Goal: Task Accomplishment & Management: Complete application form

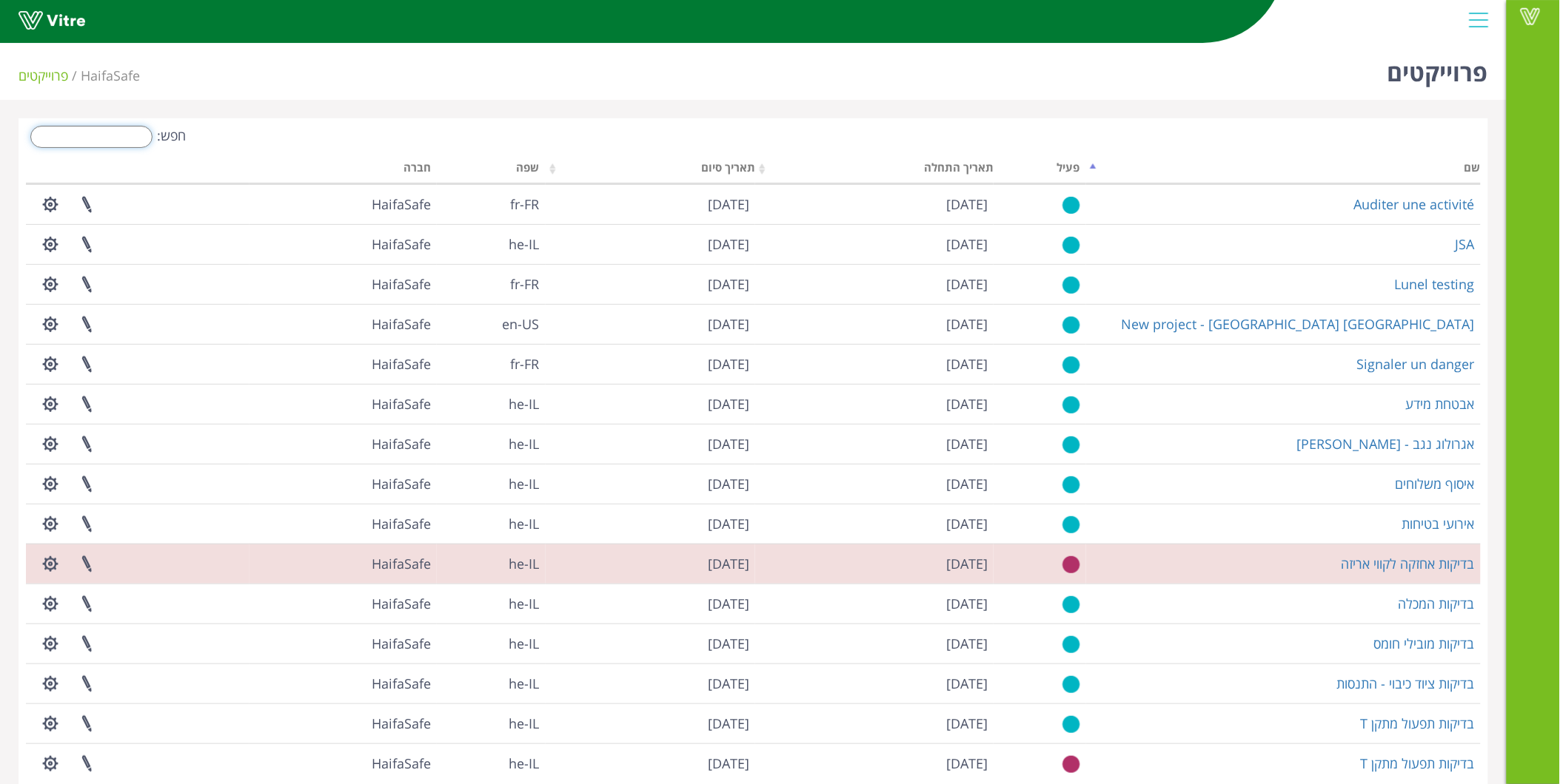
click at [87, 136] on input "חפש:" at bounding box center [91, 137] width 122 height 22
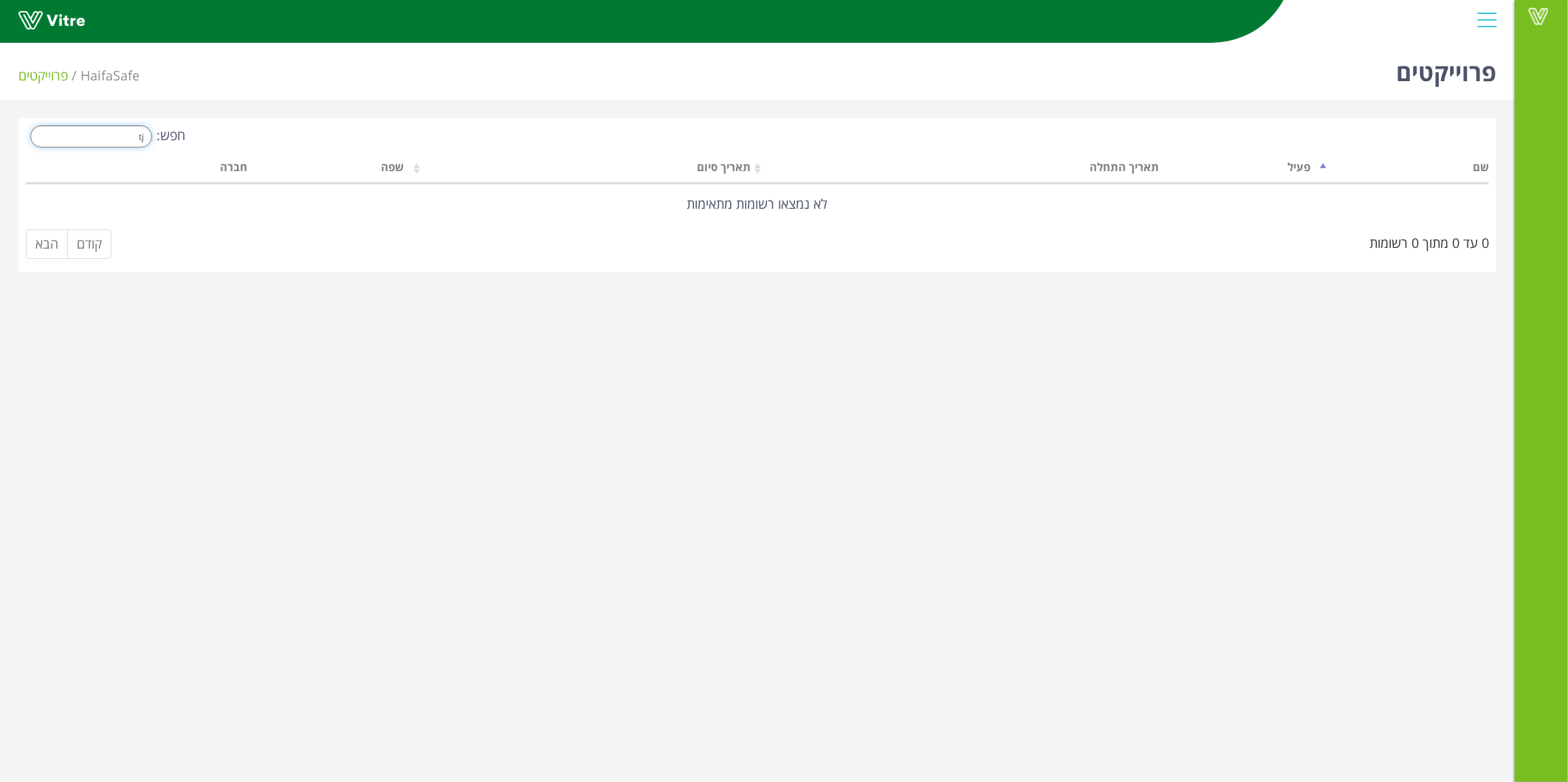
type input "t"
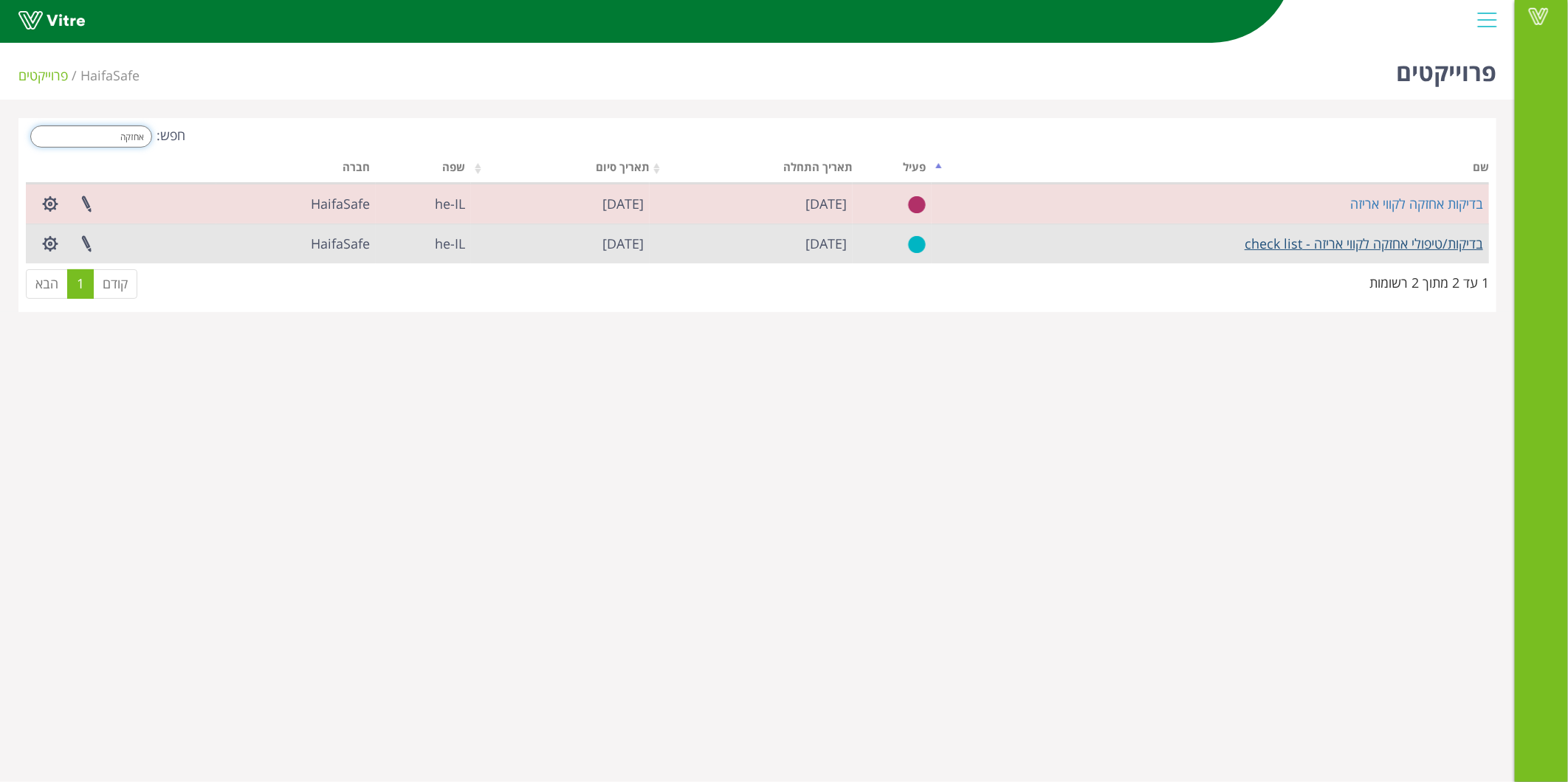
type input "אחזקה"
click at [1400, 249] on link "בדיקות/טיפולי אחזקה לקווי אריזה - check list" at bounding box center [1364, 244] width 239 height 18
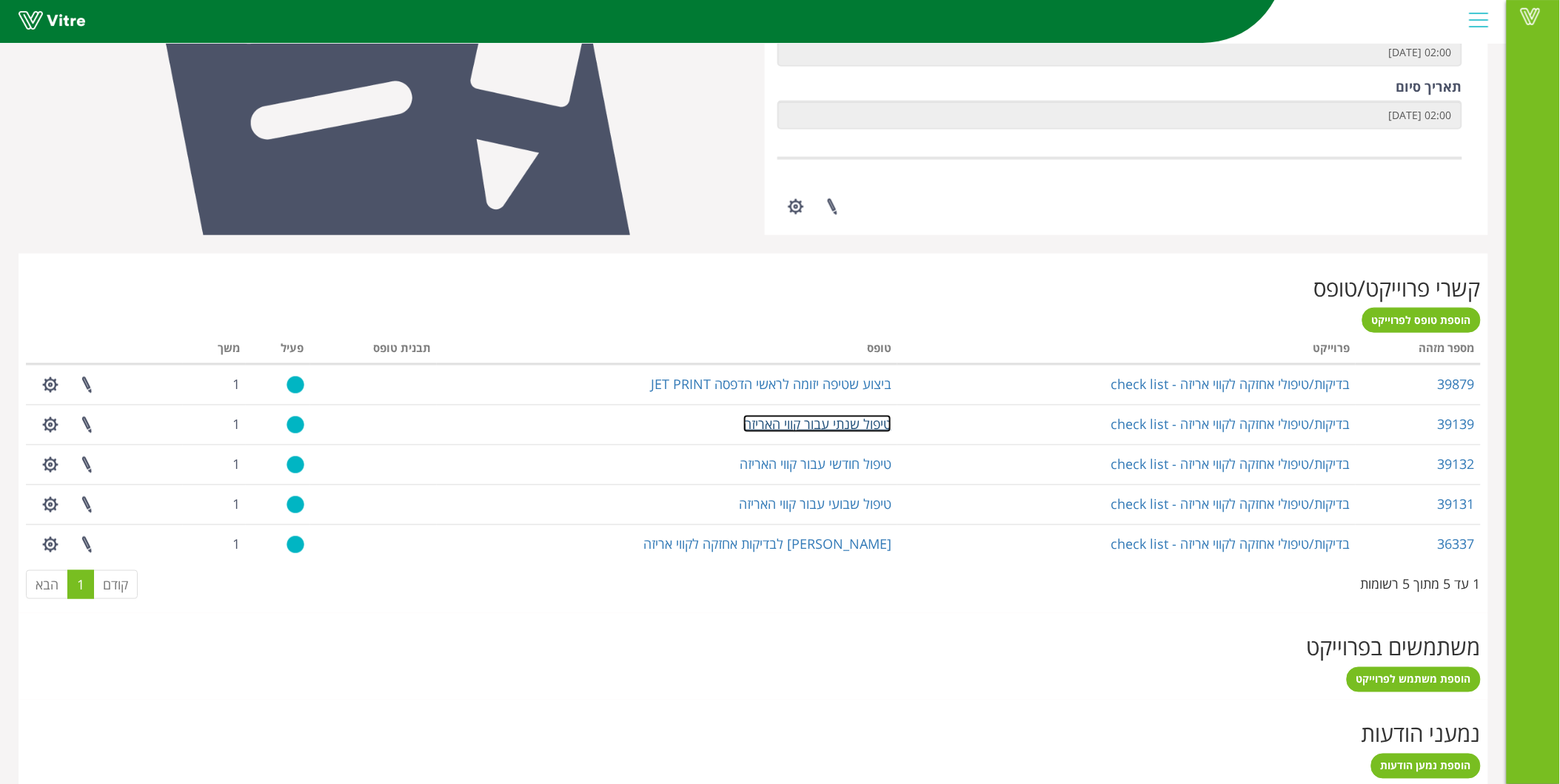
scroll to position [411, 0]
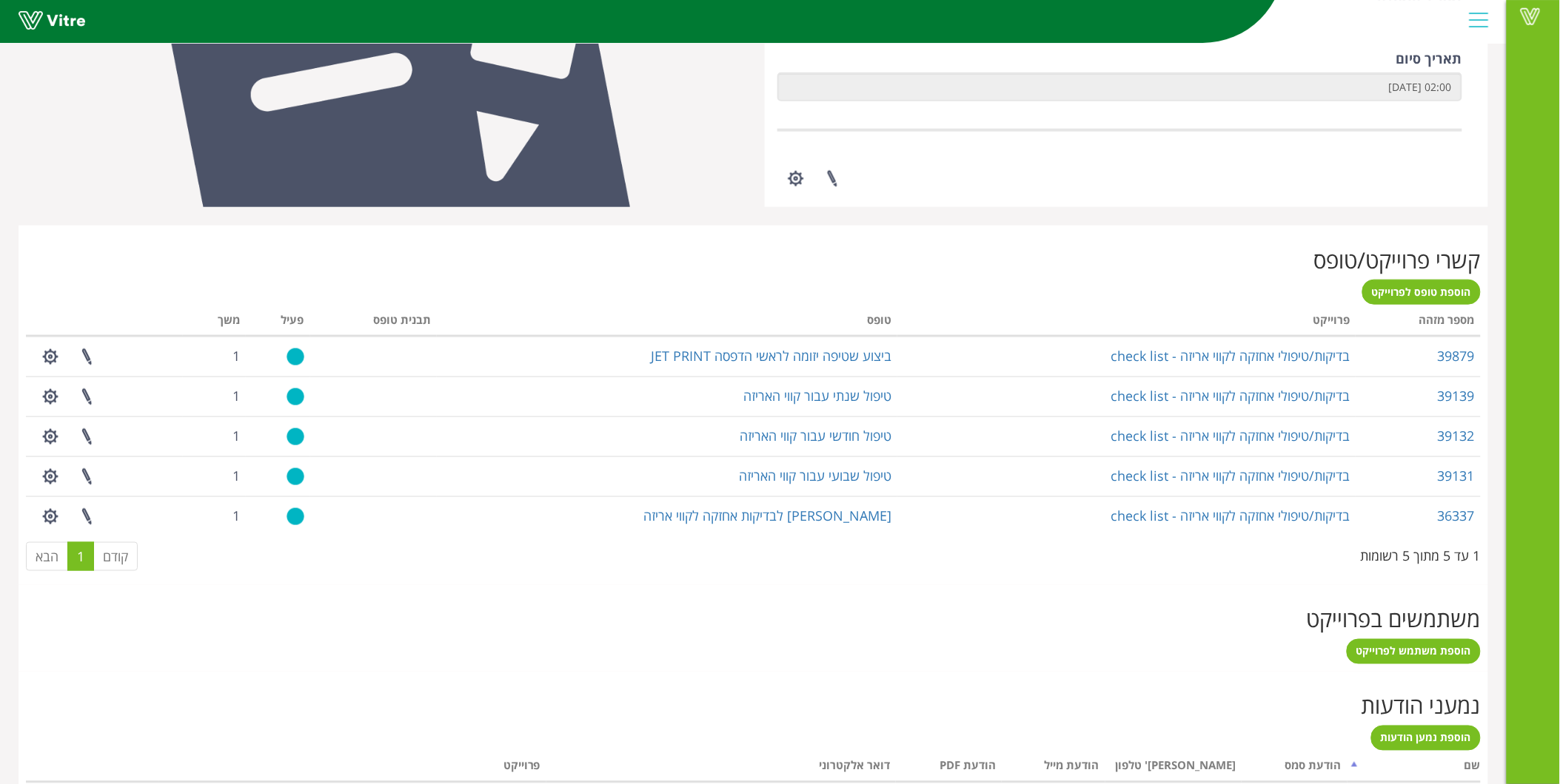
click at [1417, 274] on div "קשרי פרוייקט/טופס הוספת טופס לפרוייקט מעבד... מספר מזהה פרוייקט טופס תבנית טופס…" at bounding box center [753, 405] width 1469 height 360
click at [1412, 289] on span "הוספת טופס לפרוייקט" at bounding box center [1422, 292] width 100 height 14
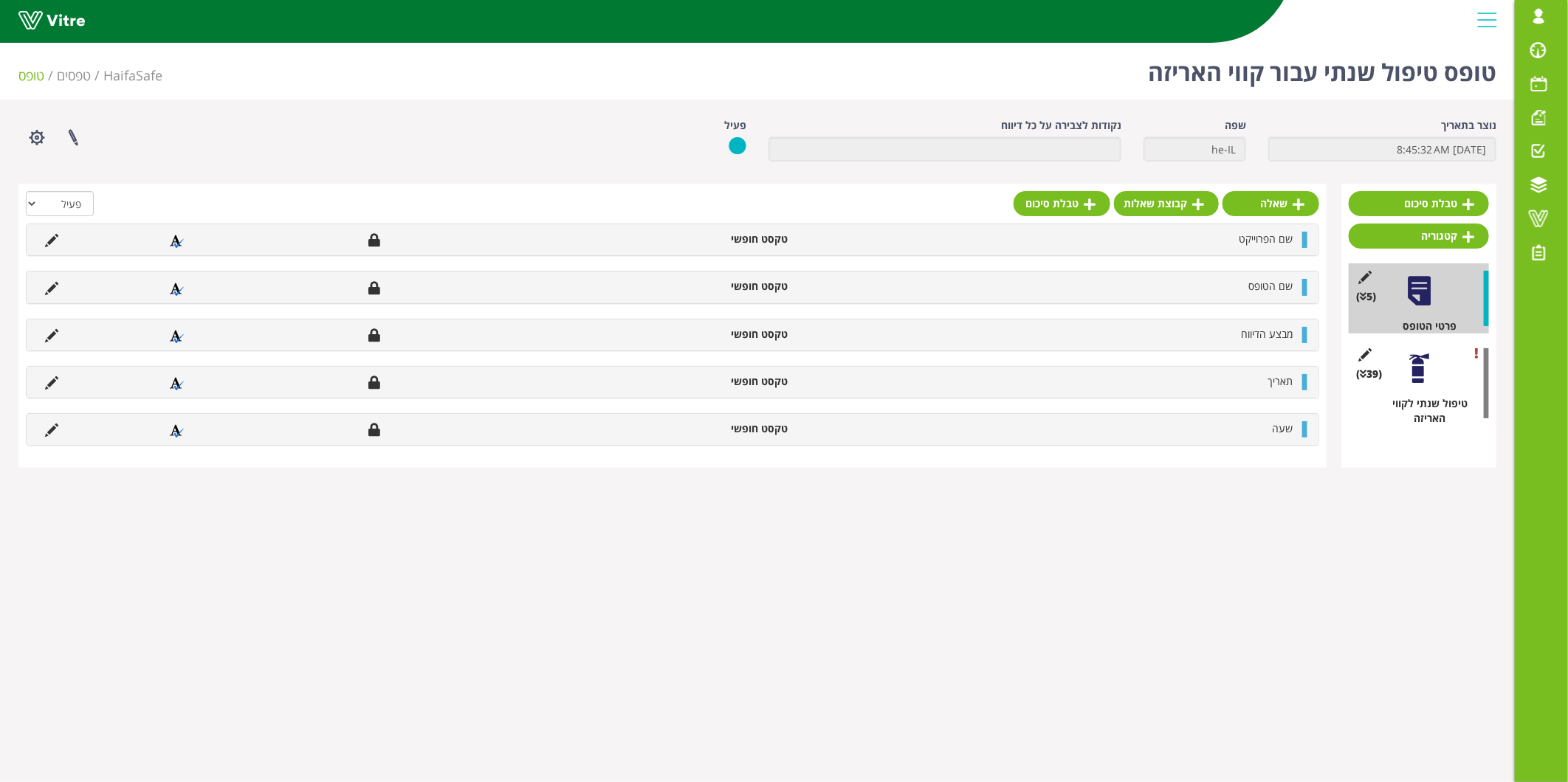
click at [1425, 372] on div at bounding box center [1419, 368] width 33 height 33
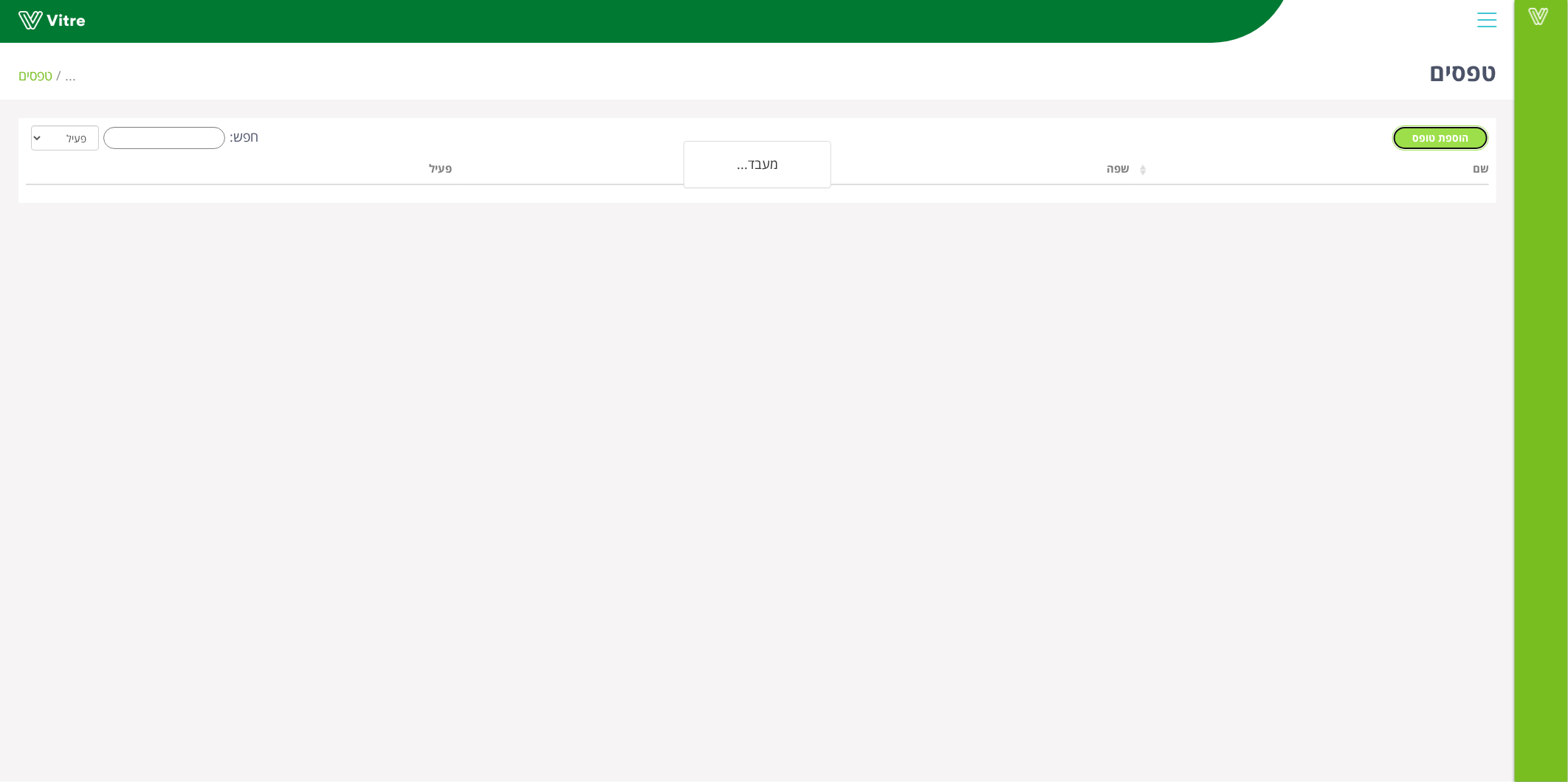
click at [1417, 140] on span "הוספת טופס" at bounding box center [1440, 137] width 56 height 14
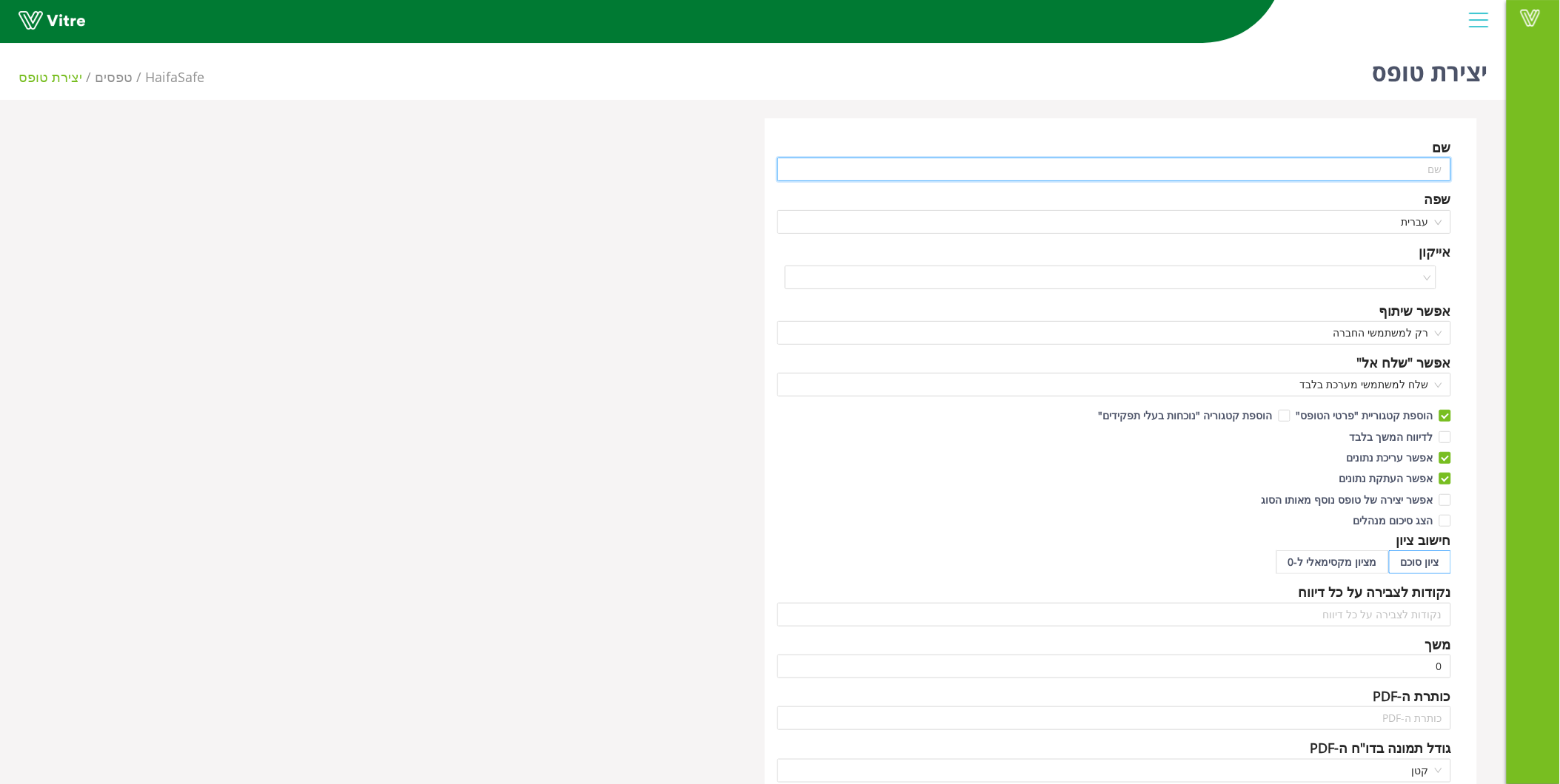
click at [1355, 173] on input "text" at bounding box center [1114, 169] width 674 height 24
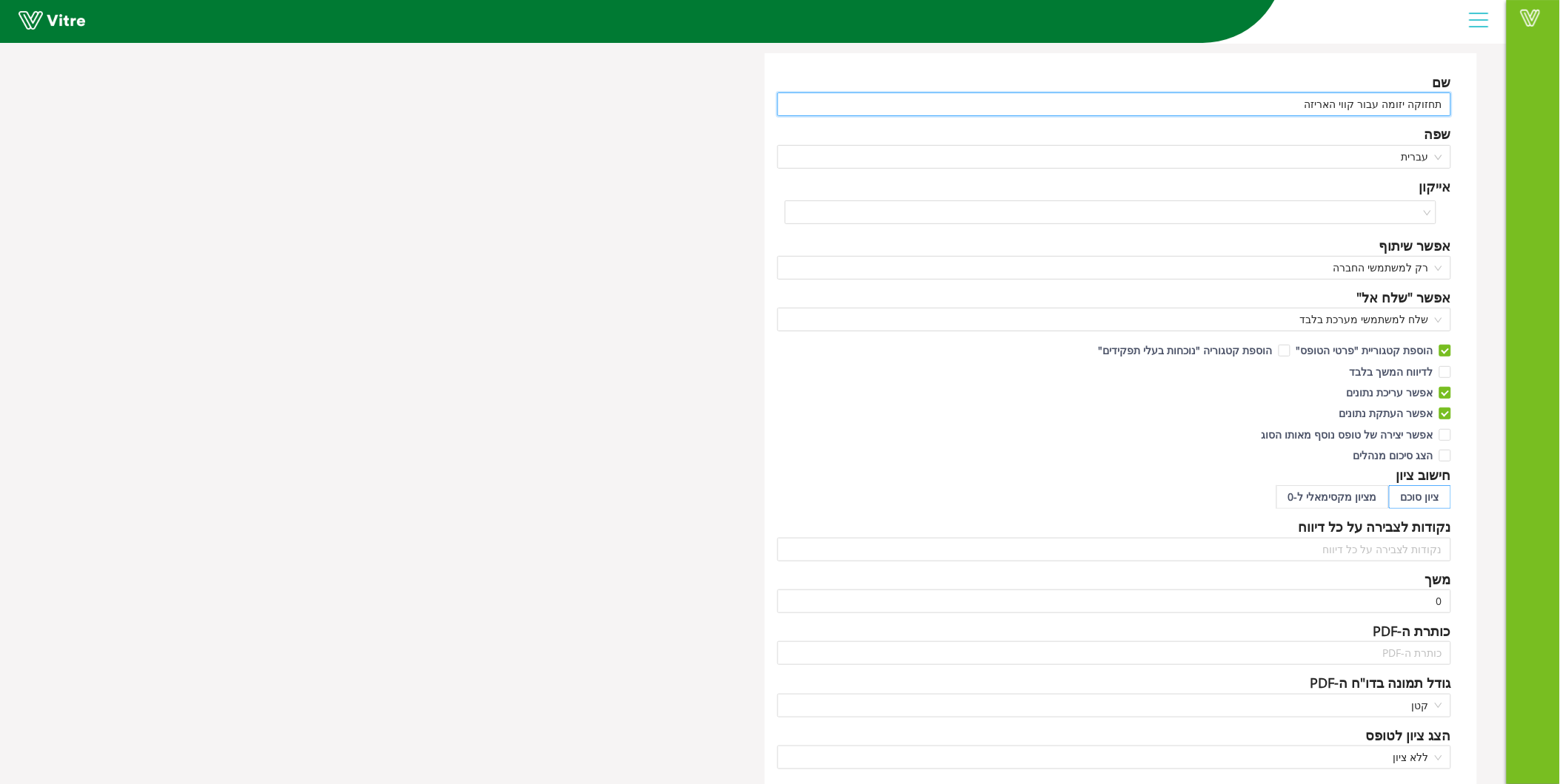
scroll to position [299, 0]
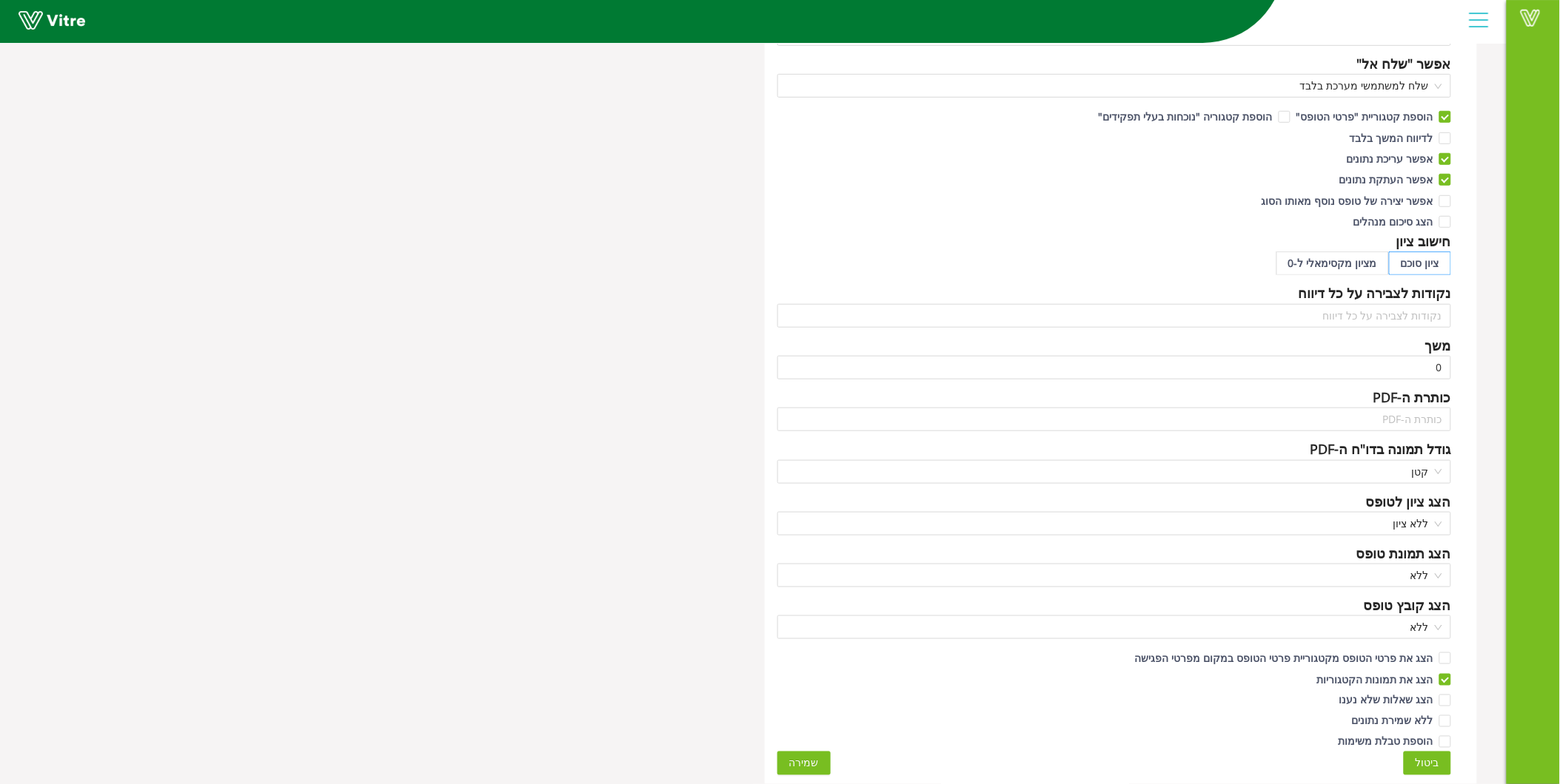
type input "תחזוקה יזומה עבור קווי האריזה"
click at [797, 758] on span "שמירה" at bounding box center [803, 764] width 29 height 16
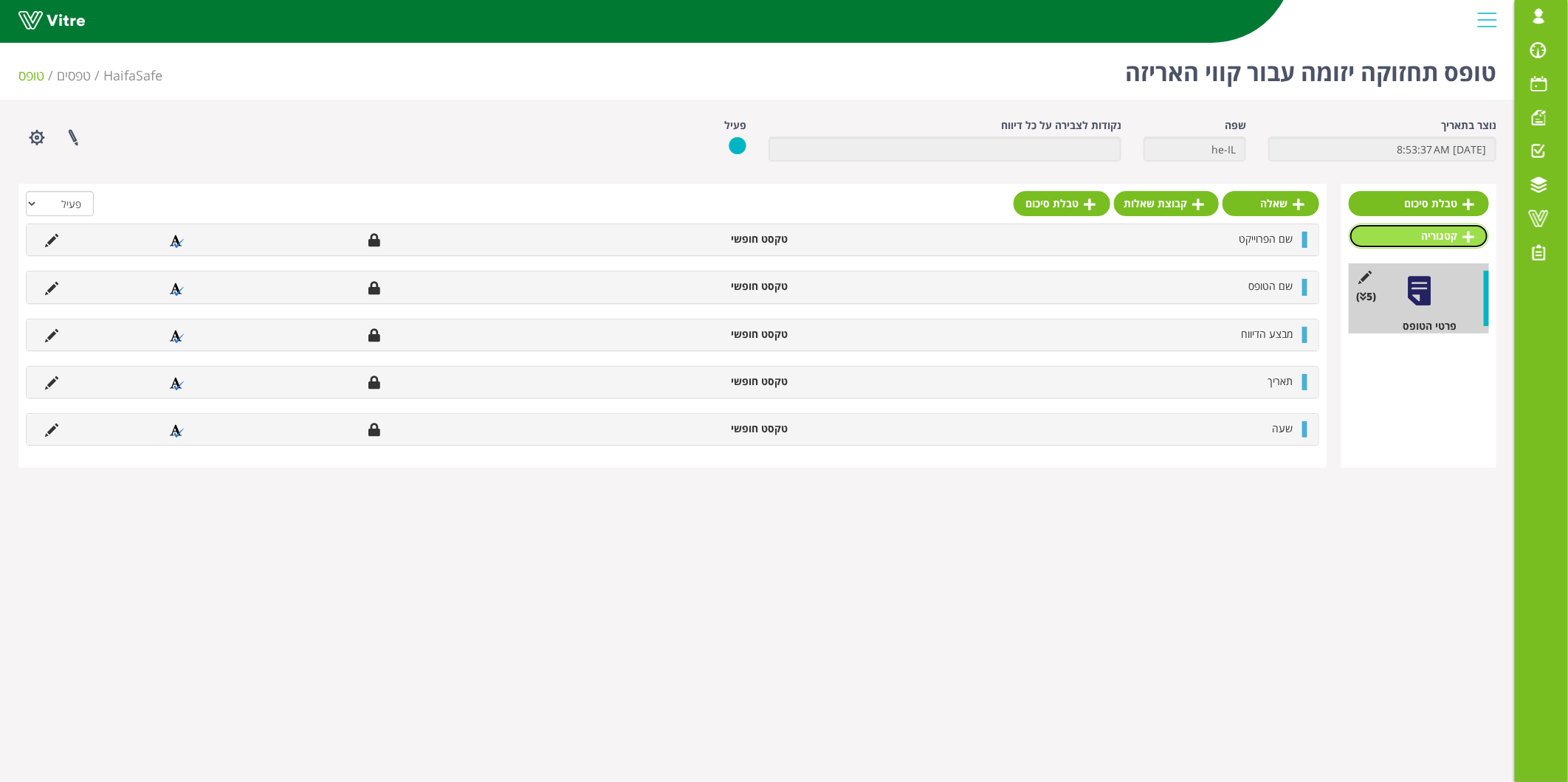
click at [1423, 232] on link "קטגוריה" at bounding box center [1419, 236] width 140 height 25
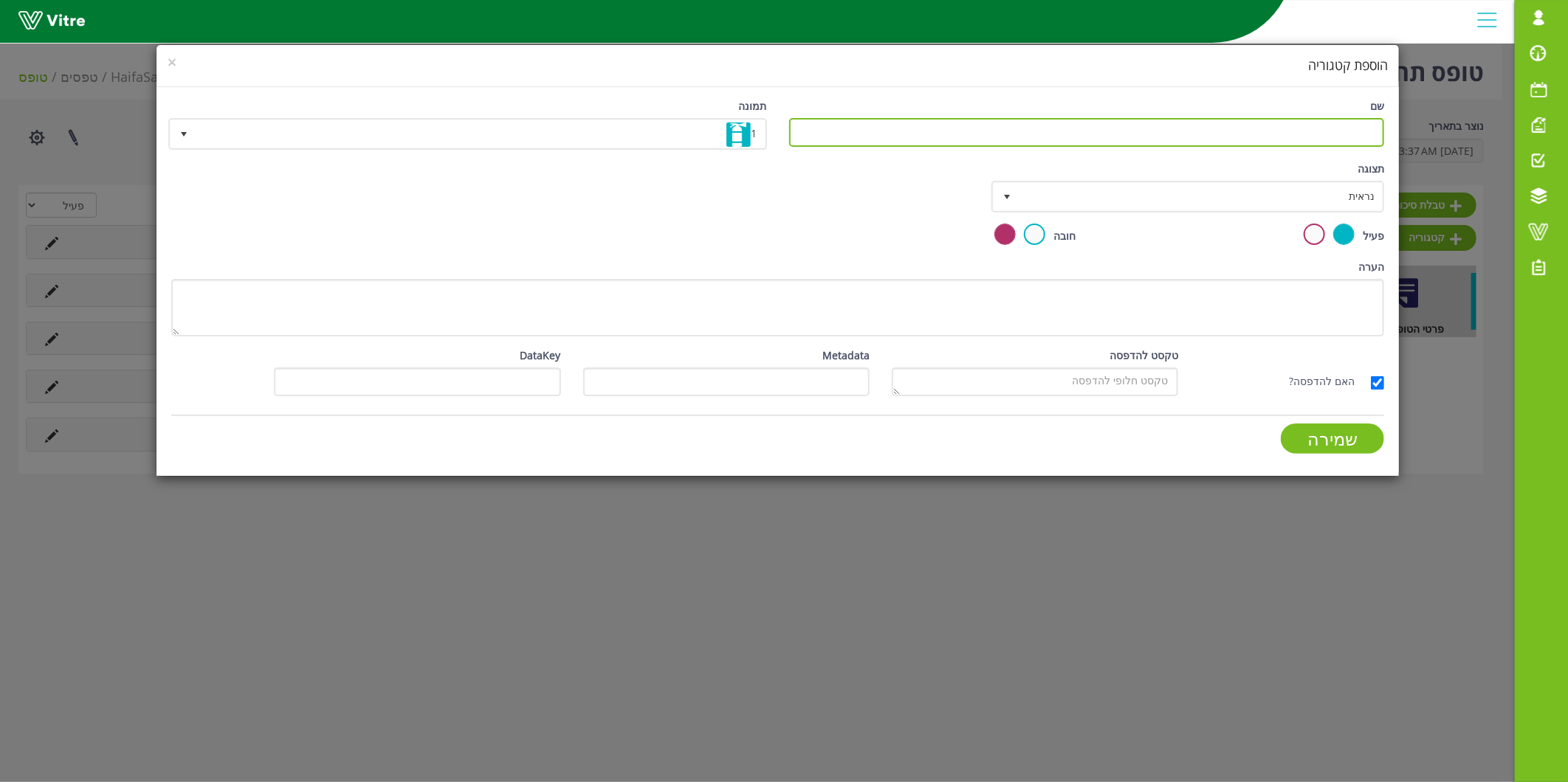
click at [1281, 135] on input "שם" at bounding box center [1087, 132] width 596 height 28
type input "בדיקה יזומה"
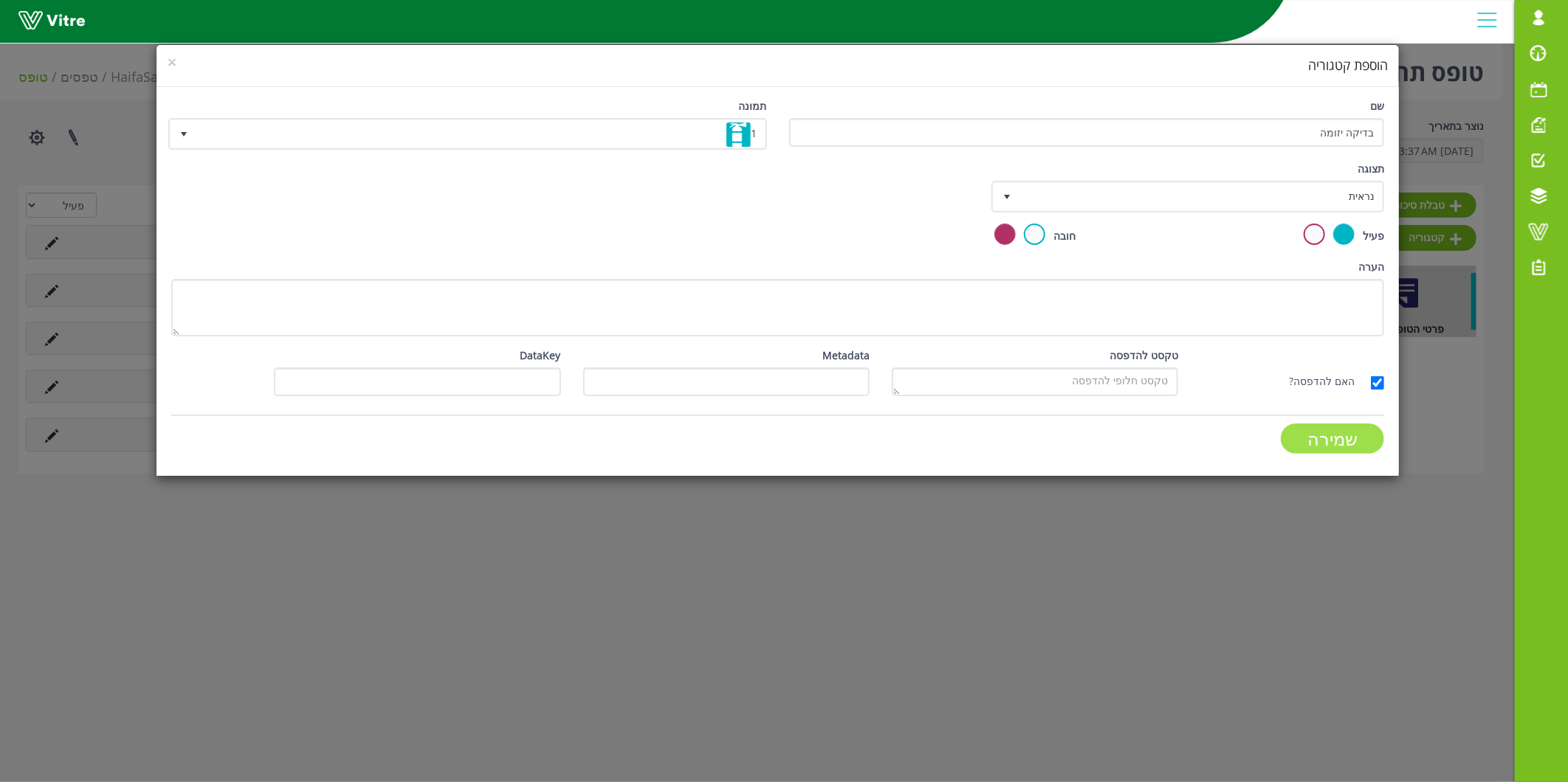
click at [1325, 450] on input "שמירה" at bounding box center [1332, 439] width 104 height 30
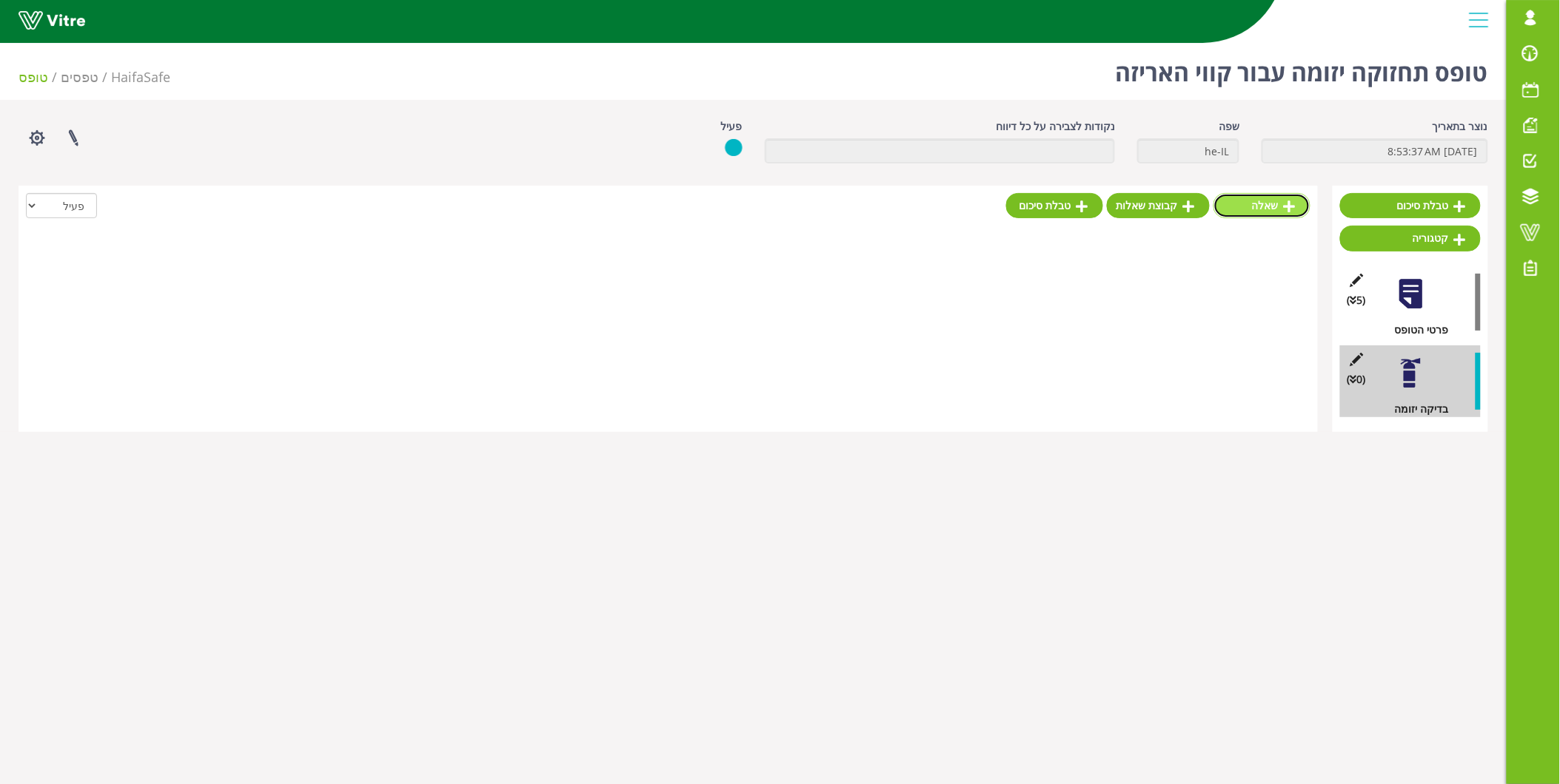
click at [1275, 204] on link "שאלה" at bounding box center [1261, 205] width 97 height 25
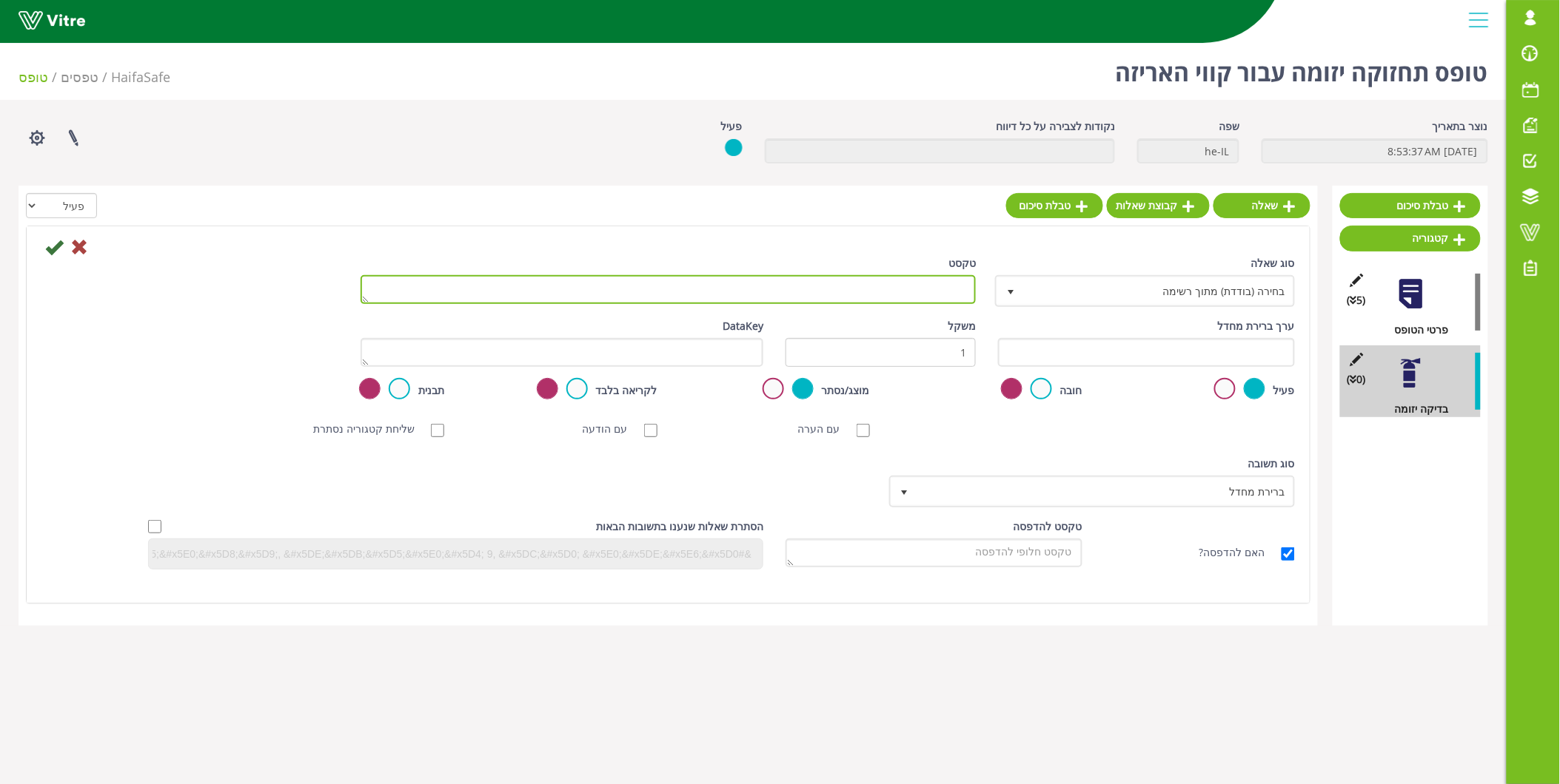
click at [920, 298] on textarea "טקסט" at bounding box center [668, 290] width 616 height 28
type textarea "בחר מיקום"
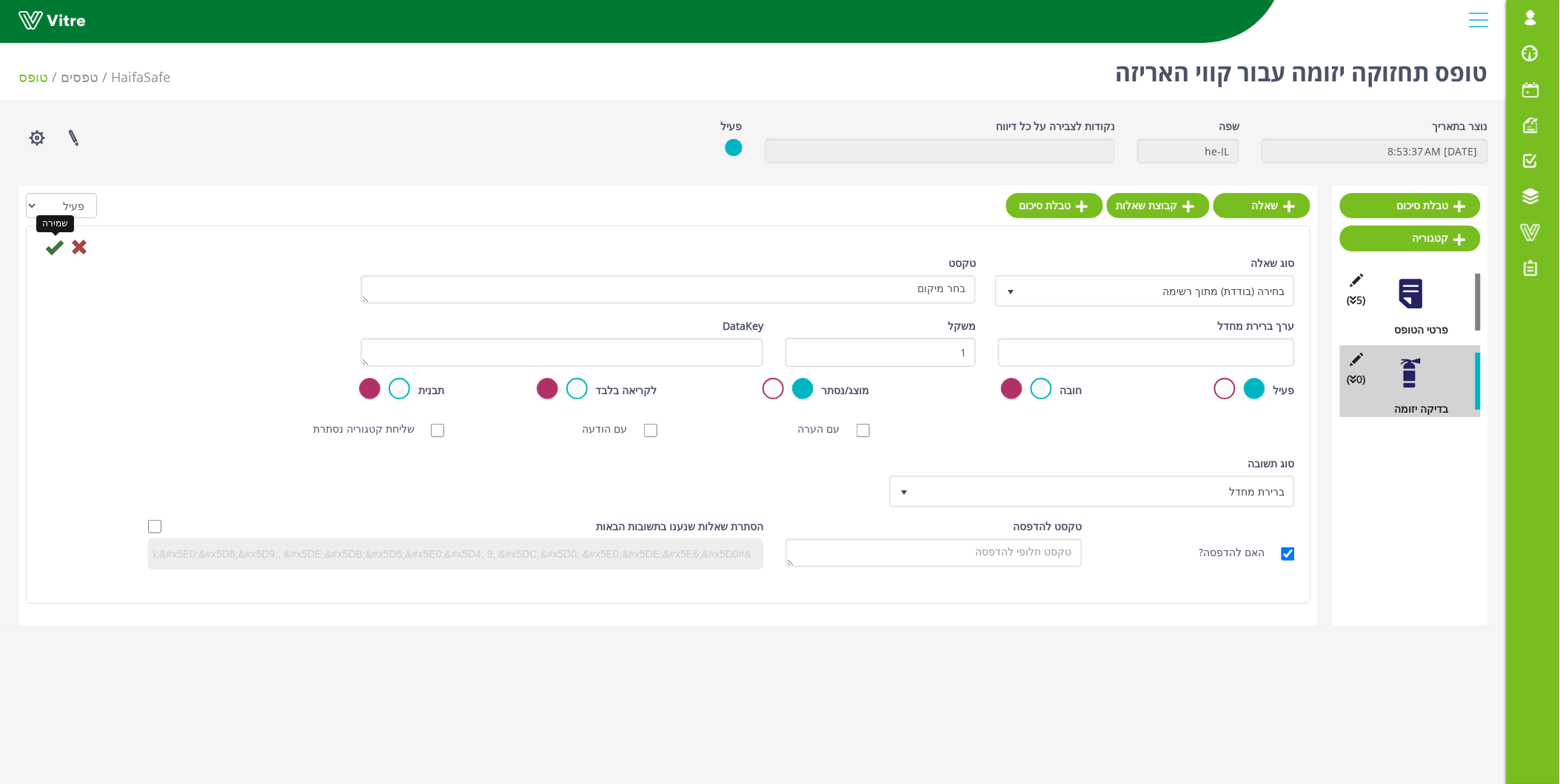
click at [49, 252] on icon at bounding box center [54, 247] width 18 height 18
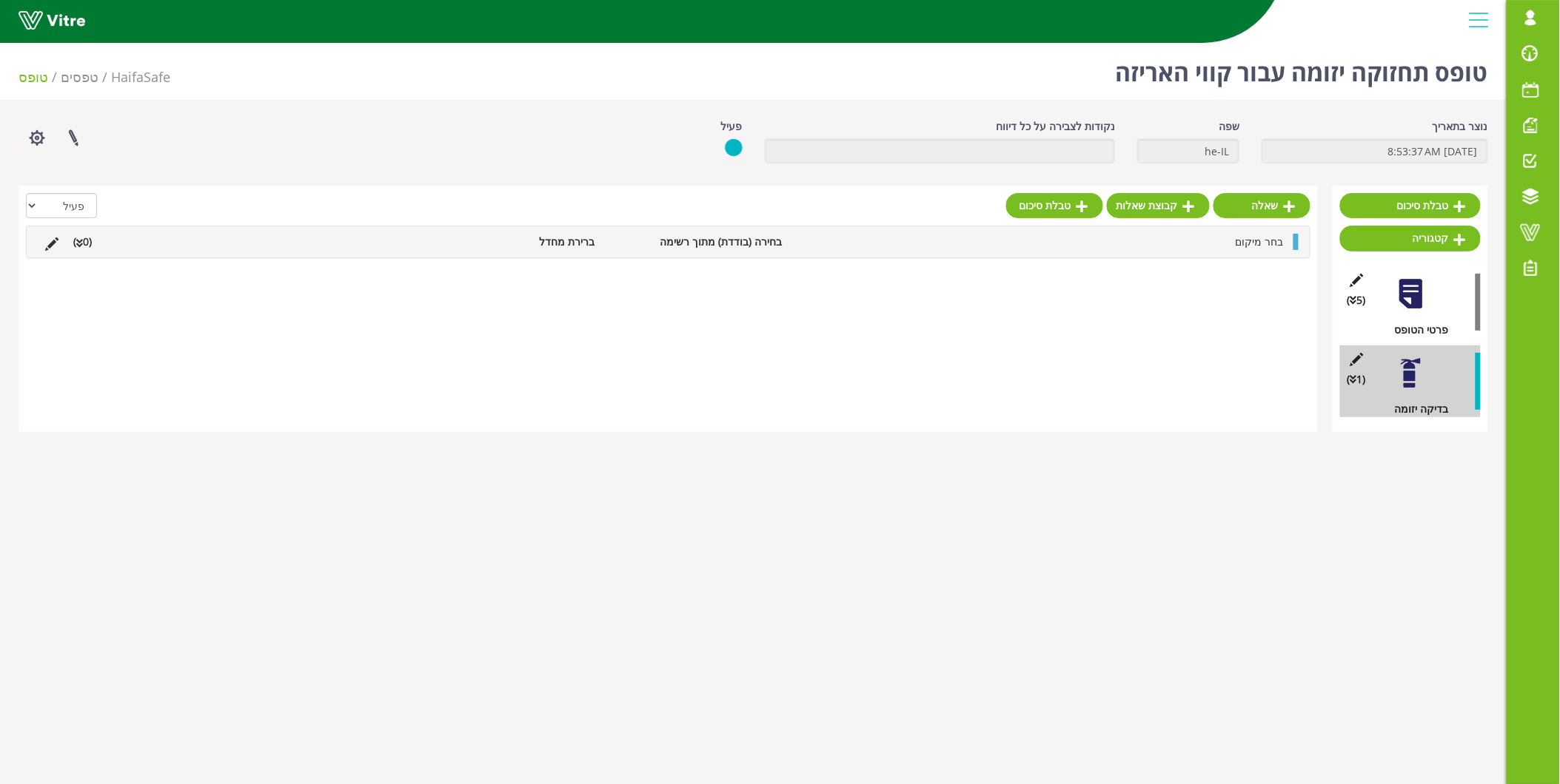
click at [179, 245] on li at bounding box center [175, 242] width 28 height 16
click at [1234, 272] on link "תשובה" at bounding box center [1242, 277] width 97 height 25
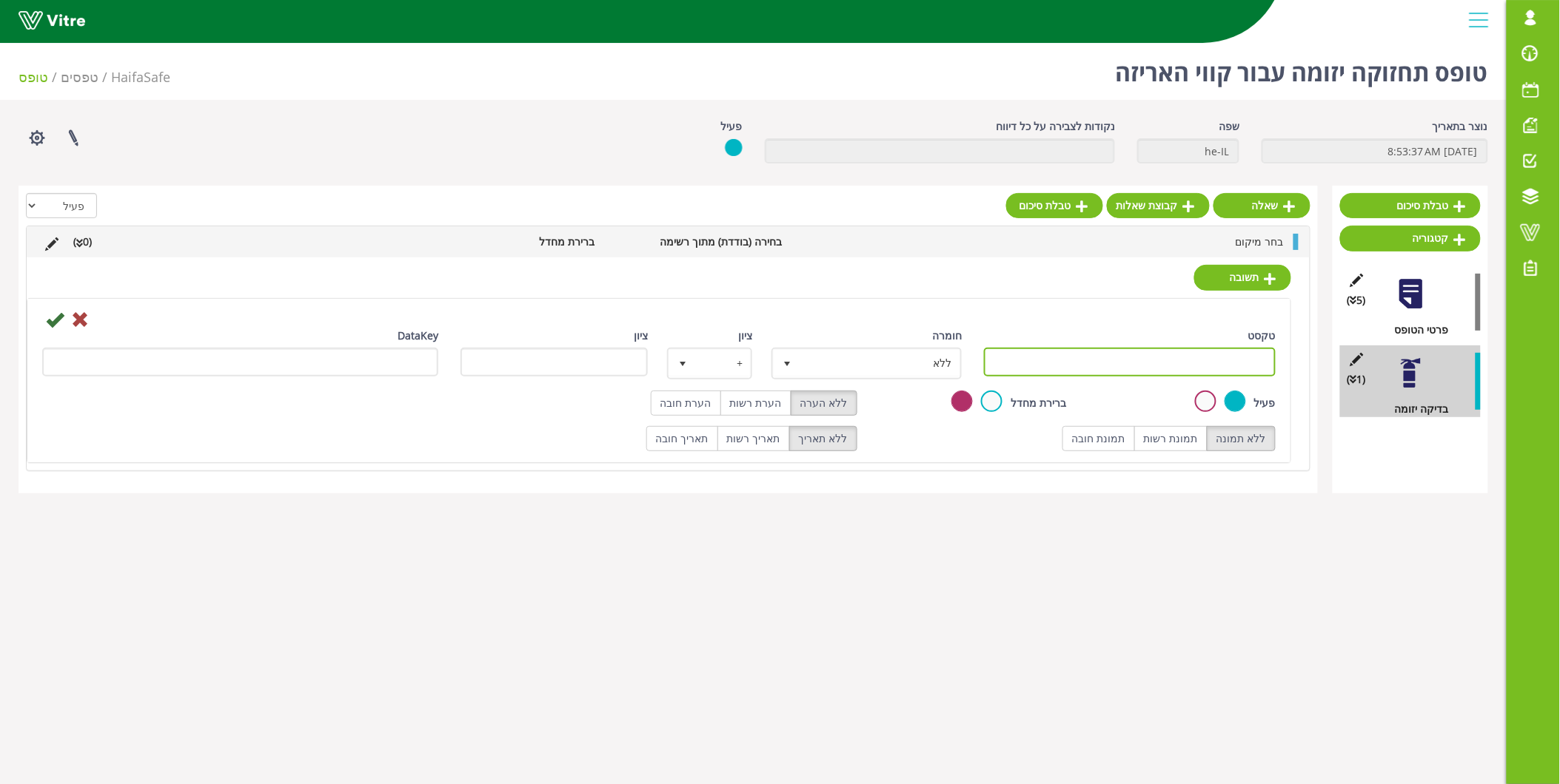
click at [1205, 356] on input "טקסט" at bounding box center [1130, 362] width 292 height 28
type input "E"
type input "S"
type input "e"
type input "קו B"
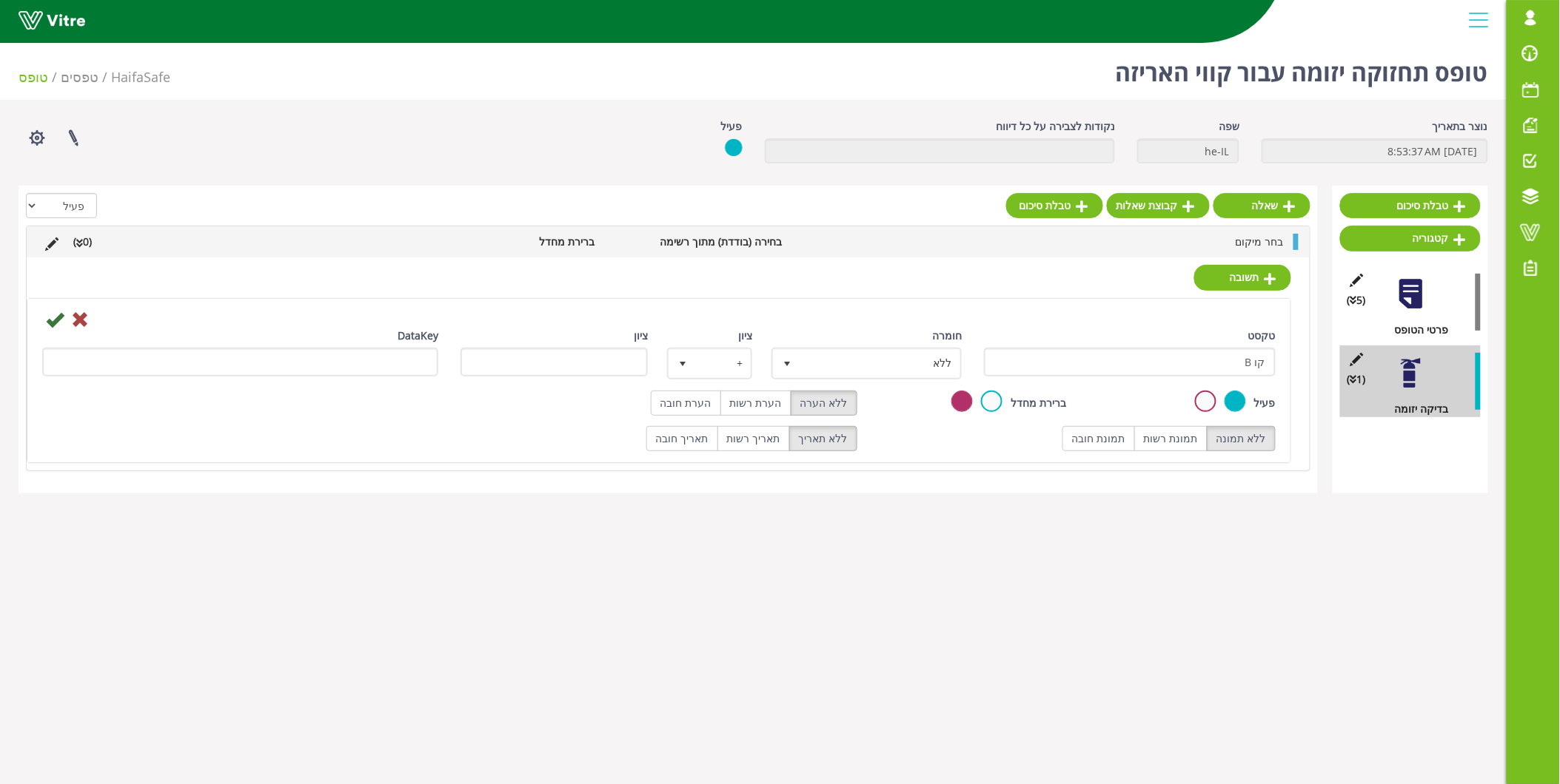
click at [54, 329] on div "DataKey" at bounding box center [239, 352] width 396 height 49
click at [60, 320] on icon at bounding box center [55, 320] width 18 height 18
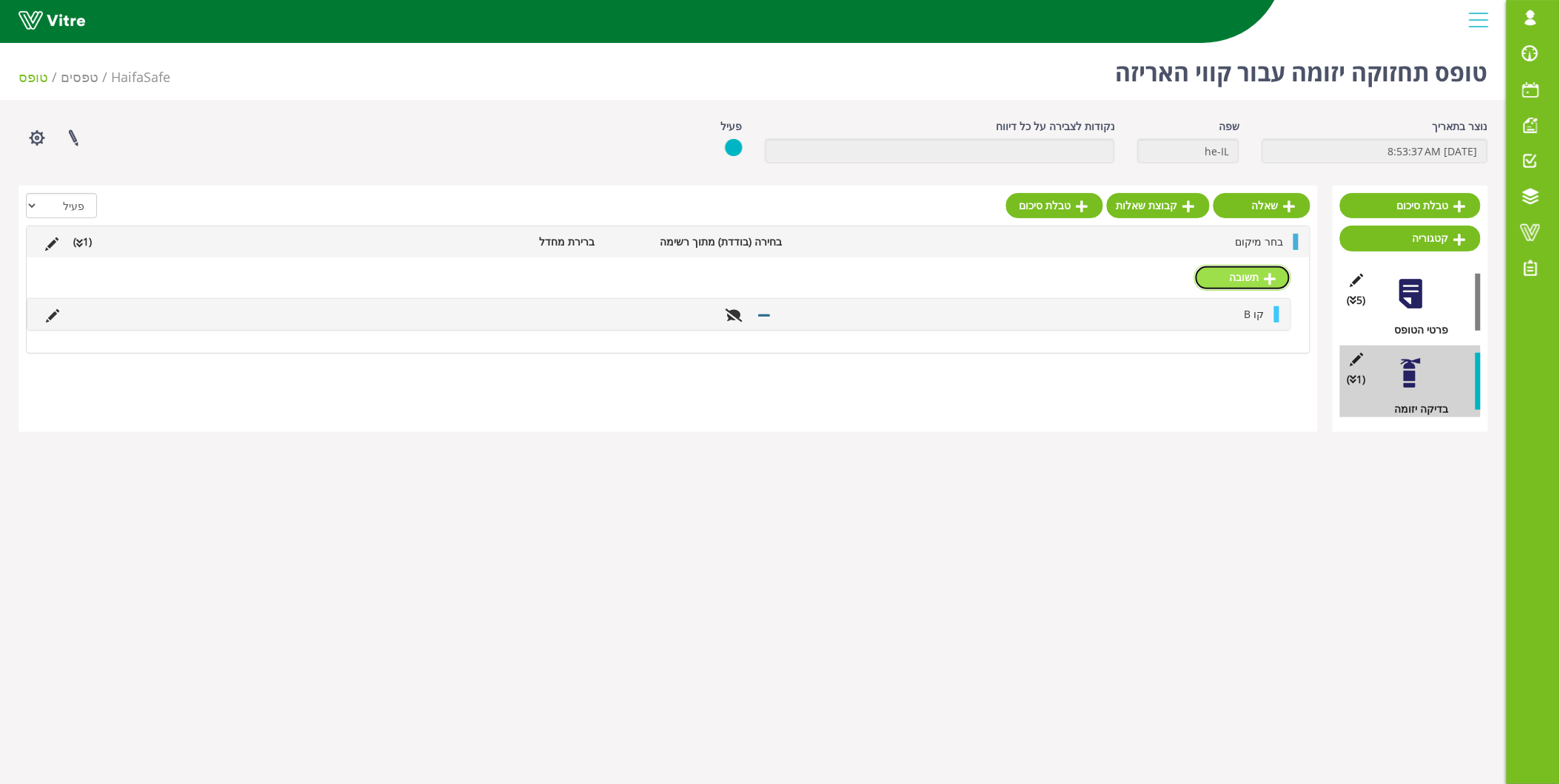
click at [1267, 276] on icon at bounding box center [1270, 278] width 12 height 13
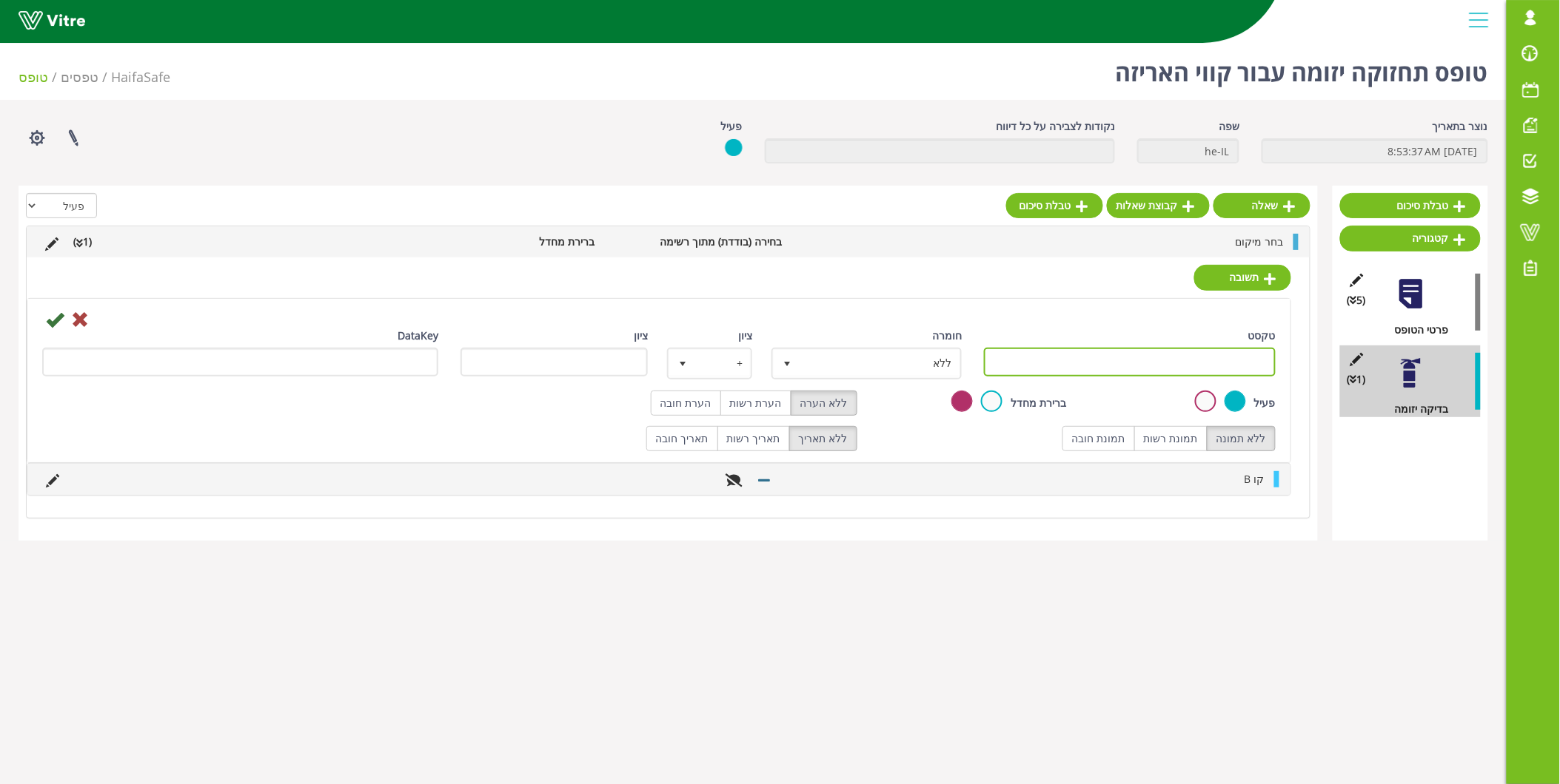
click at [1231, 354] on input "טקסט" at bounding box center [1130, 362] width 292 height 28
type input "E"
type input "קו D"
click at [46, 319] on icon at bounding box center [55, 320] width 18 height 18
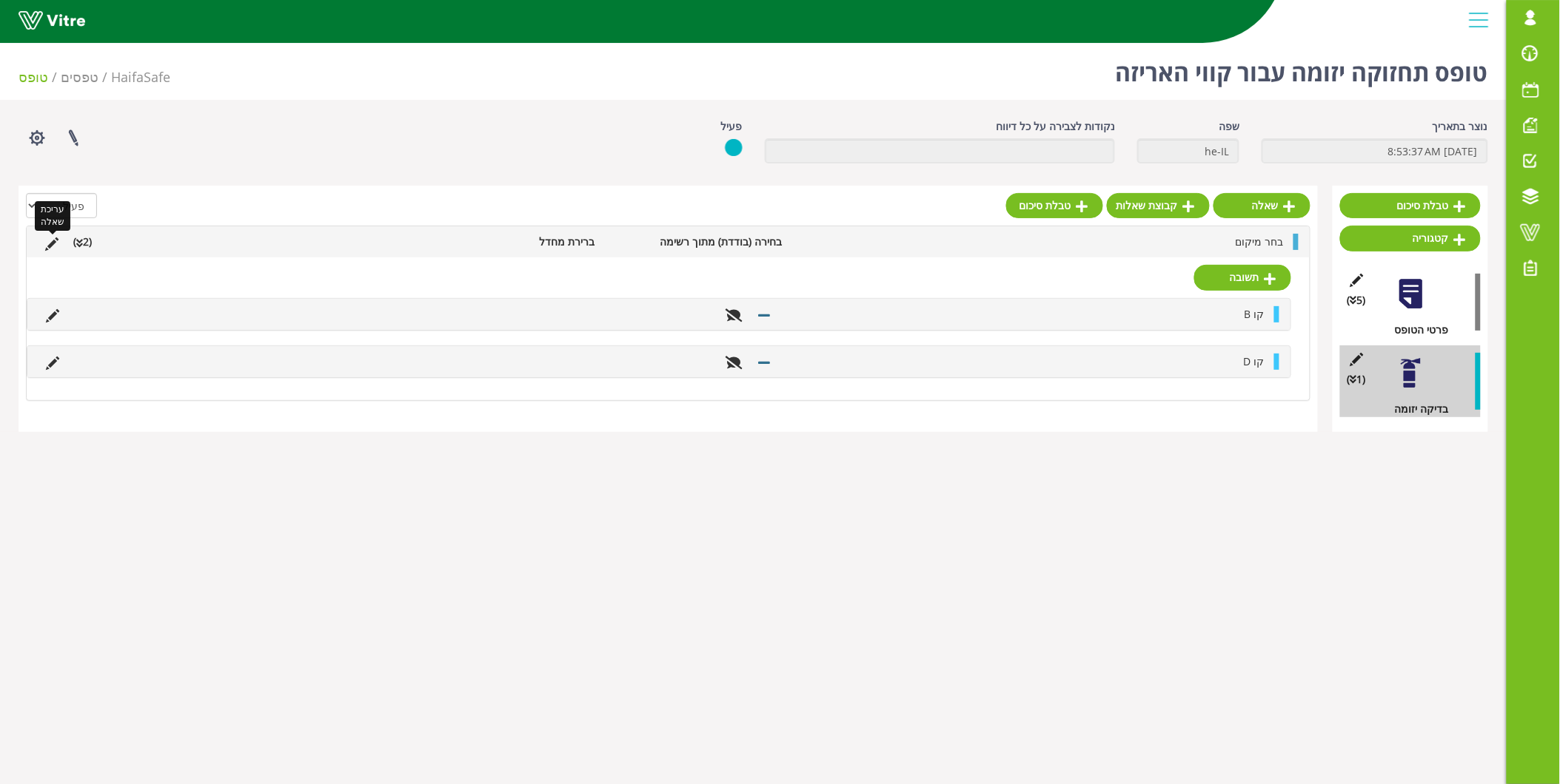
click at [48, 240] on icon at bounding box center [52, 244] width 13 height 13
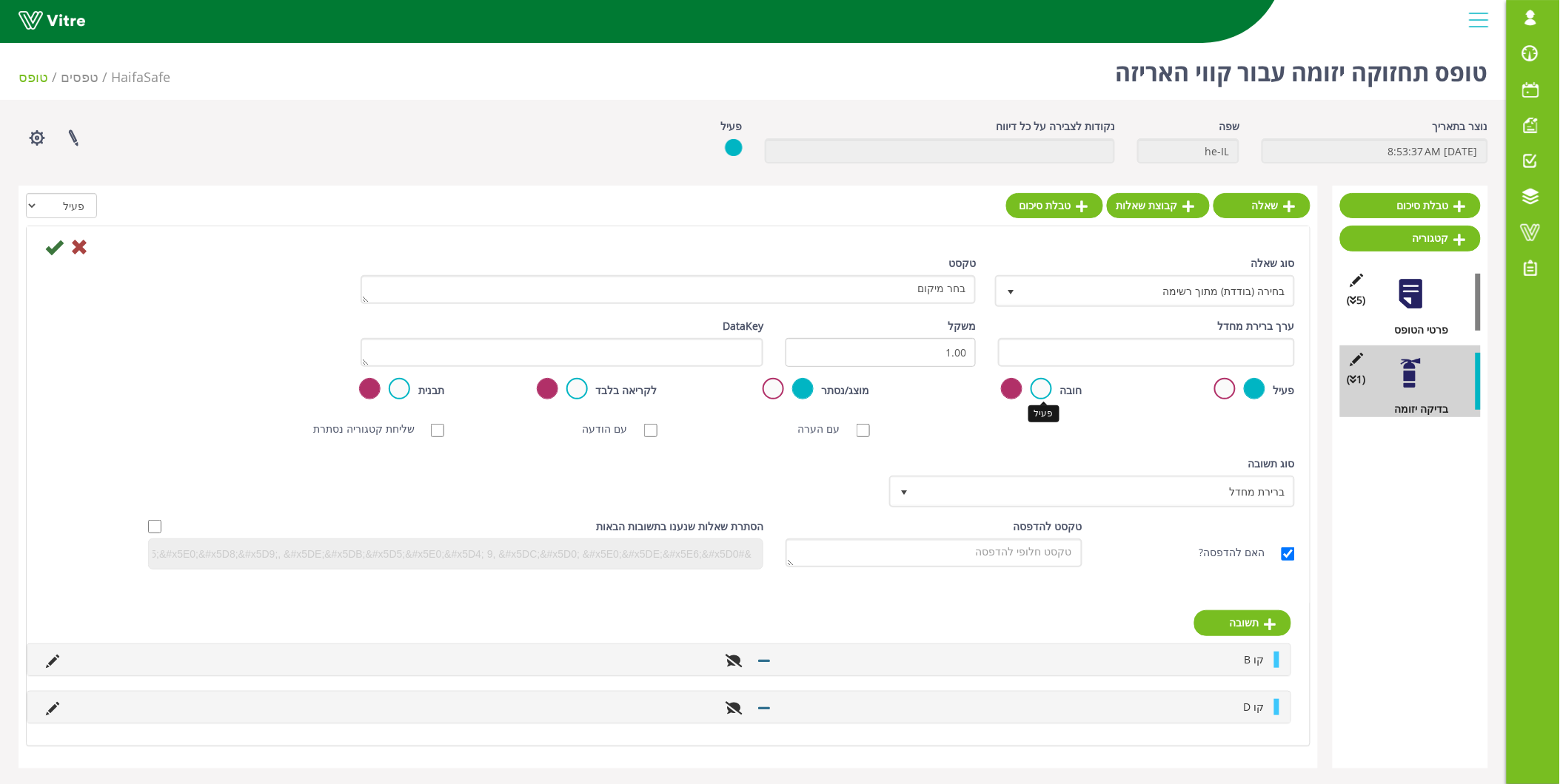
click at [1045, 391] on label at bounding box center [1041, 388] width 21 height 21
click at [0, 0] on input "radio" at bounding box center [0, 0] width 0 height 0
click at [53, 248] on icon at bounding box center [54, 247] width 18 height 18
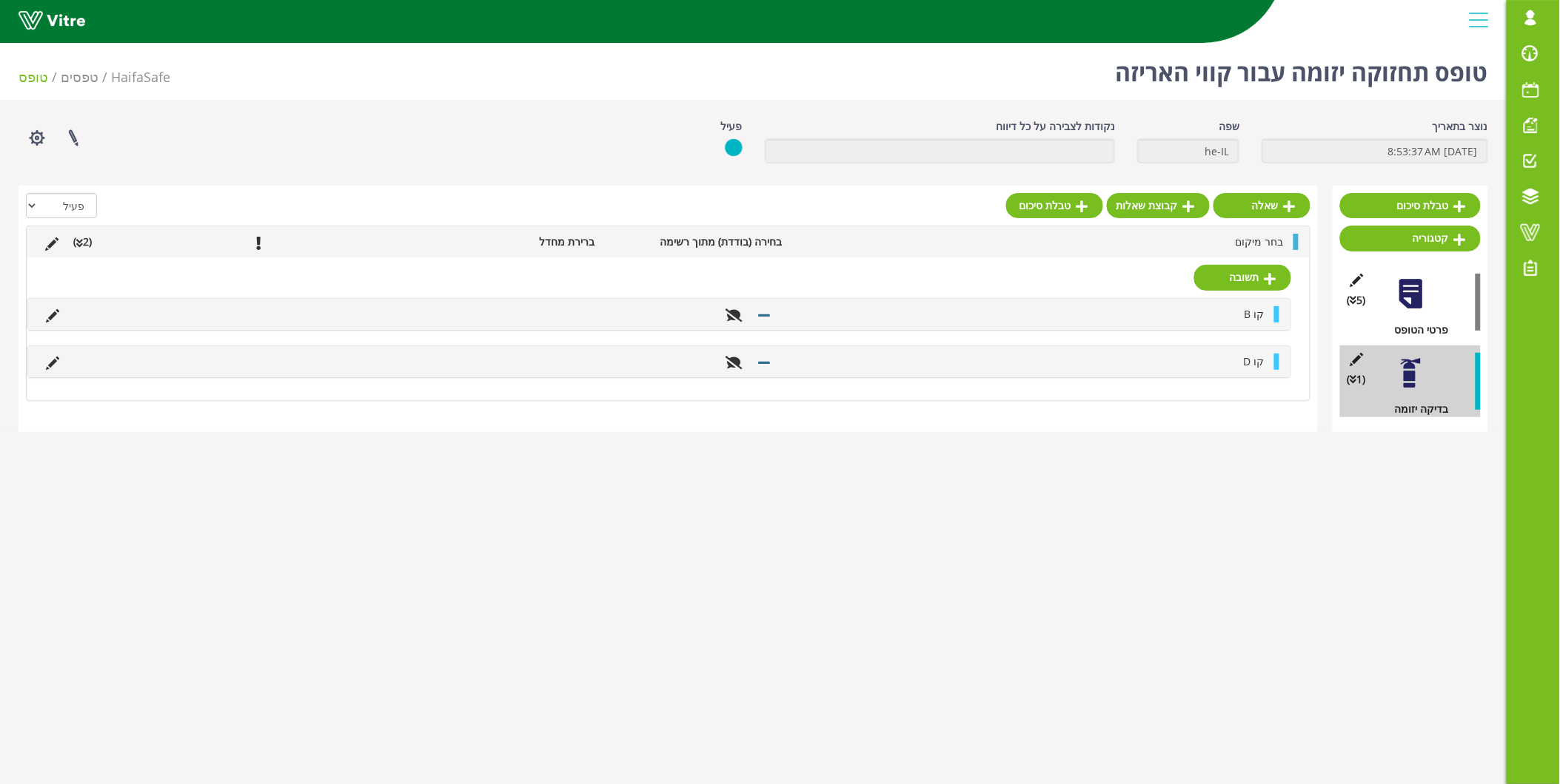
click at [1231, 241] on li "בחר מיקום" at bounding box center [1041, 242] width 502 height 16
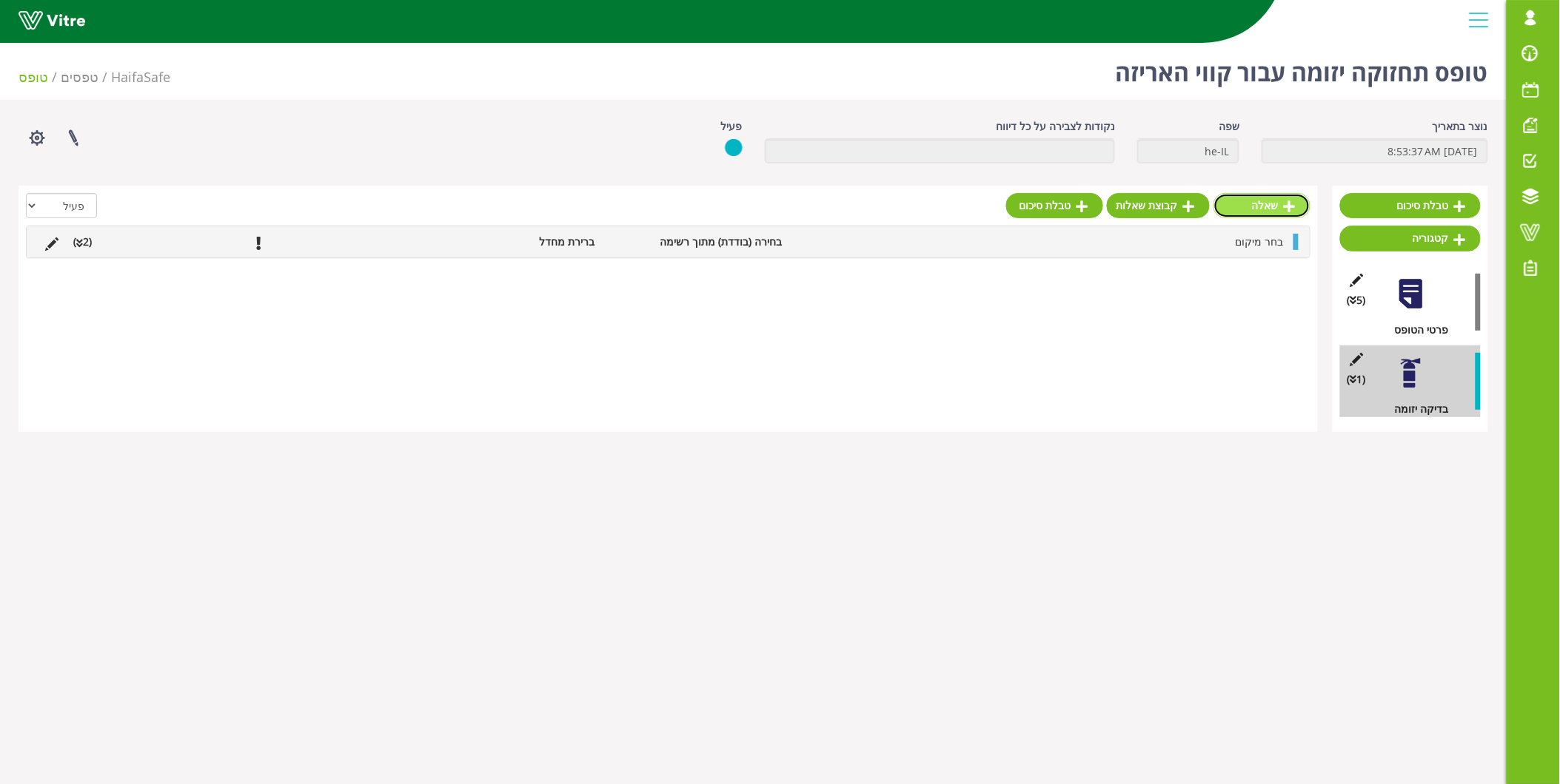
click at [1299, 196] on link "שאלה" at bounding box center [1261, 205] width 97 height 25
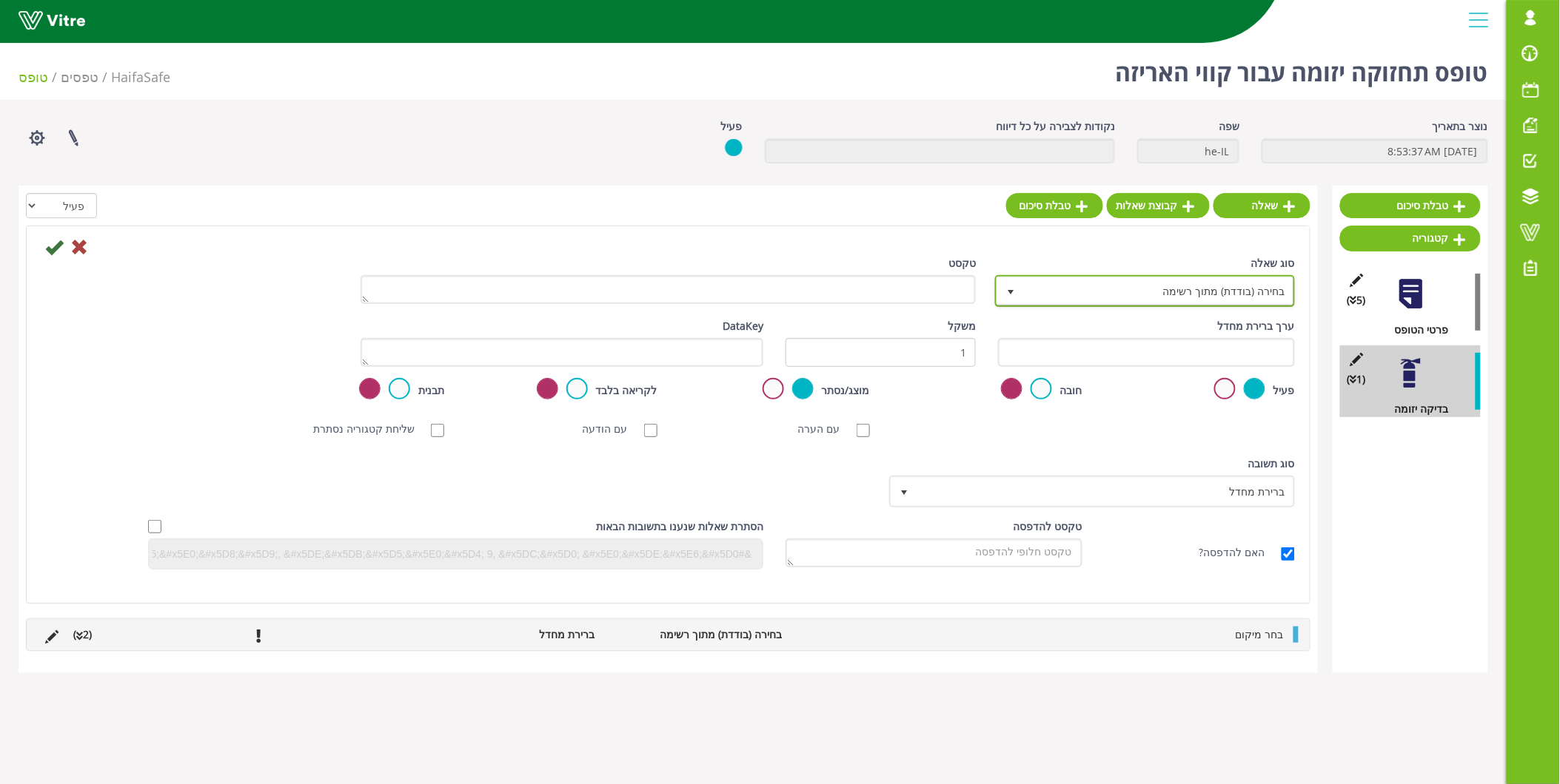
click at [1277, 292] on span "בחירה (בודדת) מתוך רשימה" at bounding box center [1158, 291] width 270 height 27
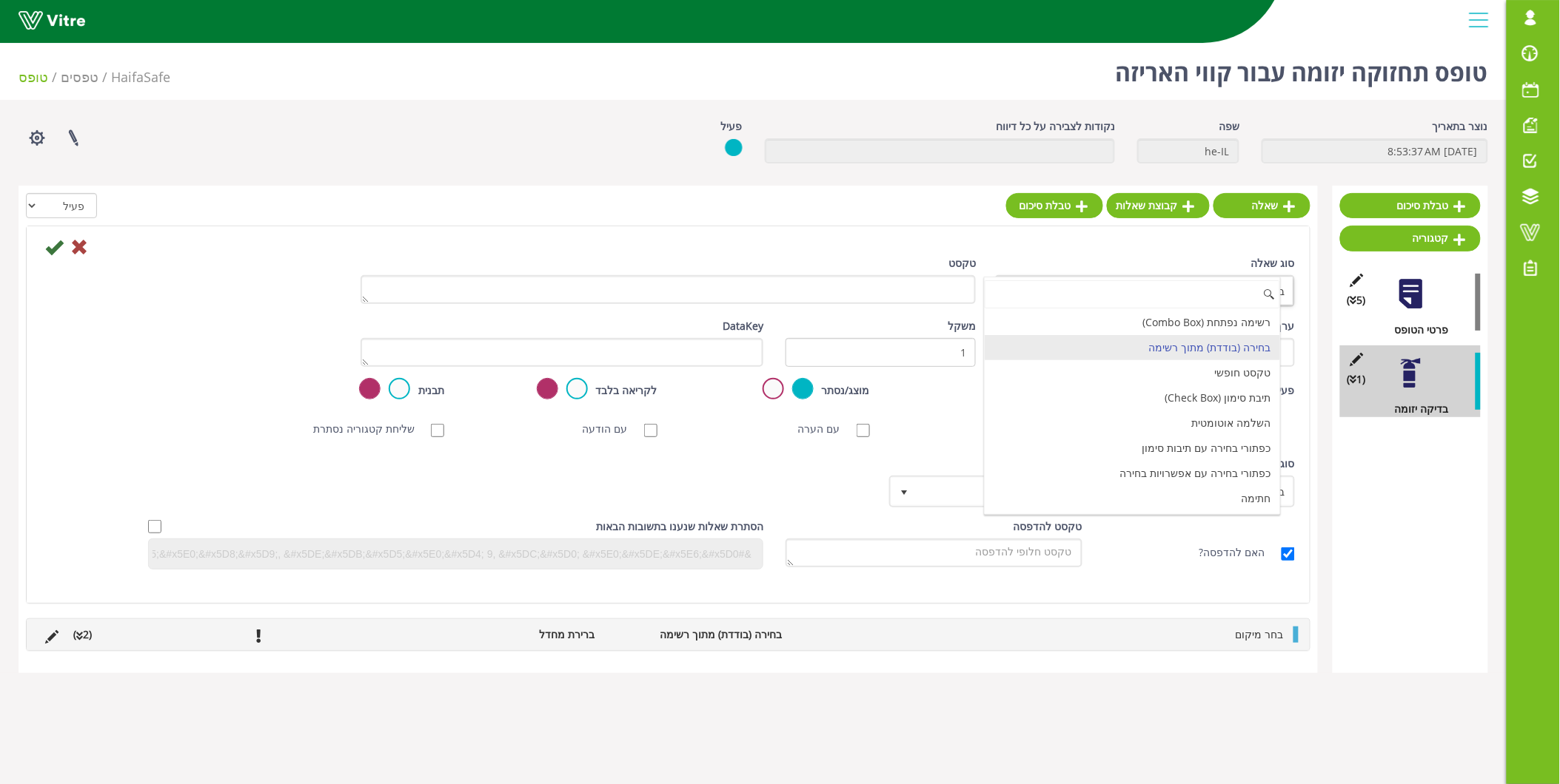
type input "V"
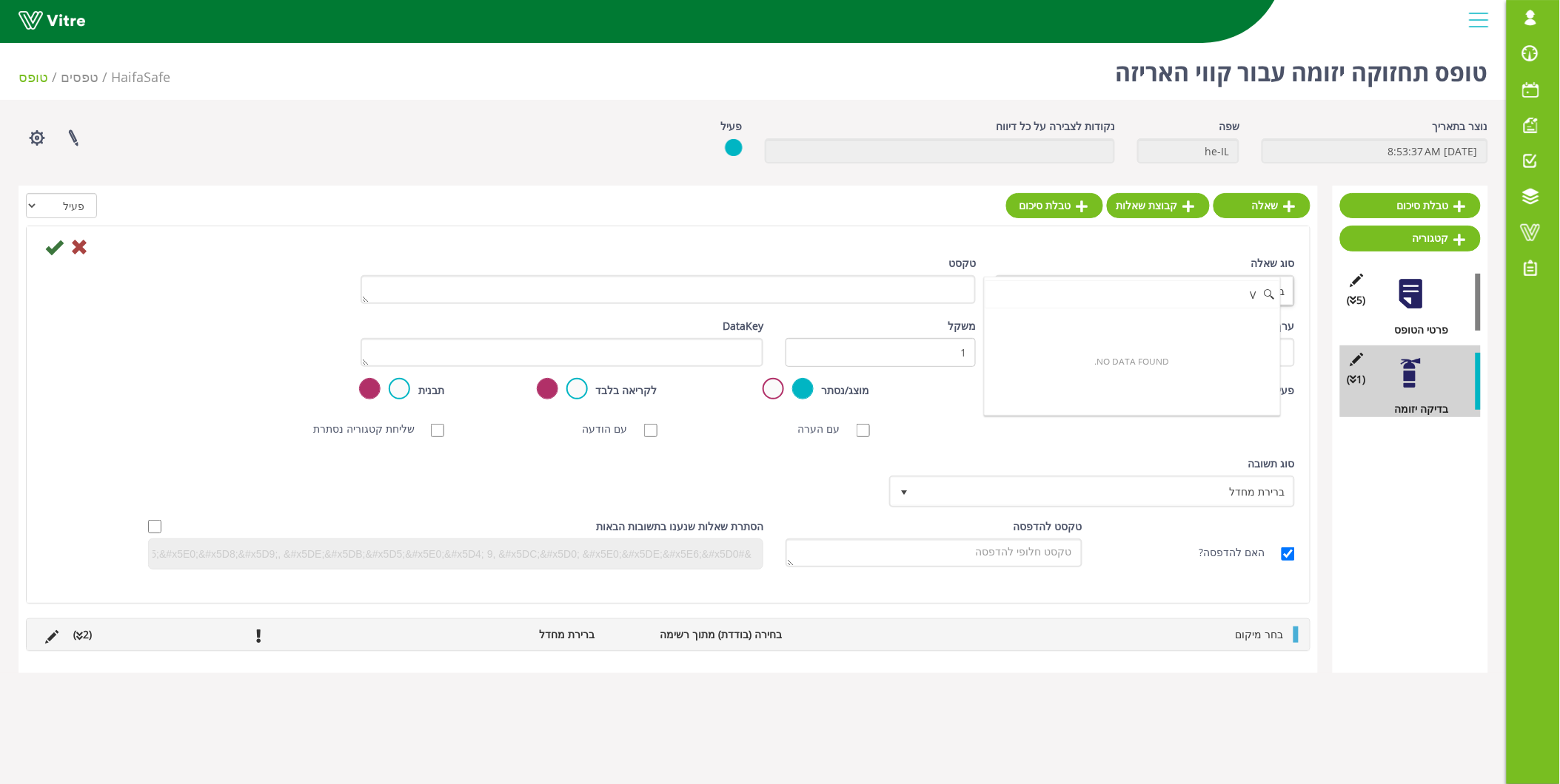
click at [1135, 285] on input "V" at bounding box center [1132, 295] width 295 height 28
click at [1178, 255] on div "סוג שאלה בחירה (בודדת) מתוך רשימה 3" at bounding box center [1146, 281] width 297 height 52
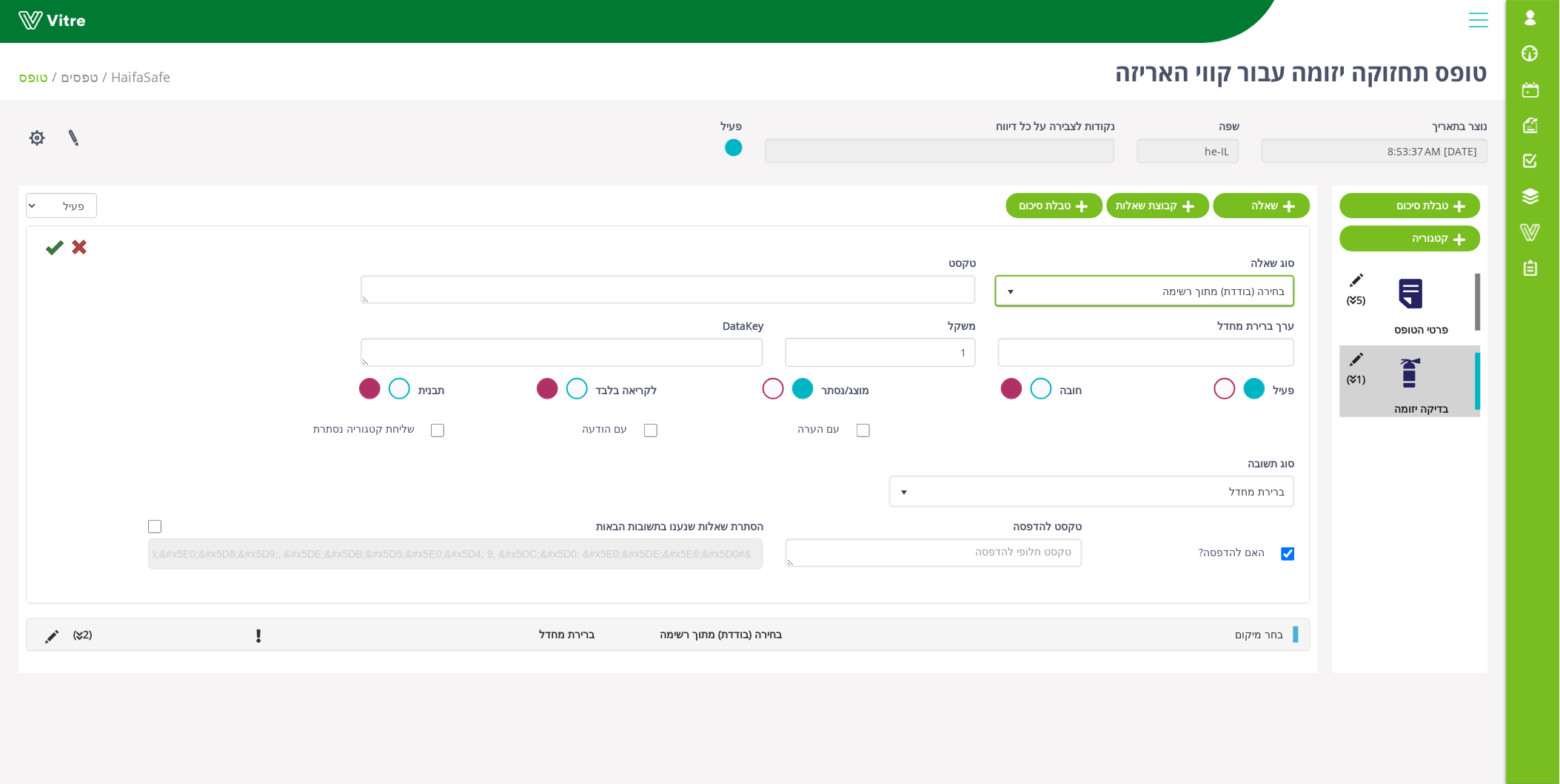
click at [1048, 294] on span "בחירה (בודדת) מתוך רשימה" at bounding box center [1158, 291] width 270 height 27
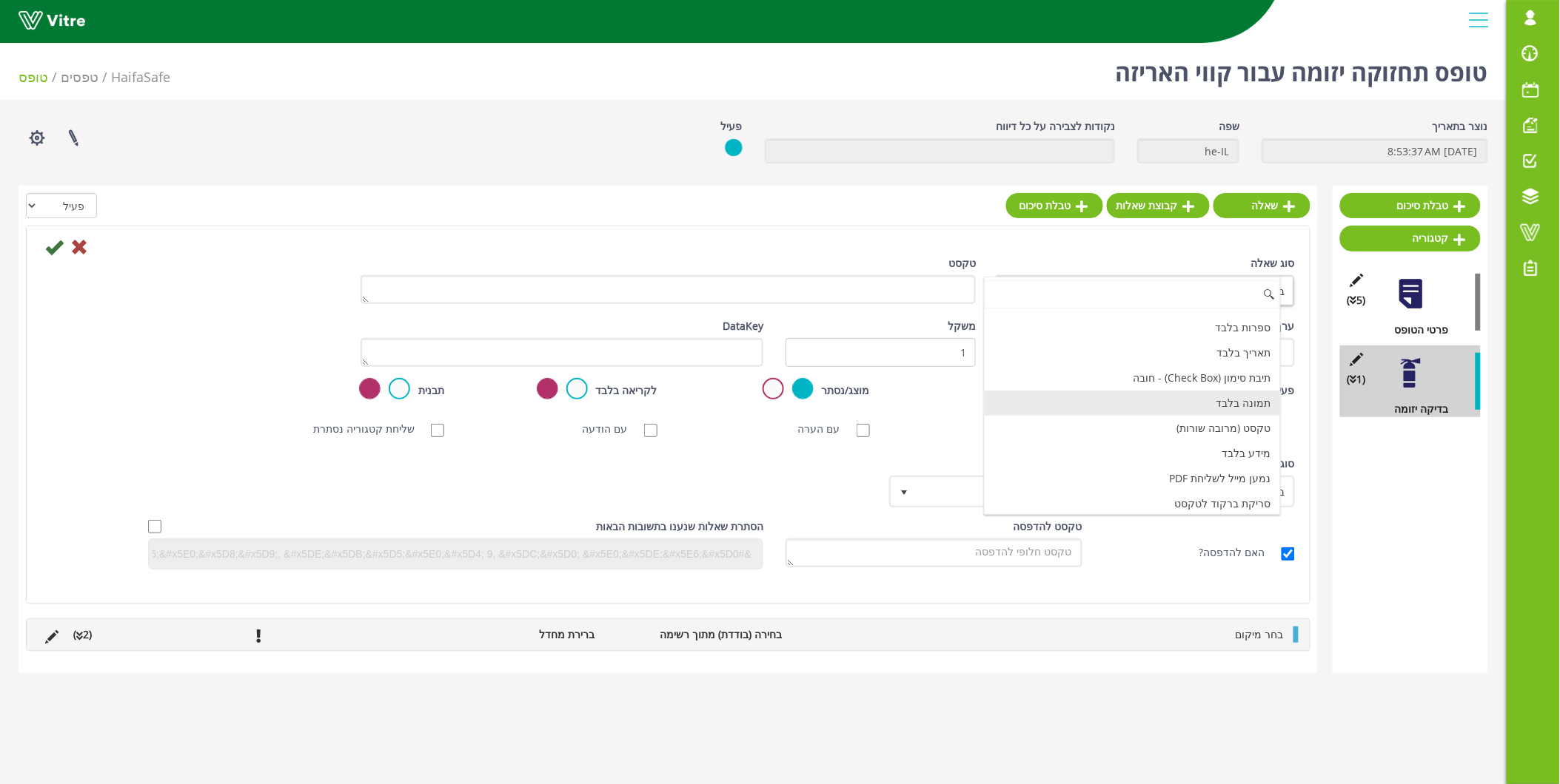
scroll to position [329, 0]
click at [1223, 366] on li "מידע בלבד" at bounding box center [1132, 372] width 295 height 25
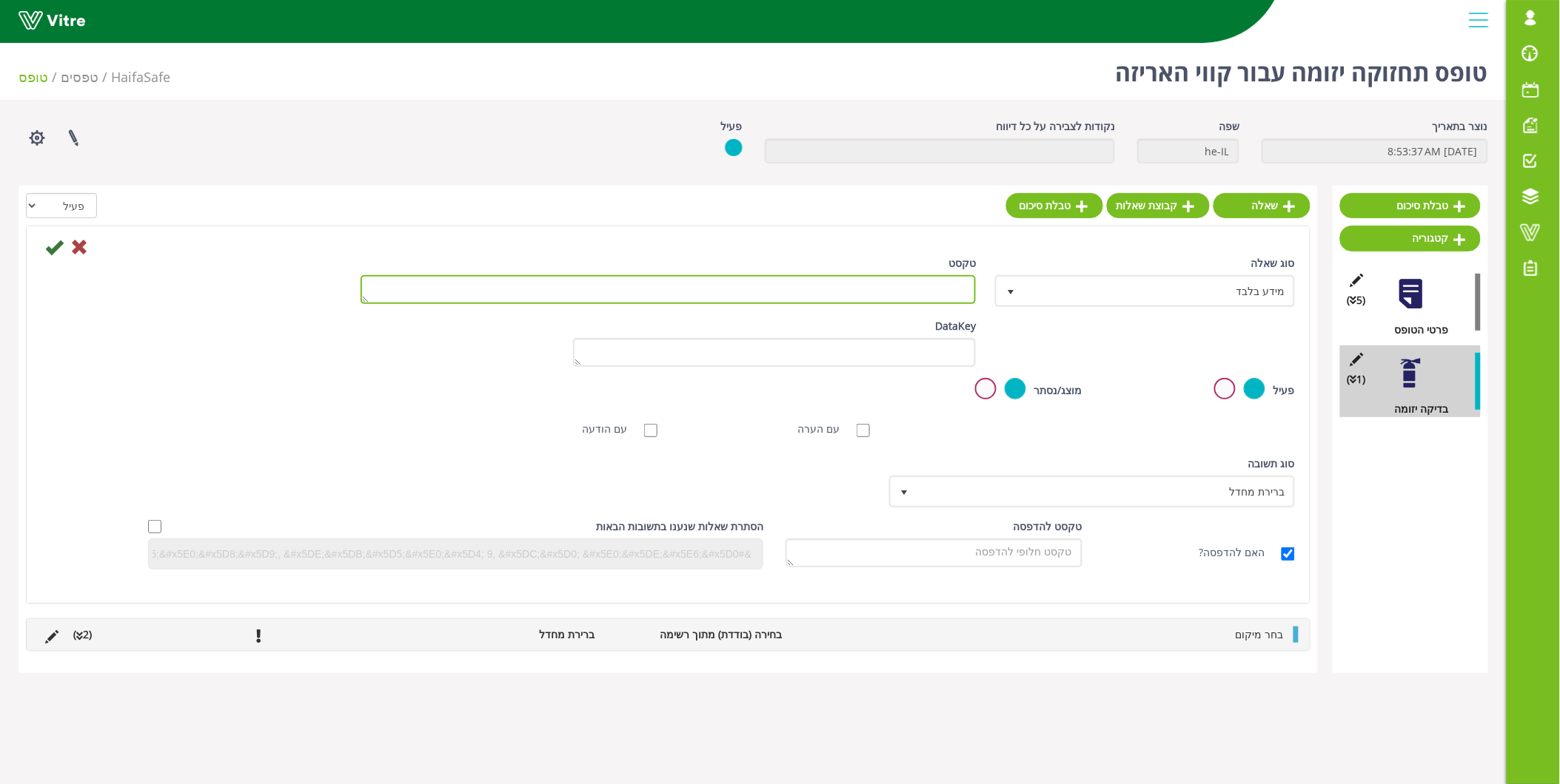
click at [920, 292] on textarea "טקסט" at bounding box center [668, 290] width 616 height 28
paste textarea "אזהרה: בזמן ביצוע פעולות על המכונה יש ללחוץ על פטריית חירום"
type textarea "אזהרה: בזמן ביצוע פעולות על המכונה יש ללחוץ על פטריית חירום"
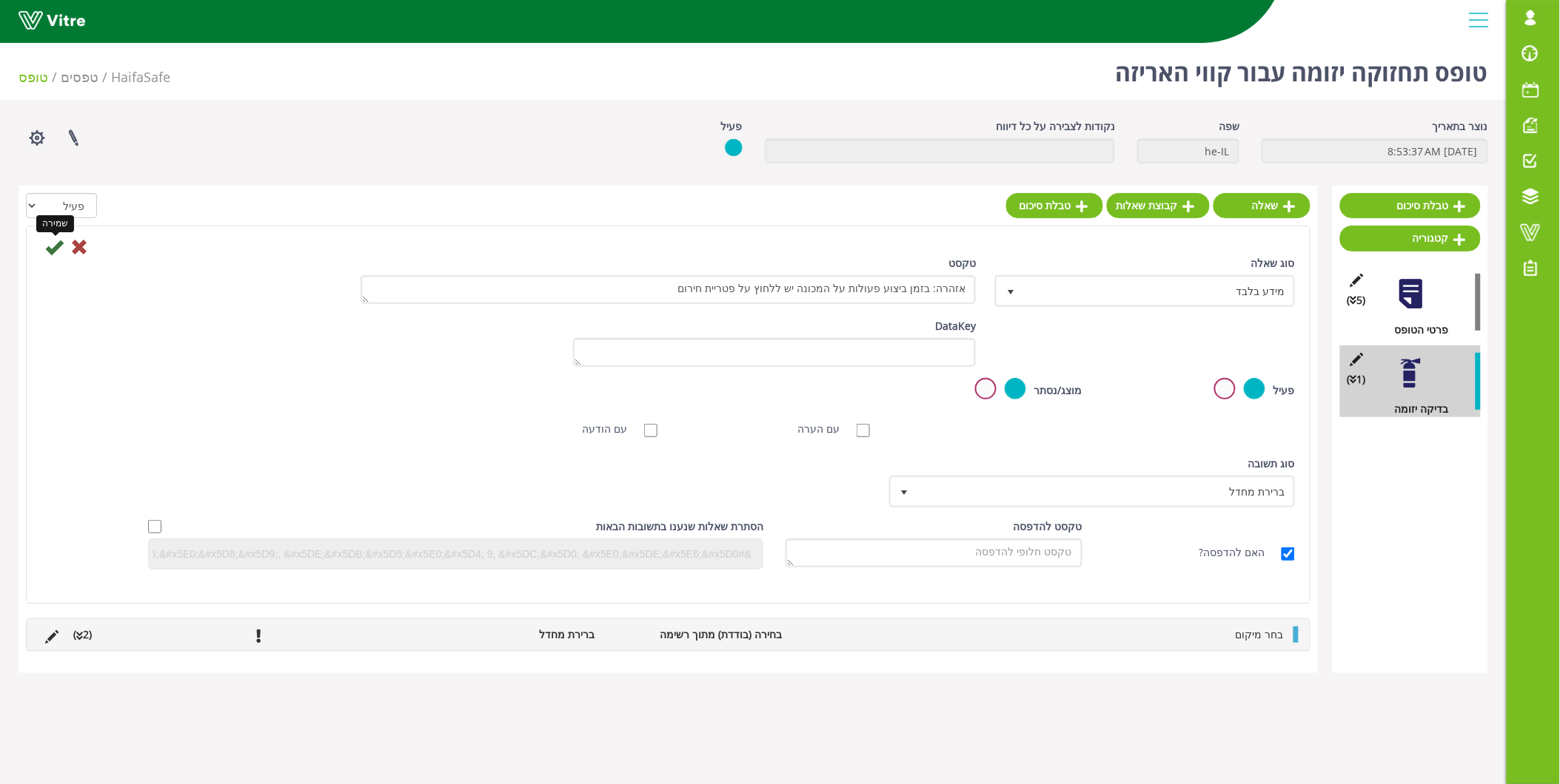
click at [51, 250] on icon at bounding box center [54, 247] width 18 height 18
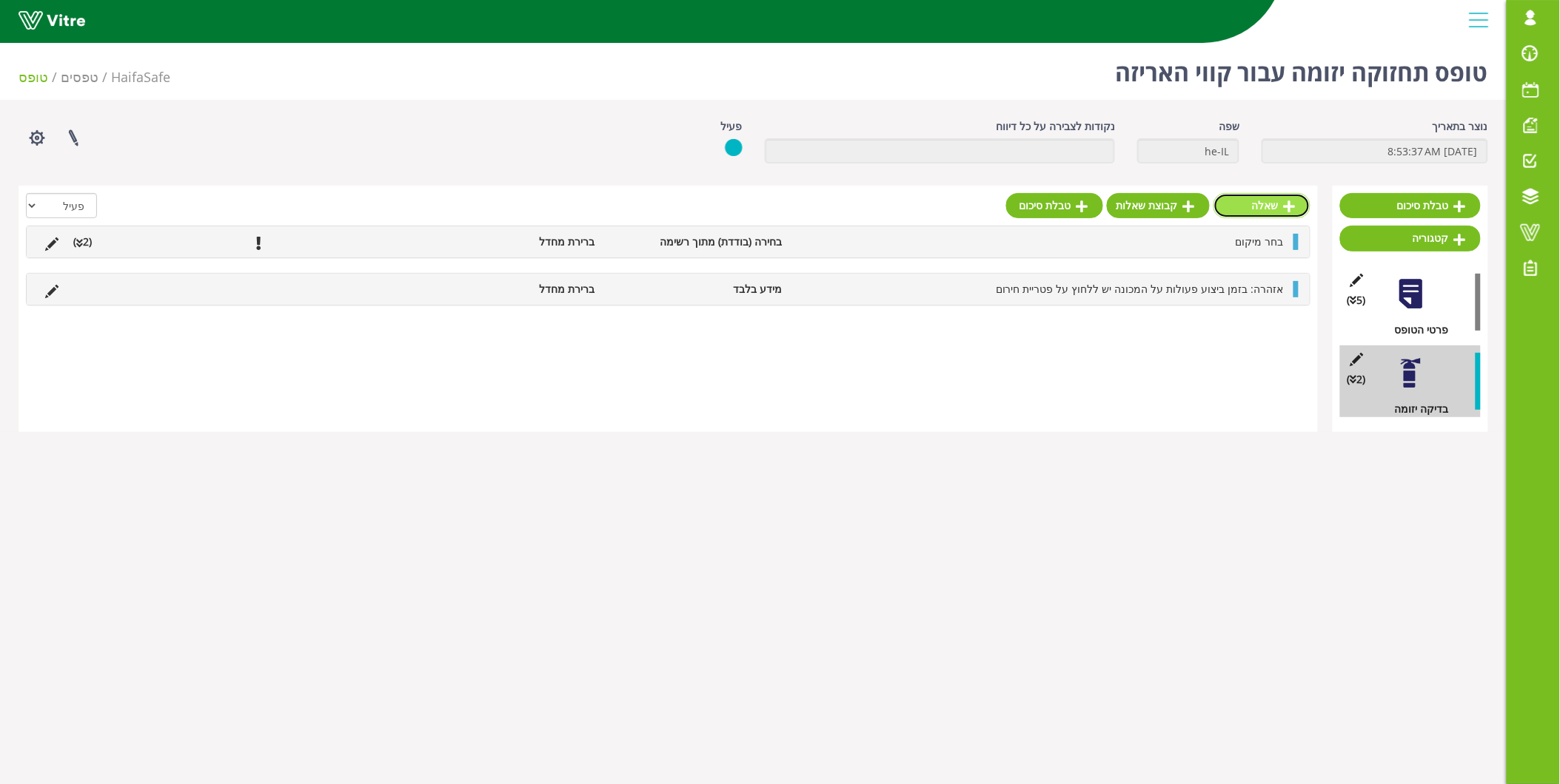
click at [1279, 213] on link "שאלה" at bounding box center [1261, 205] width 97 height 25
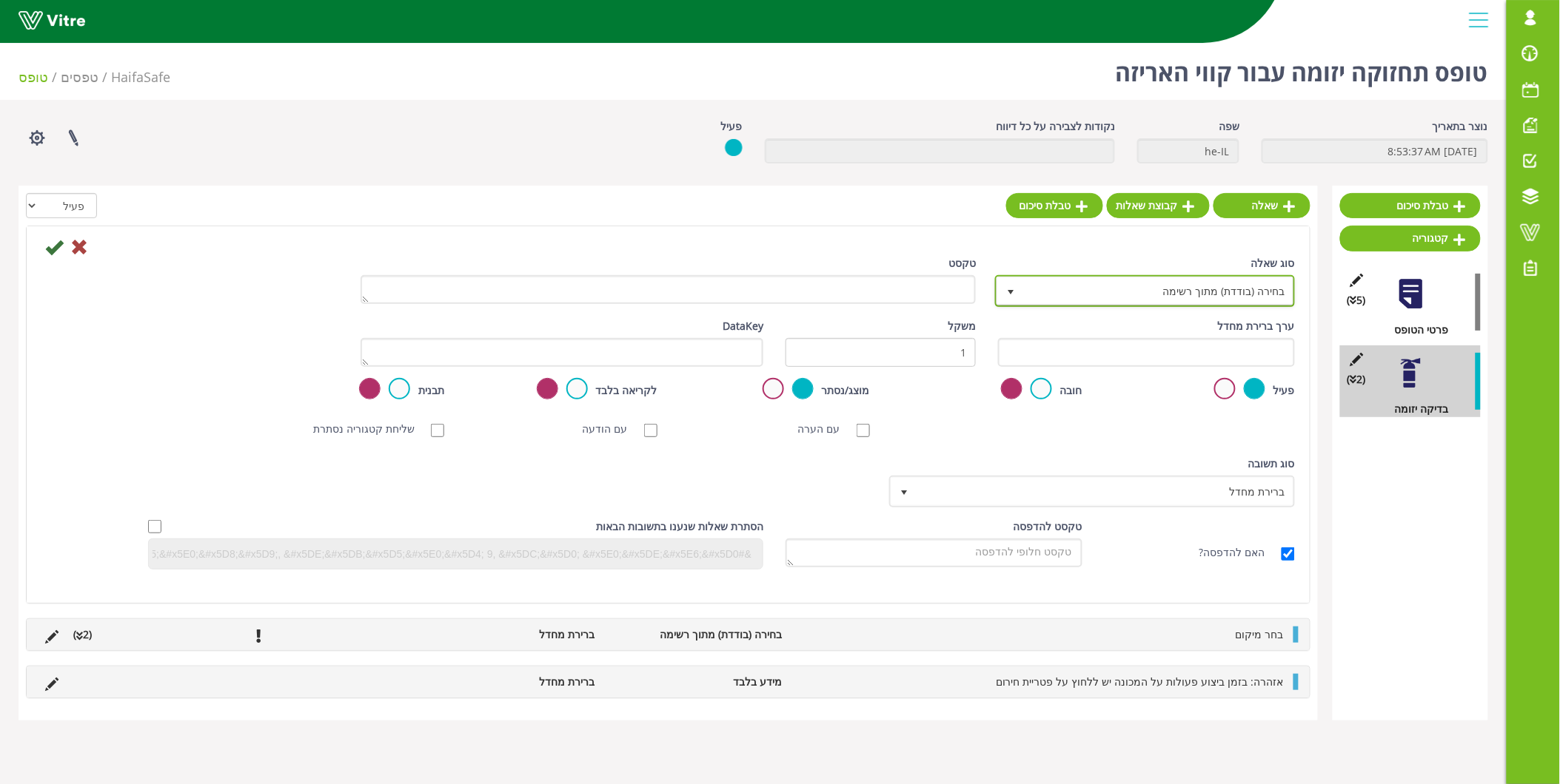
click at [1240, 293] on span "בחירה (בודדת) מתוך רשימה" at bounding box center [1158, 291] width 270 height 27
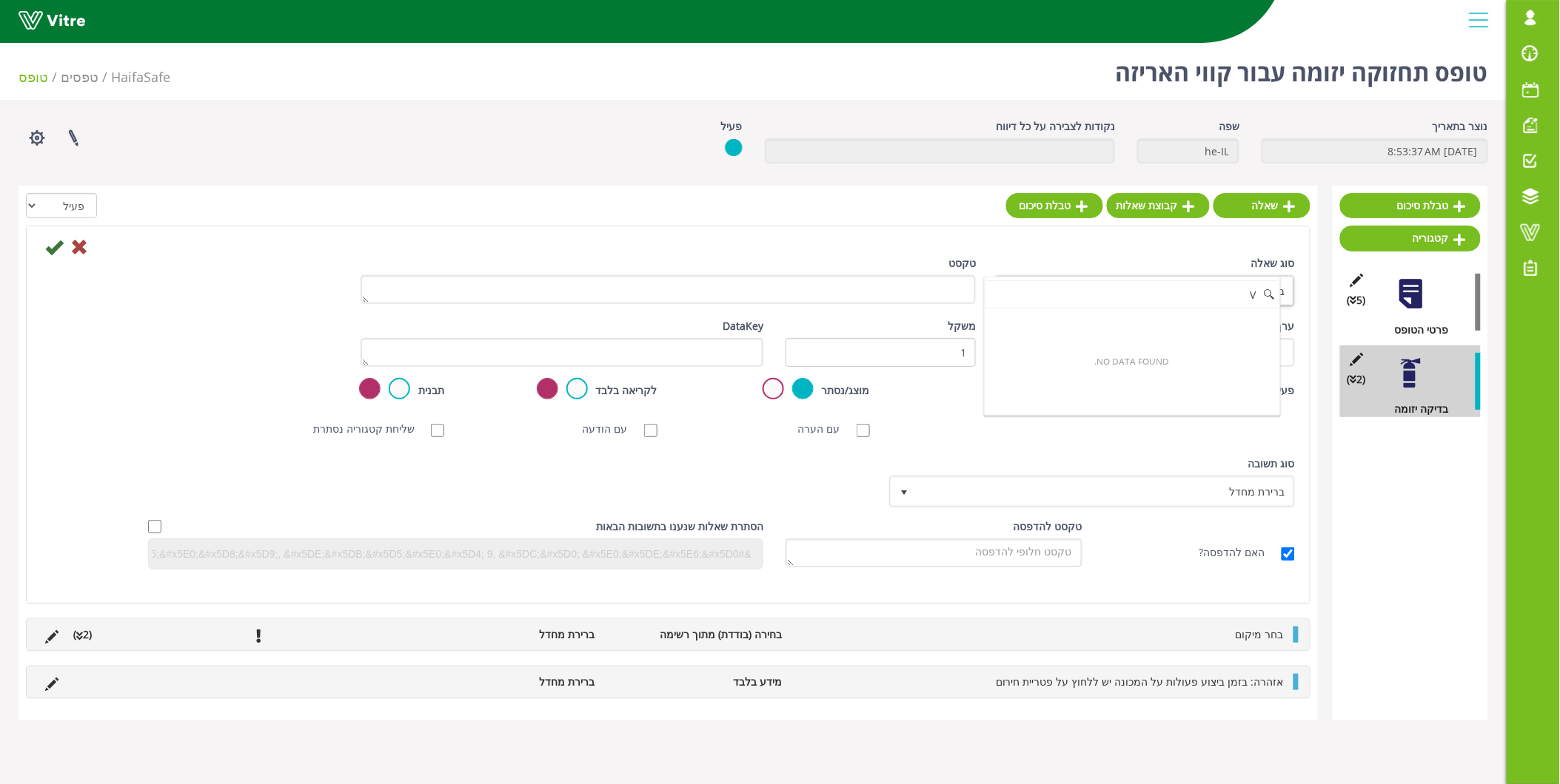
scroll to position [0, 0]
drag, startPoint x: 1215, startPoint y: 300, endPoint x: 1258, endPoint y: 297, distance: 43.1
click at [1258, 297] on input "V" at bounding box center [1132, 295] width 295 height 28
click at [1253, 297] on input "VM" at bounding box center [1132, 295] width 295 height 28
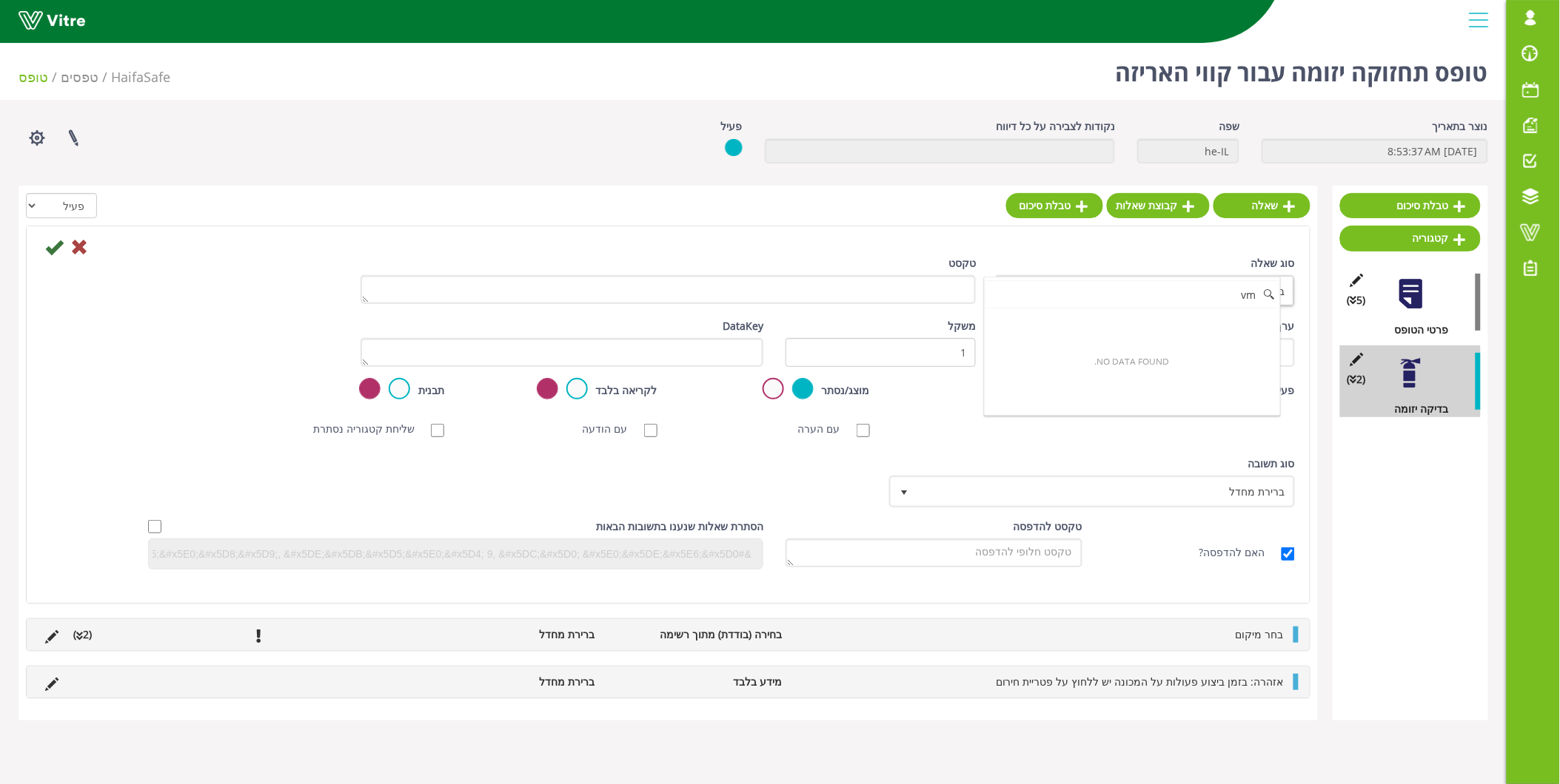
click at [1253, 297] on input "vm" at bounding box center [1132, 295] width 295 height 28
click at [1218, 326] on li "הצגת תוכן" at bounding box center [1132, 323] width 295 height 25
type input "הצג"
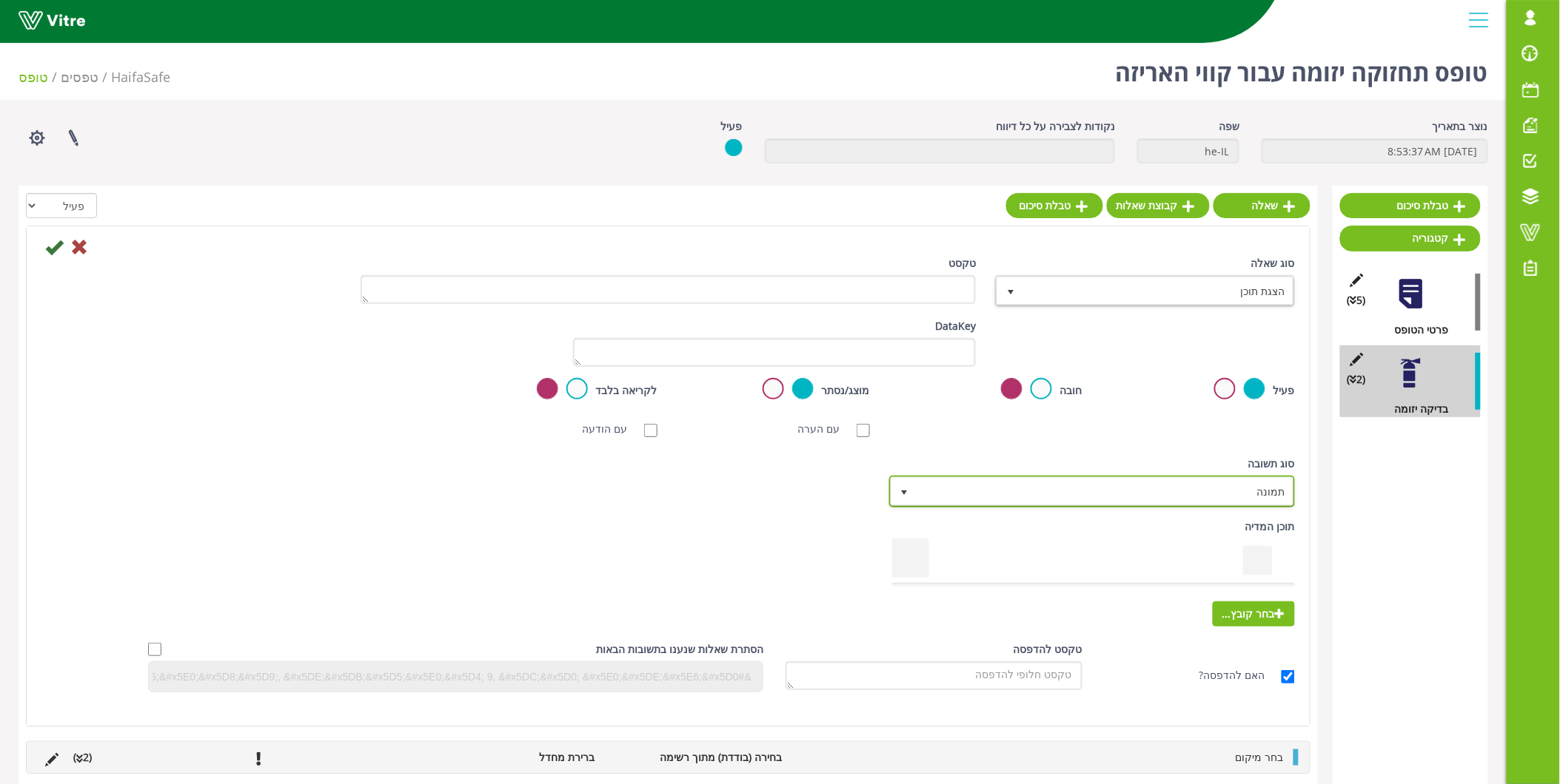
click at [1264, 494] on span "תמונה" at bounding box center [1105, 492] width 376 height 27
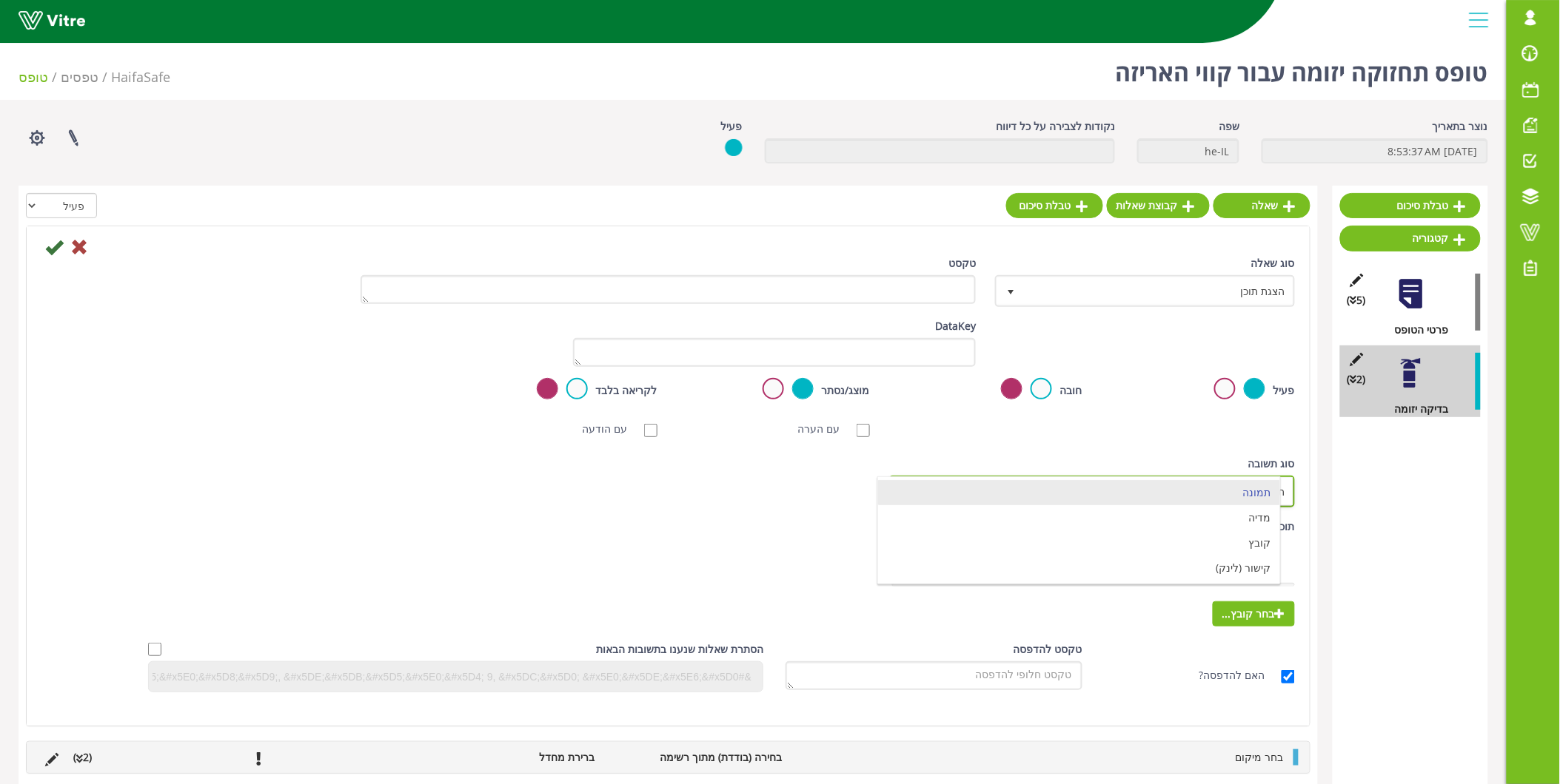
click at [1264, 494] on li "תמונה" at bounding box center [1078, 492] width 401 height 25
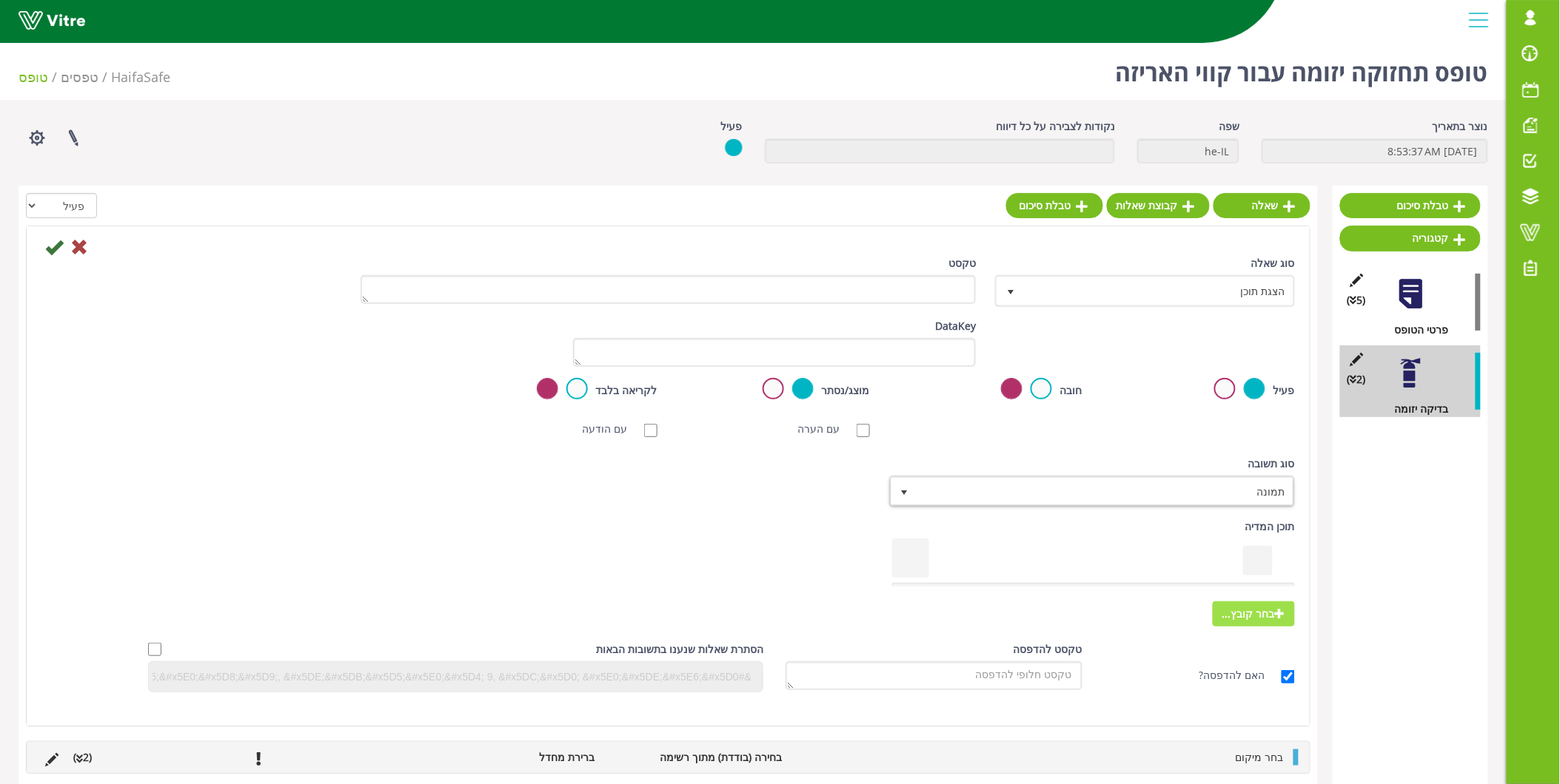
click at [1247, 619] on span "בחר קובץ..." at bounding box center [1254, 614] width 82 height 25
click at [0, 0] on input "בחר קובץ..." at bounding box center [0, 0] width 0 height 0
click at [1261, 484] on span "תמונה" at bounding box center [1105, 492] width 376 height 27
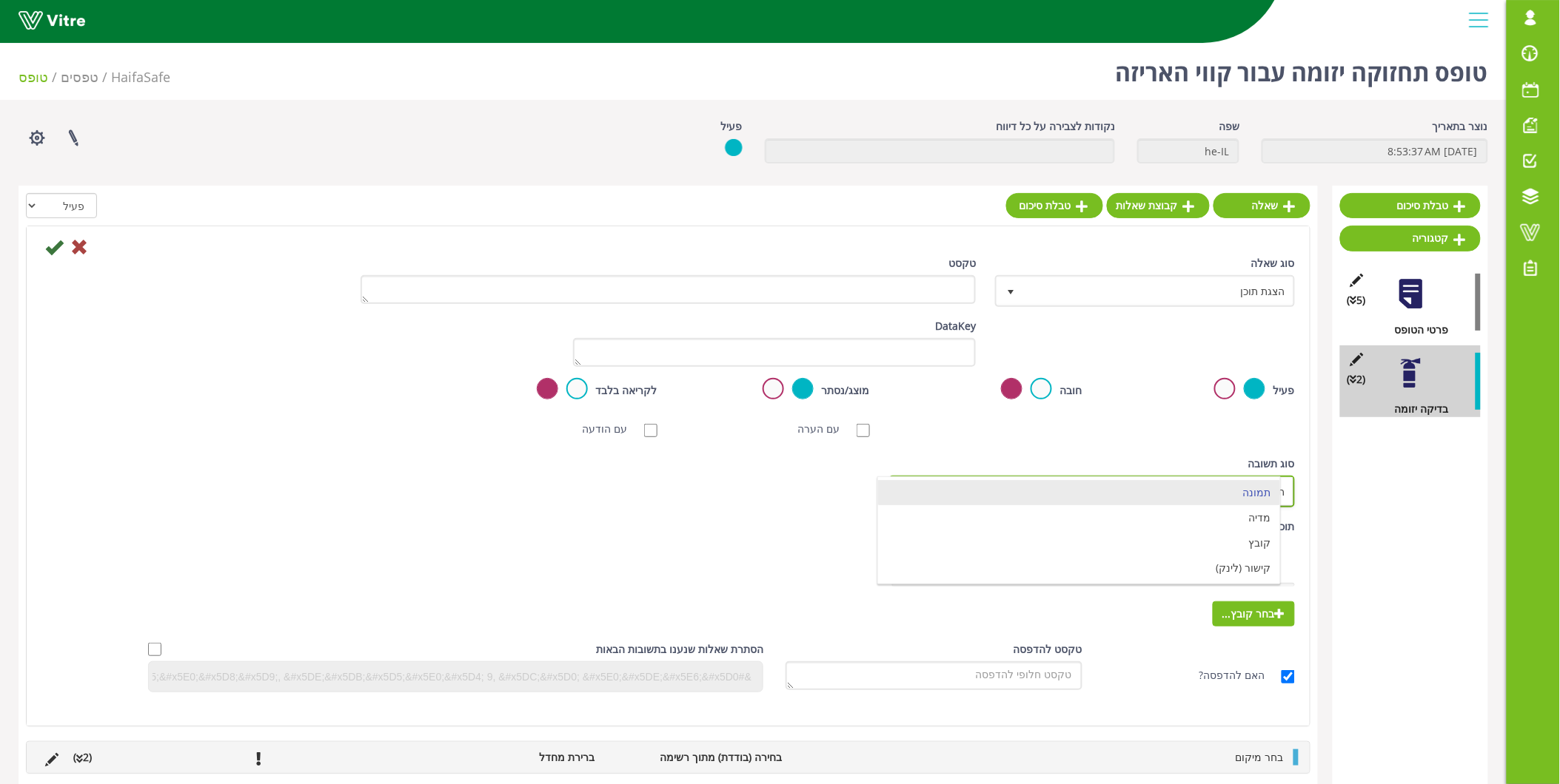
click at [1261, 484] on li "תמונה" at bounding box center [1078, 492] width 401 height 25
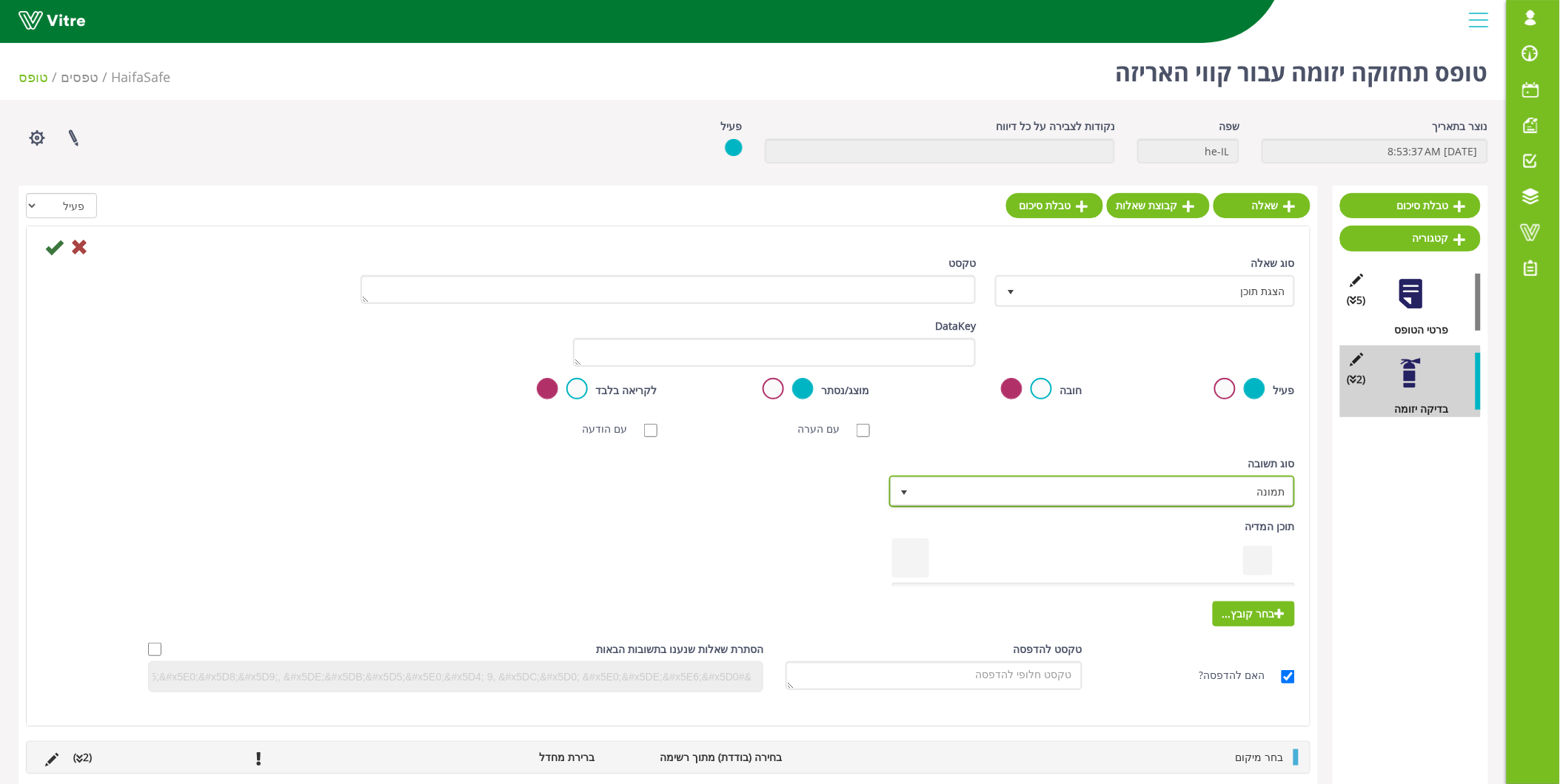
click at [1274, 492] on span "תמונה" at bounding box center [1105, 492] width 376 height 27
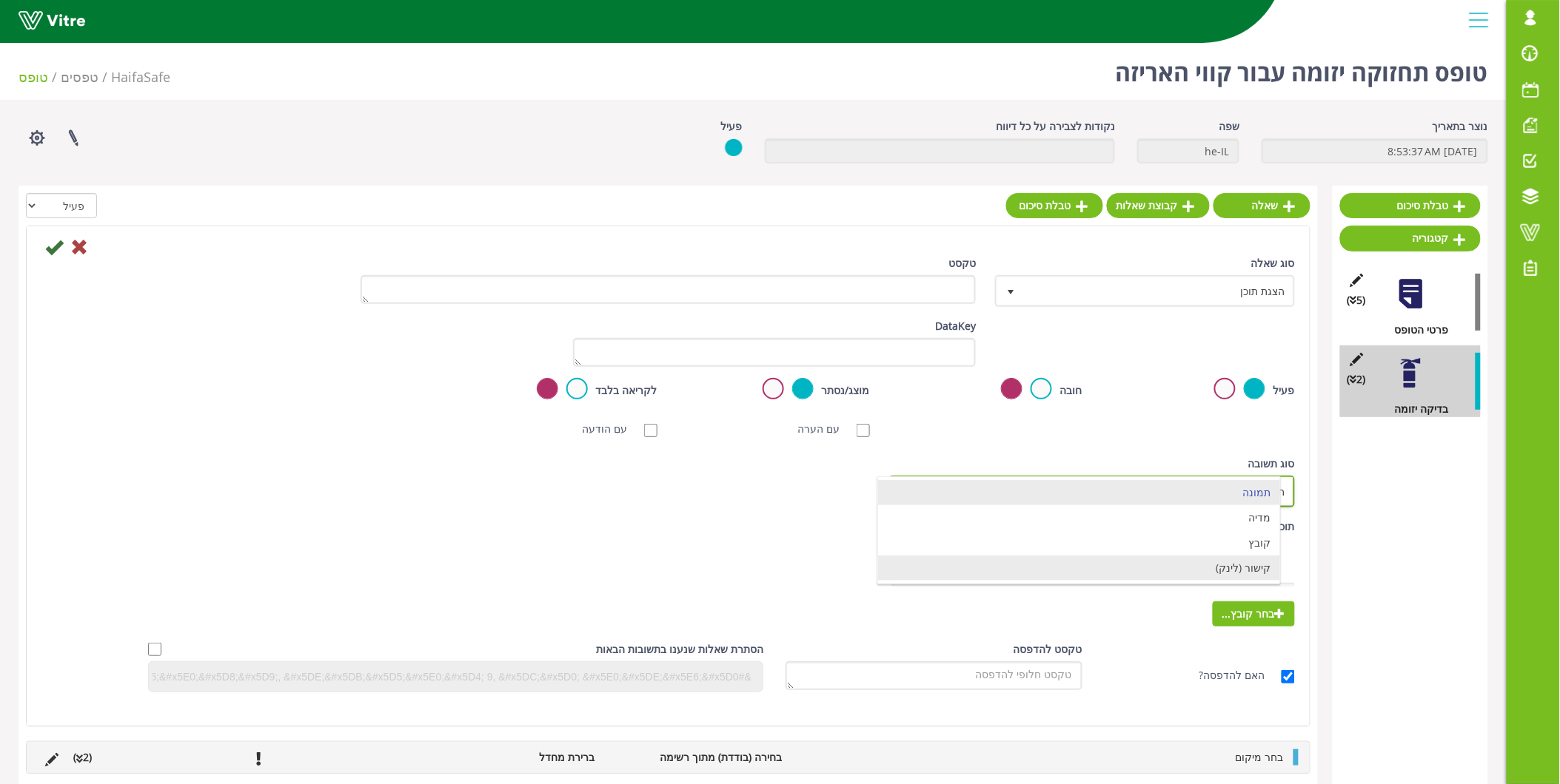
click at [1258, 545] on li "קובץ" at bounding box center [1078, 543] width 401 height 25
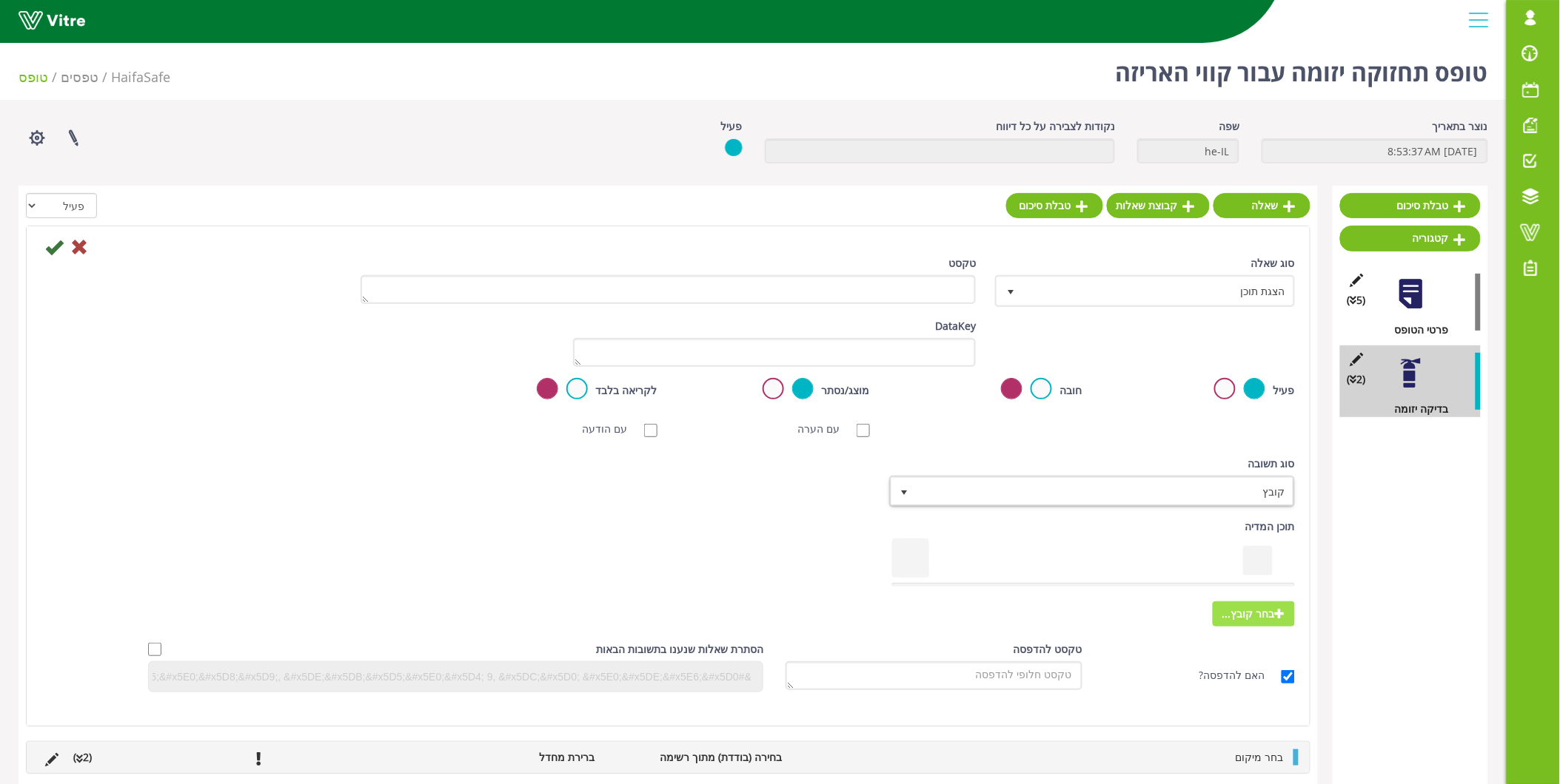
click at [1247, 617] on span "בחר קובץ..." at bounding box center [1254, 614] width 82 height 25
click at [0, 0] on input "בחר קובץ..." at bounding box center [0, 0] width 0 height 0
click at [1226, 499] on span "קובץ" at bounding box center [1105, 492] width 376 height 27
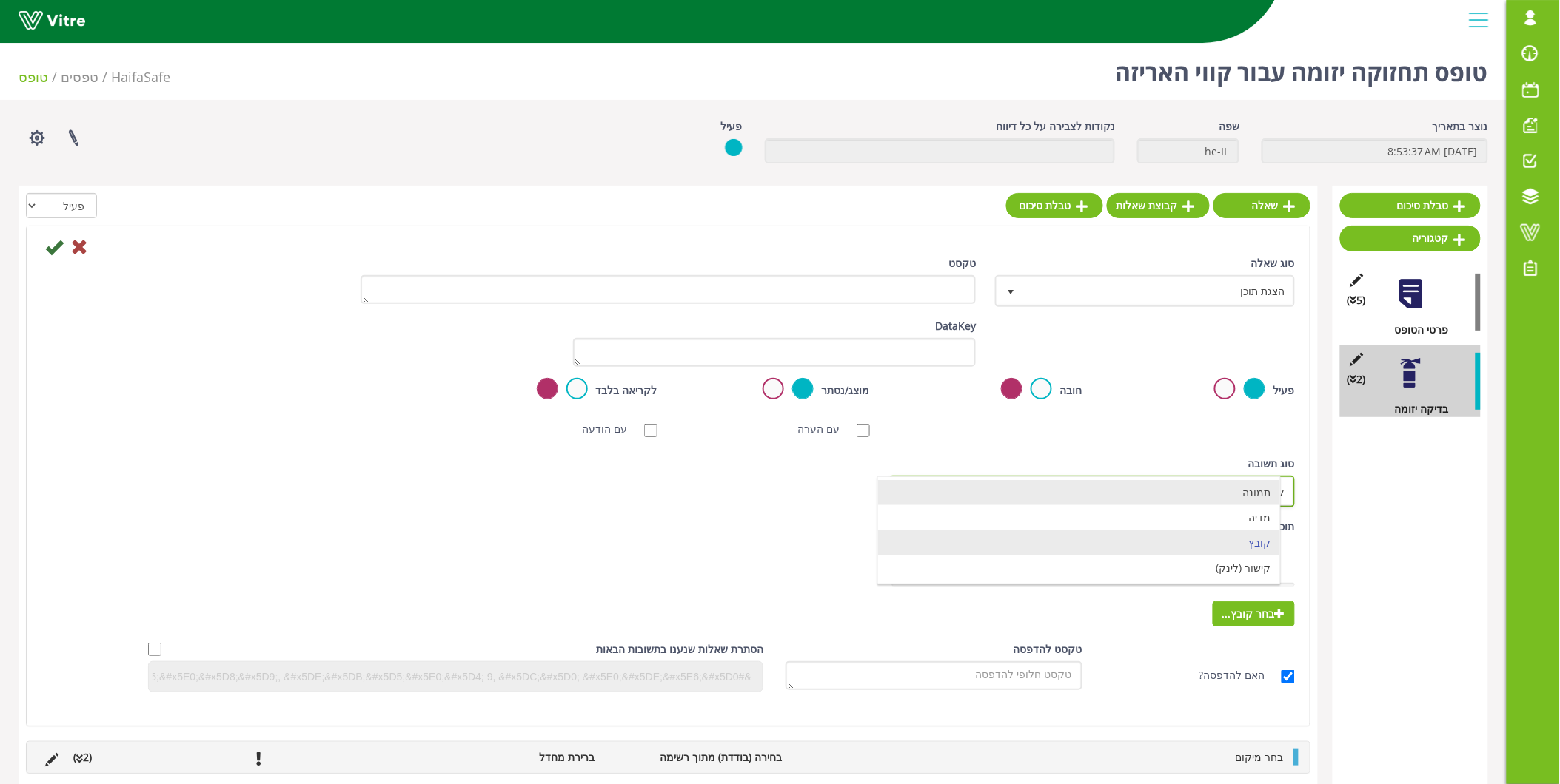
click at [1226, 497] on li "תמונה" at bounding box center [1078, 492] width 401 height 25
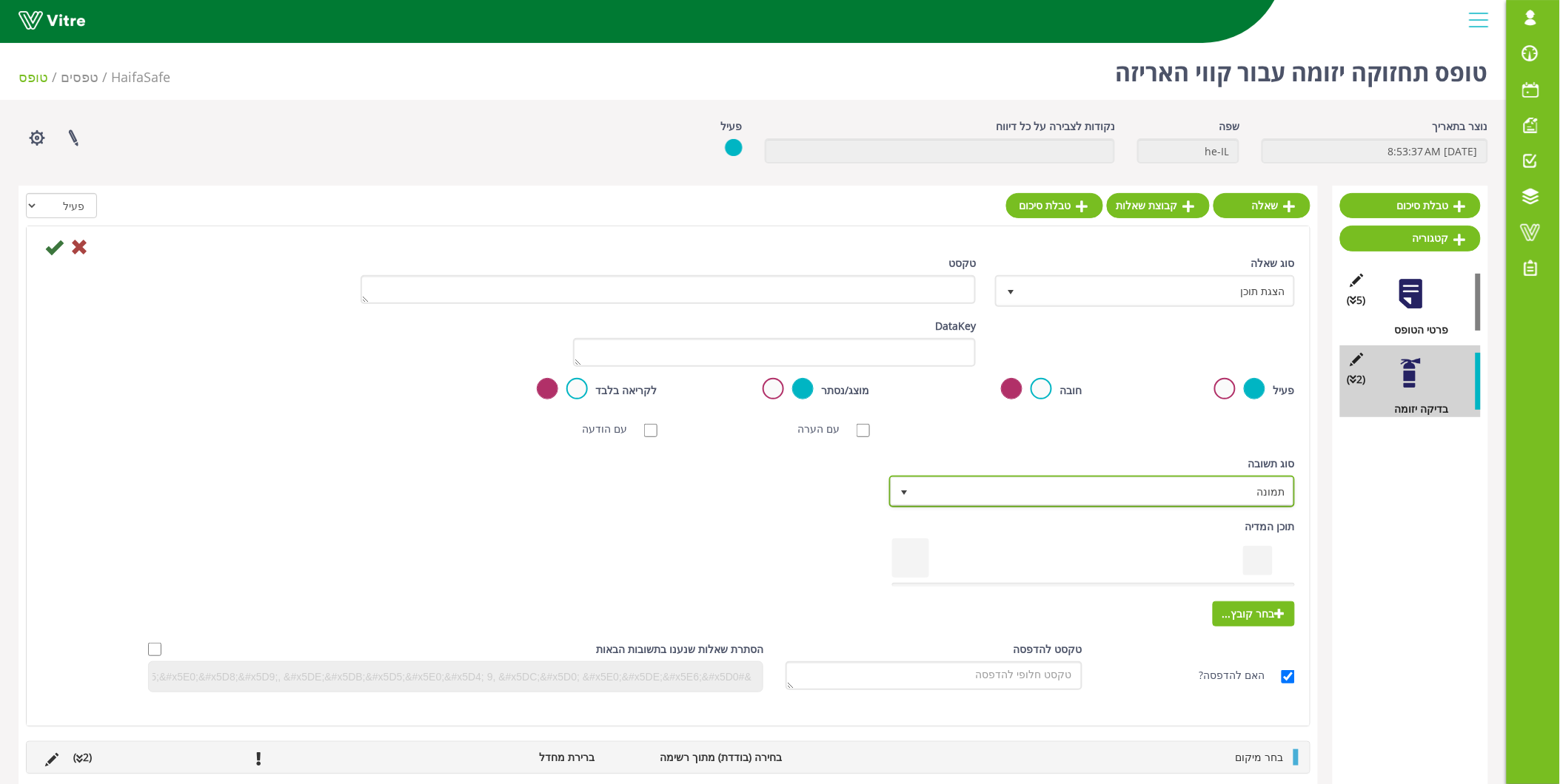
click at [1226, 497] on span "תמונה" at bounding box center [1105, 492] width 376 height 27
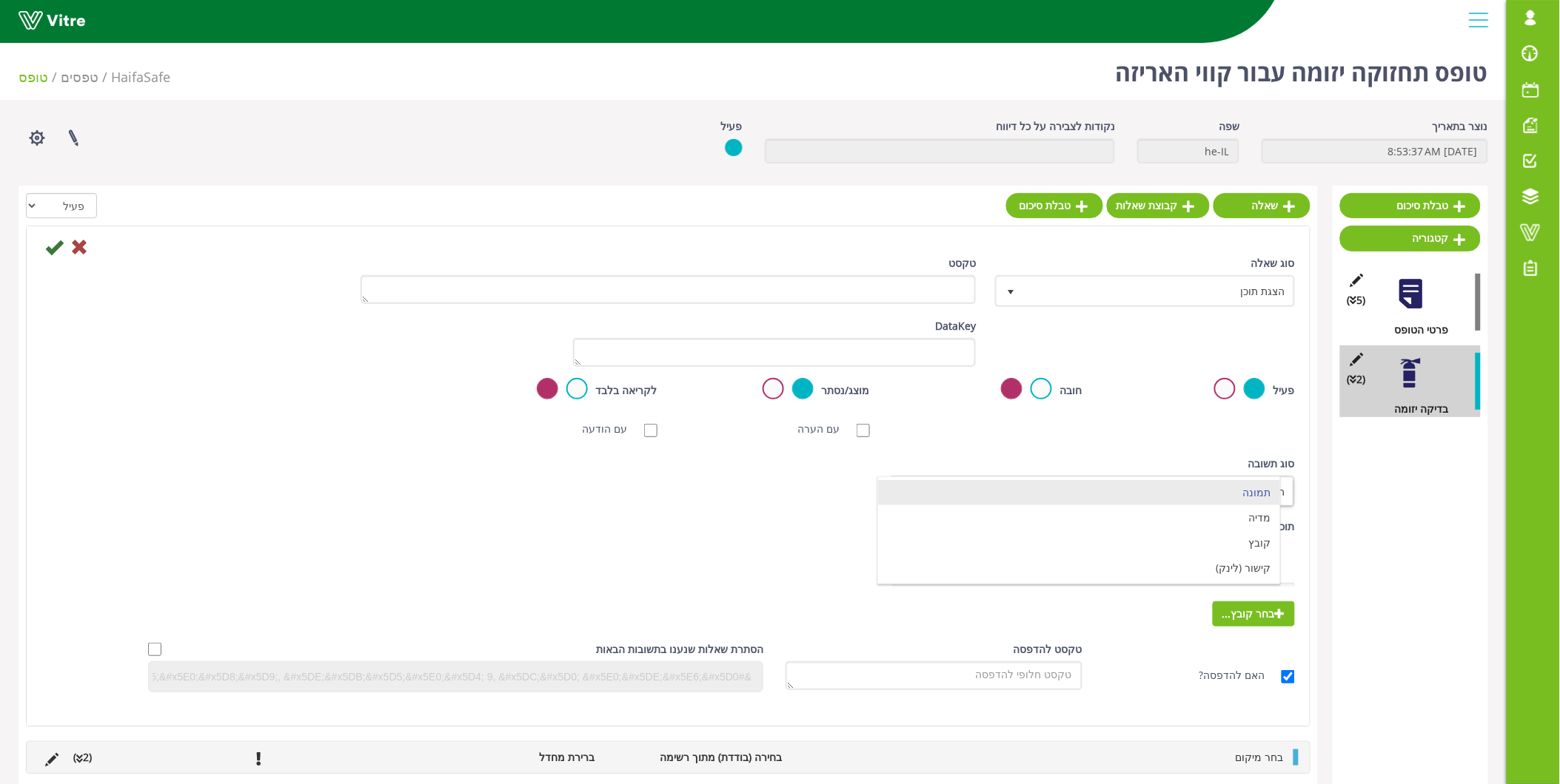
click at [1438, 537] on div "טבלת סיכום קטגוריה (5 ) פרטי הטופס (2 ) בדיקה יזומה" at bounding box center [1410, 515] width 156 height 658
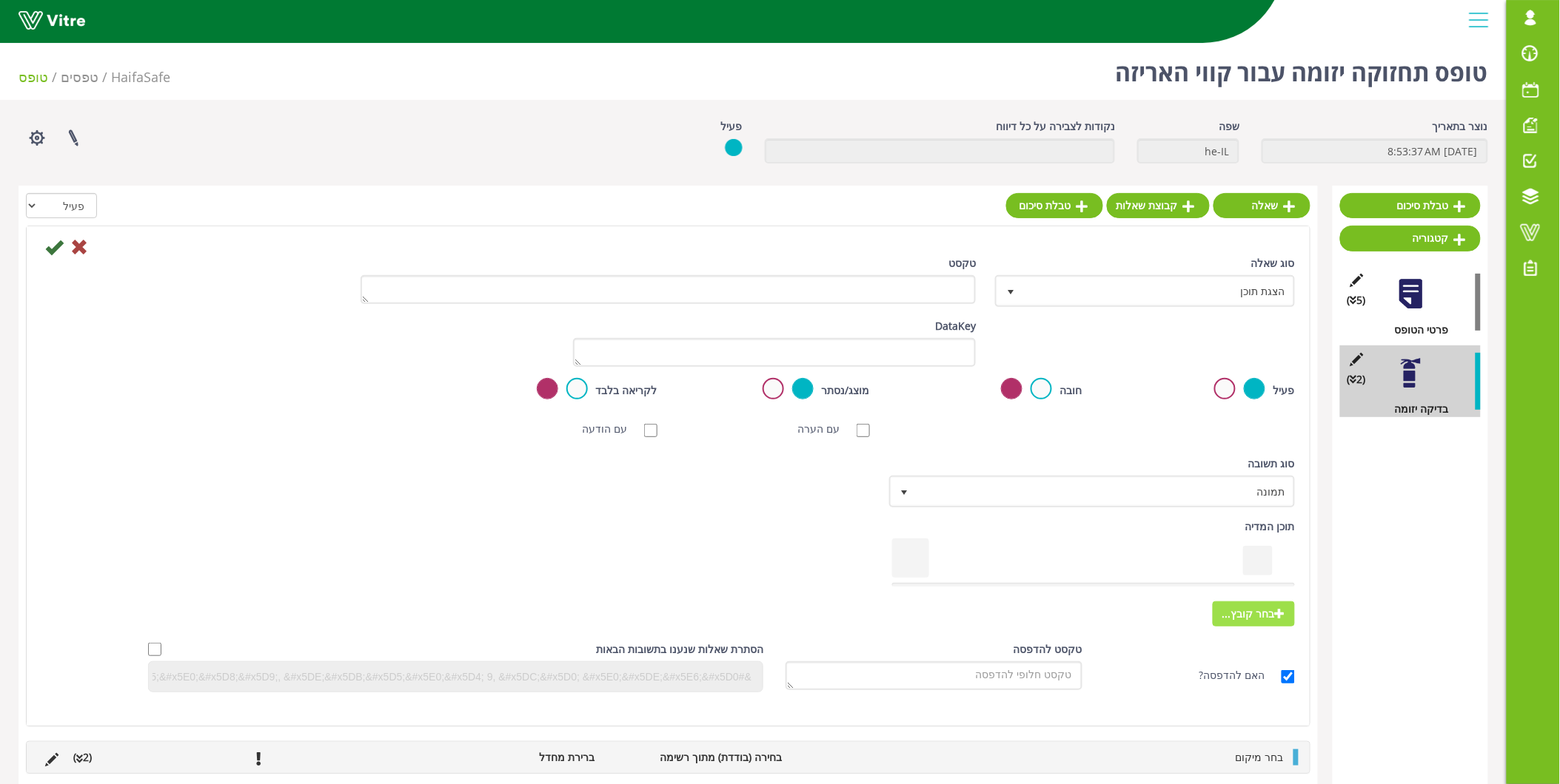
click at [1256, 616] on span "בחר קובץ..." at bounding box center [1254, 614] width 82 height 25
click at [0, 0] on input "בחר קובץ..." at bounding box center [0, 0] width 0 height 0
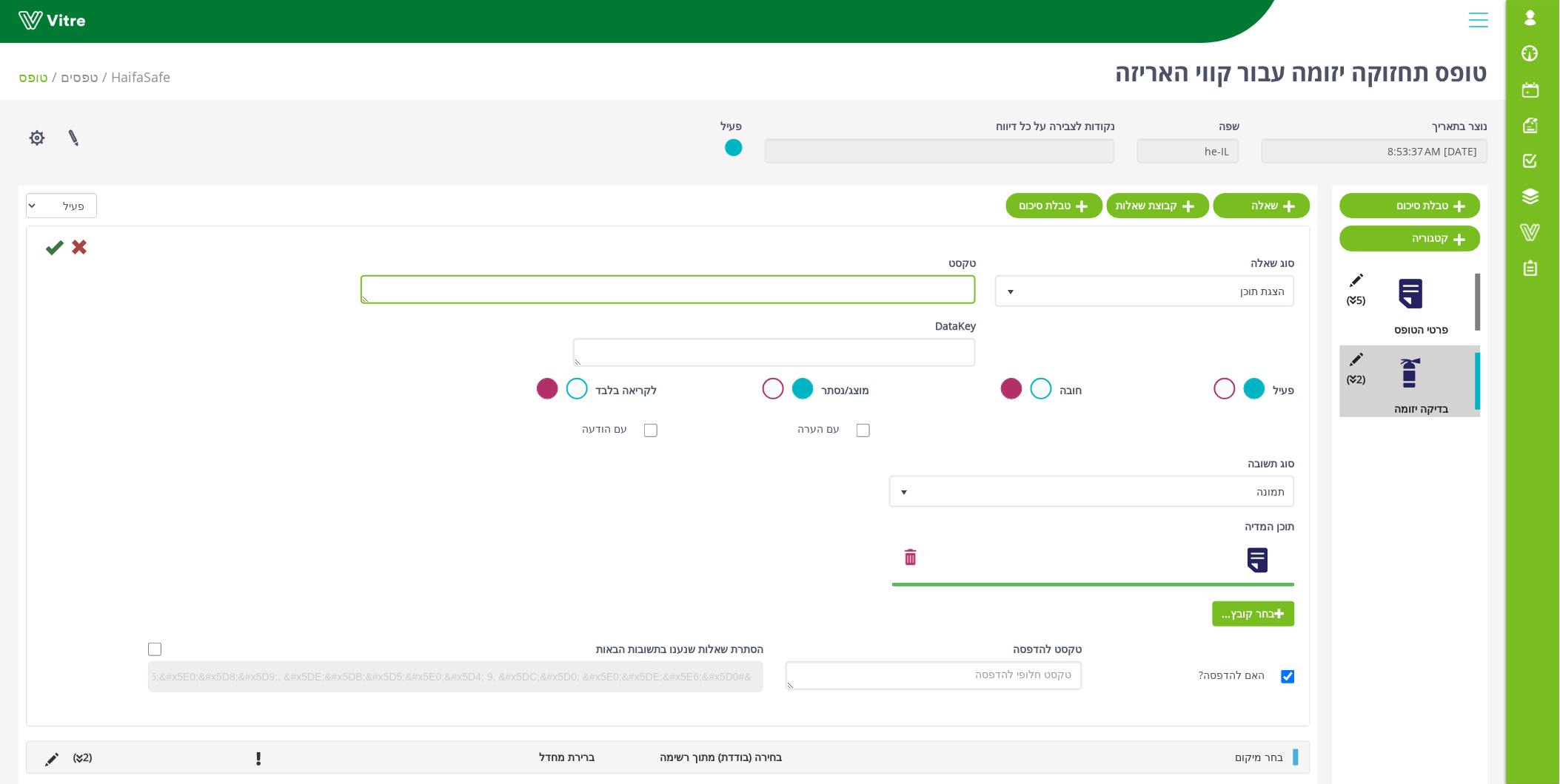
click at [886, 293] on textarea "טקסט" at bounding box center [668, 290] width 616 height 28
type textarea "1"
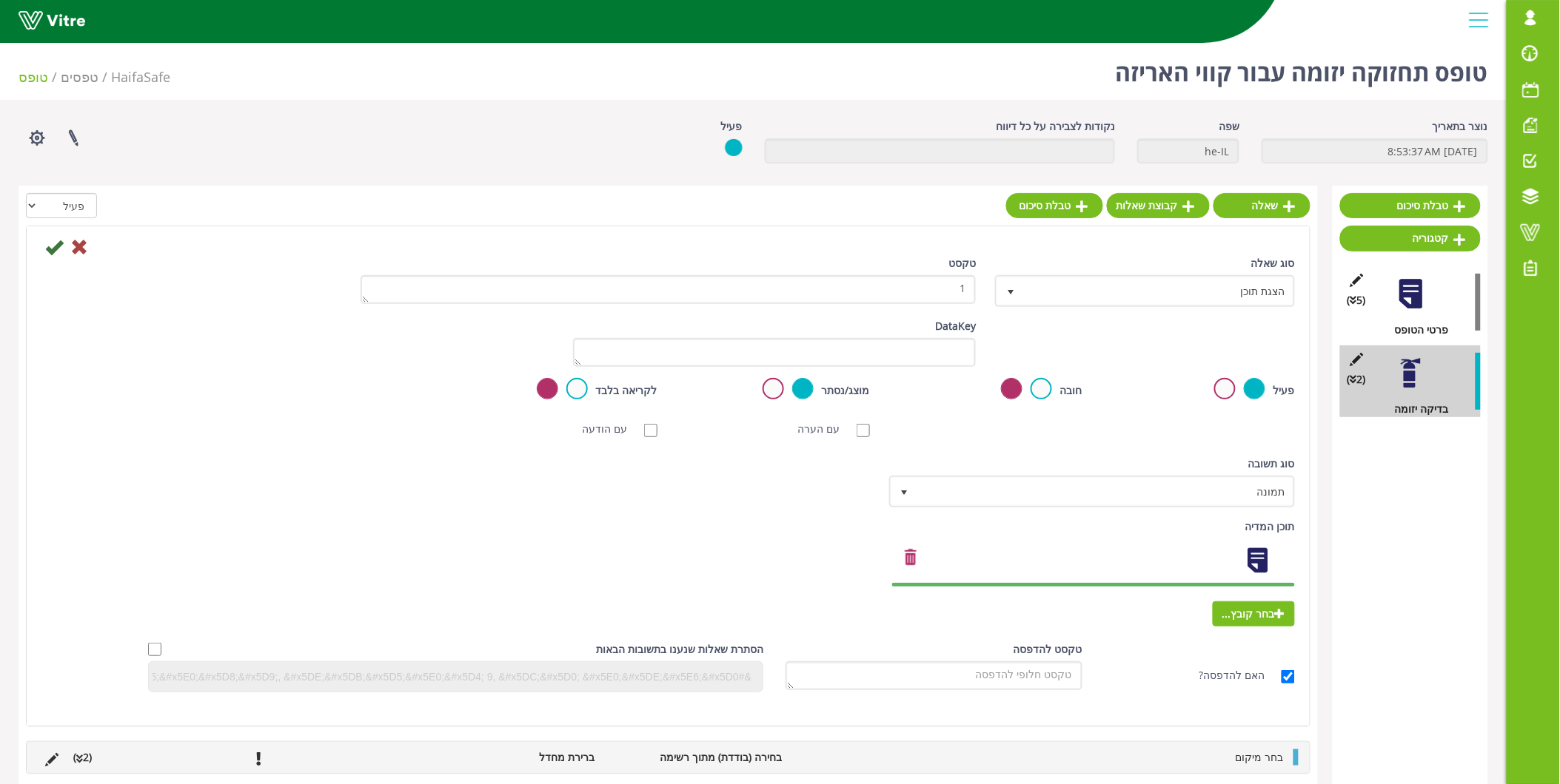
click at [277, 387] on div "פעיל חובה מוצג/נסתר לקריאה בלבד תבנית הגדרת שם טיוטה" at bounding box center [668, 396] width 1275 height 36
click at [52, 245] on icon at bounding box center [54, 247] width 18 height 18
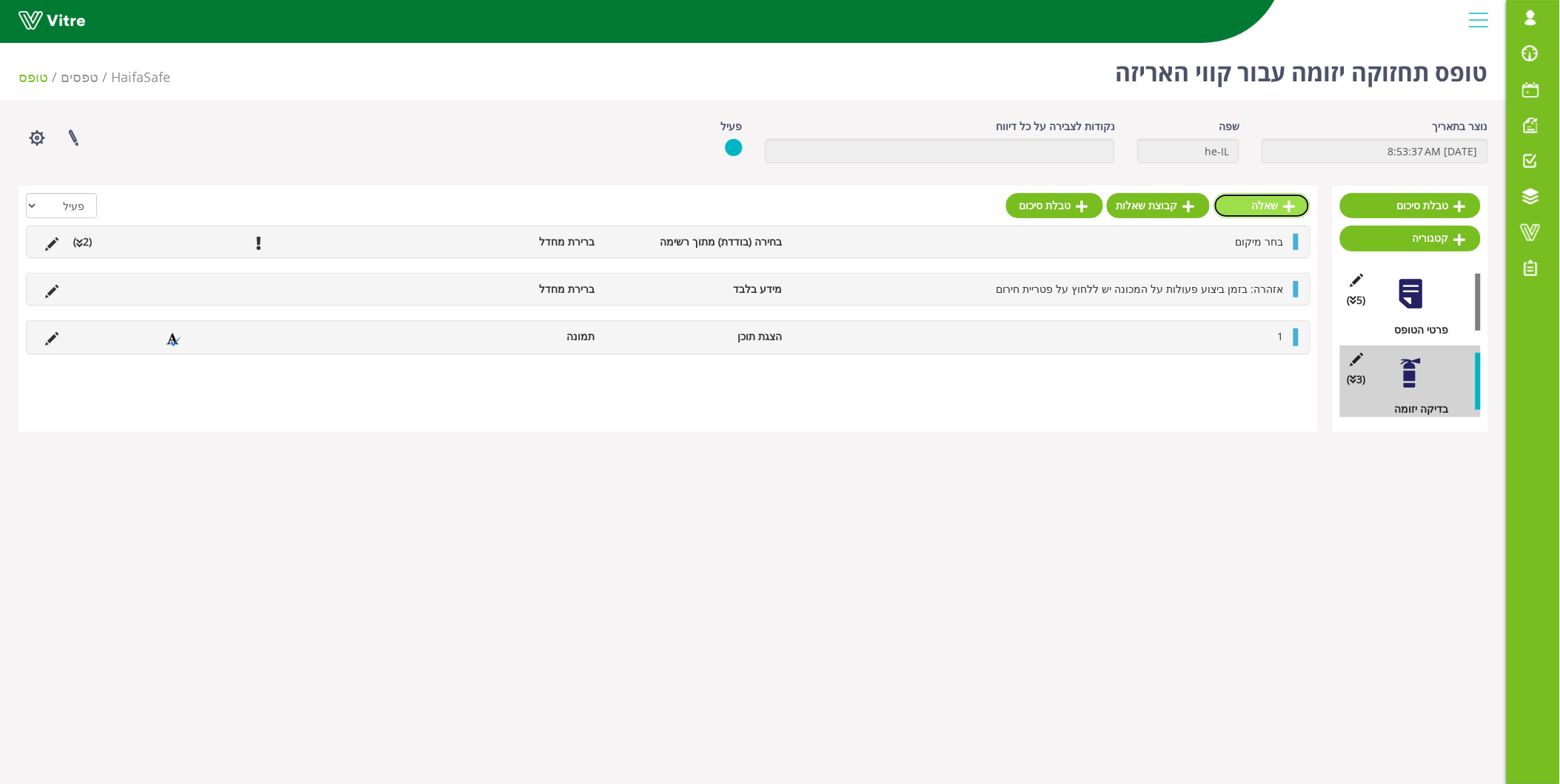
click at [1249, 209] on link "שאלה" at bounding box center [1261, 205] width 97 height 25
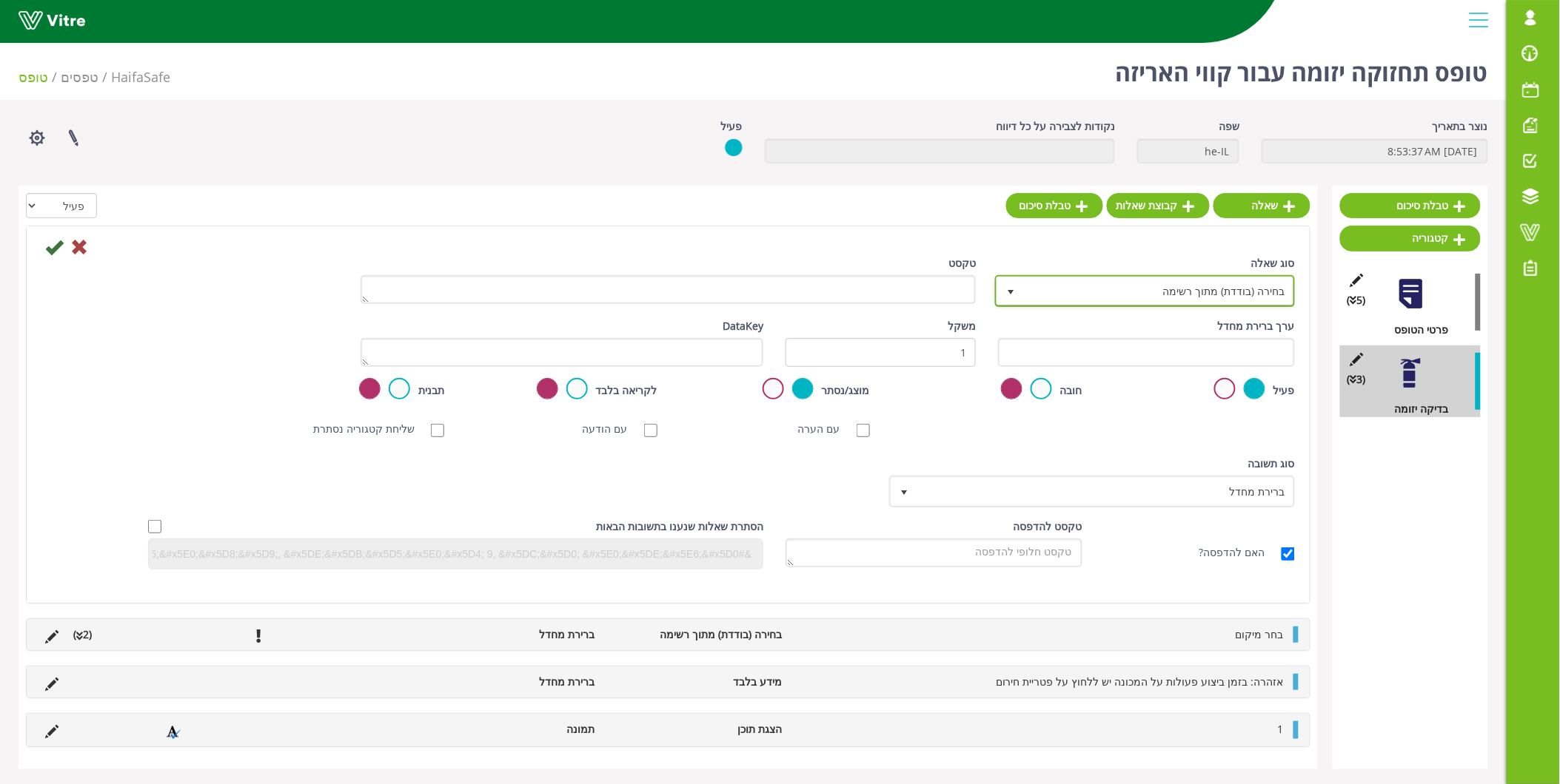
click at [1235, 287] on span "בחירה (בודדת) מתוך רשימה" at bounding box center [1158, 291] width 270 height 27
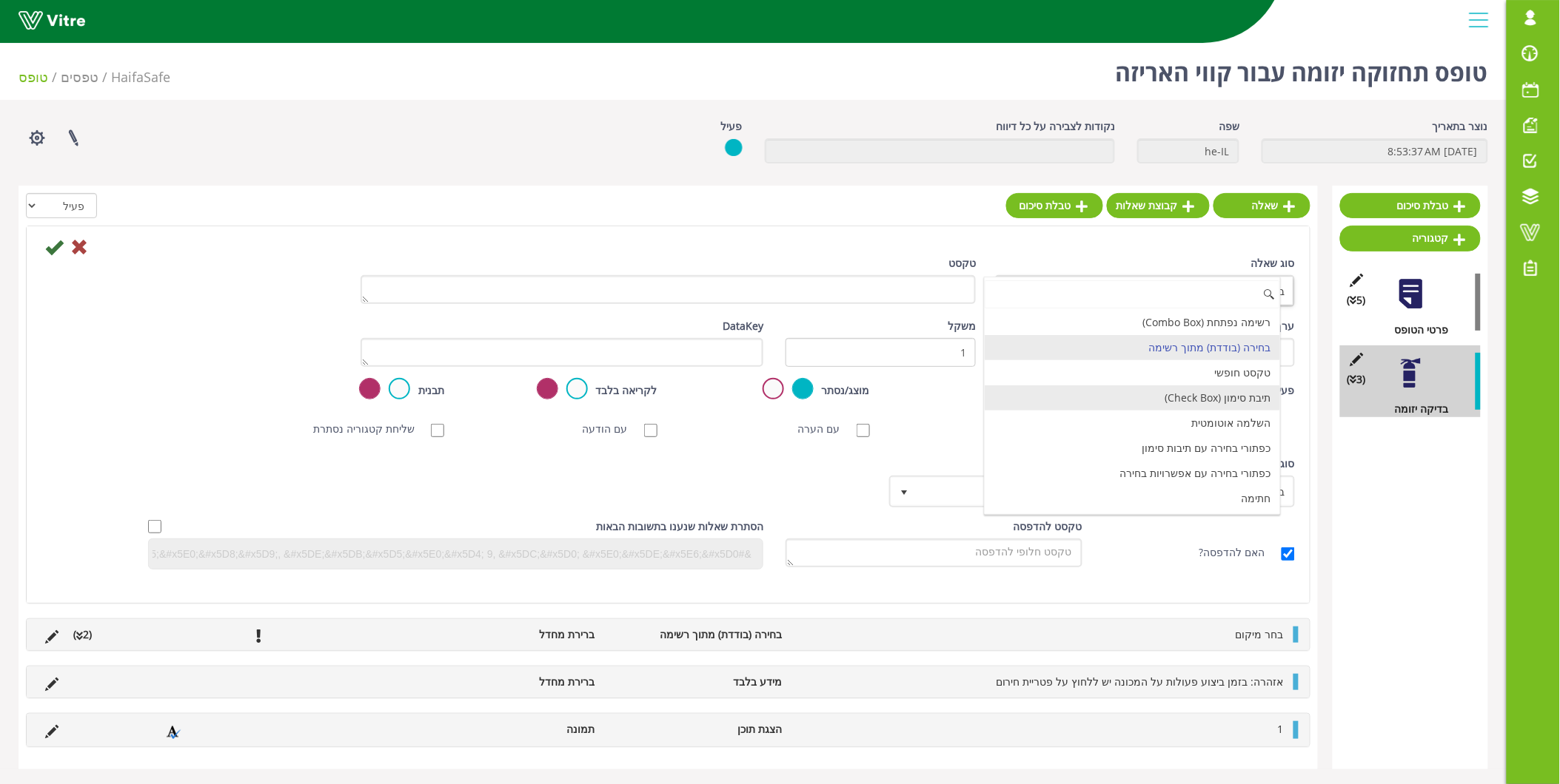
click at [1198, 400] on li "תיבת סימון (Check Box)" at bounding box center [1132, 398] width 295 height 25
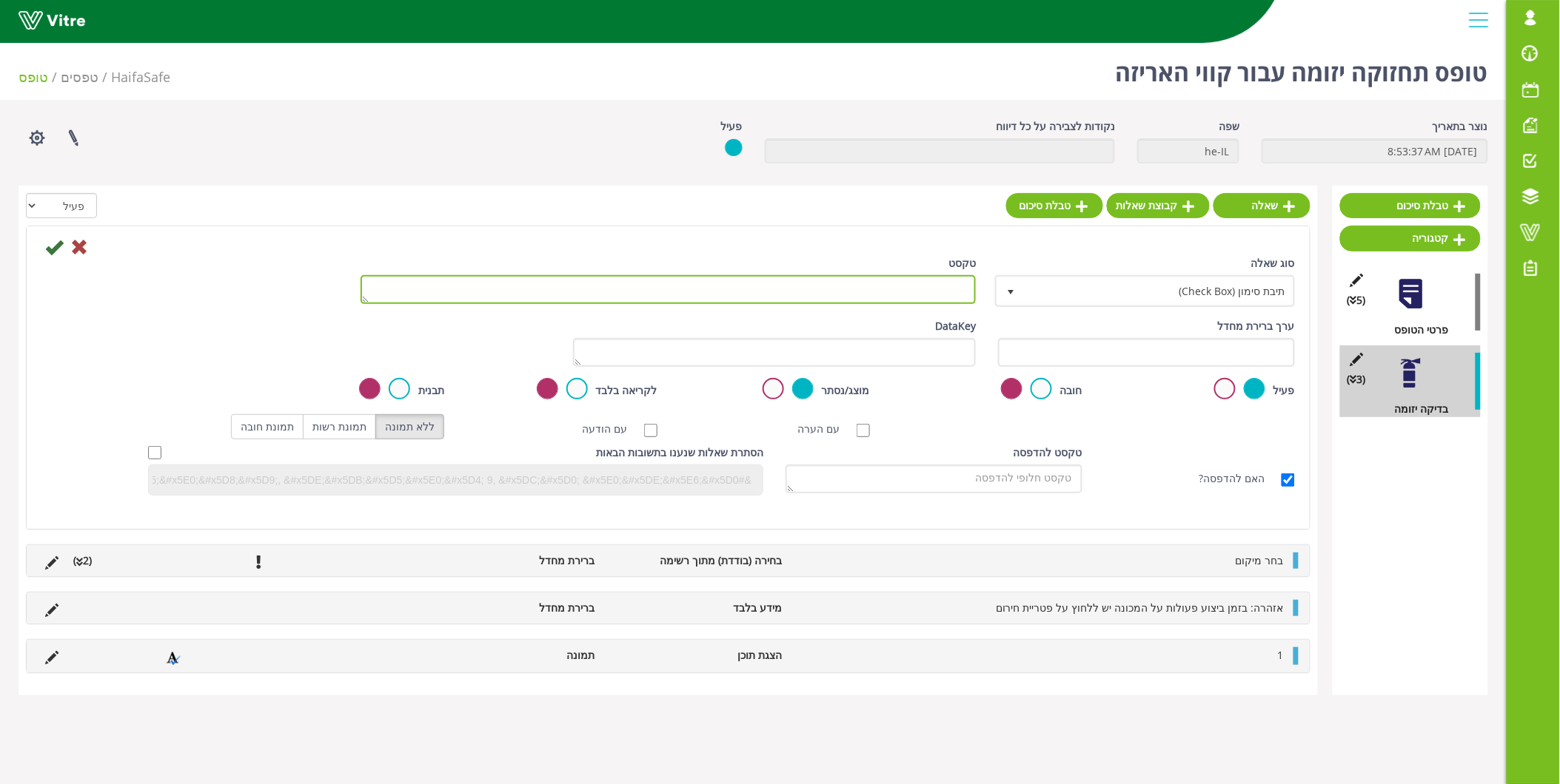
click at [896, 287] on textarea "טקסט" at bounding box center [668, 290] width 616 height 28
paste textarea "בדיקה של כל השסתומים לדליפות, רעשים"
click at [829, 289] on textarea "בדיקה של כל השסתומים לדליפות, רעשים" at bounding box center [668, 290] width 616 height 28
type textarea "בדיקה של כל השסתומים לדליפות ורעשים"
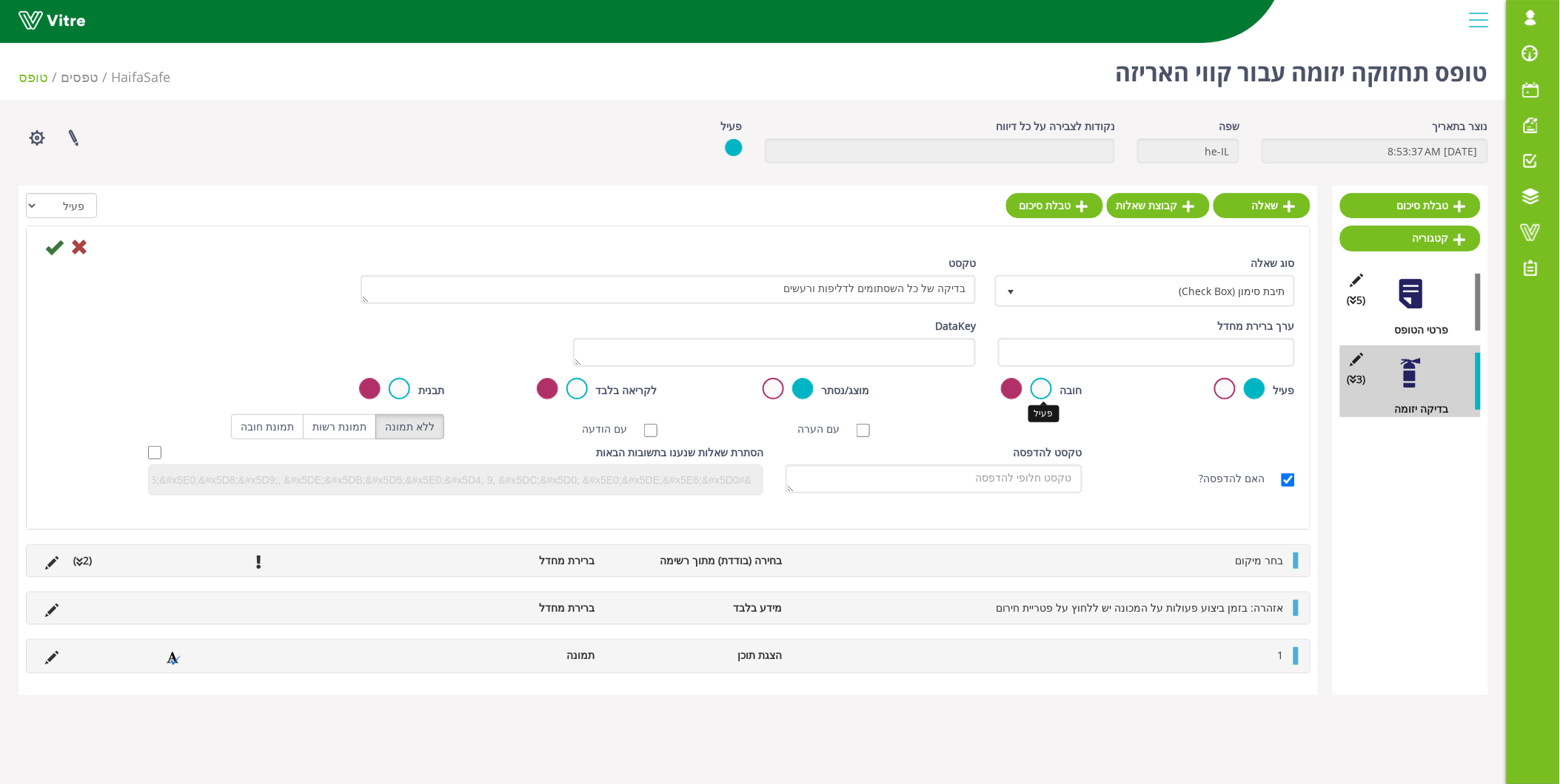
click at [1035, 385] on label at bounding box center [1041, 388] width 21 height 21
click at [0, 0] on input "radio" at bounding box center [0, 0] width 0 height 0
click at [50, 245] on icon at bounding box center [54, 247] width 18 height 18
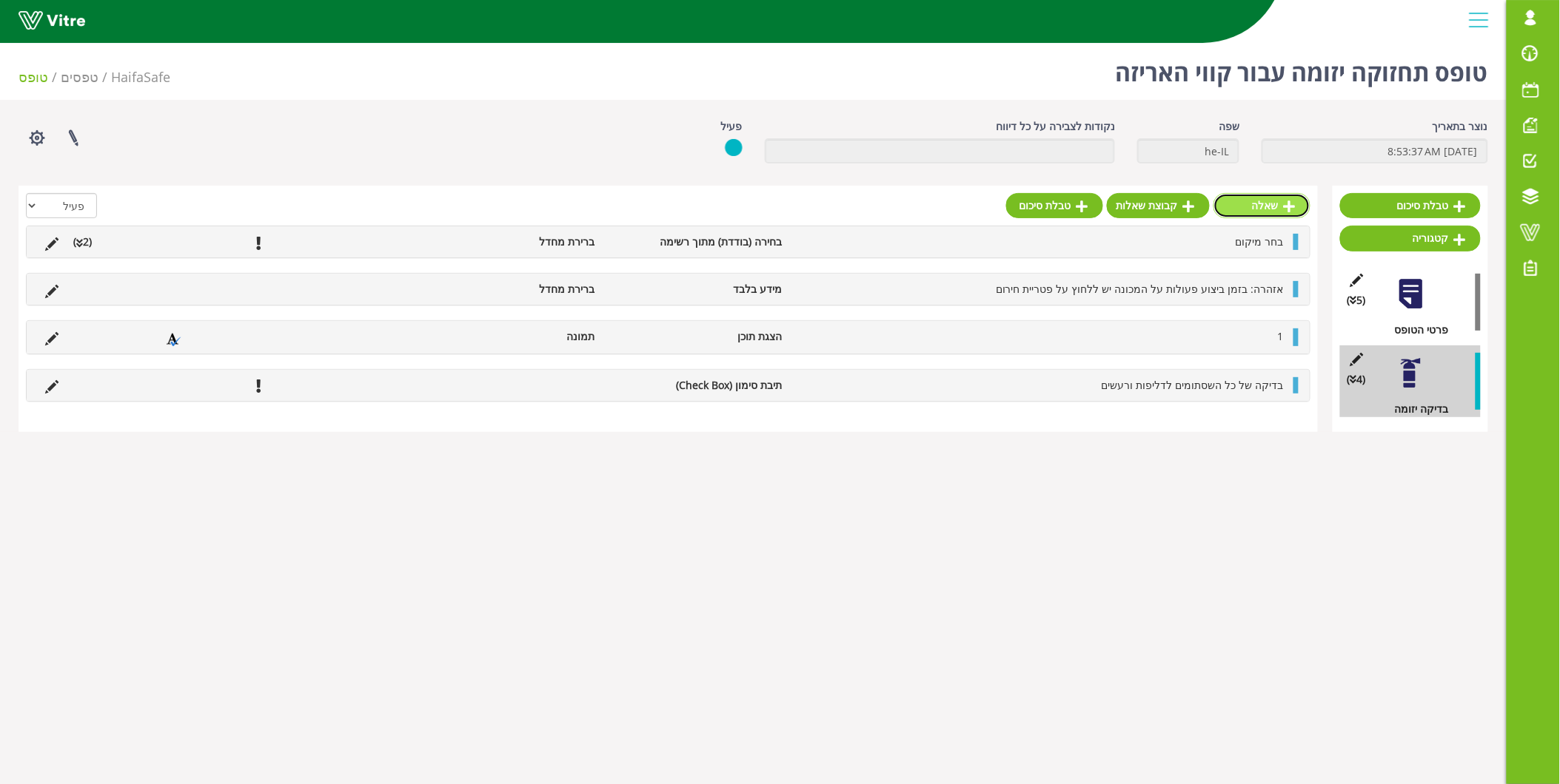
click at [1249, 212] on link "שאלה" at bounding box center [1261, 205] width 97 height 25
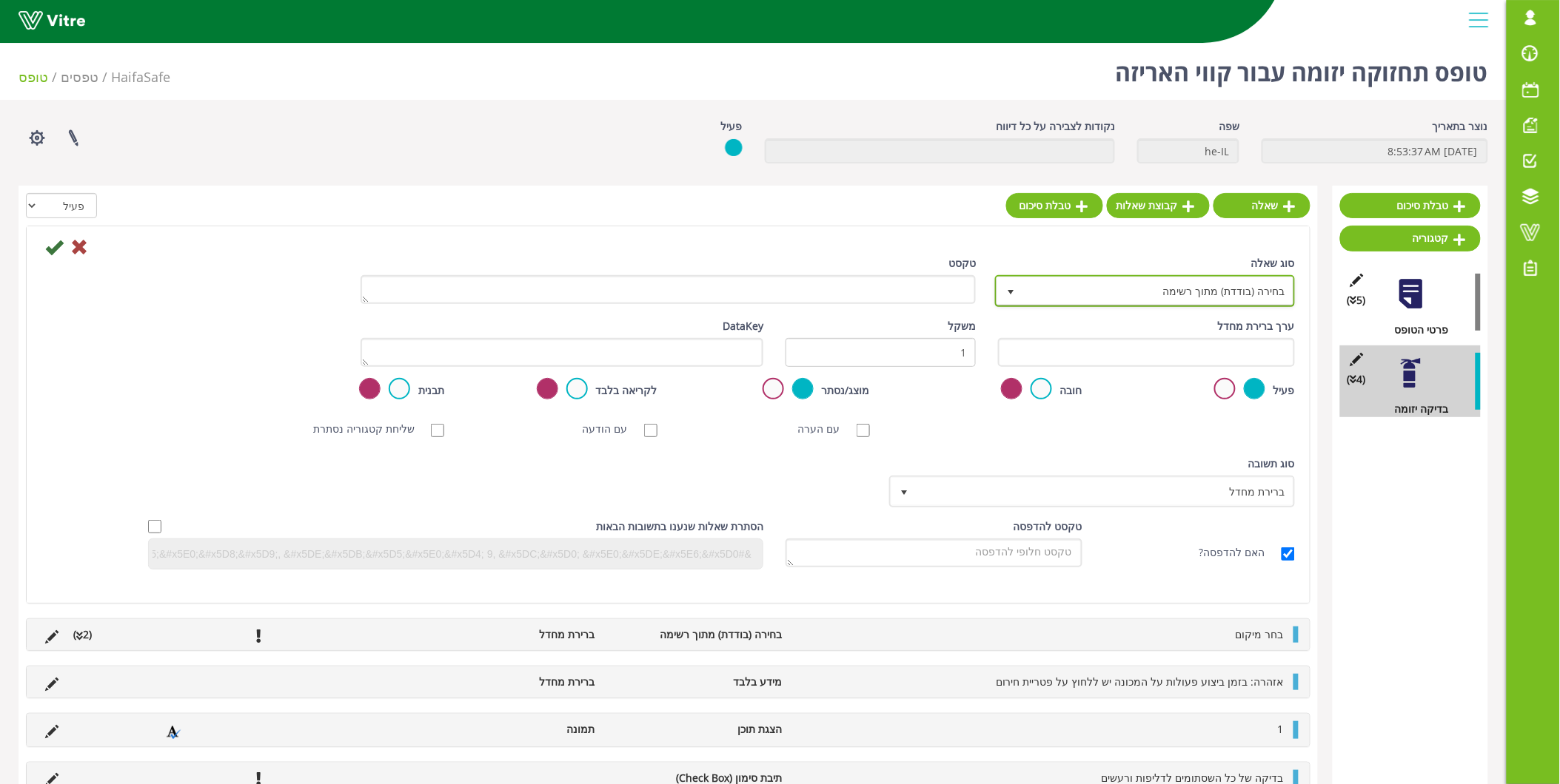
click at [1242, 282] on span "בחירה (בודדת) מתוך רשימה" at bounding box center [1158, 291] width 270 height 27
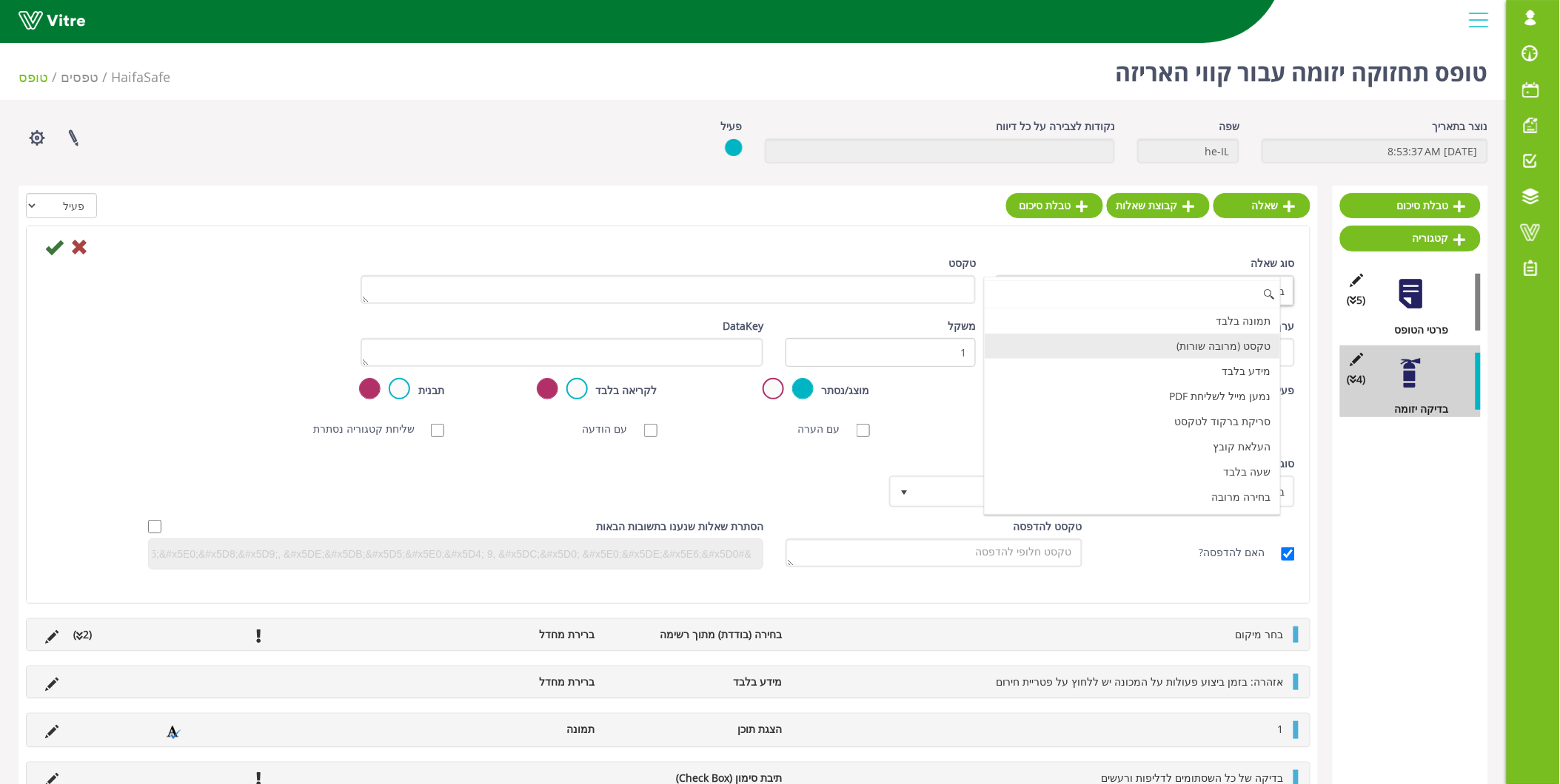
scroll to position [411, 0]
click at [1185, 461] on li "הצגת תוכן" at bounding box center [1132, 465] width 295 height 25
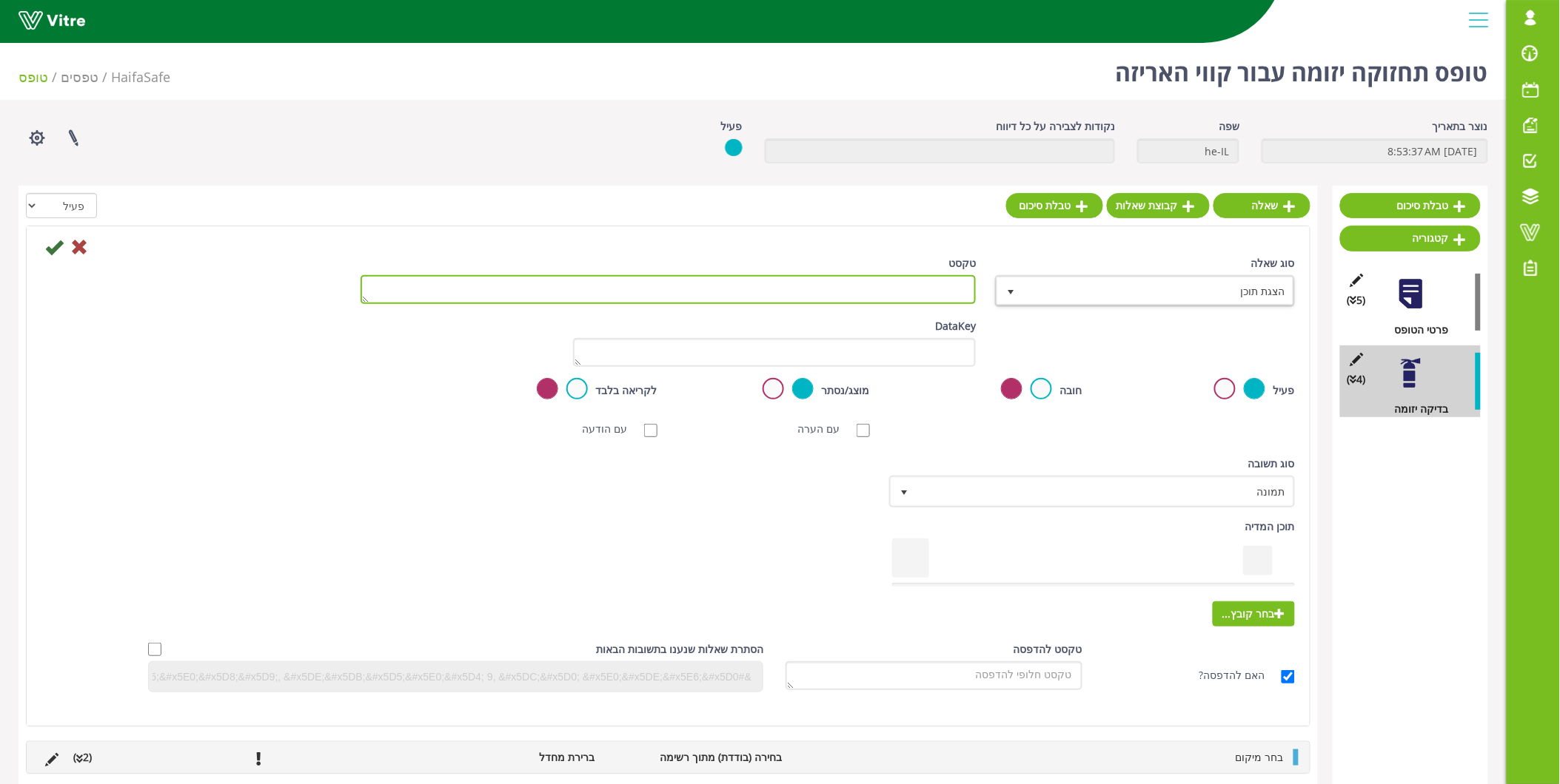
click at [921, 284] on textarea "טקסט" at bounding box center [668, 290] width 616 height 28
type textarea "2"
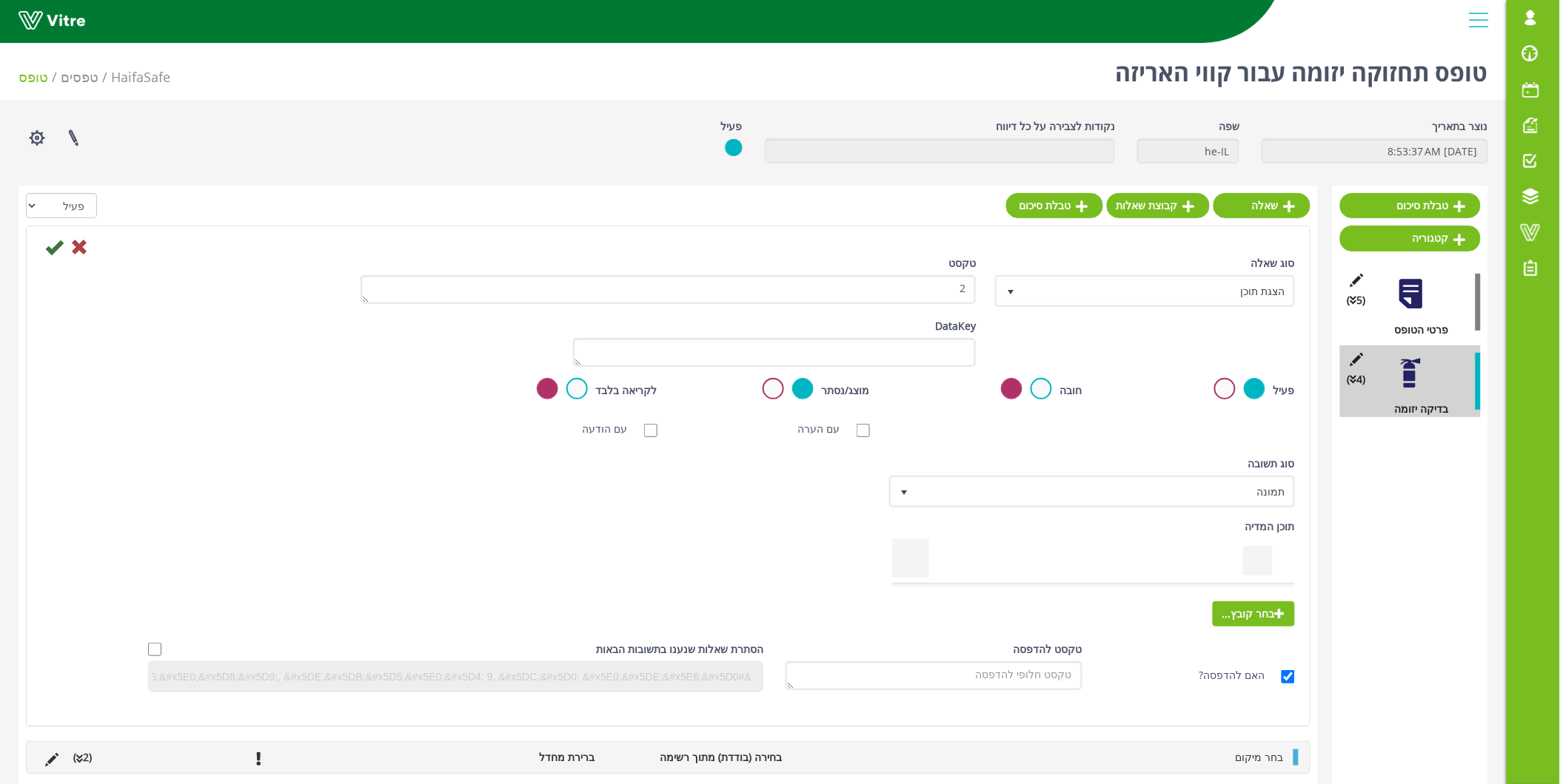
click at [1252, 625] on div "תוכן המדיה בחר קובץ..." at bounding box center [1094, 575] width 425 height 112
click at [1250, 616] on span "בחר קובץ..." at bounding box center [1254, 614] width 82 height 25
click at [0, 0] on input "בחר קובץ..." at bounding box center [0, 0] width 0 height 0
click at [51, 245] on icon at bounding box center [54, 247] width 18 height 18
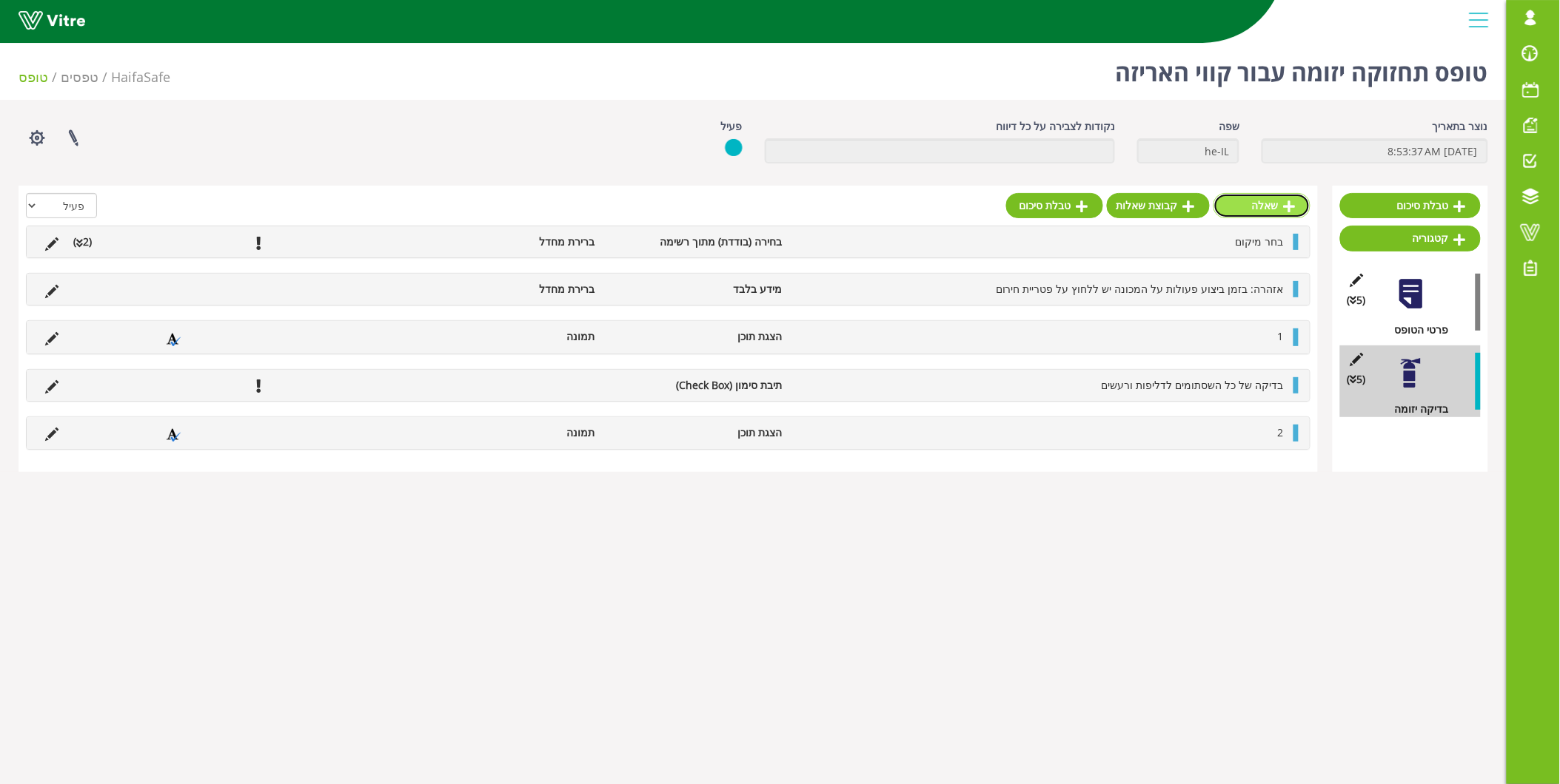
click at [1268, 211] on link "שאלה" at bounding box center [1261, 205] width 97 height 25
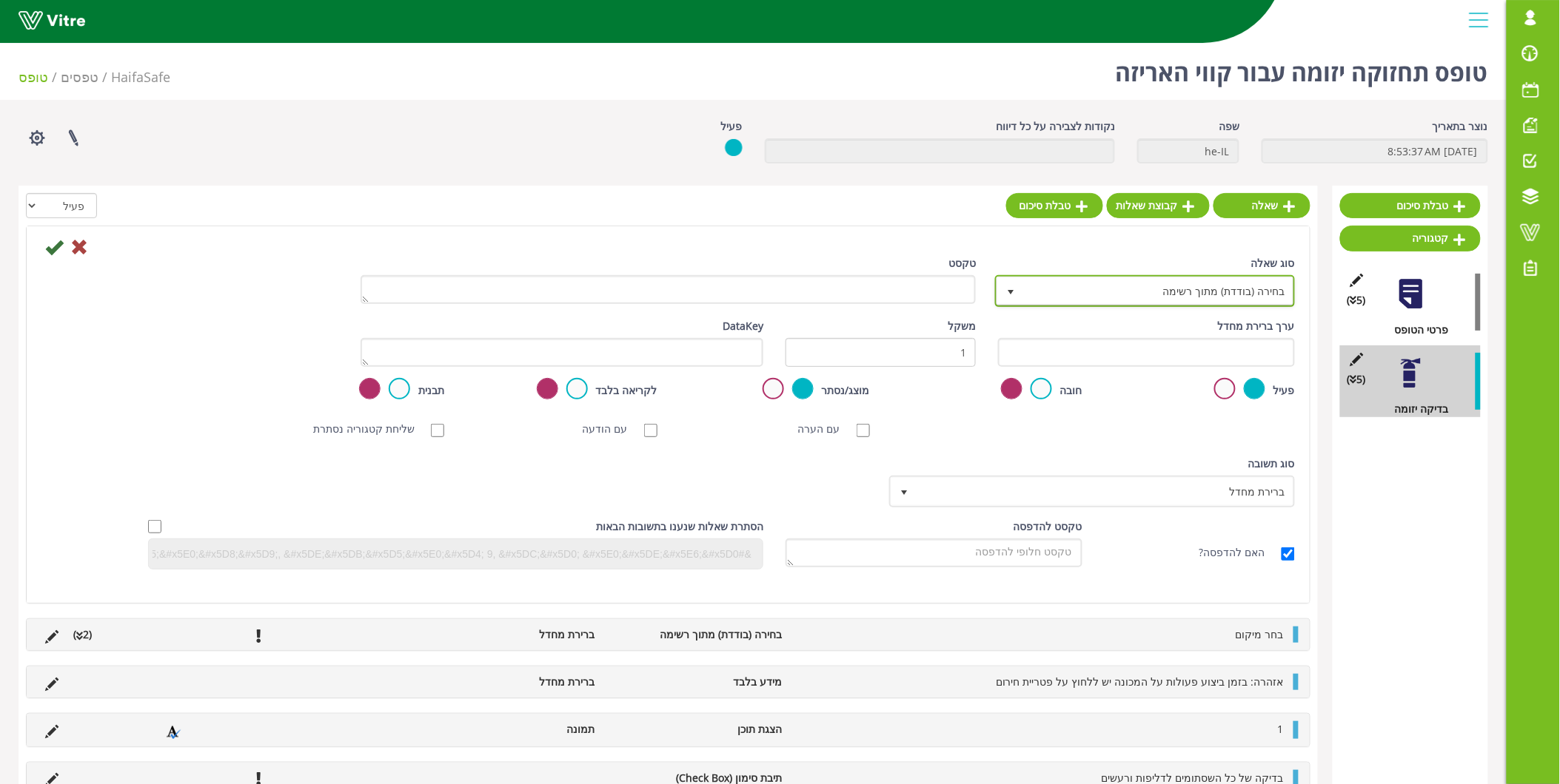
click at [1254, 292] on span "בחירה (בודדת) מתוך רשימה" at bounding box center [1158, 291] width 270 height 27
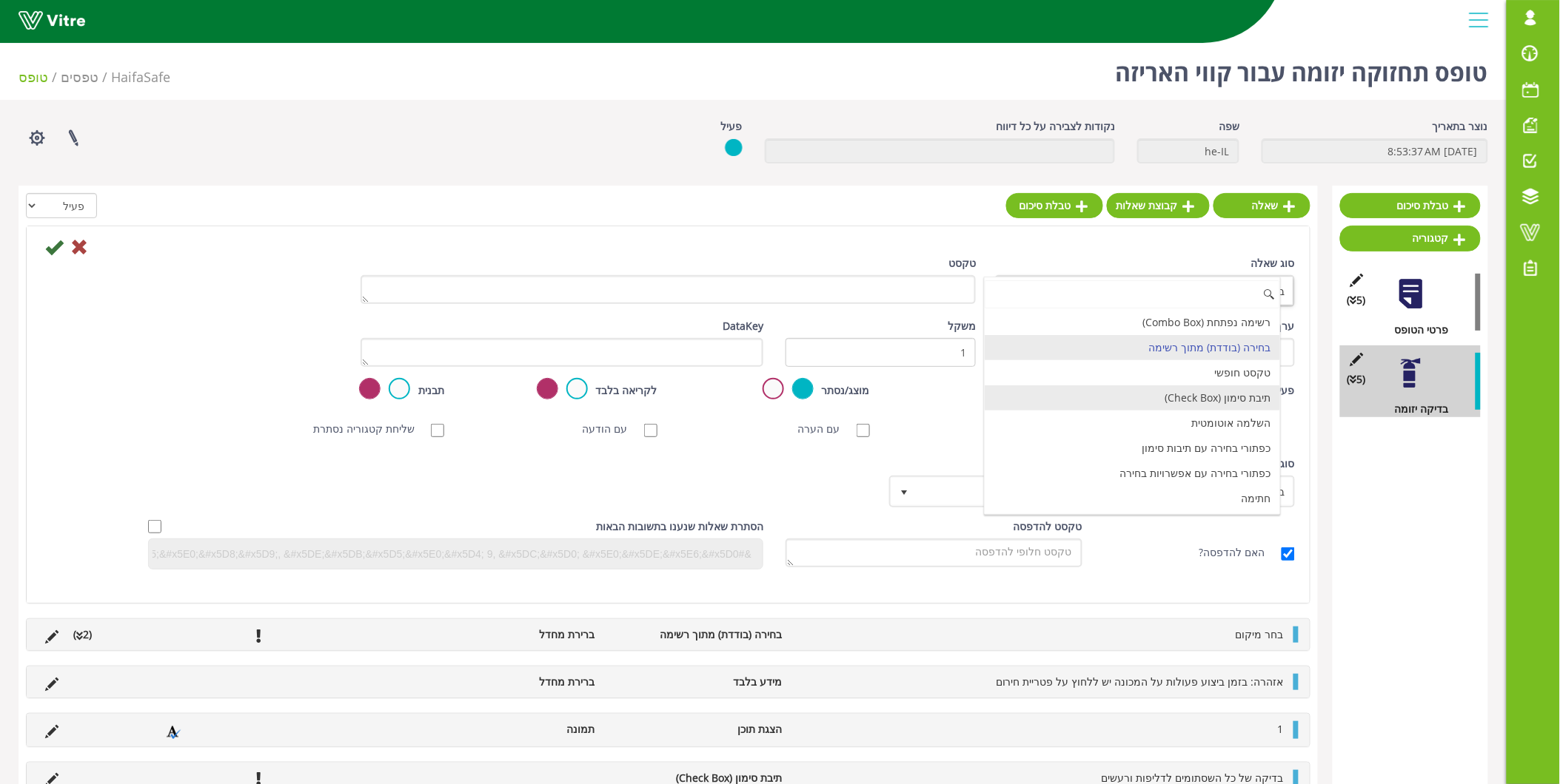
click at [1232, 400] on li "תיבת סימון (Check Box)" at bounding box center [1132, 398] width 295 height 25
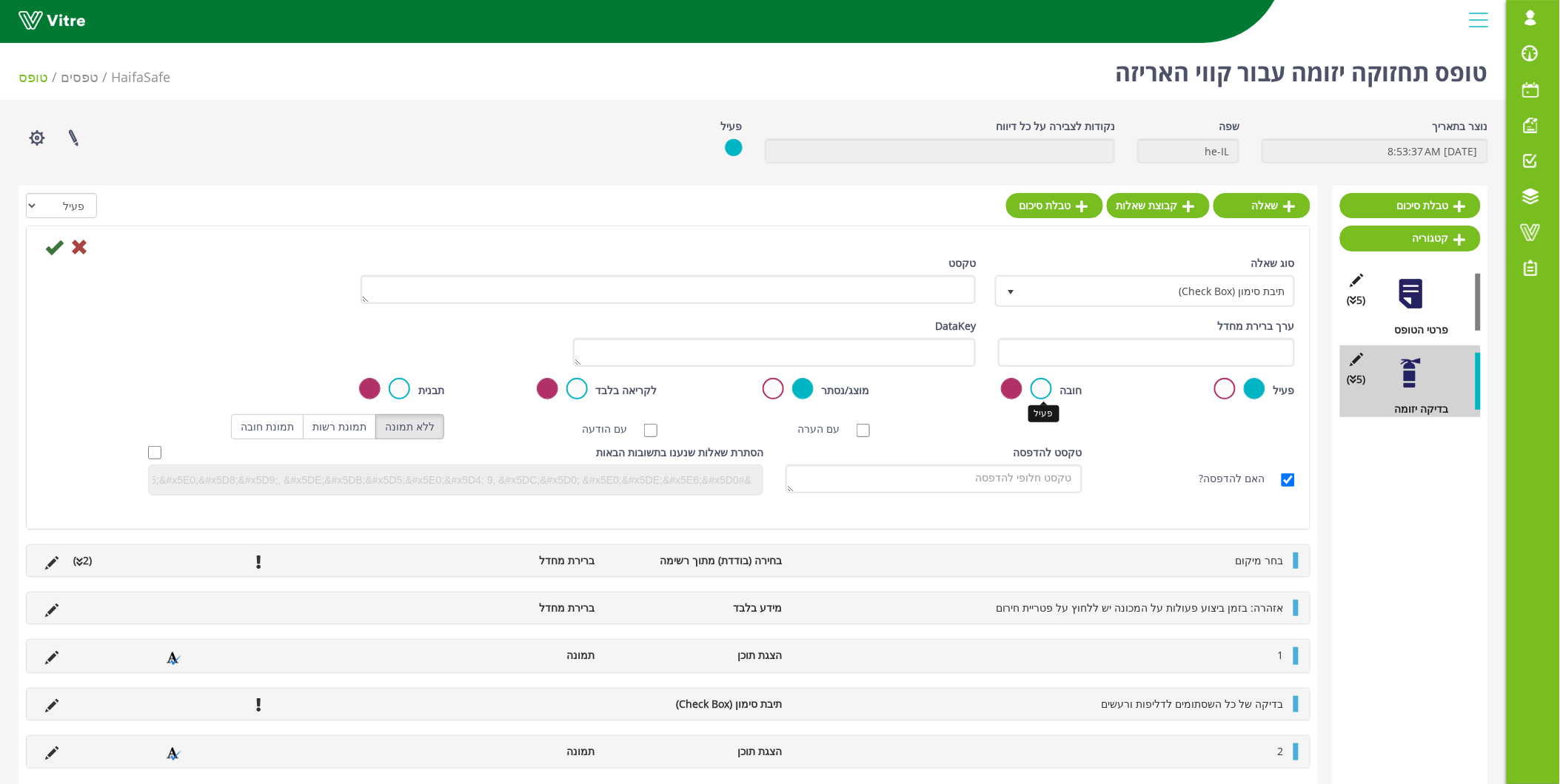
click at [1040, 388] on label at bounding box center [1041, 388] width 21 height 21
click at [0, 0] on input "radio" at bounding box center [0, 0] width 0 height 0
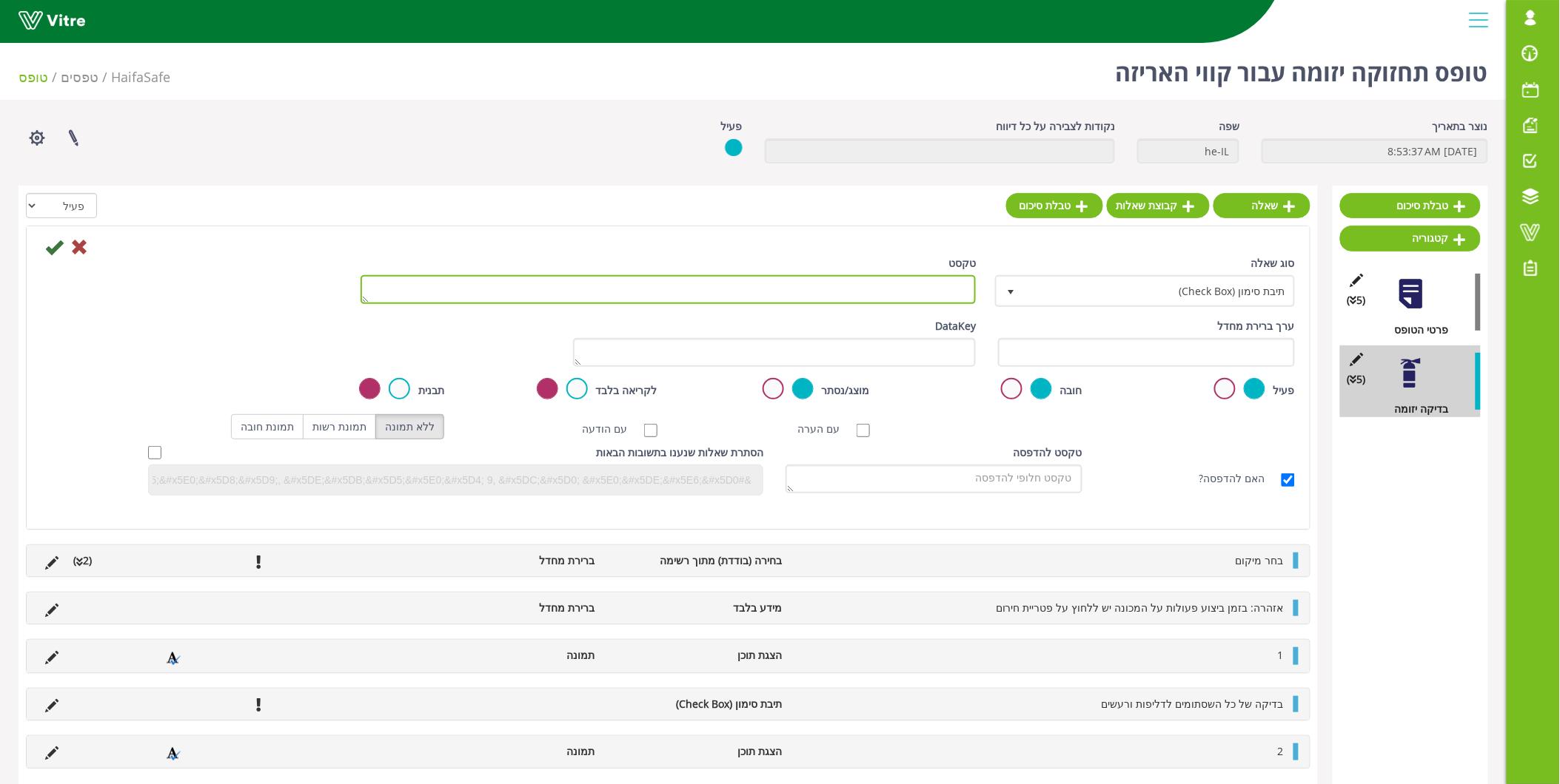
click at [869, 293] on textarea "טקסט" at bounding box center [668, 290] width 616 height 28
paste textarea "בדיקה של כל הפורקי לחץ במכונה"
type textarea "בדיקה של כל הפורקי לחץ במכונה"
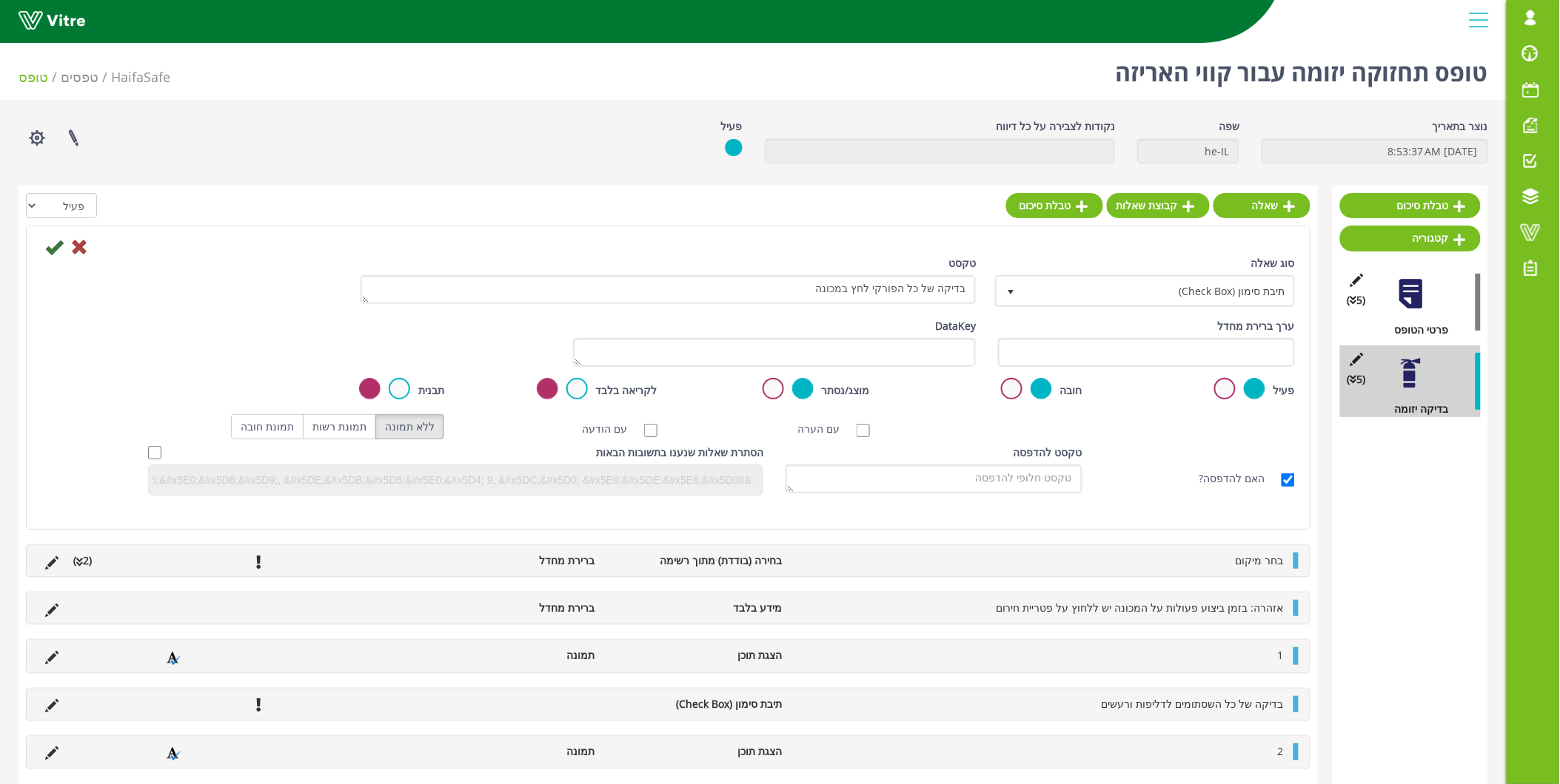
click at [1041, 387] on label at bounding box center [1041, 388] width 21 height 21
click at [0, 0] on input "radio" at bounding box center [0, 0] width 0 height 0
click at [42, 250] on div at bounding box center [668, 246] width 1275 height 18
click at [45, 250] on div at bounding box center [668, 246] width 1275 height 18
click at [56, 246] on icon at bounding box center [54, 247] width 18 height 18
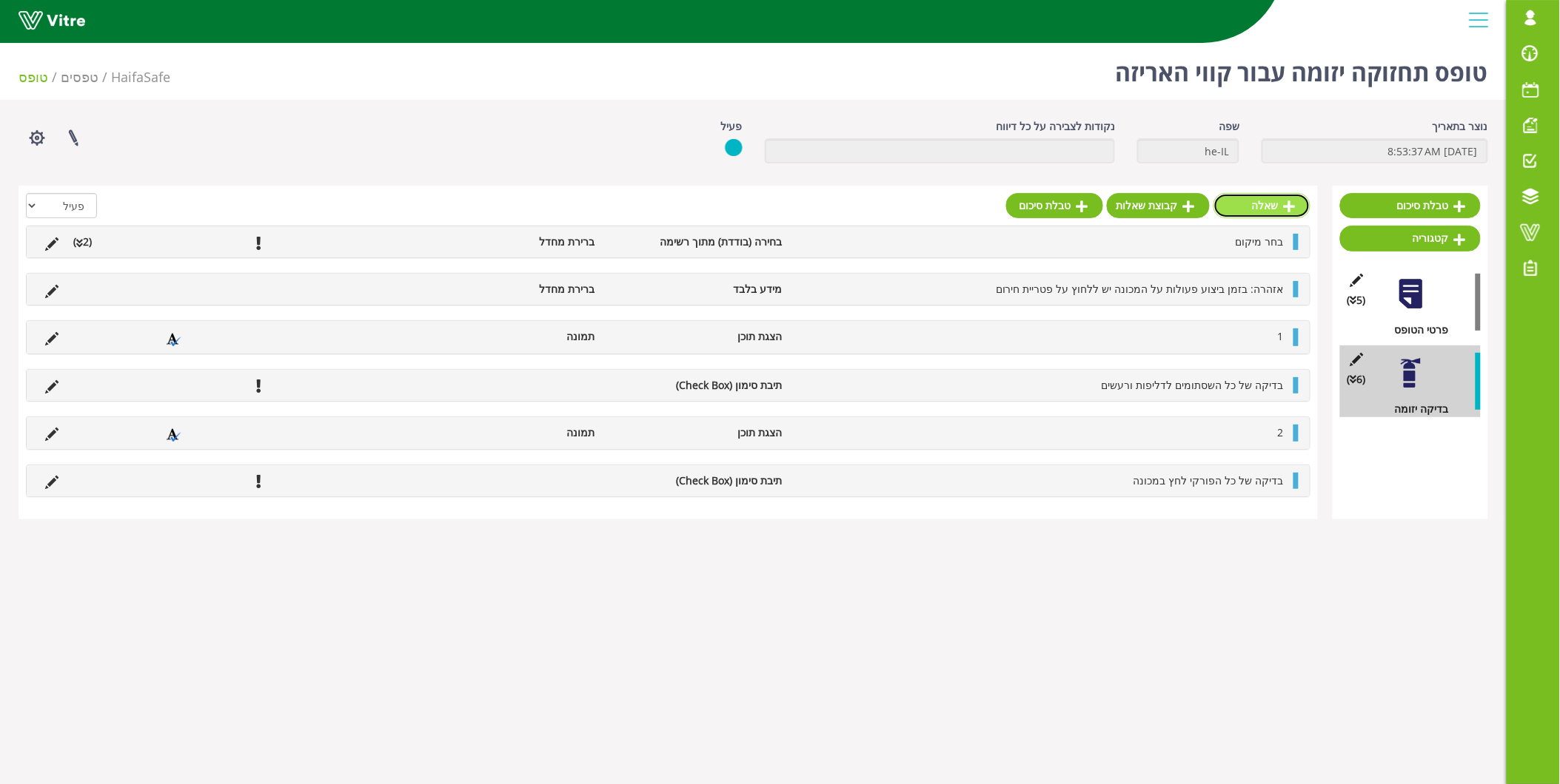
click at [1255, 204] on link "שאלה" at bounding box center [1261, 205] width 97 height 25
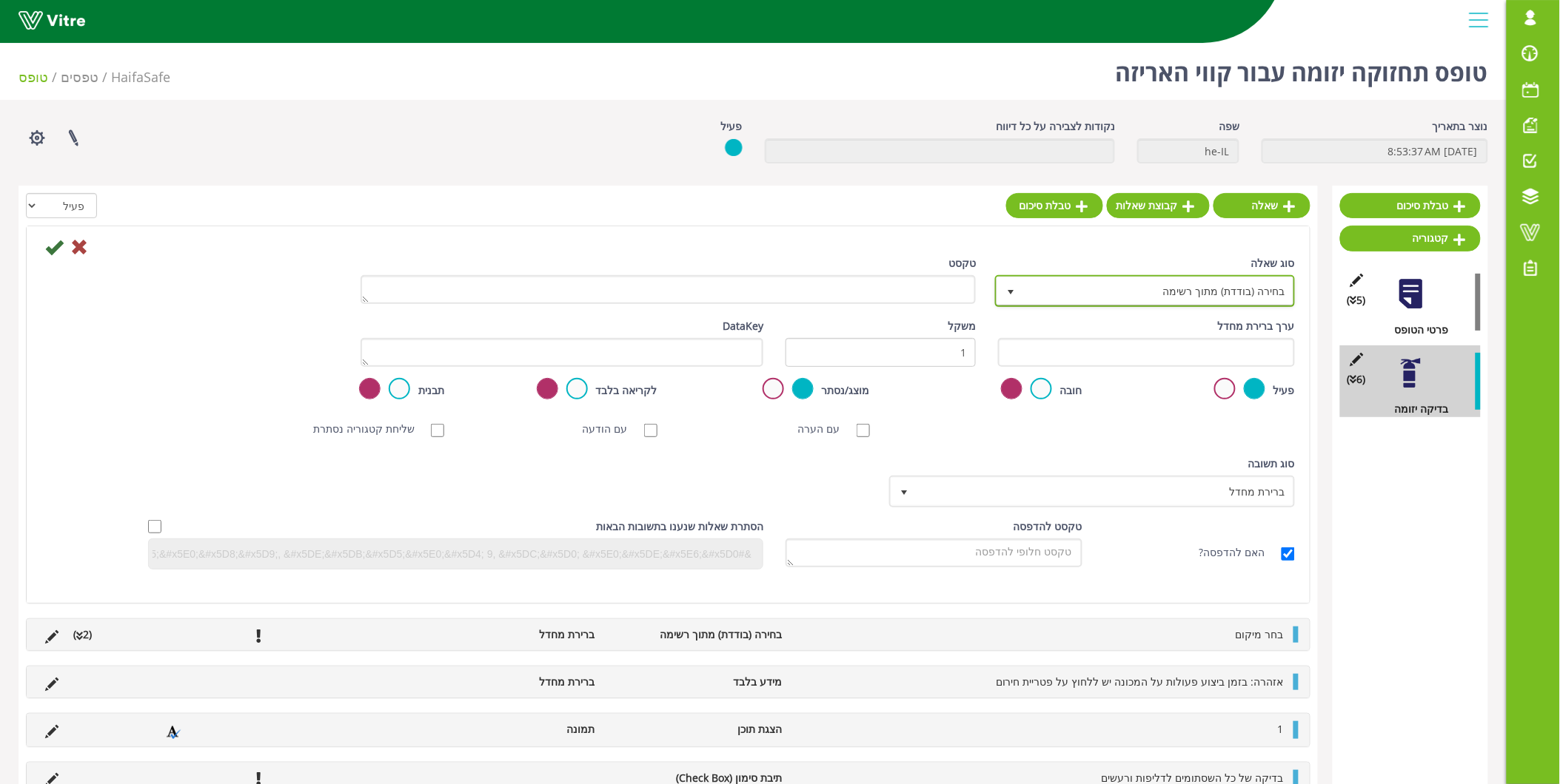
click at [1217, 280] on span "בחירה (בודדת) מתוך רשימה" at bounding box center [1158, 291] width 270 height 27
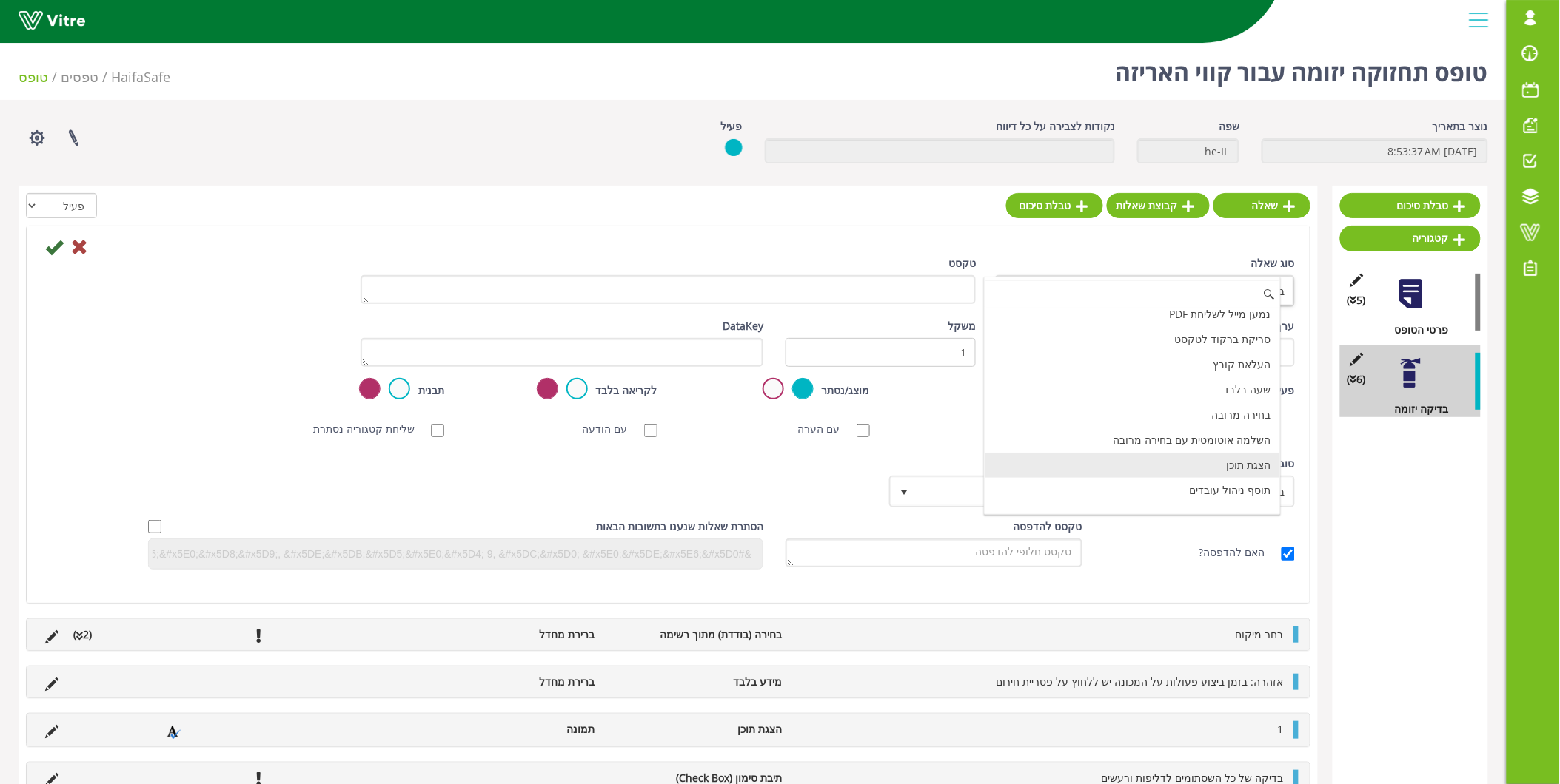
click at [1205, 469] on li "הצגת תוכן" at bounding box center [1132, 465] width 295 height 25
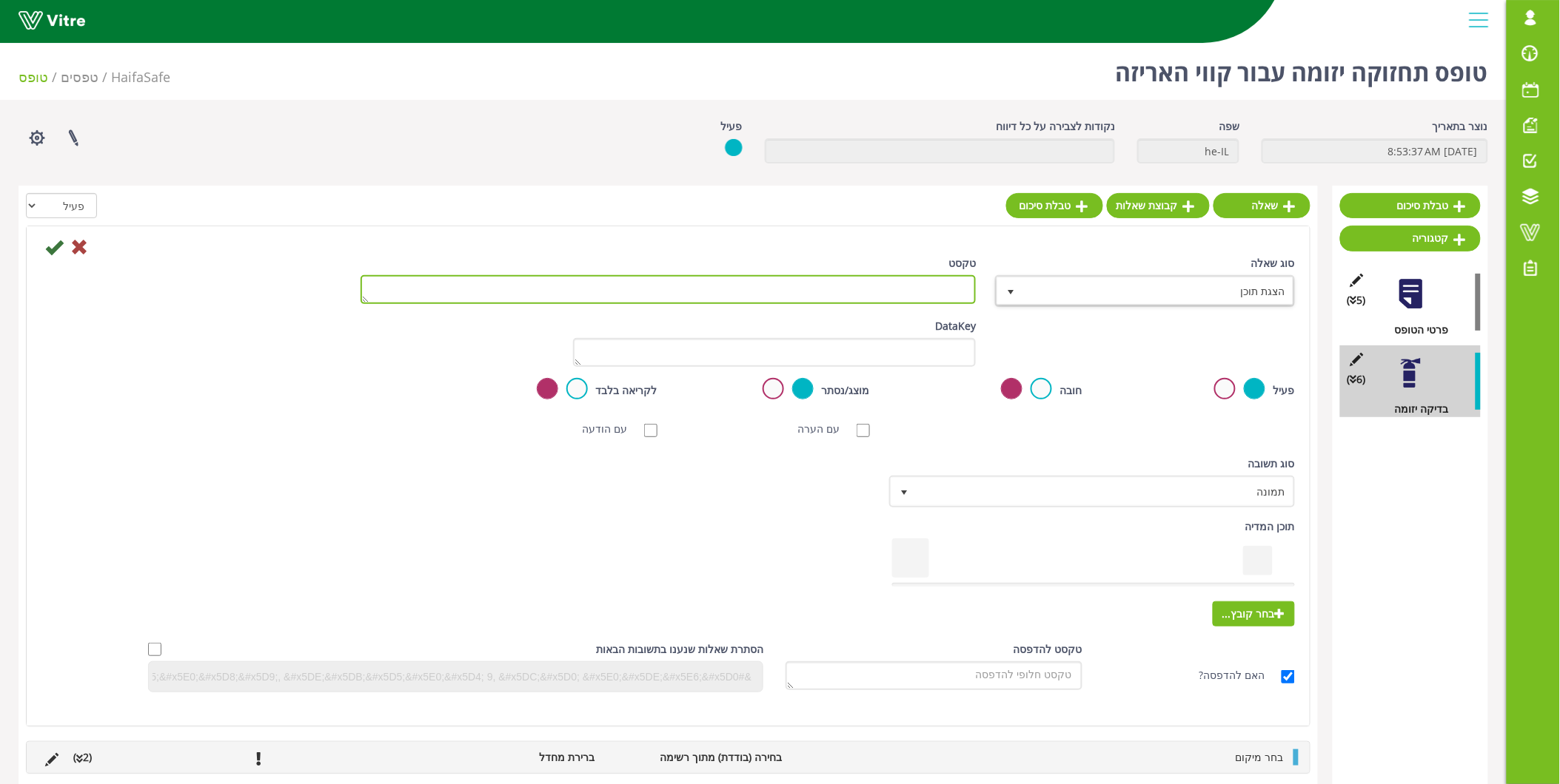
click at [926, 290] on textarea "טקסט" at bounding box center [668, 290] width 616 height 28
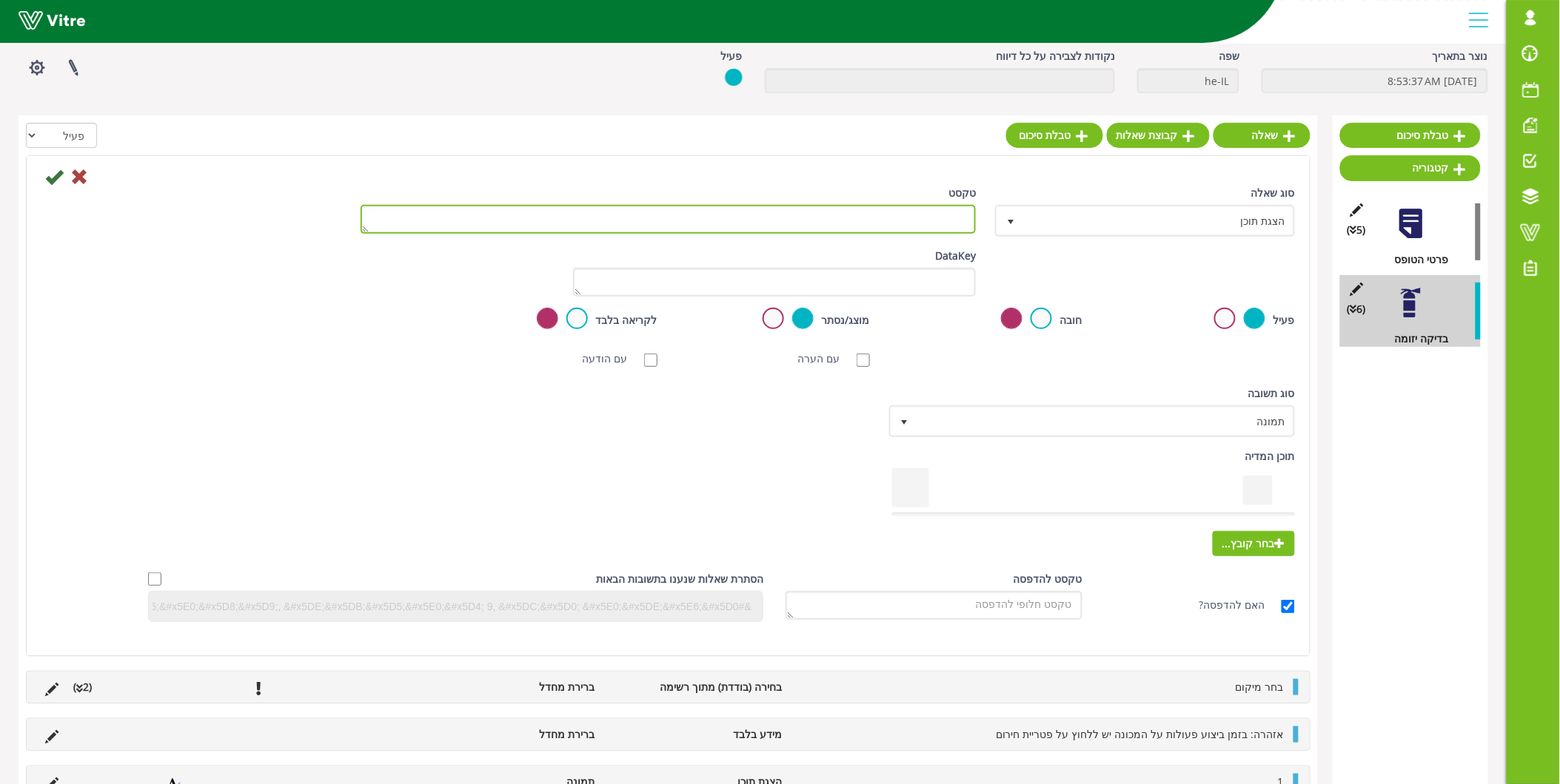
scroll to position [0, 0]
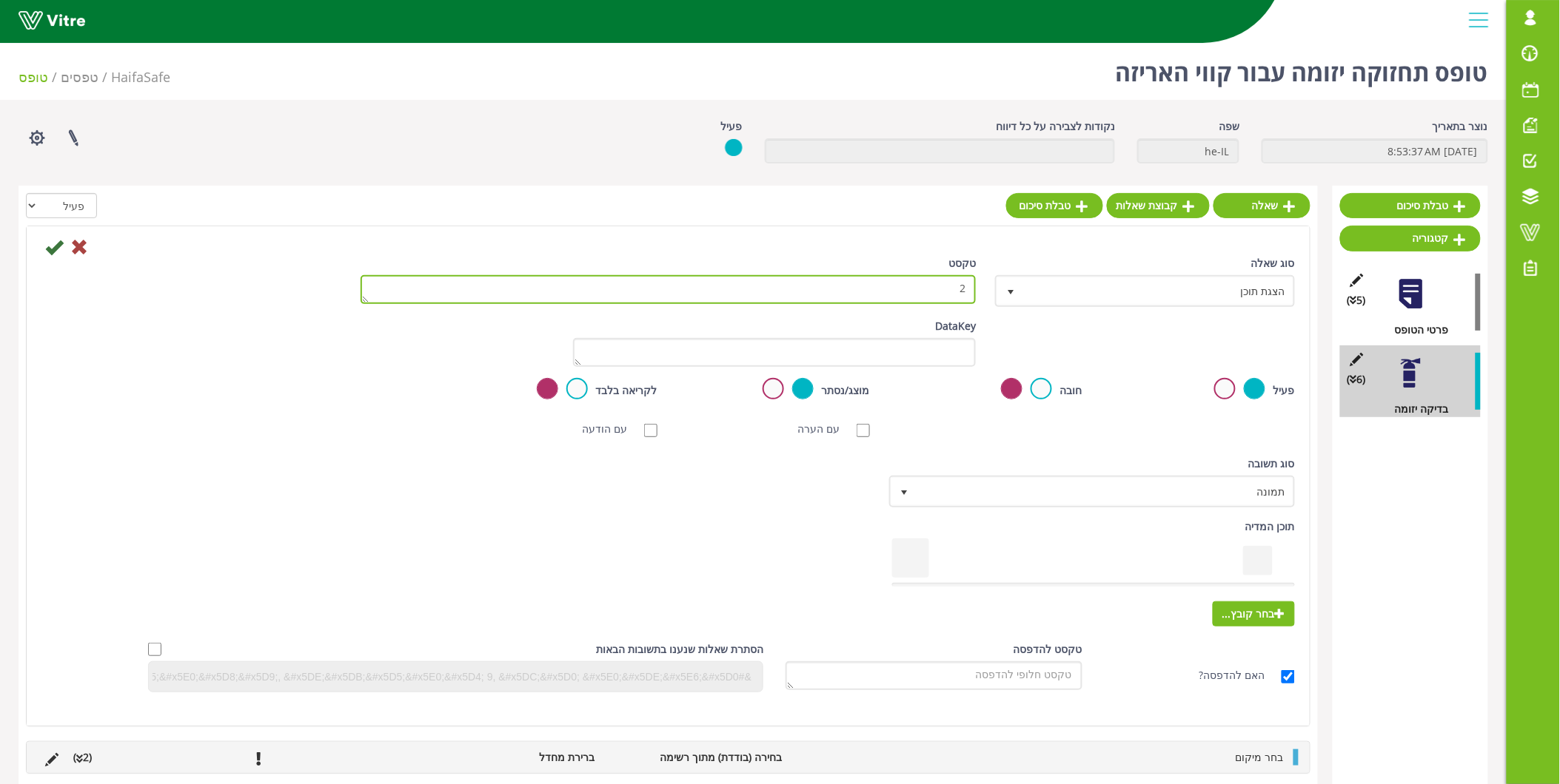
drag, startPoint x: 873, startPoint y: 292, endPoint x: 994, endPoint y: 291, distance: 121.0
click at [994, 291] on div "סוג שאלה הצגת תוכן 38 טקסט 2" at bounding box center [668, 286] width 1275 height 63
type textarea "3"
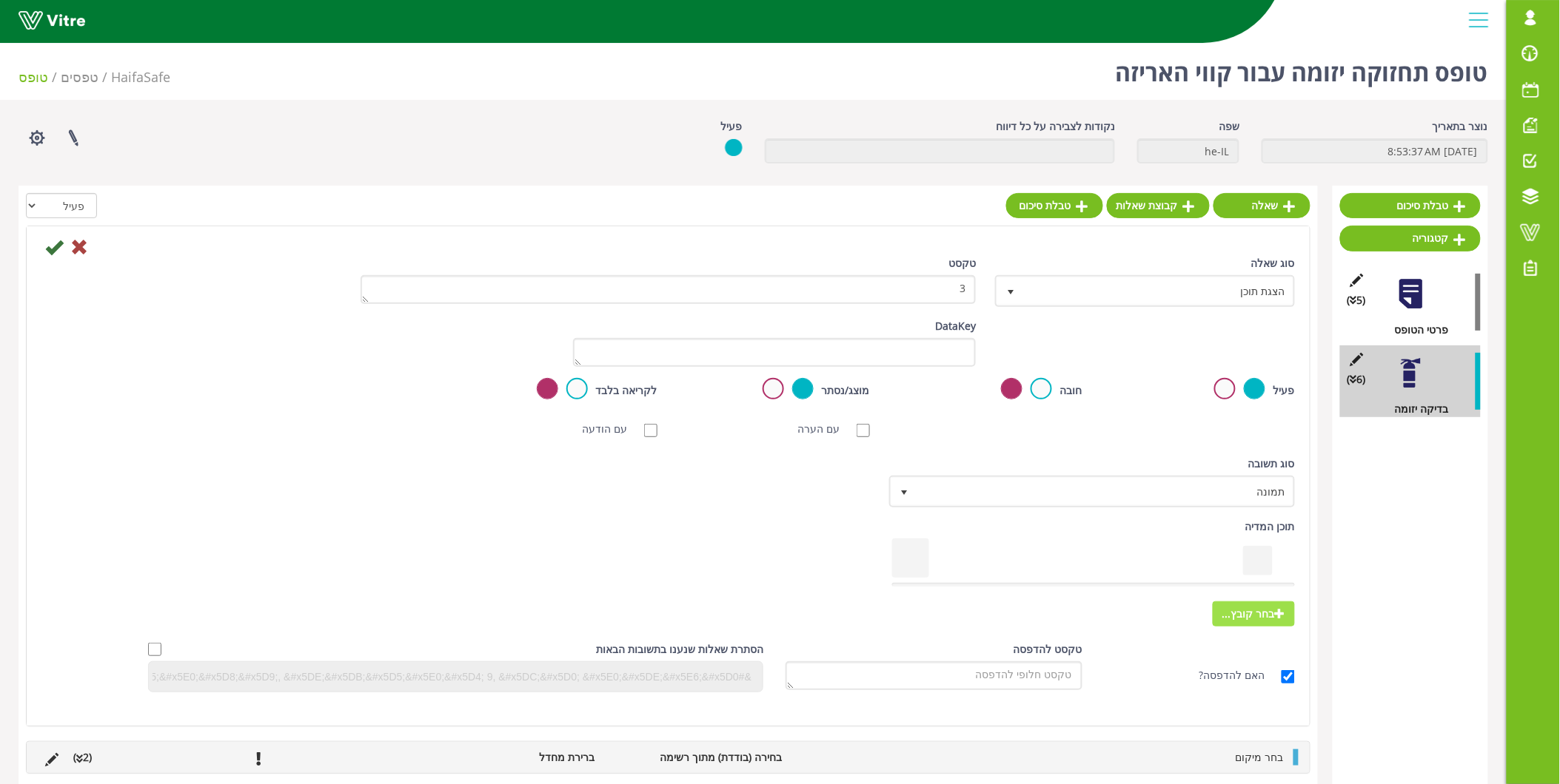
click at [1266, 620] on span "בחר קובץ..." at bounding box center [1254, 614] width 82 height 25
click at [0, 0] on input "בחר קובץ..." at bounding box center [0, 0] width 0 height 0
click at [58, 250] on icon at bounding box center [54, 247] width 18 height 18
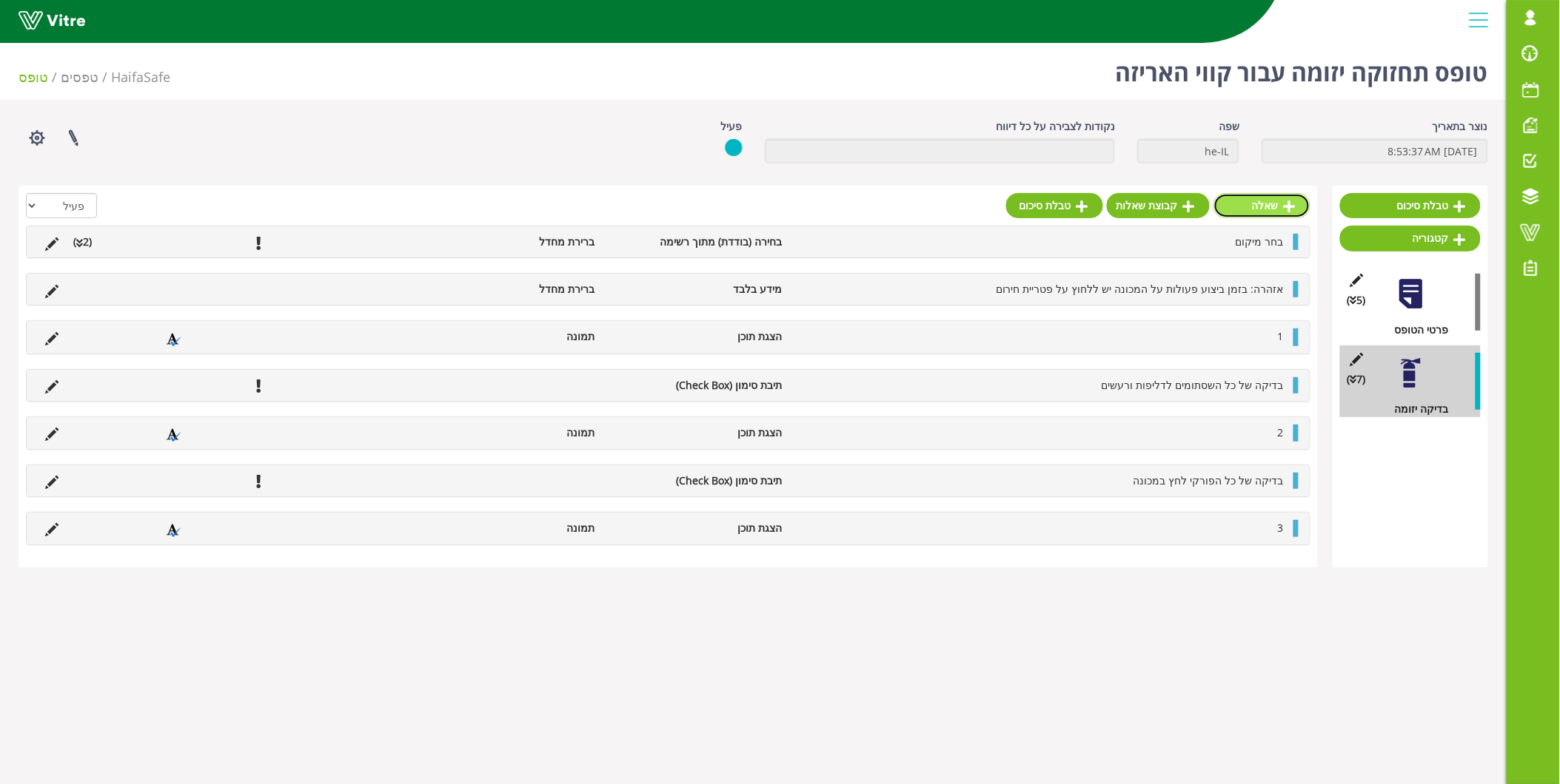
click at [1258, 217] on link "שאלה" at bounding box center [1261, 205] width 97 height 25
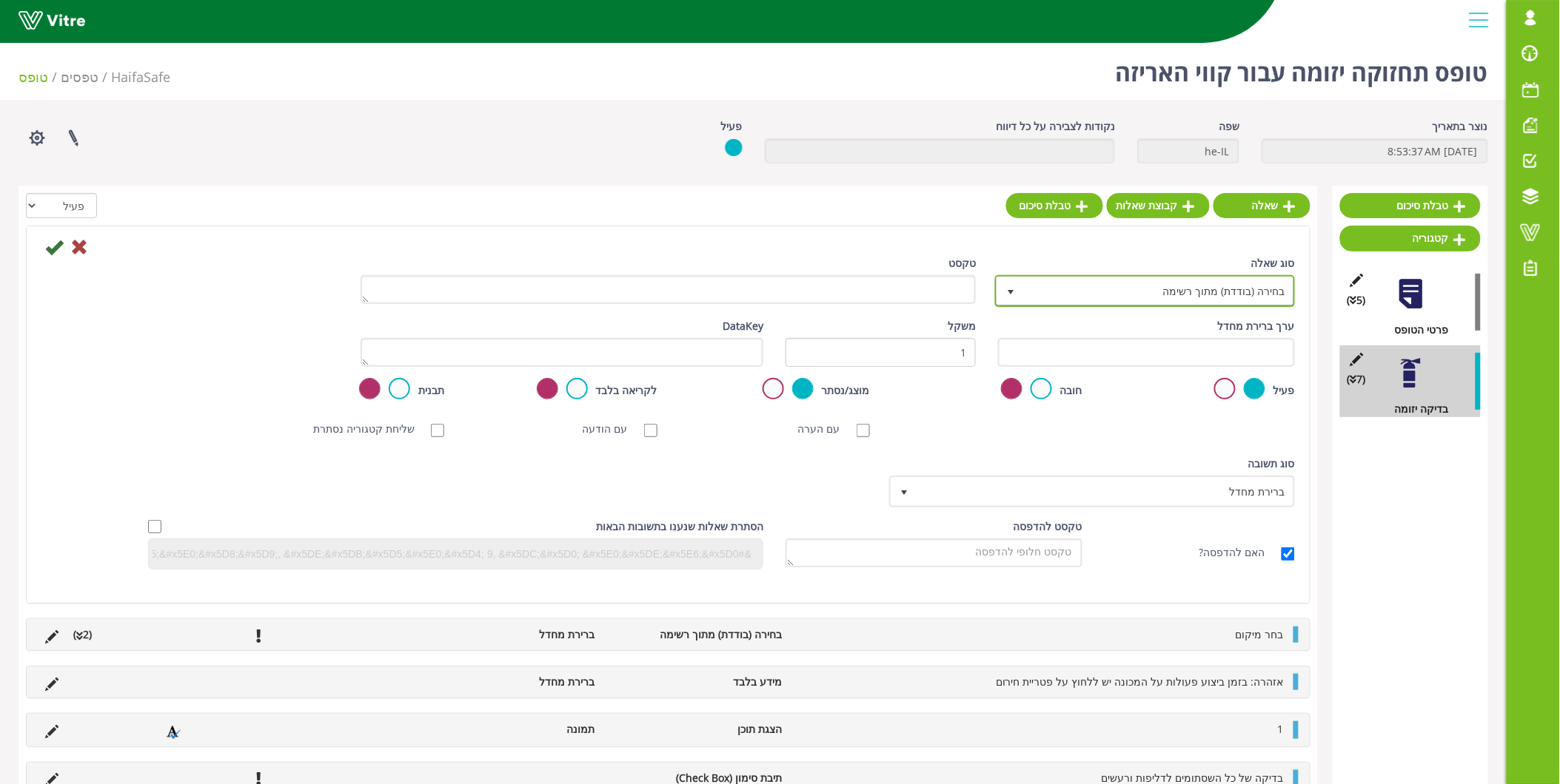
click at [1225, 293] on span "בחירה (בודדת) מתוך רשימה" at bounding box center [1158, 291] width 270 height 27
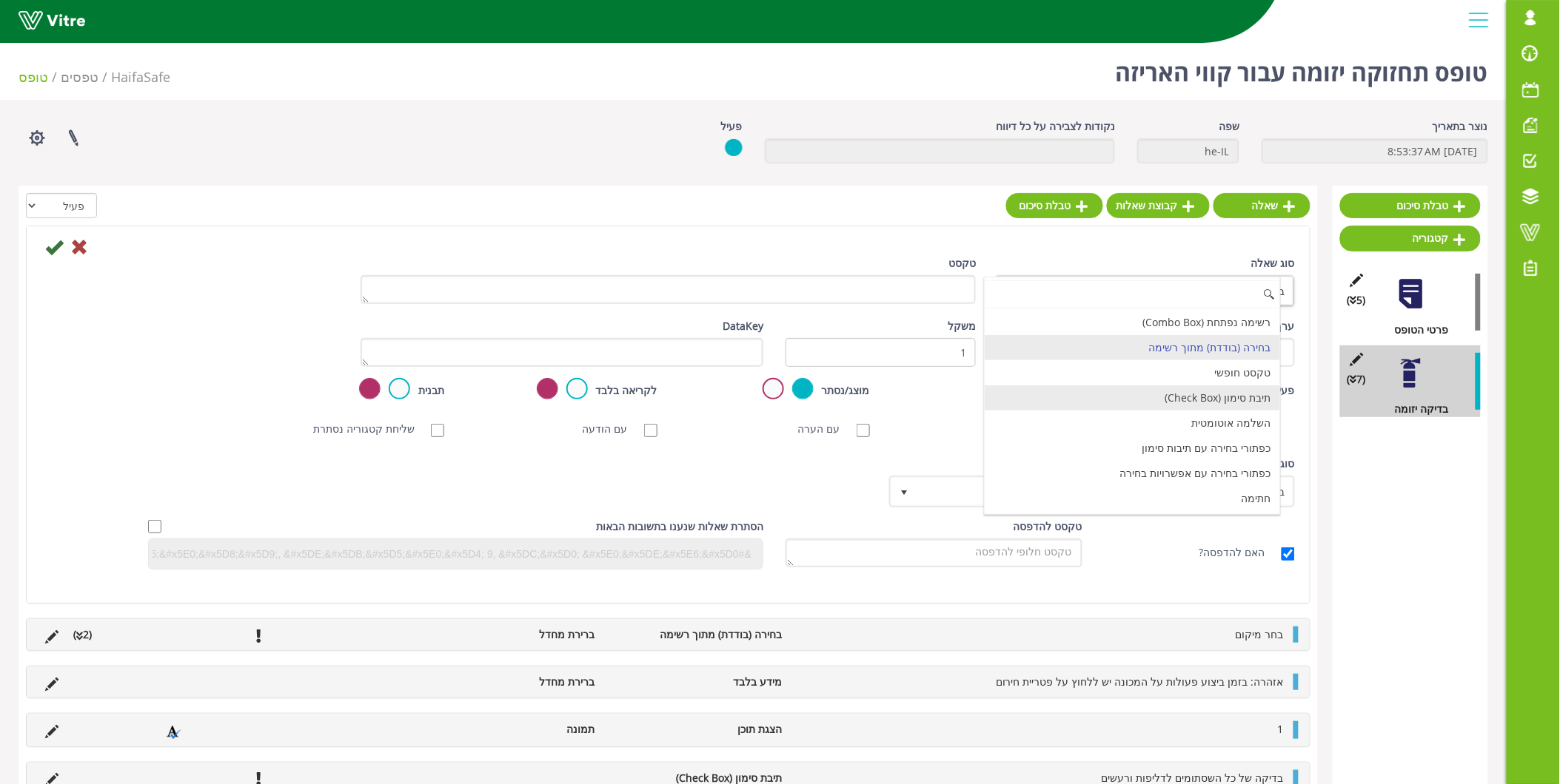
click at [1239, 396] on li "תיבת סימון (Check Box)" at bounding box center [1132, 398] width 295 height 25
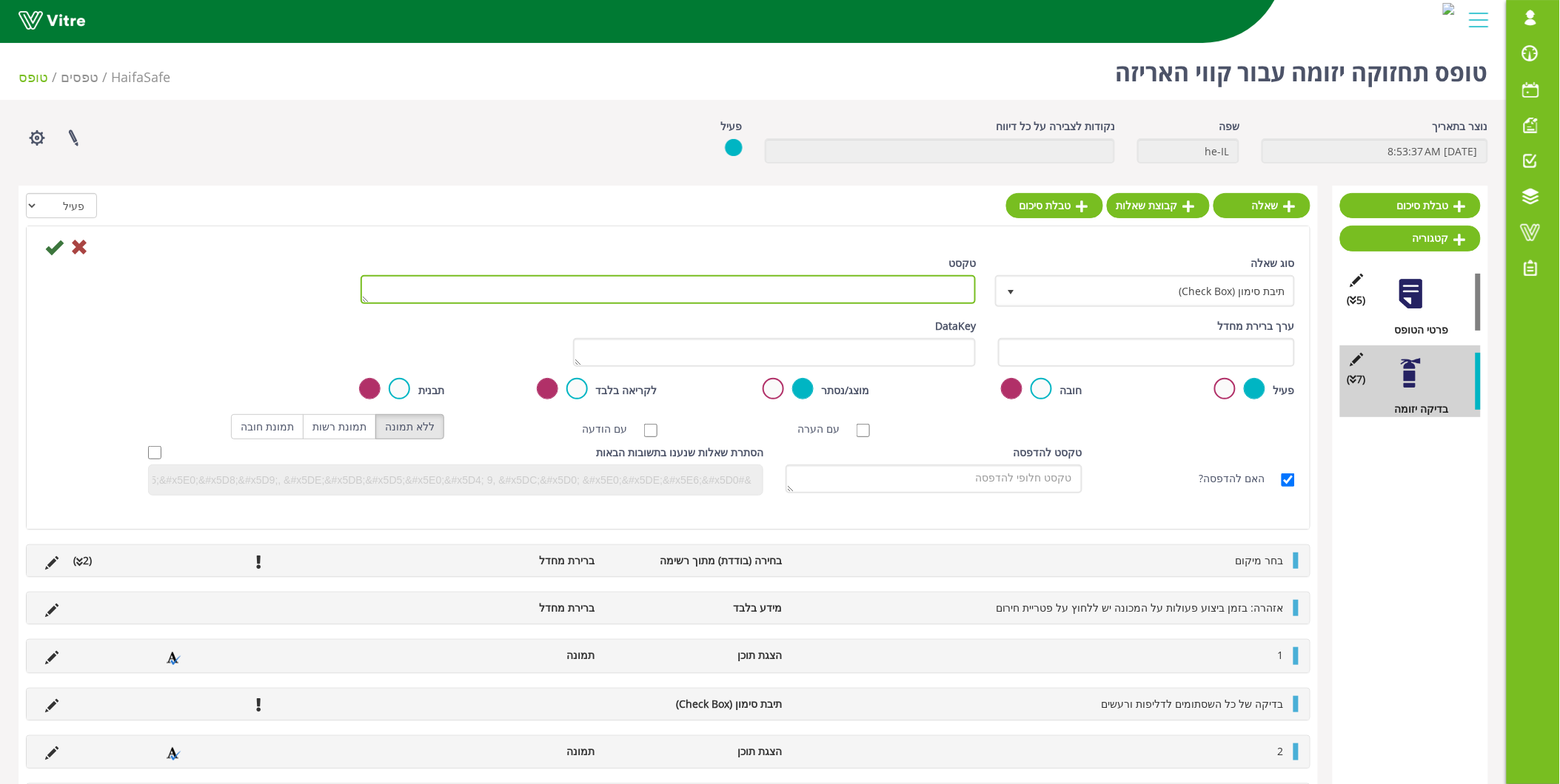
click at [661, 289] on textarea "טקסט" at bounding box center [668, 290] width 616 height 28
paste textarea "בדיקה של וסת ראשי ( פגמים, דליפות וכו')"
type textarea "בדיקה של וסת ראשי ( פגמים, דליפות וכו')"
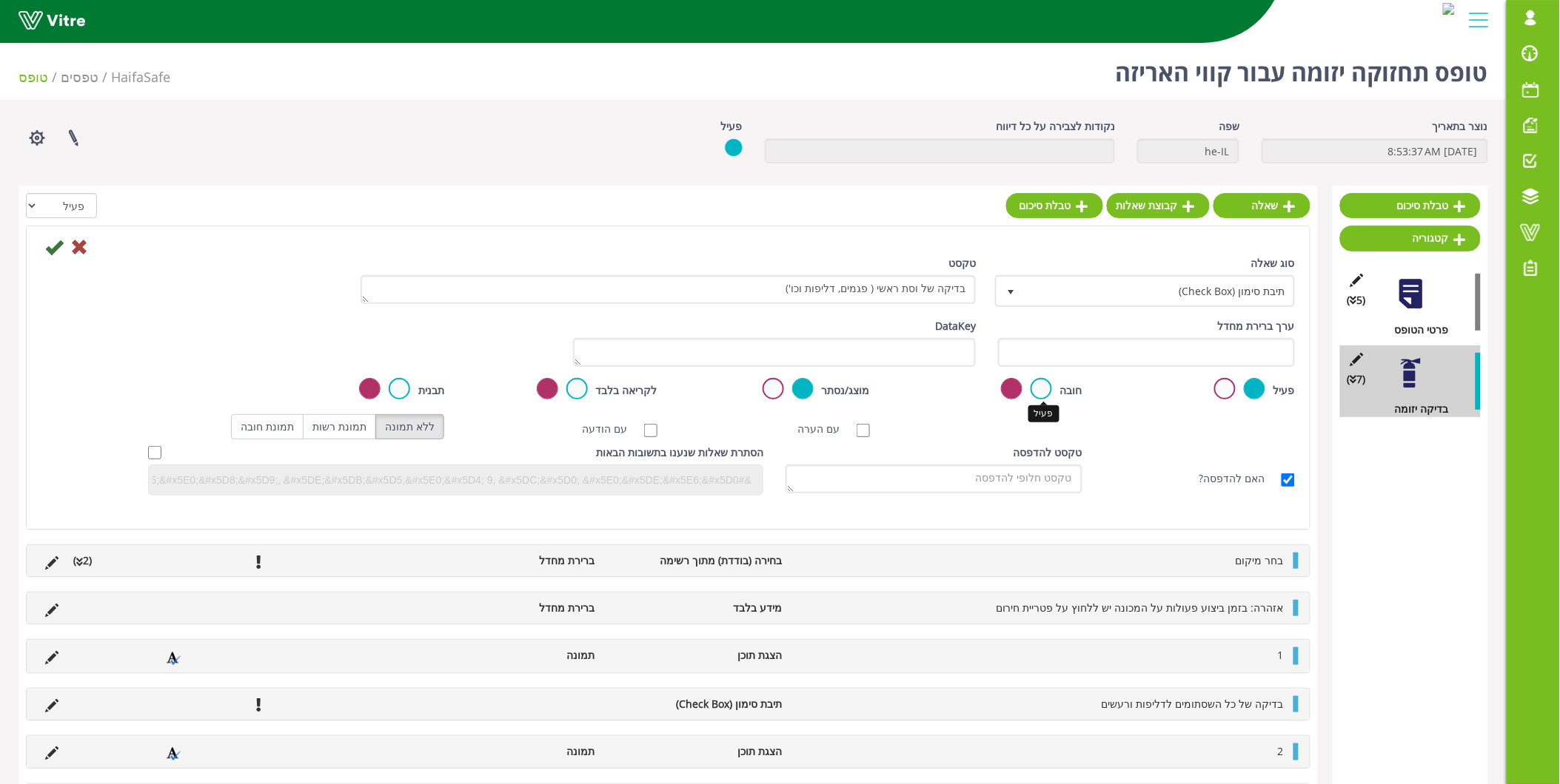
click at [1046, 388] on label at bounding box center [1041, 388] width 21 height 21
click at [0, 0] on input "radio" at bounding box center [0, 0] width 0 height 0
click at [52, 254] on icon at bounding box center [54, 247] width 18 height 18
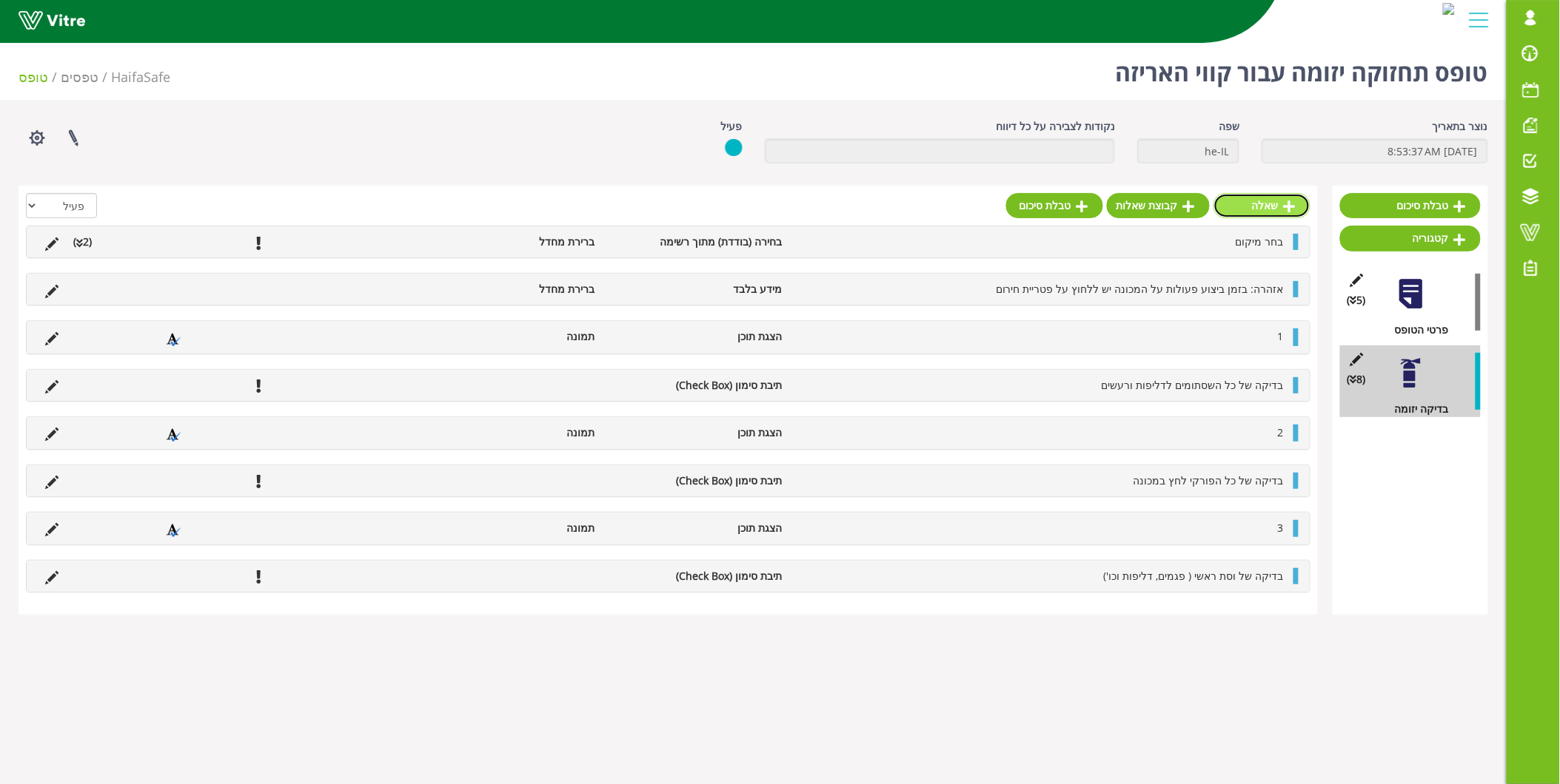
click at [1262, 212] on link "שאלה" at bounding box center [1261, 205] width 97 height 25
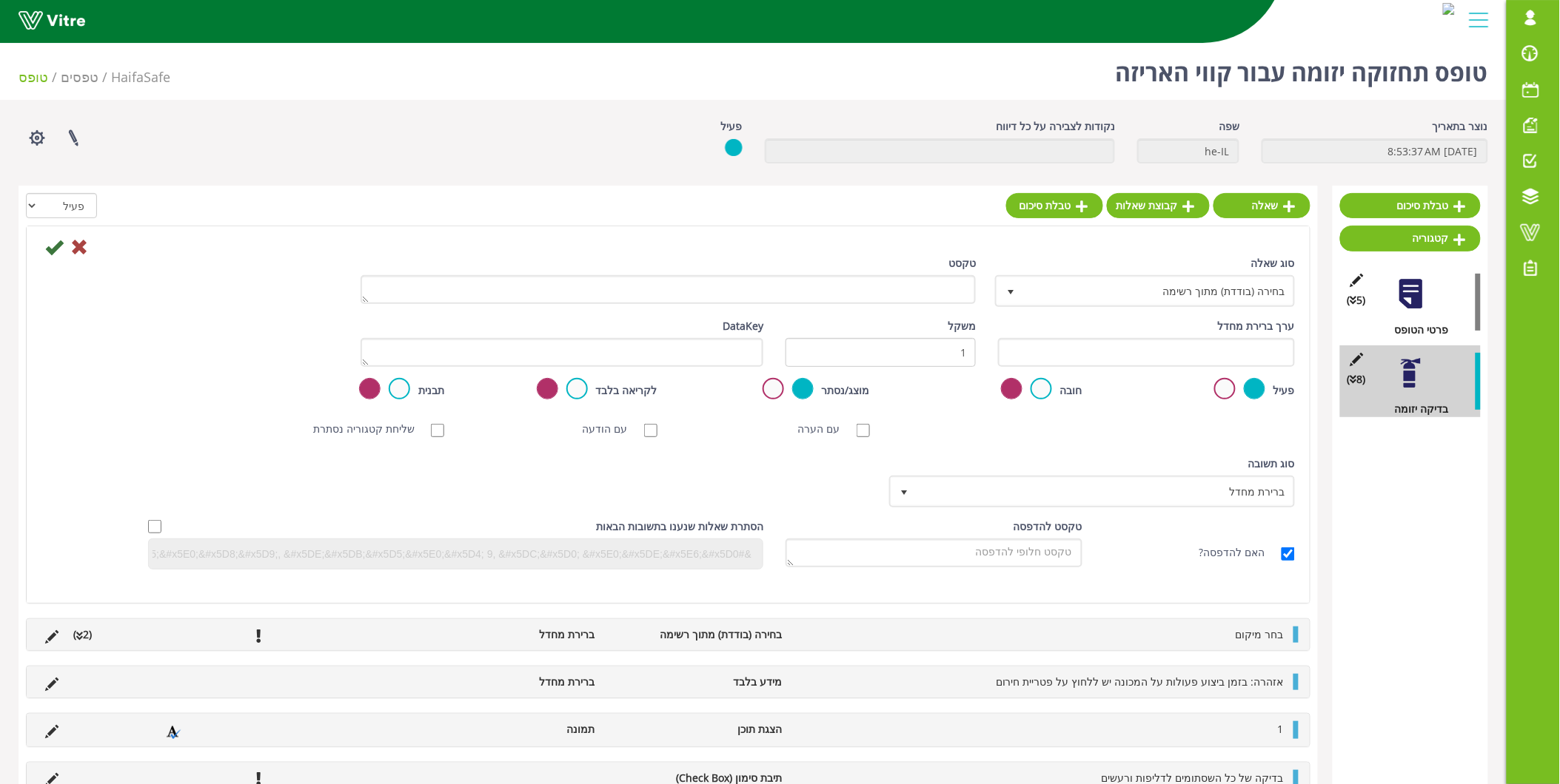
click at [1229, 272] on div "סוג שאלה בחירה (בודדת) מתוך רשימה 3" at bounding box center [1146, 281] width 297 height 52
click at [1193, 299] on span "בחירה (בודדת) מתוך רשימה" at bounding box center [1158, 291] width 270 height 27
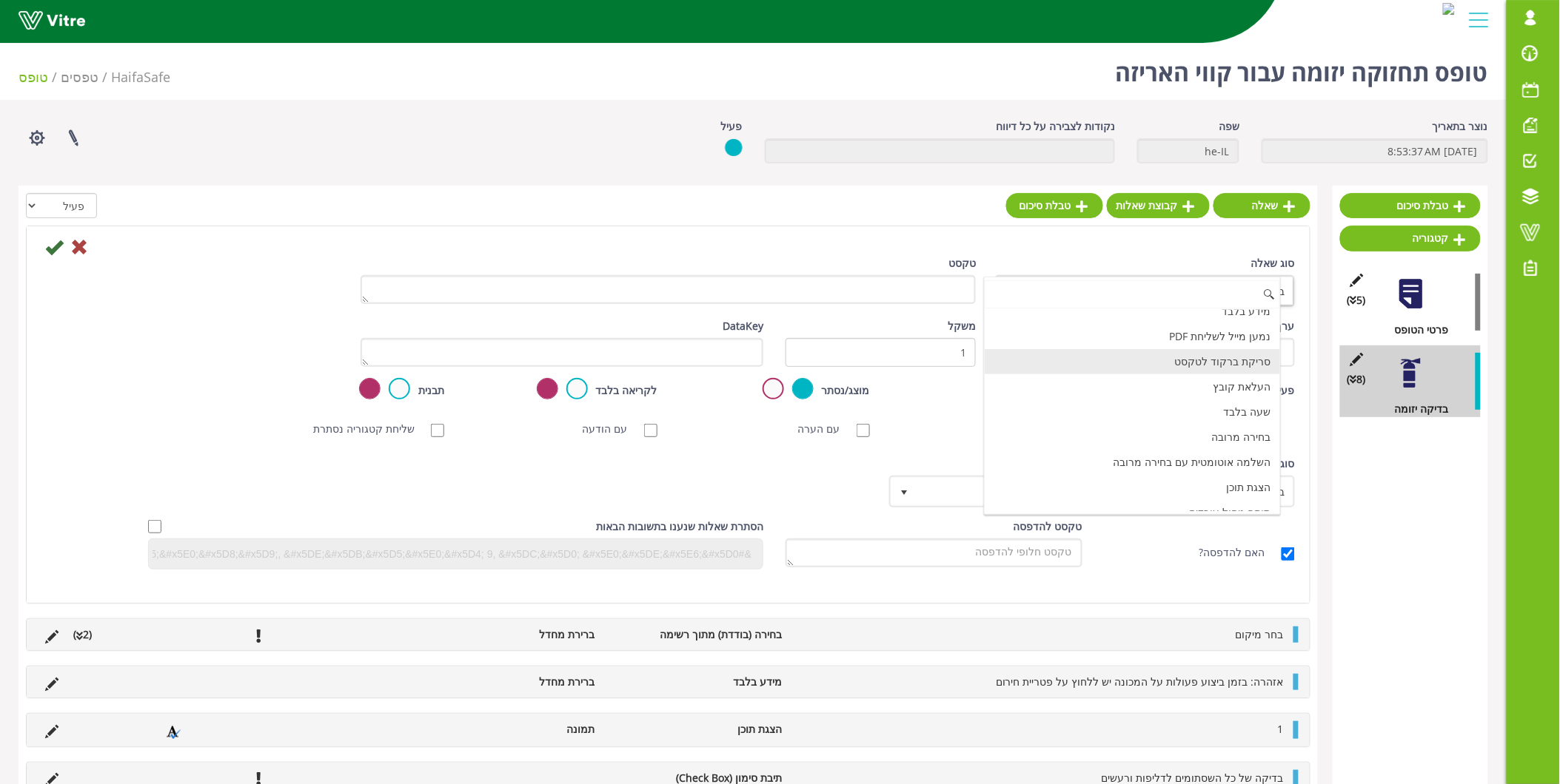
scroll to position [411, 0]
click at [1194, 475] on li "הצגת תוכן" at bounding box center [1132, 465] width 295 height 25
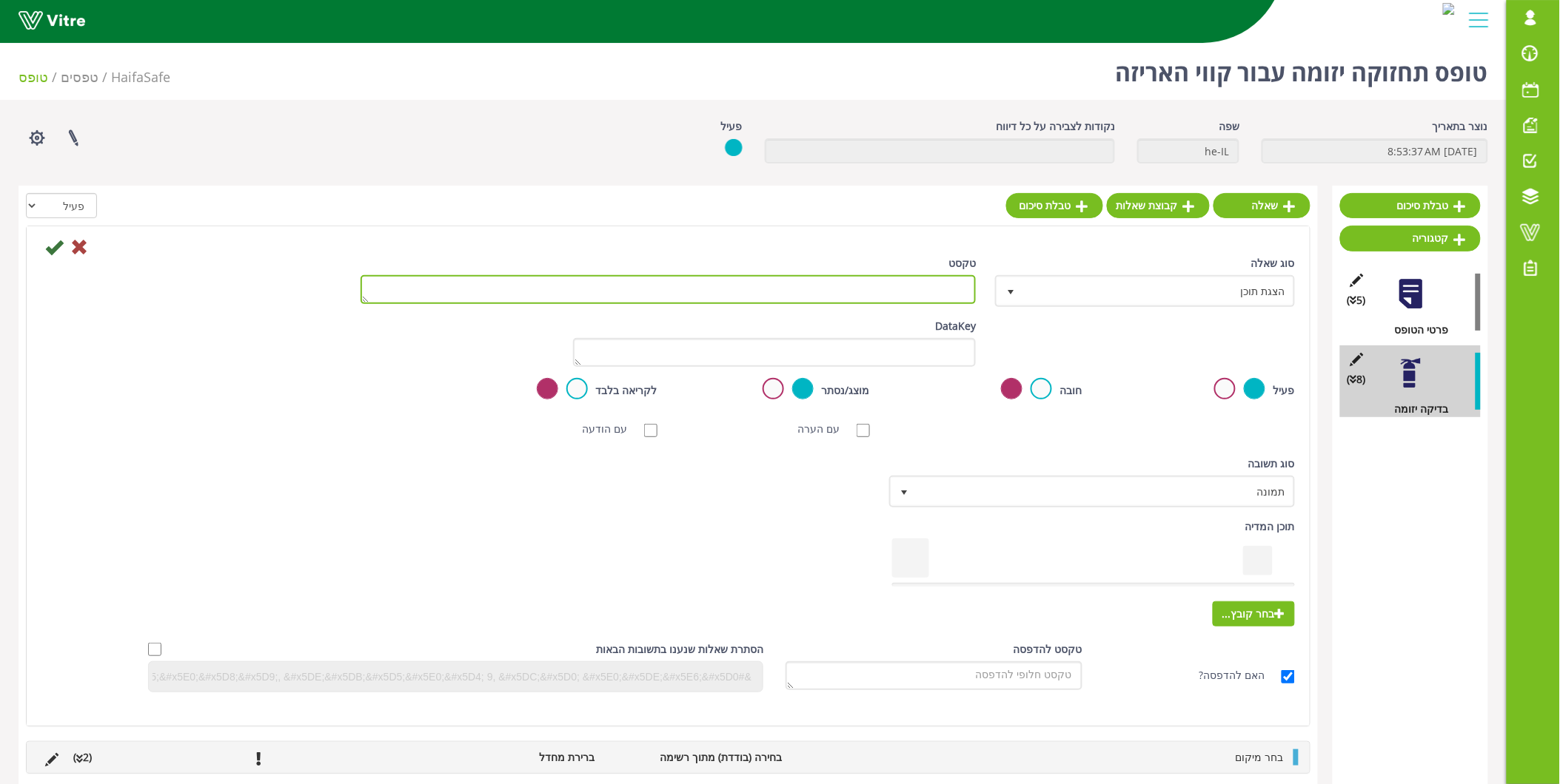
click at [880, 293] on textarea "טקסט" at bounding box center [668, 290] width 616 height 28
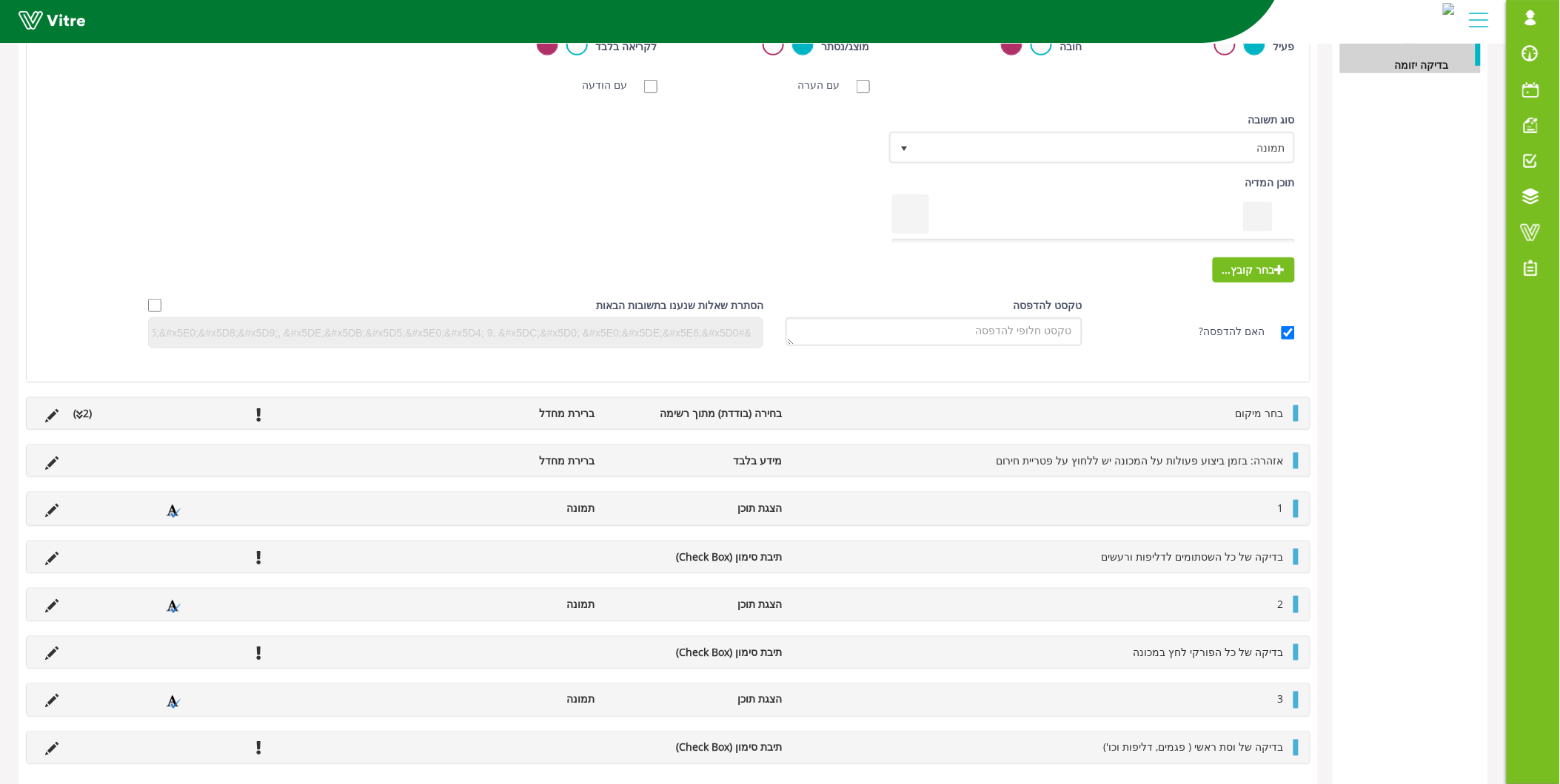
scroll to position [0, 0]
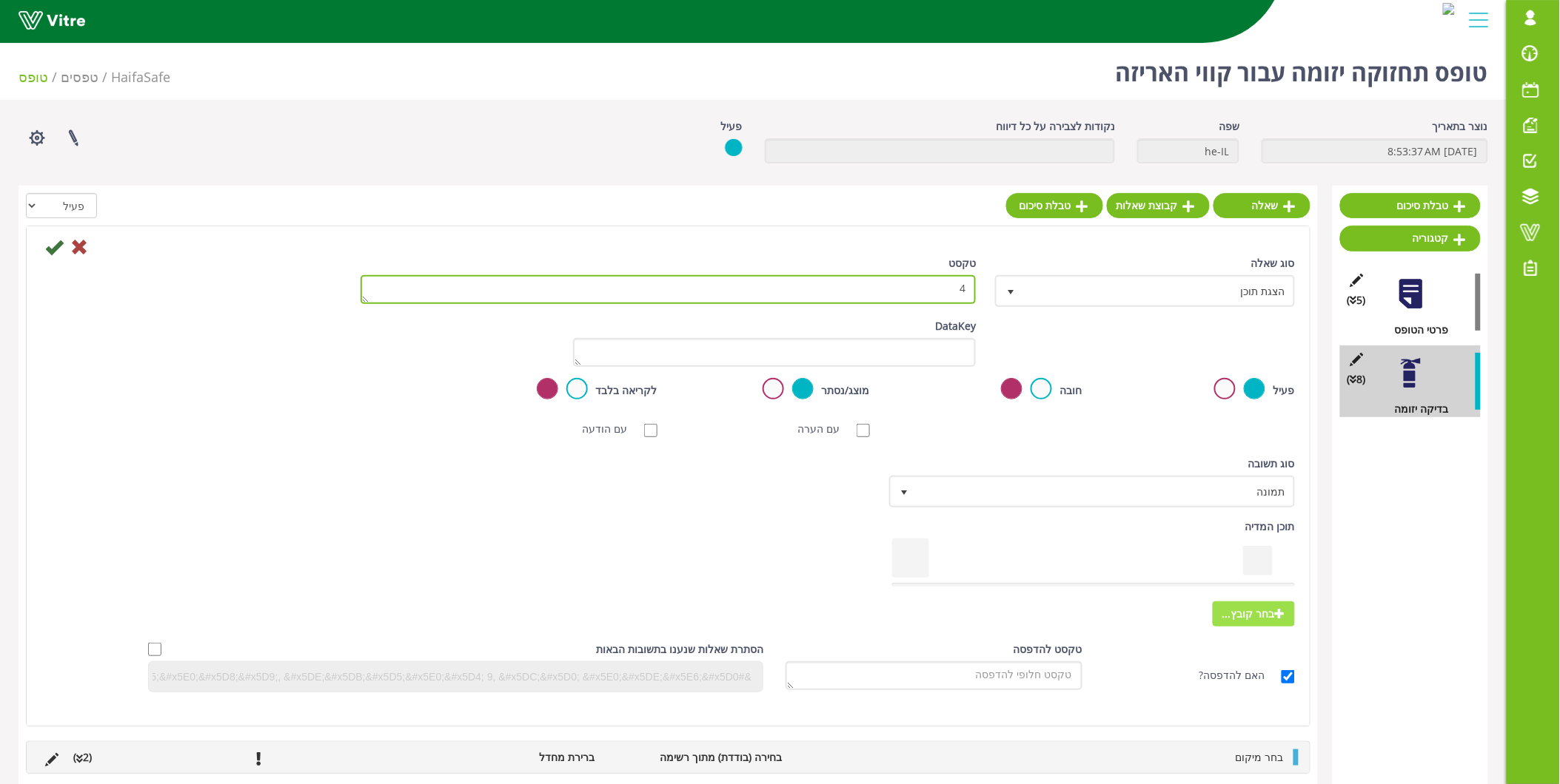
type textarea "4"
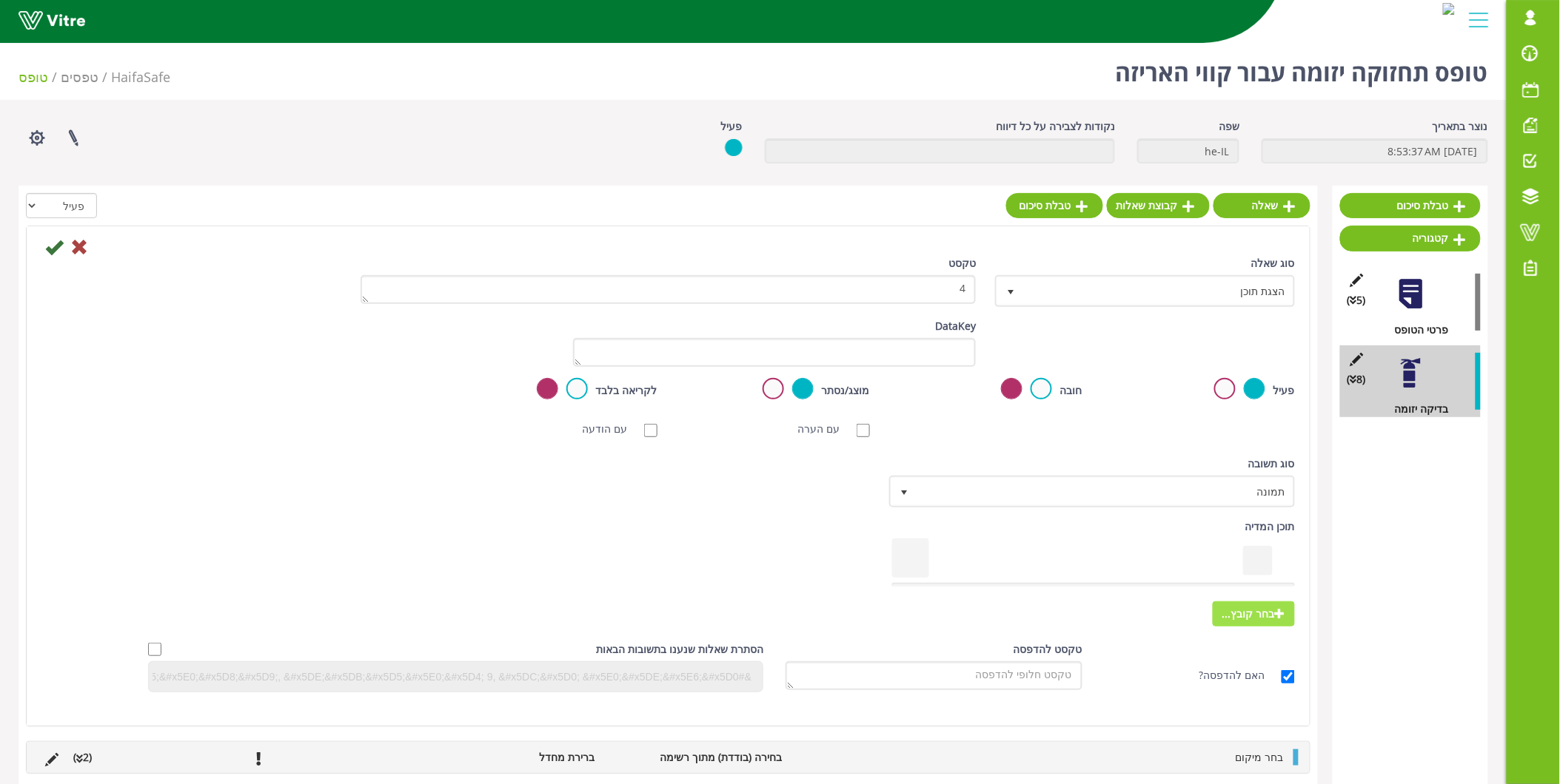
click at [1271, 611] on span "בחר קובץ..." at bounding box center [1254, 614] width 82 height 25
click at [0, 0] on input "בחר קובץ..." at bounding box center [0, 0] width 0 height 0
click at [58, 249] on icon at bounding box center [54, 247] width 18 height 18
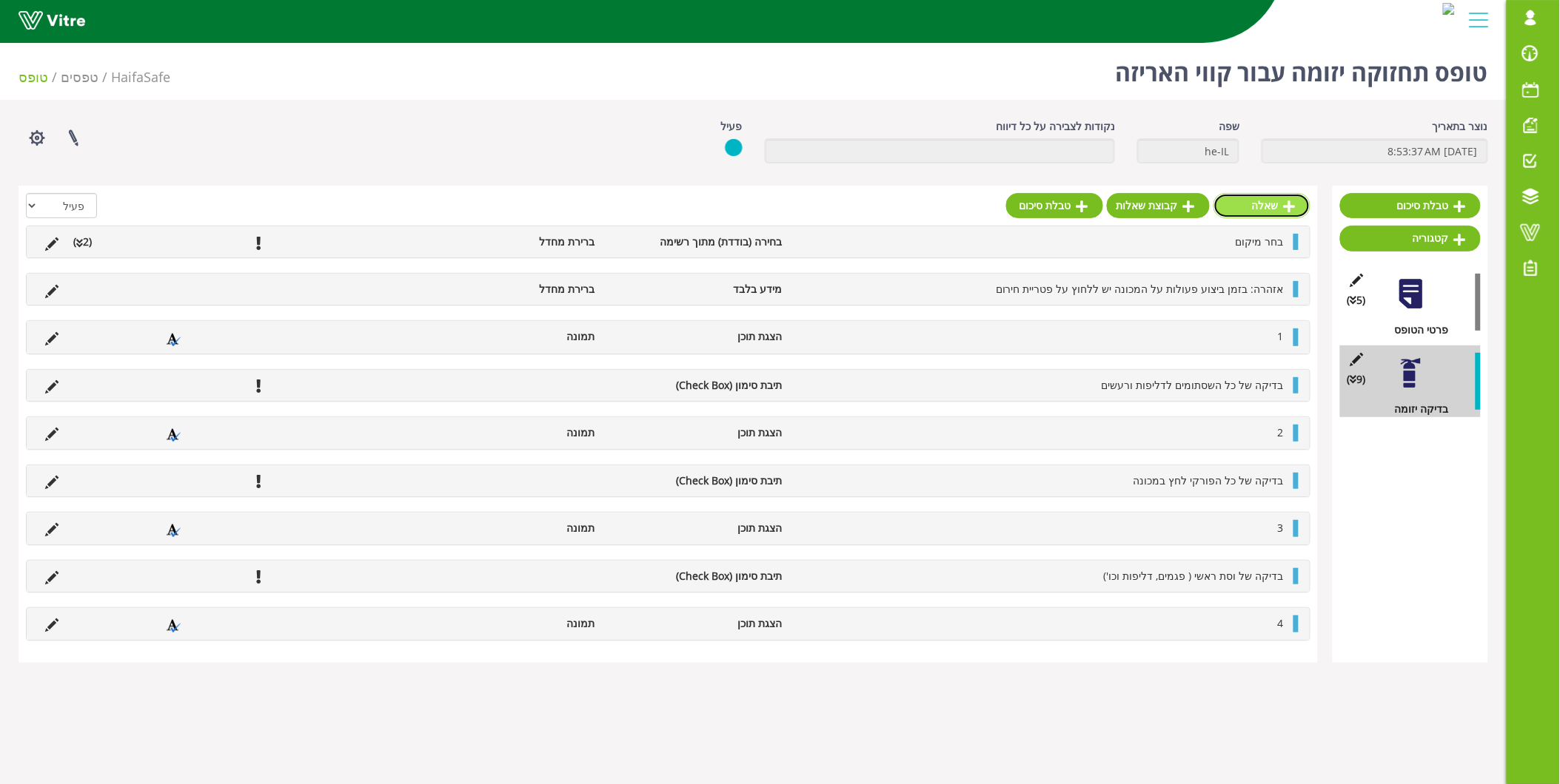
click at [1259, 210] on link "שאלה" at bounding box center [1261, 205] width 97 height 25
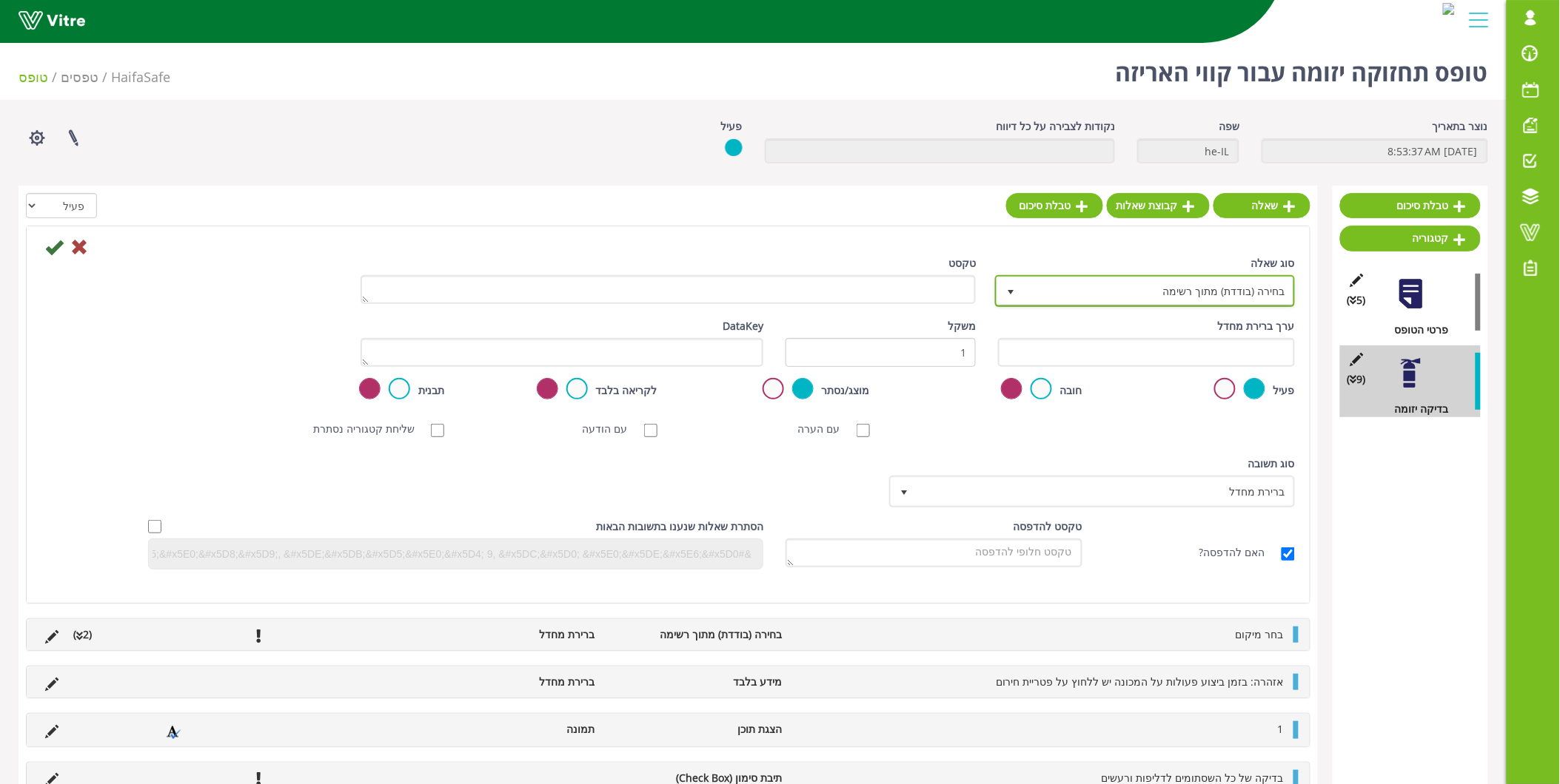
click at [1245, 285] on span "בחירה (בודדת) מתוך רשימה" at bounding box center [1158, 291] width 270 height 27
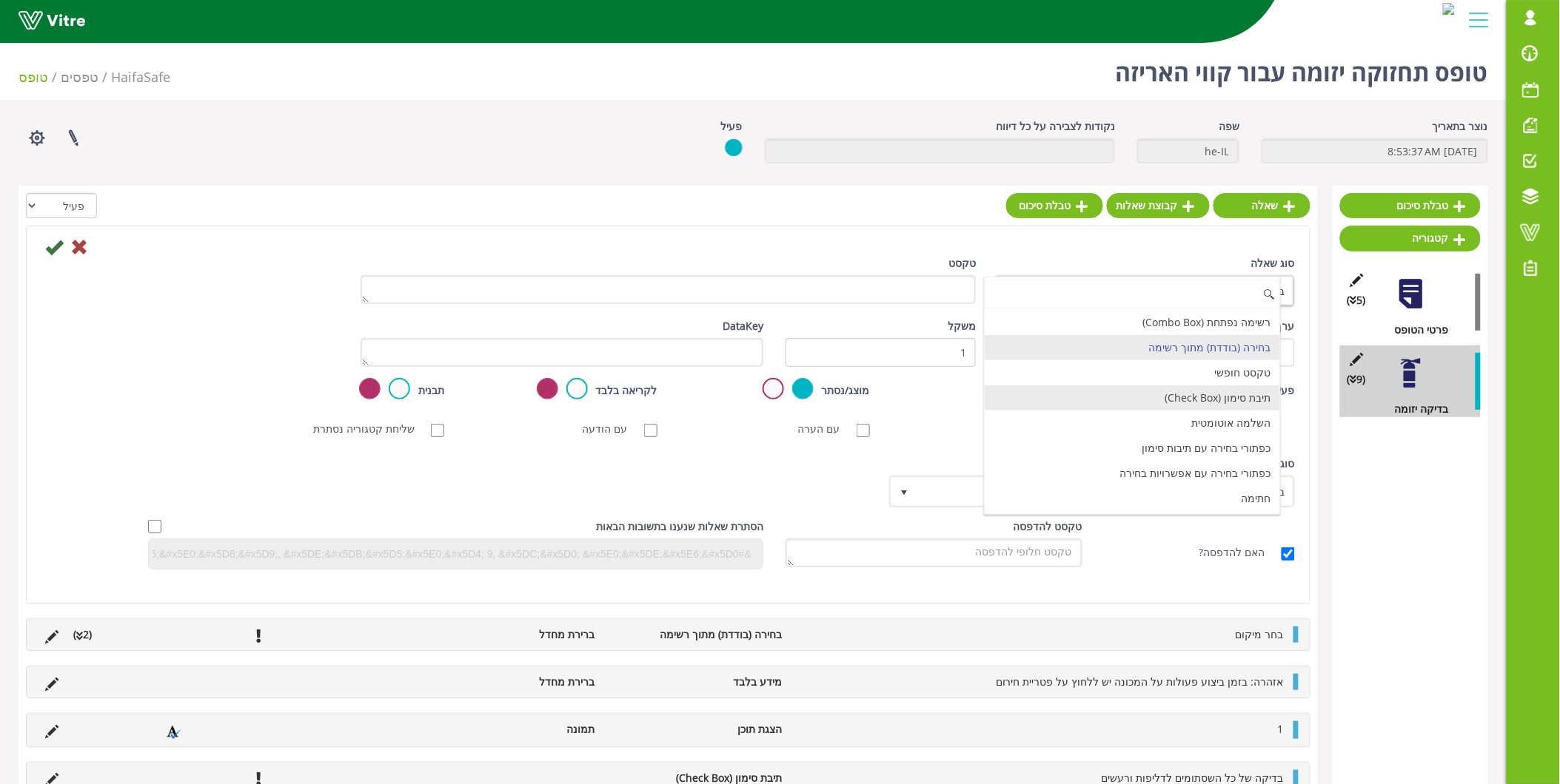
click at [1215, 396] on li "תיבת סימון (Check Box)" at bounding box center [1132, 398] width 295 height 25
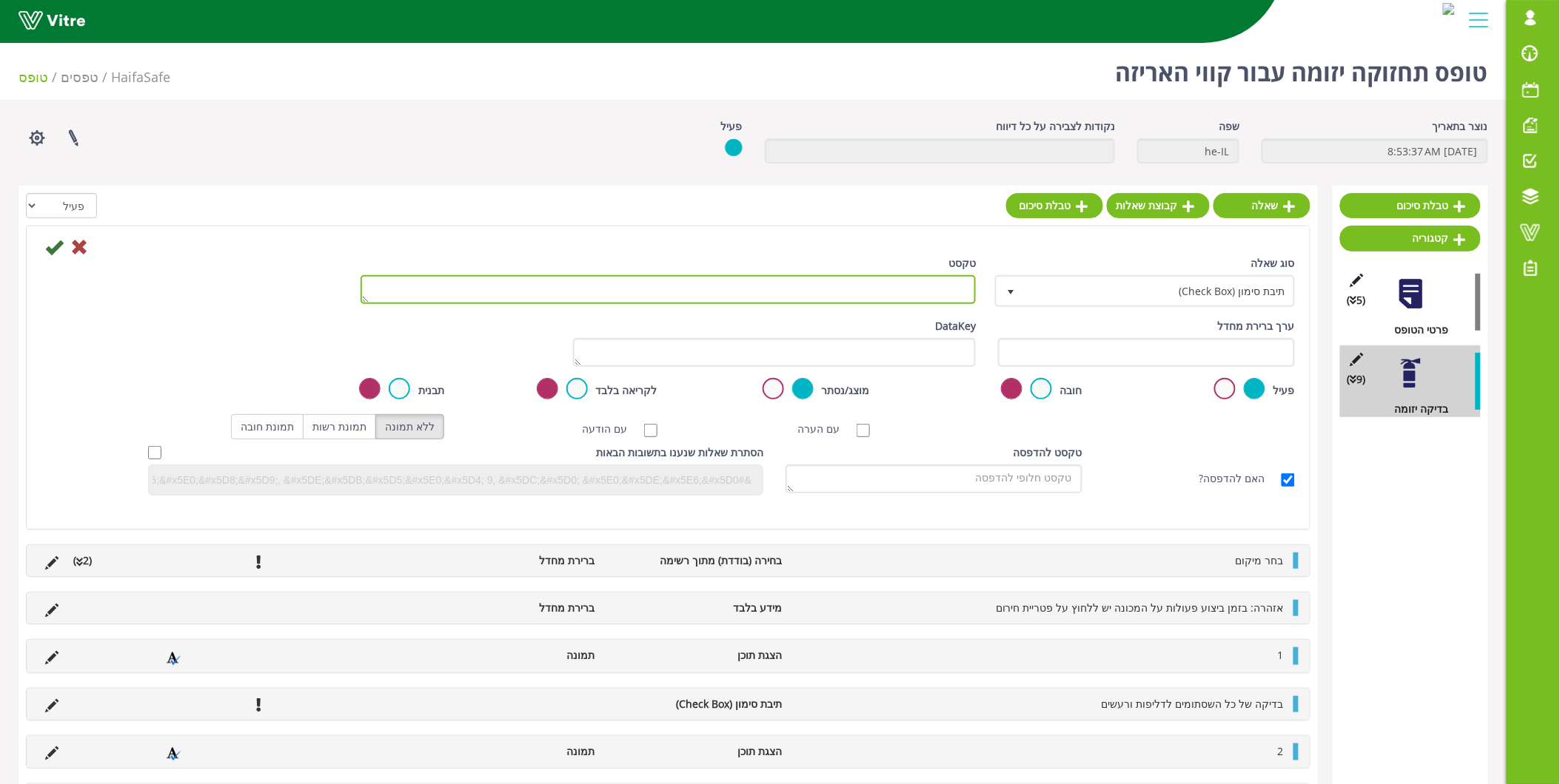
click at [904, 283] on textarea "טקסט" at bounding box center [668, 290] width 616 height 28
paste textarea "החלפה של כל סרטי טפלון במכונה + החלפת טפלון על פלטות קירור"
type textarea "החלפה של כל סרטי טפלון במכונה + החלפת טפלון על פלטות קירור"
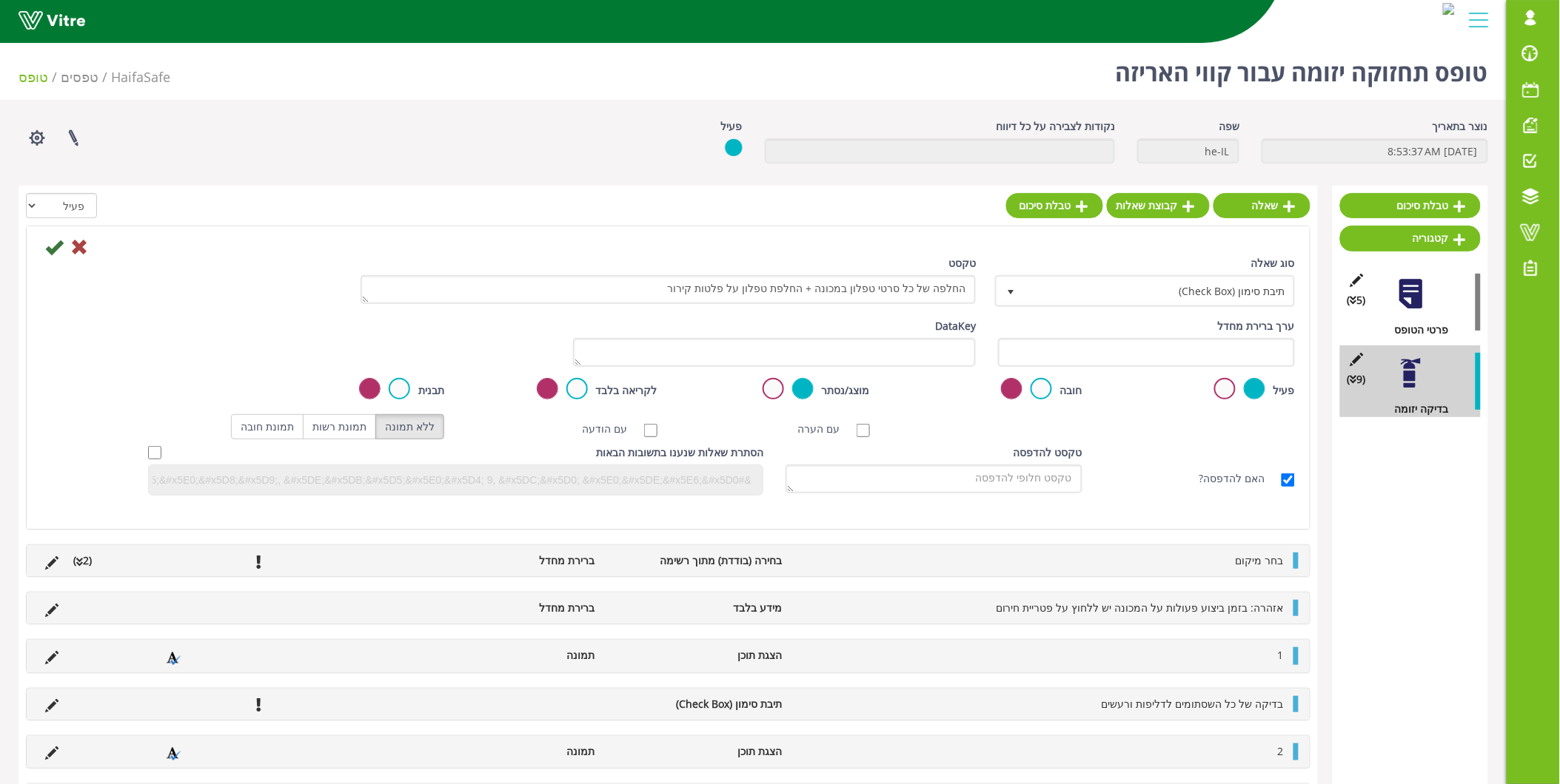
click at [1037, 400] on div "חובה" at bounding box center [987, 389] width 190 height 24
click at [1044, 383] on label at bounding box center [1041, 388] width 21 height 21
click at [0, 0] on input "radio" at bounding box center [0, 0] width 0 height 0
click at [55, 244] on icon at bounding box center [54, 247] width 18 height 18
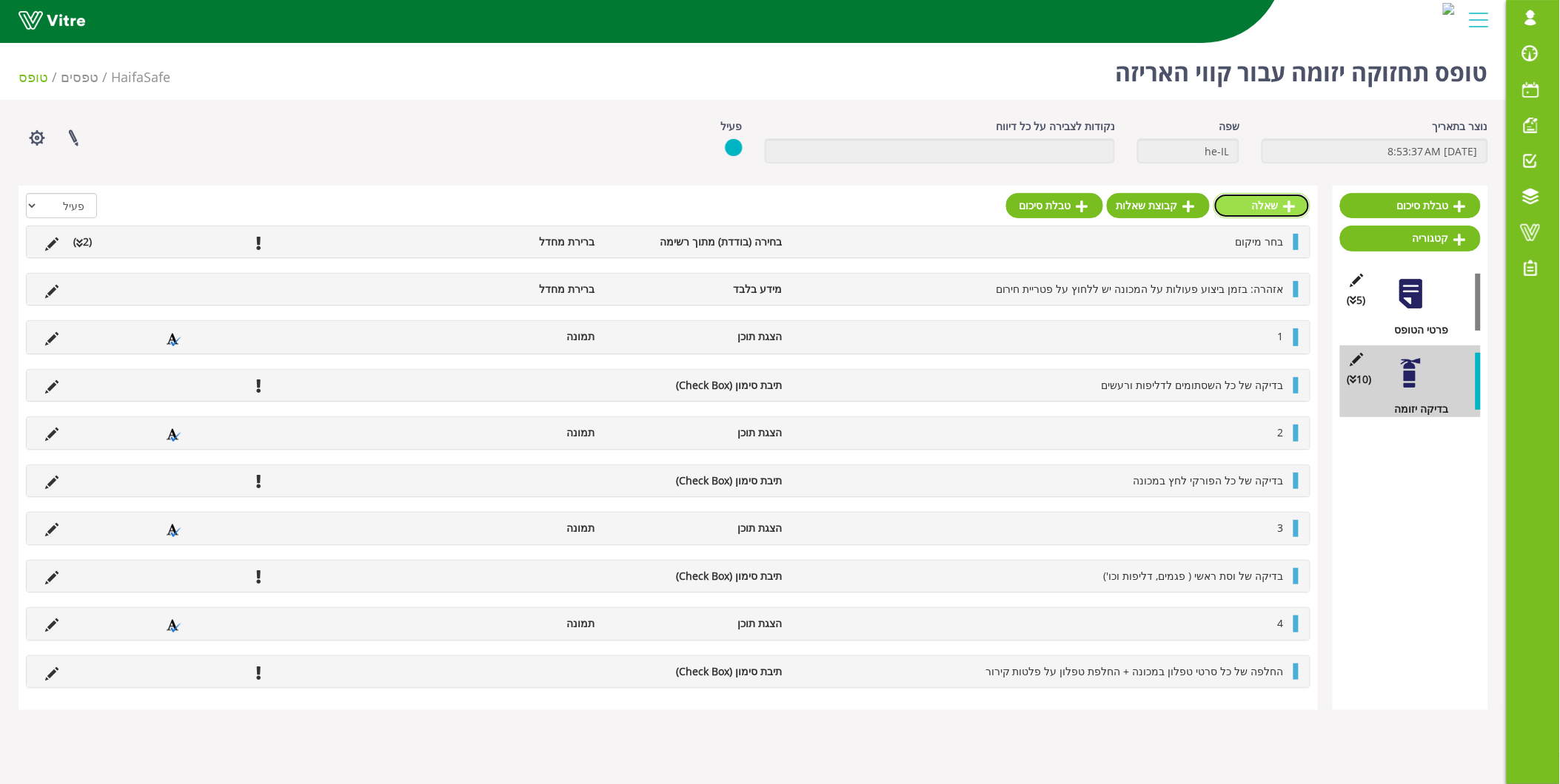
click at [1285, 208] on icon at bounding box center [1290, 206] width 12 height 13
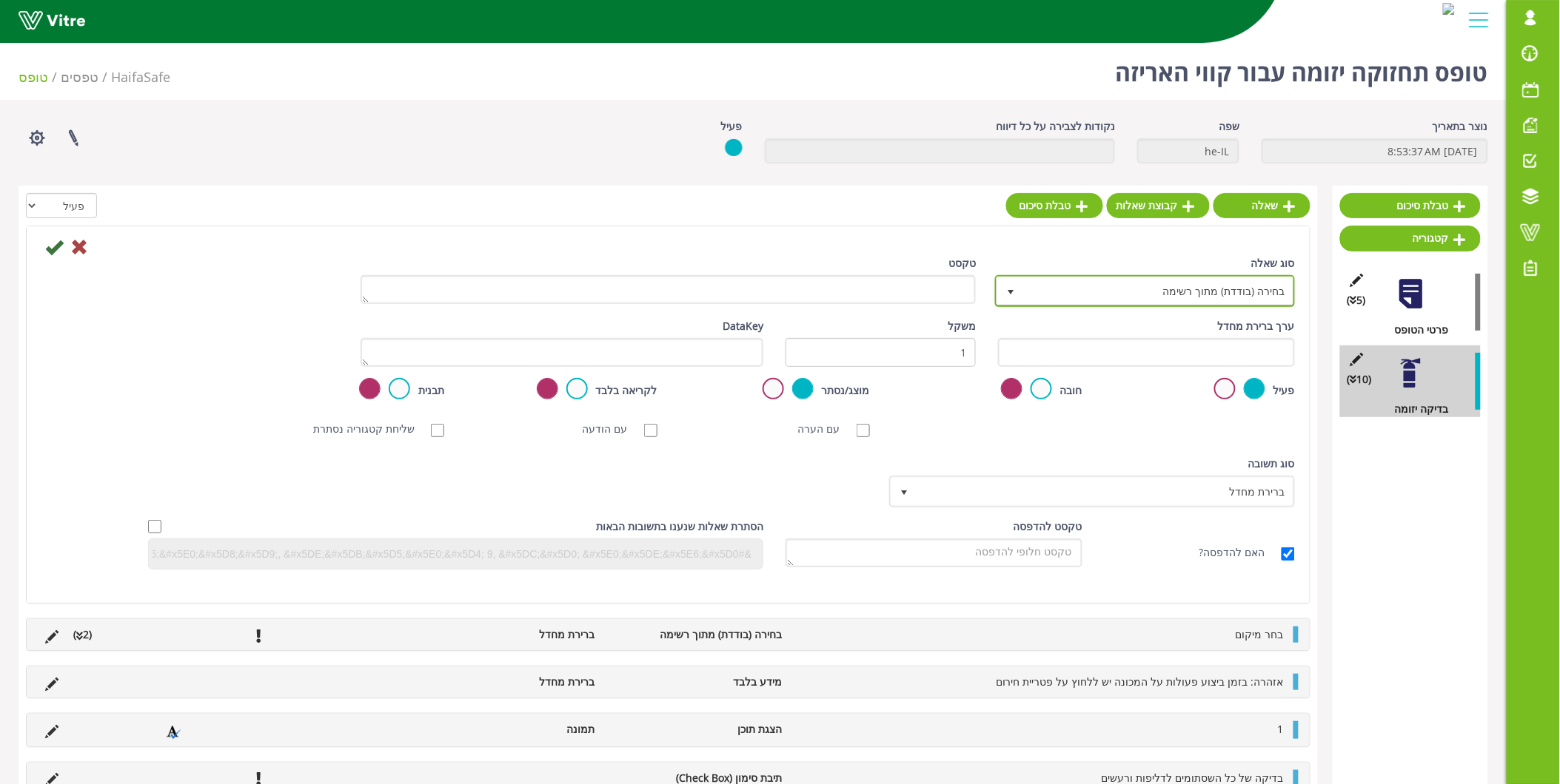
click at [1246, 292] on span "בחירה (בודדת) מתוך רשימה" at bounding box center [1158, 291] width 270 height 27
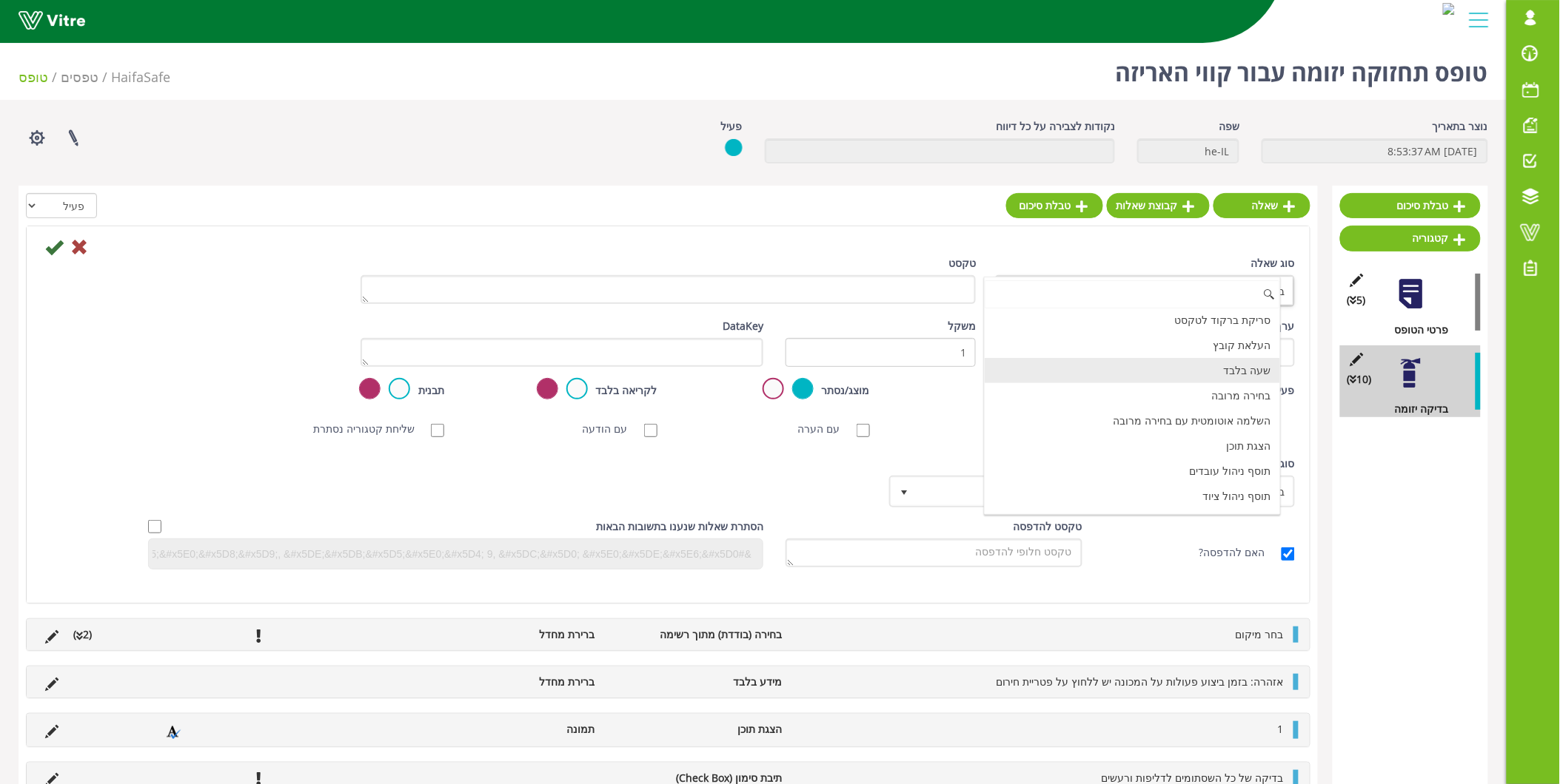
scroll to position [456, 0]
click at [1190, 425] on li "הצגת תוכן" at bounding box center [1132, 423] width 295 height 25
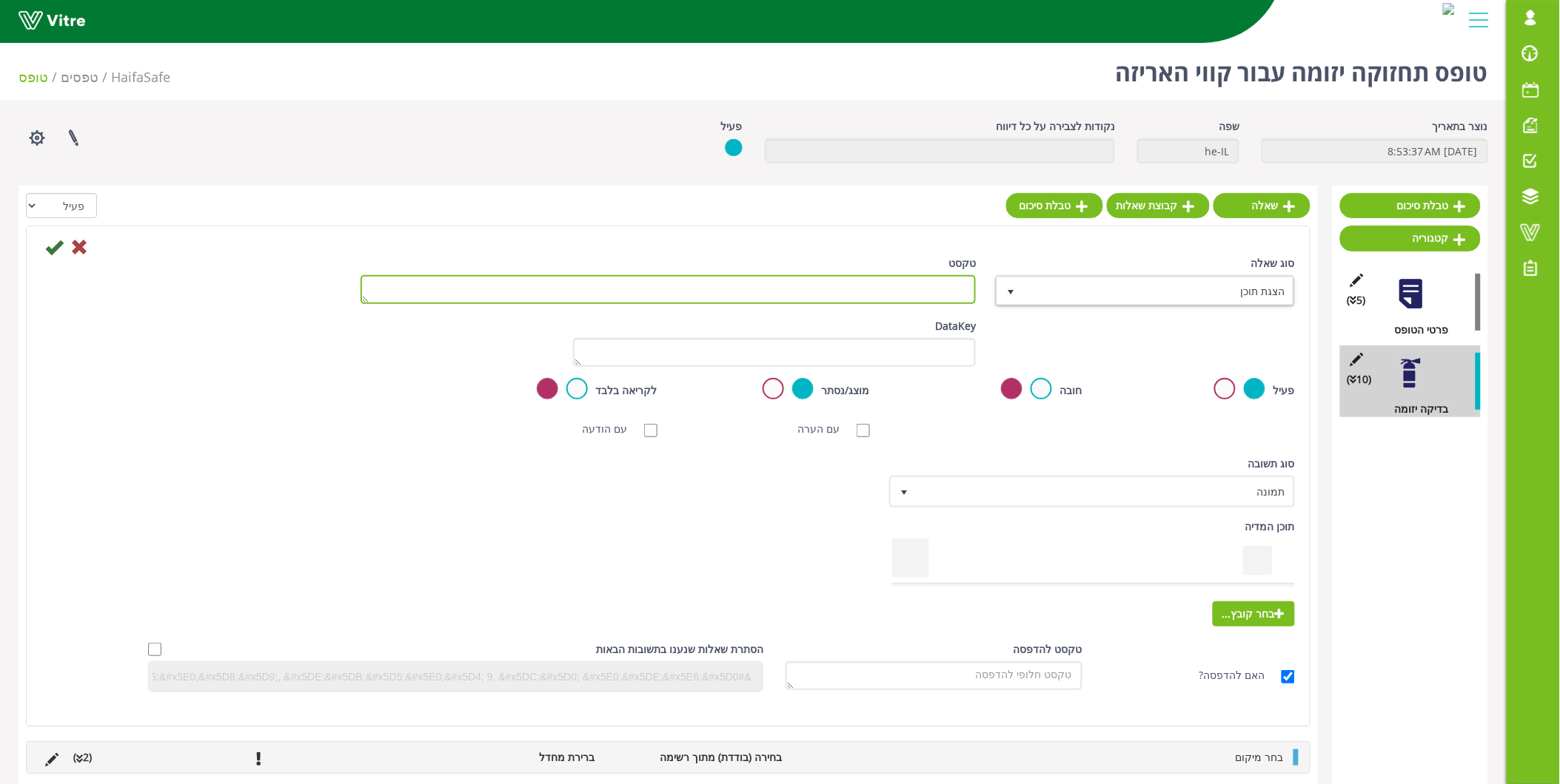
click at [913, 279] on textarea "טקסט" at bounding box center [668, 290] width 616 height 28
type textarea "5"
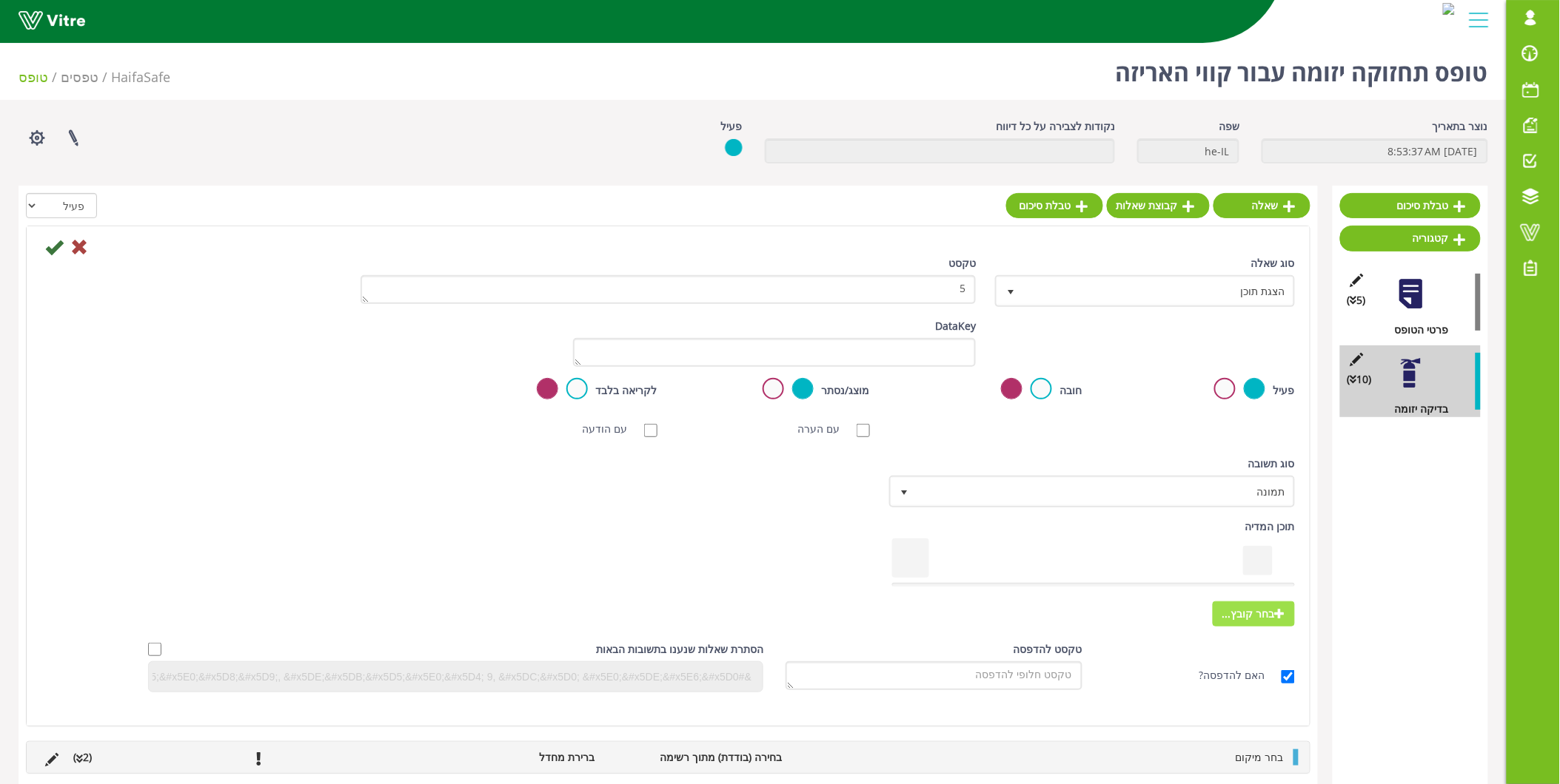
click at [1276, 612] on icon at bounding box center [1281, 613] width 11 height 11
click at [0, 0] on input "בחר קובץ..." at bounding box center [0, 0] width 0 height 0
click at [52, 250] on icon at bounding box center [54, 247] width 18 height 18
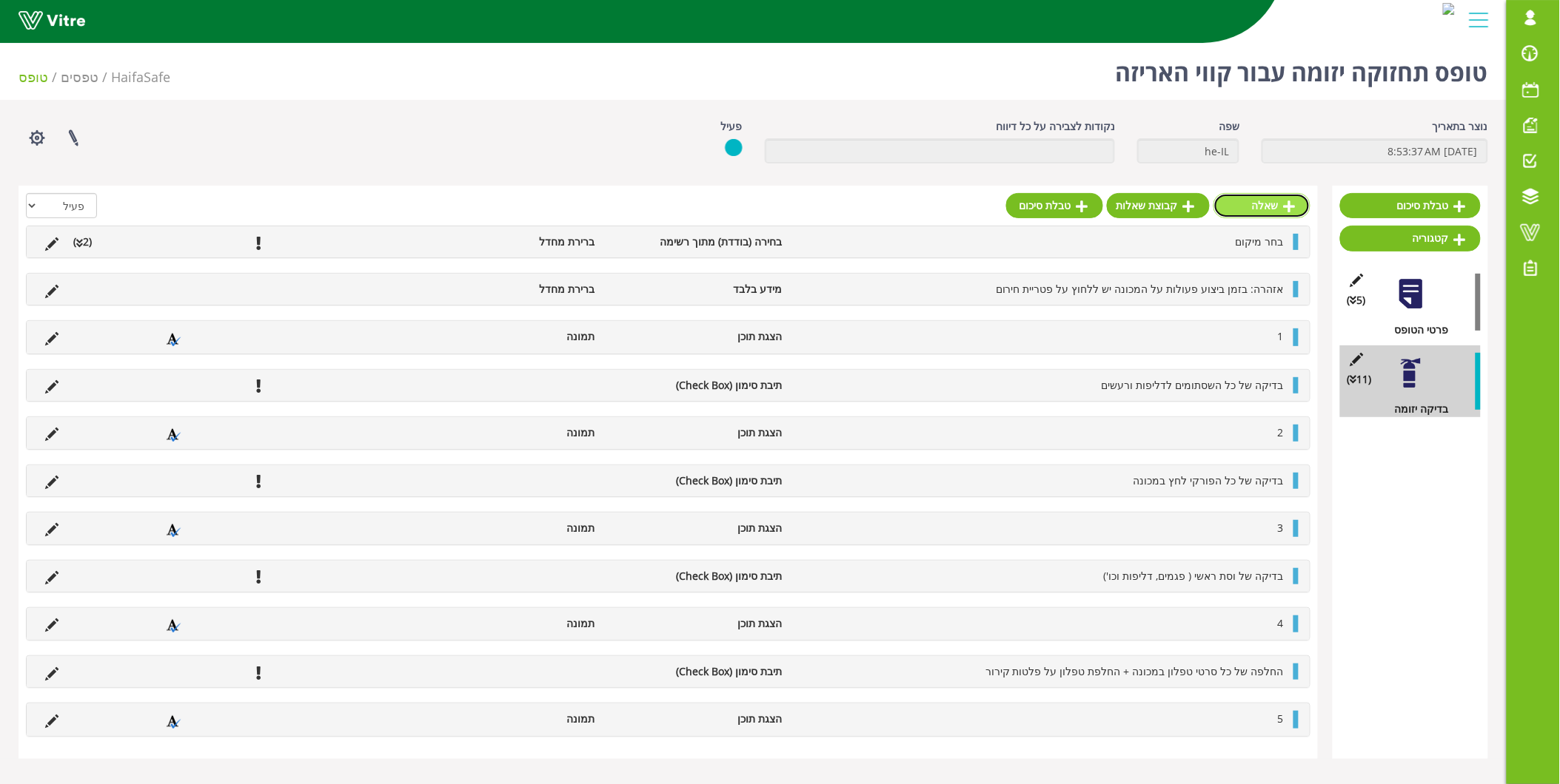
click at [1274, 210] on link "שאלה" at bounding box center [1261, 205] width 97 height 25
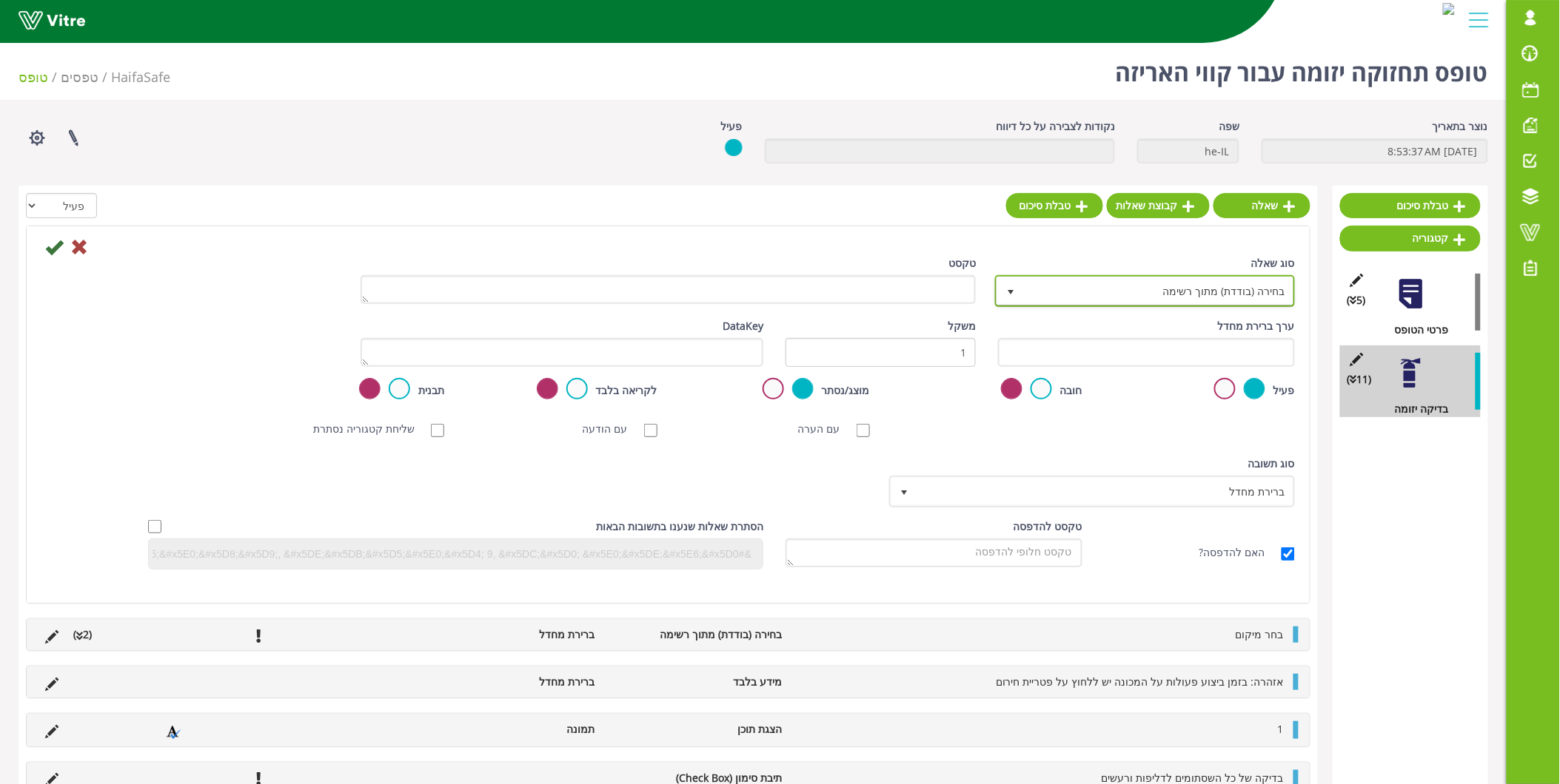
click at [1249, 306] on span "בחירה (בודדת) מתוך רשימה 3" at bounding box center [1145, 292] width 300 height 32
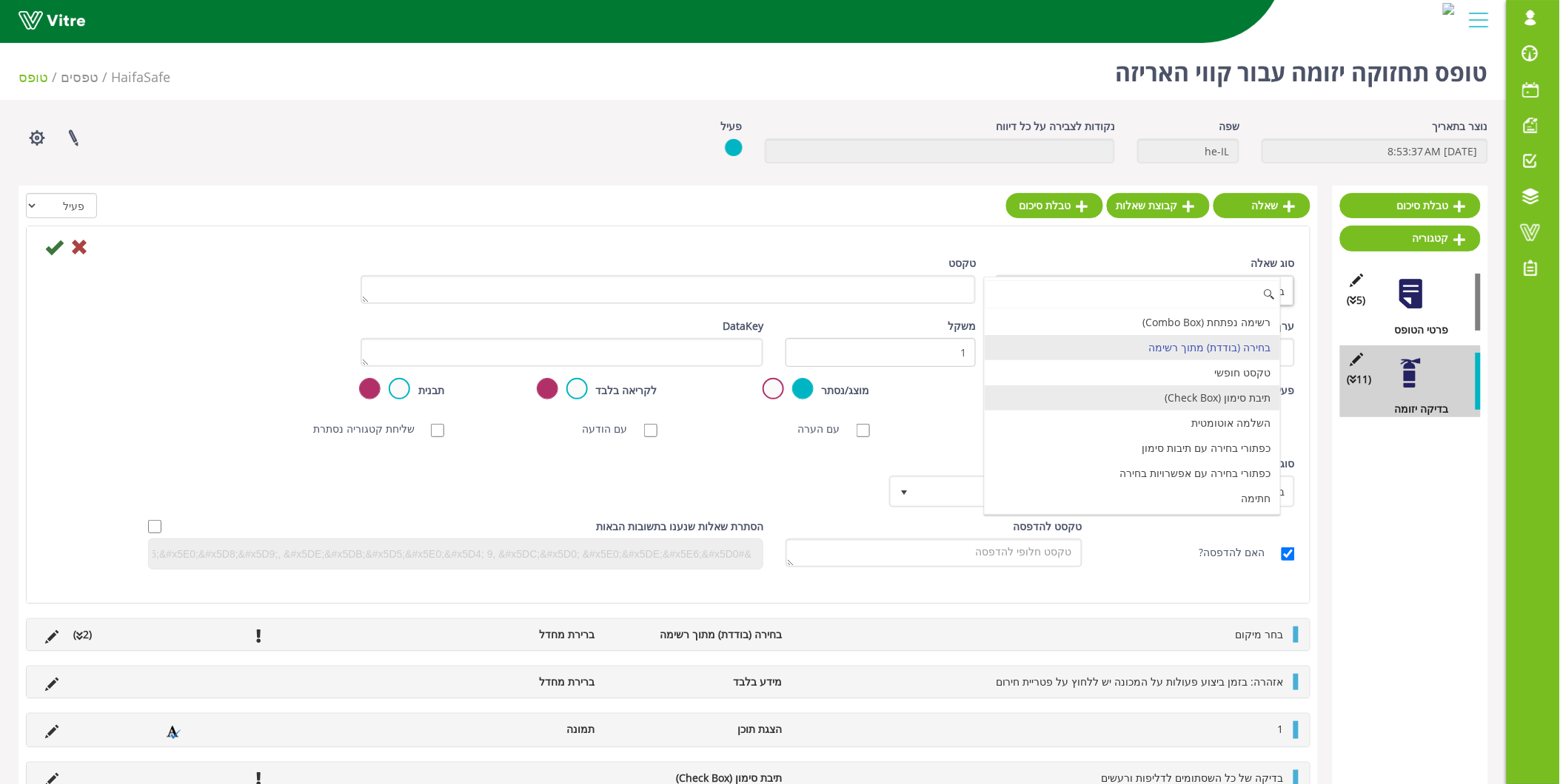
click at [1231, 390] on li "תיבת סימון (Check Box)" at bounding box center [1132, 398] width 295 height 25
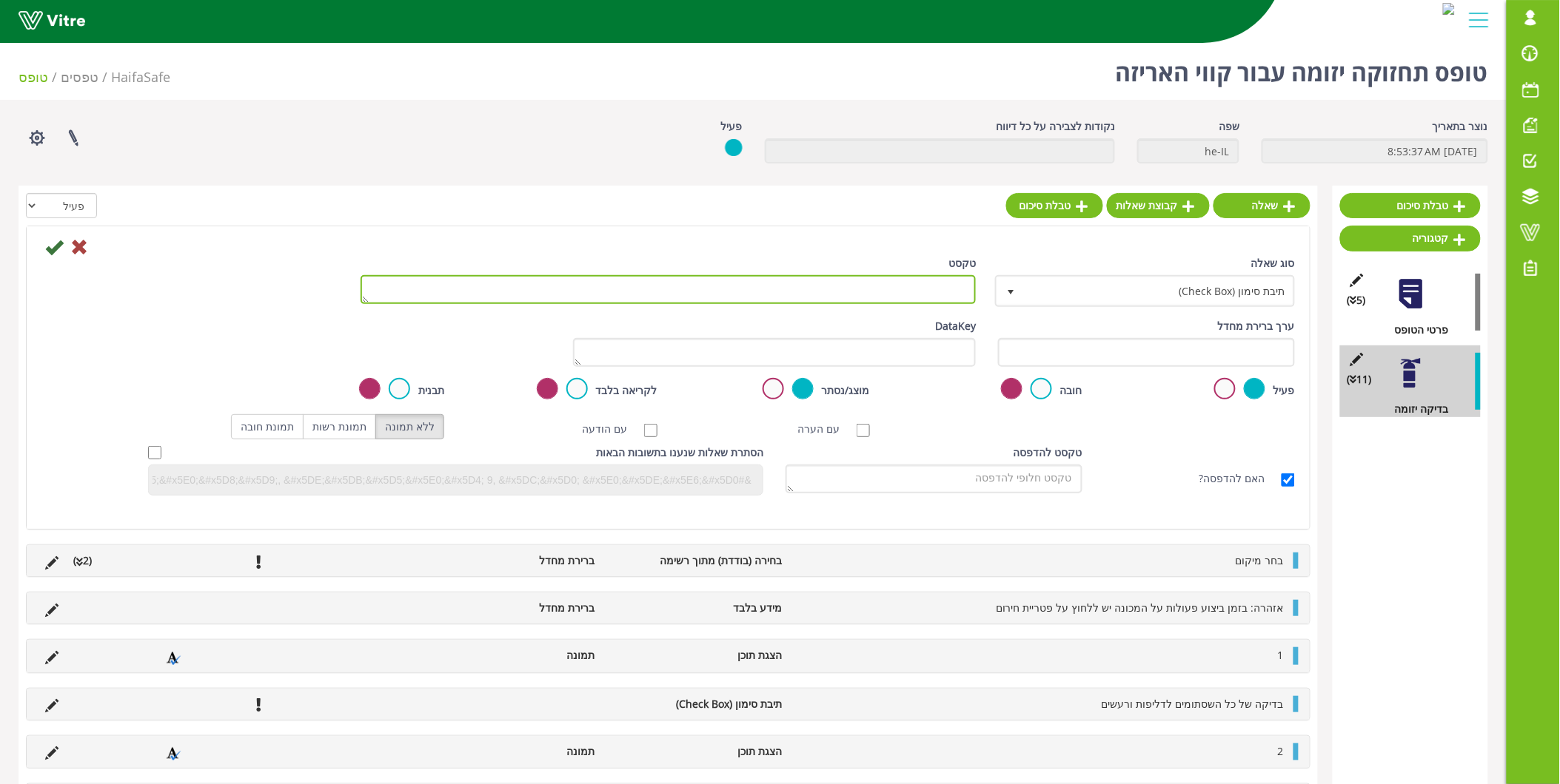
click at [924, 292] on textarea "טקסט" at bounding box center [668, 290] width 616 height 28
paste textarea "החלפת סכין לחיתוך שקים"
type textarea "החלפת סכין לחיתוך שקים"
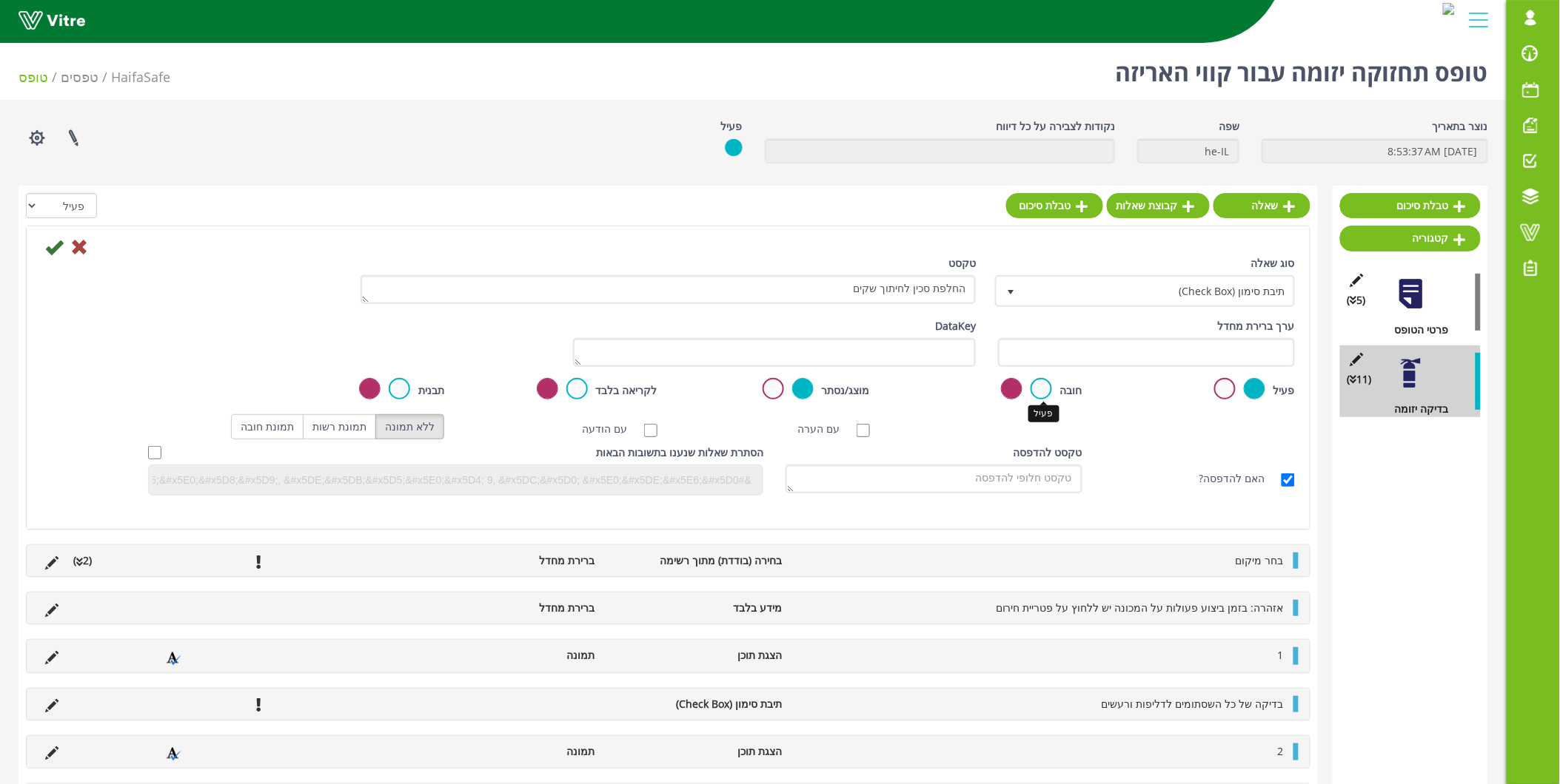
click at [1049, 391] on label at bounding box center [1041, 388] width 21 height 21
click at [0, 0] on input "radio" at bounding box center [0, 0] width 0 height 0
click at [55, 247] on icon at bounding box center [54, 247] width 18 height 18
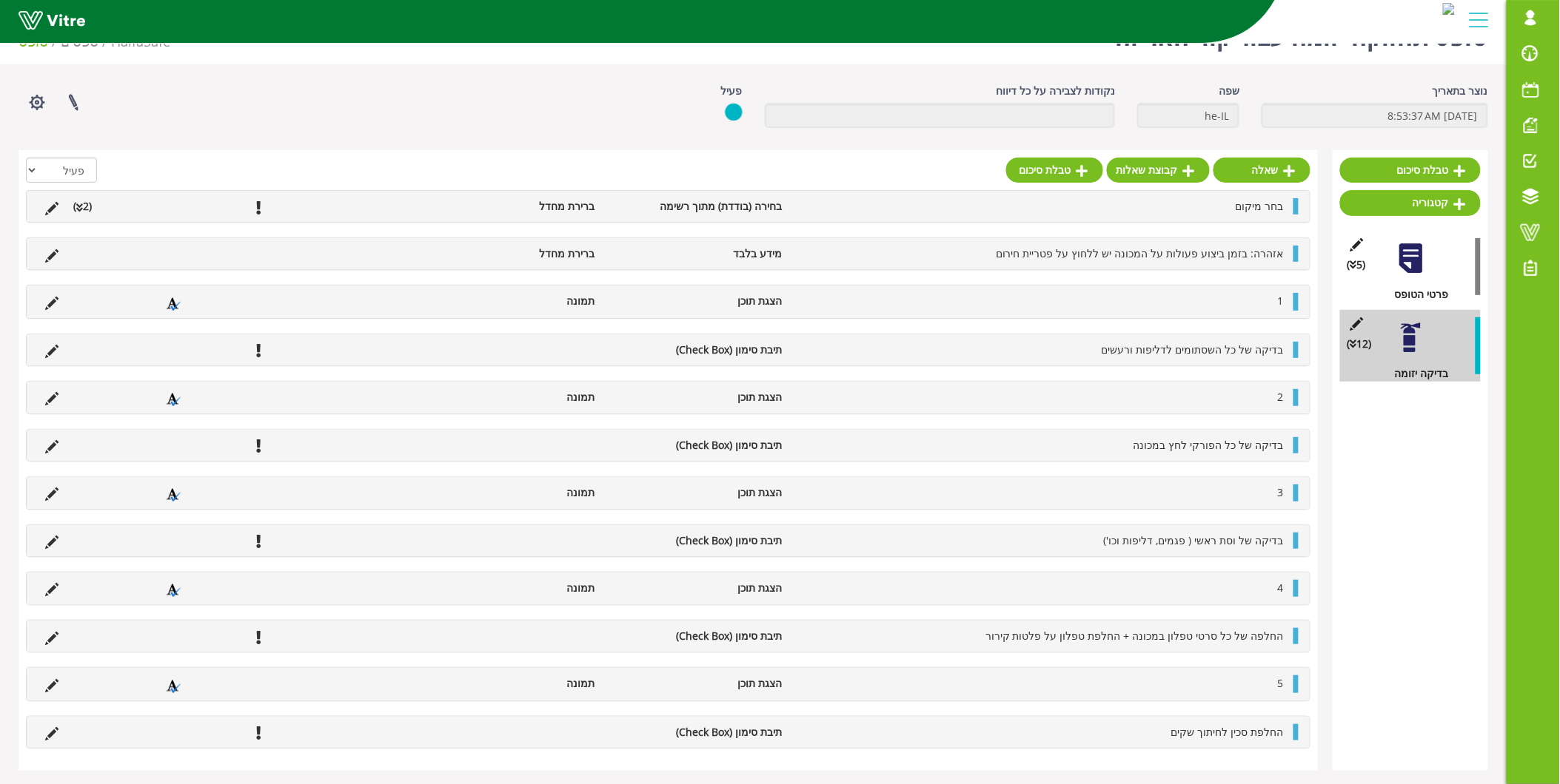
scroll to position [37, 0]
click at [1263, 170] on link "שאלה" at bounding box center [1261, 169] width 97 height 25
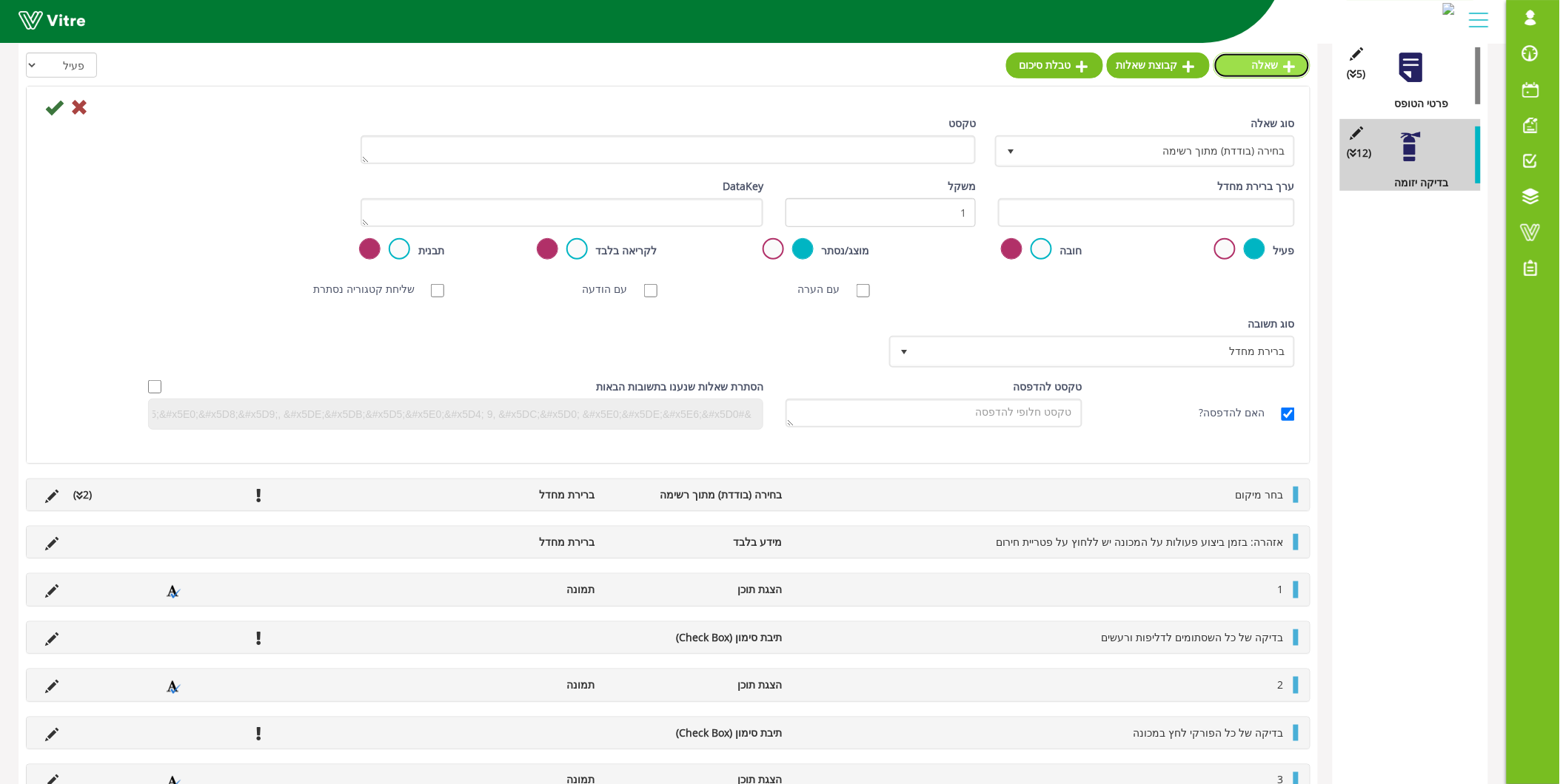
scroll to position [201, 0]
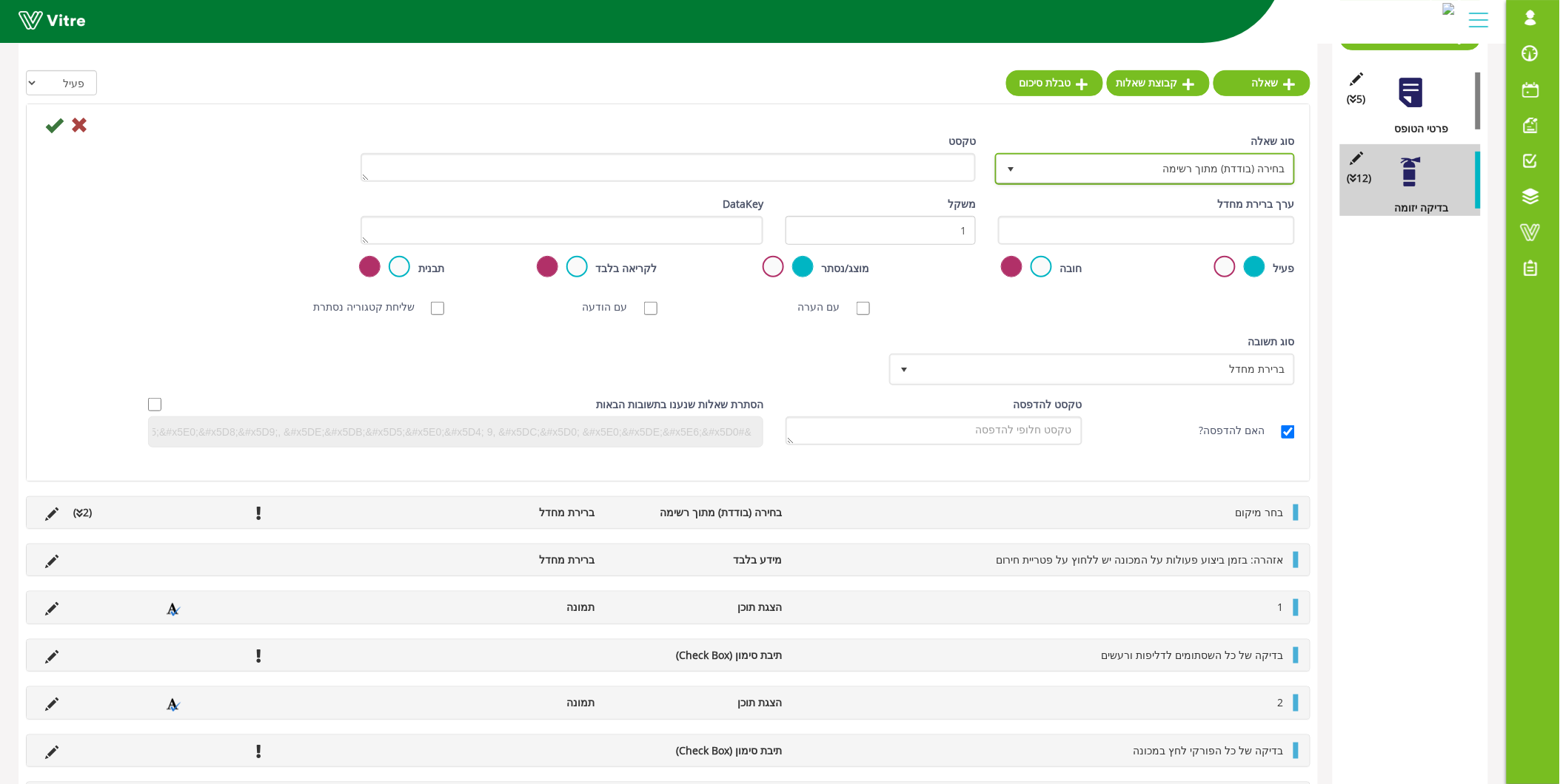
click at [1157, 178] on span "בחירה (בודדת) מתוך רשימה" at bounding box center [1158, 169] width 270 height 27
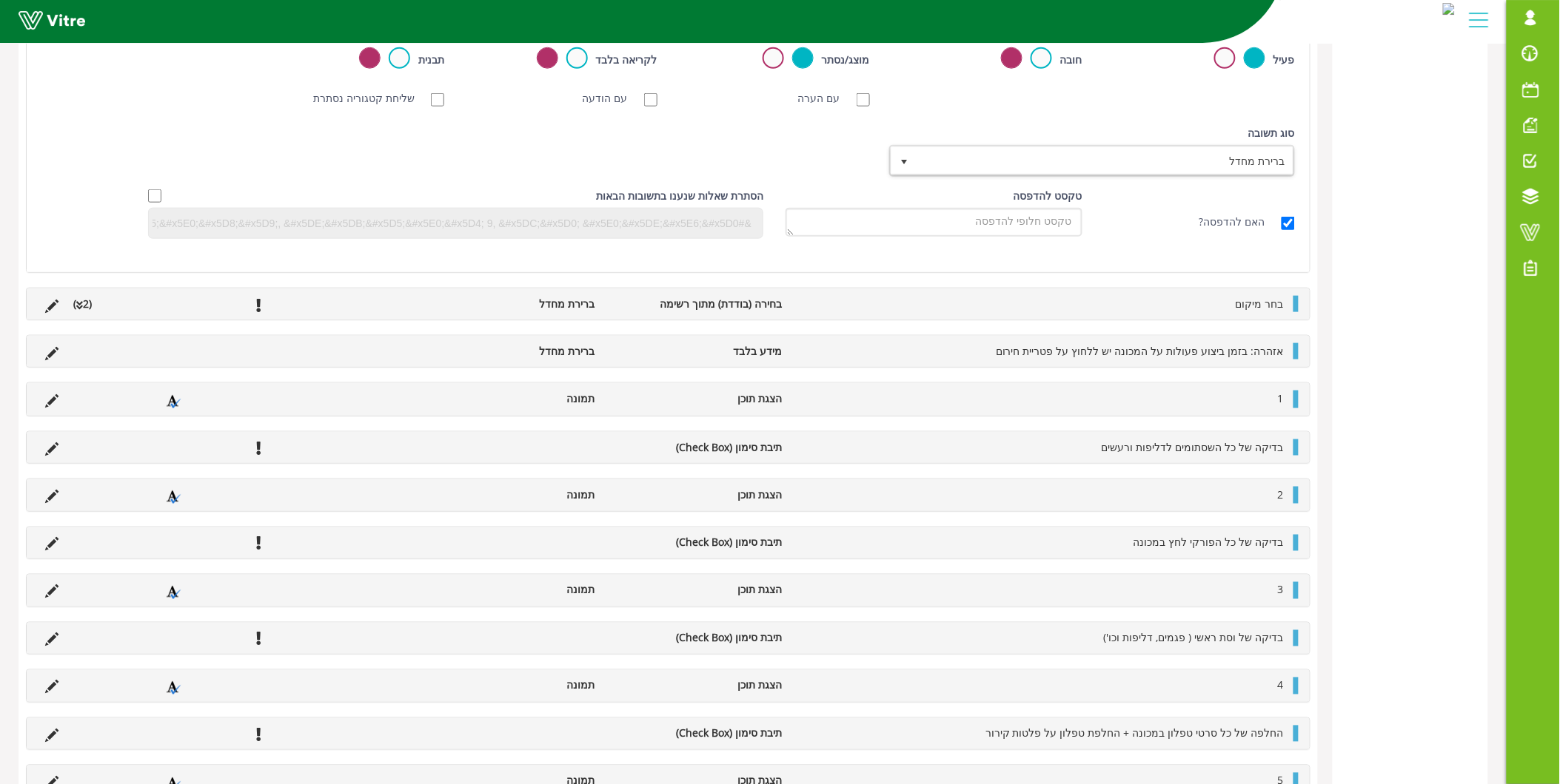
scroll to position [0, 0]
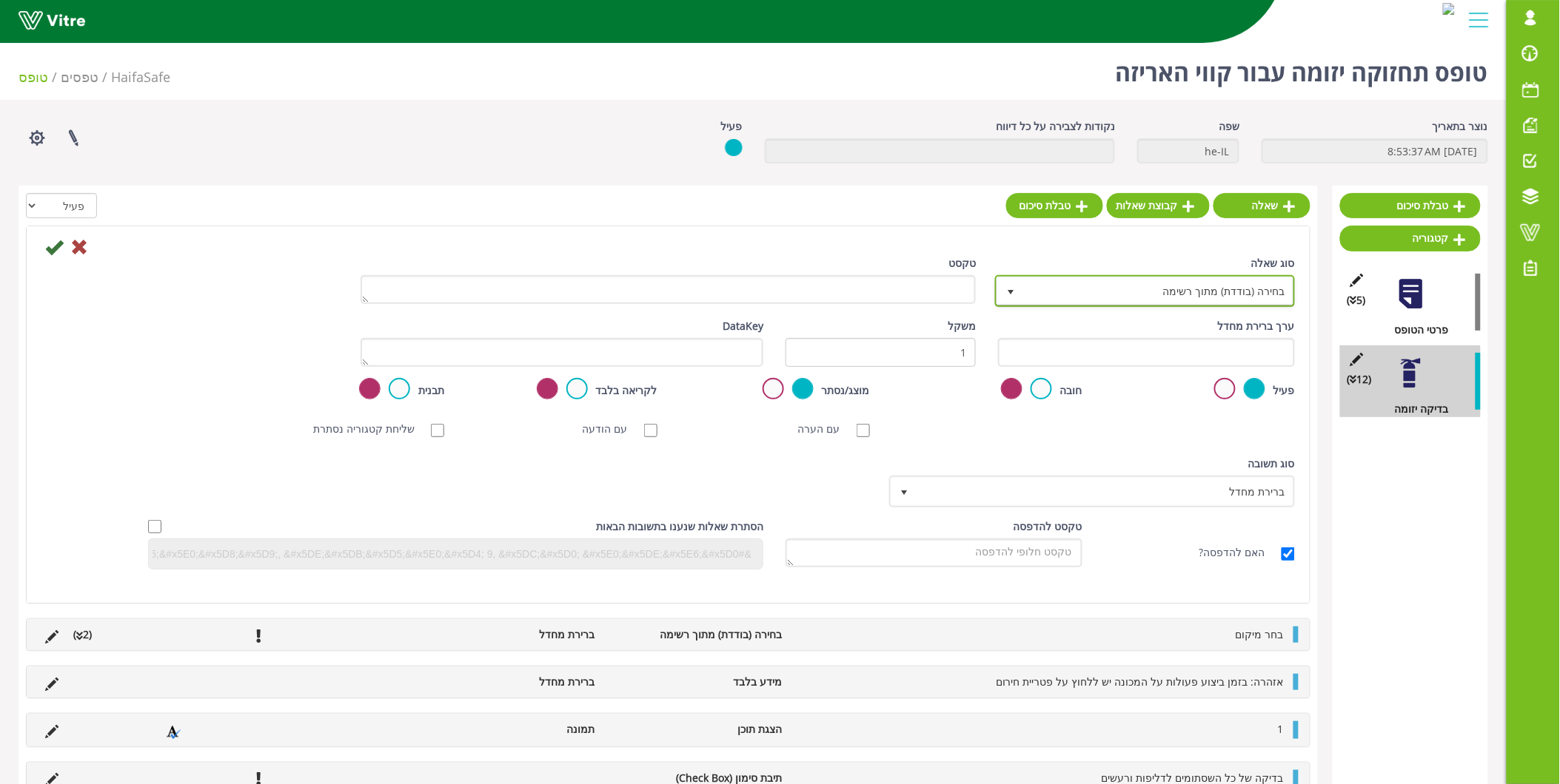
click at [1193, 285] on span "בחירה (בודדת) מתוך רשימה" at bounding box center [1158, 291] width 270 height 27
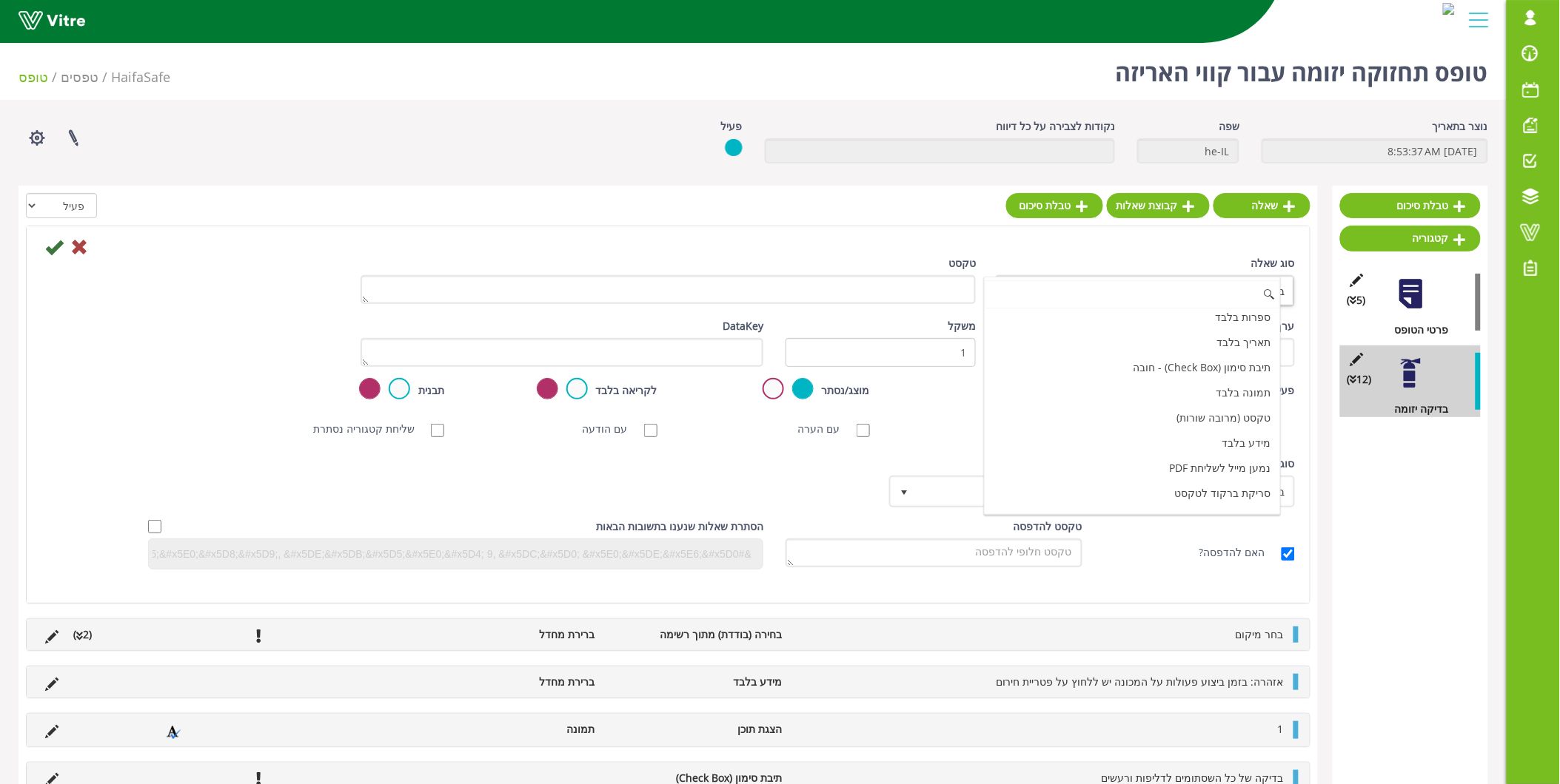
scroll to position [436, 0]
click at [1207, 442] on li "הצגת תוכן" at bounding box center [1132, 439] width 295 height 25
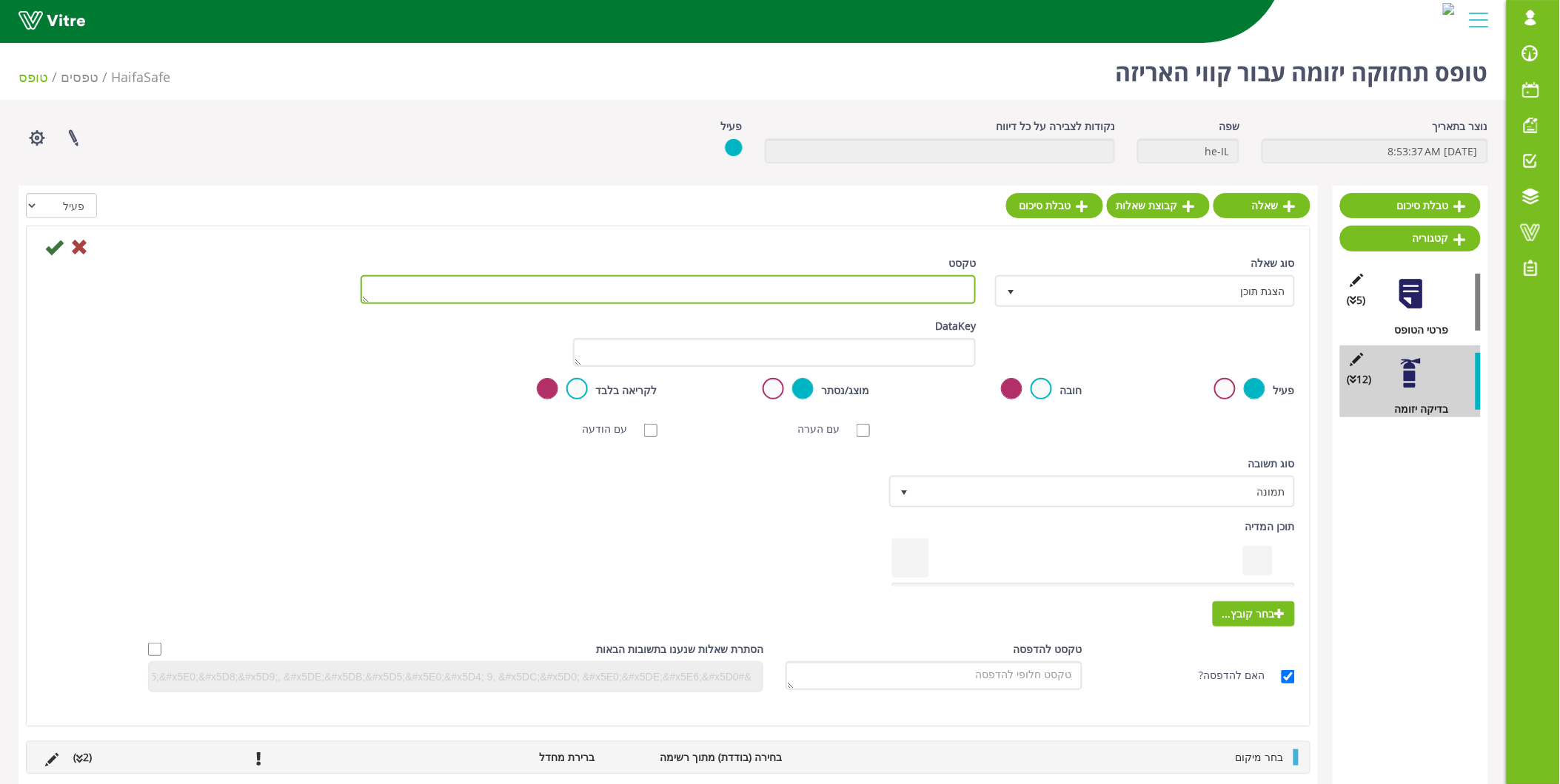
click at [913, 289] on textarea "טקסט" at bounding box center [668, 290] width 616 height 28
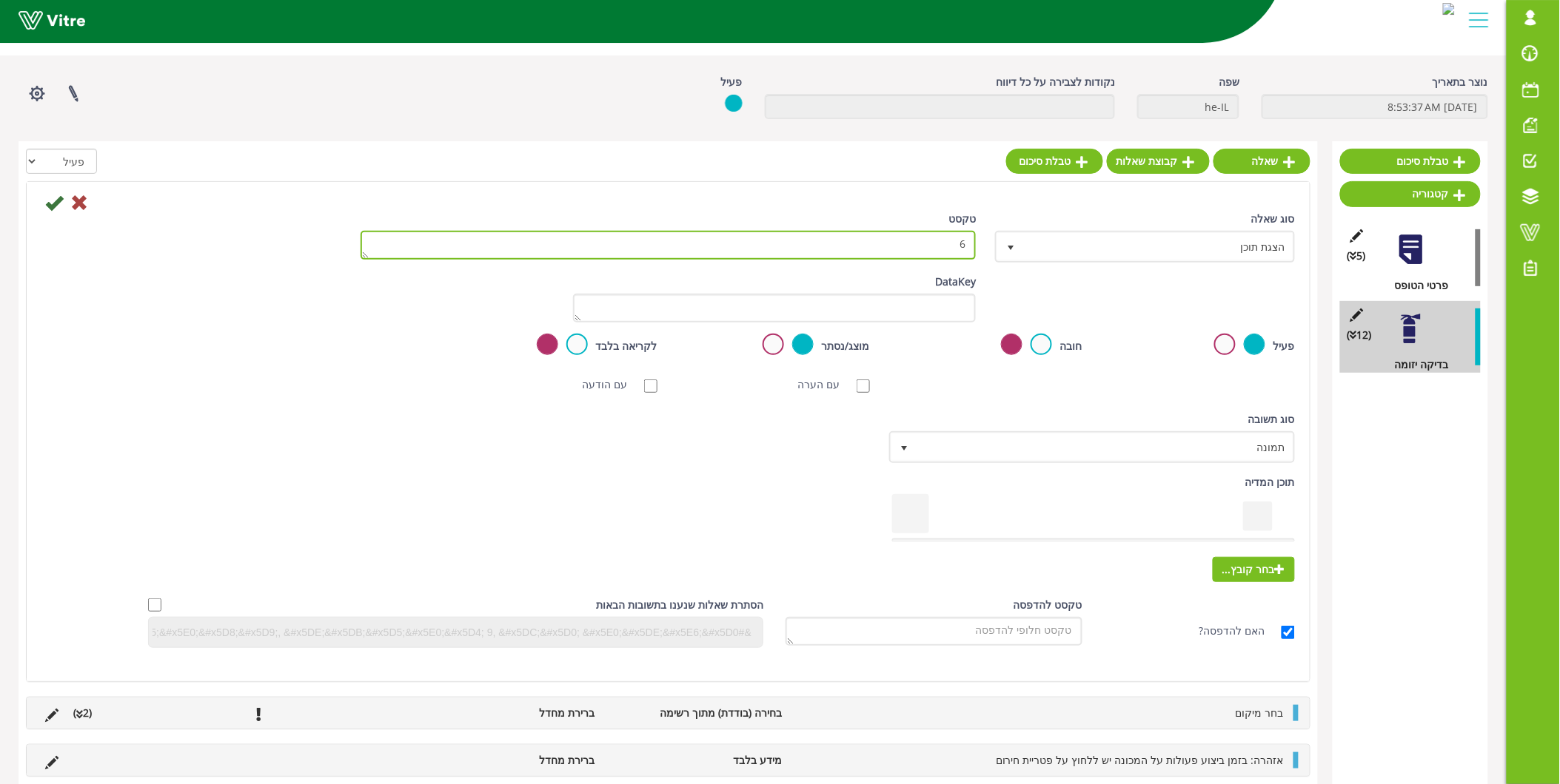
scroll to position [82, 0]
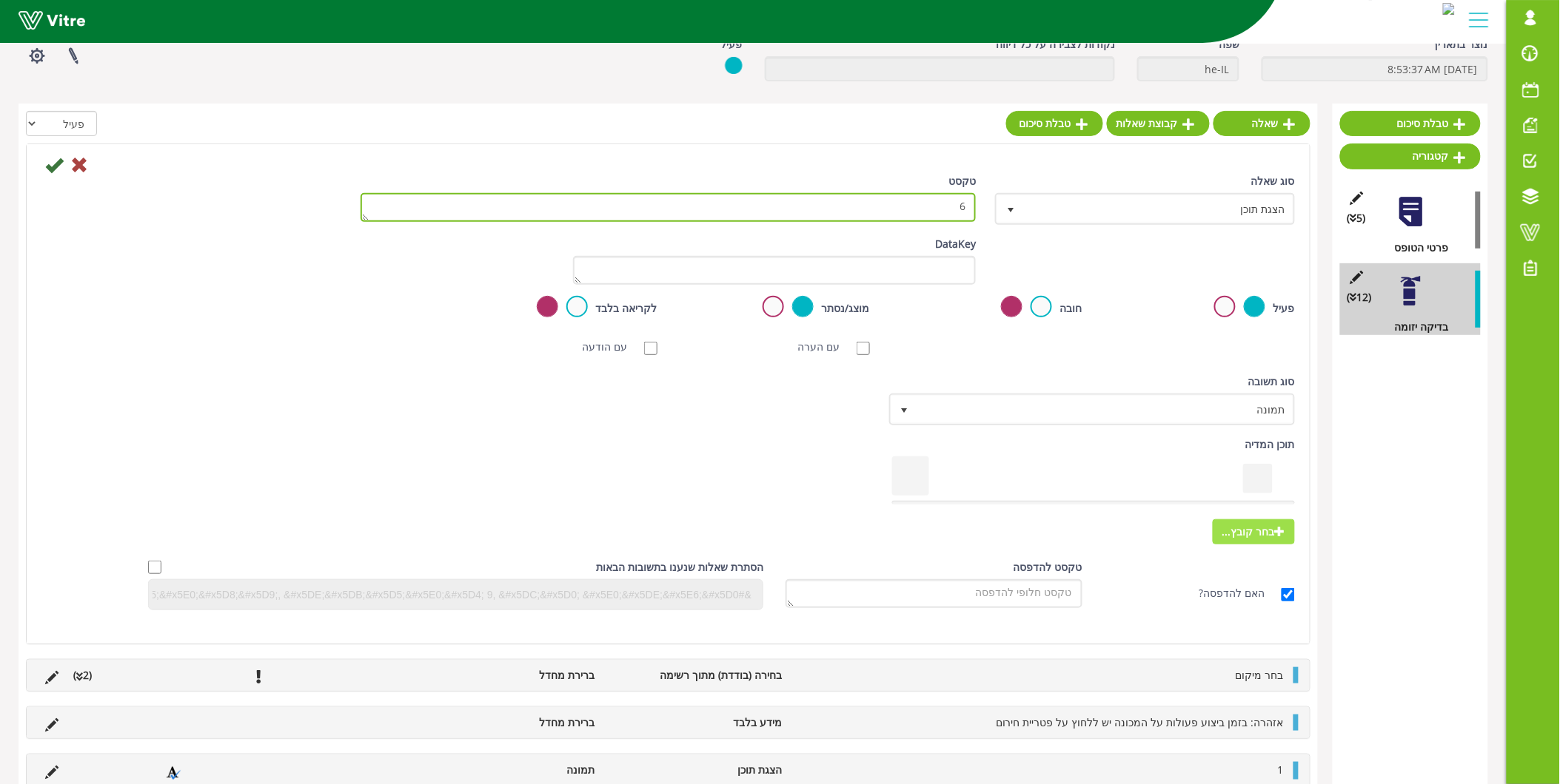
type textarea "6"
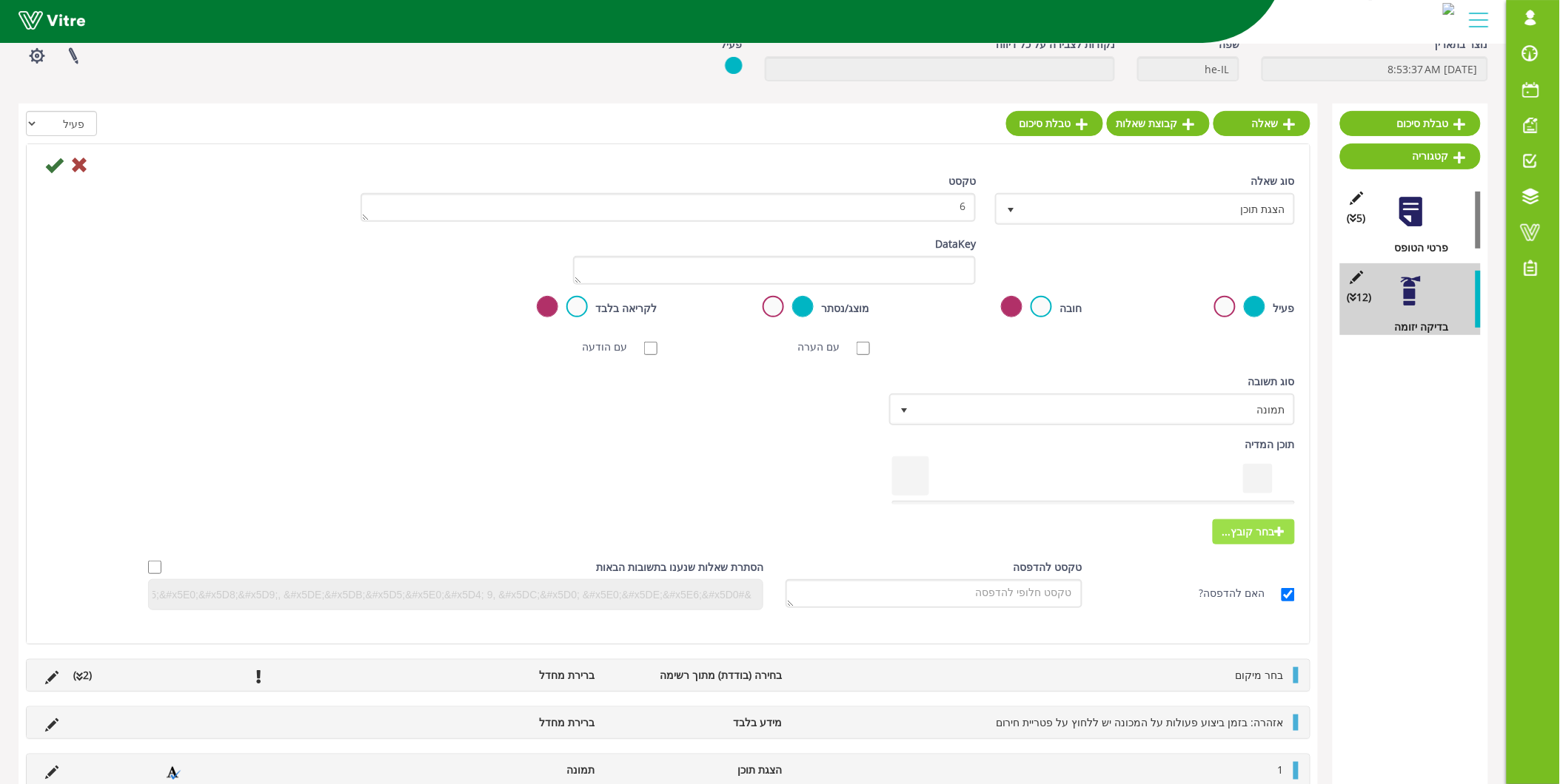
click at [1285, 526] on span "בחר קובץ..." at bounding box center [1254, 532] width 82 height 25
click at [0, 0] on input "בחר קובץ..." at bounding box center [0, 0] width 0 height 0
click at [54, 165] on icon at bounding box center [54, 165] width 18 height 18
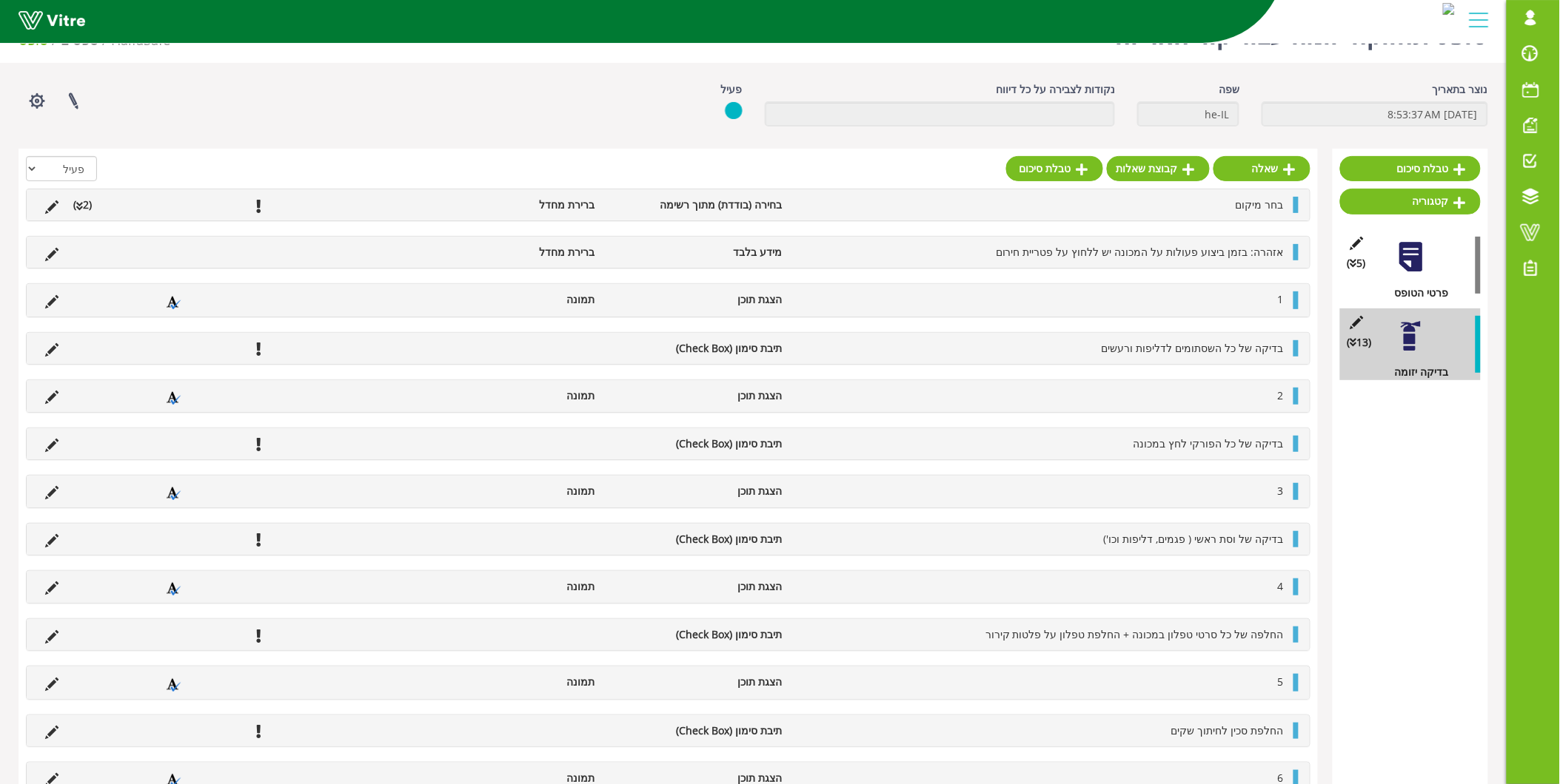
scroll to position [69, 0]
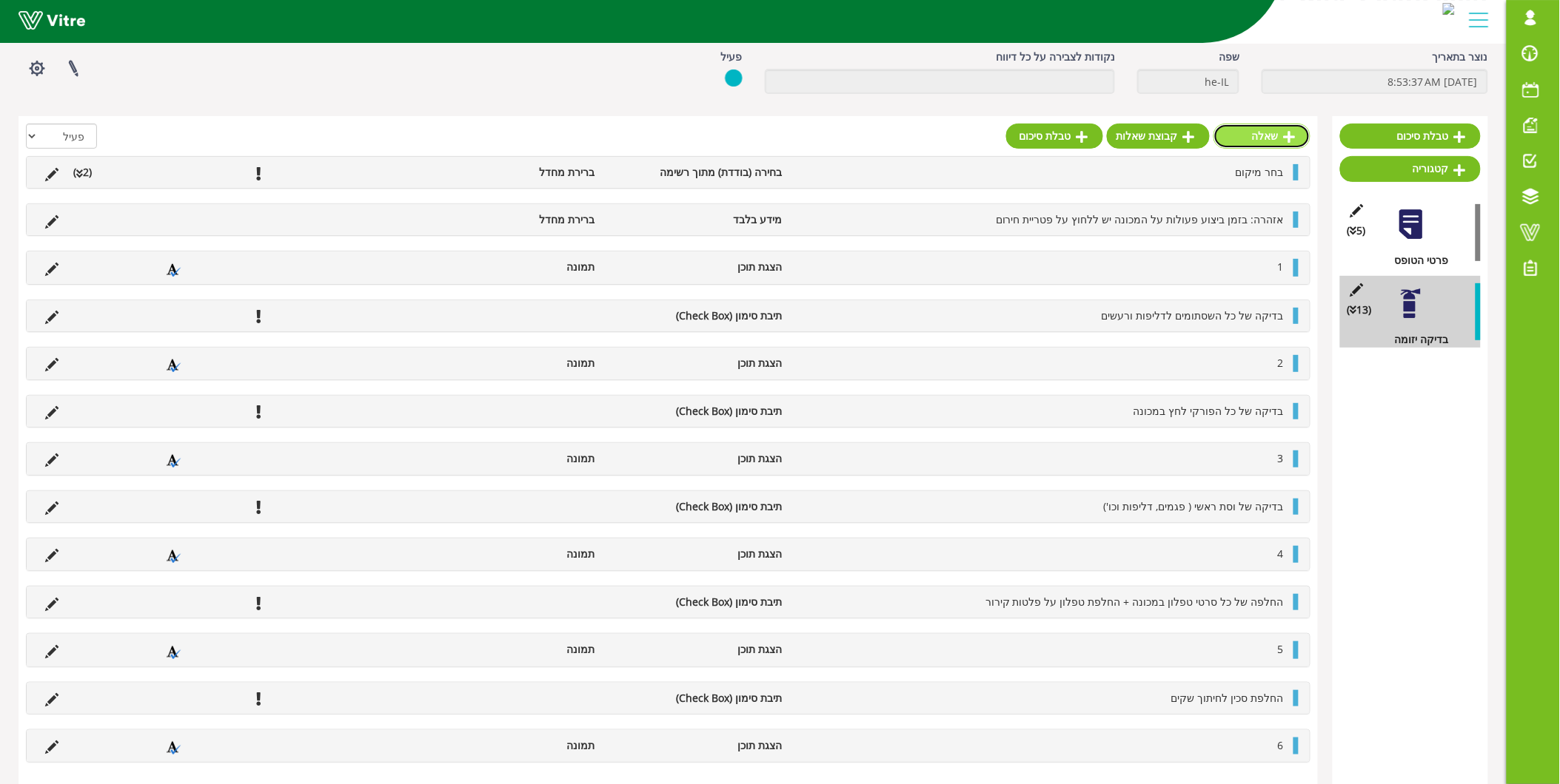
click at [1261, 138] on link "שאלה" at bounding box center [1261, 136] width 97 height 25
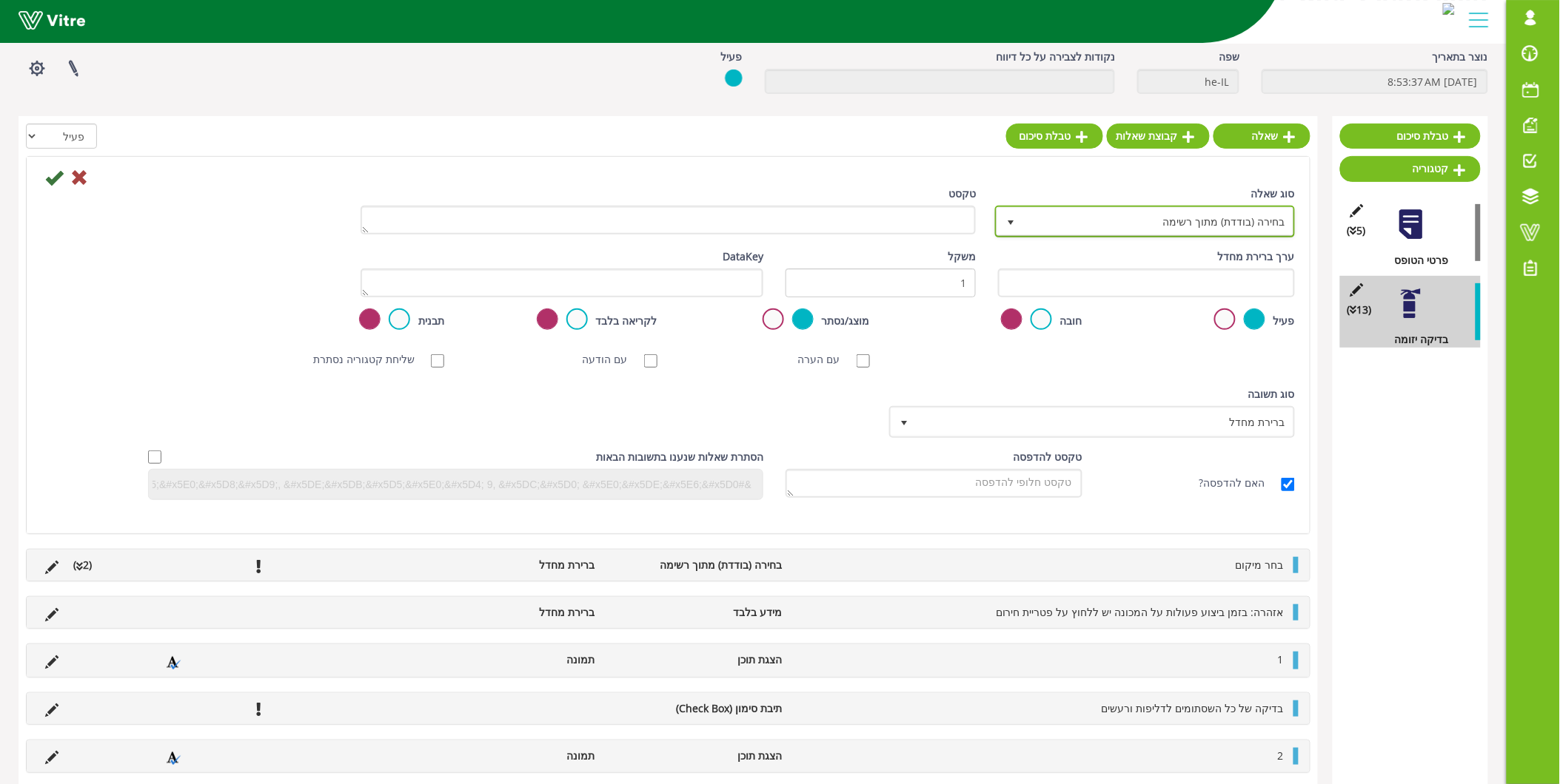
click at [1225, 226] on span "בחירה (בודדת) מתוך רשימה" at bounding box center [1158, 221] width 270 height 27
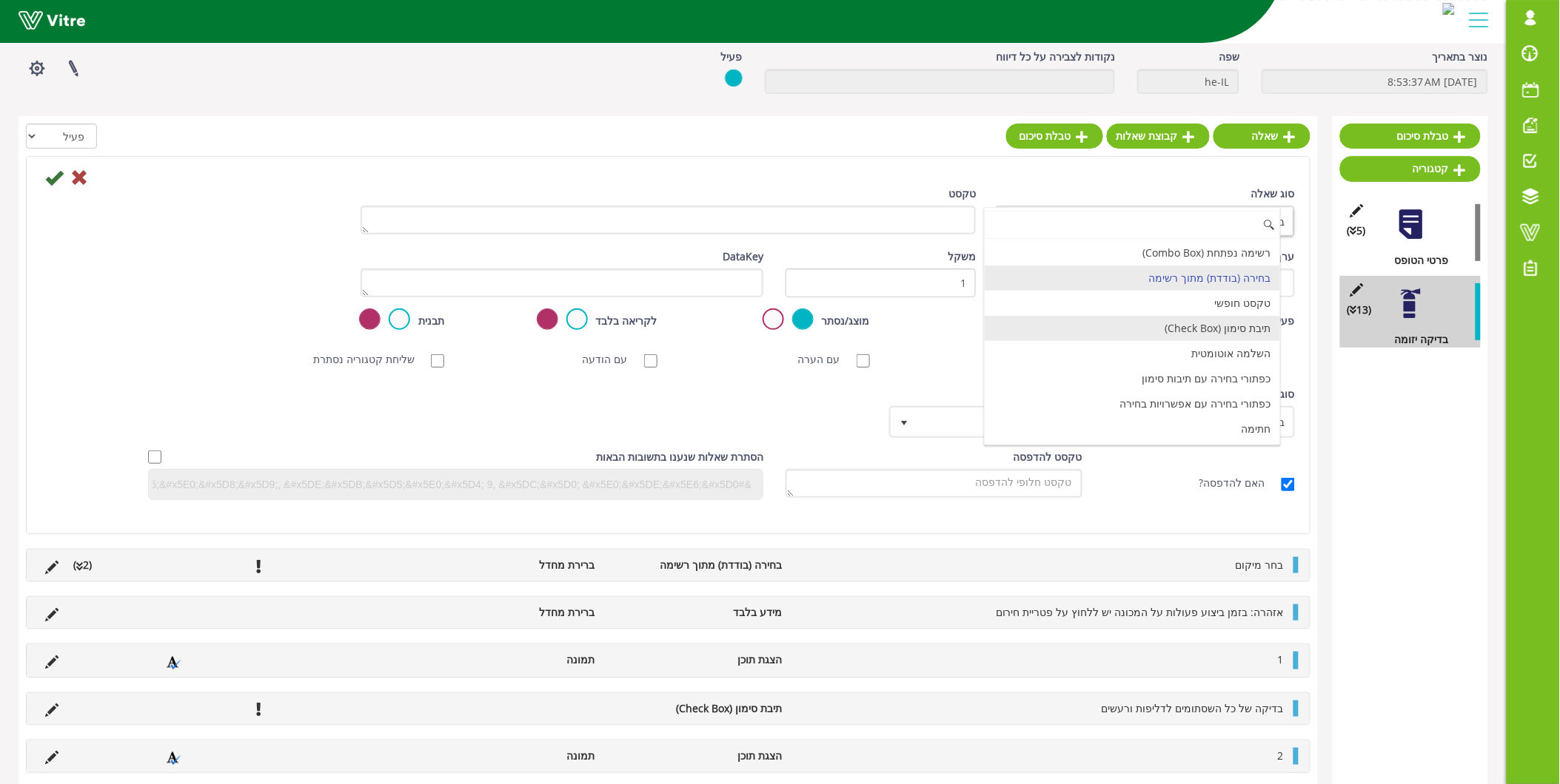
click at [1195, 325] on li "תיבת סימון (Check Box)" at bounding box center [1132, 328] width 295 height 25
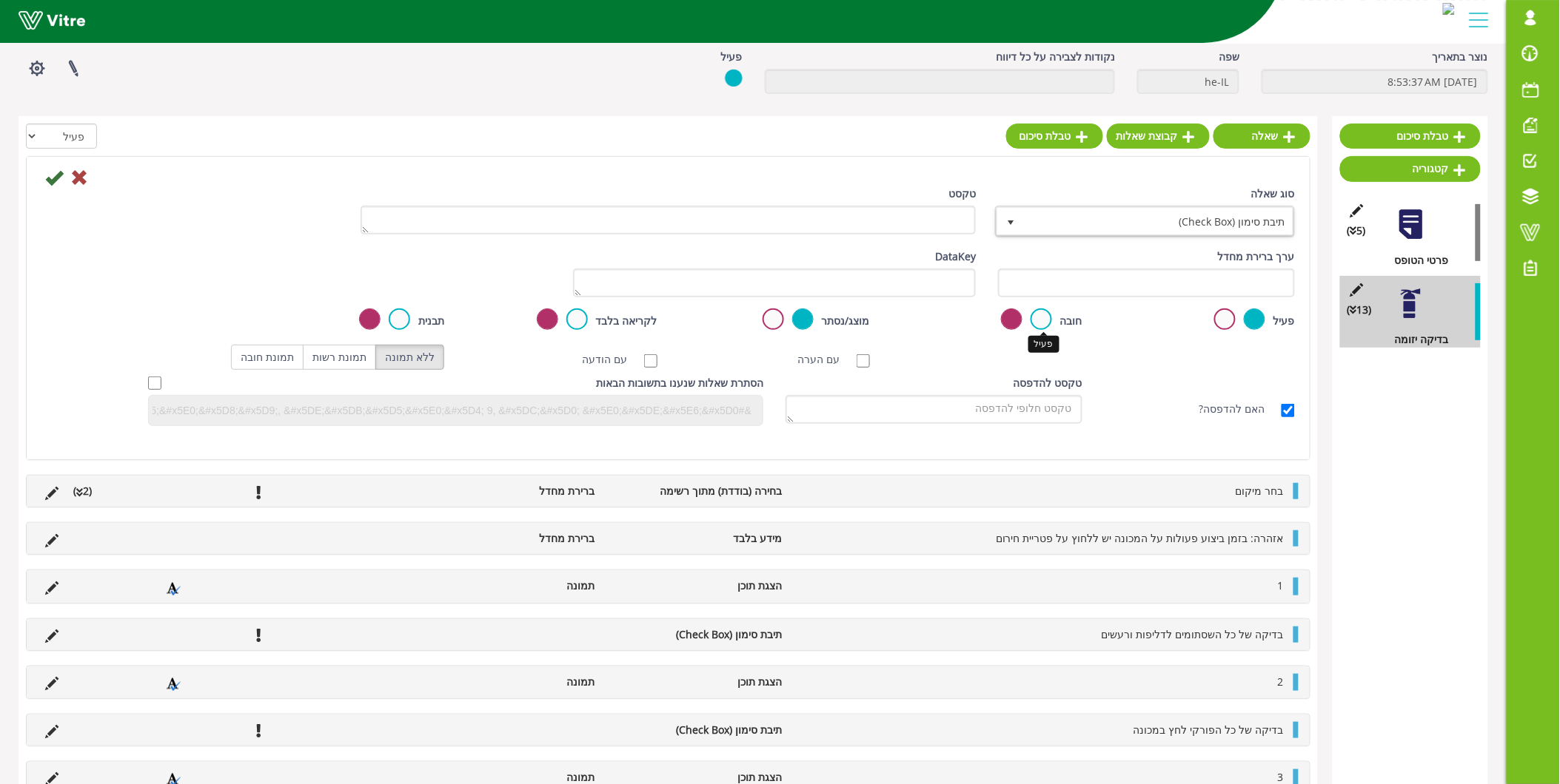
click at [1045, 316] on label at bounding box center [1041, 319] width 21 height 21
click at [0, 0] on input "radio" at bounding box center [0, 0] width 0 height 0
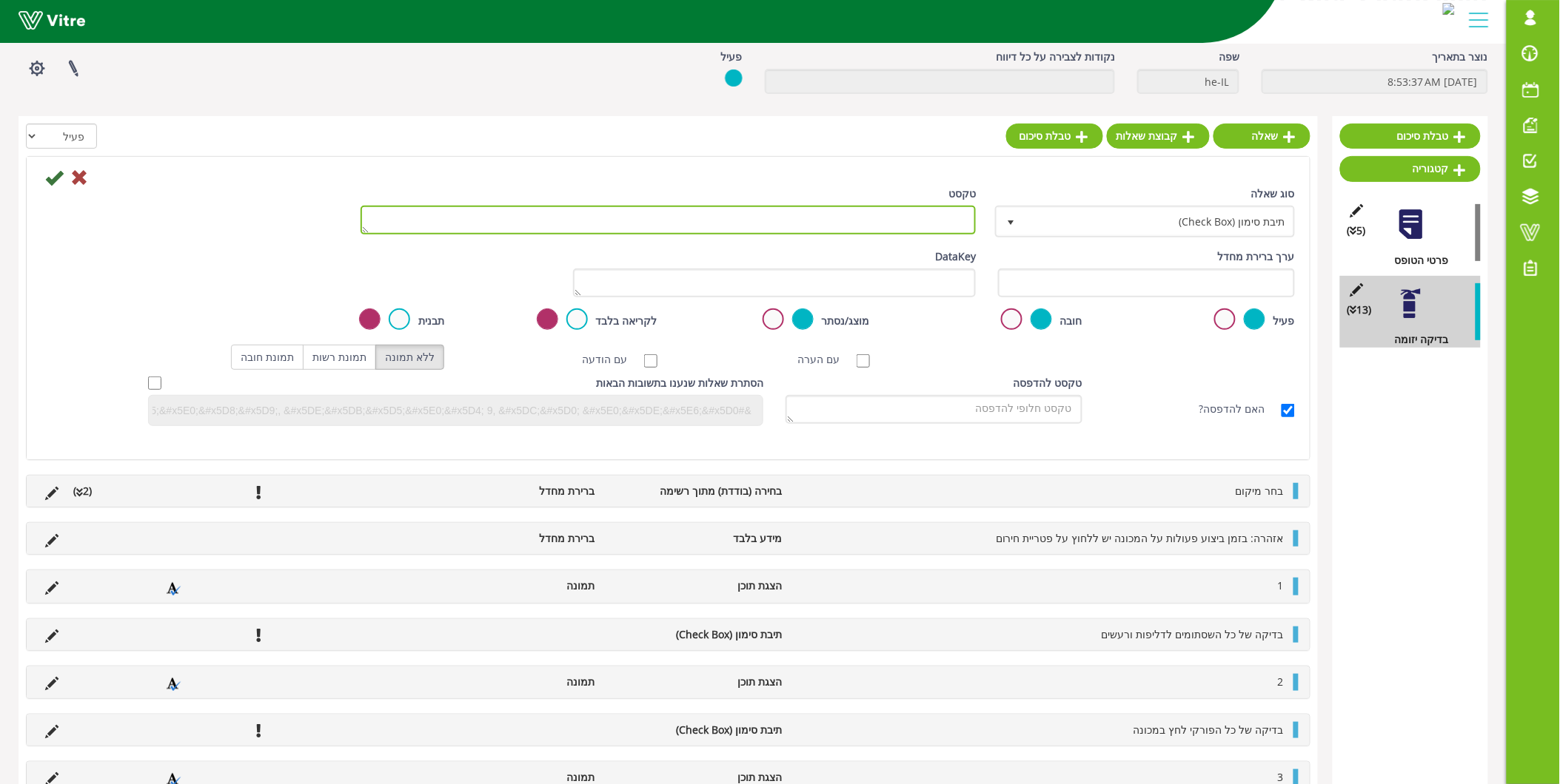
click at [750, 212] on textarea "טקסט" at bounding box center [668, 220] width 616 height 28
paste textarea "החלפה של [PERSON_NAME] + בידוד + טפלון בגופי חימום"
type textarea "החלפה של [PERSON_NAME] + בידוד + טפלון בגופי חימום"
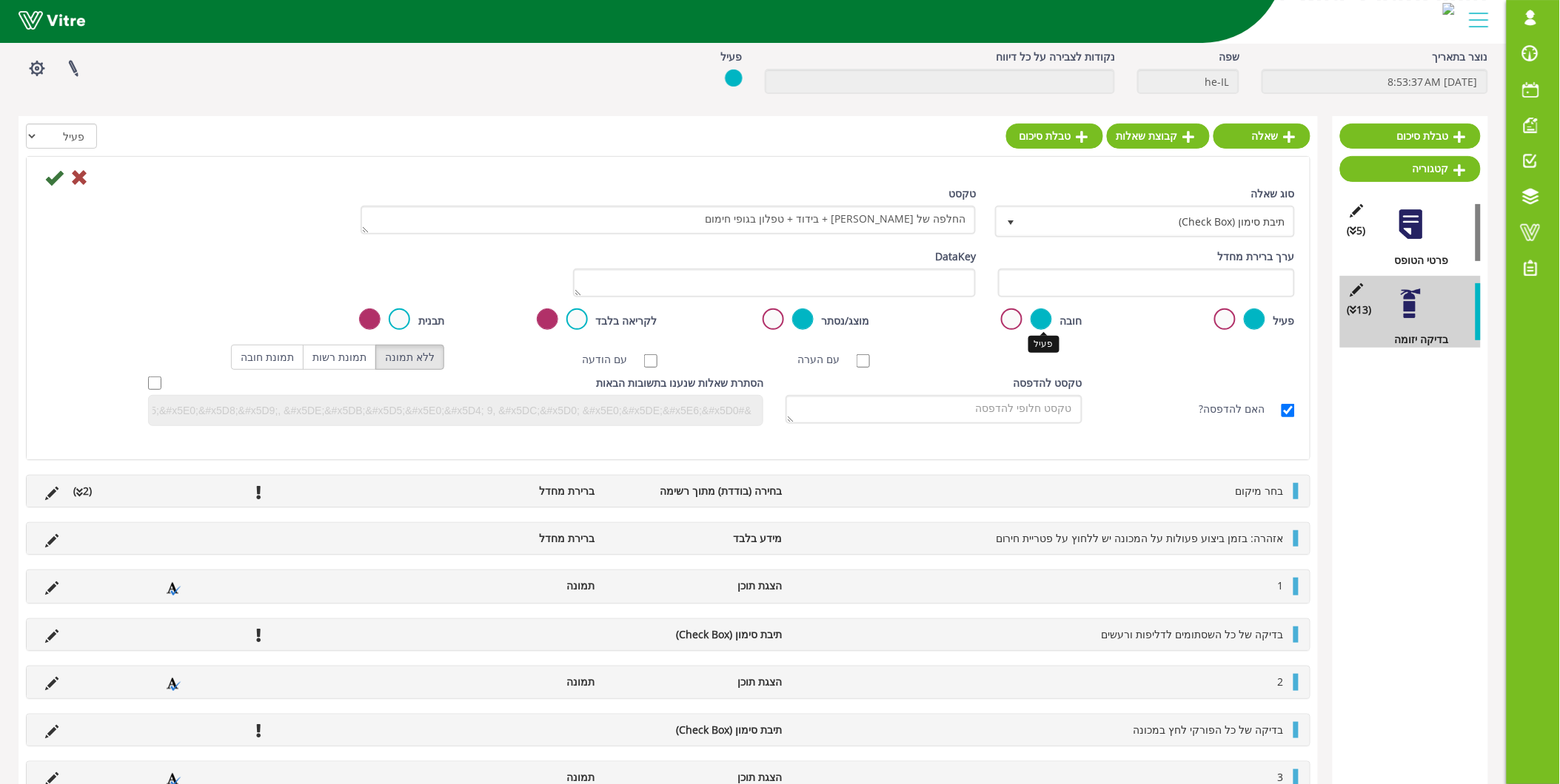
click at [1045, 316] on label at bounding box center [1041, 319] width 21 height 21
click at [0, 0] on input "radio" at bounding box center [0, 0] width 0 height 0
click at [57, 176] on icon at bounding box center [54, 178] width 18 height 18
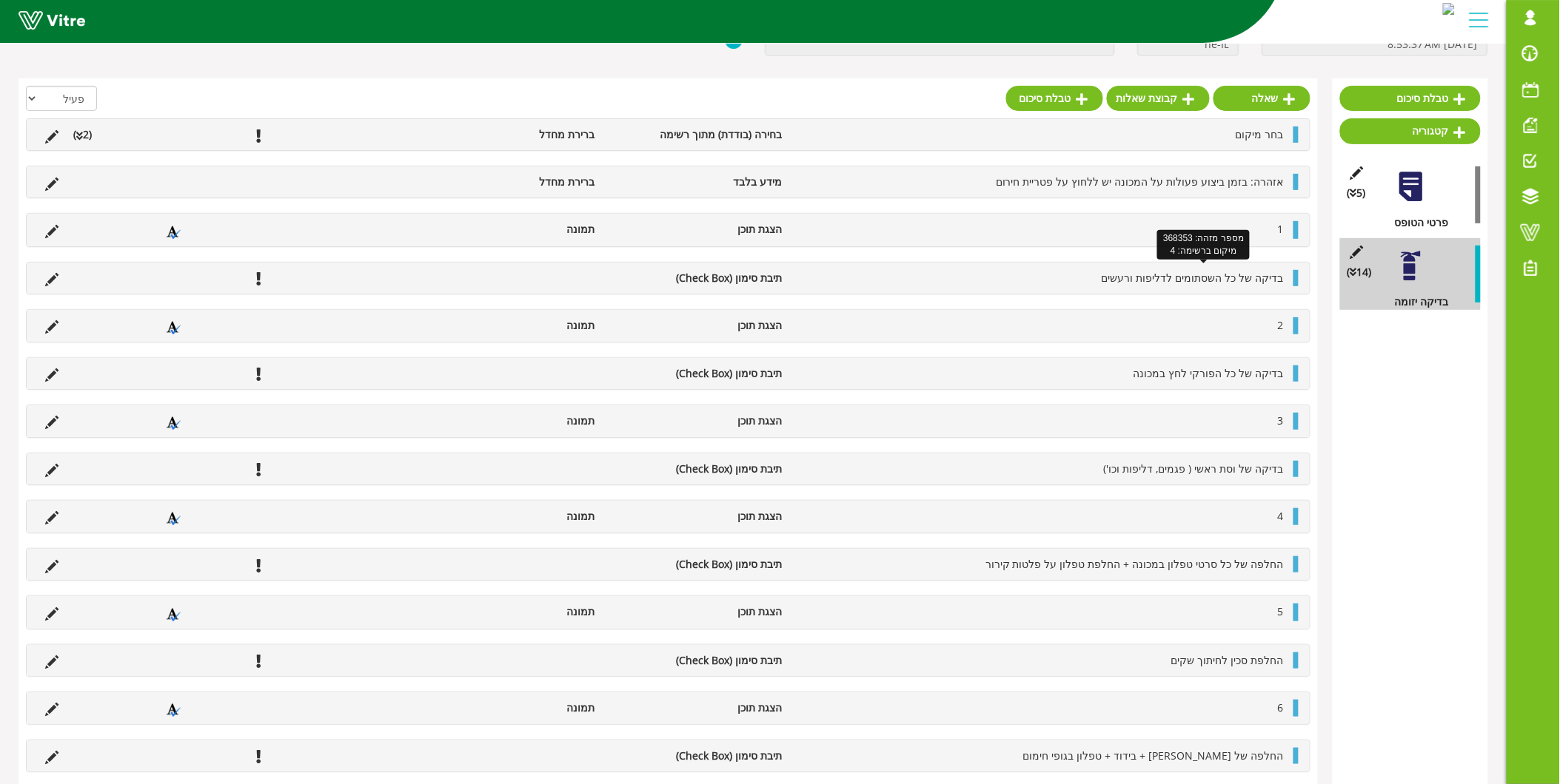
scroll to position [0, 0]
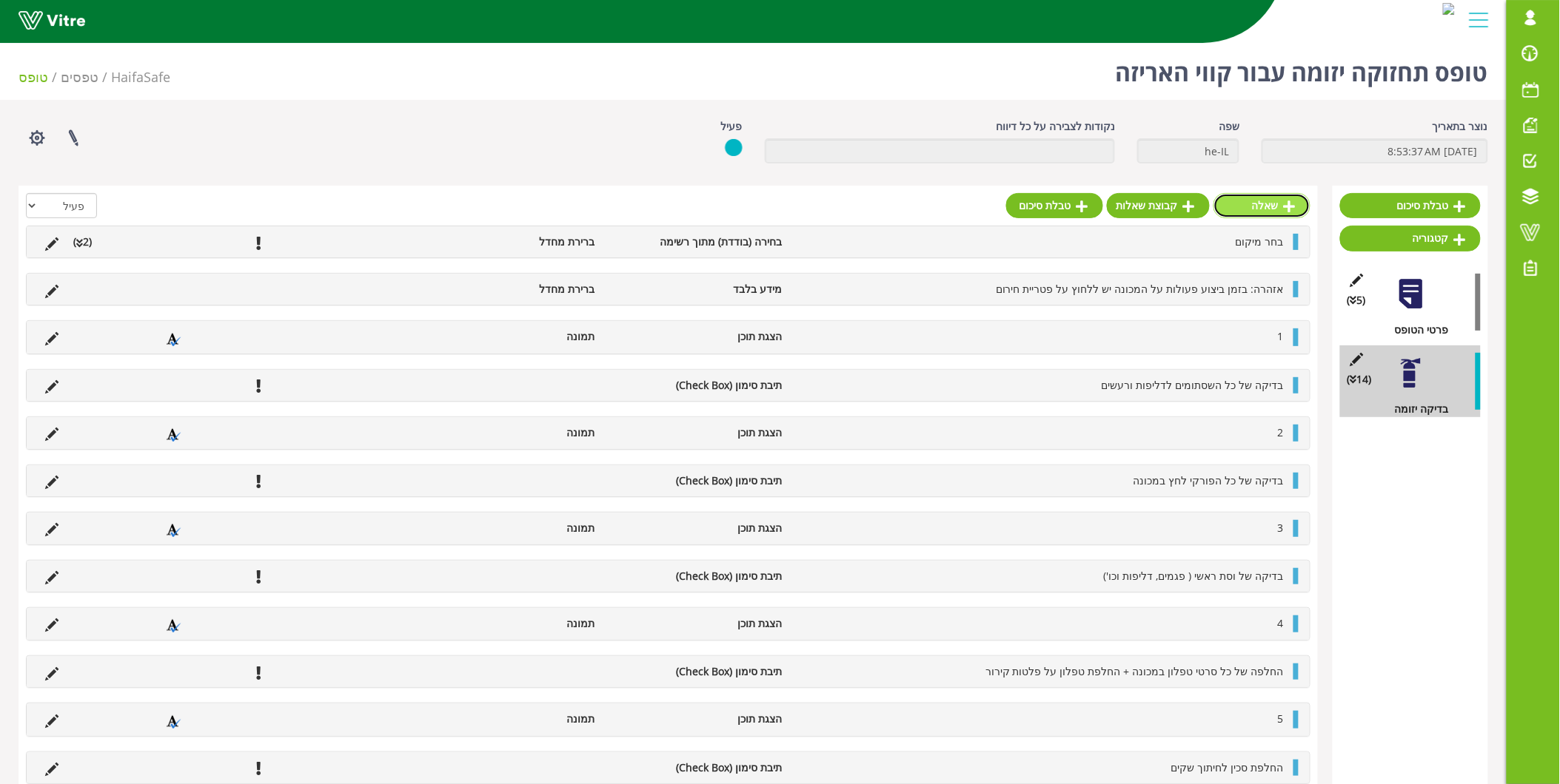
click at [1257, 201] on link "שאלה" at bounding box center [1261, 205] width 97 height 25
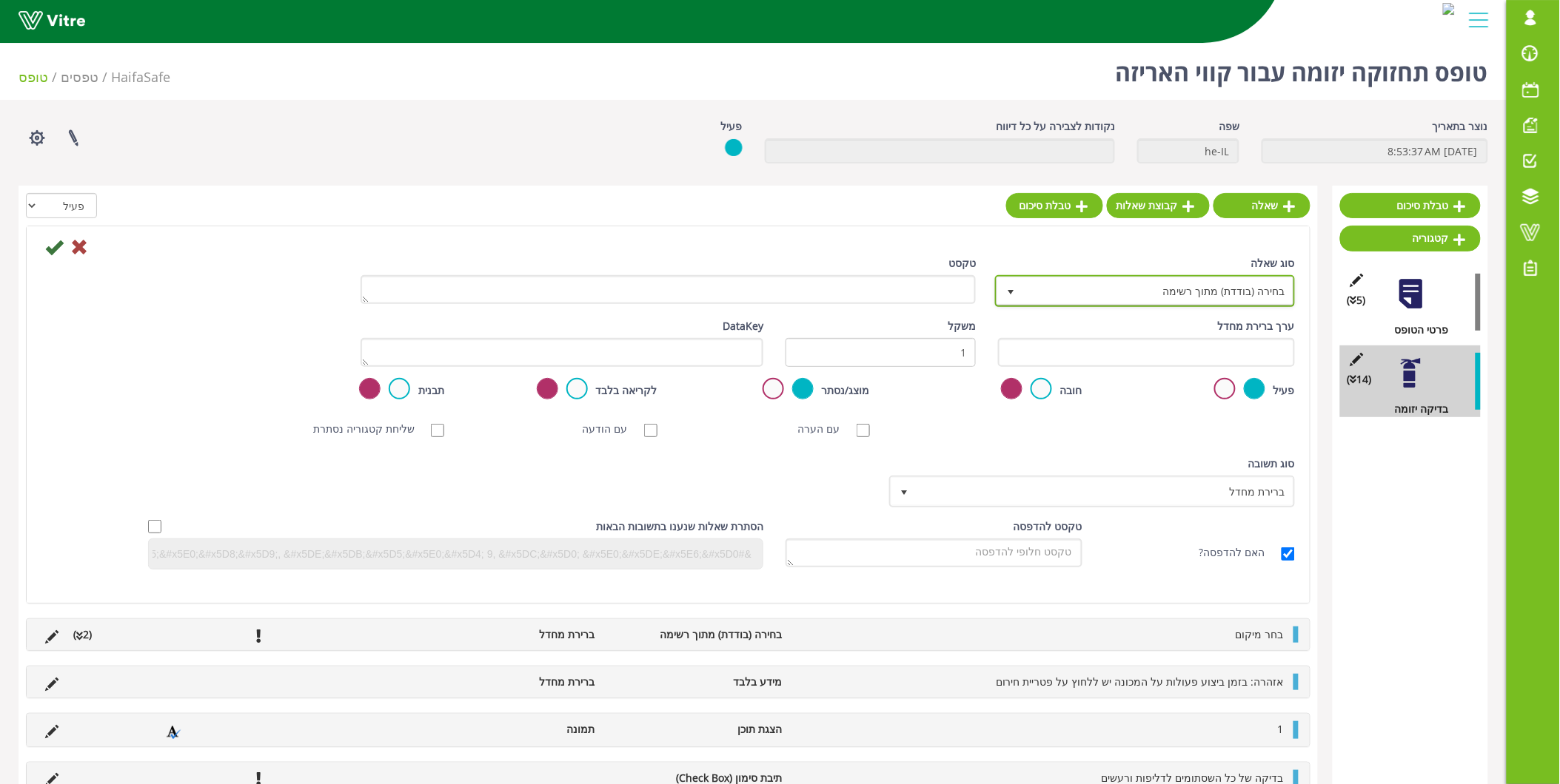
click at [1197, 297] on span "בחירה (בודדת) מתוך רשימה" at bounding box center [1158, 291] width 270 height 27
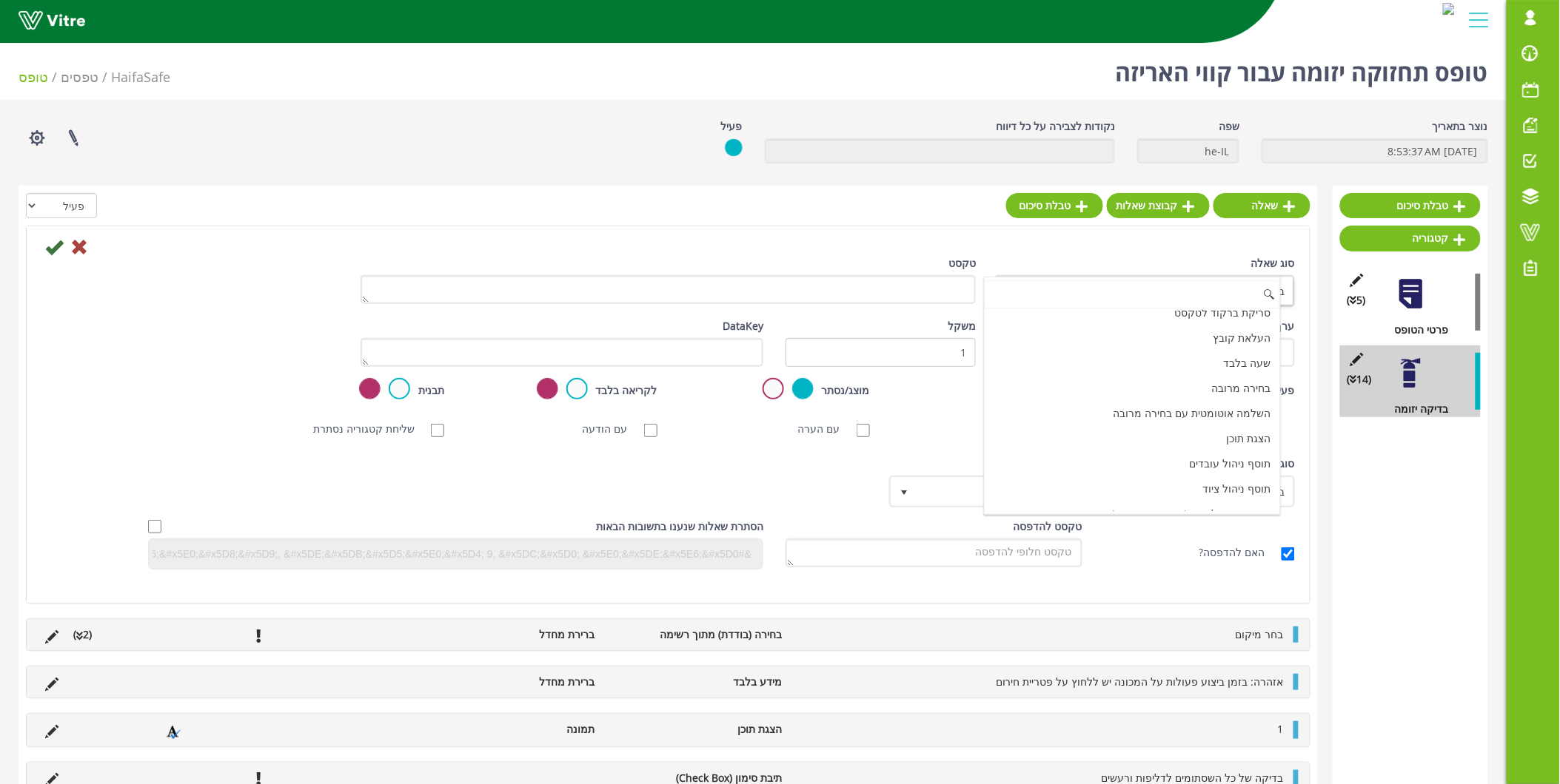
scroll to position [456, 0]
click at [1192, 425] on li "הצגת תוכן" at bounding box center [1132, 423] width 295 height 25
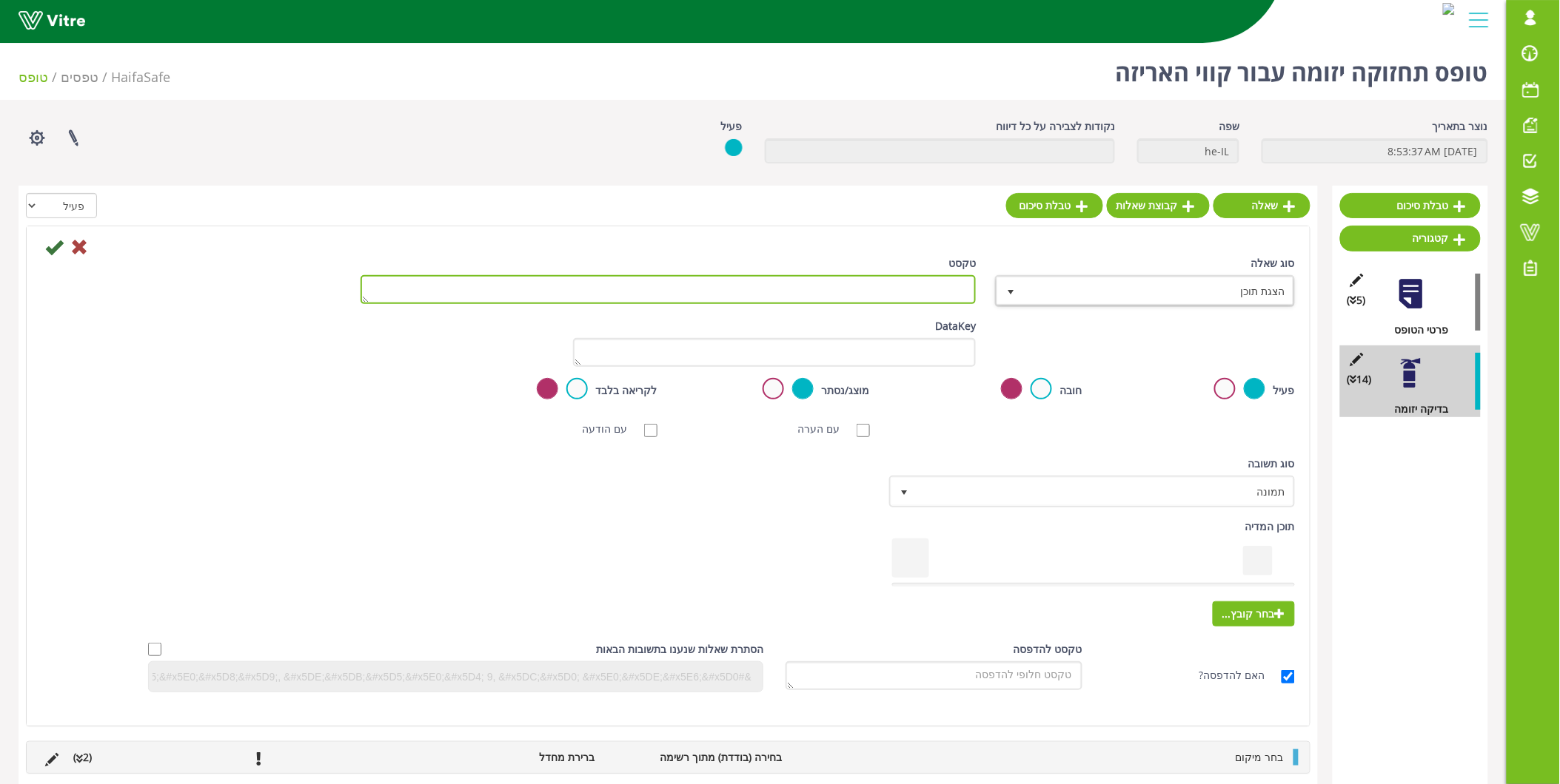
click at [914, 292] on textarea "טקסט" at bounding box center [668, 290] width 616 height 28
type textarea "7"
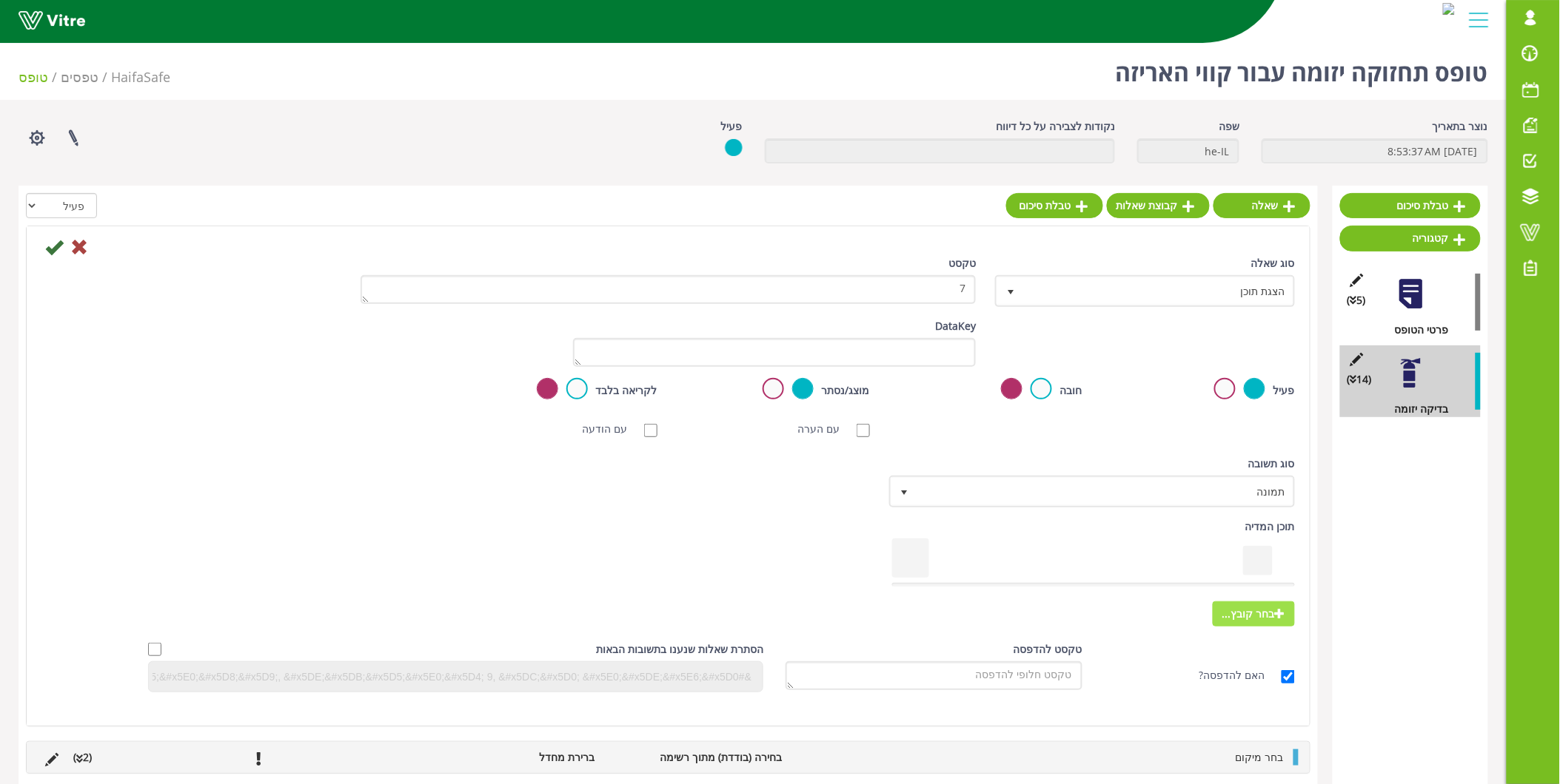
click at [1248, 609] on span "בחר קובץ..." at bounding box center [1254, 614] width 82 height 25
click at [0, 0] on input "בחר קובץ..." at bounding box center [0, 0] width 0 height 0
click at [1051, 386] on label at bounding box center [1041, 388] width 21 height 21
click at [0, 0] on input "radio" at bounding box center [0, 0] width 0 height 0
drag, startPoint x: 1047, startPoint y: 386, endPoint x: 985, endPoint y: 417, distance: 69.3
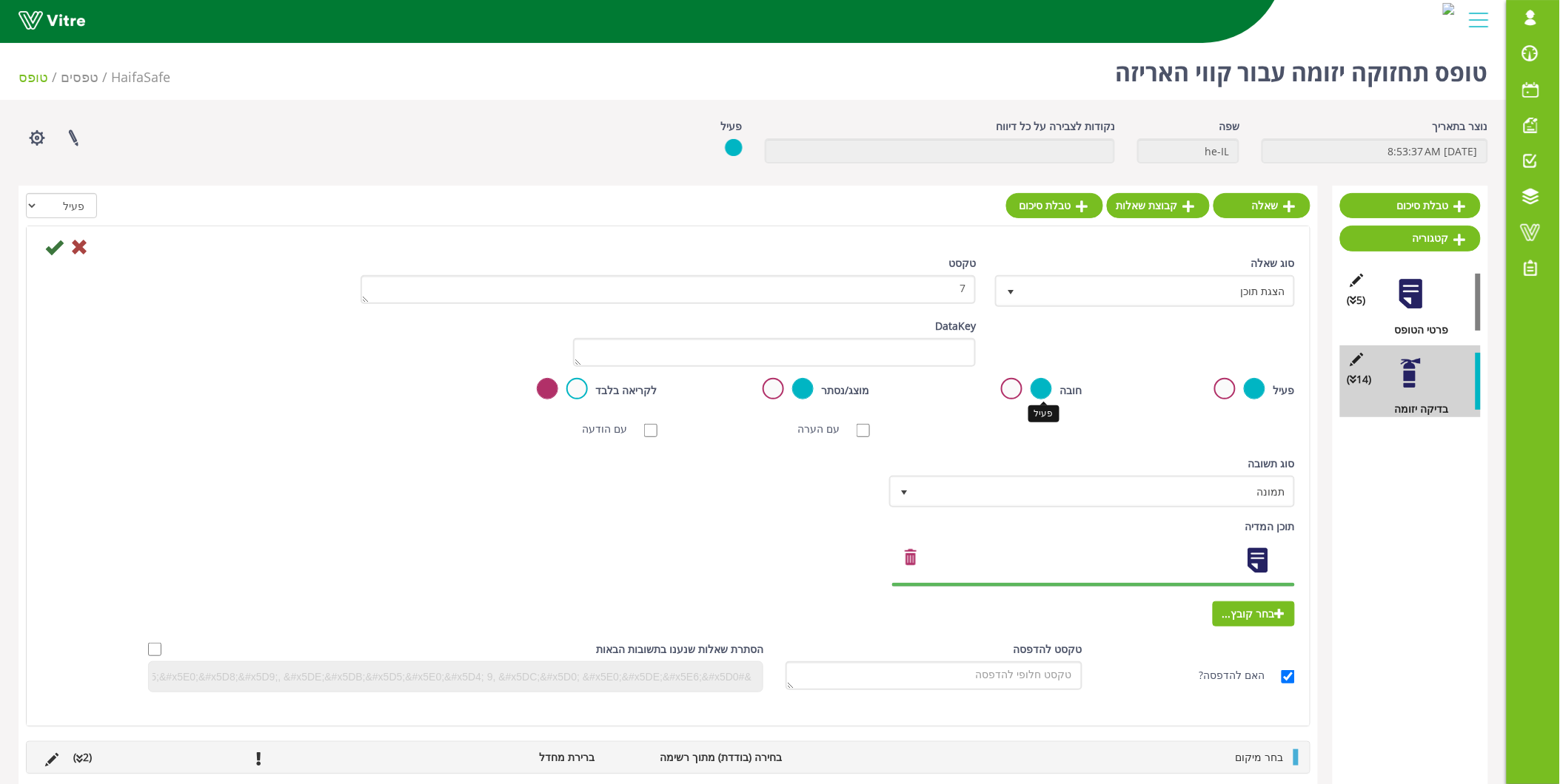
click at [1045, 387] on label at bounding box center [1041, 388] width 21 height 21
click at [0, 0] on input "radio" at bounding box center [0, 0] width 0 height 0
click at [41, 241] on div at bounding box center [668, 246] width 1275 height 18
click at [60, 250] on icon at bounding box center [54, 247] width 18 height 18
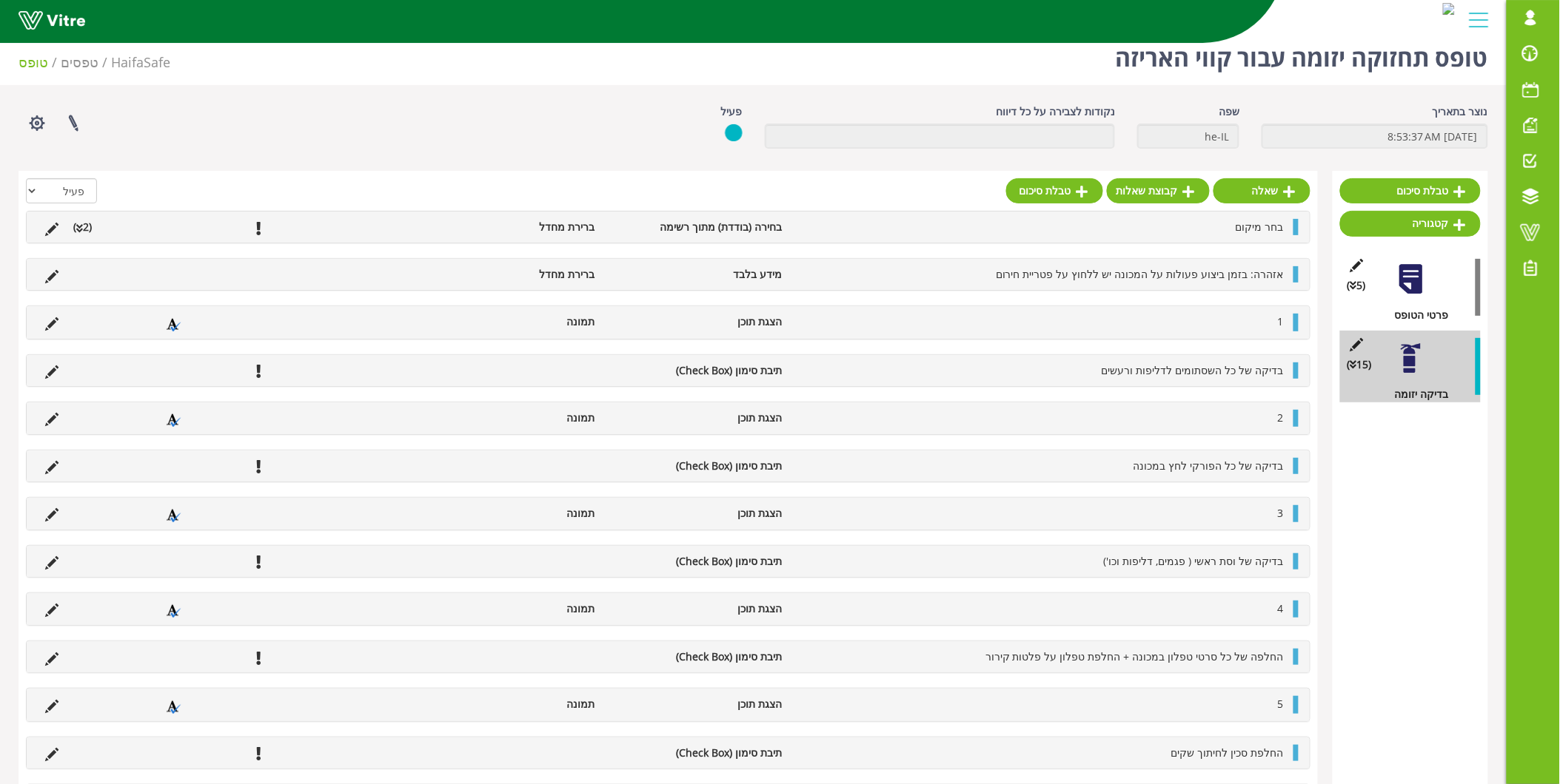
scroll to position [0, 0]
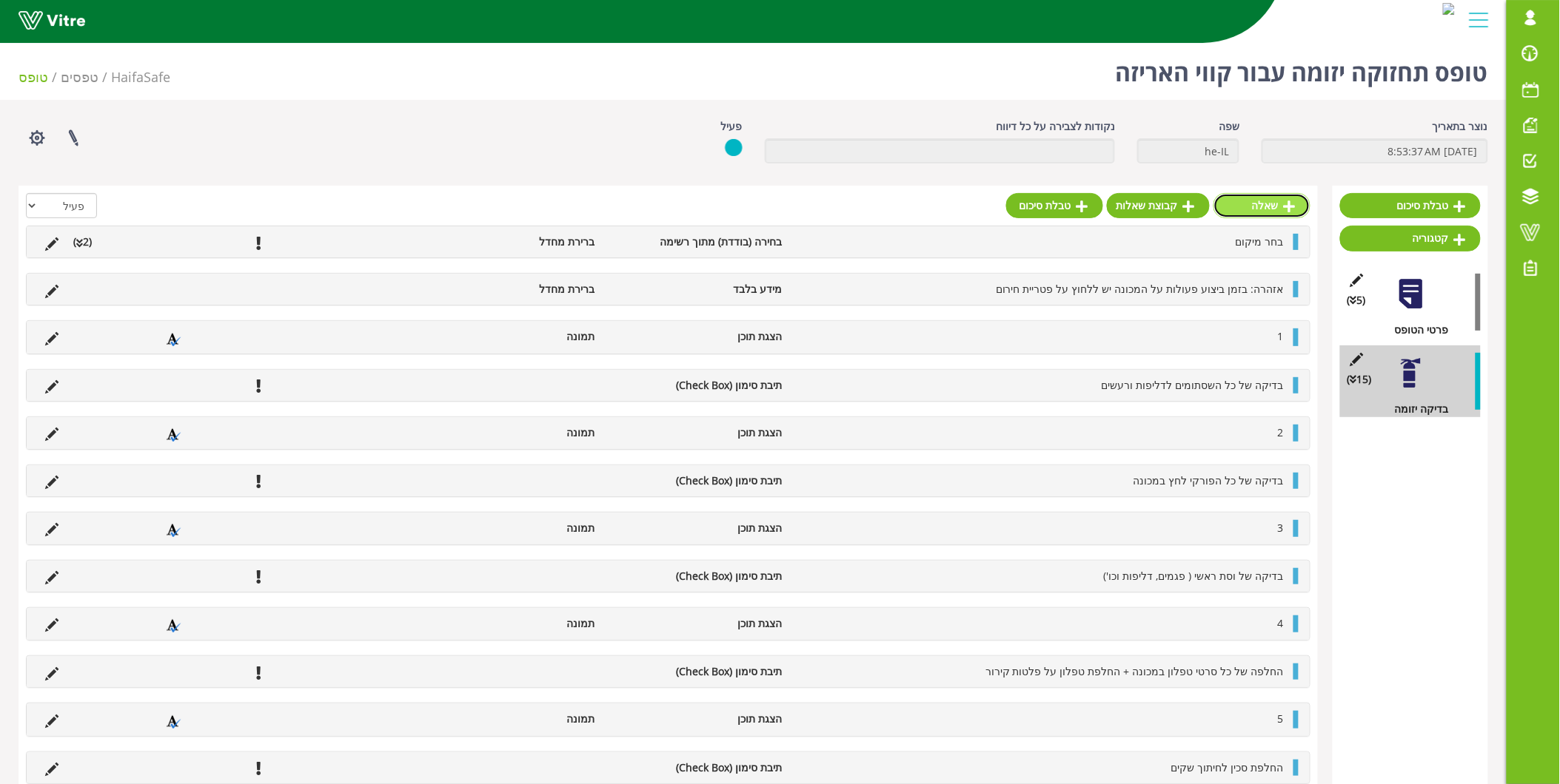
click at [1284, 202] on icon at bounding box center [1290, 206] width 12 height 13
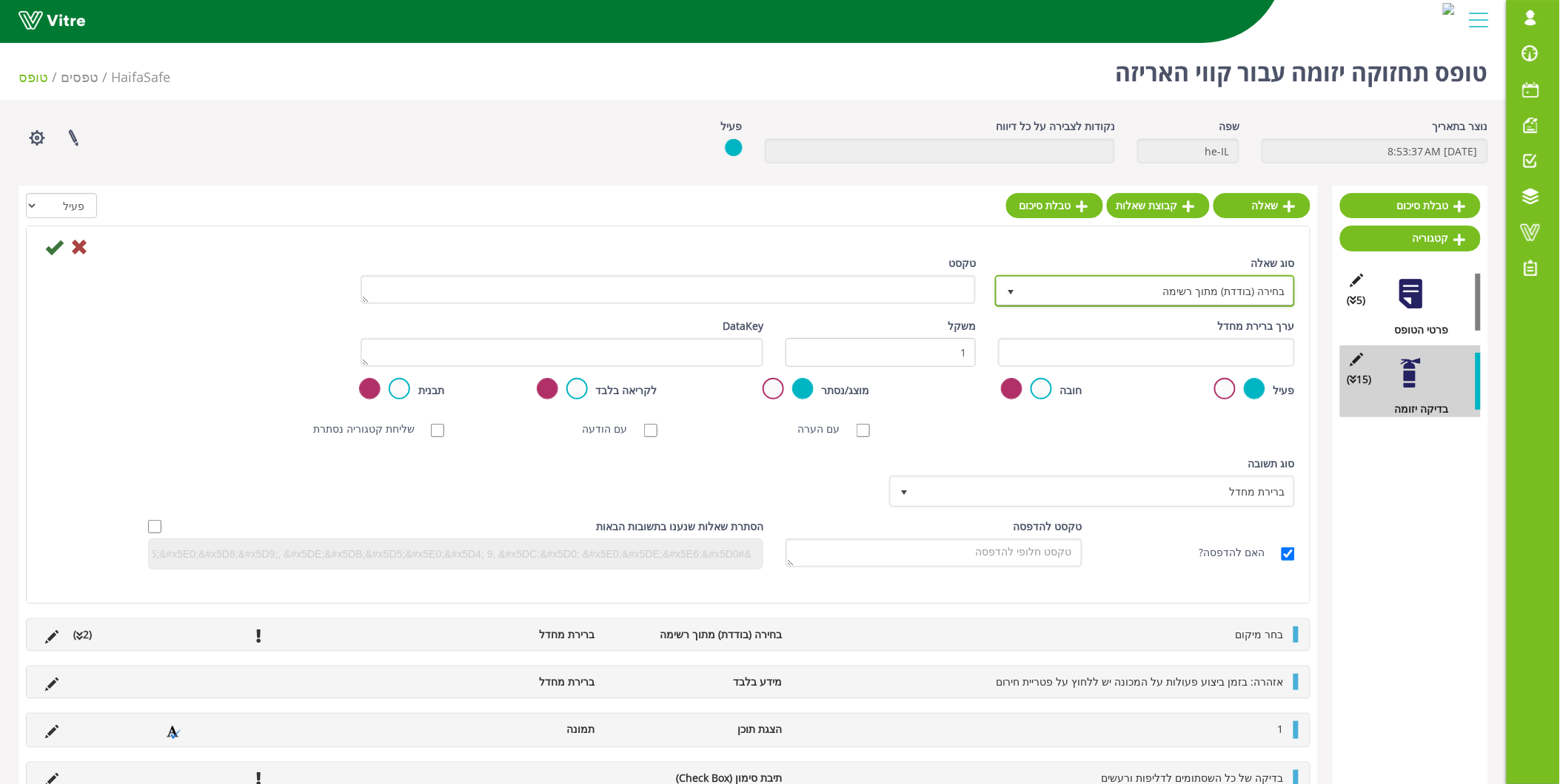
click at [1218, 289] on span "בחירה (בודדת) מתוך רשימה" at bounding box center [1158, 291] width 270 height 27
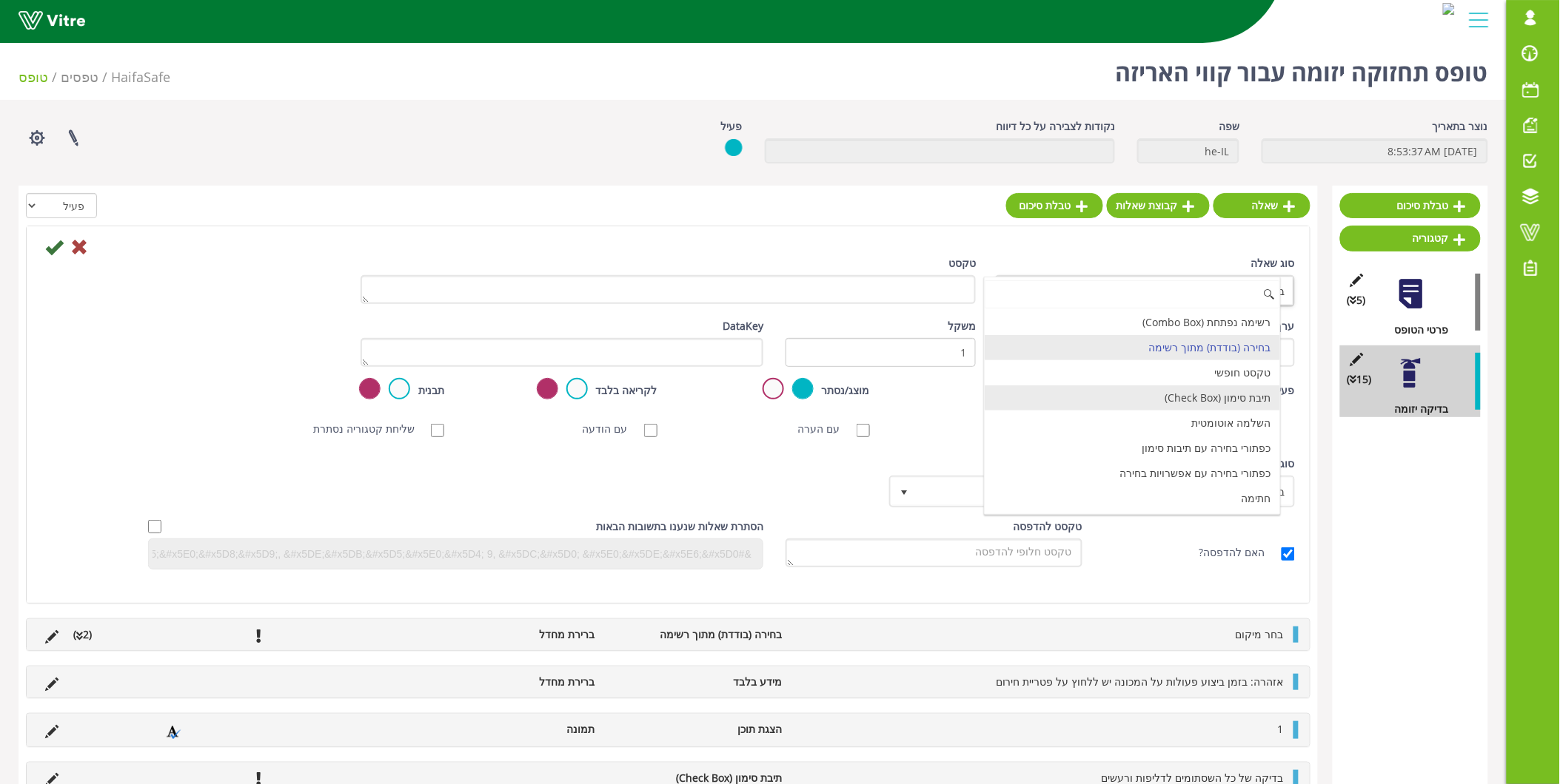
click at [1204, 404] on li "תיבת סימון (Check Box)" at bounding box center [1132, 398] width 295 height 25
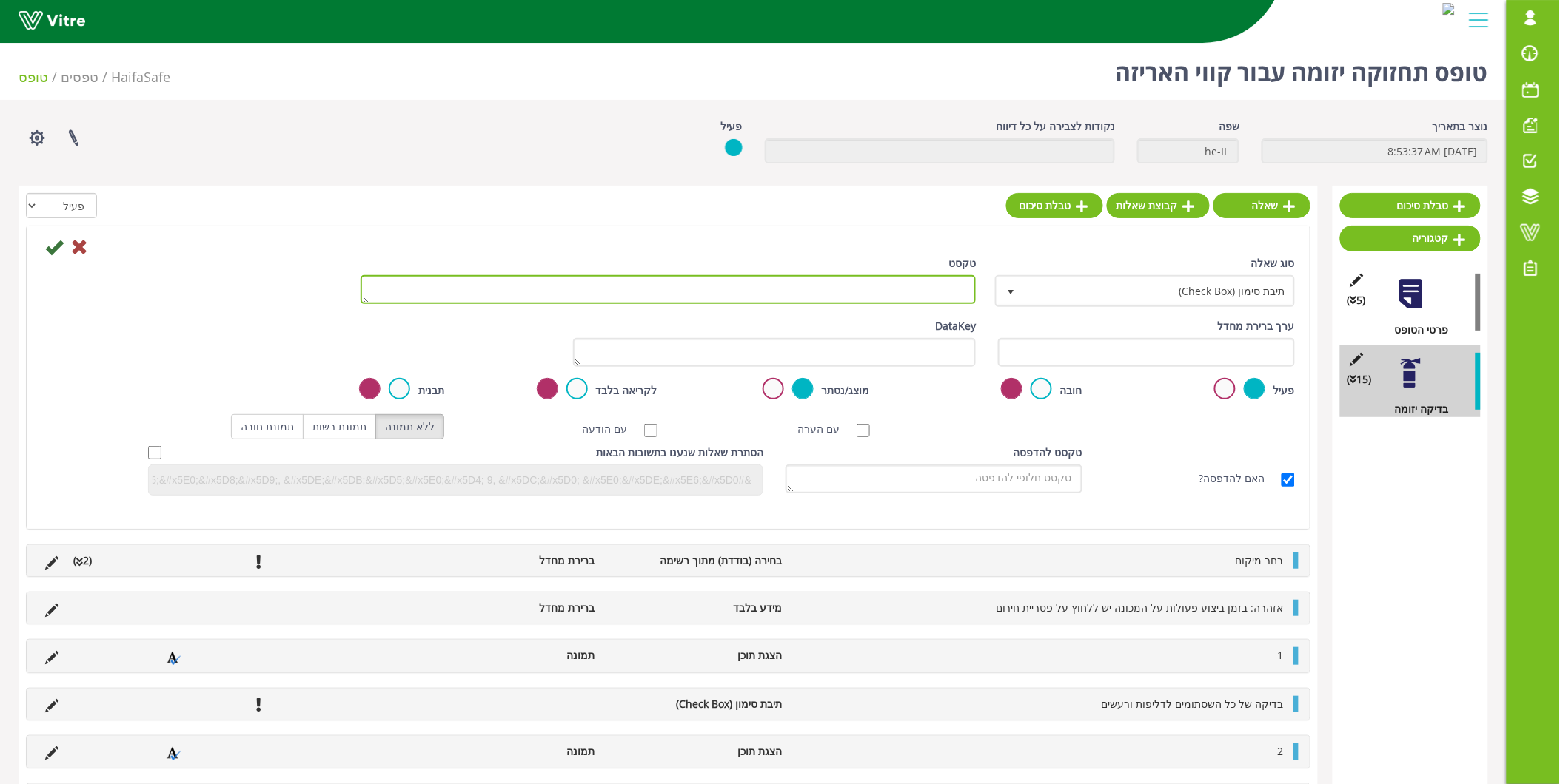
click at [899, 291] on textarea "טקסט" at bounding box center [668, 290] width 616 height 28
paste textarea "בדוק לשלמות סרטים במסועים ומתיחתם"
click at [938, 284] on textarea "בדוק לשלמות סרטים במסועים ומתיחתם" at bounding box center [668, 290] width 616 height 28
click at [848, 290] on textarea "בדוק שלמות סרטים במסועים ומתיחתם" at bounding box center [668, 290] width 616 height 28
type textarea "בדוק שלמות סרטים במסועים וודא מתיחתם"
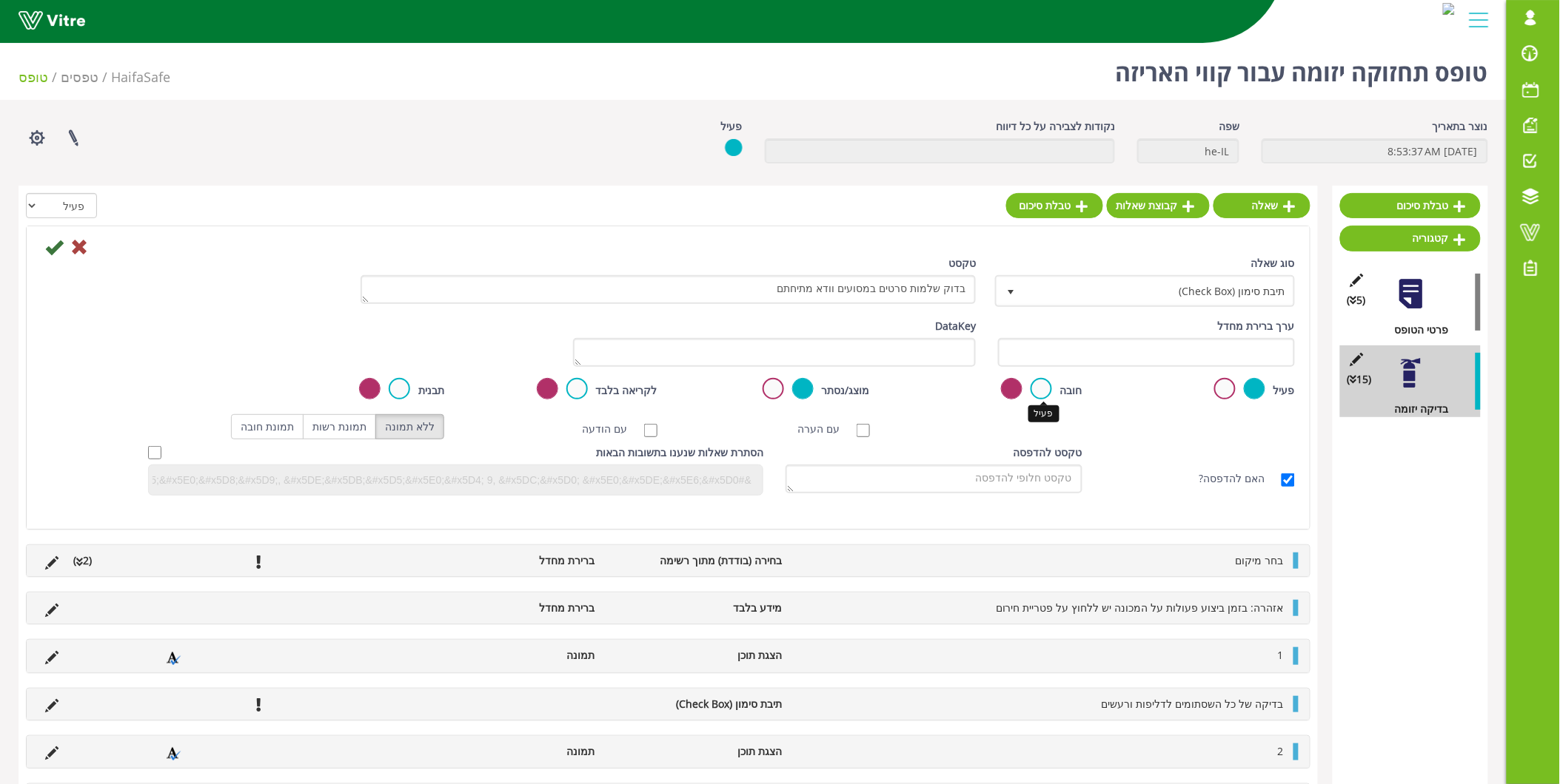
click at [1038, 382] on label at bounding box center [1041, 388] width 21 height 21
click at [0, 0] on input "radio" at bounding box center [0, 0] width 0 height 0
click at [56, 250] on icon at bounding box center [54, 247] width 18 height 18
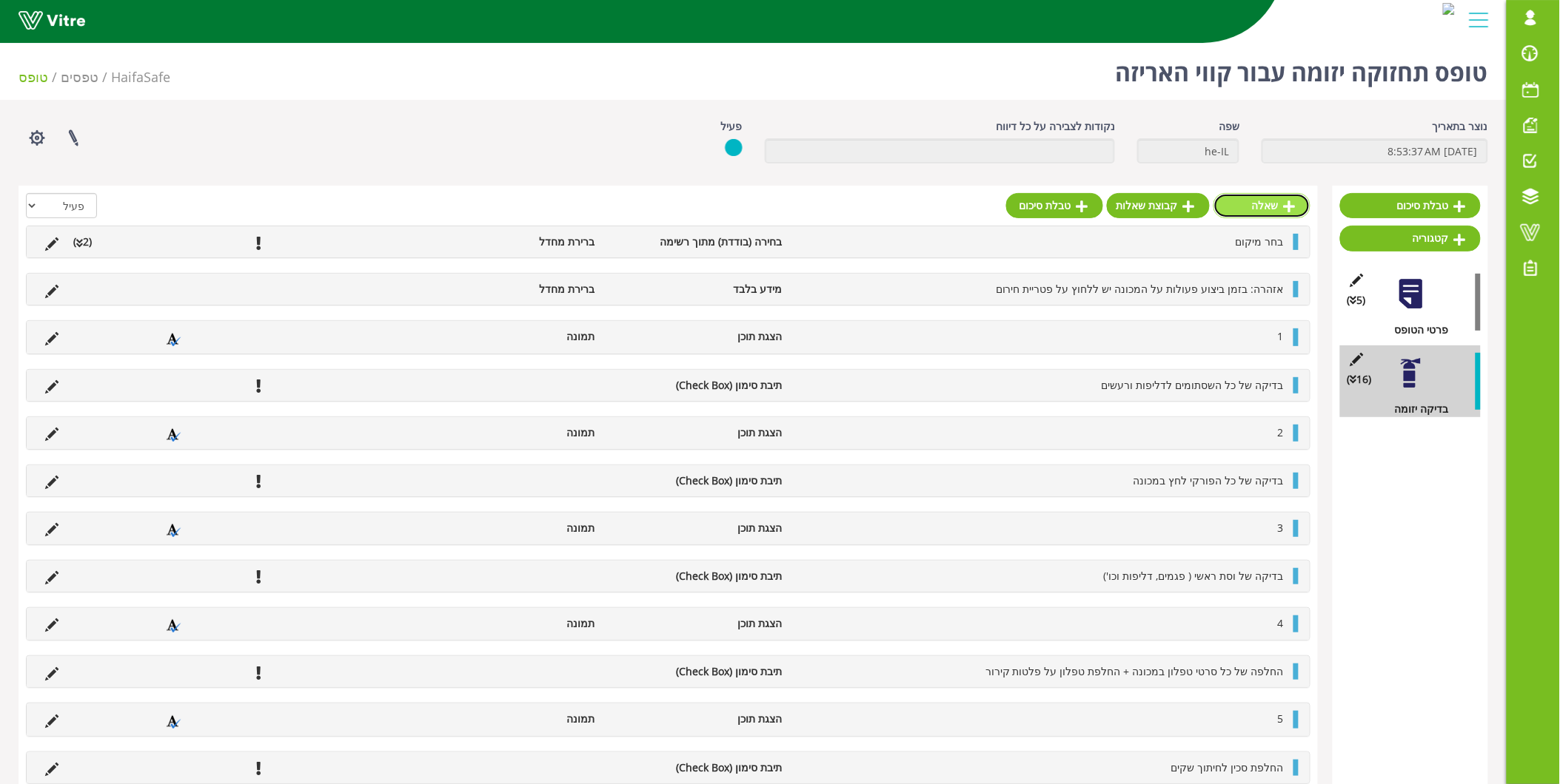
click at [1254, 207] on link "שאלה" at bounding box center [1261, 205] width 97 height 25
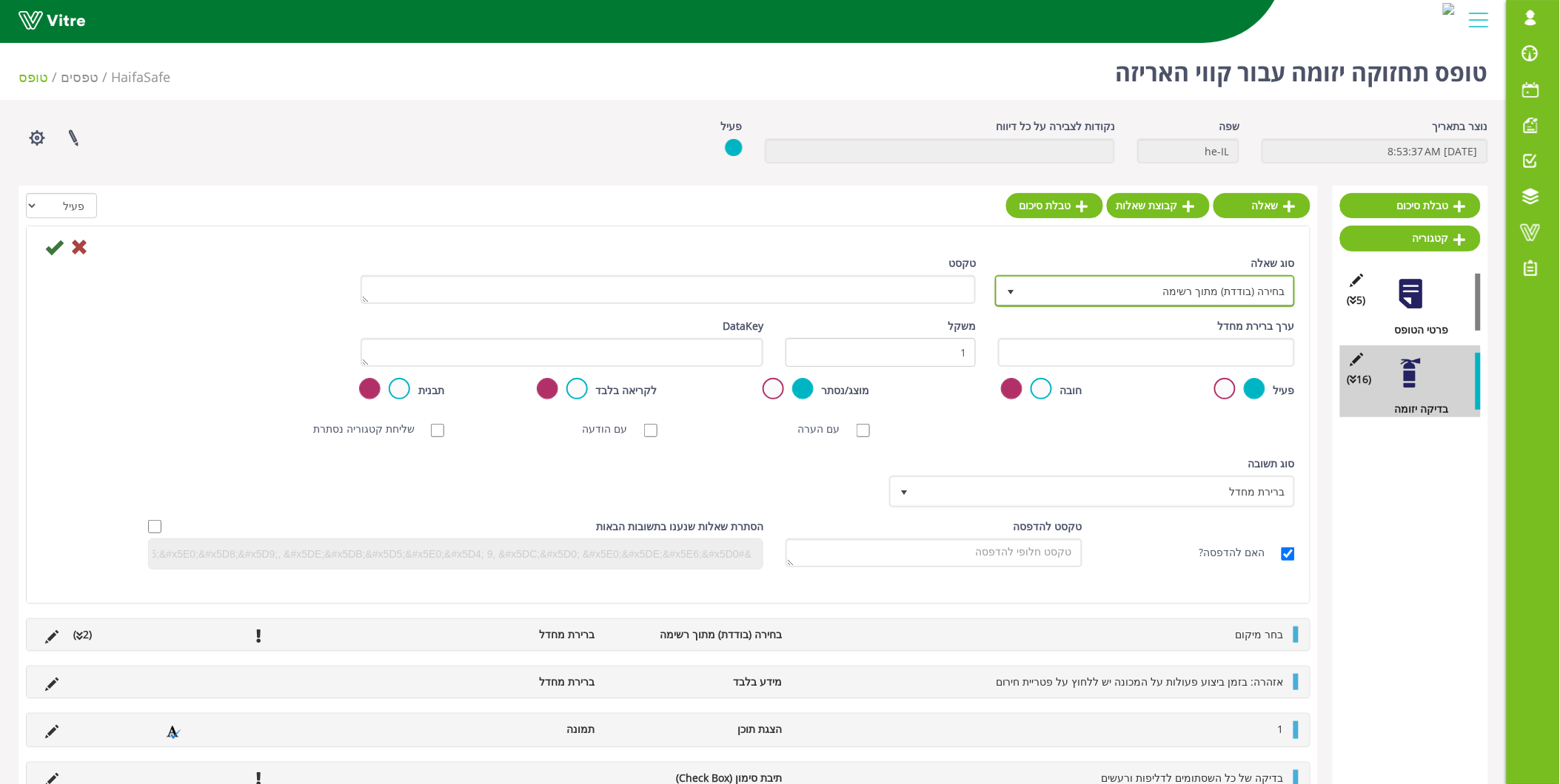
click at [1205, 291] on span "בחירה (בודדת) מתוך רשימה" at bounding box center [1158, 291] width 270 height 27
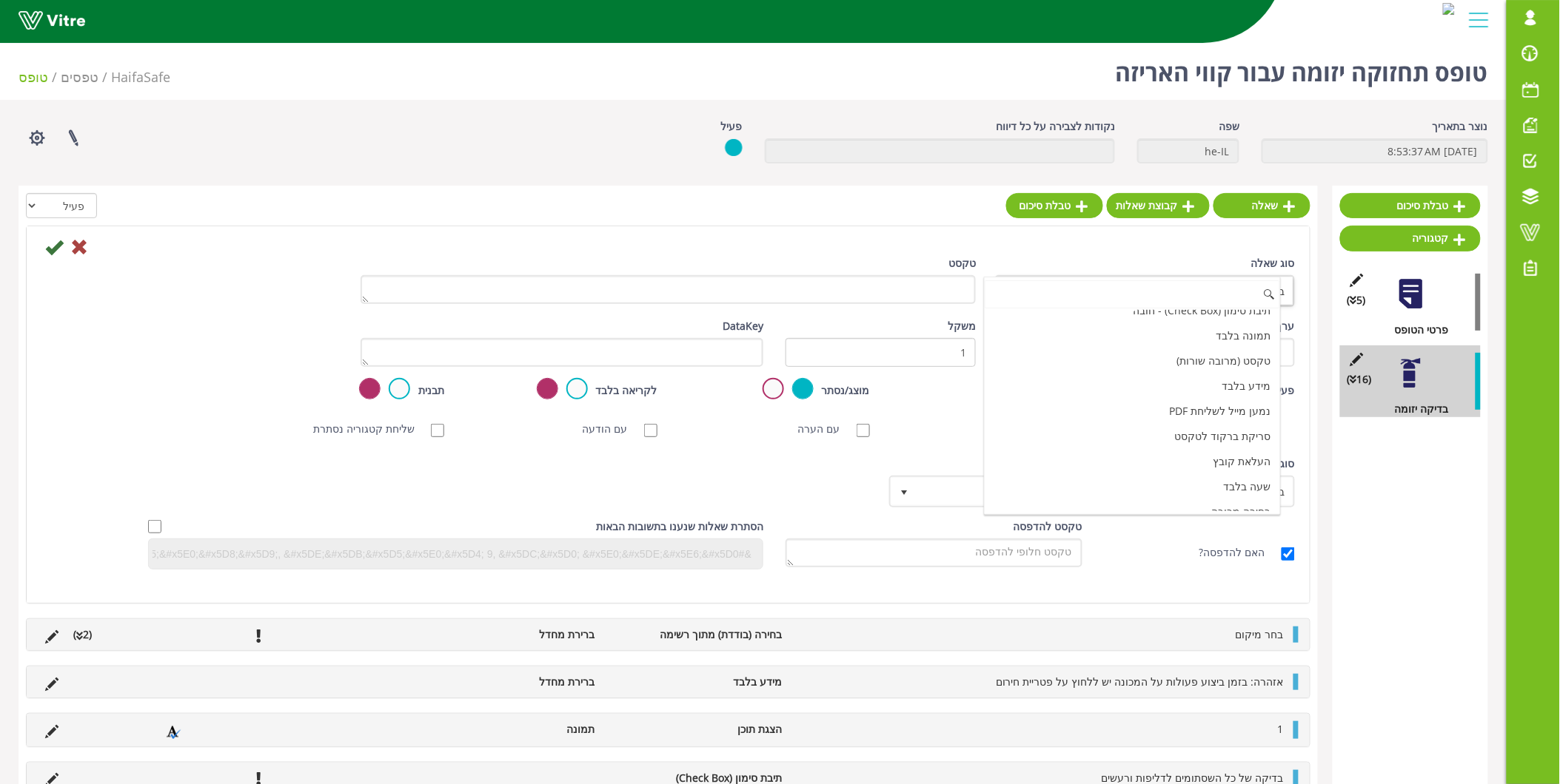
scroll to position [456, 0]
click at [1197, 420] on li "הצגת תוכן" at bounding box center [1132, 423] width 295 height 25
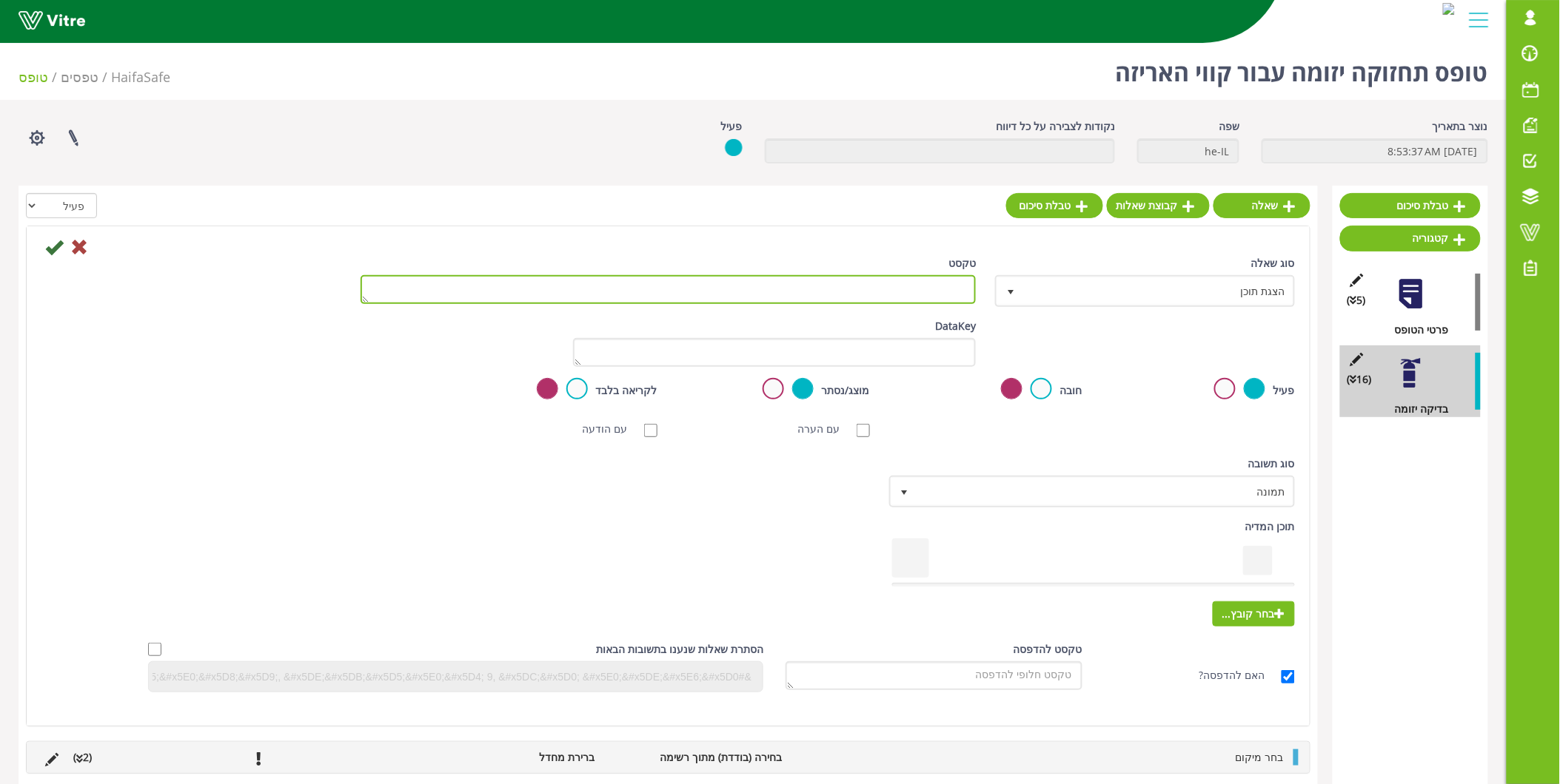
click at [802, 293] on textarea "טקסט" at bounding box center [668, 290] width 616 height 28
type textarea "8"
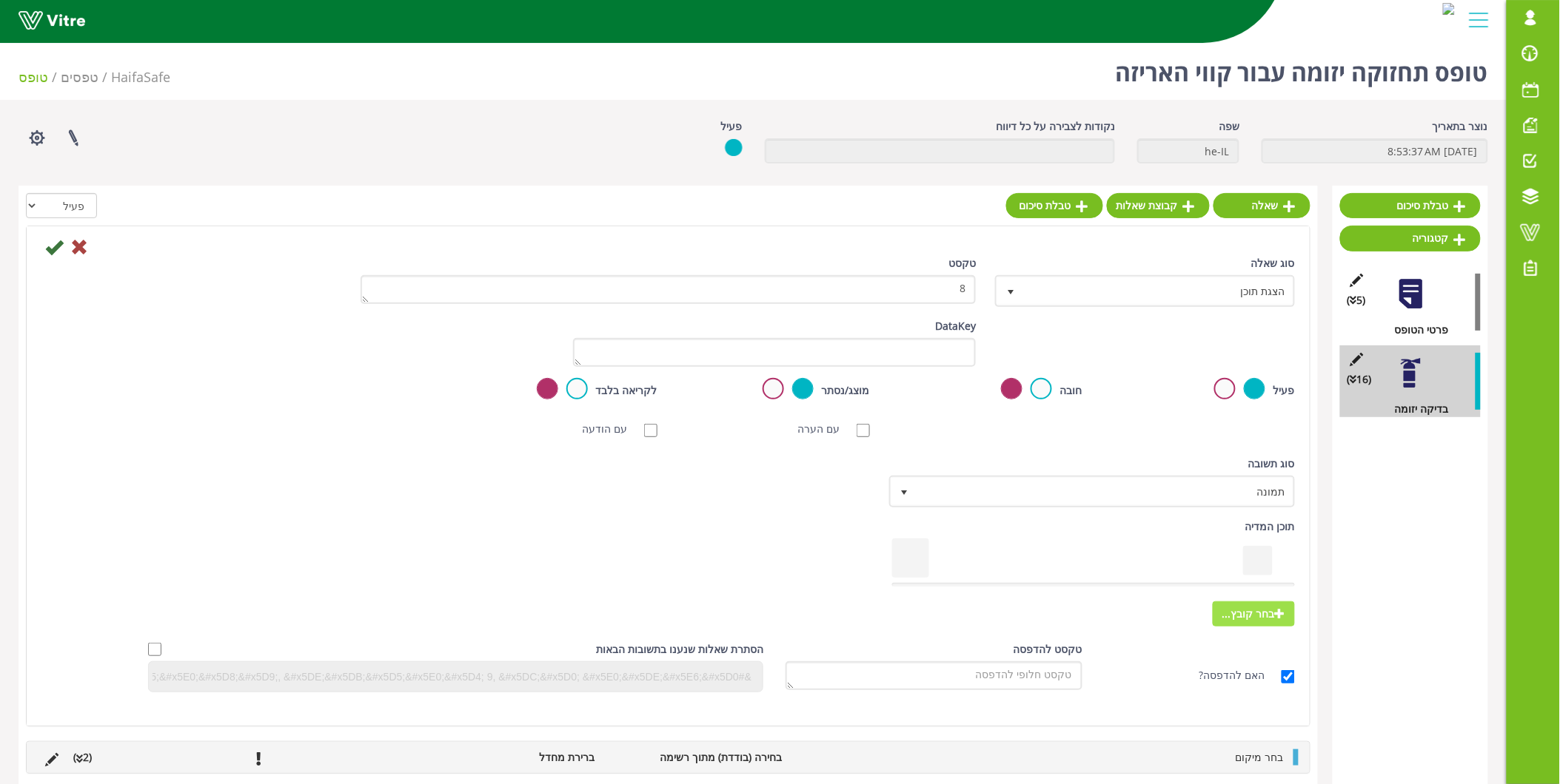
click at [1261, 614] on span "בחר קובץ..." at bounding box center [1254, 614] width 82 height 25
click at [0, 0] on input "בחר קובץ..." at bounding box center [0, 0] width 0 height 0
click at [58, 249] on icon at bounding box center [54, 247] width 18 height 18
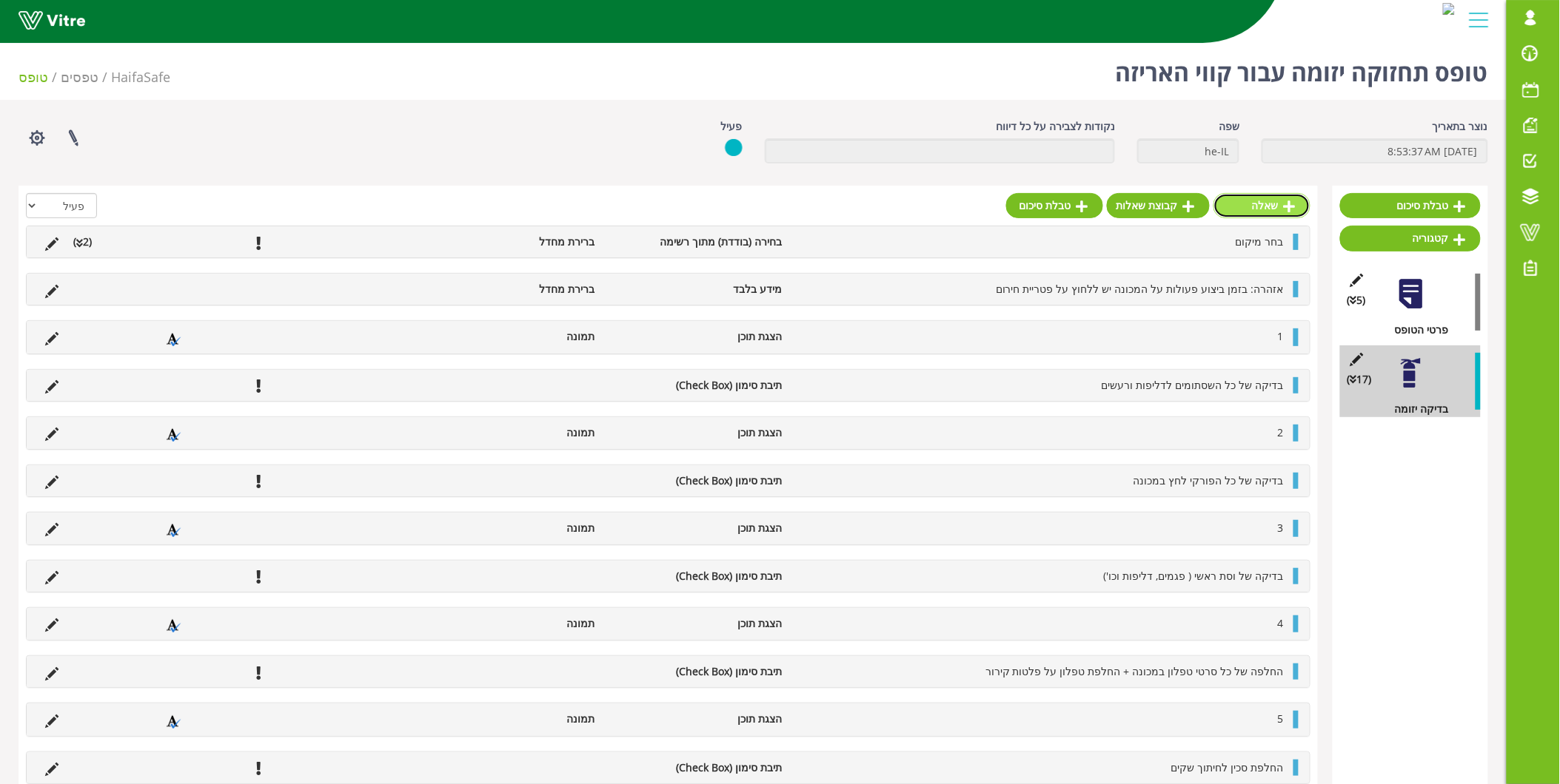
click at [1258, 201] on link "שאלה" at bounding box center [1261, 205] width 97 height 25
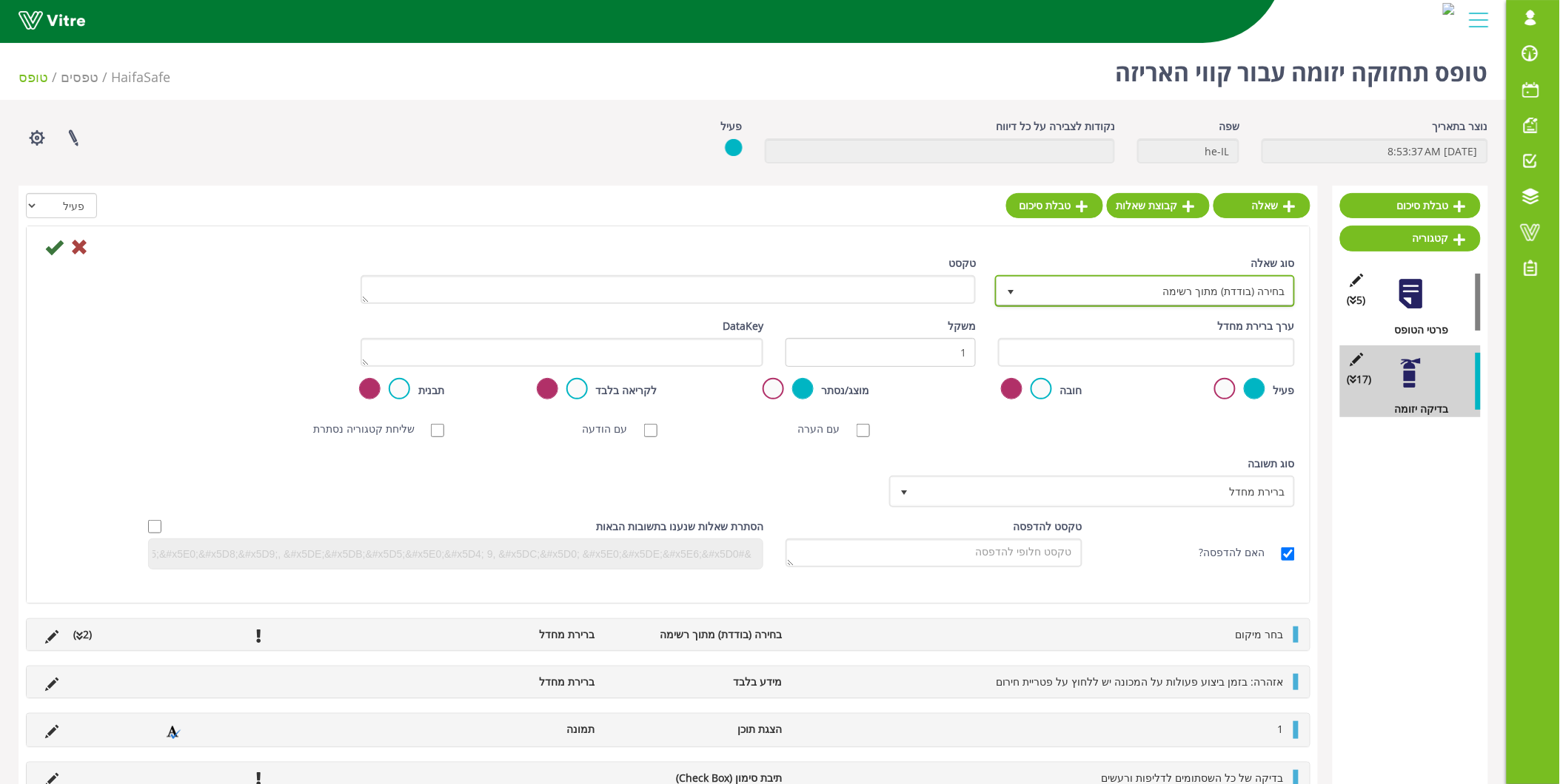
click at [1231, 289] on span "בחירה (בודדת) מתוך רשימה" at bounding box center [1158, 291] width 270 height 27
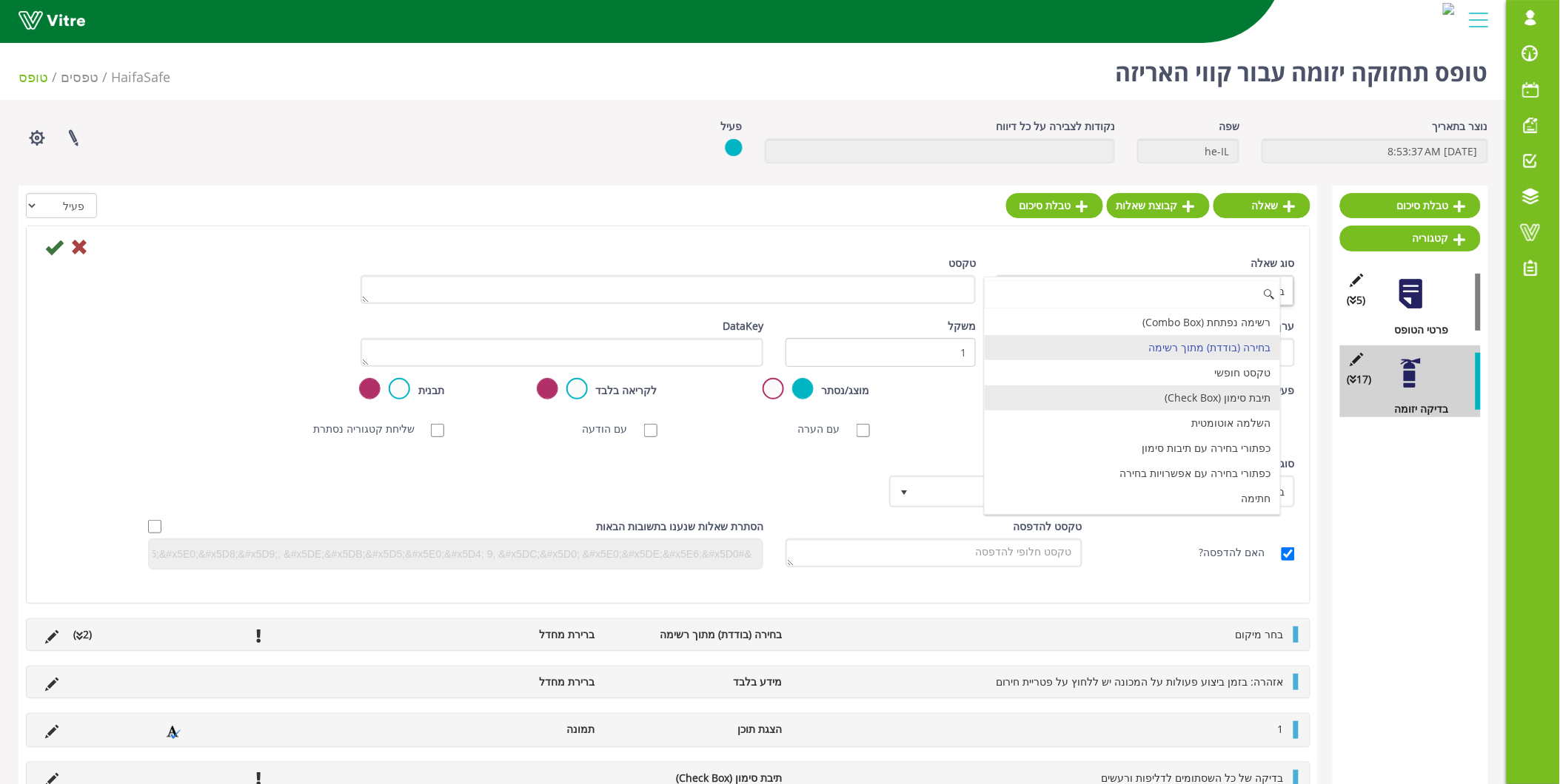
click at [1226, 393] on li "תיבת סימון (Check Box)" at bounding box center [1132, 398] width 295 height 25
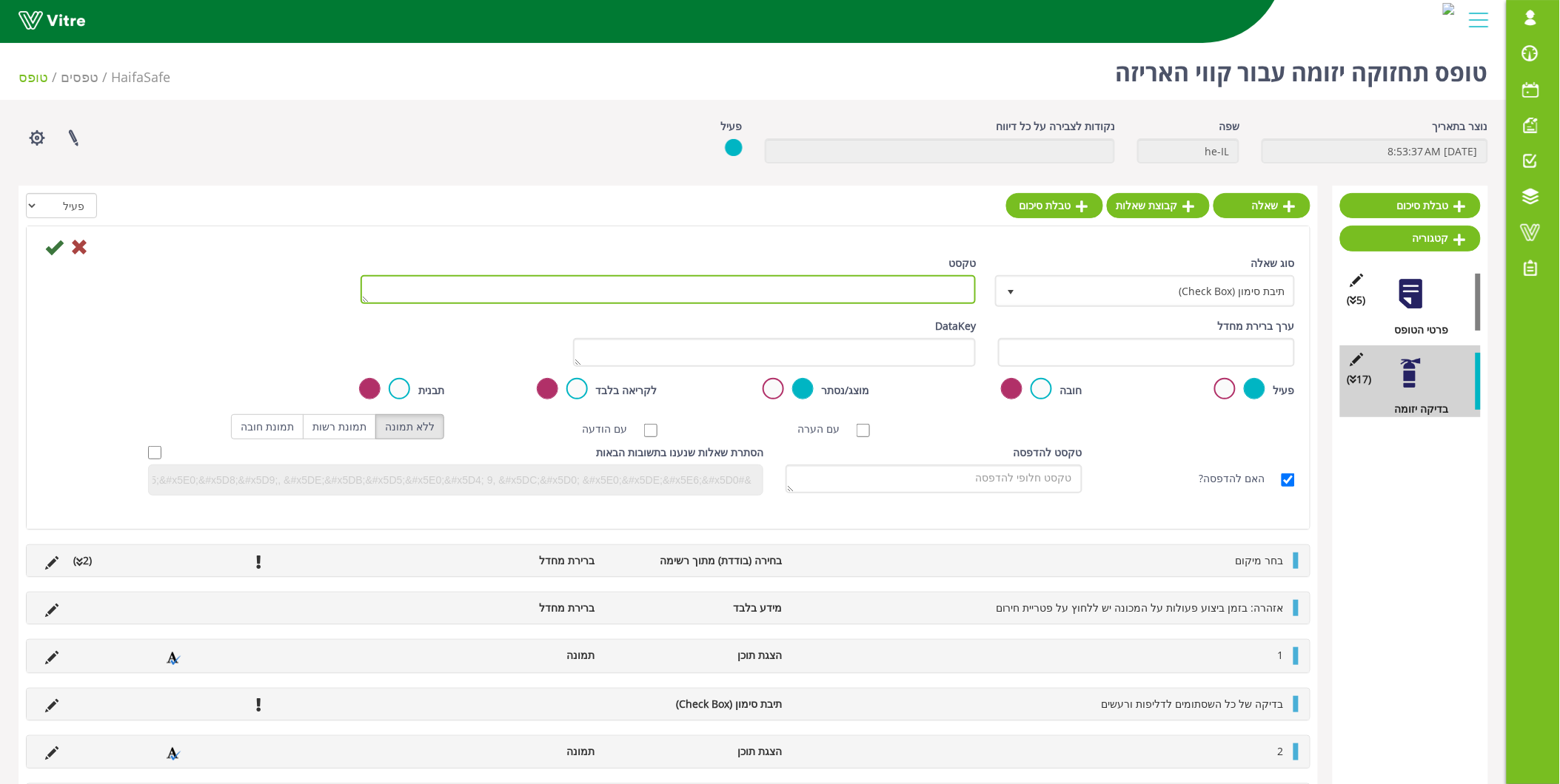
click at [913, 293] on textarea "טקסט" at bounding box center [668, 290] width 616 height 28
paste textarea "בדוק לשלמות אימפלרים בכל המנועים"
click at [937, 287] on textarea "בדוק לשלמות אימפלרים בכל המנועים" at bounding box center [668, 290] width 616 height 28
type textarea "בדוק שלמות אימפלרים בכל המנועים"
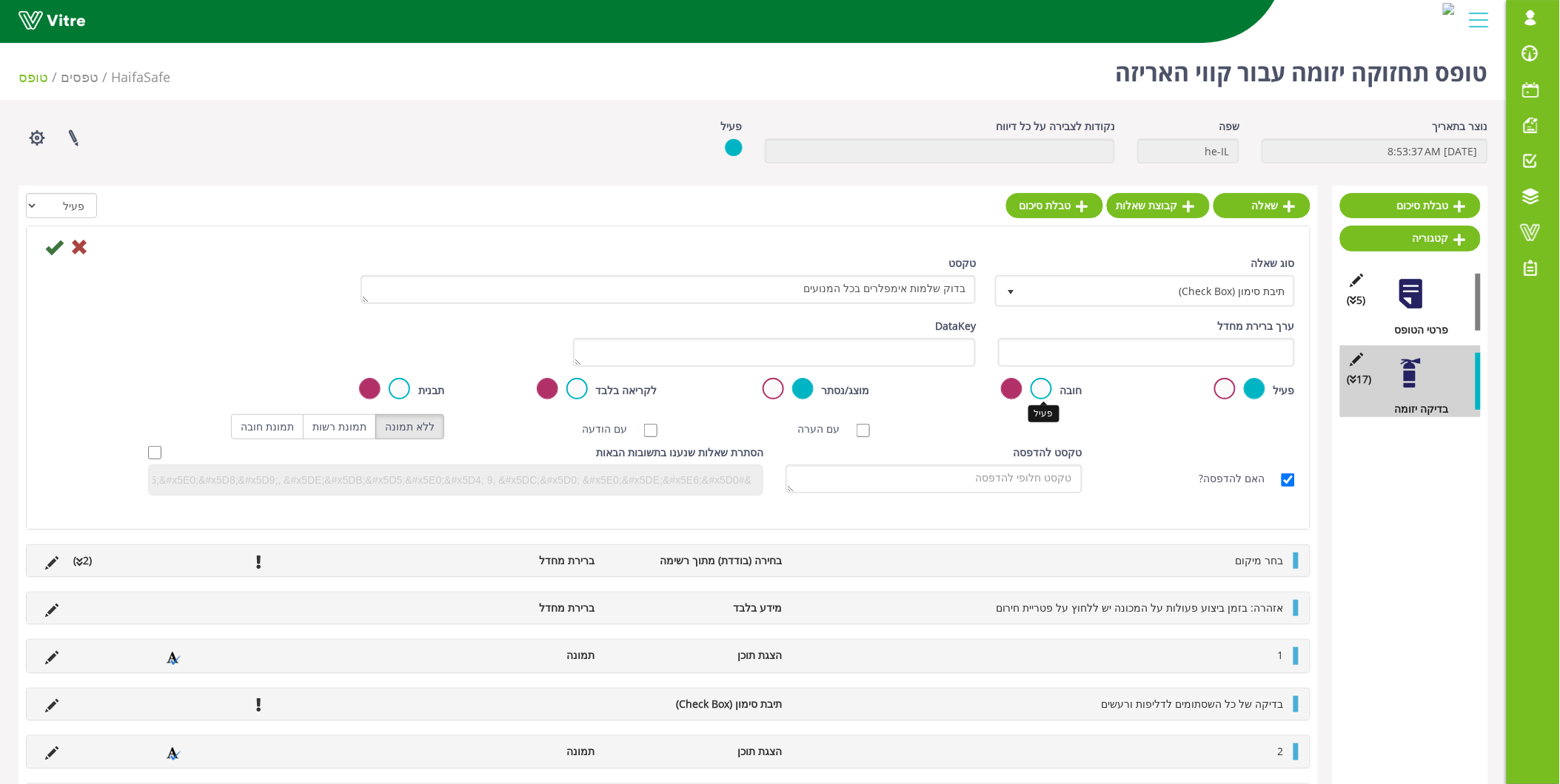
click at [1041, 387] on label at bounding box center [1041, 388] width 21 height 21
click at [0, 0] on input "radio" at bounding box center [0, 0] width 0 height 0
click at [47, 243] on icon at bounding box center [54, 247] width 18 height 18
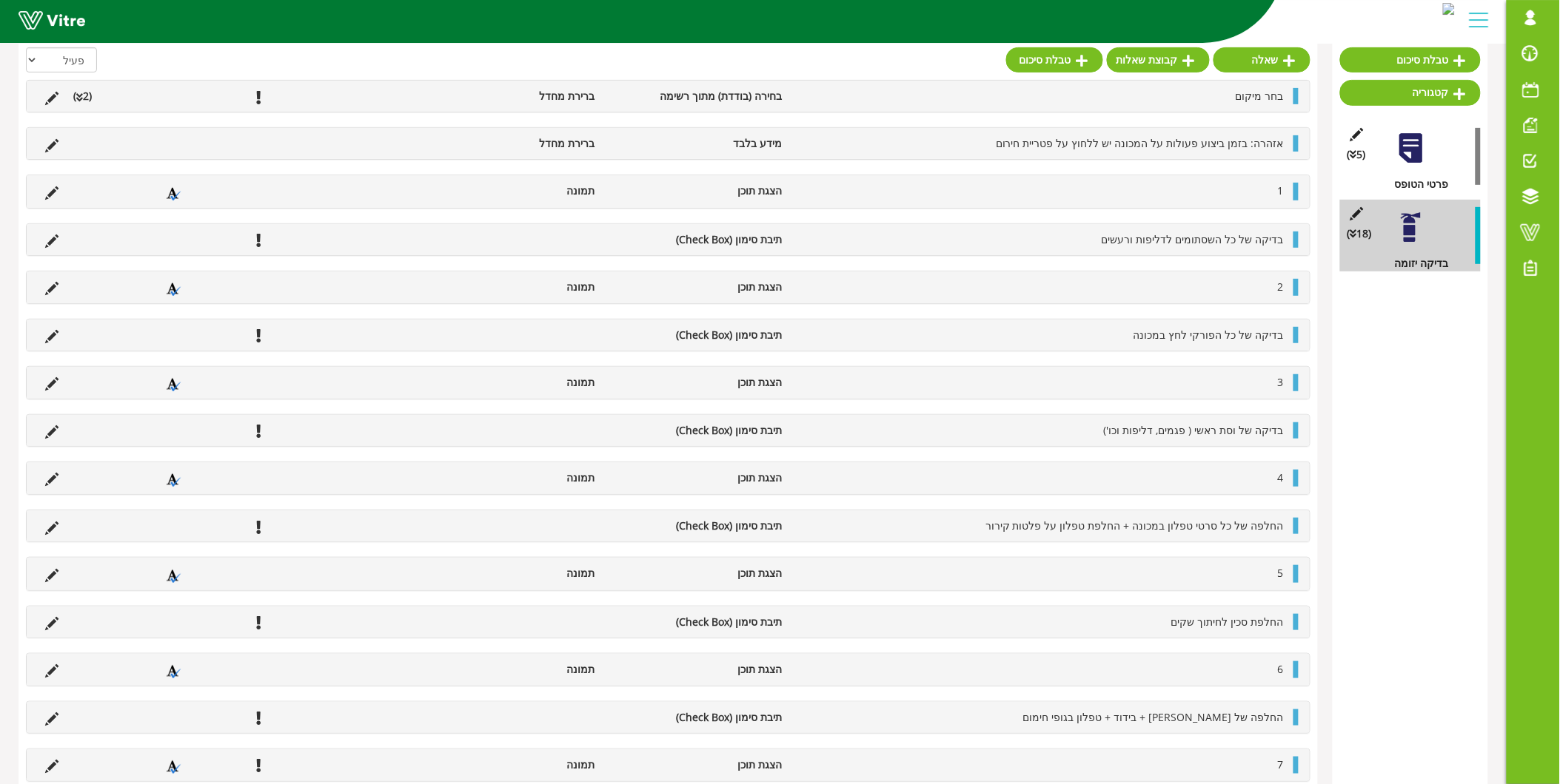
scroll to position [0, 0]
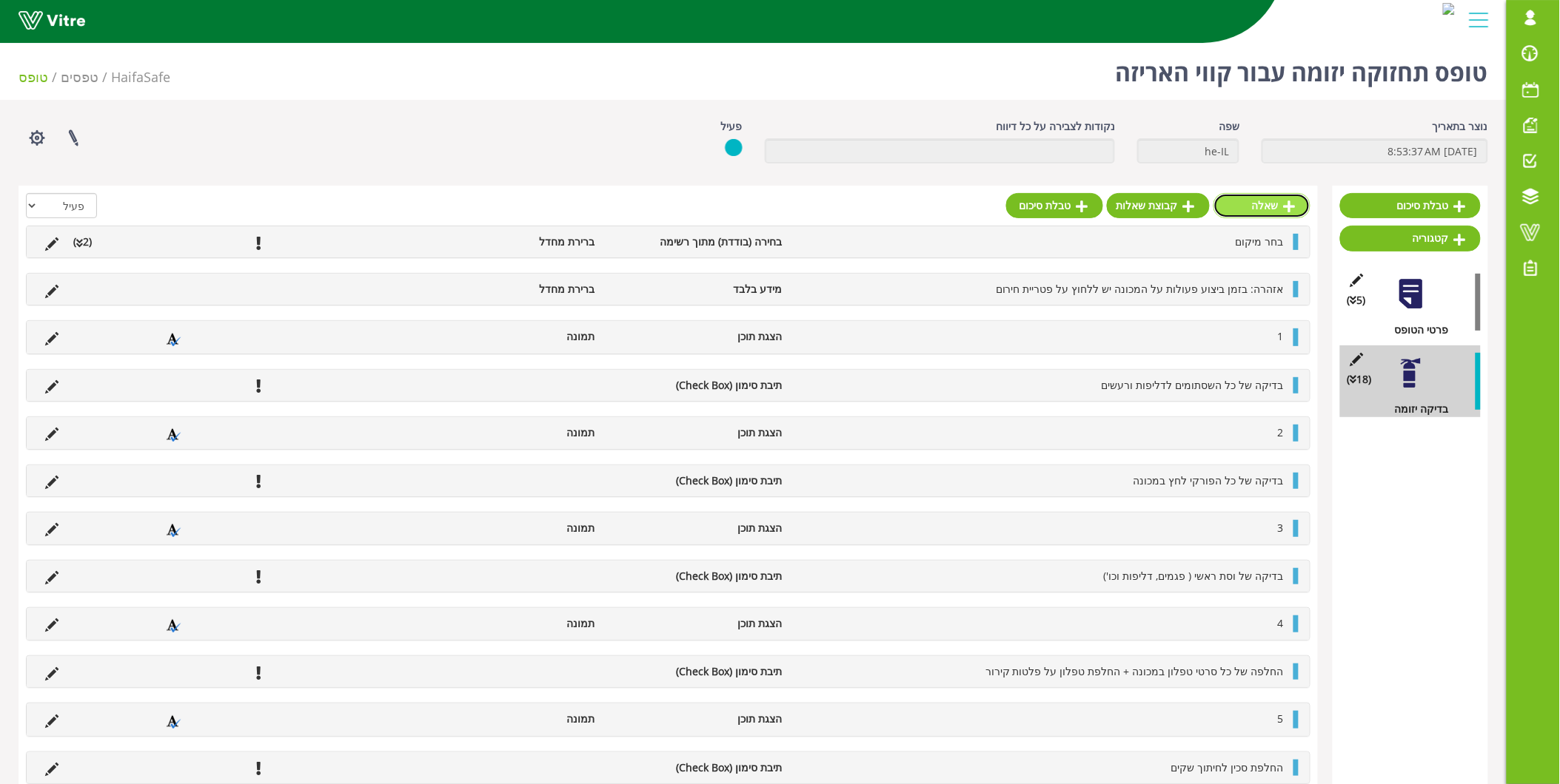
click at [1258, 212] on link "שאלה" at bounding box center [1261, 205] width 97 height 25
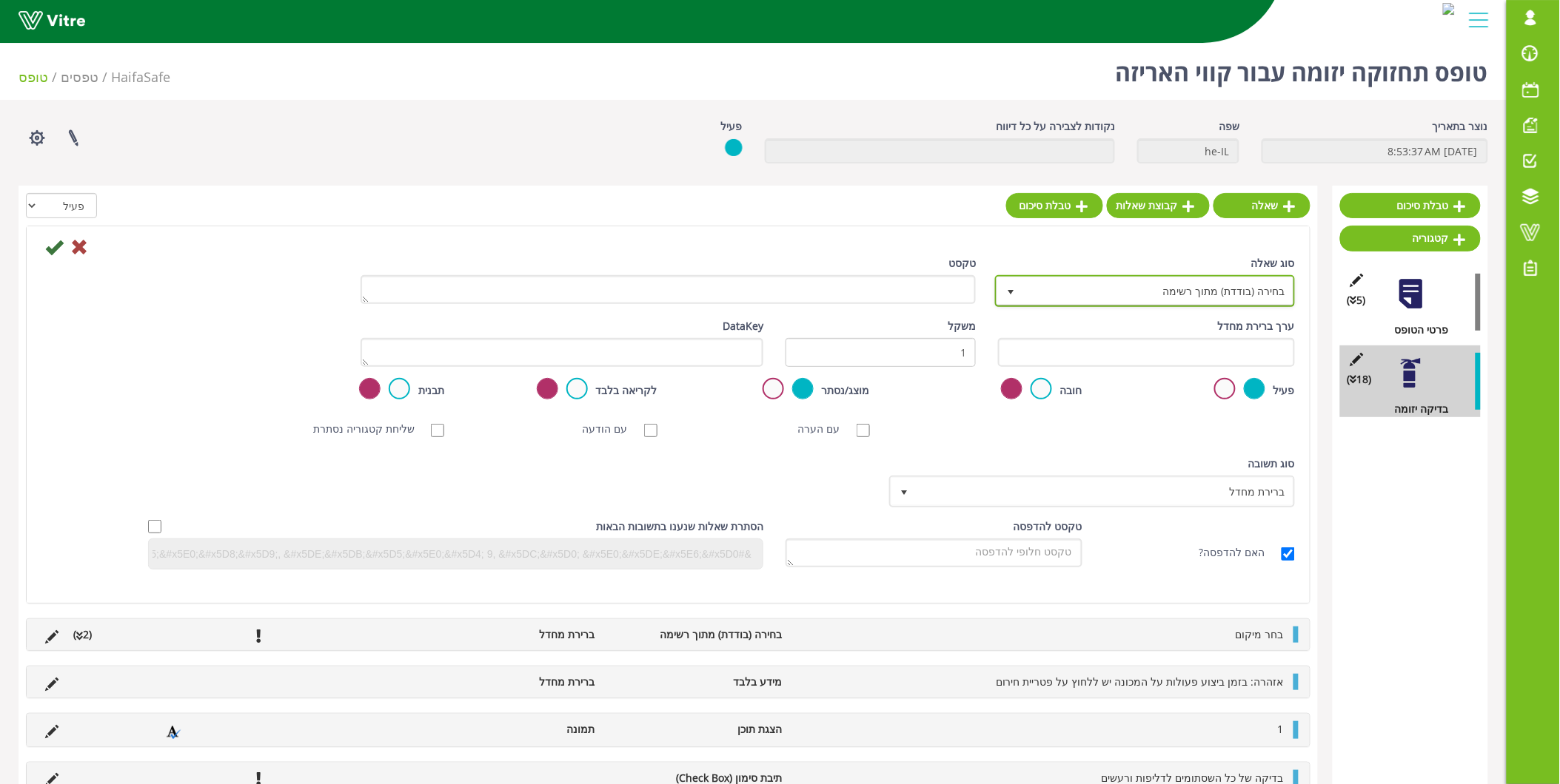
click at [1253, 292] on span "בחירה (בודדת) מתוך רשימה" at bounding box center [1158, 291] width 270 height 27
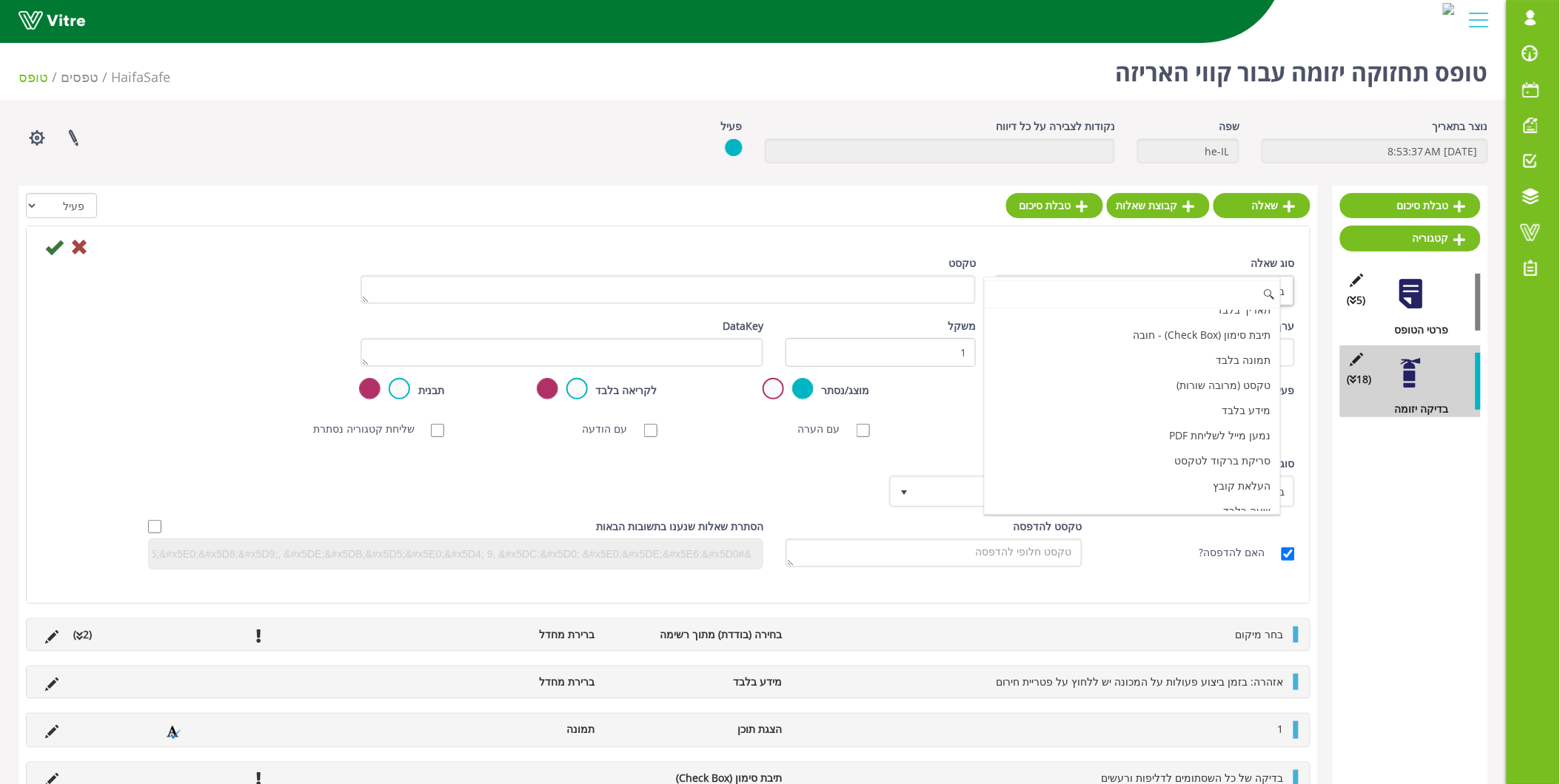
scroll to position [456, 0]
click at [1230, 414] on li "הצגת תוכן" at bounding box center [1132, 423] width 295 height 25
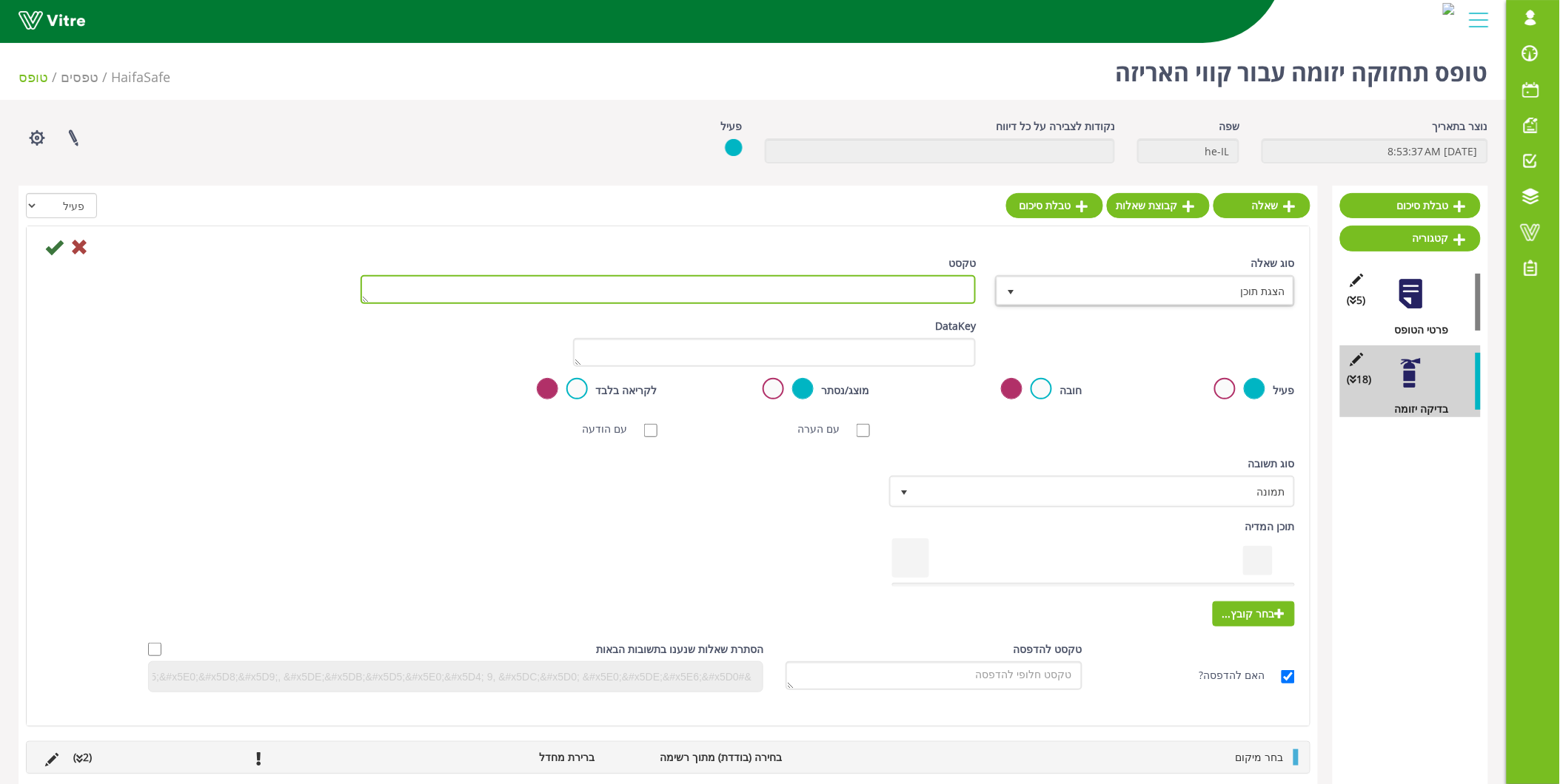
click at [938, 289] on textarea "טקסט" at bounding box center [668, 290] width 616 height 28
type textarea "9"
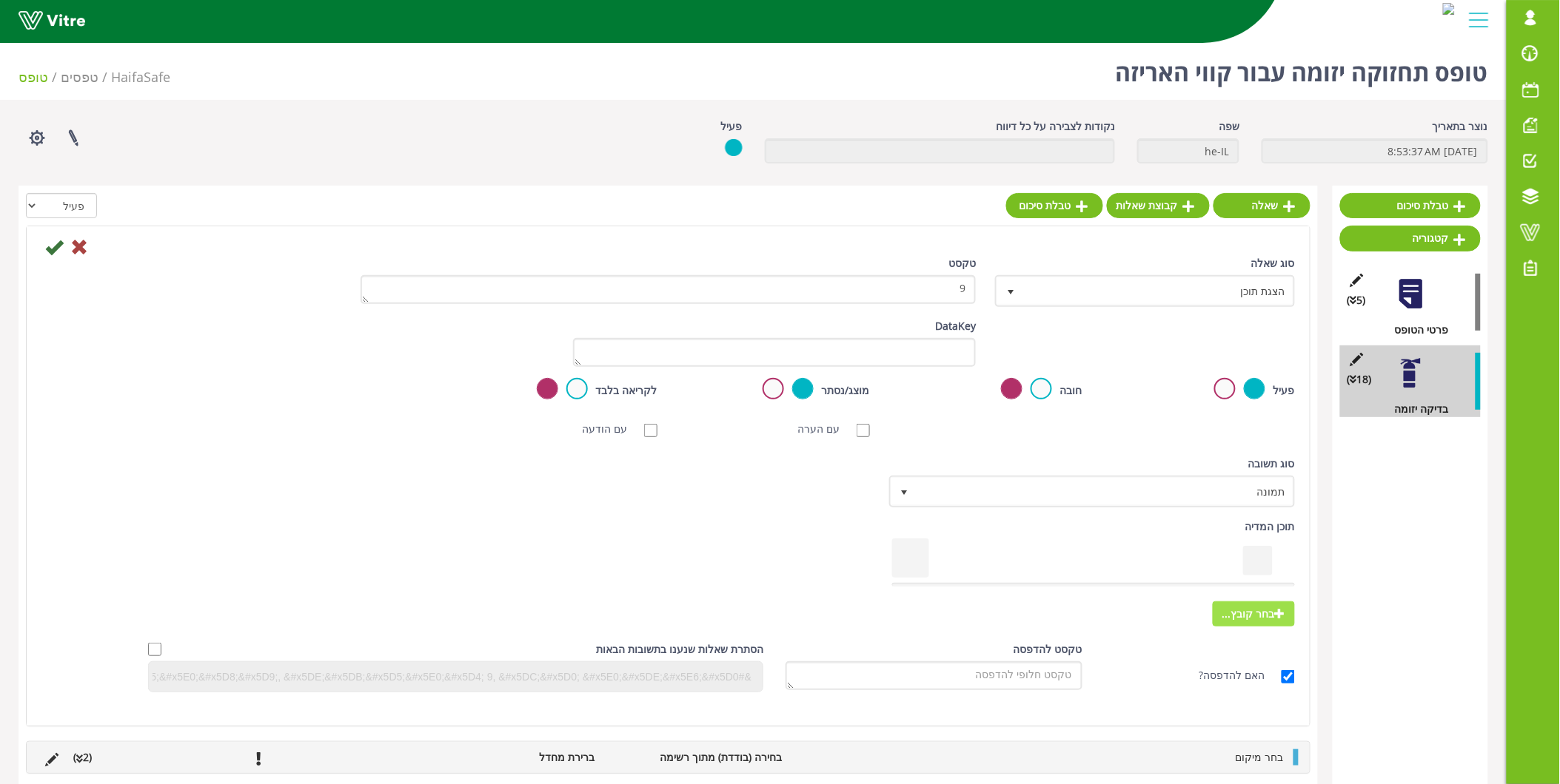
click at [1260, 608] on span "בחר קובץ..." at bounding box center [1254, 614] width 82 height 25
click at [0, 0] on input "בחר קובץ..." at bounding box center [0, 0] width 0 height 0
click at [58, 246] on icon at bounding box center [54, 247] width 18 height 18
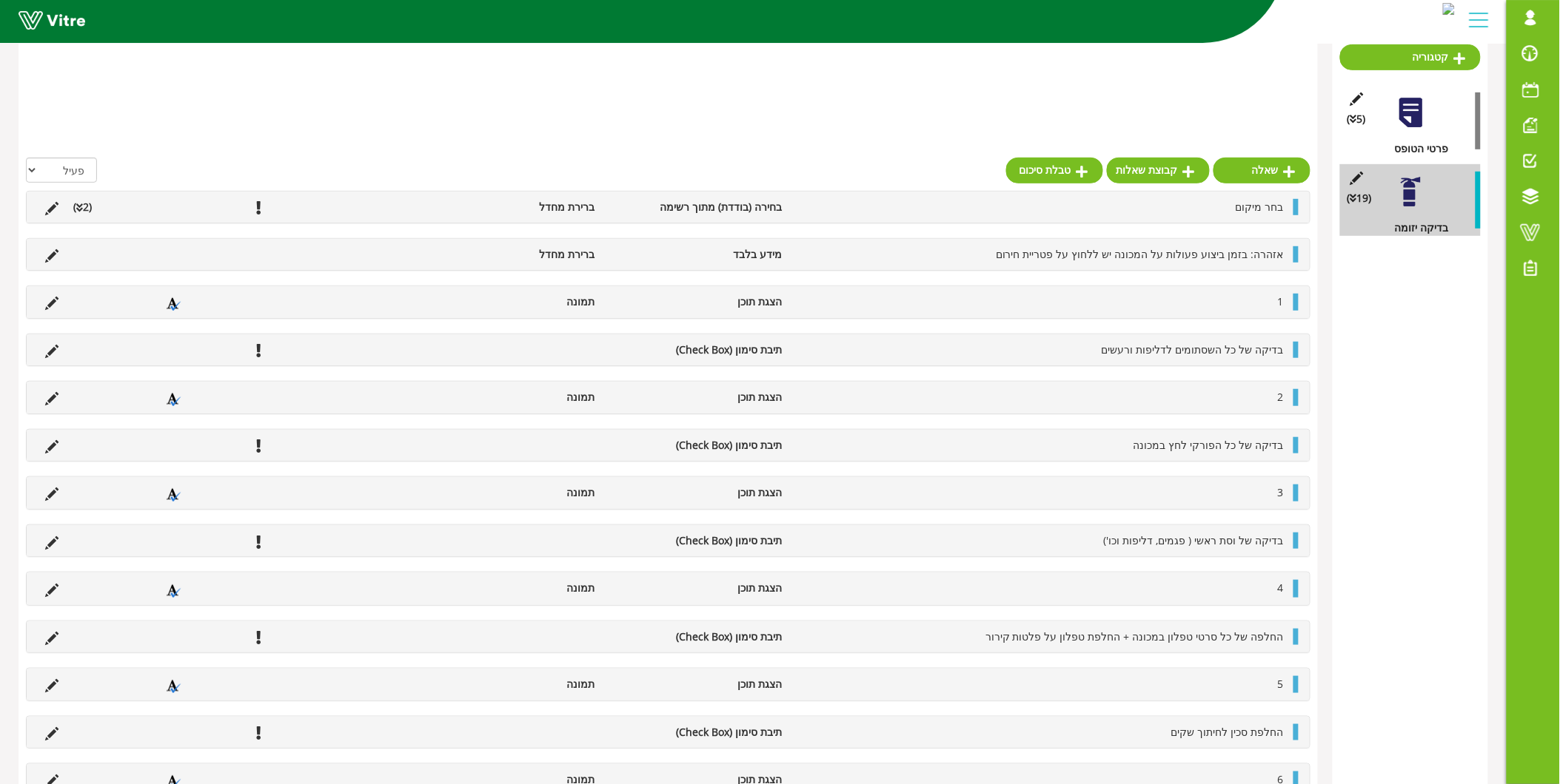
scroll to position [168, 0]
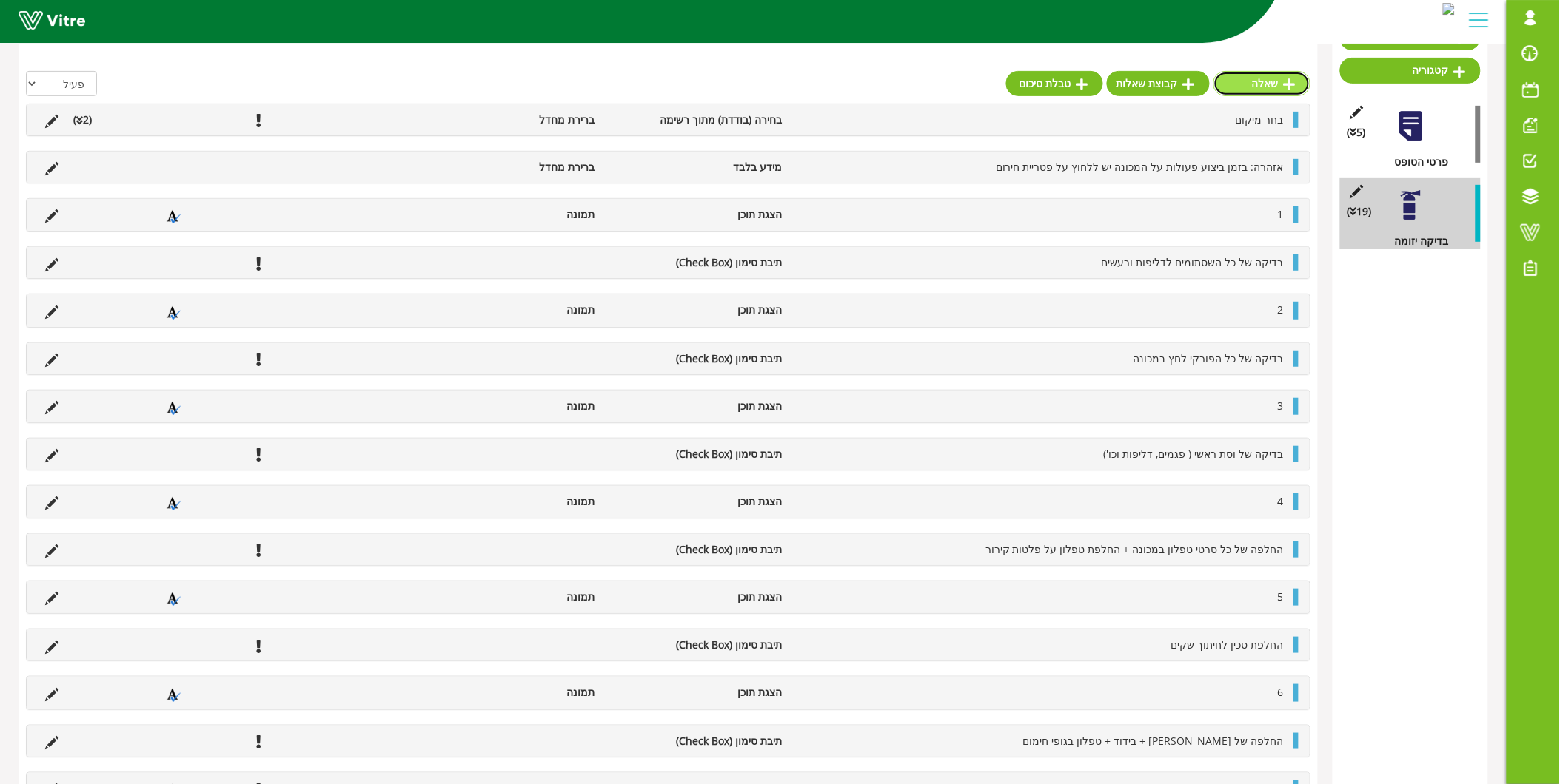
click at [1268, 84] on link "שאלה" at bounding box center [1261, 84] width 97 height 25
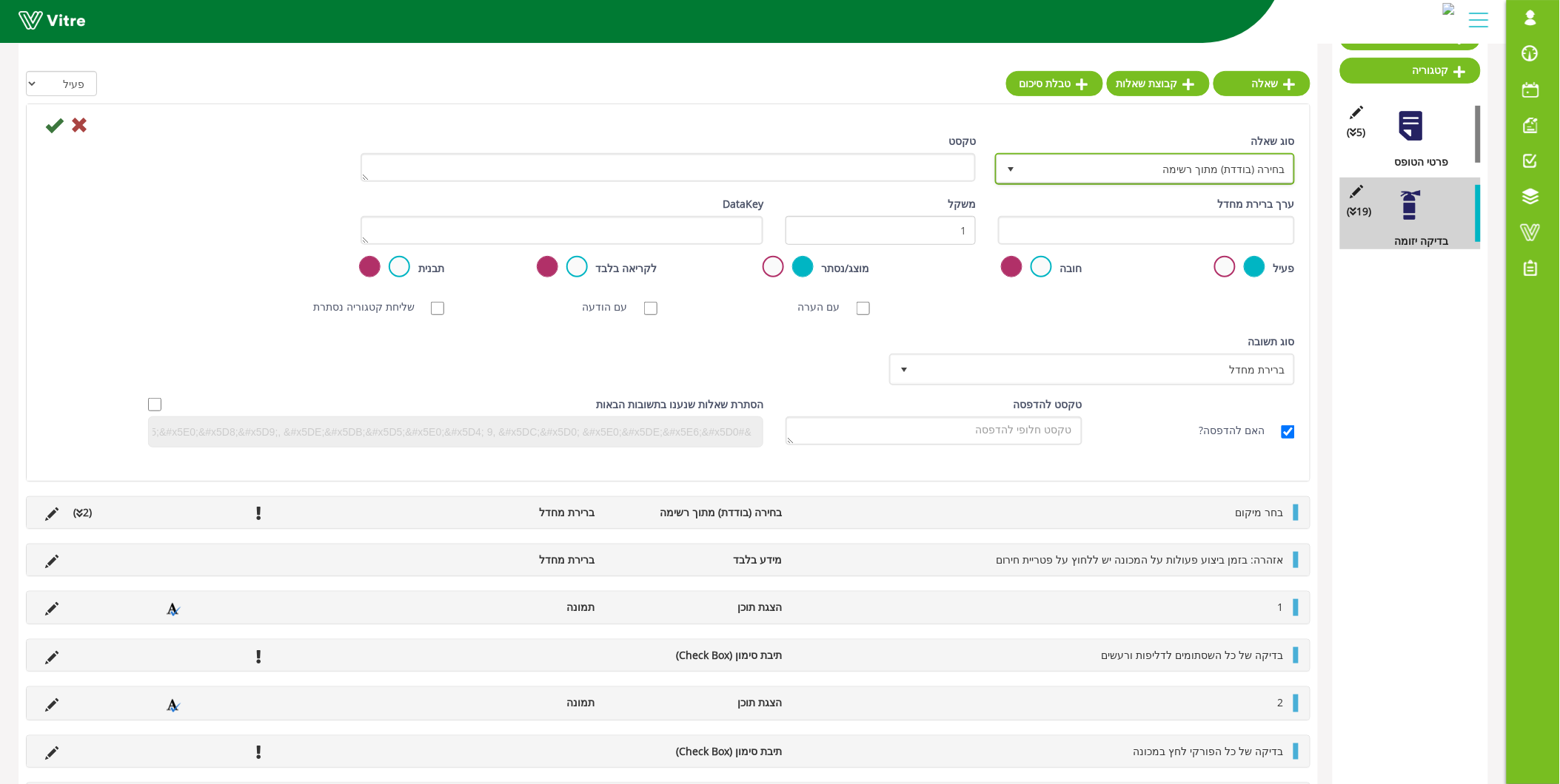
click at [1164, 170] on span "בחירה (בודדת) מתוך רשימה" at bounding box center [1158, 169] width 270 height 27
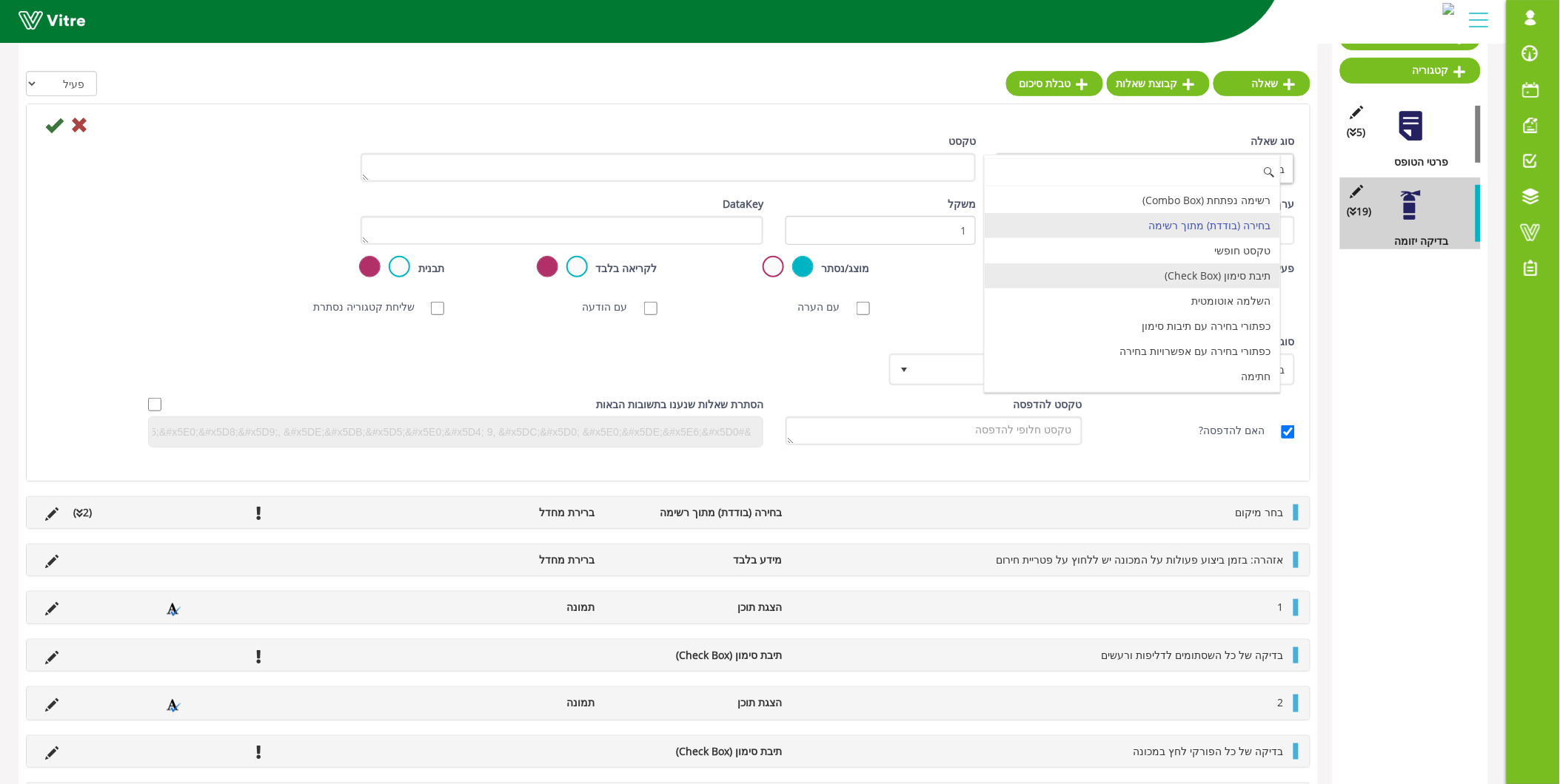
click at [1138, 264] on li "תיבת סימון (Check Box)" at bounding box center [1132, 276] width 295 height 25
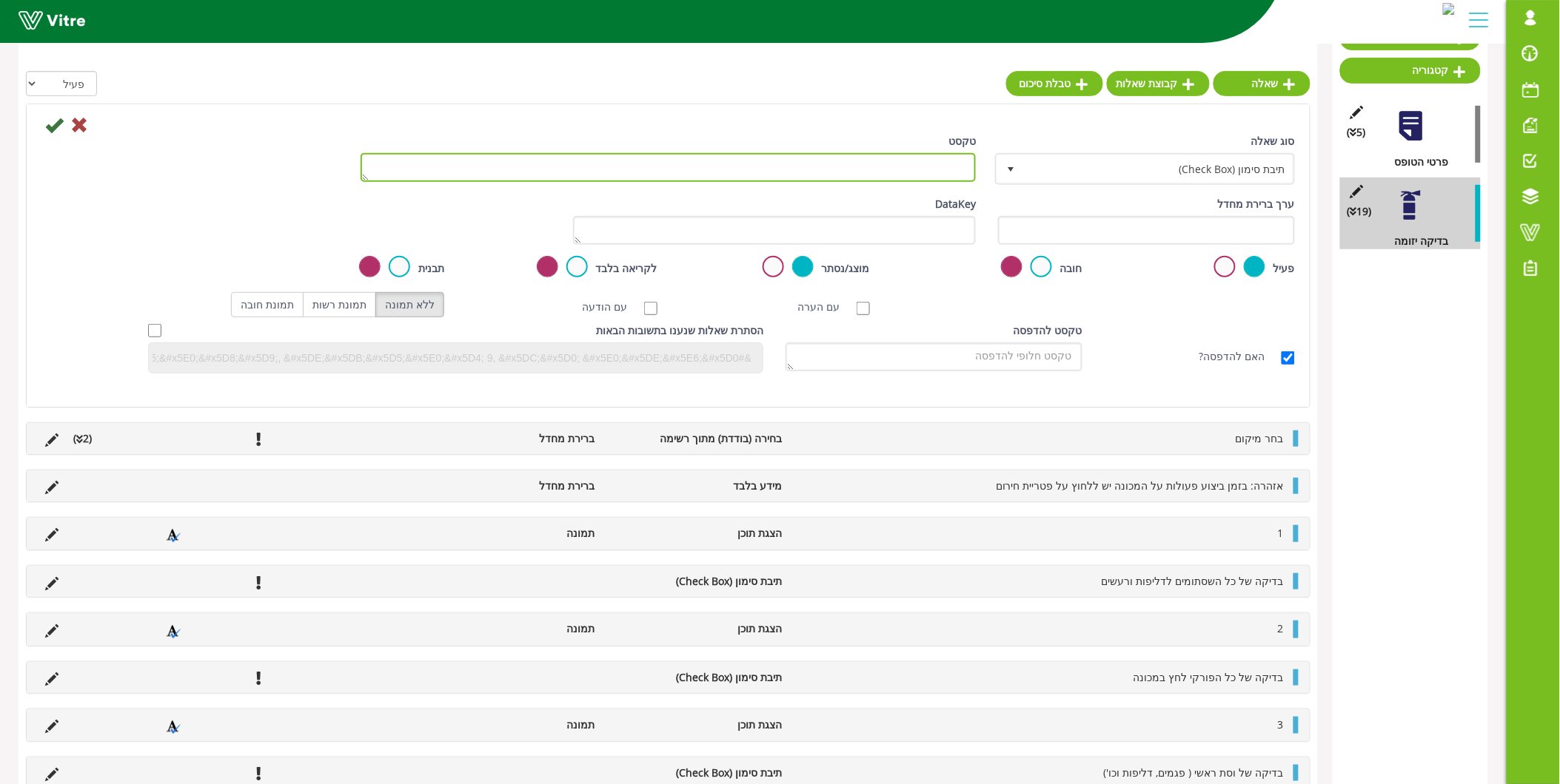
click at [967, 163] on textarea "טקסט" at bounding box center [668, 167] width 616 height 28
paste textarea "החלפת גלגלי הנעה בשולחן של [PERSON_NAME]"
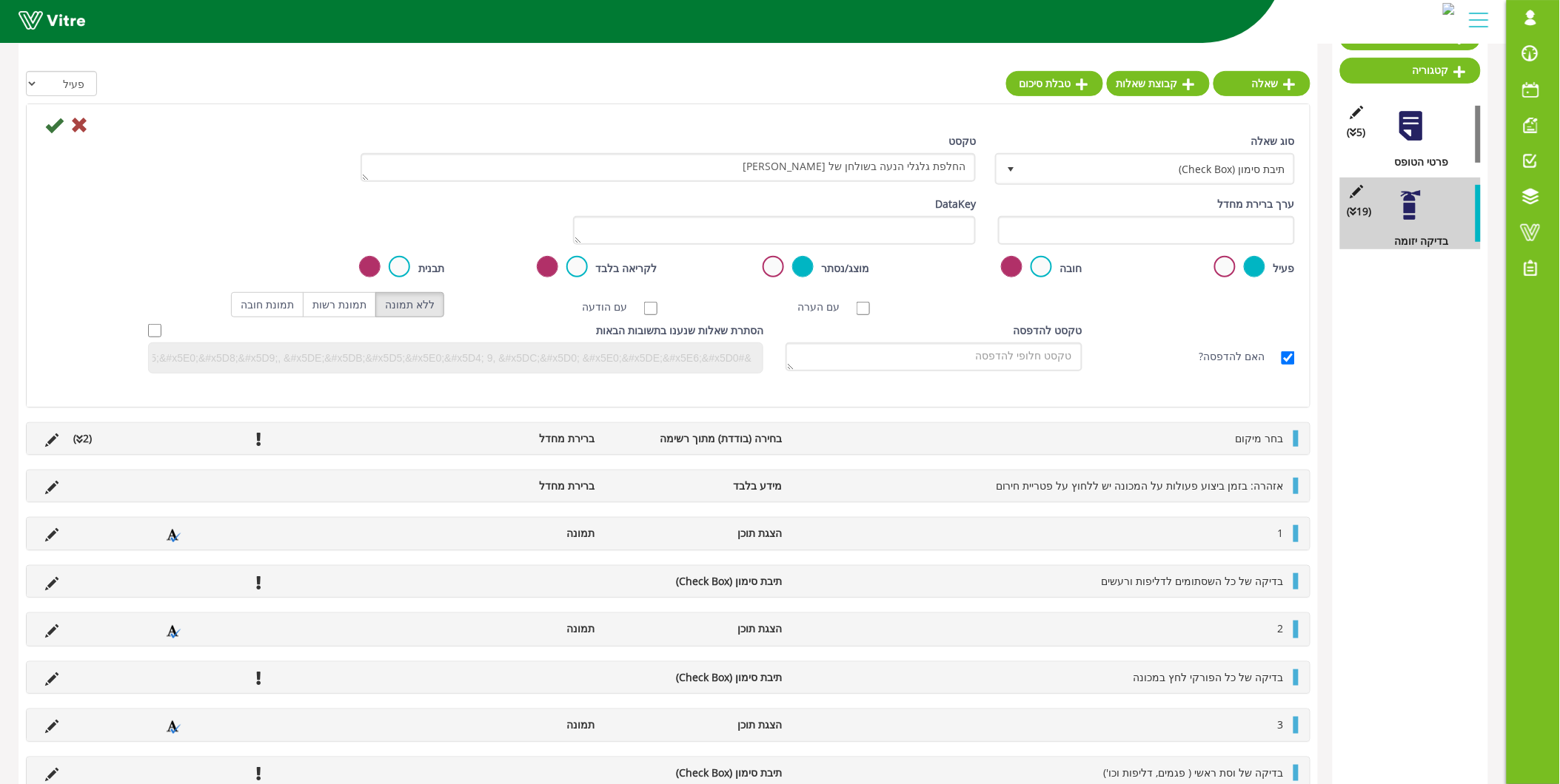
click at [1038, 252] on div "ערך ברירת מחדל" at bounding box center [1146, 226] width 319 height 60
click at [1041, 263] on label at bounding box center [1041, 267] width 21 height 21
click at [0, 0] on input "radio" at bounding box center [0, 0] width 0 height 0
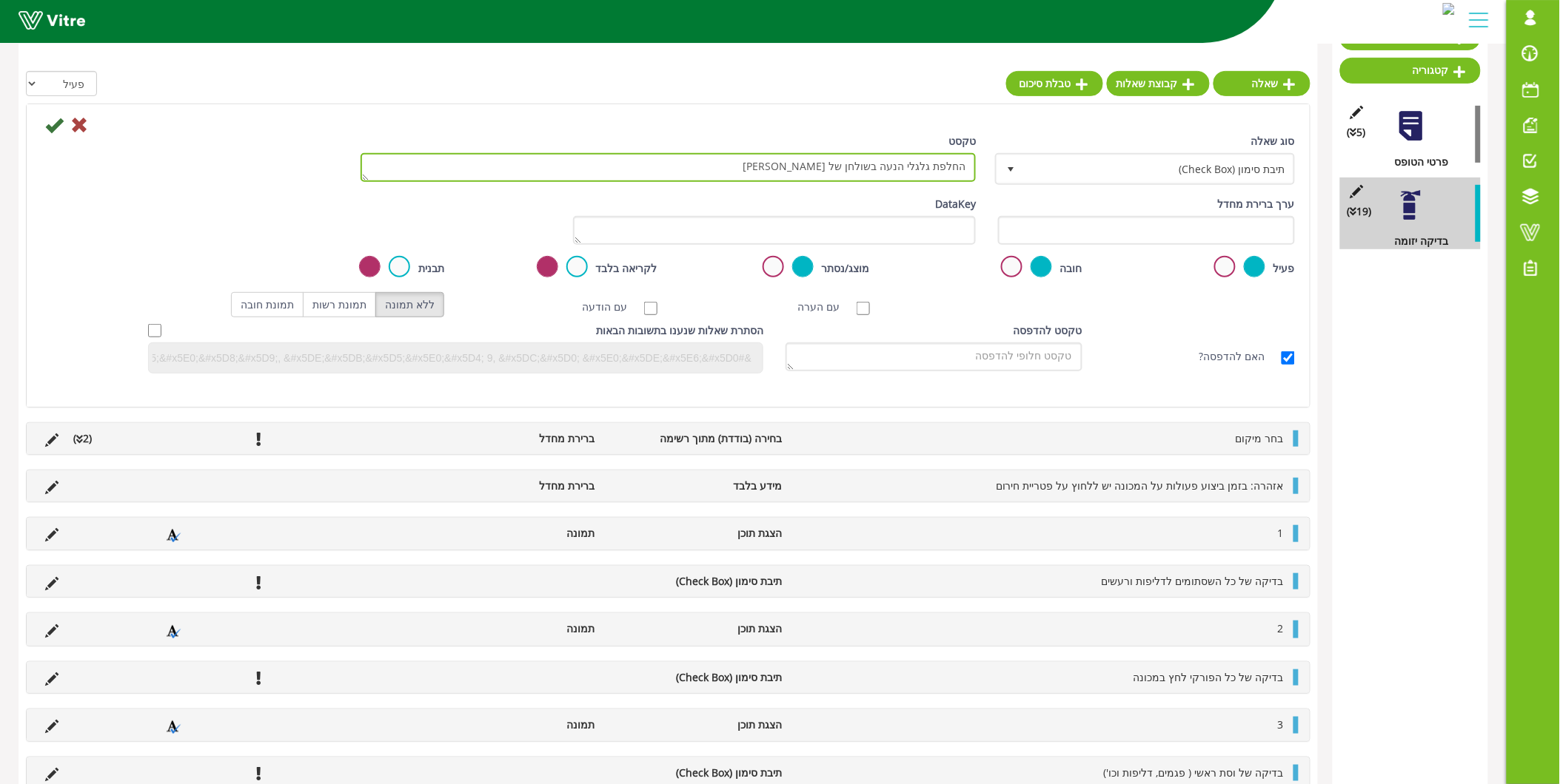
click at [840, 165] on textarea "החלפת גלגלי הנעה בשולחן של [PERSON_NAME]" at bounding box center [668, 167] width 616 height 28
type textarea "החלפת גלגלי הנעה בשולחן של הפלטייזר"
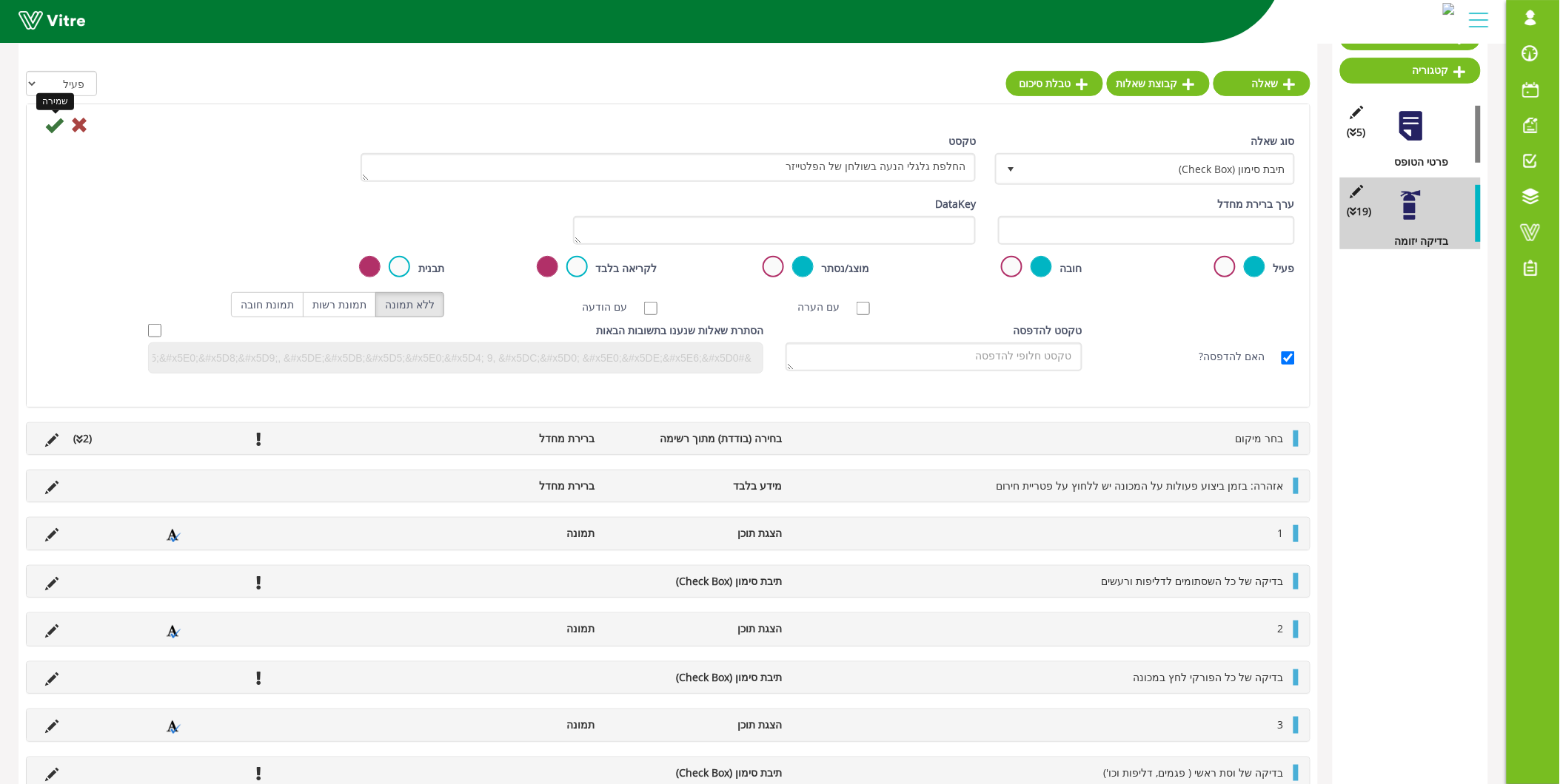
click at [57, 122] on icon at bounding box center [54, 125] width 18 height 18
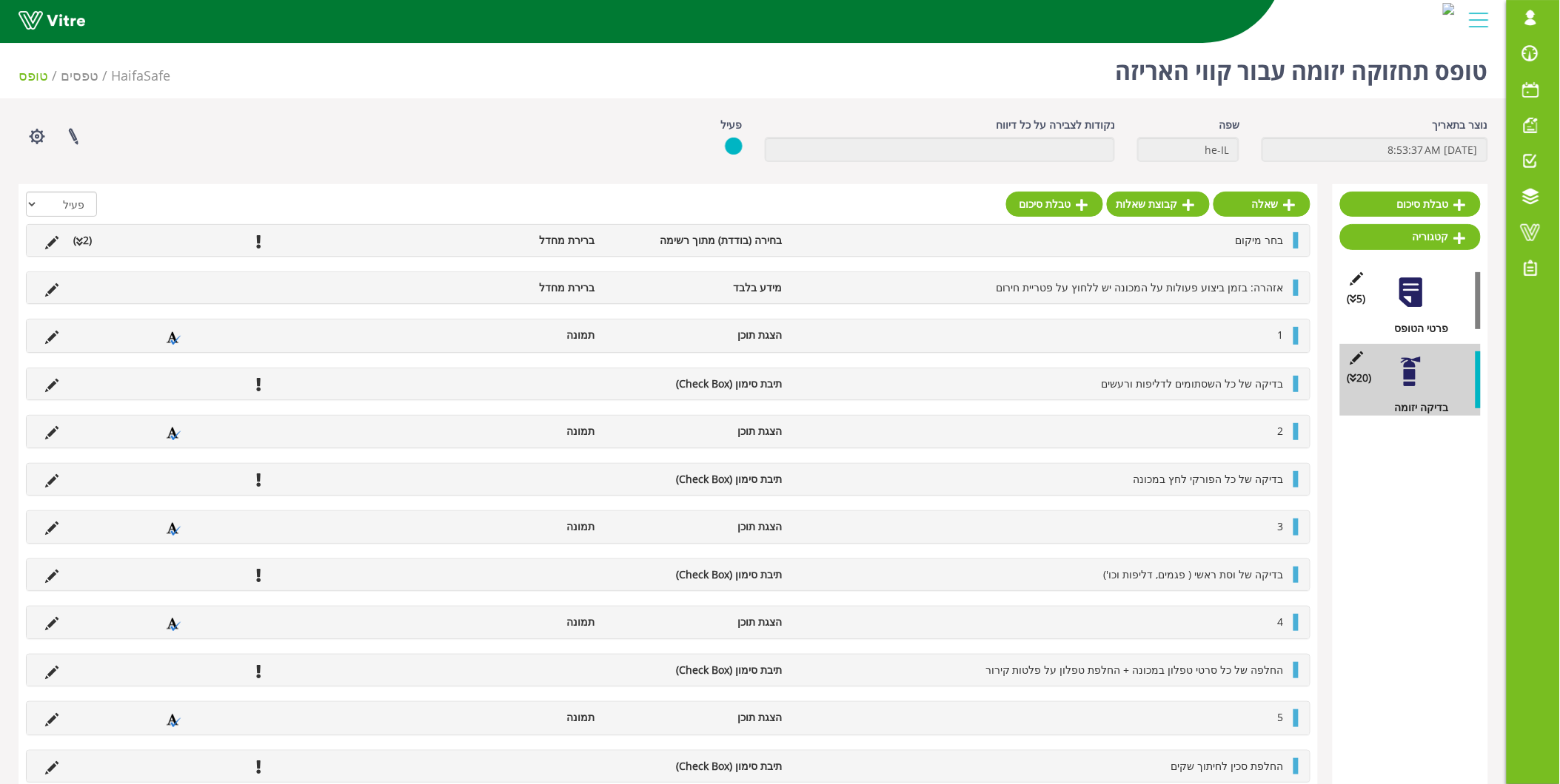
scroll to position [0, 0]
click at [1268, 208] on link "שאלה" at bounding box center [1261, 205] width 97 height 25
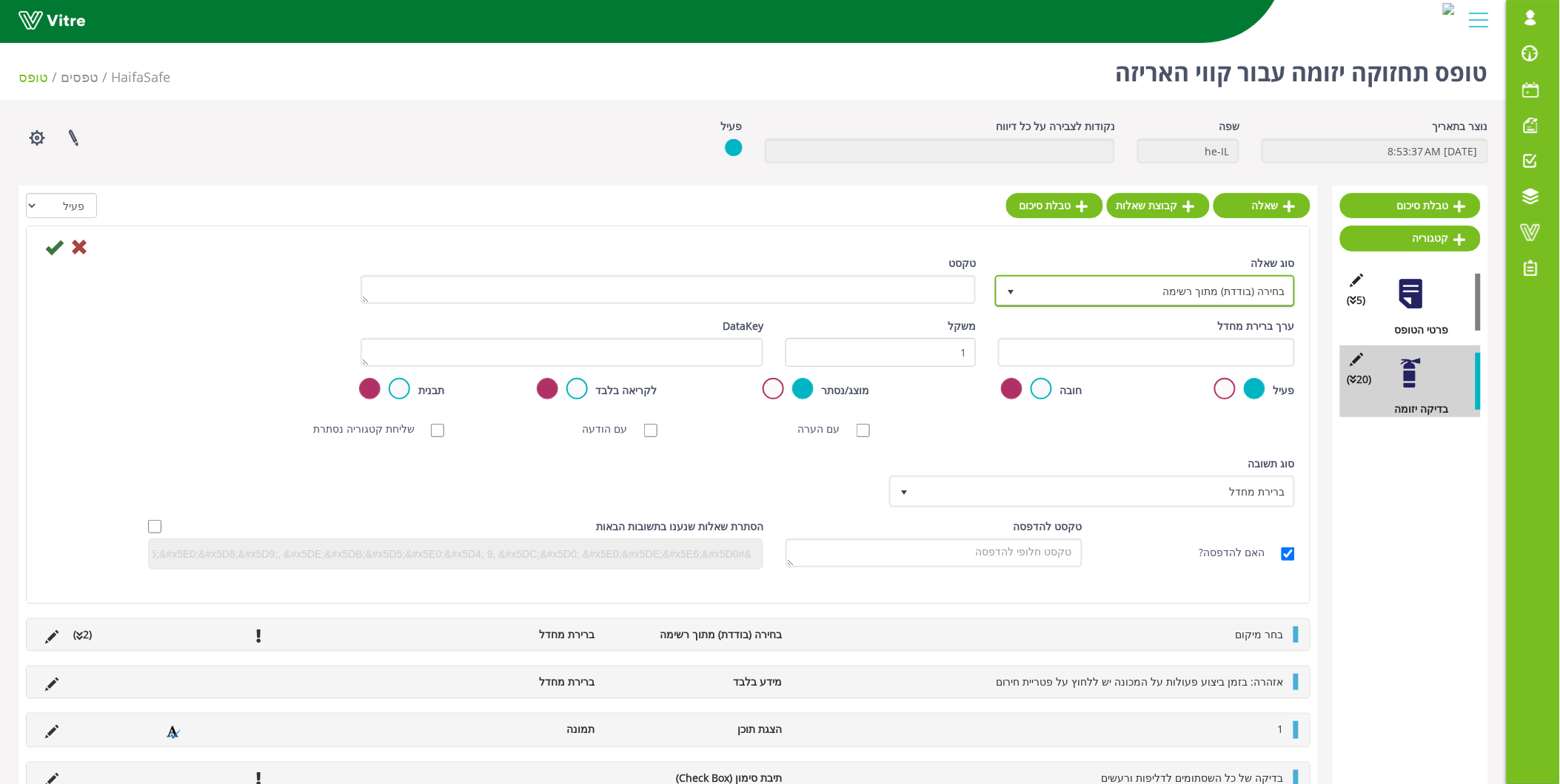
click at [1236, 305] on span "בחירה (בודדת) מתוך רשימה 3" at bounding box center [1145, 292] width 300 height 32
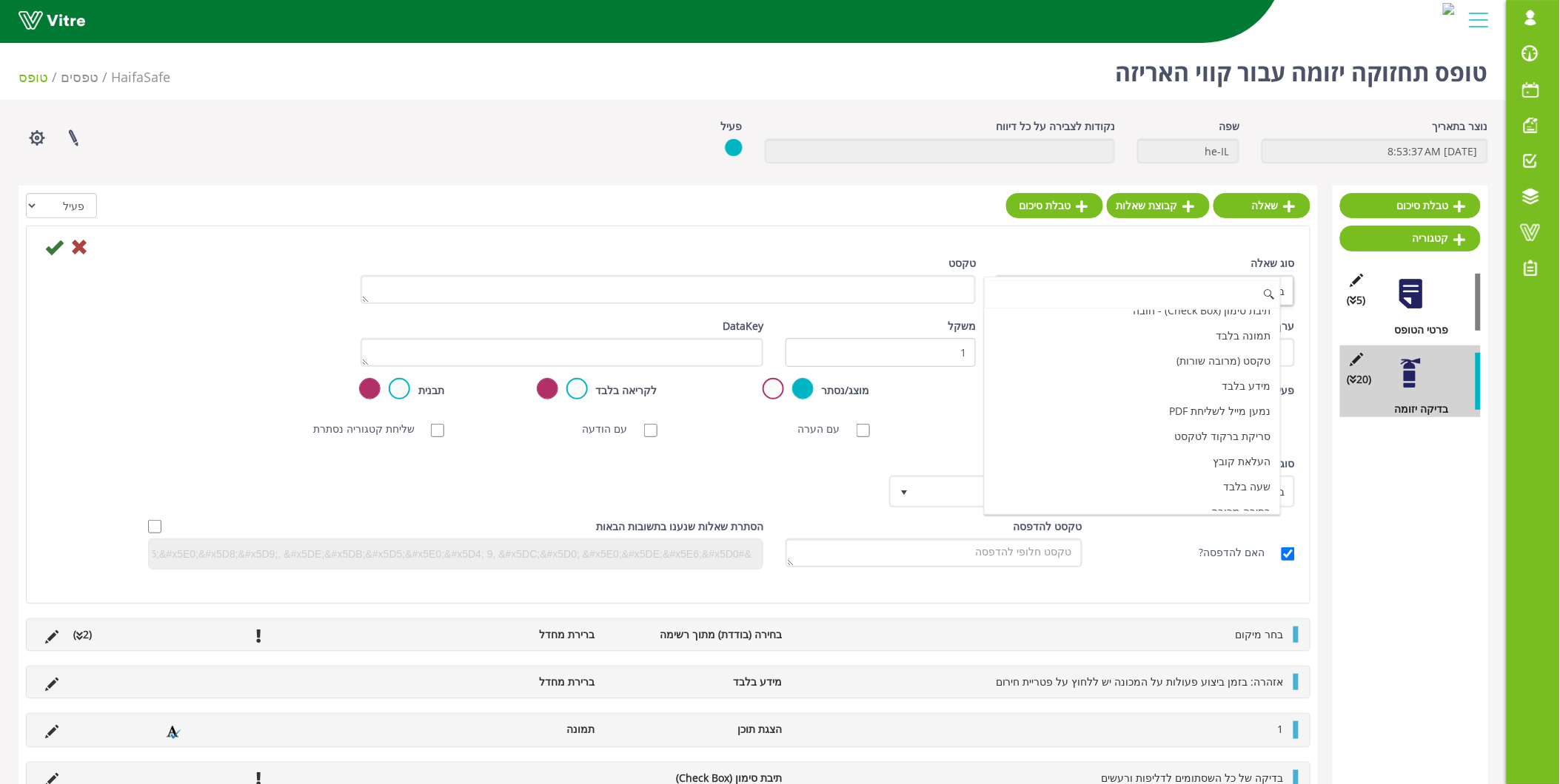
scroll to position [456, 0]
click at [1194, 430] on li "הצגת תוכן" at bounding box center [1132, 423] width 295 height 25
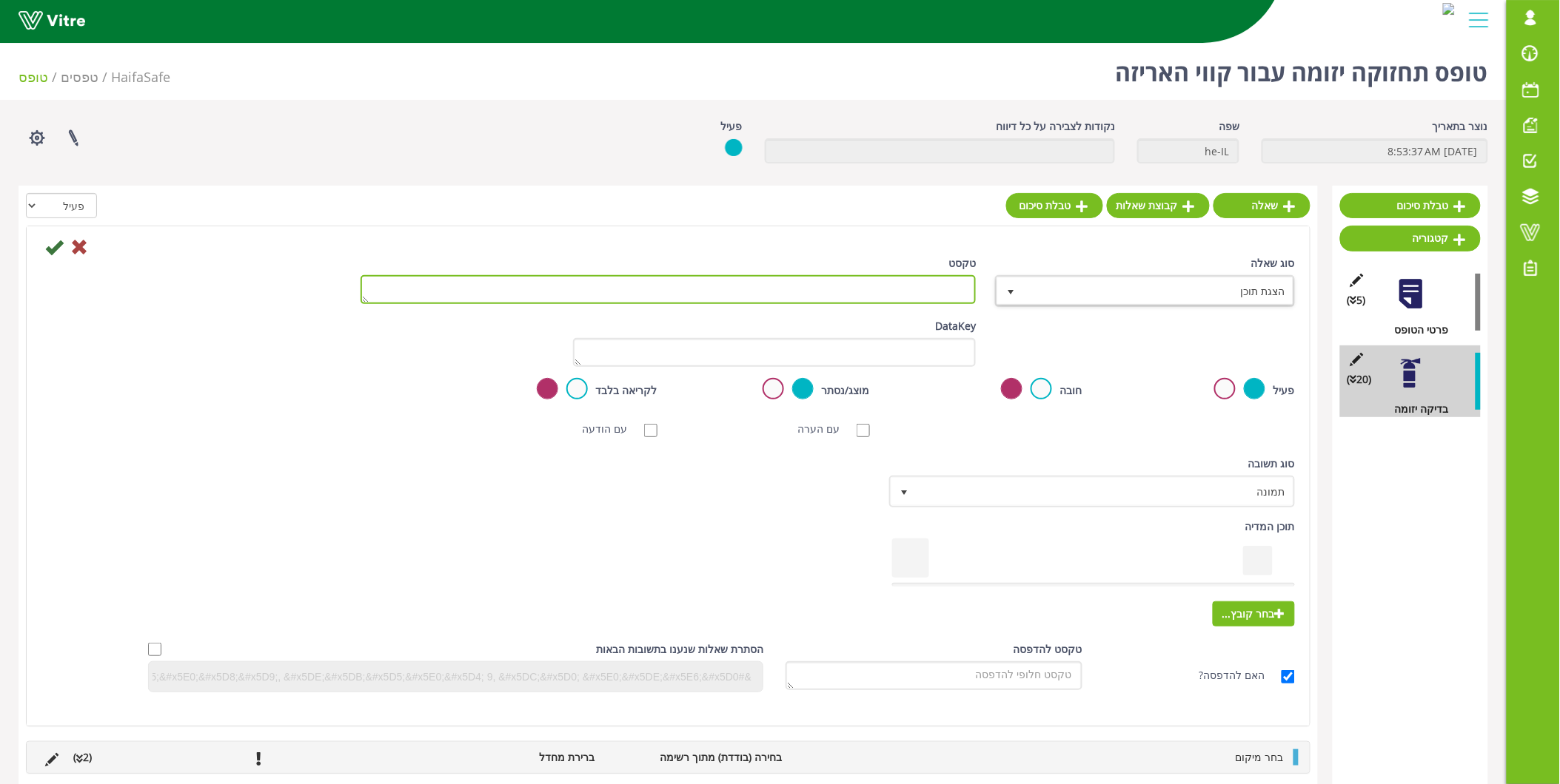
click at [895, 289] on textarea "טקסט" at bounding box center [668, 290] width 616 height 28
type textarea "10"
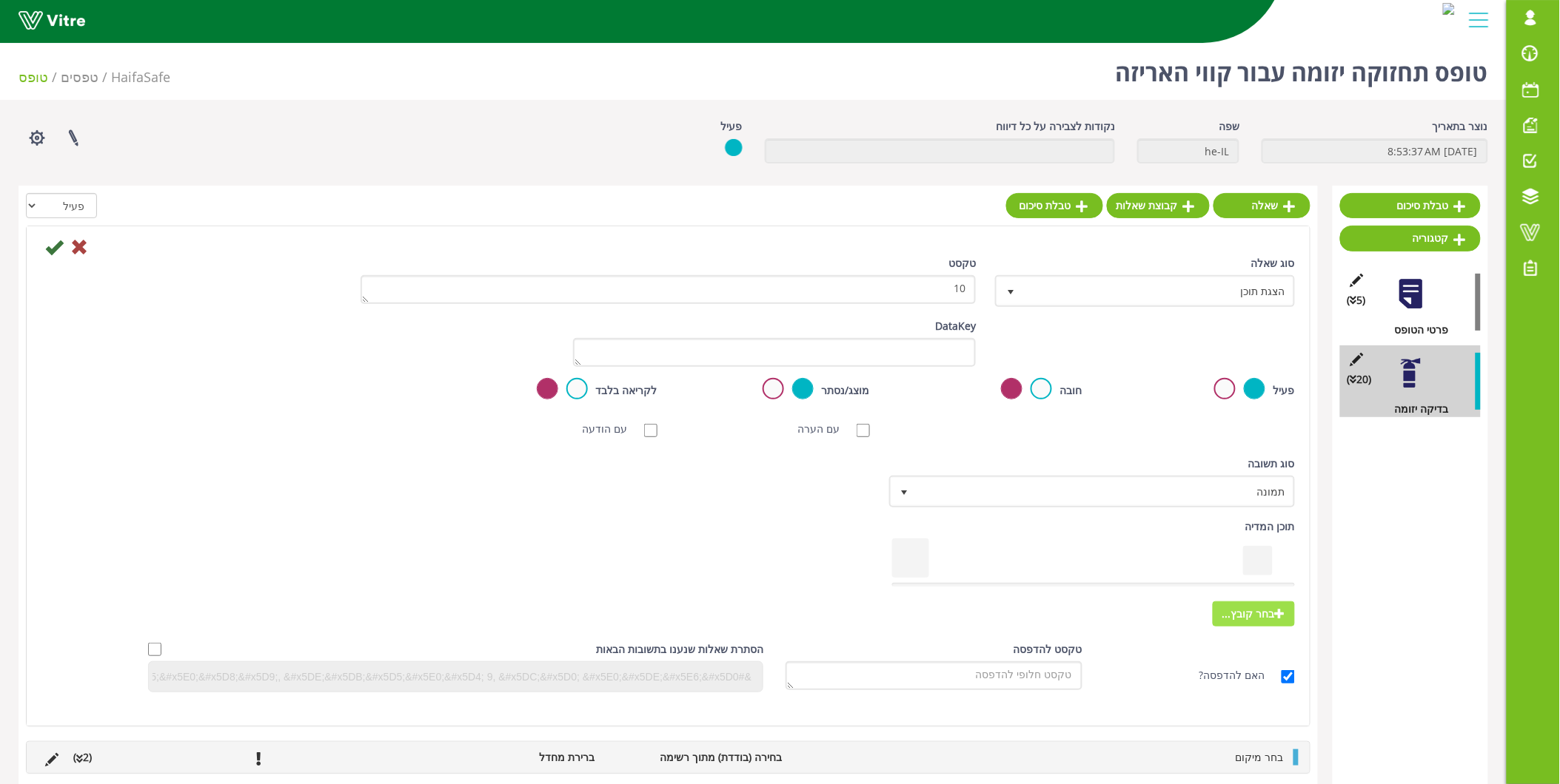
click at [1255, 604] on span "בחר קובץ..." at bounding box center [1254, 614] width 82 height 25
click at [0, 0] on input "בחר קובץ..." at bounding box center [0, 0] width 0 height 0
click at [60, 239] on icon at bounding box center [54, 247] width 18 height 18
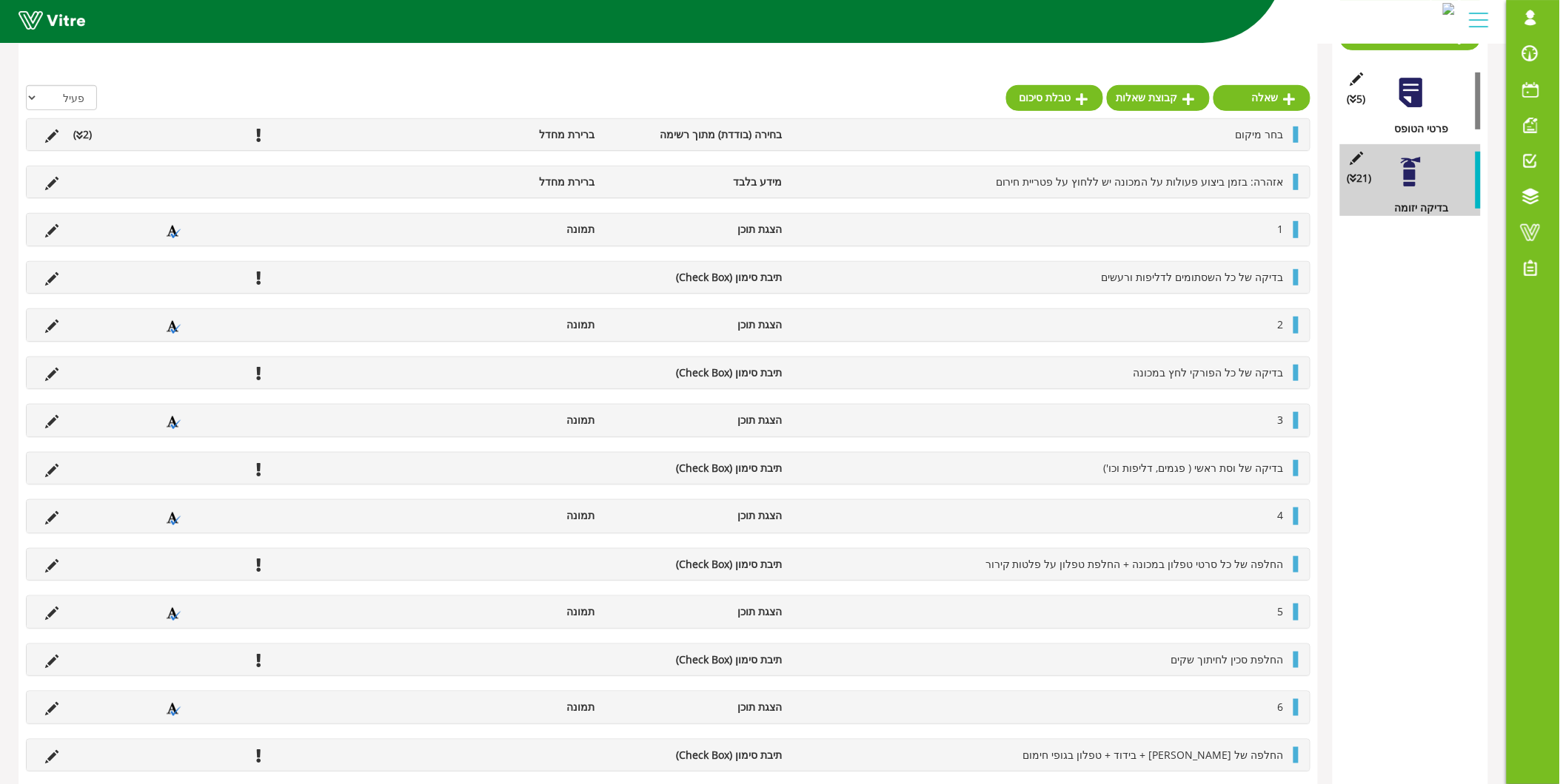
scroll to position [200, 0]
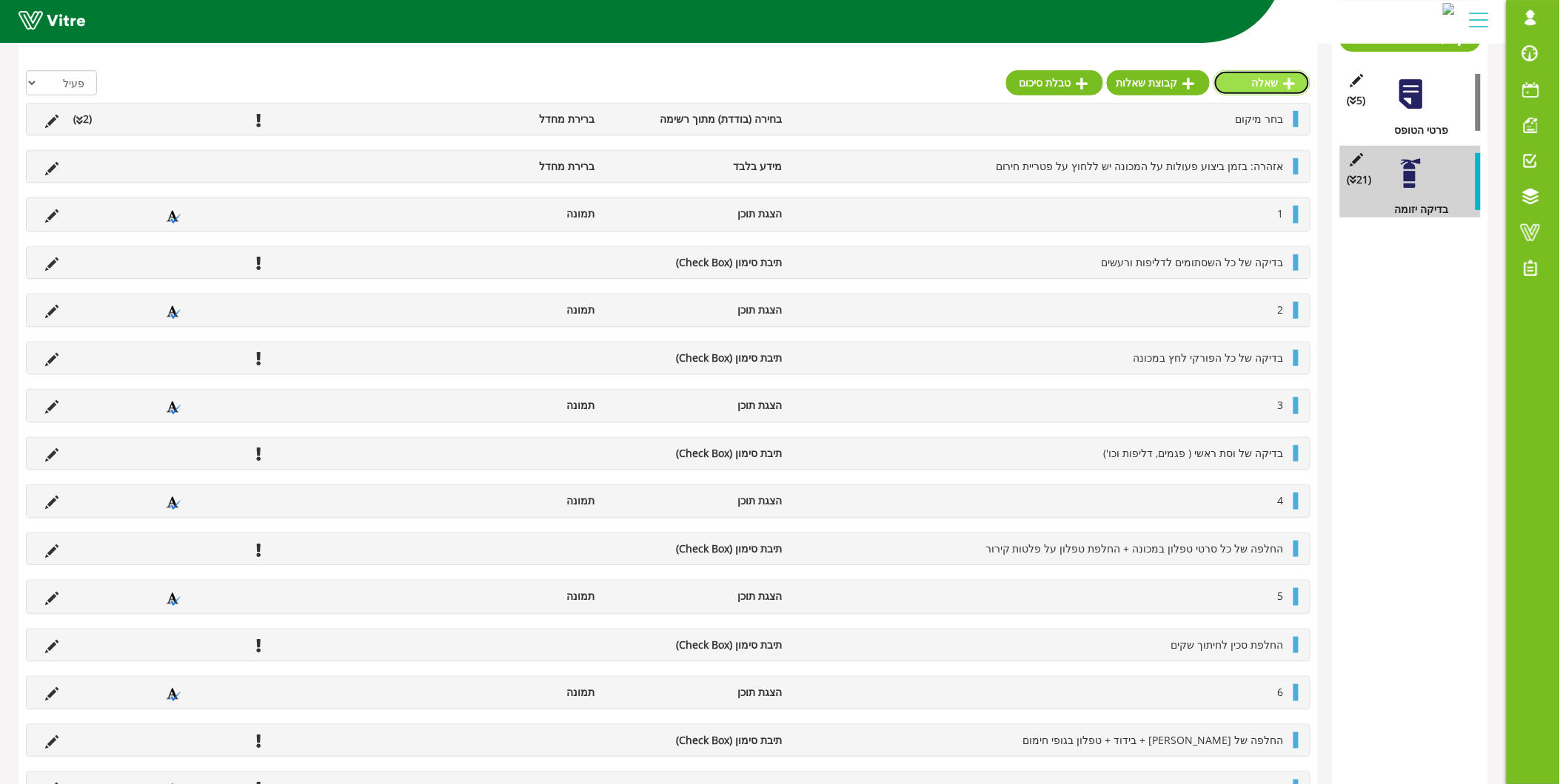
click at [1292, 84] on icon at bounding box center [1290, 84] width 12 height 13
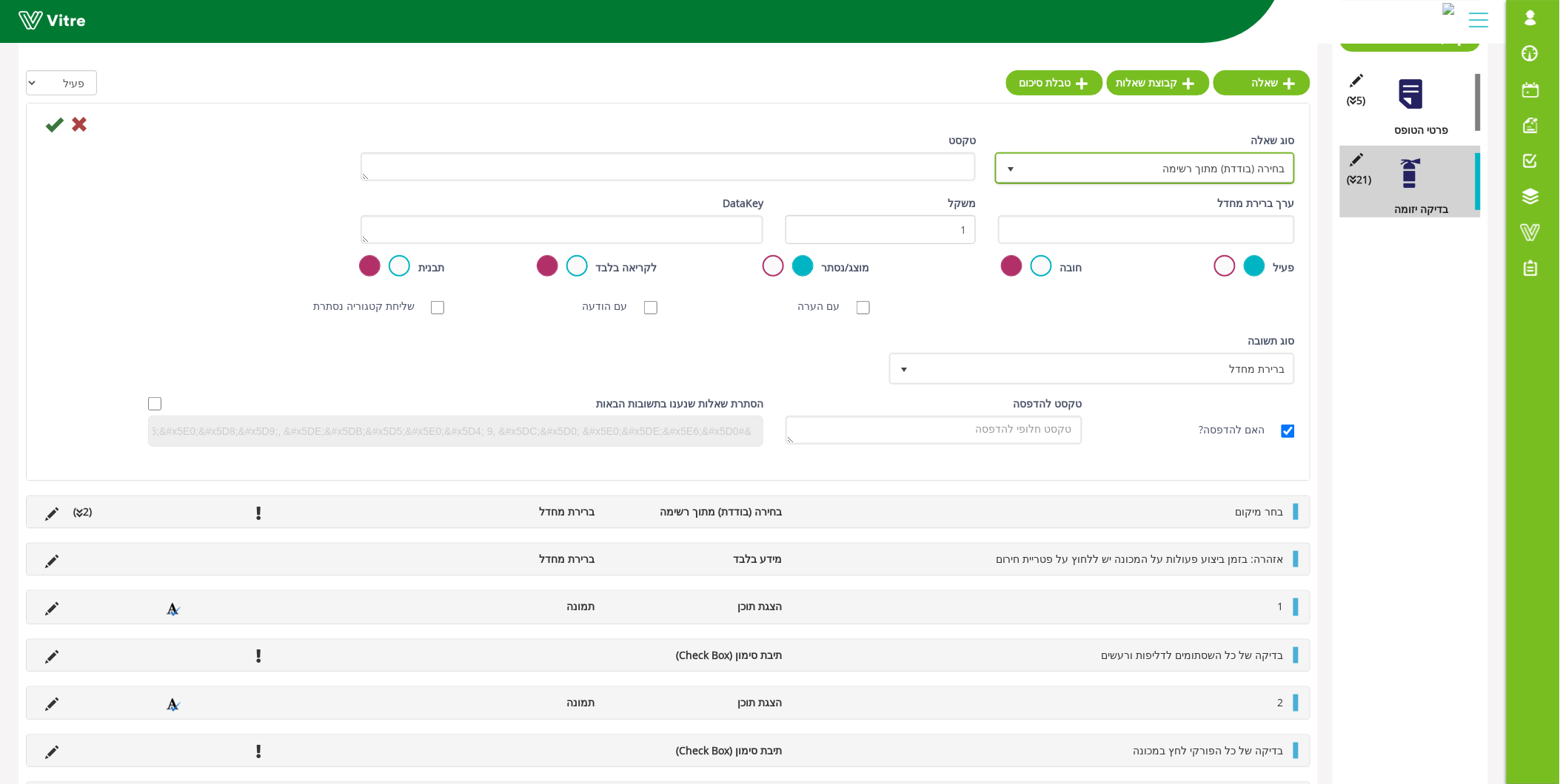
click at [1196, 170] on span "בחירה (בודדת) מתוך רשימה" at bounding box center [1158, 168] width 270 height 27
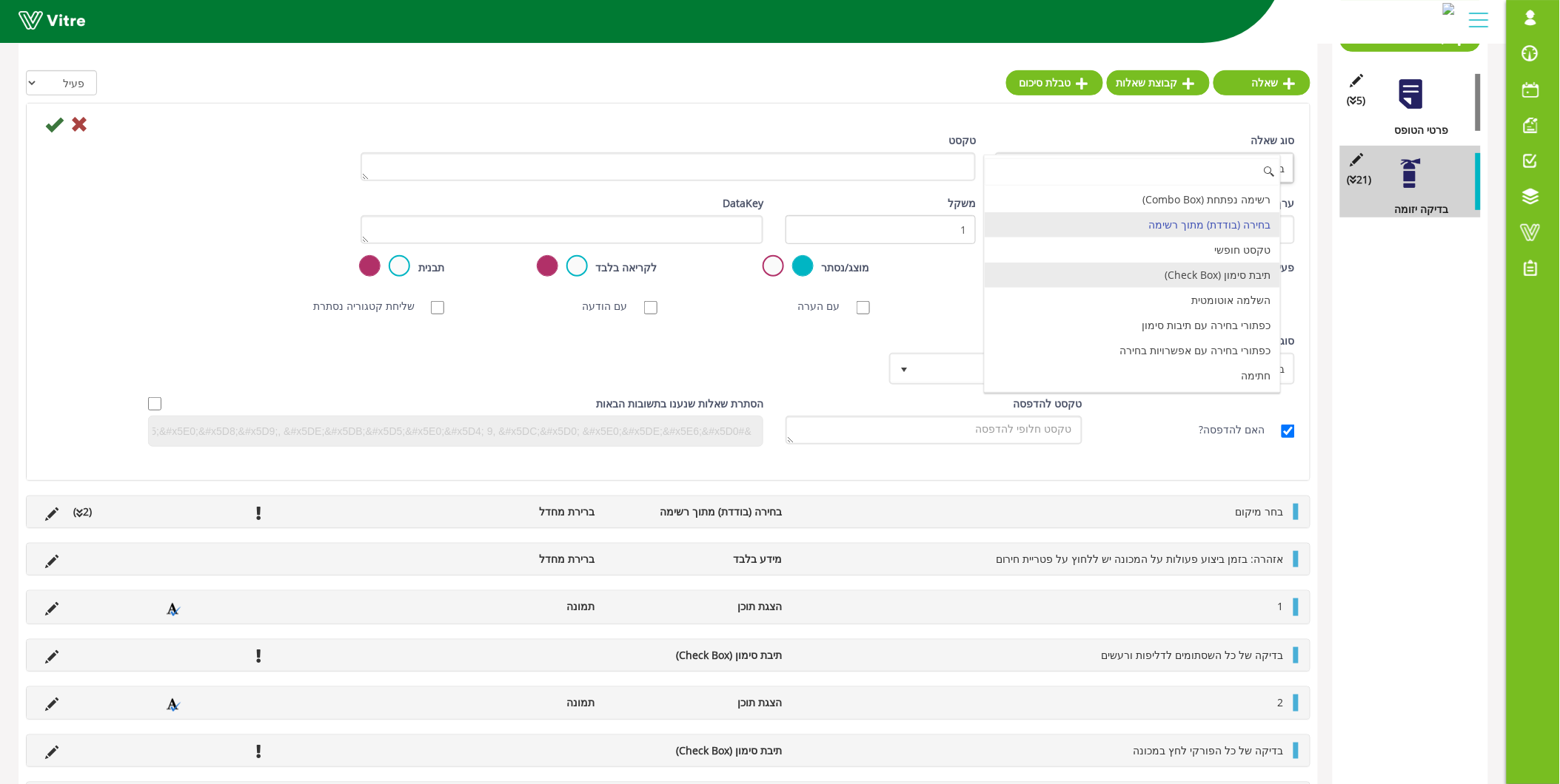
click at [1174, 280] on li "תיבת סימון (Check Box)" at bounding box center [1132, 276] width 295 height 25
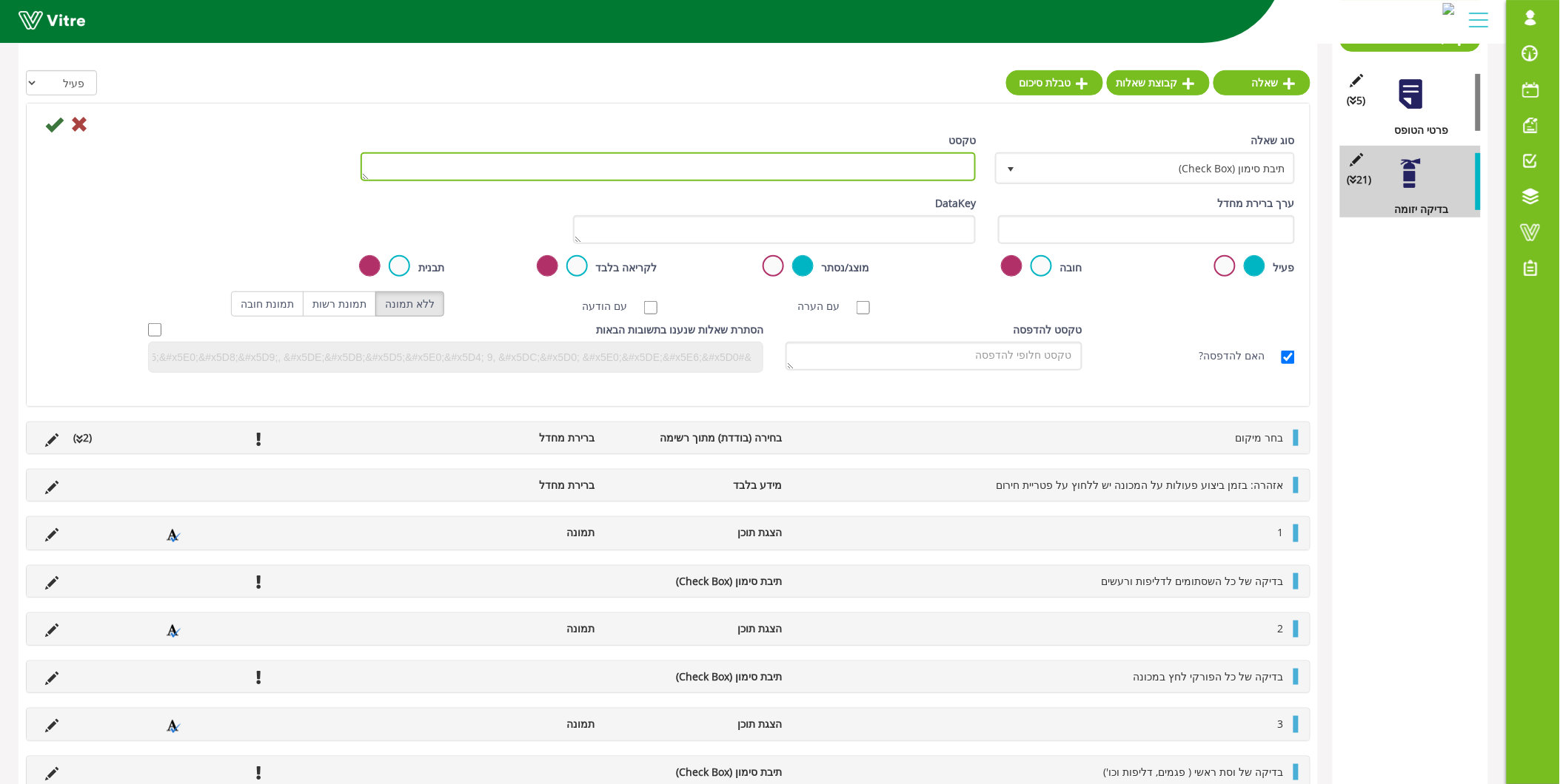
click at [883, 167] on textarea "טקסט" at bounding box center [668, 166] width 616 height 28
paste textarea "בדיקה של כל השרשראות בקו והחלפתם במידת הצורך"
type textarea "בדיקה של כל השרשראות בקו והחלפתם במידת הצורך"
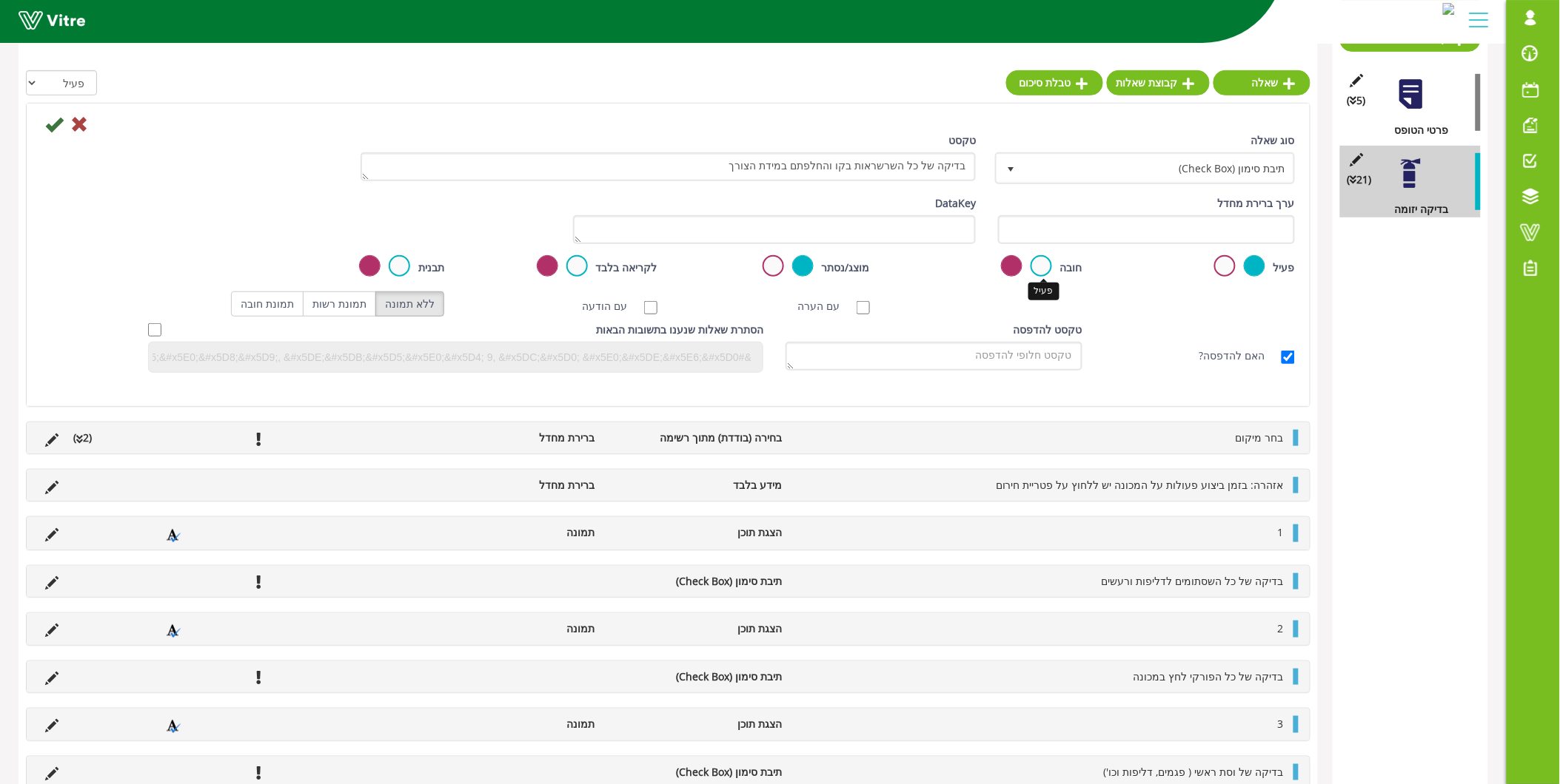
click at [1041, 268] on label at bounding box center [1041, 266] width 21 height 21
click at [0, 0] on input "radio" at bounding box center [0, 0] width 0 height 0
click at [49, 122] on icon at bounding box center [54, 124] width 18 height 18
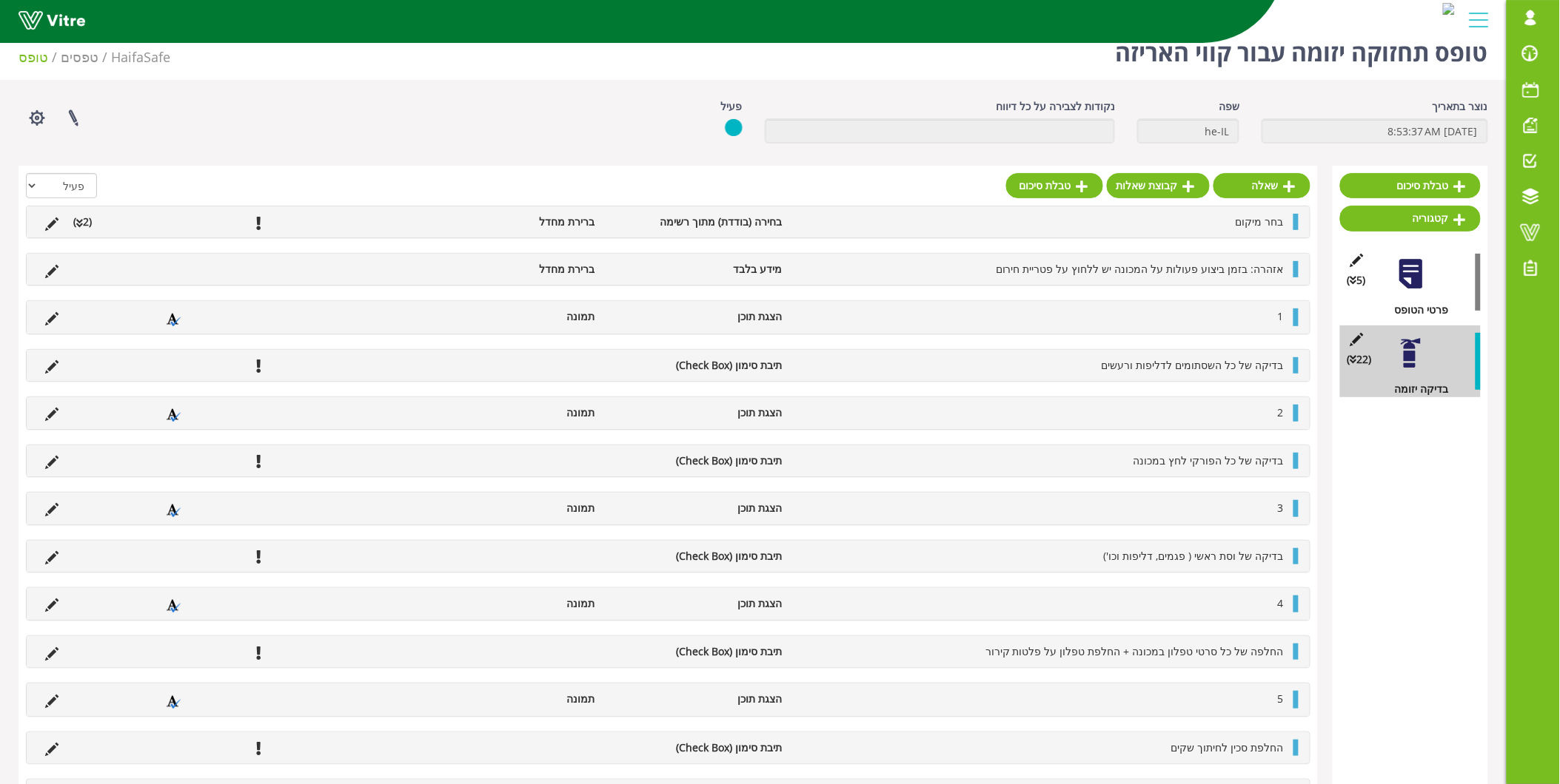
scroll to position [0, 0]
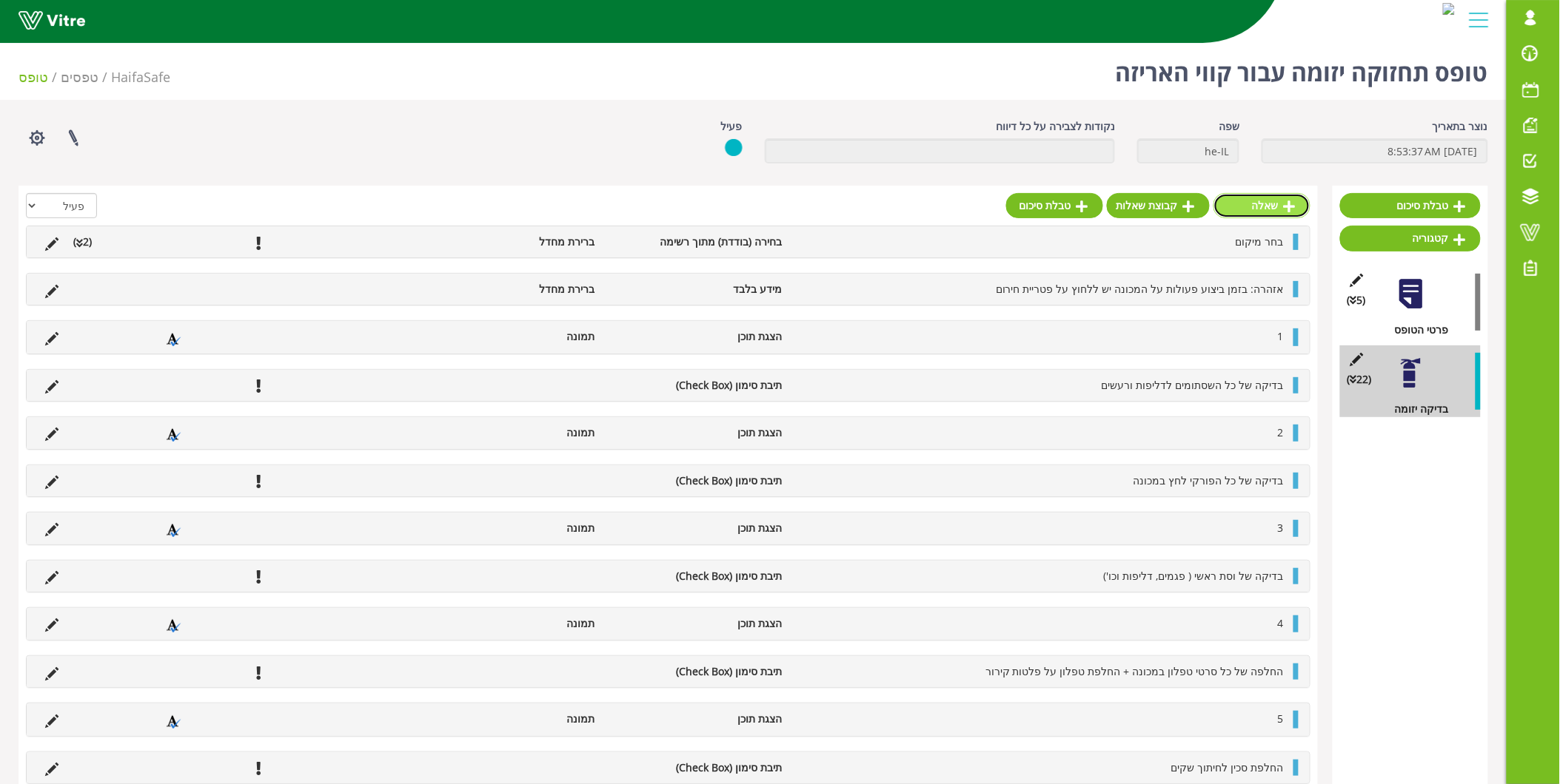
click at [1292, 205] on icon at bounding box center [1290, 206] width 12 height 13
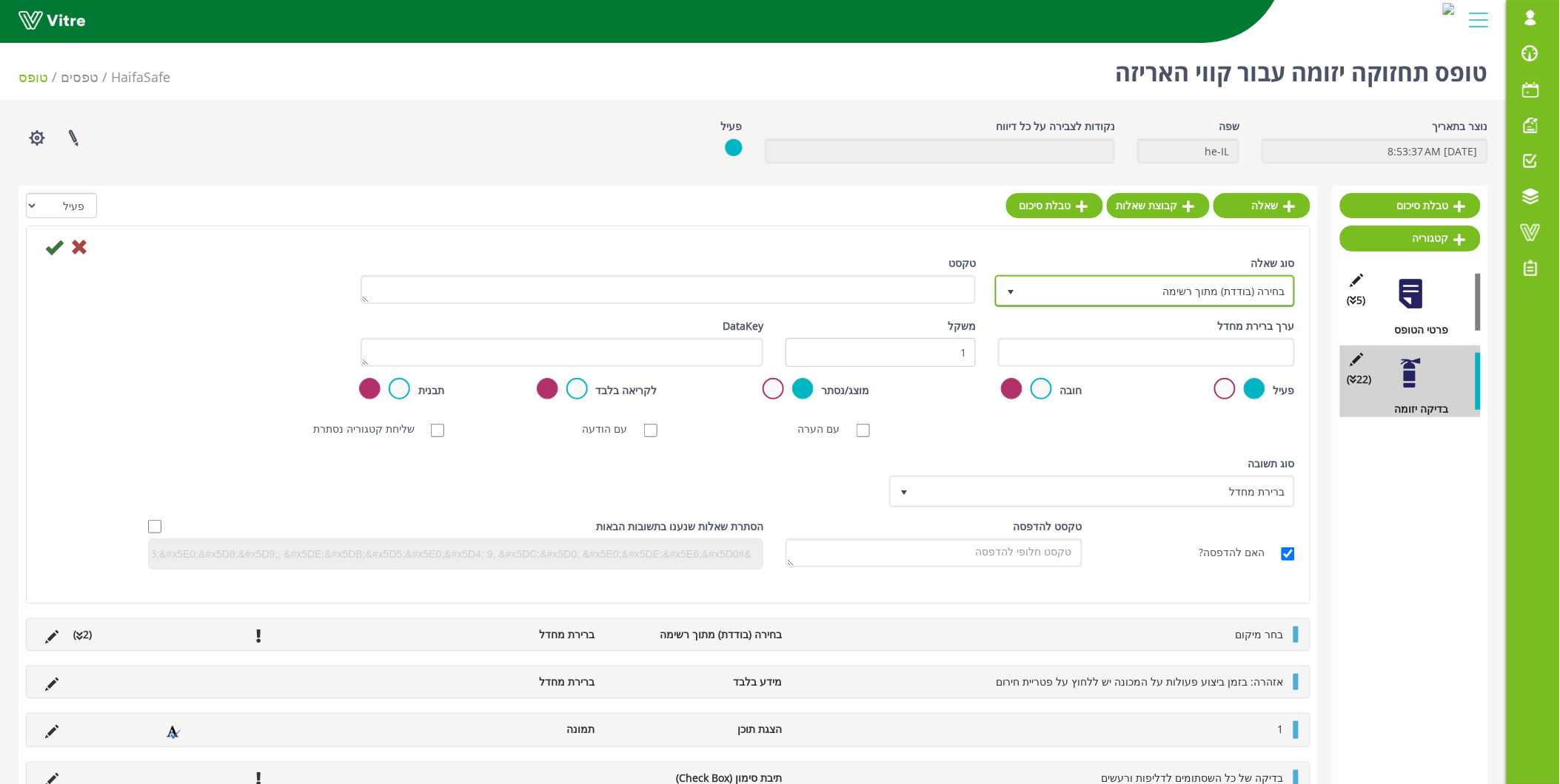
click at [1212, 287] on span "בחירה (בודדת) מתוך רשימה" at bounding box center [1158, 291] width 270 height 27
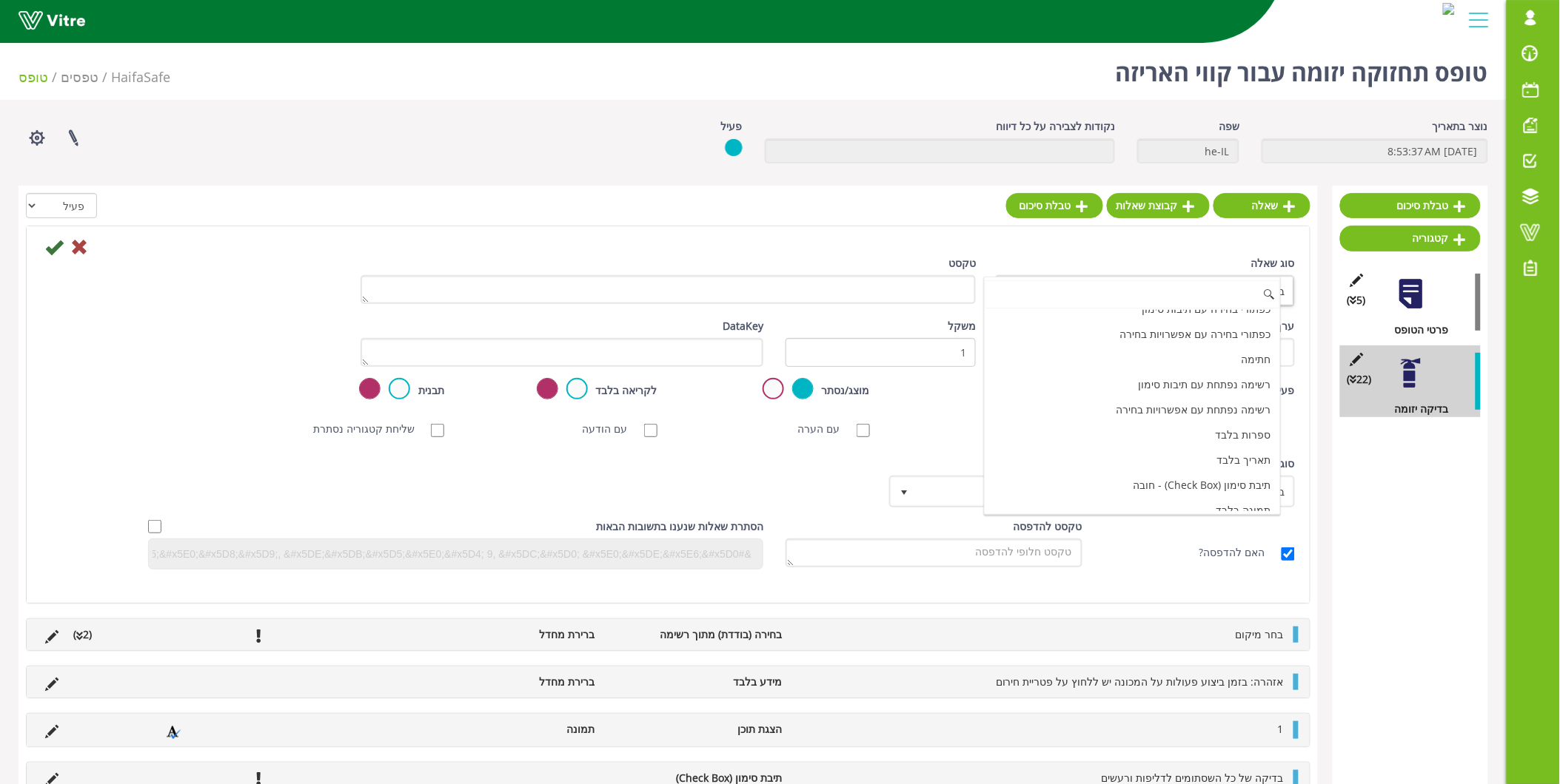
scroll to position [456, 0]
click at [1186, 426] on li "הצגת תוכן" at bounding box center [1132, 423] width 295 height 25
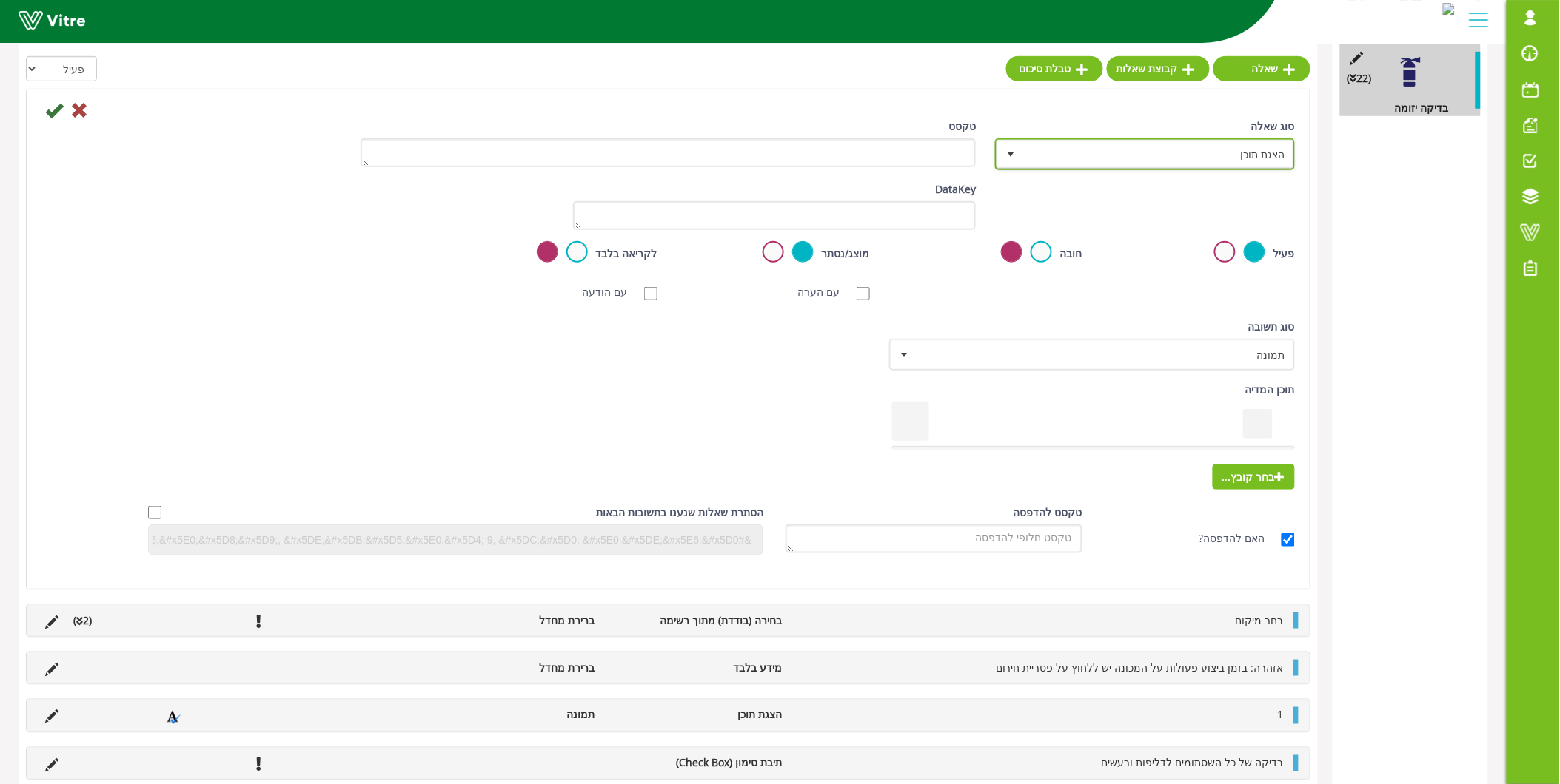
scroll to position [274, 0]
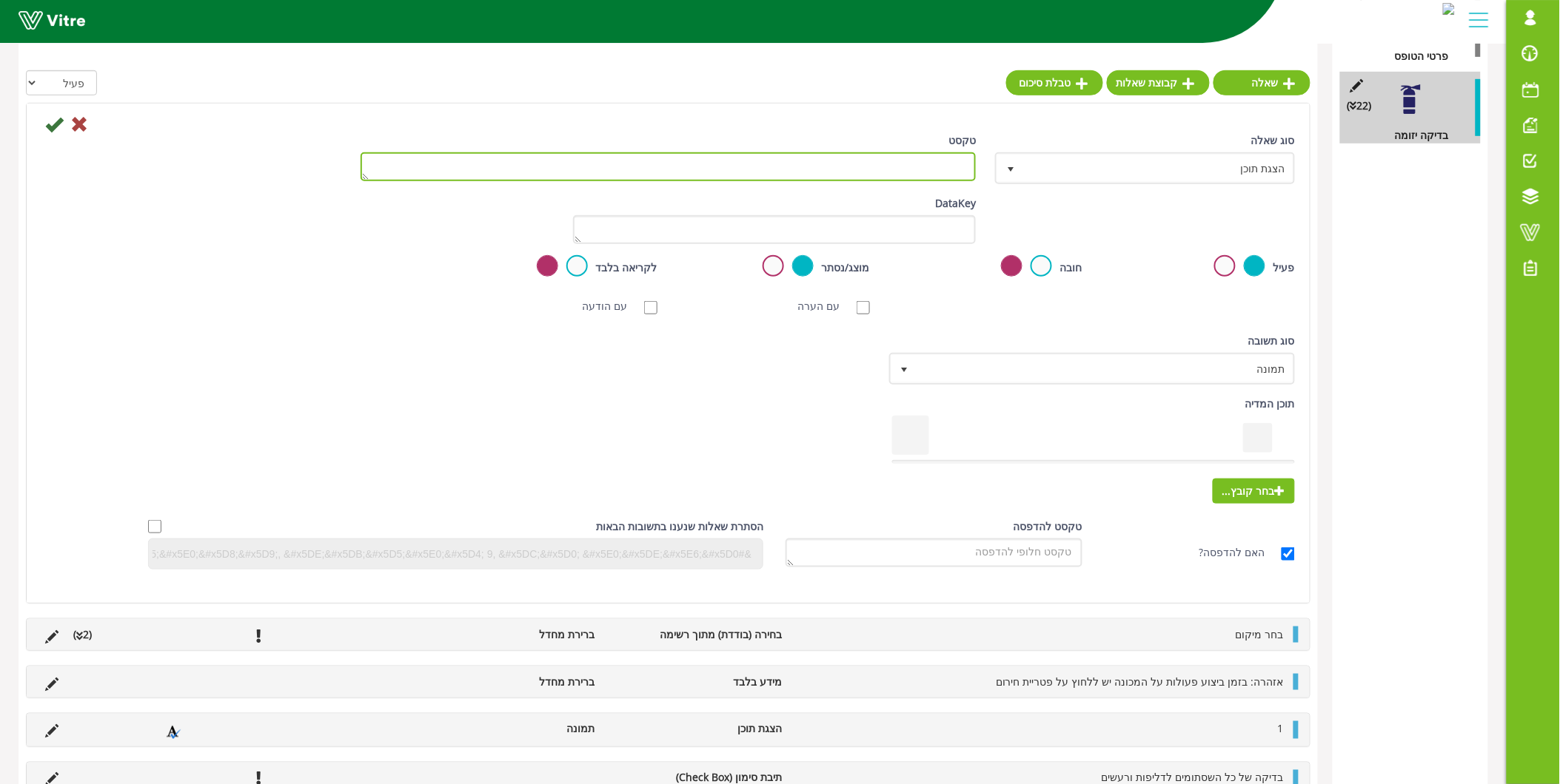
click at [869, 171] on textarea "טקסט" at bounding box center [668, 166] width 616 height 28
type textarea "11"
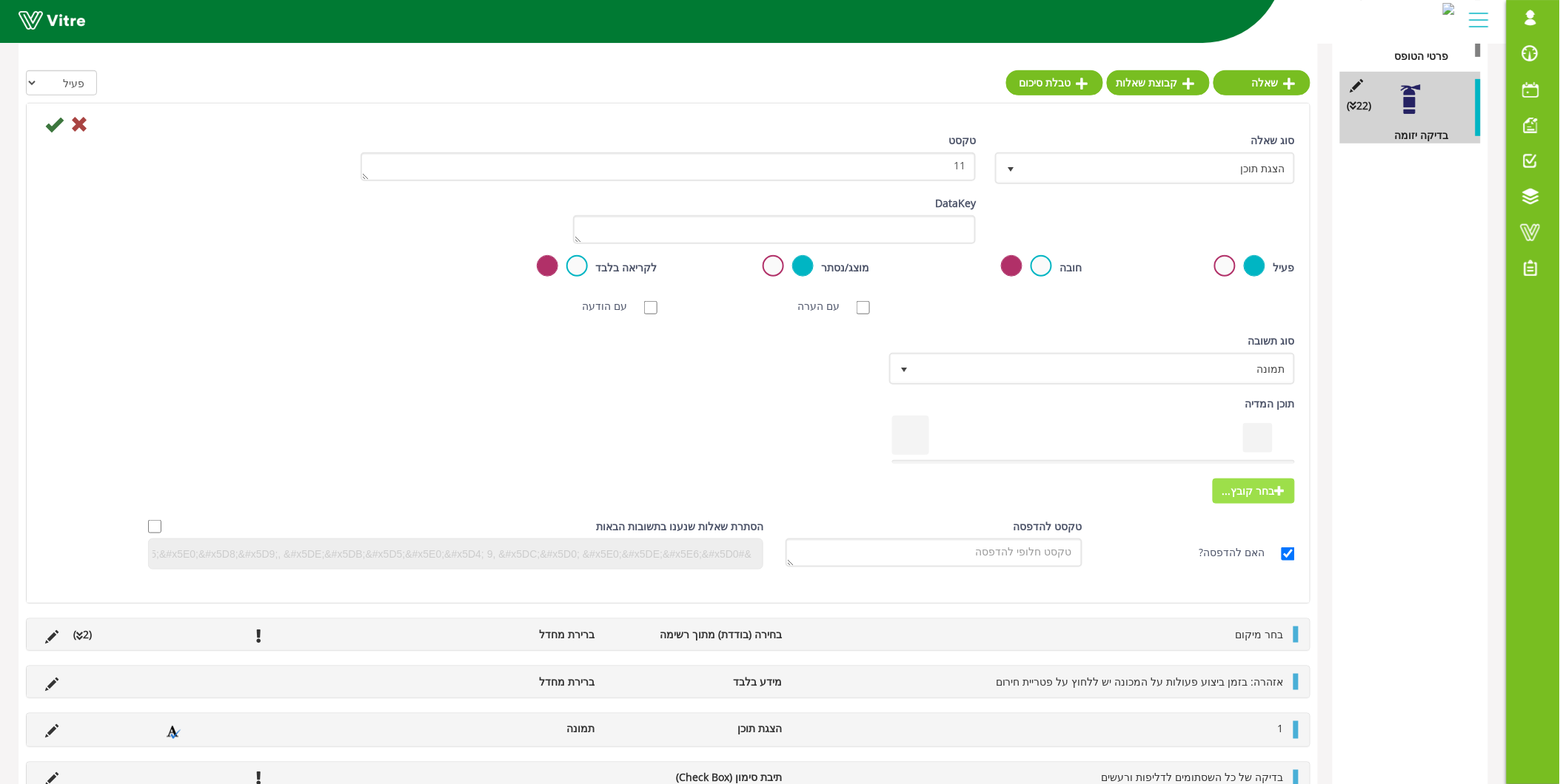
click at [1275, 487] on icon at bounding box center [1281, 491] width 11 height 11
click at [0, 0] on input "בחר קובץ..." at bounding box center [0, 0] width 0 height 0
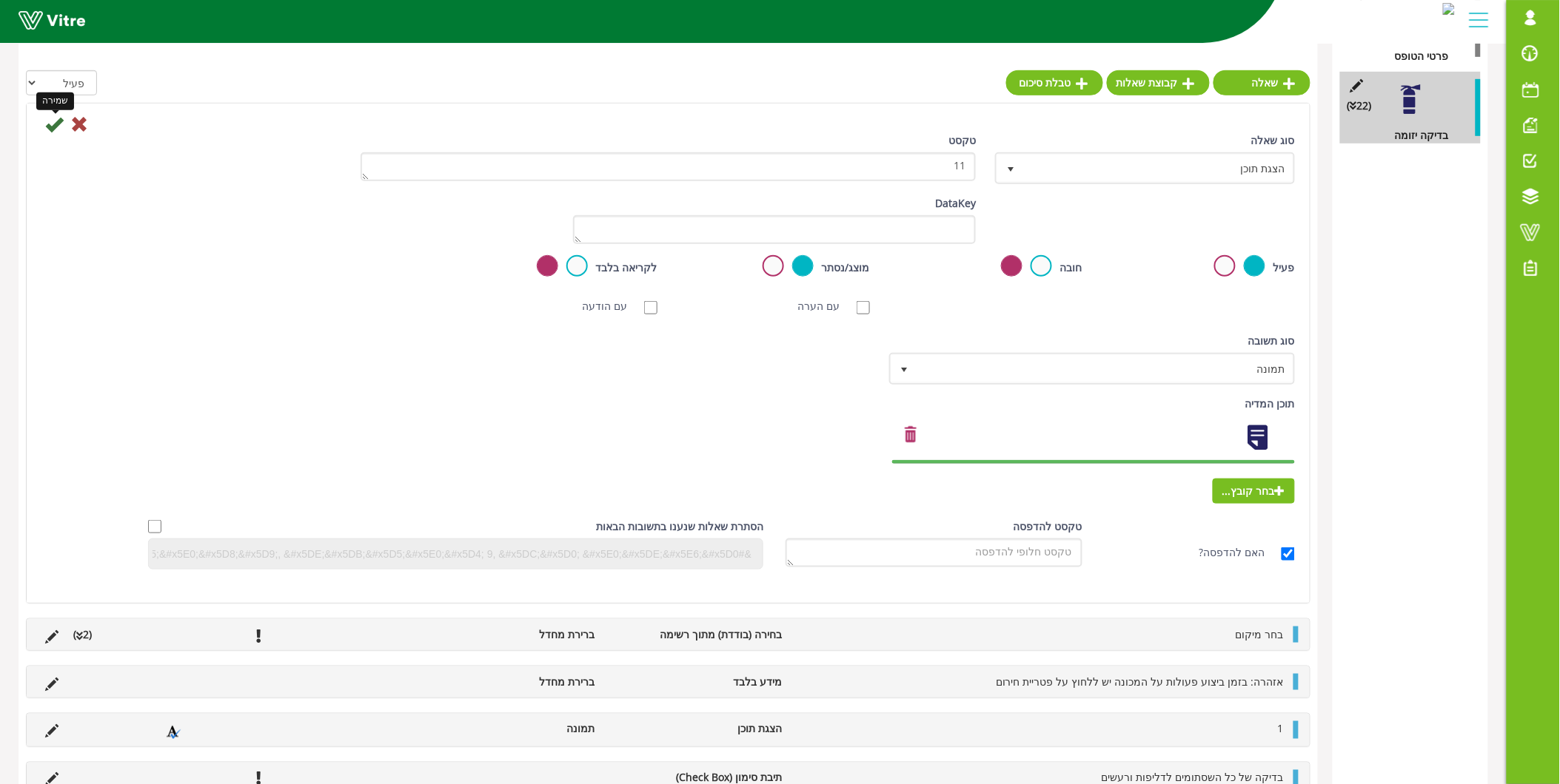
click at [60, 121] on icon at bounding box center [54, 124] width 18 height 18
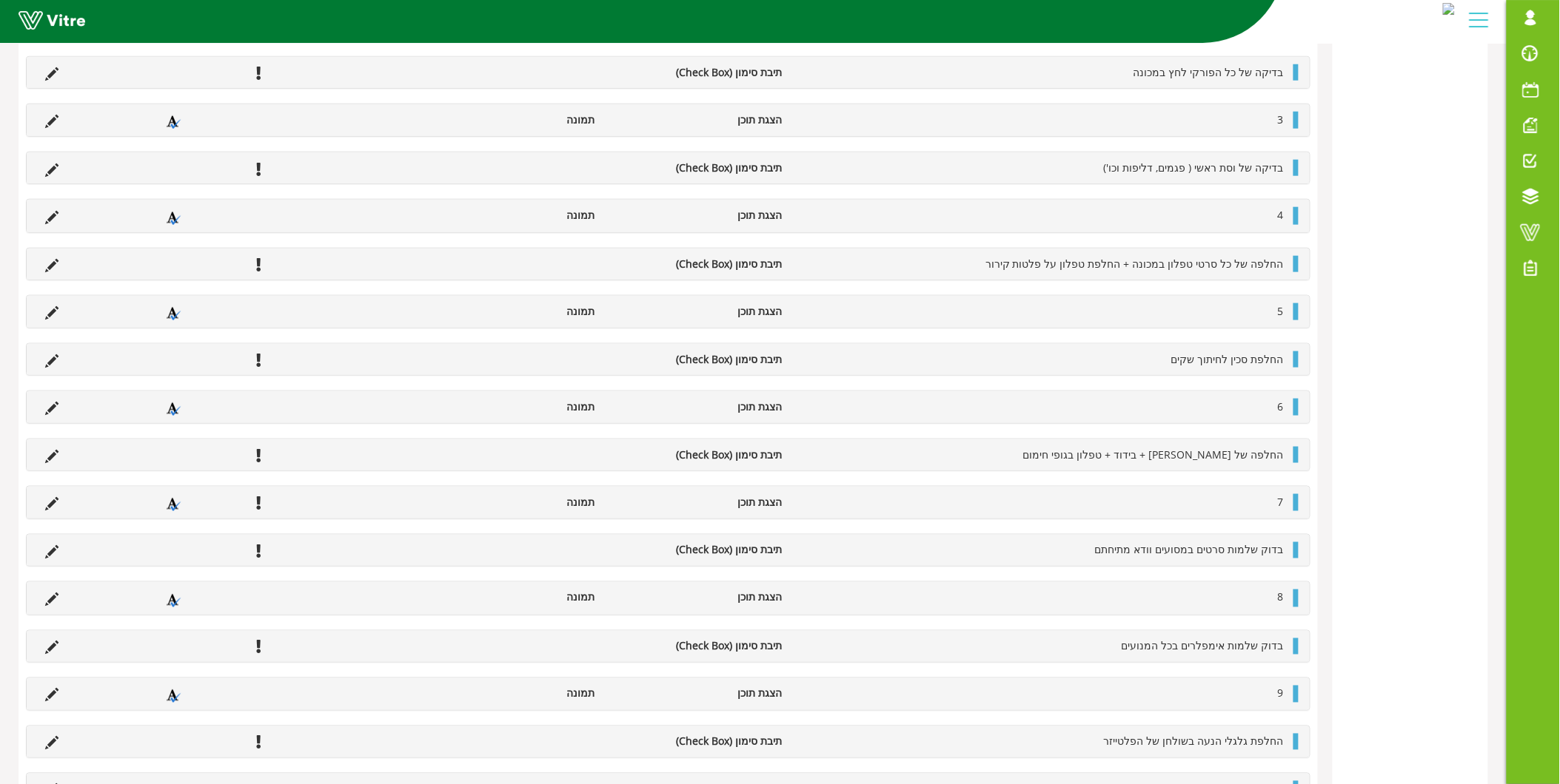
scroll to position [135, 0]
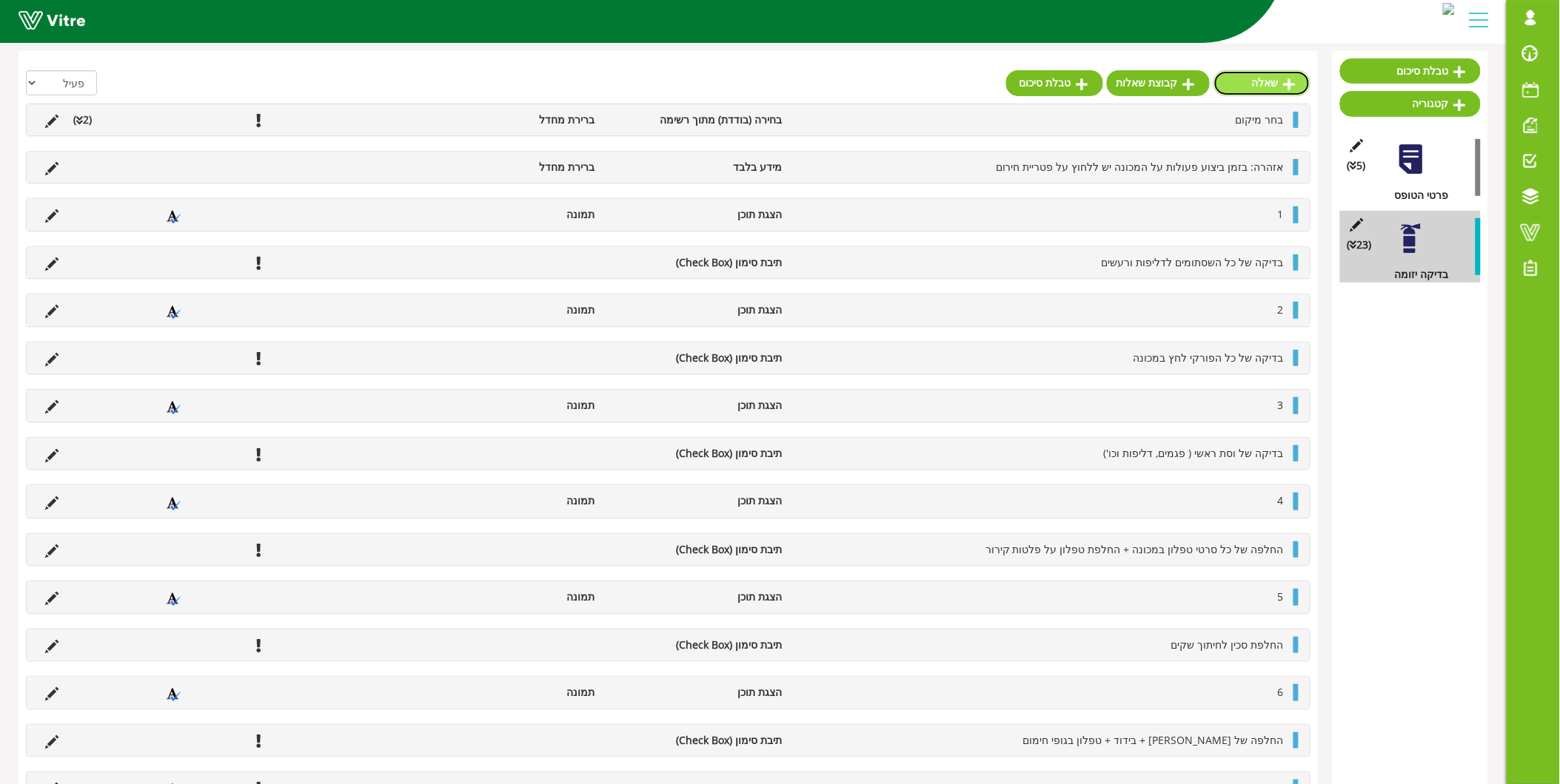
click at [1281, 86] on link "שאלה" at bounding box center [1261, 83] width 97 height 25
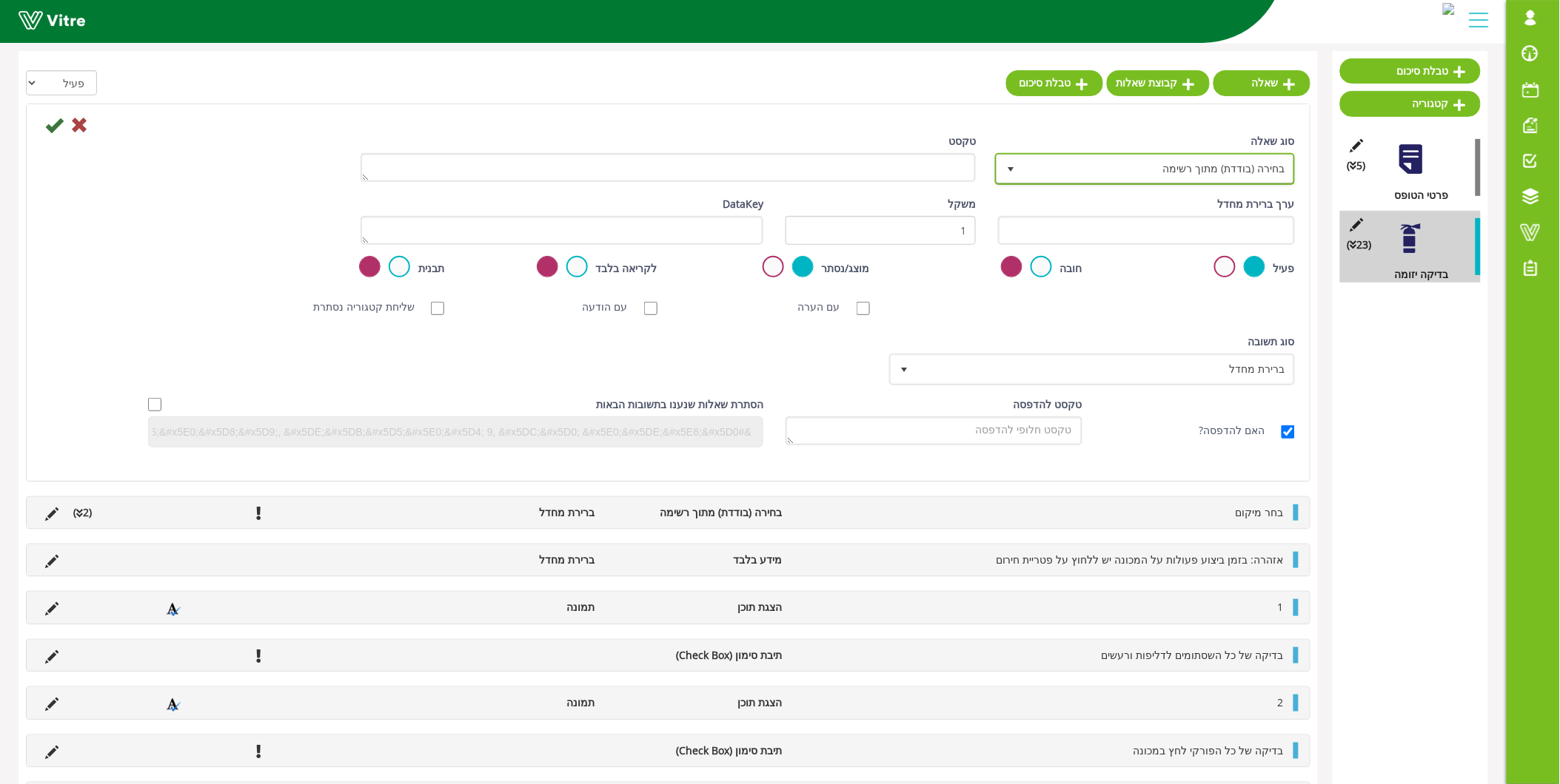
click at [1265, 174] on span "בחירה (בודדת) מתוך רשימה" at bounding box center [1158, 169] width 270 height 27
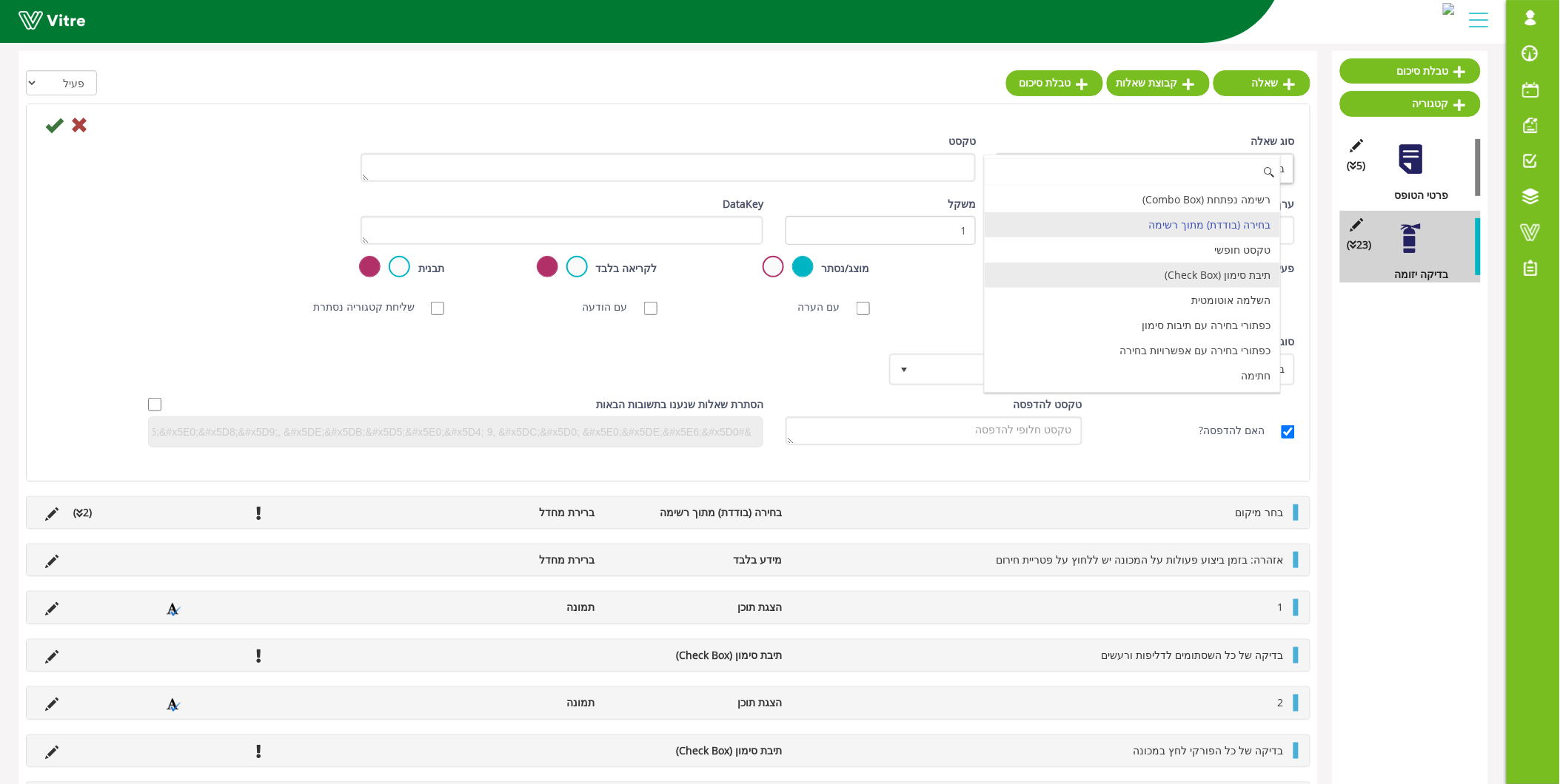
click at [1240, 275] on li "תיבת סימון (Check Box)" at bounding box center [1132, 276] width 295 height 25
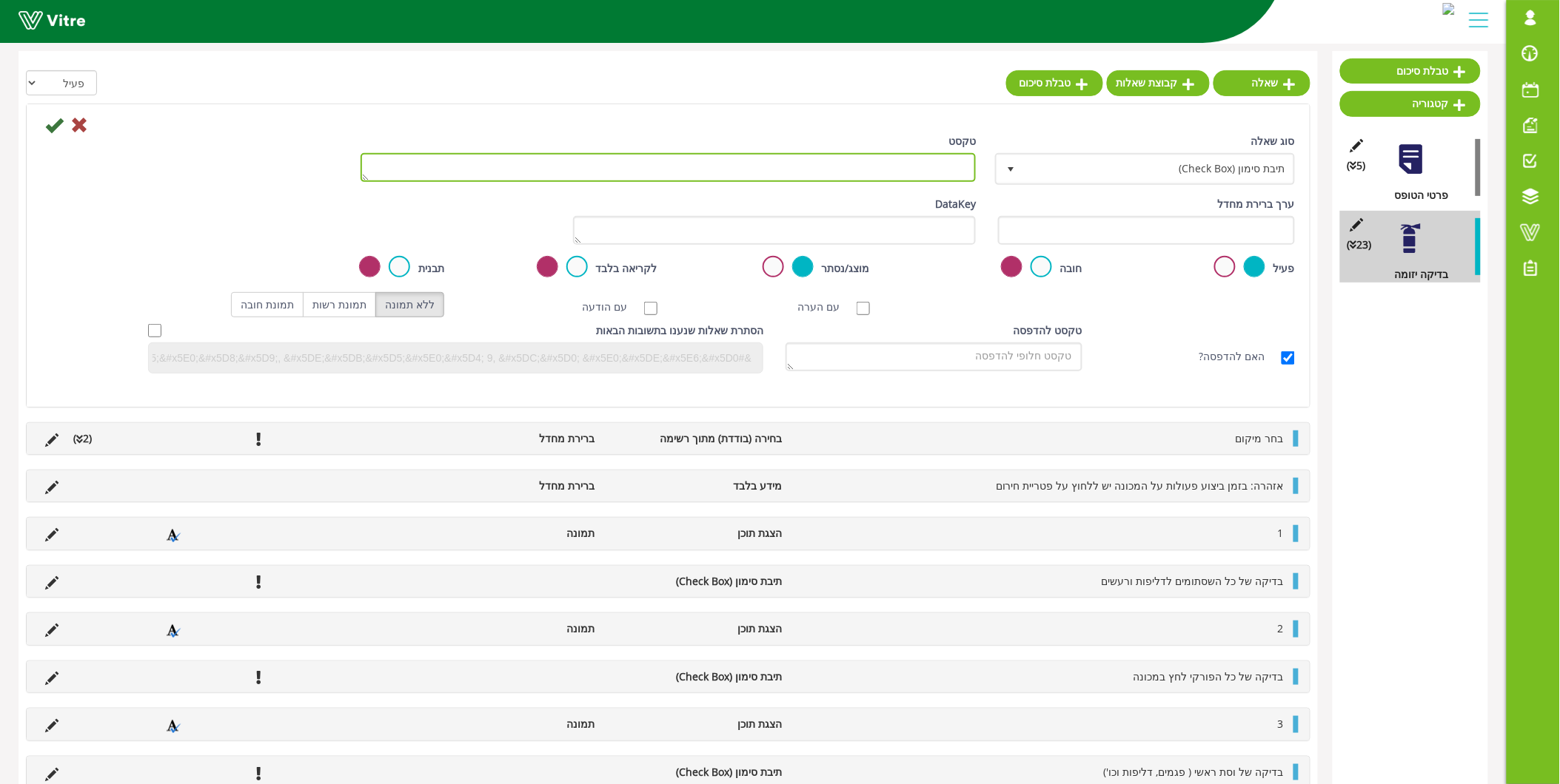
click at [936, 160] on textarea "טקסט" at bounding box center [668, 167] width 616 height 28
paste textarea "החלפת יחידה להרמת קרטונים ( גומייה, קפיץ, מפצל)"
type textarea "החלפת יחידה להרמת קרטונים ( גומייה, קפיץ, מפצל)"
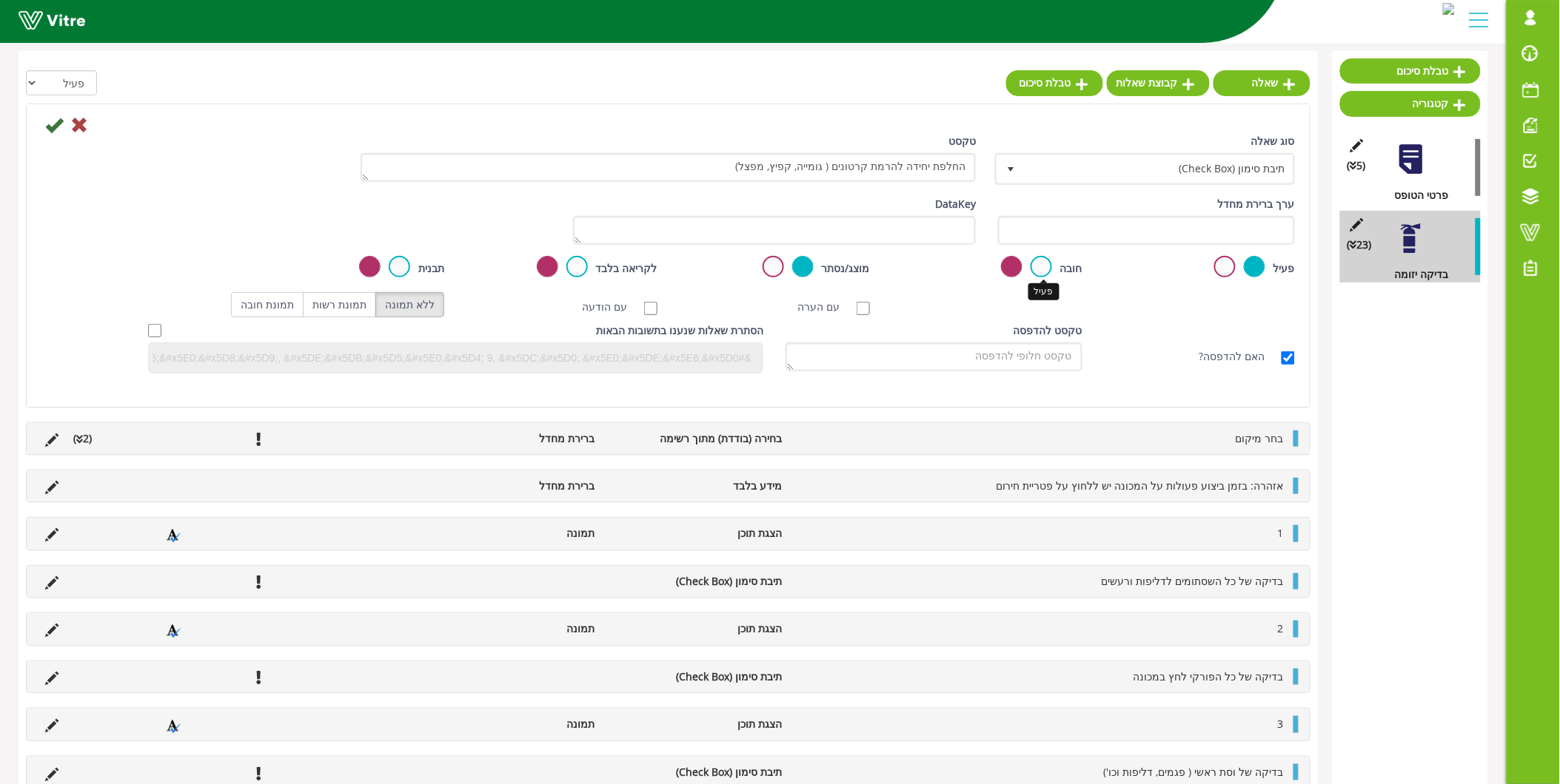
click at [1045, 268] on label at bounding box center [1041, 267] width 21 height 21
click at [0, 0] on input "radio" at bounding box center [0, 0] width 0 height 0
click at [50, 117] on icon at bounding box center [54, 125] width 18 height 18
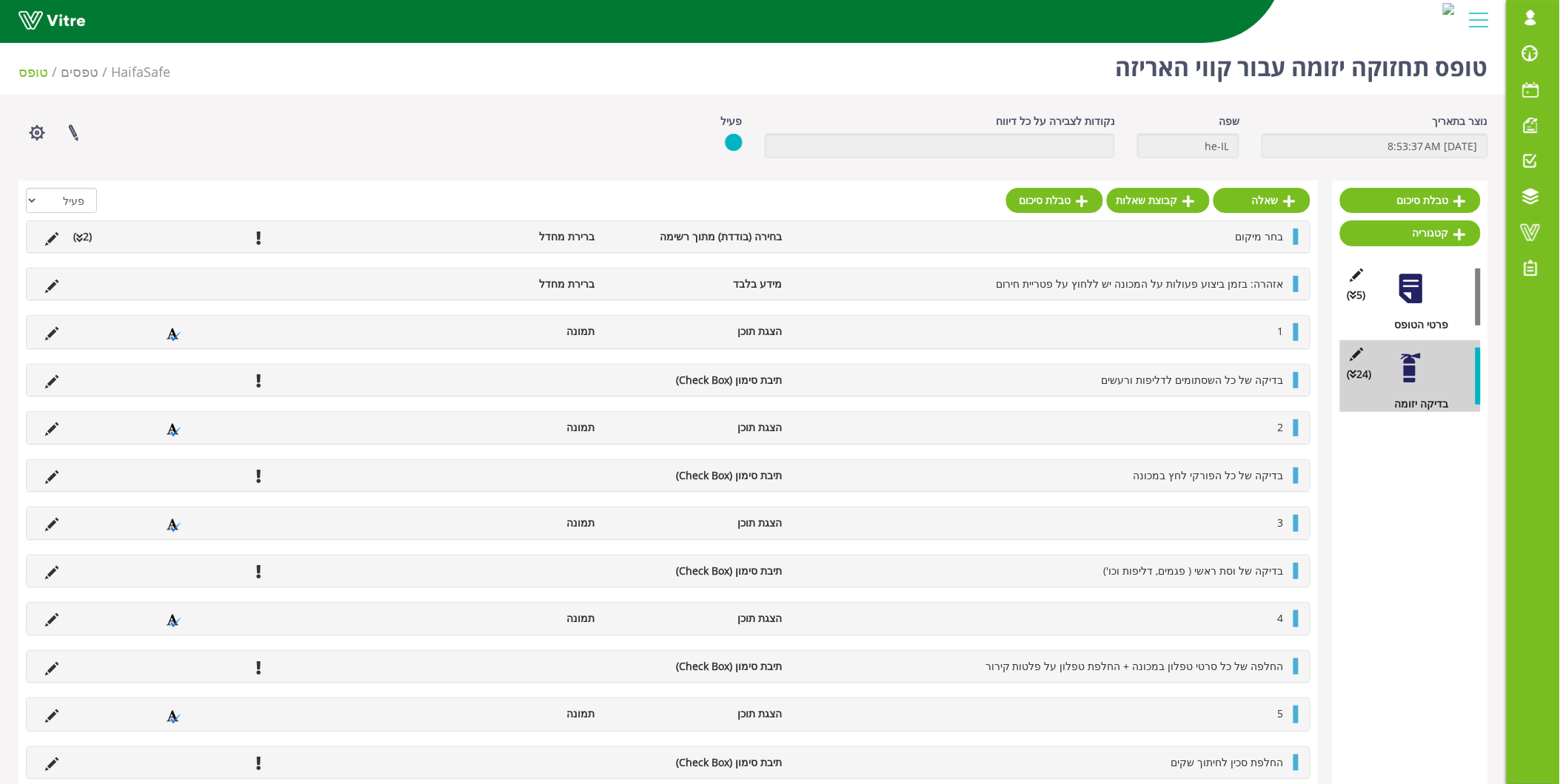
scroll to position [0, 0]
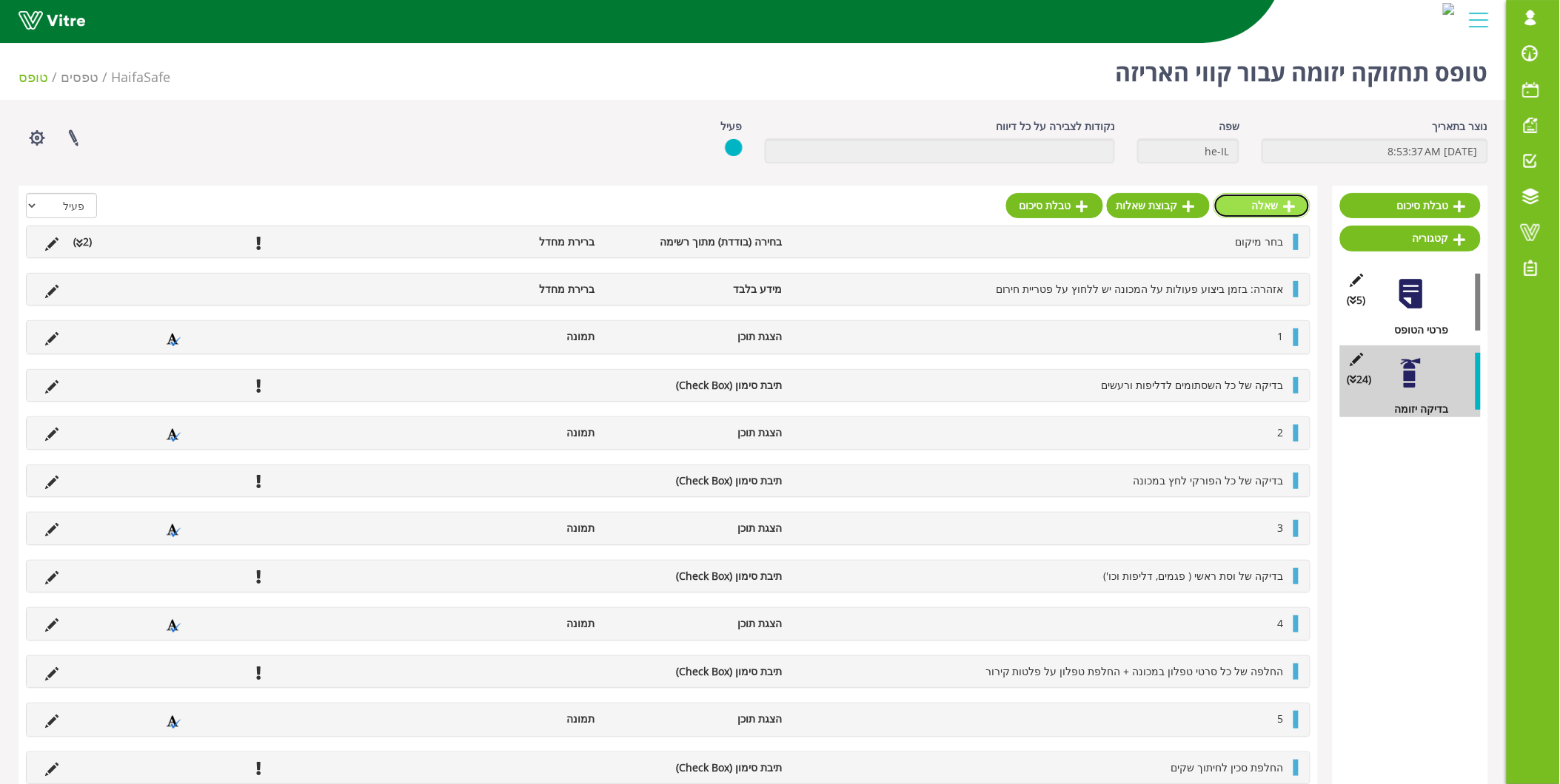
click at [1275, 200] on link "שאלה" at bounding box center [1261, 205] width 97 height 25
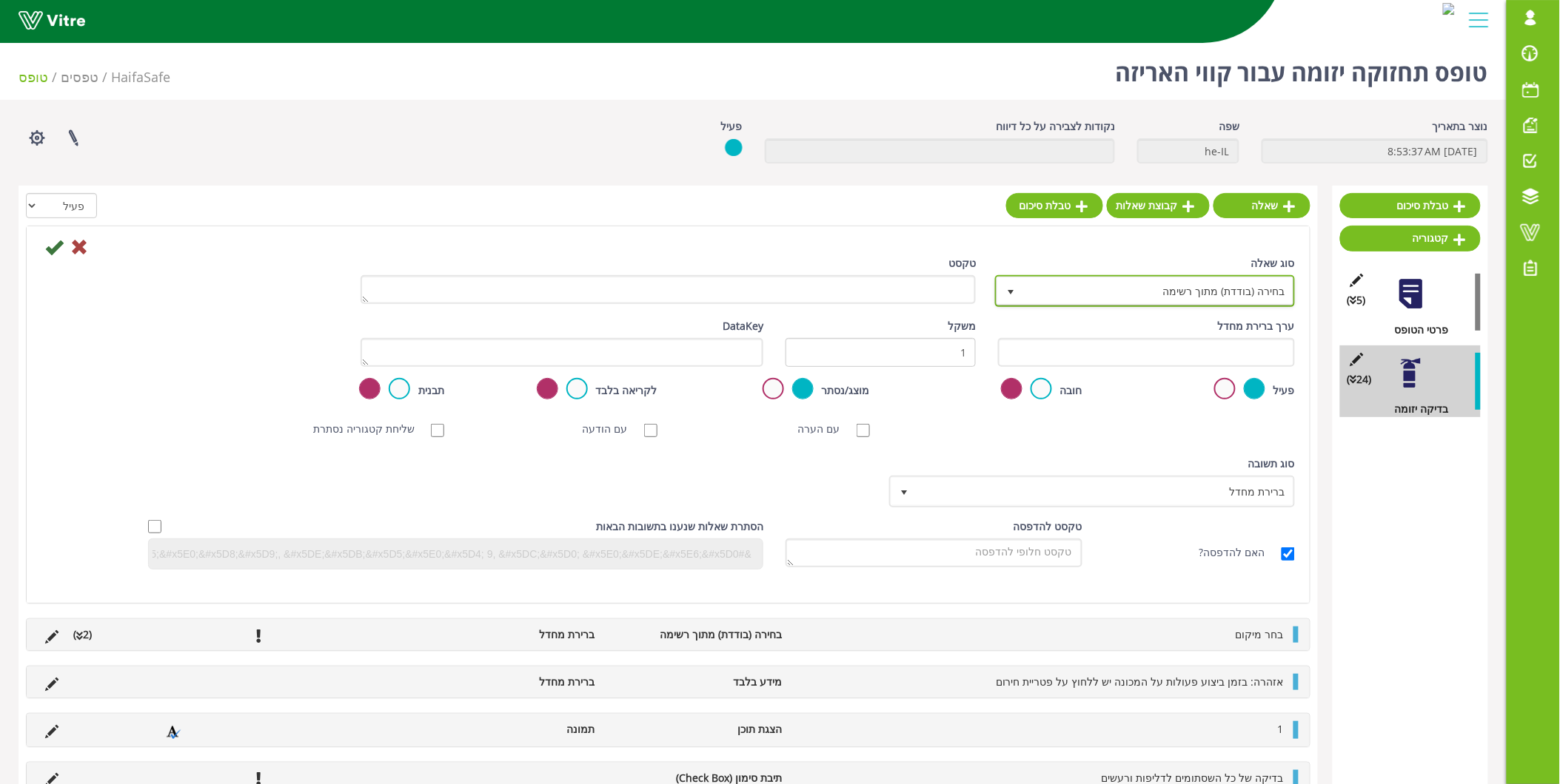
click at [1170, 300] on span "בחירה (בודדת) מתוך רשימה" at bounding box center [1158, 291] width 270 height 27
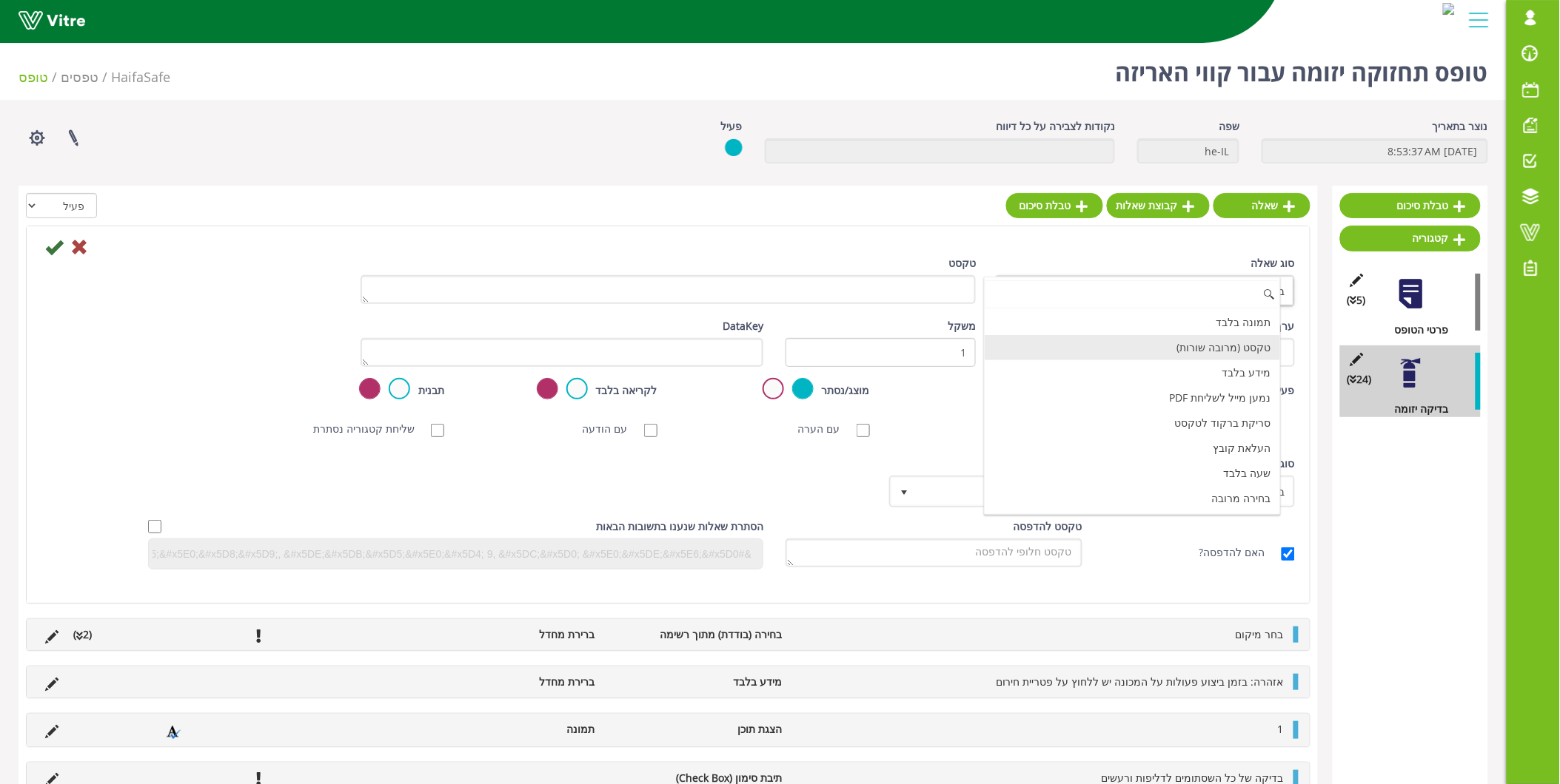
scroll to position [456, 0]
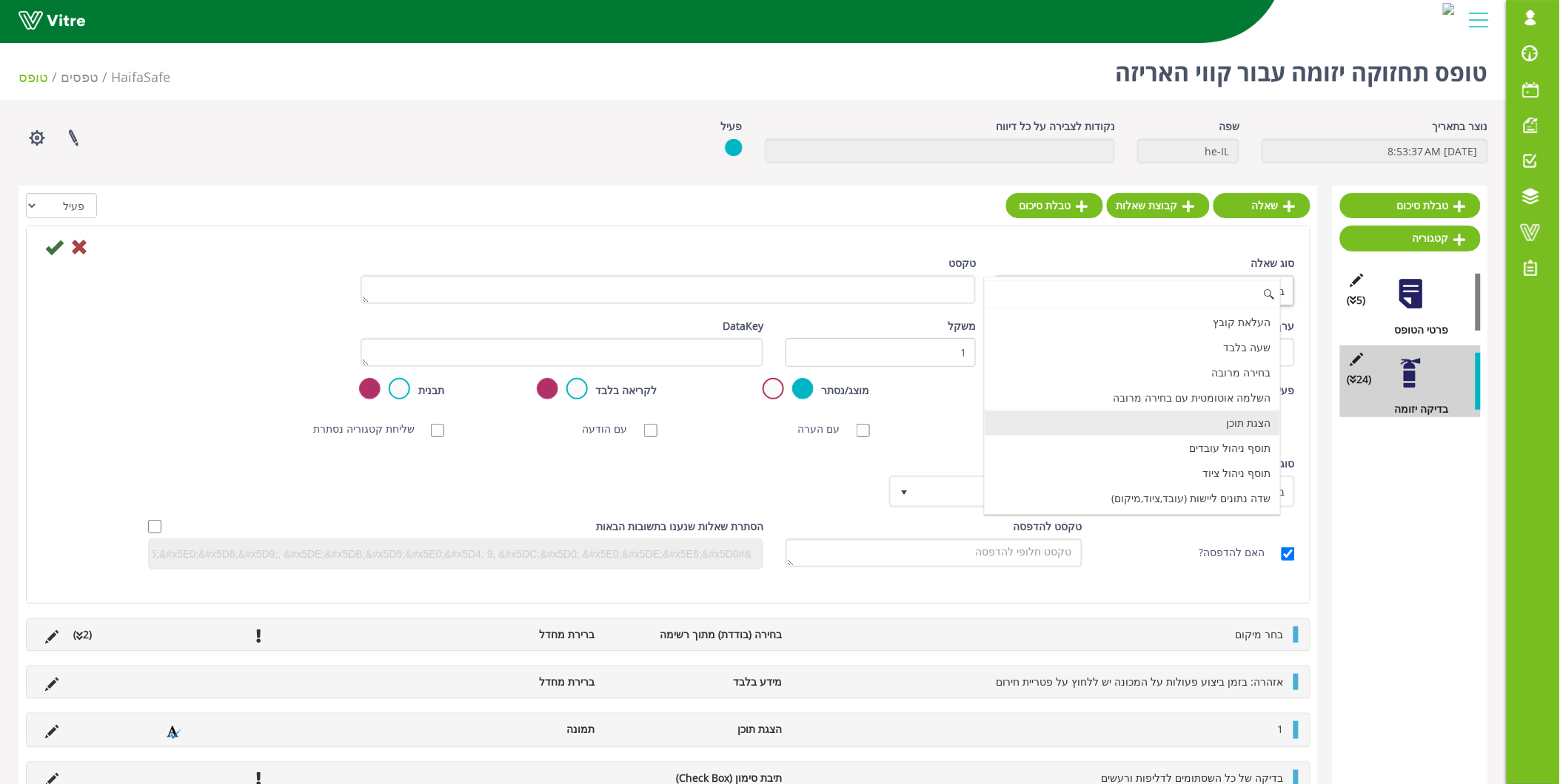
click at [1175, 423] on li "הצגת תוכן" at bounding box center [1132, 423] width 295 height 25
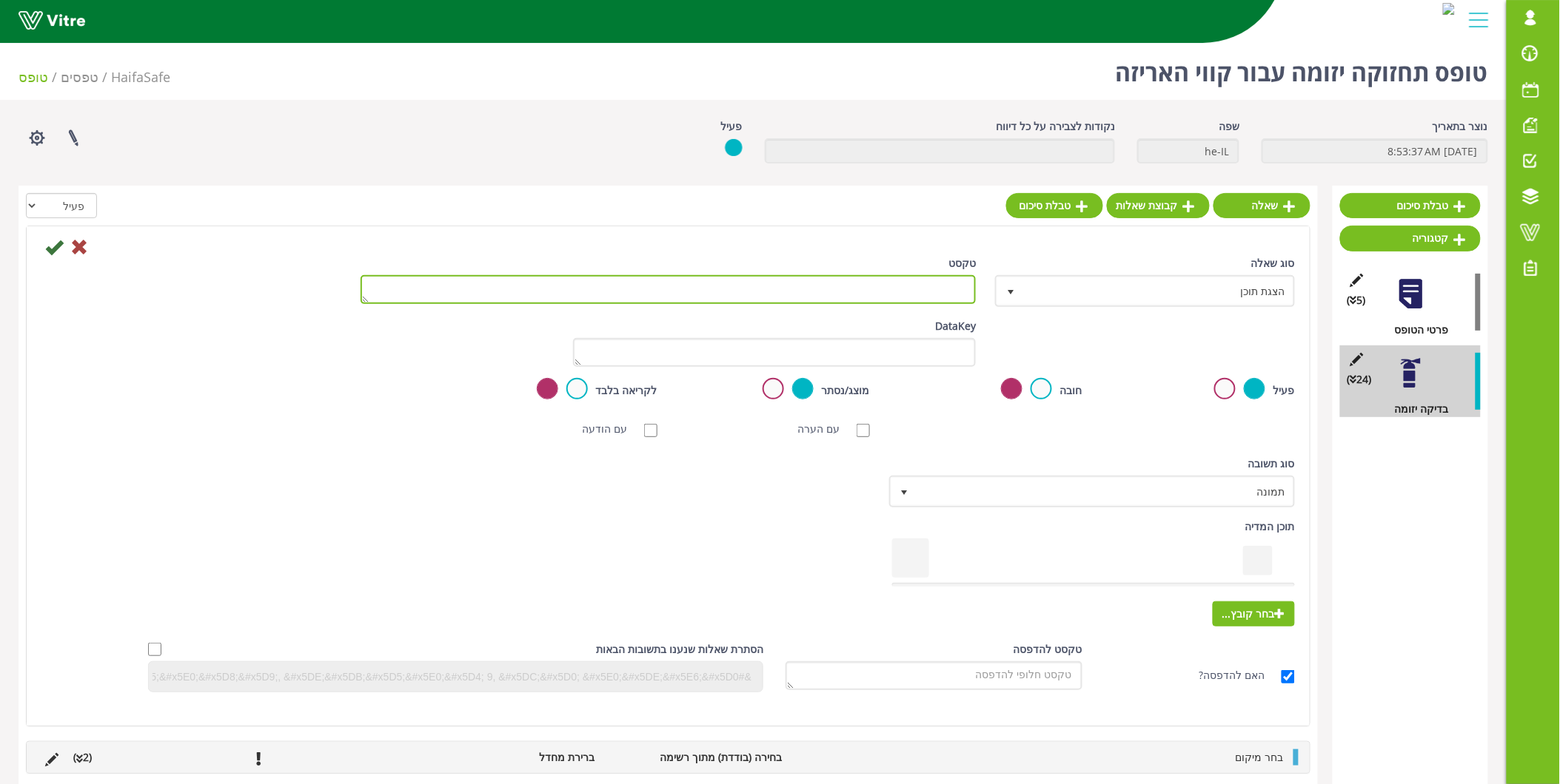
click at [953, 280] on textarea "טקסט" at bounding box center [668, 290] width 616 height 28
type textarea "12"
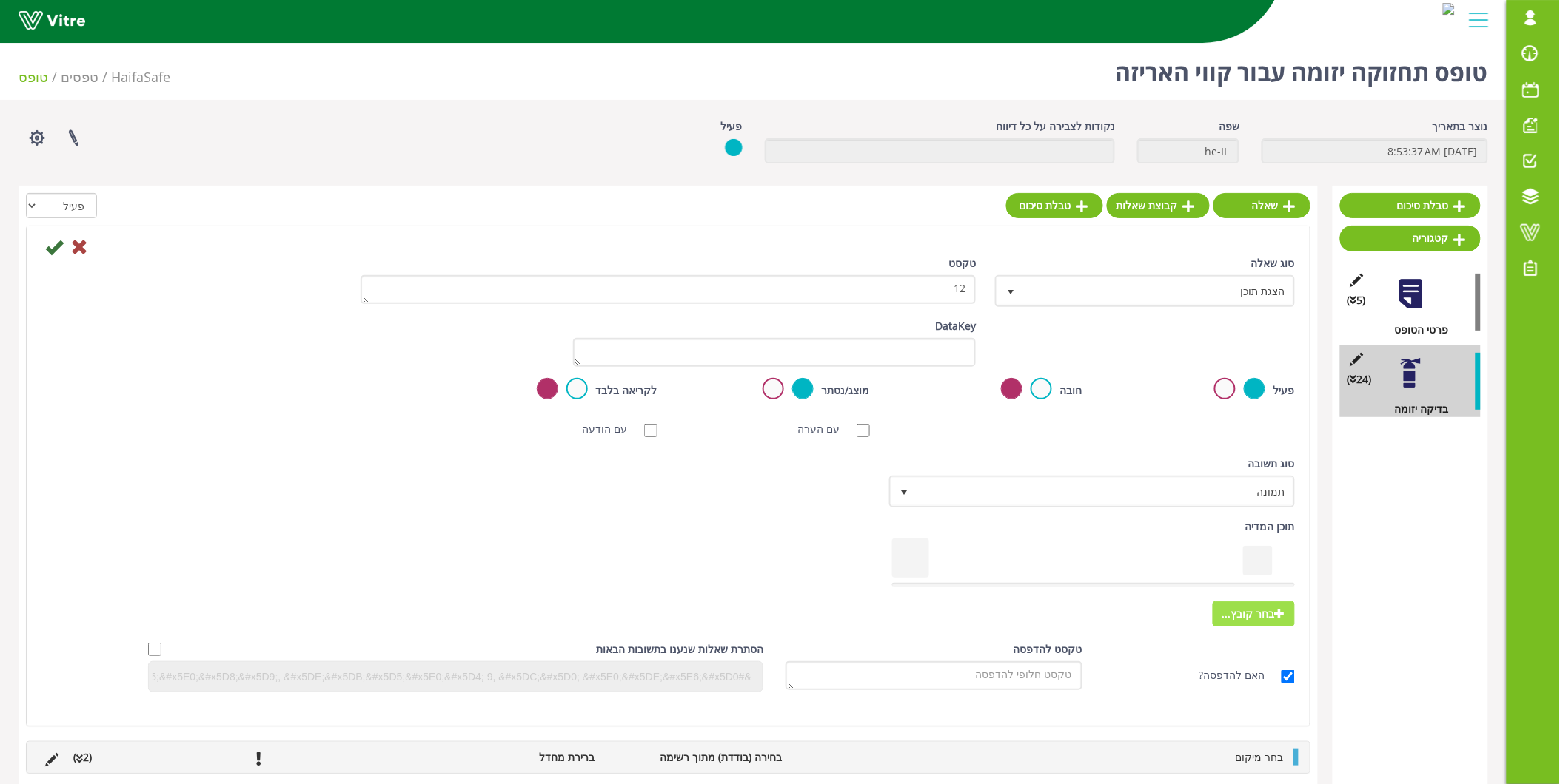
click at [1247, 610] on span "בחר קובץ..." at bounding box center [1254, 614] width 82 height 25
click at [0, 0] on input "בחר קובץ..." at bounding box center [0, 0] width 0 height 0
click at [432, 213] on div at bounding box center [668, 209] width 1284 height 33
click at [55, 248] on icon at bounding box center [54, 247] width 18 height 18
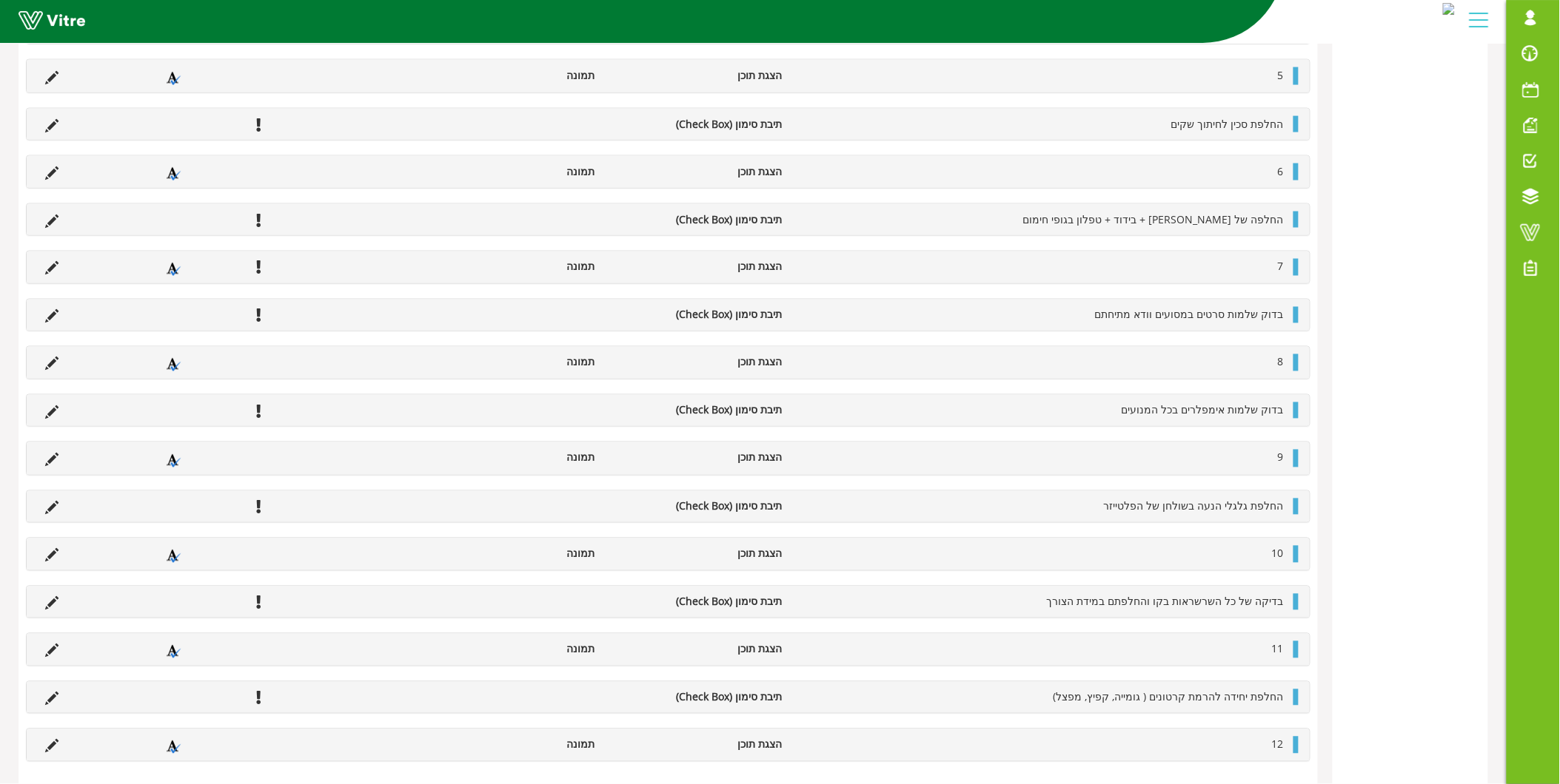
scroll to position [257, 0]
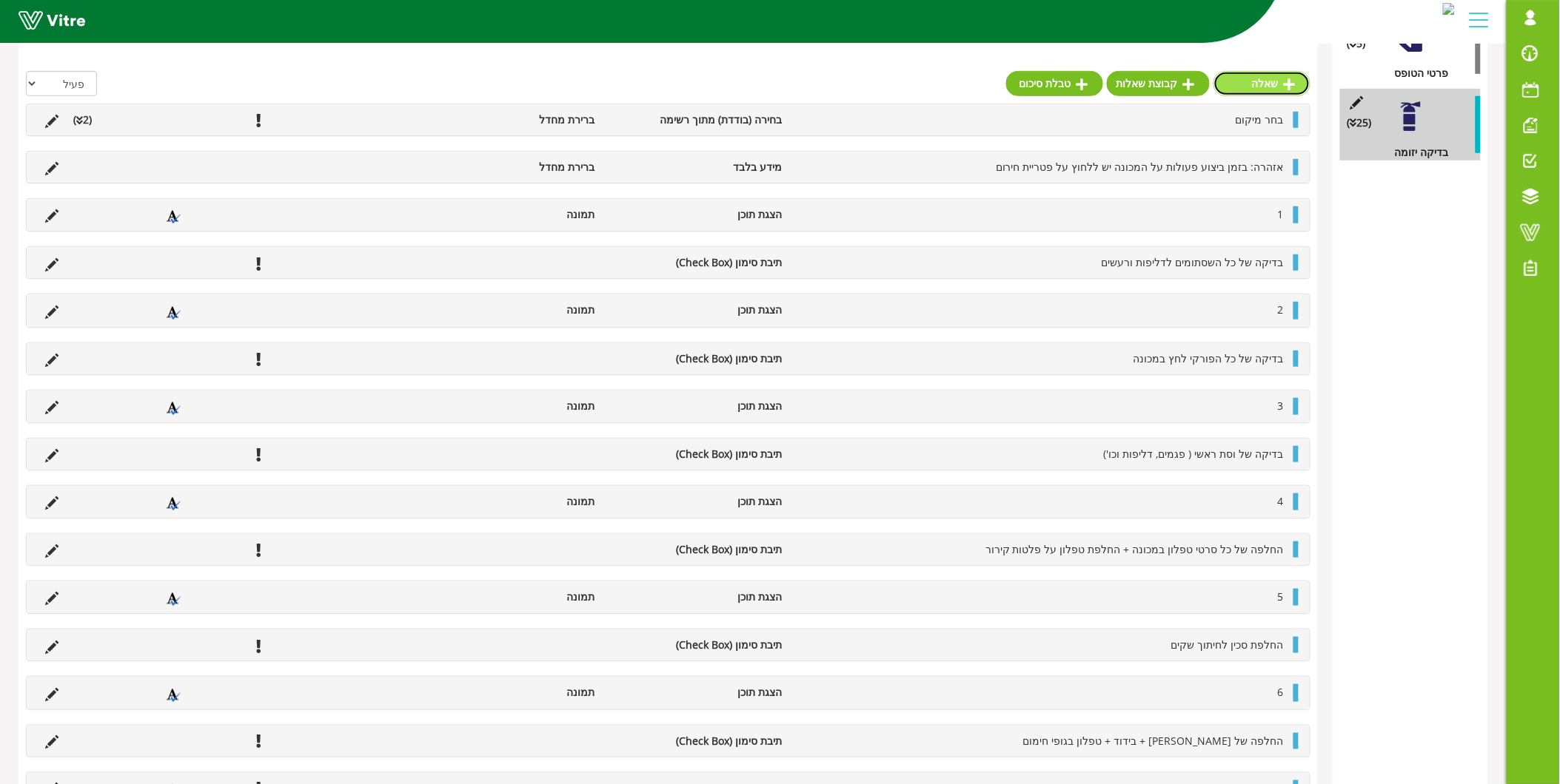
click at [1258, 83] on link "שאלה" at bounding box center [1261, 84] width 97 height 25
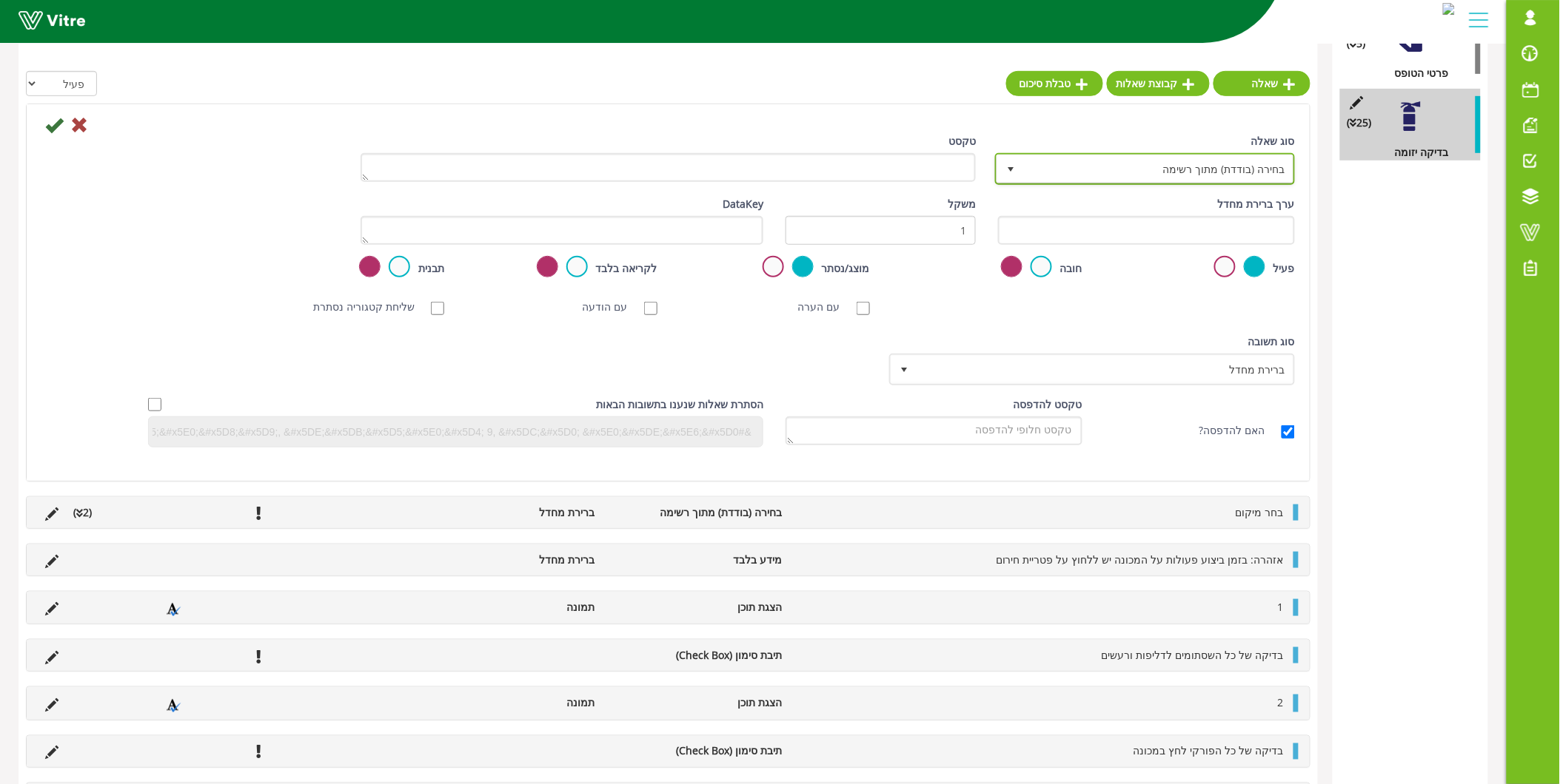
click at [1226, 172] on span "בחירה (בודדת) מתוך רשימה" at bounding box center [1158, 169] width 270 height 27
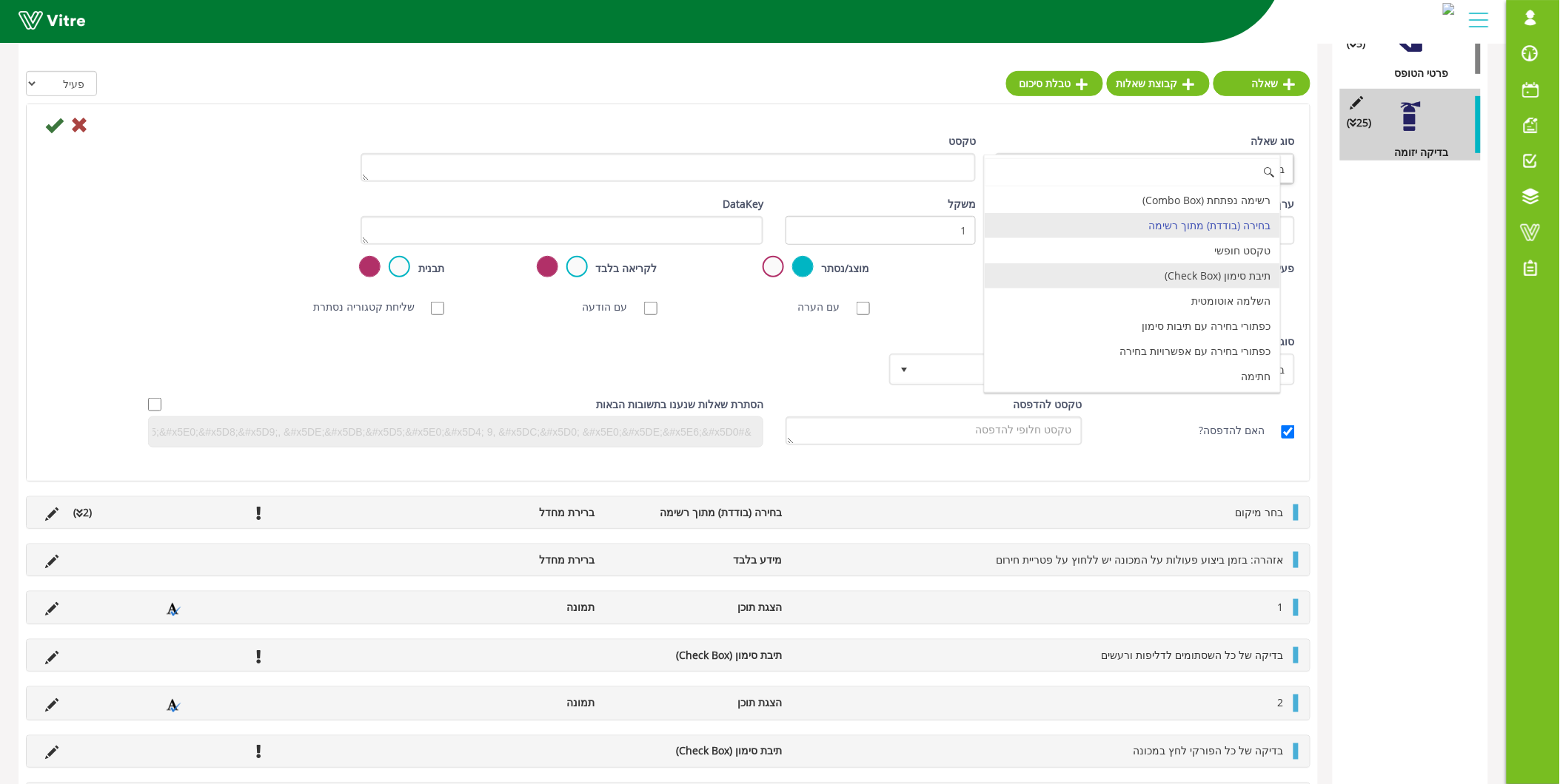
click at [1246, 272] on li "תיבת סימון (Check Box)" at bounding box center [1132, 276] width 295 height 25
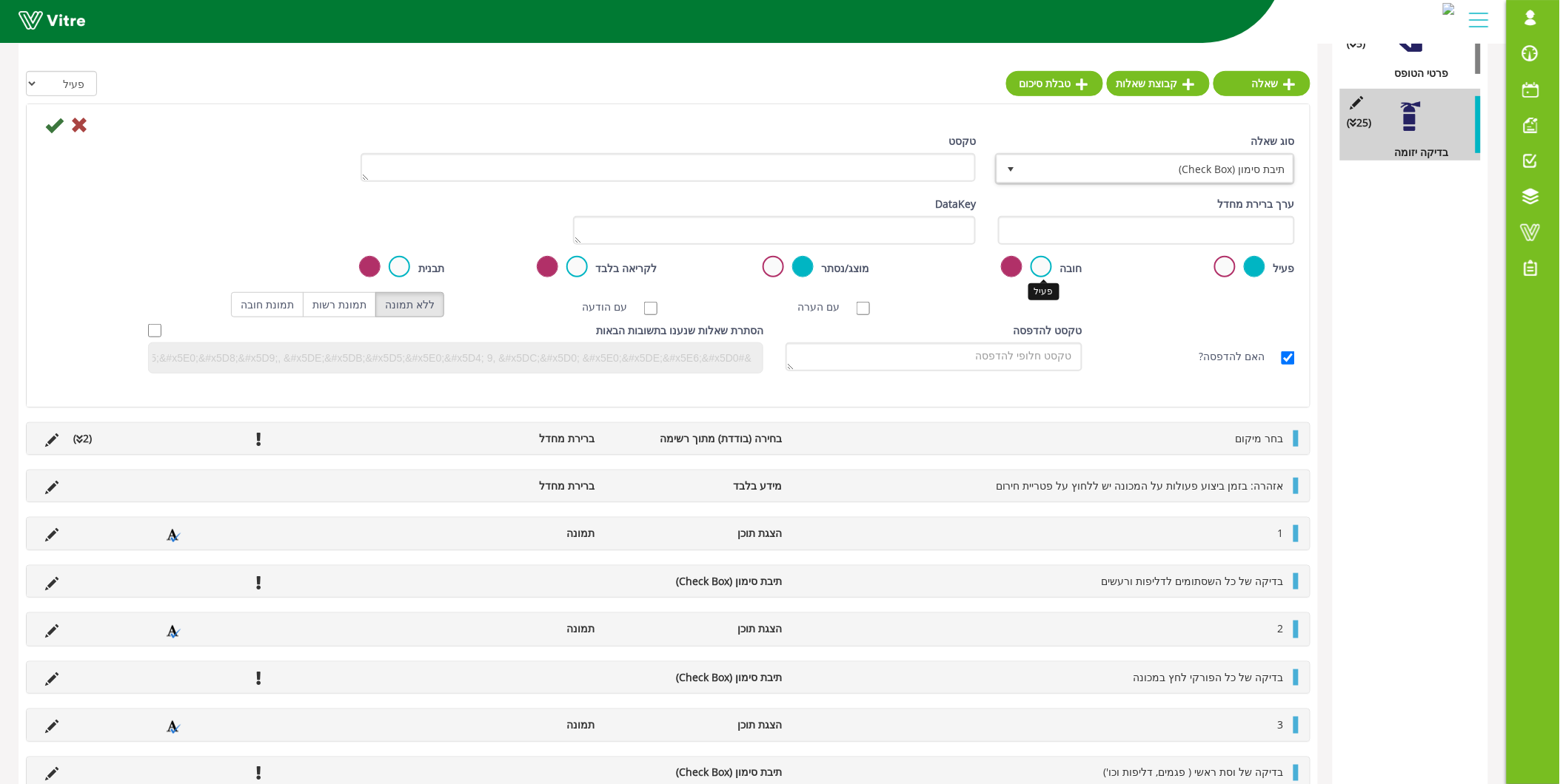
click at [1048, 264] on label at bounding box center [1041, 267] width 21 height 21
click at [0, 0] on input "radio" at bounding box center [0, 0] width 0 height 0
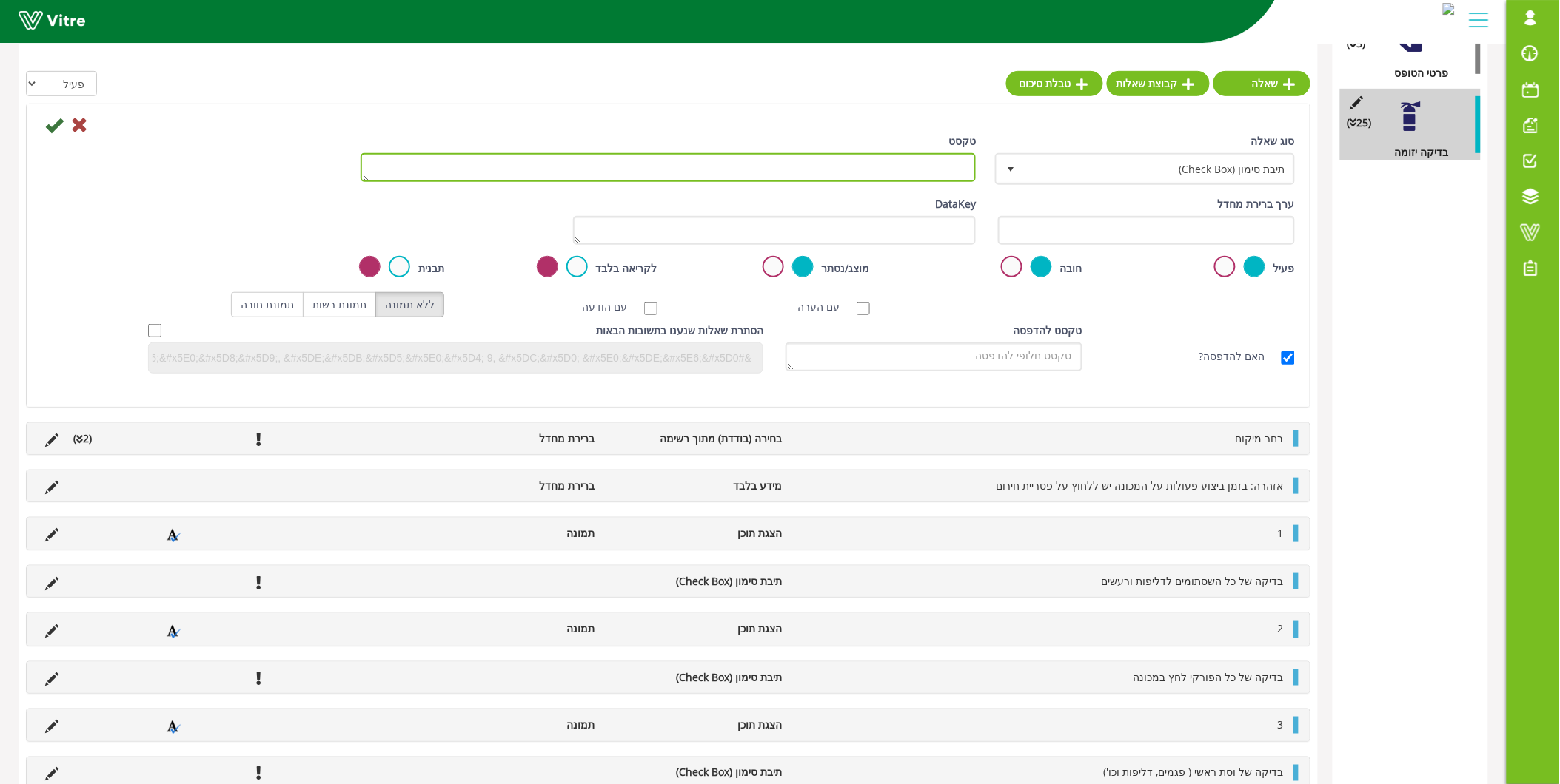
click at [864, 168] on textarea "טקסט" at bounding box center [668, 167] width 616 height 28
paste textarea "החלפת טפלון , מבודד, [PERSON_NAME] ביחידת הלחמה של [PERSON_NAME] הוד"
type textarea "החלפת טפלון , מבודד, [PERSON_NAME] ביחידת הלחמה של [PERSON_NAME] הוד"
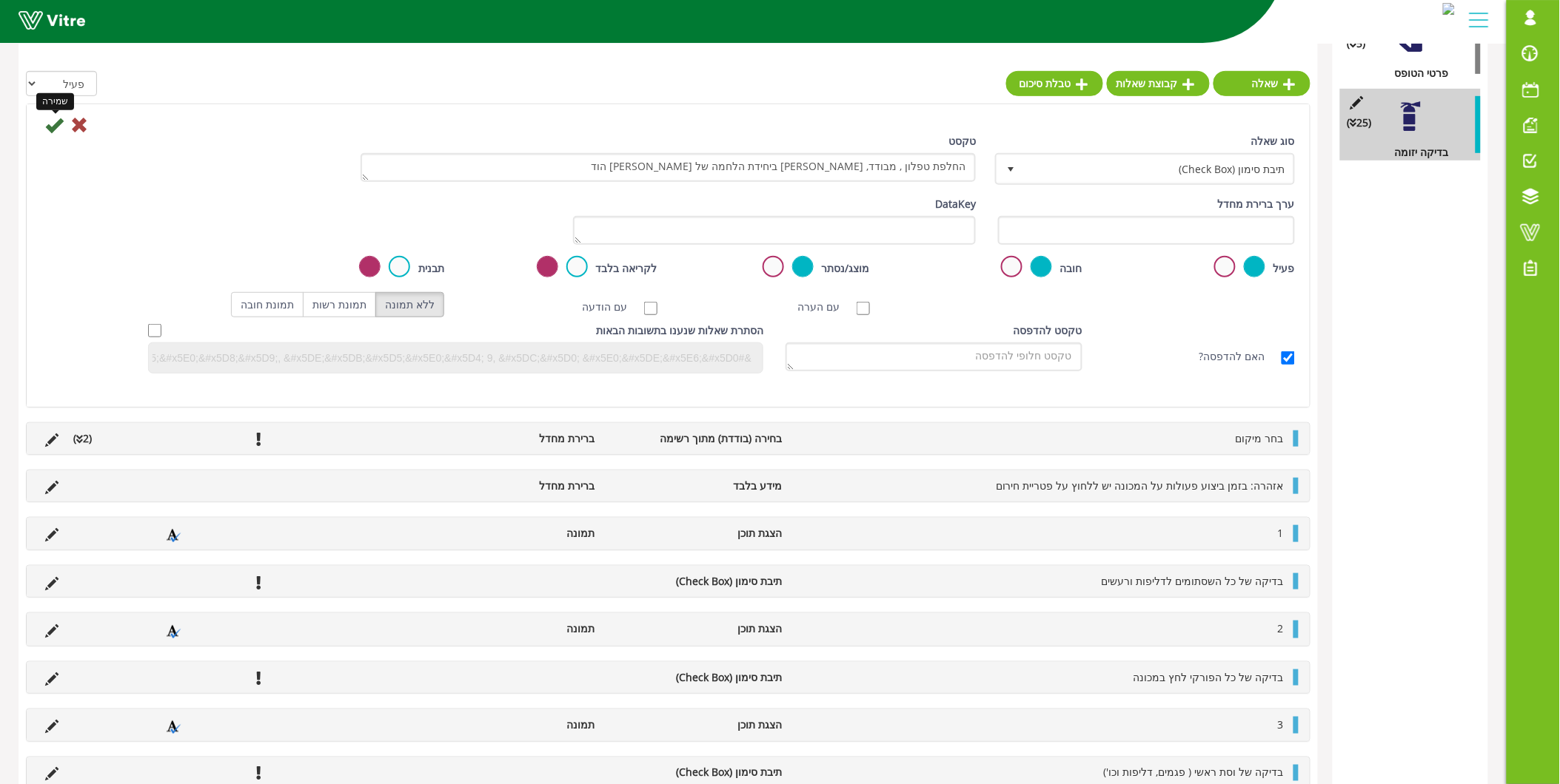
click at [50, 126] on icon at bounding box center [54, 125] width 18 height 18
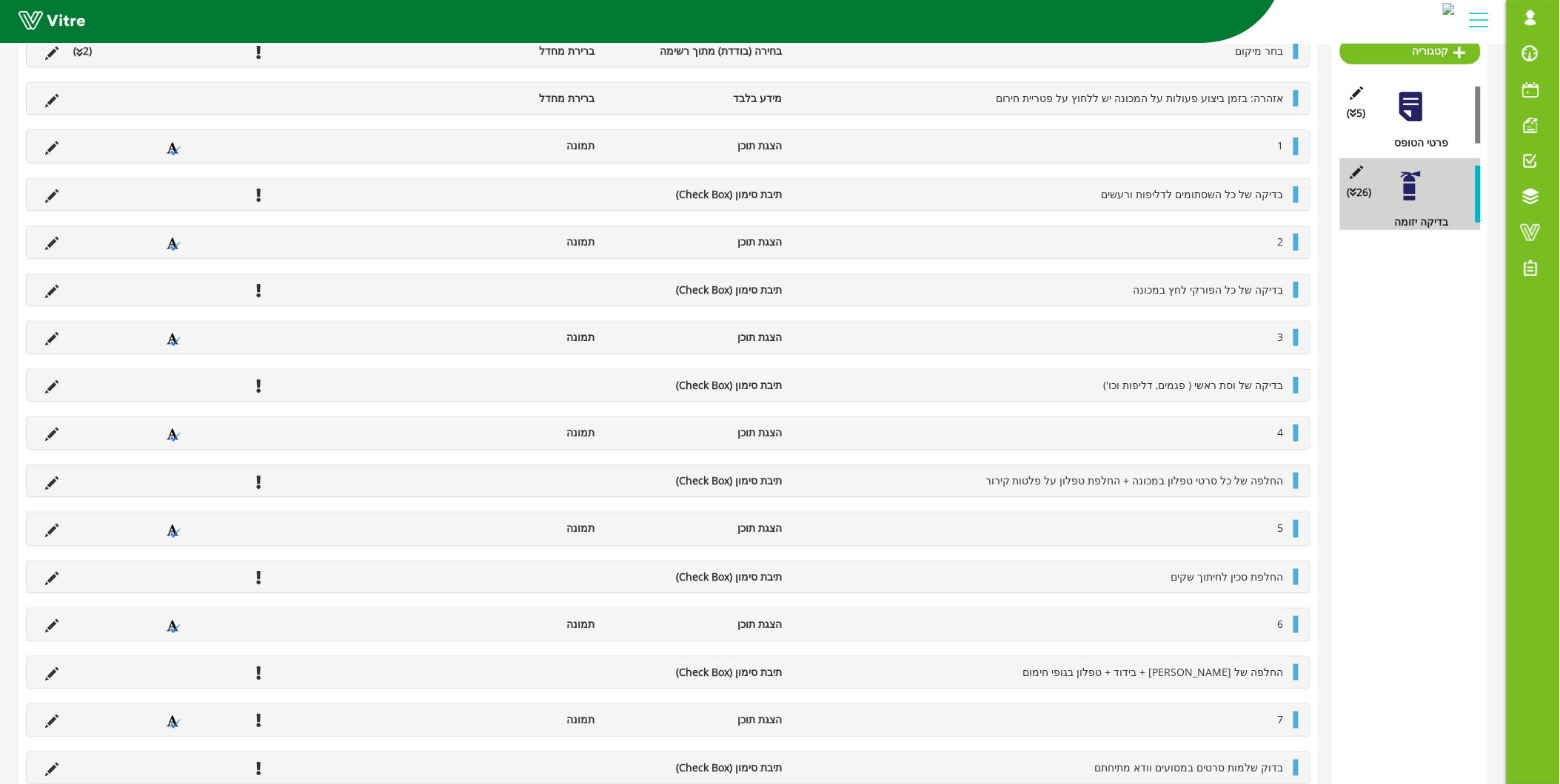
scroll to position [108, 0]
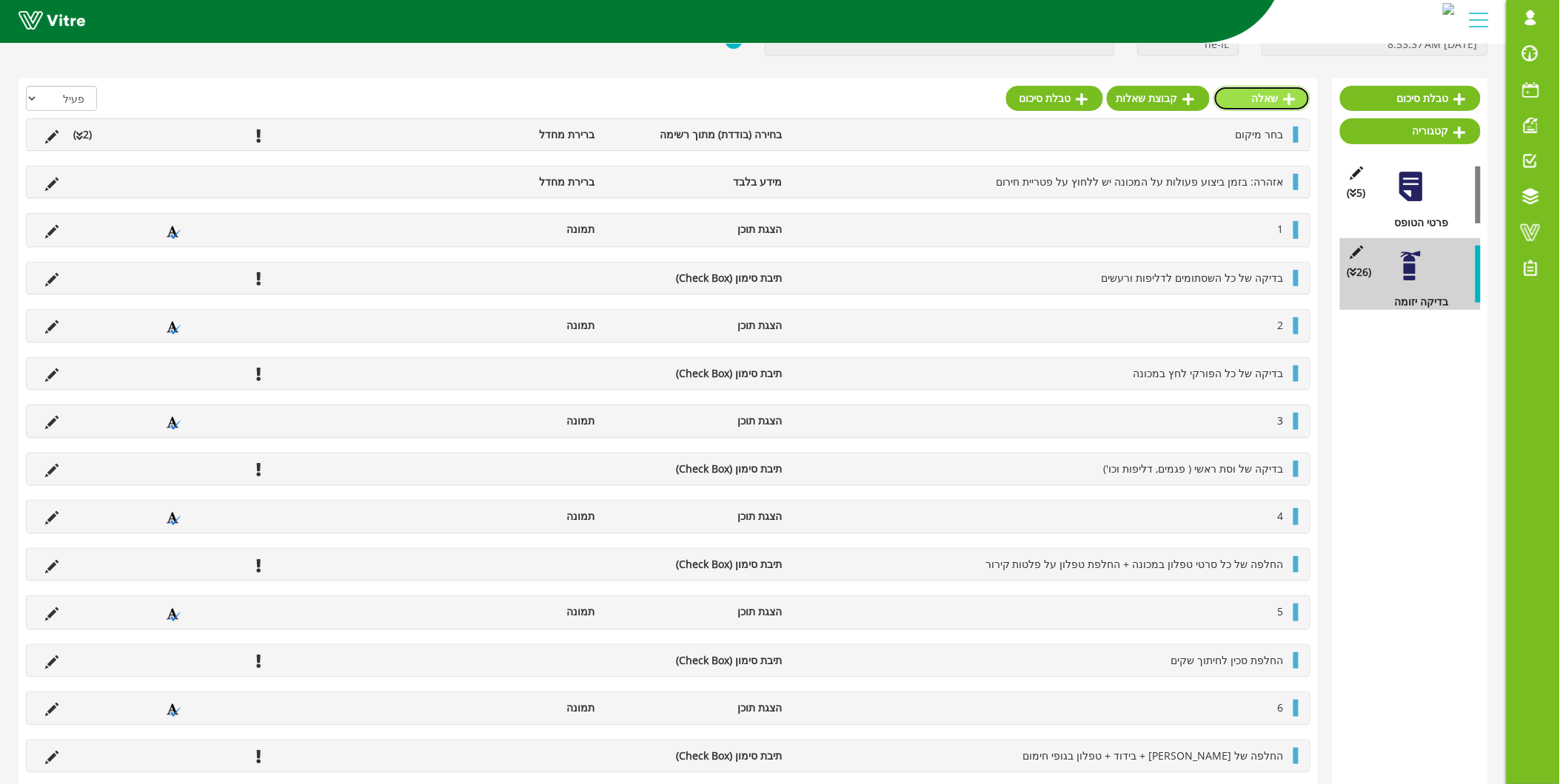
click at [1298, 98] on link "שאלה" at bounding box center [1261, 99] width 97 height 25
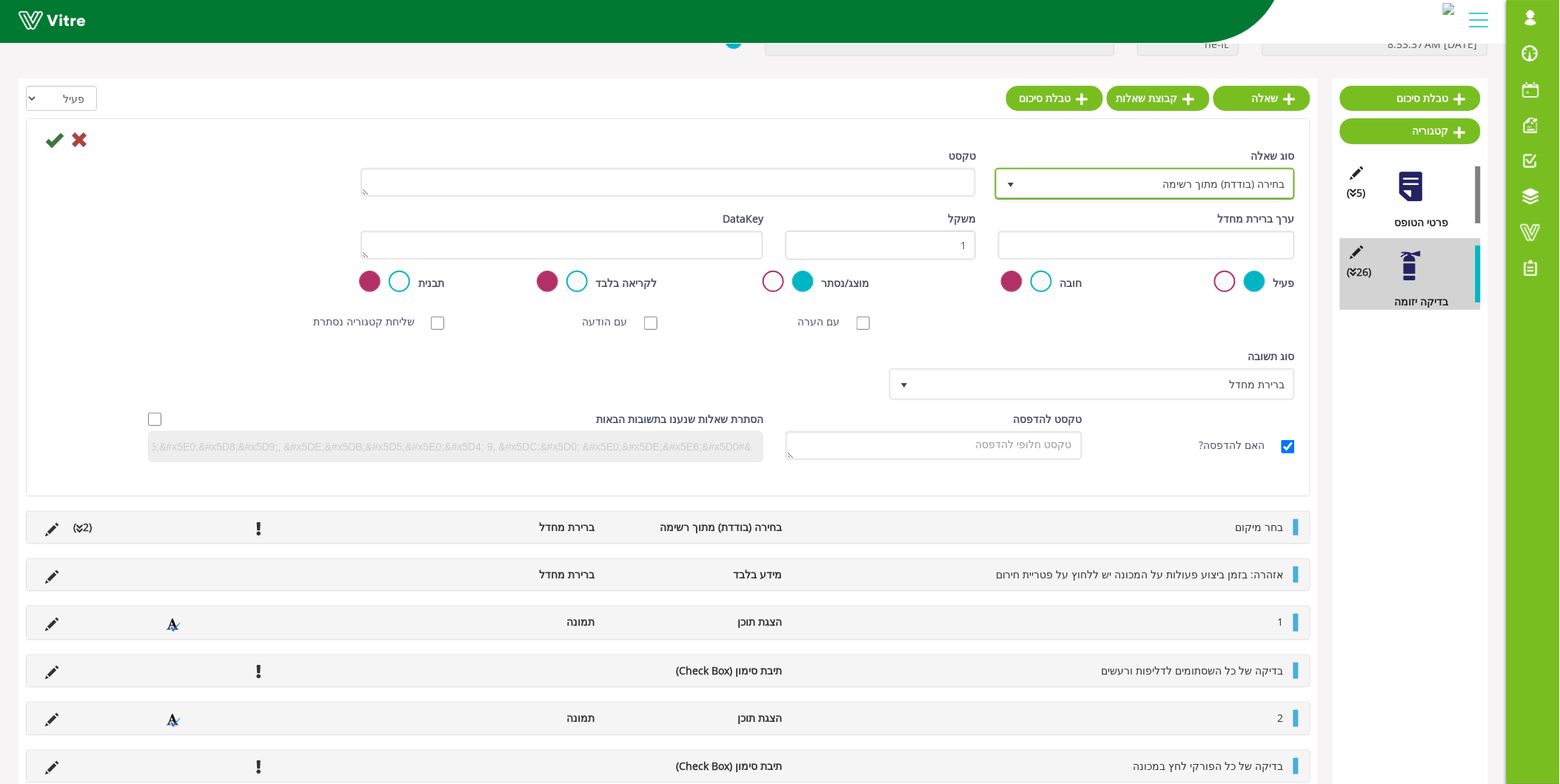
click at [1218, 196] on span "בחירה (בודדת) מתוך רשימה 3" at bounding box center [1145, 184] width 300 height 32
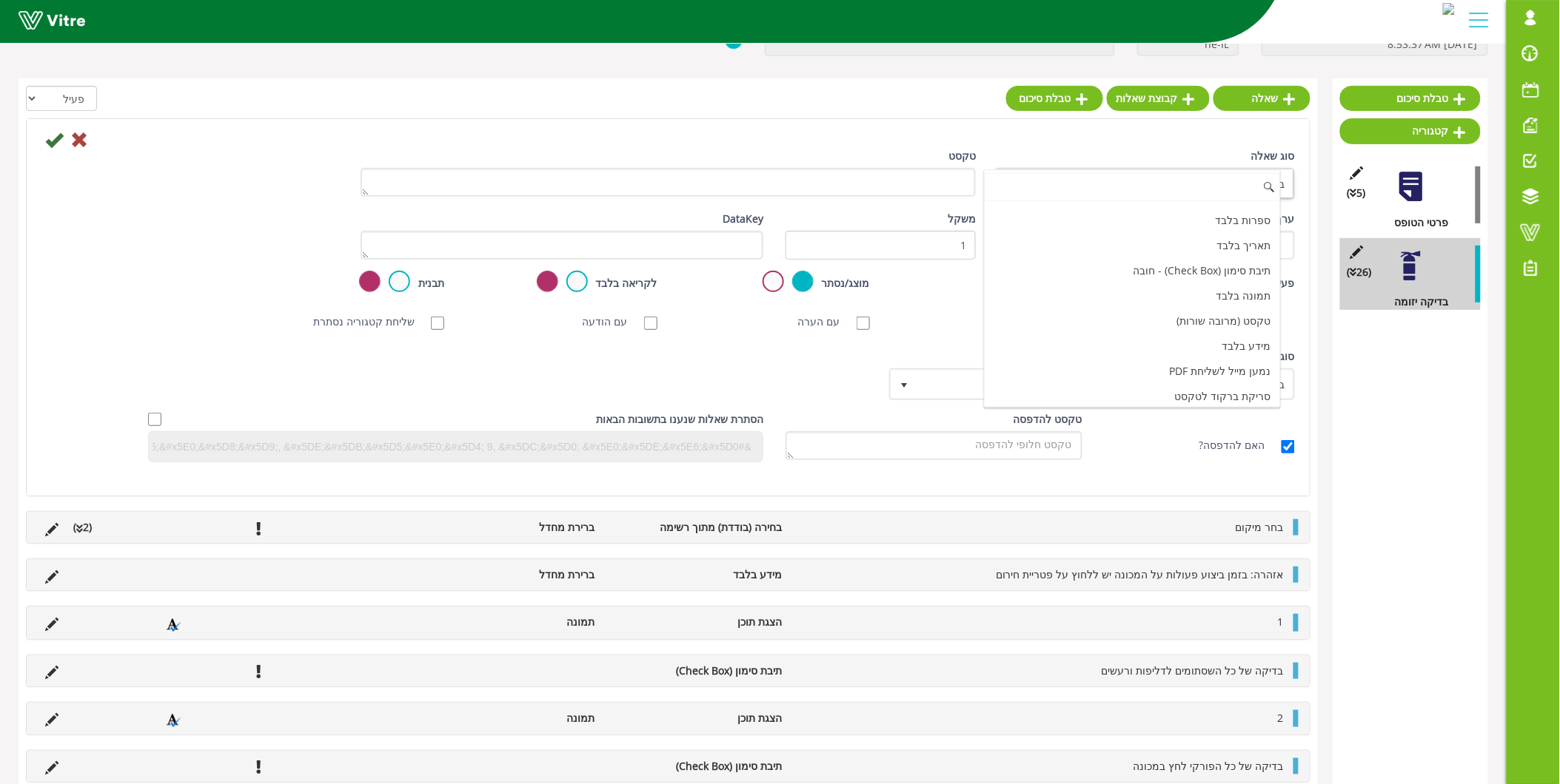
scroll to position [456, 0]
click at [1209, 320] on li "הצגת תוכן" at bounding box center [1132, 316] width 295 height 25
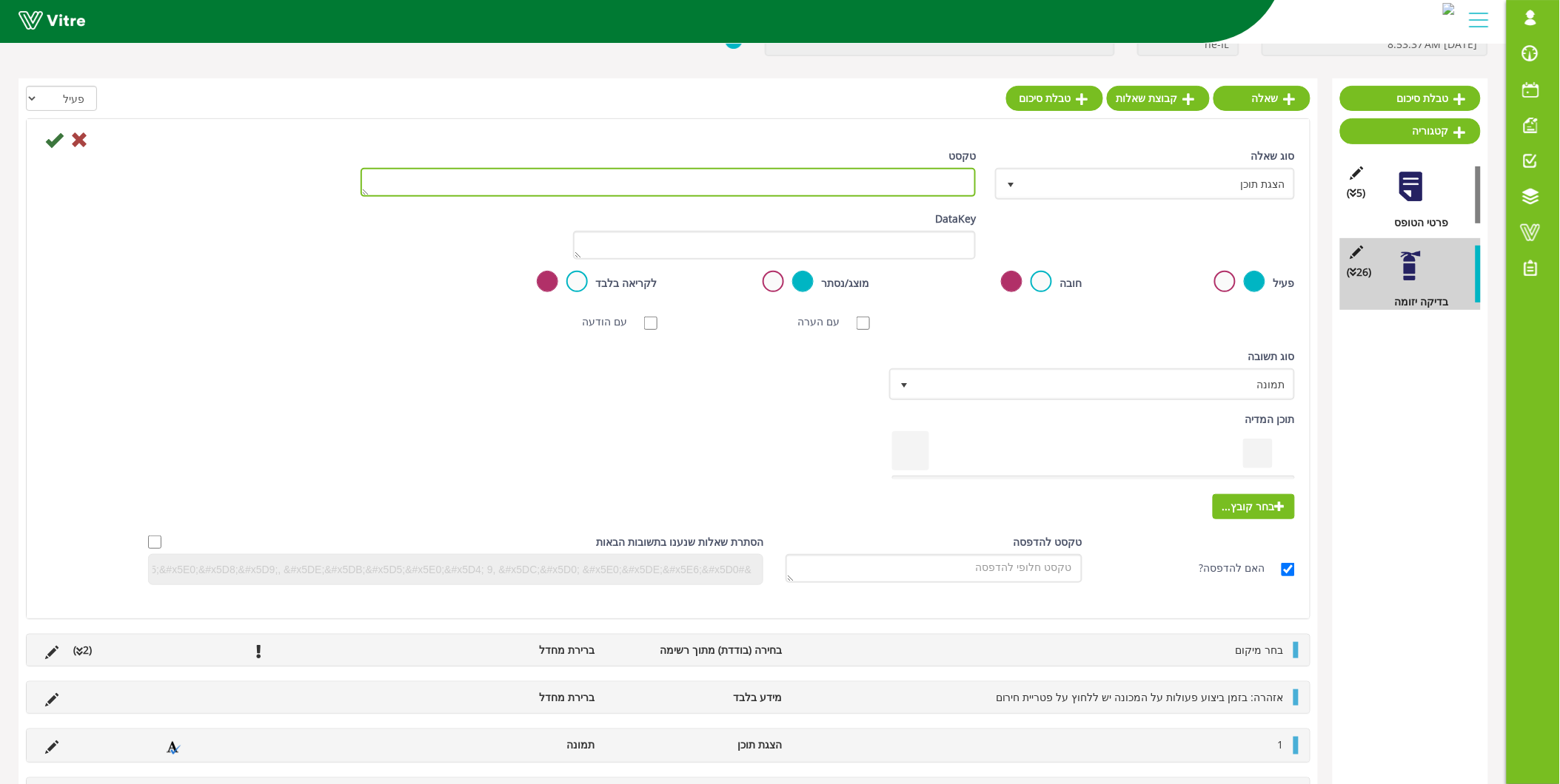
click at [921, 187] on textarea "טקסט" at bounding box center [668, 182] width 616 height 28
type textarea "13"
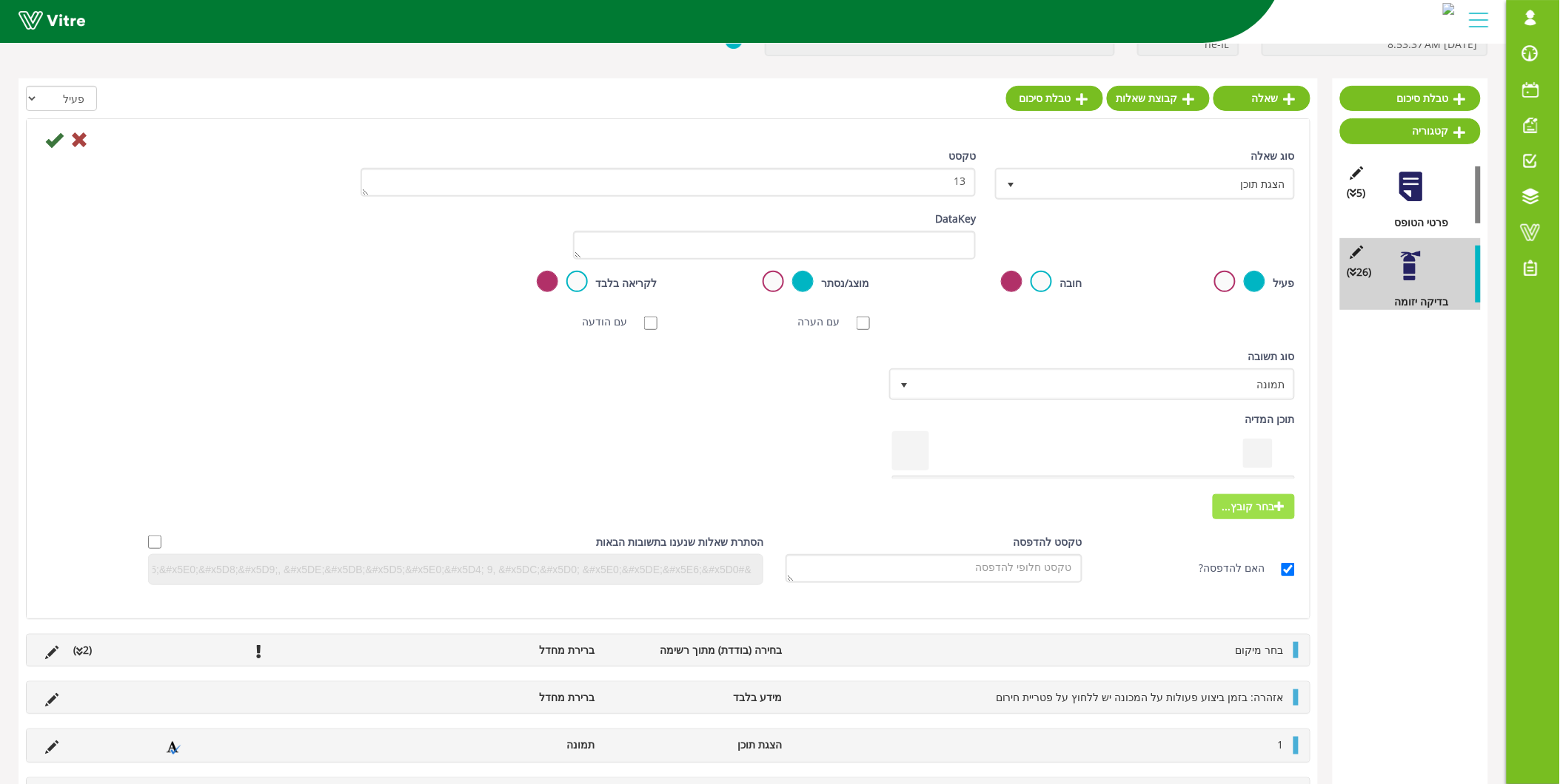
click at [1272, 508] on span "בחר קובץ..." at bounding box center [1254, 507] width 82 height 25
click at [0, 0] on input "בחר קובץ..." at bounding box center [0, 0] width 0 height 0
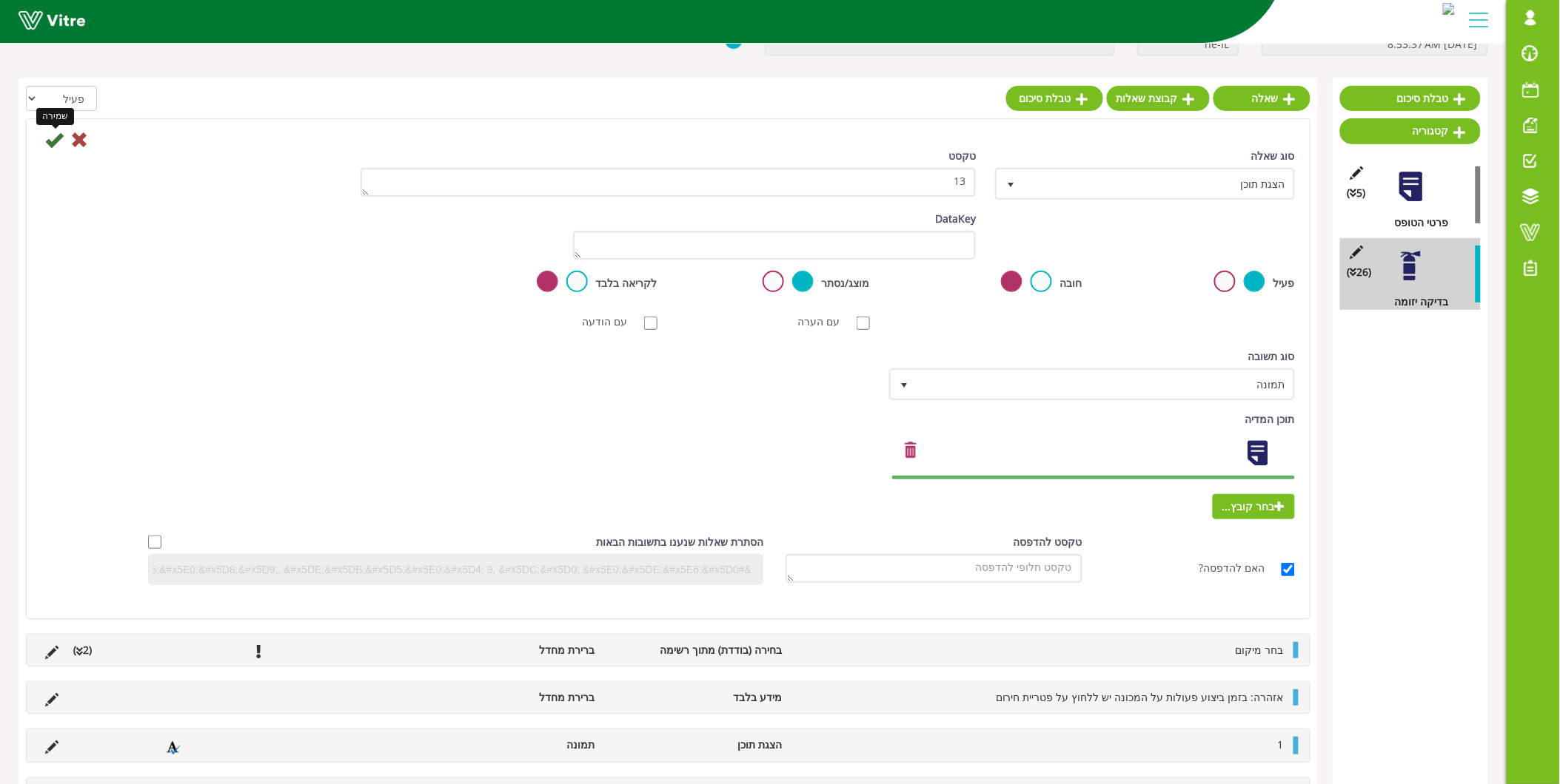
click at [55, 135] on icon at bounding box center [54, 140] width 18 height 18
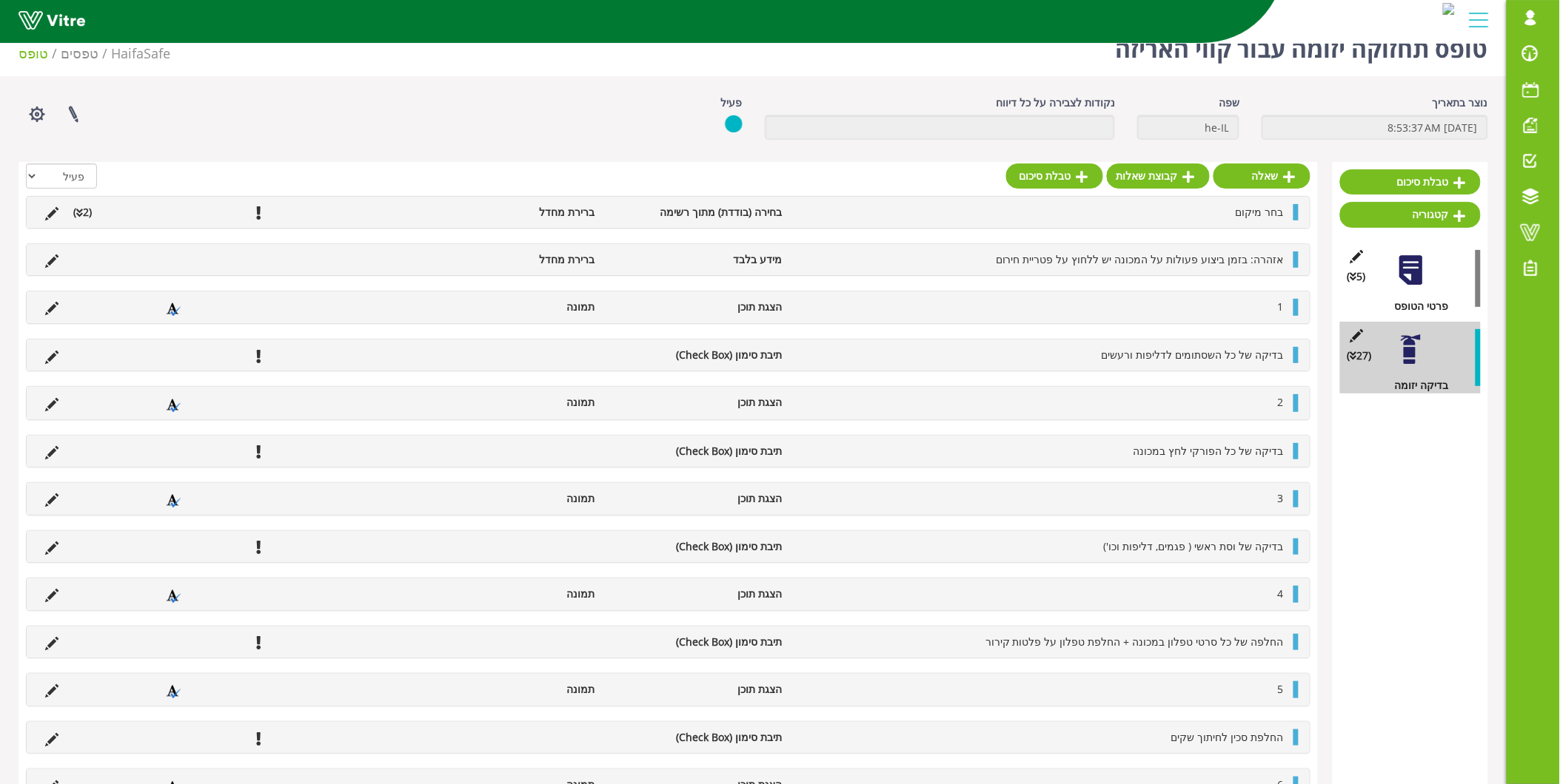
scroll to position [0, 0]
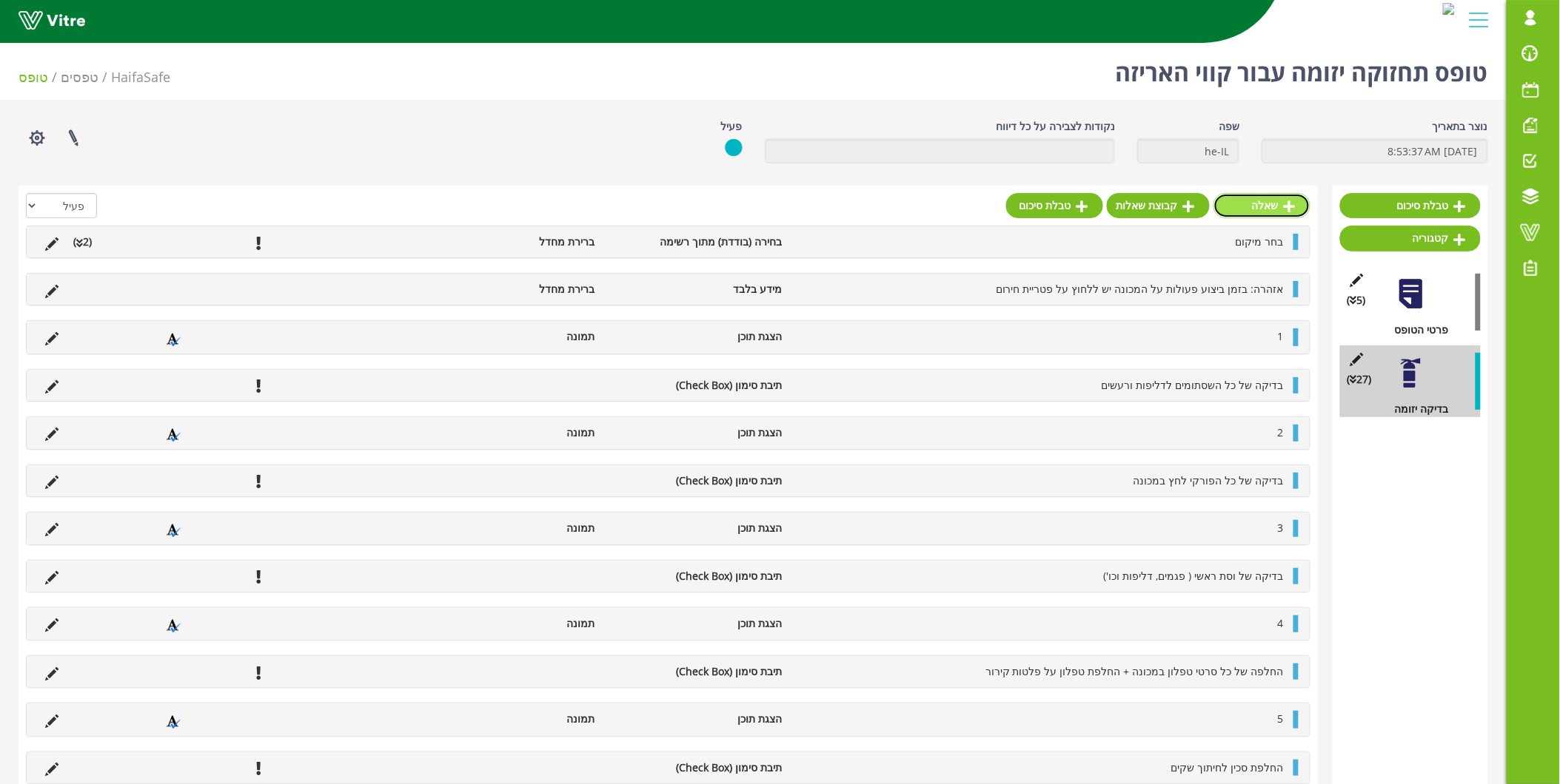
click at [1270, 202] on link "שאלה" at bounding box center [1261, 205] width 97 height 25
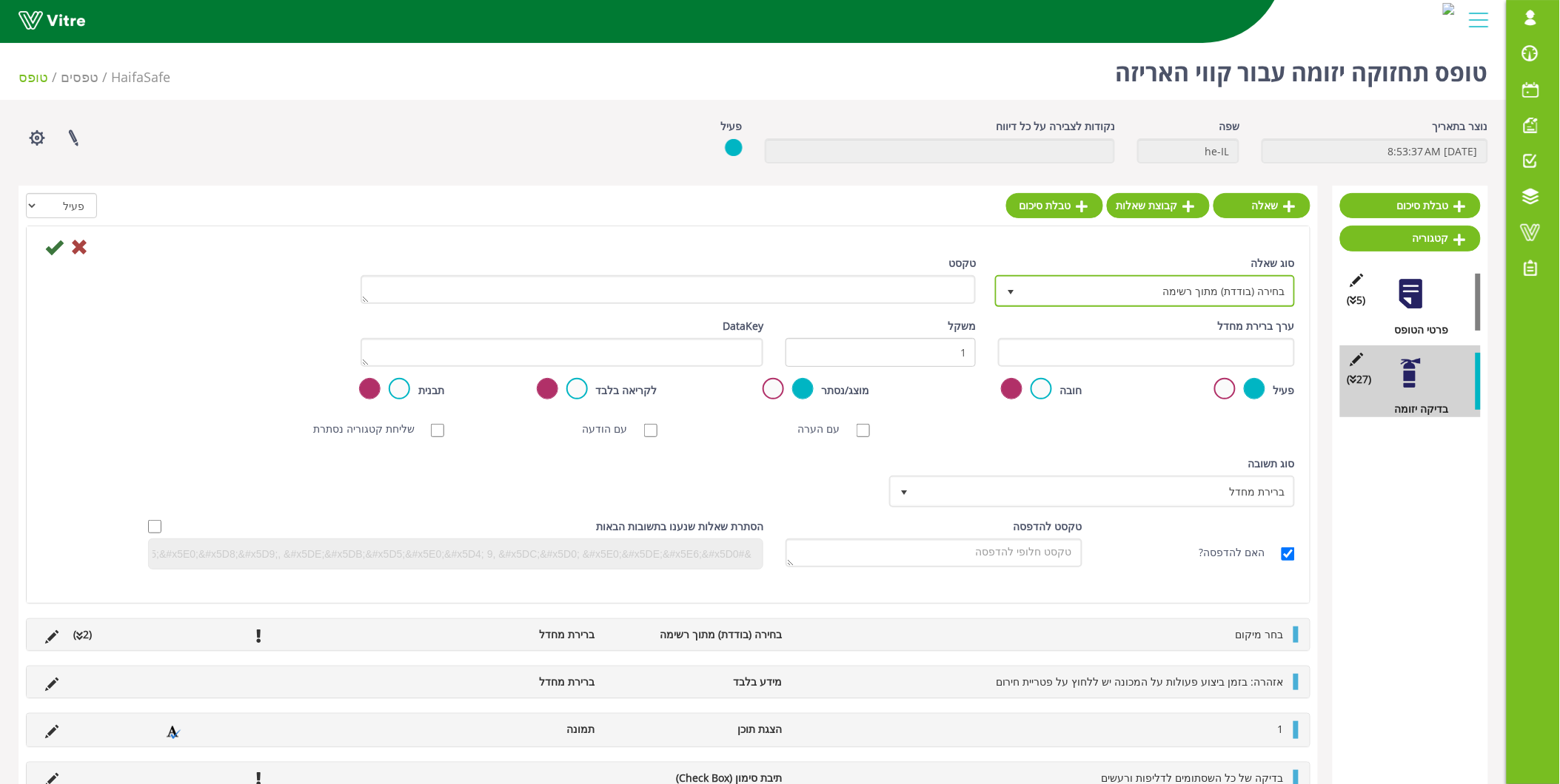
click at [1217, 297] on span "בחירה (בודדת) מתוך רשימה" at bounding box center [1158, 291] width 270 height 27
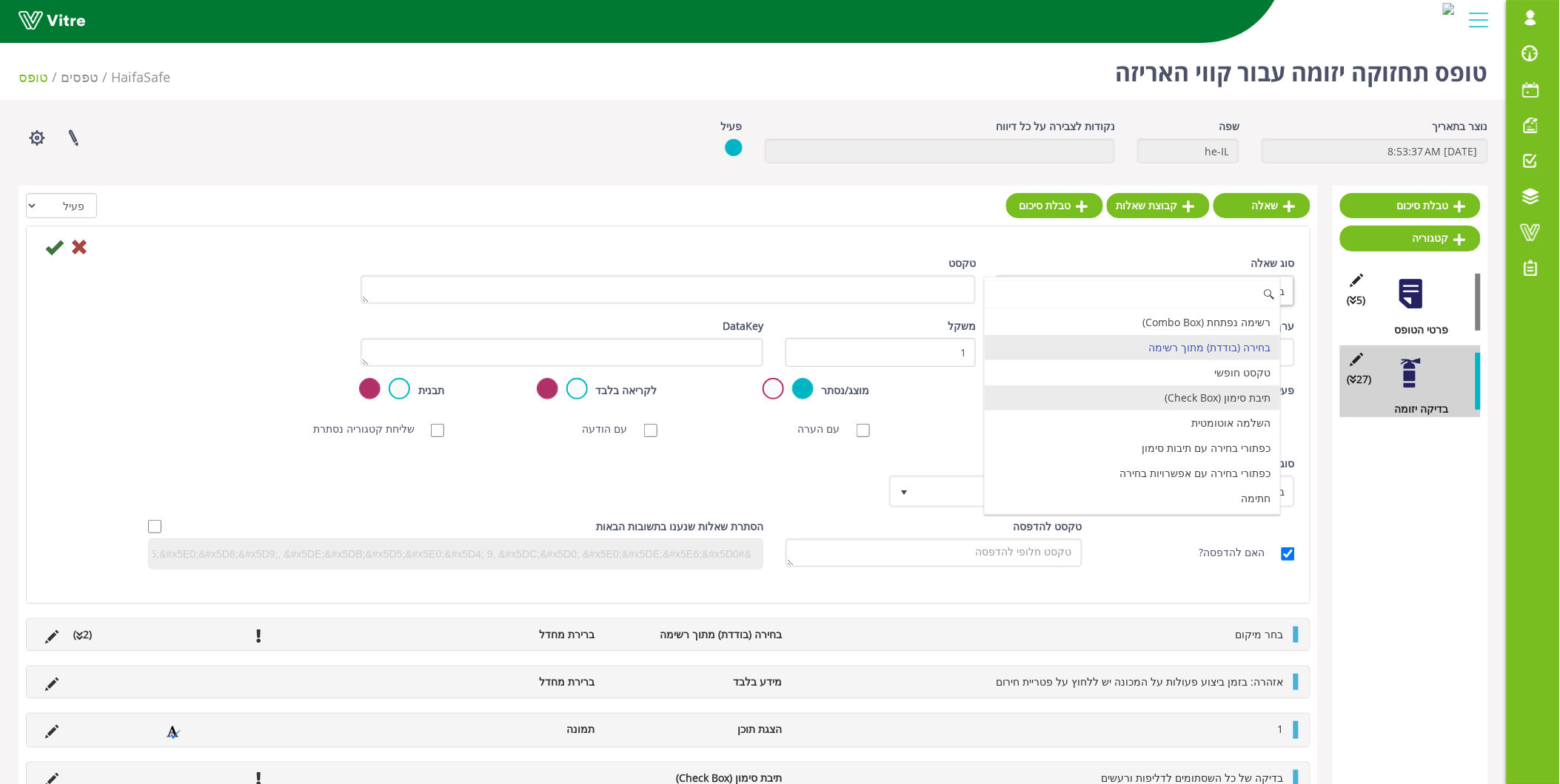
click at [1189, 395] on li "תיבת סימון (Check Box)" at bounding box center [1132, 398] width 295 height 25
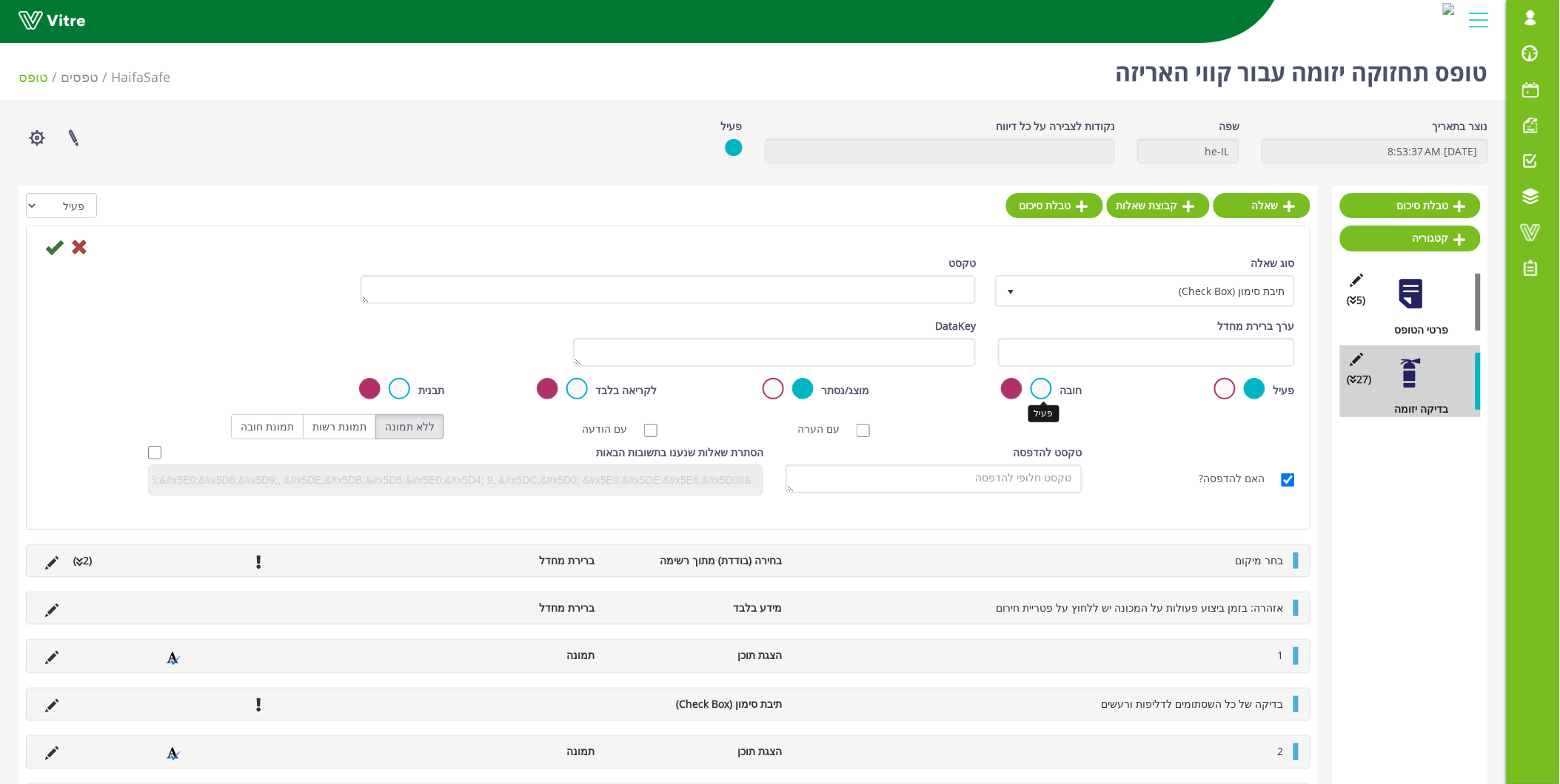
click at [1041, 395] on label at bounding box center [1041, 388] width 21 height 21
click at [0, 0] on input "radio" at bounding box center [0, 0] width 0 height 0
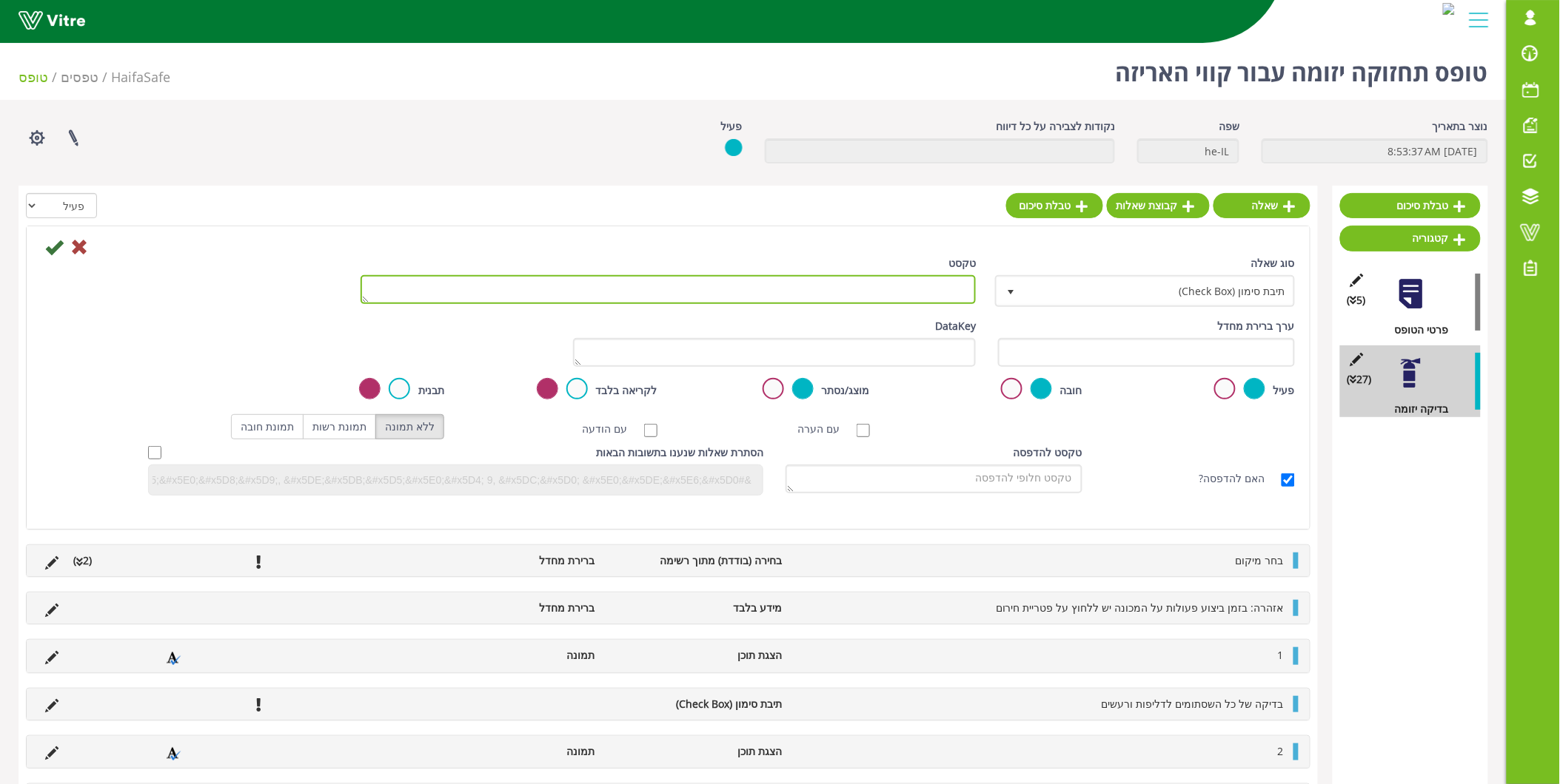
click at [939, 287] on textarea "טקסט" at bounding box center [668, 290] width 616 height 28
paste textarea "ניקוי פלטות ואקוום בסטרץ"
type textarea "ניקוי פלטות ואקוום בסטרץ"
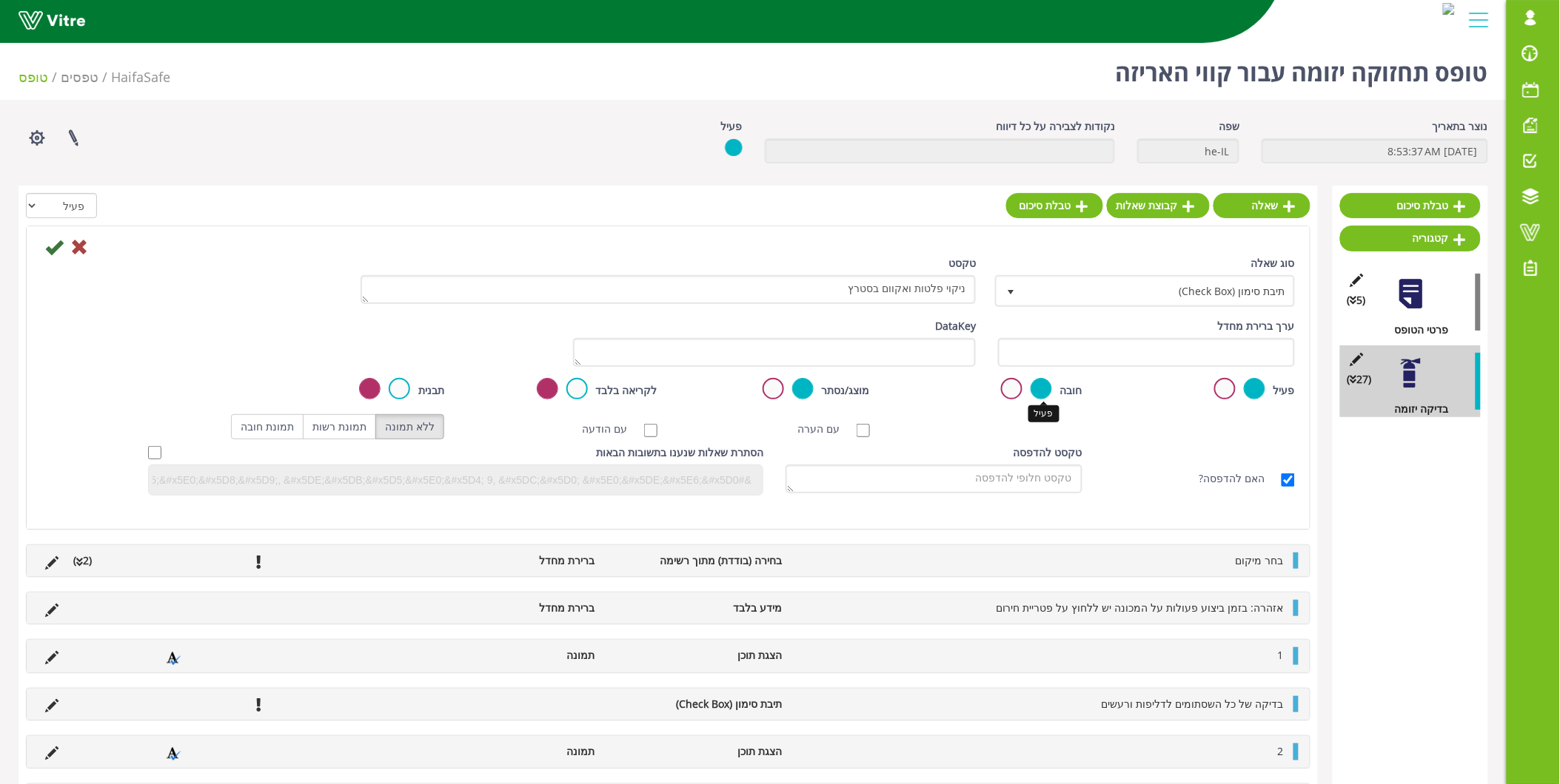
click at [1041, 383] on label at bounding box center [1041, 388] width 21 height 21
click at [0, 0] on input "radio" at bounding box center [0, 0] width 0 height 0
click at [61, 250] on icon at bounding box center [54, 247] width 18 height 18
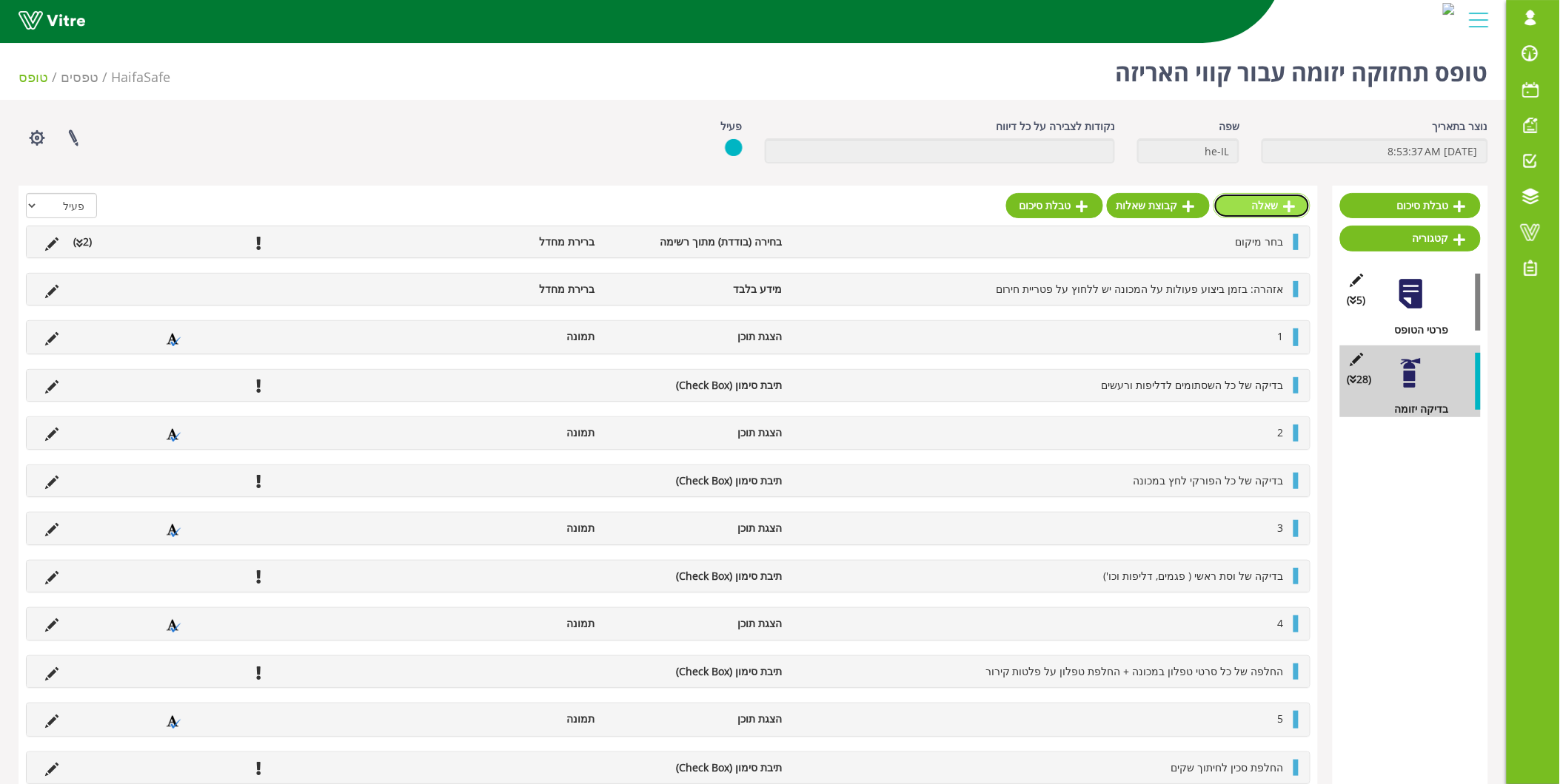
click at [1269, 196] on link "שאלה" at bounding box center [1261, 205] width 97 height 25
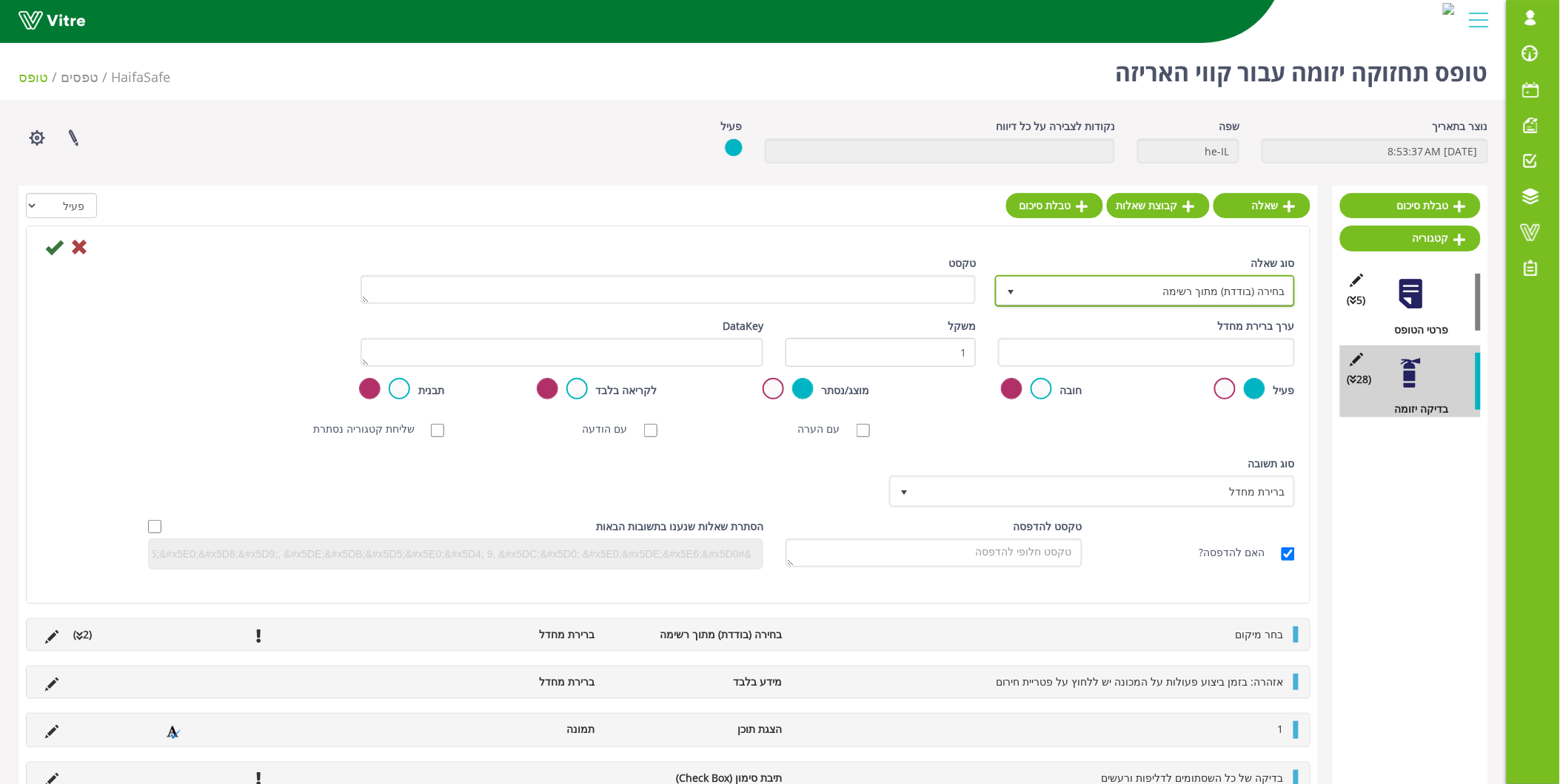
click at [1204, 294] on span "בחירה (בודדת) מתוך רשימה" at bounding box center [1158, 291] width 270 height 27
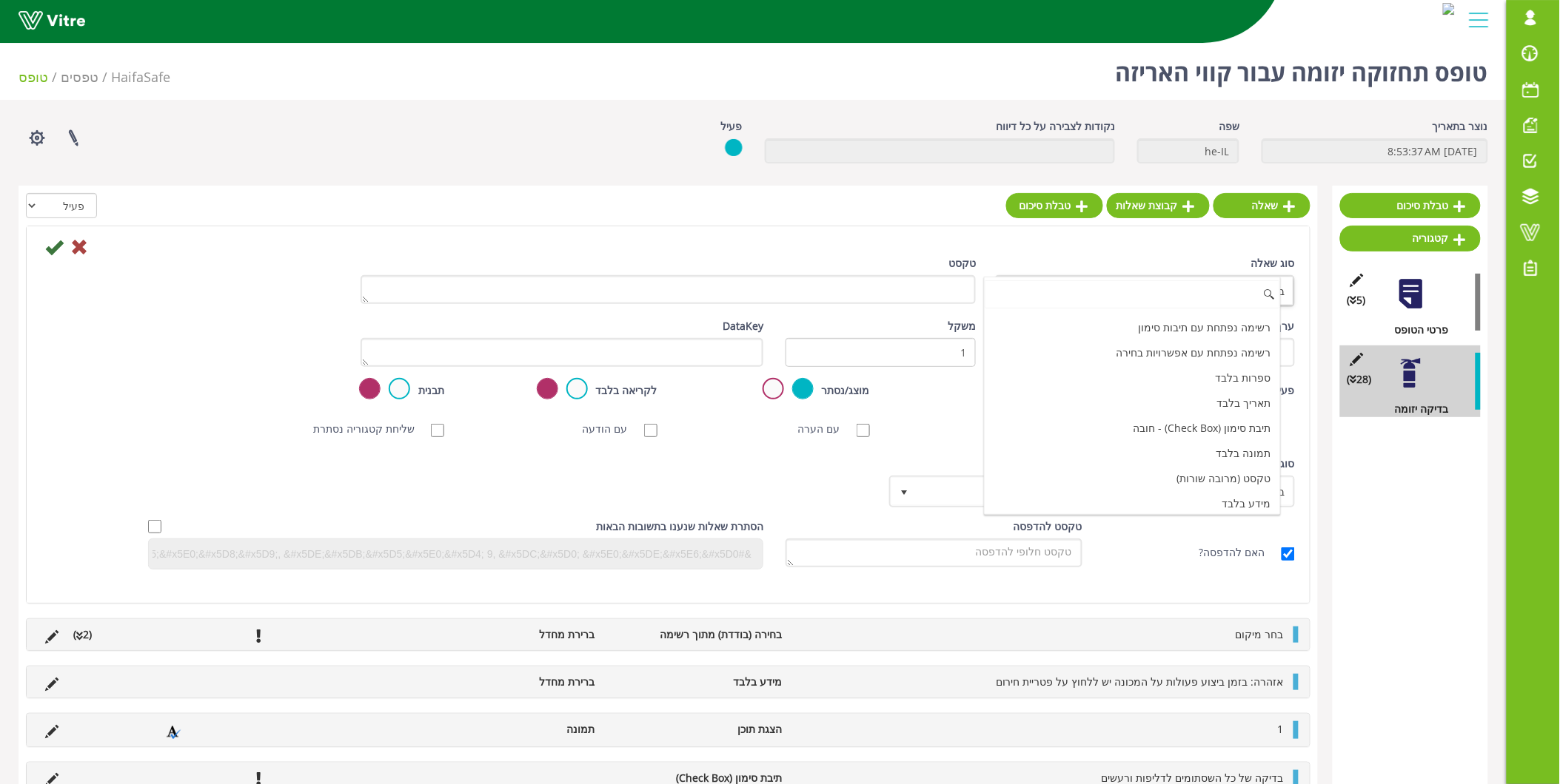
scroll to position [456, 0]
click at [1201, 425] on li "הצגת תוכן" at bounding box center [1132, 423] width 295 height 25
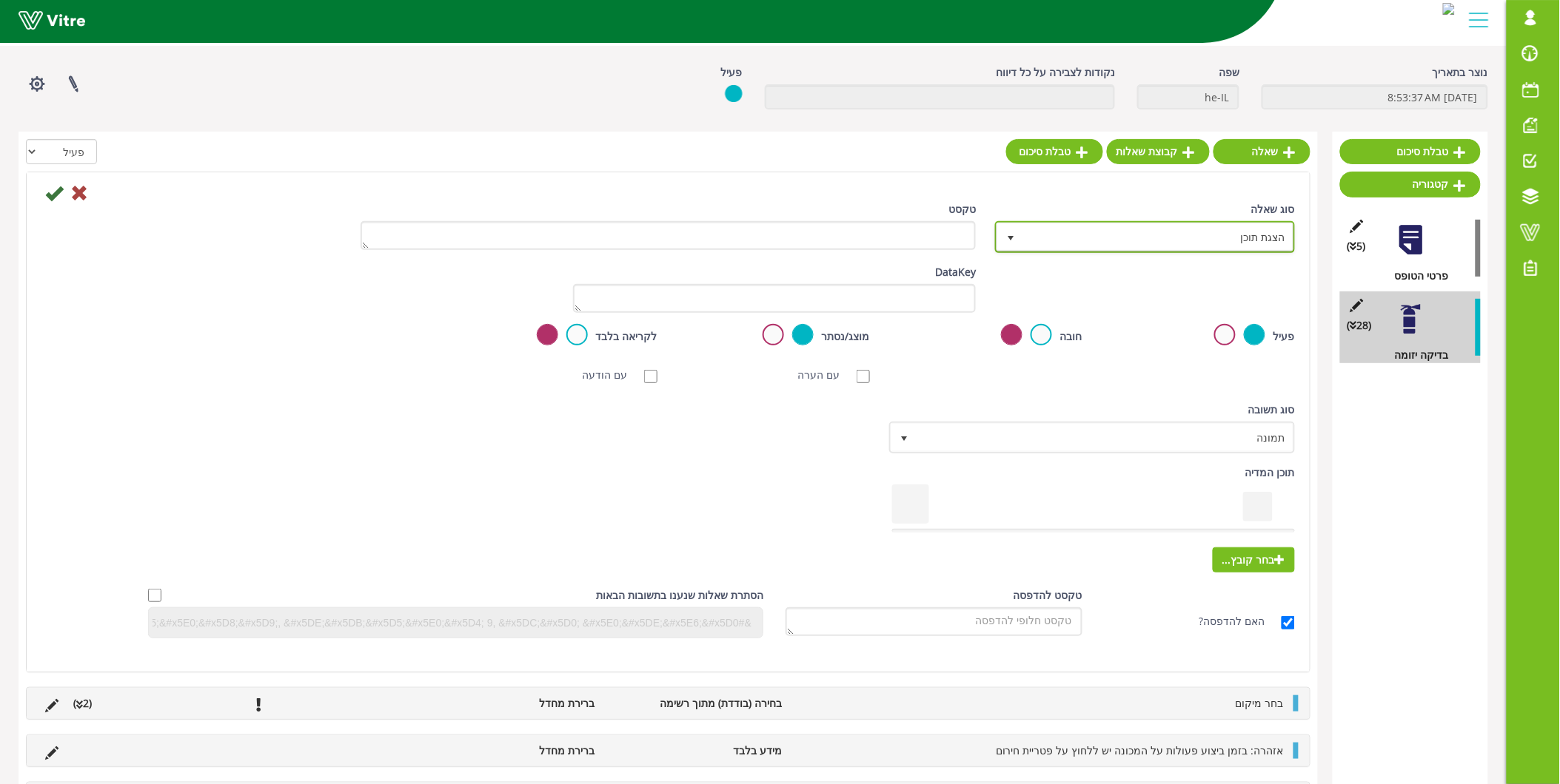
scroll to position [82, 0]
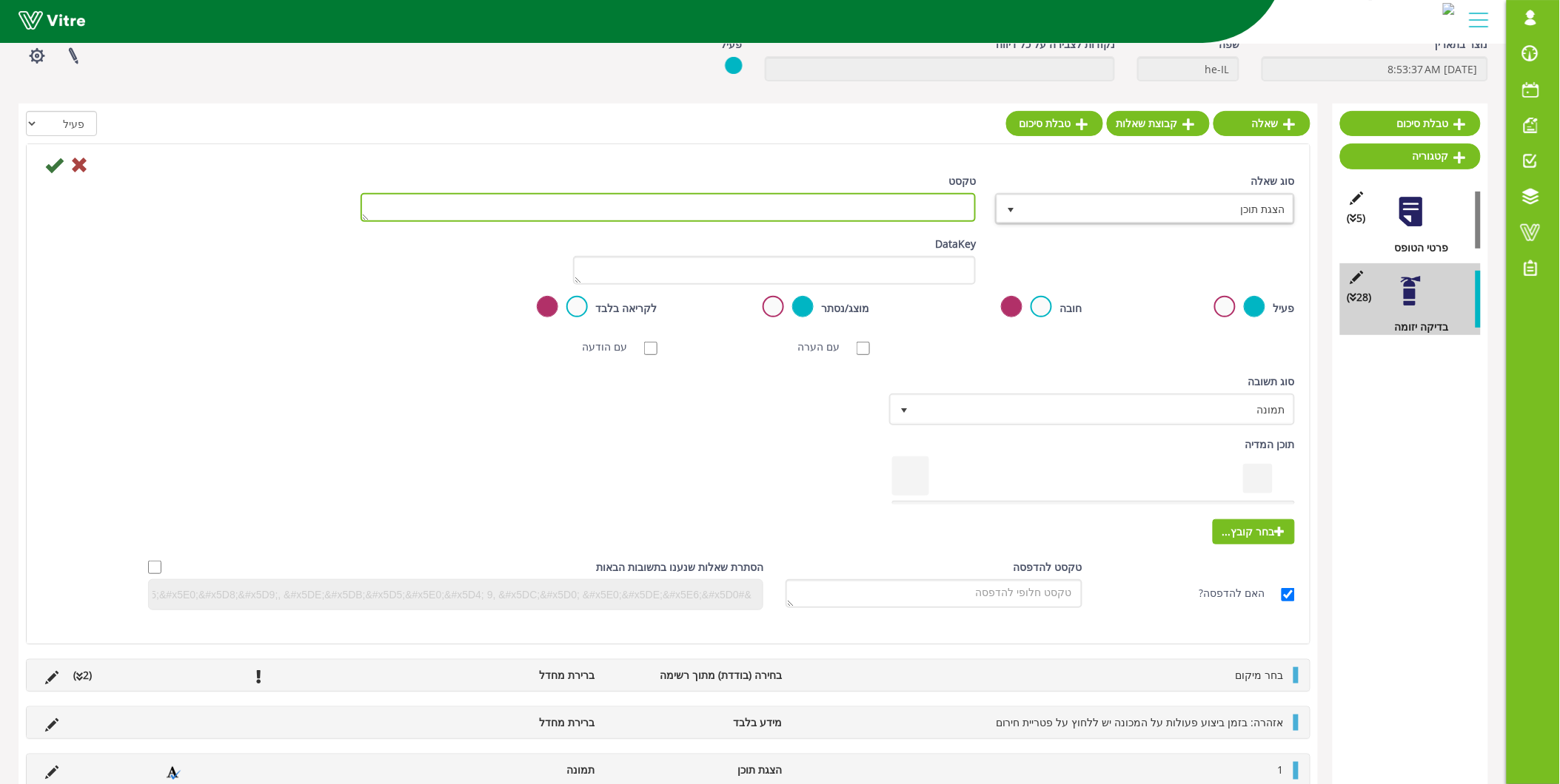
click at [905, 219] on textarea "טקסט" at bounding box center [668, 207] width 616 height 28
type textarea "14"
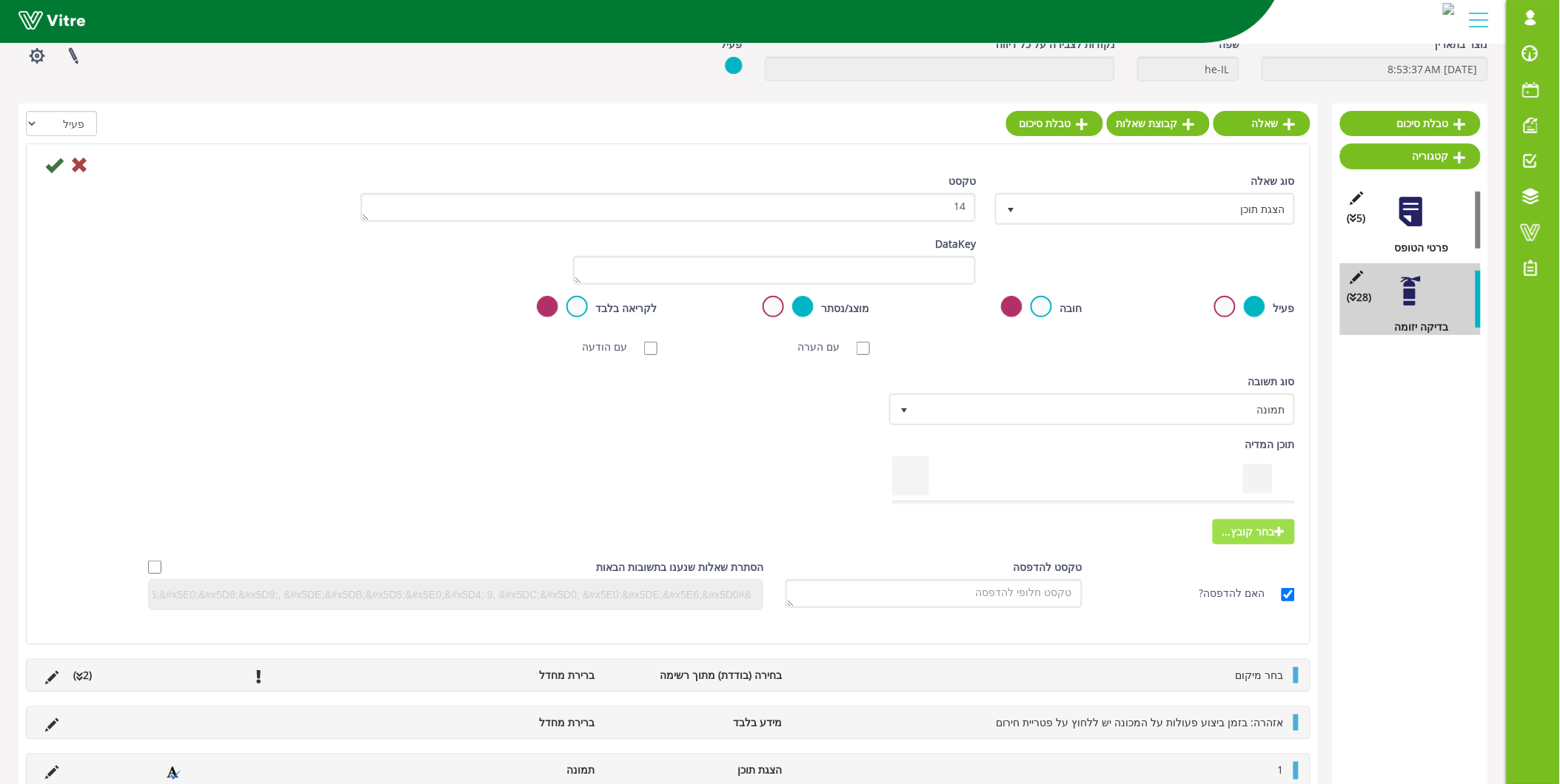
click at [1272, 537] on span "בחר קובץ..." at bounding box center [1254, 532] width 82 height 25
click at [0, 0] on input "בחר קובץ..." at bounding box center [0, 0] width 0 height 0
click at [58, 163] on icon at bounding box center [54, 165] width 18 height 18
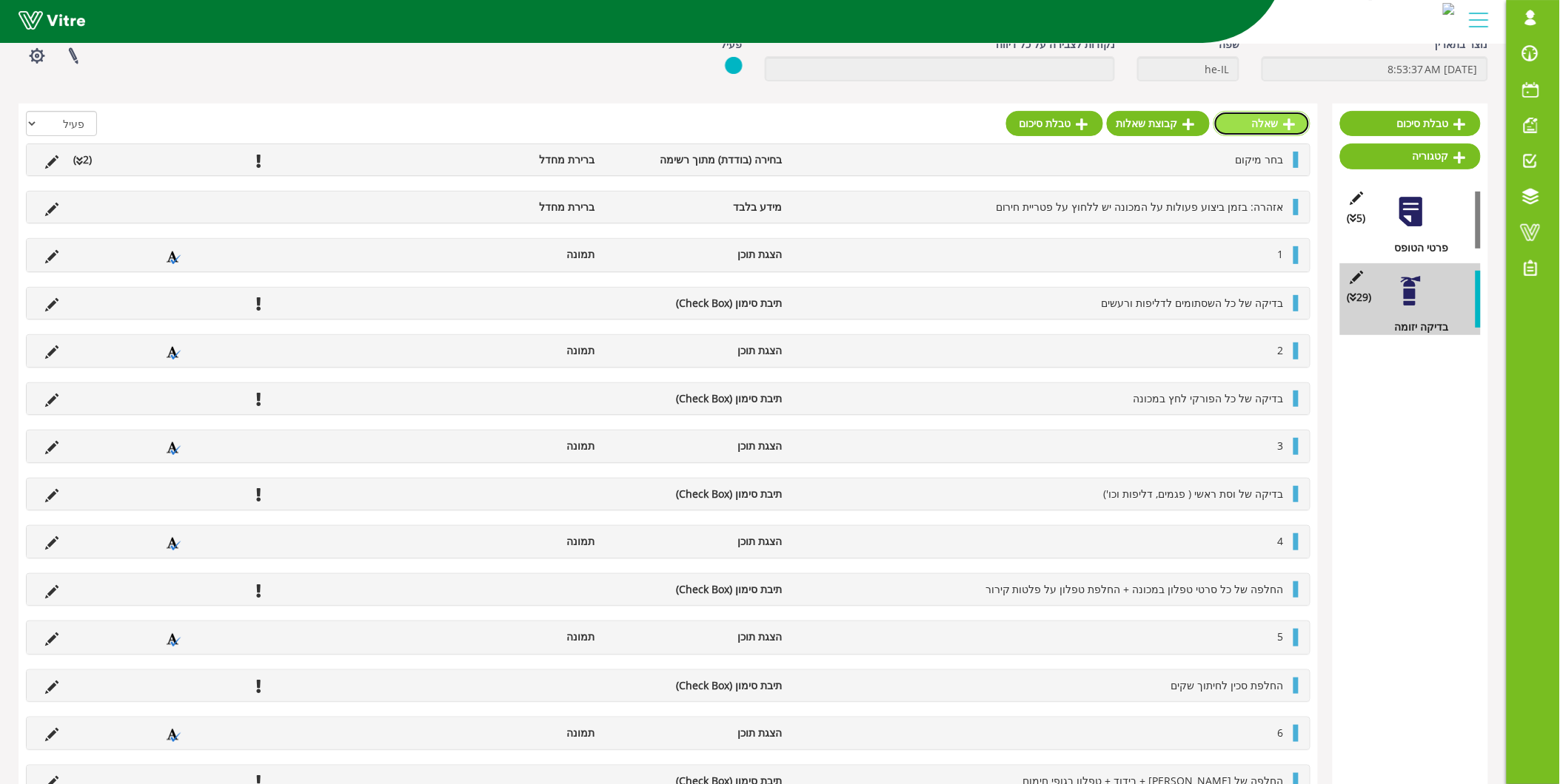
click at [1262, 126] on link "שאלה" at bounding box center [1261, 124] width 97 height 25
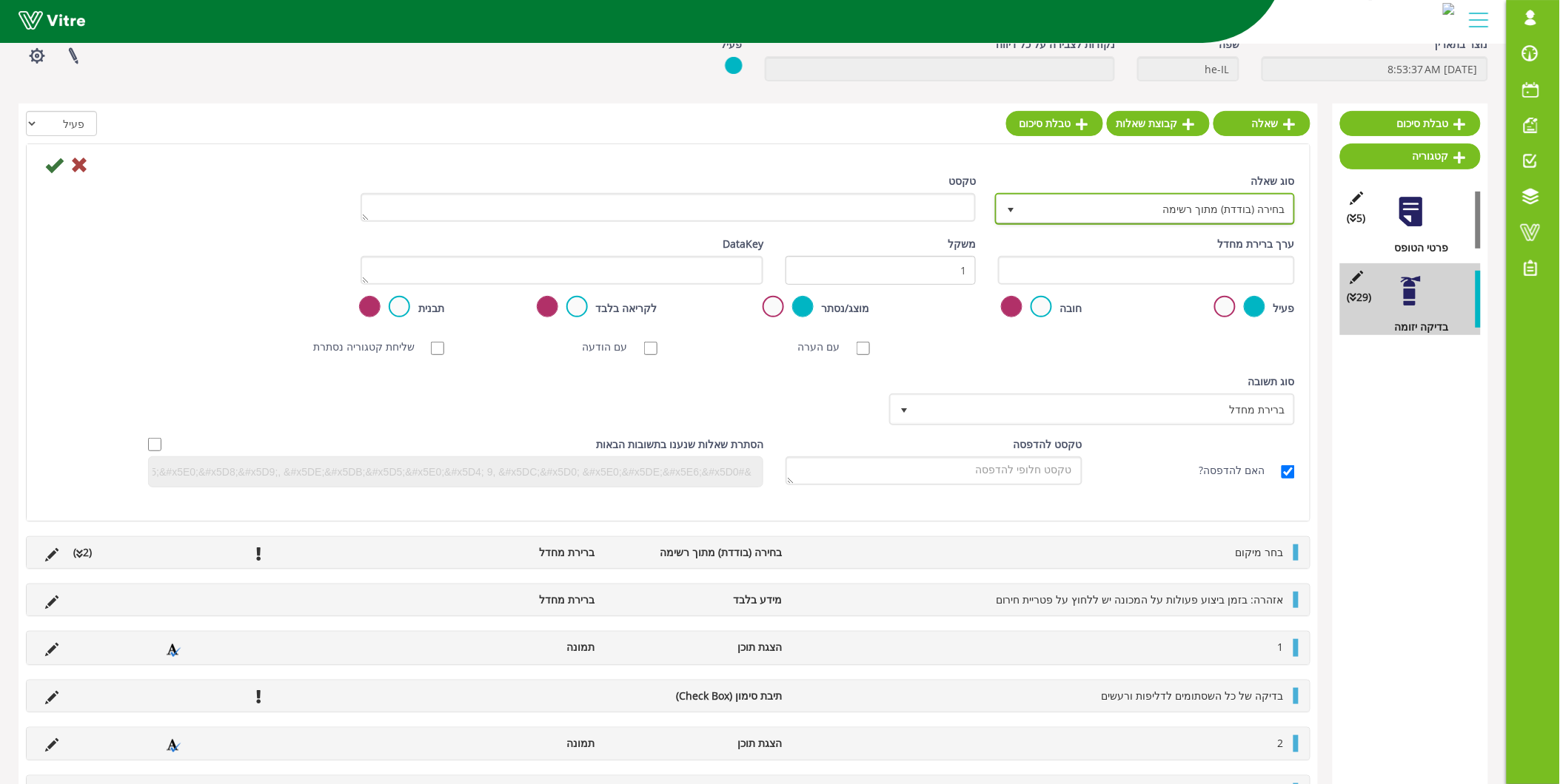
click at [1192, 215] on span "בחירה (בודדת) מתוך רשימה" at bounding box center [1158, 209] width 270 height 27
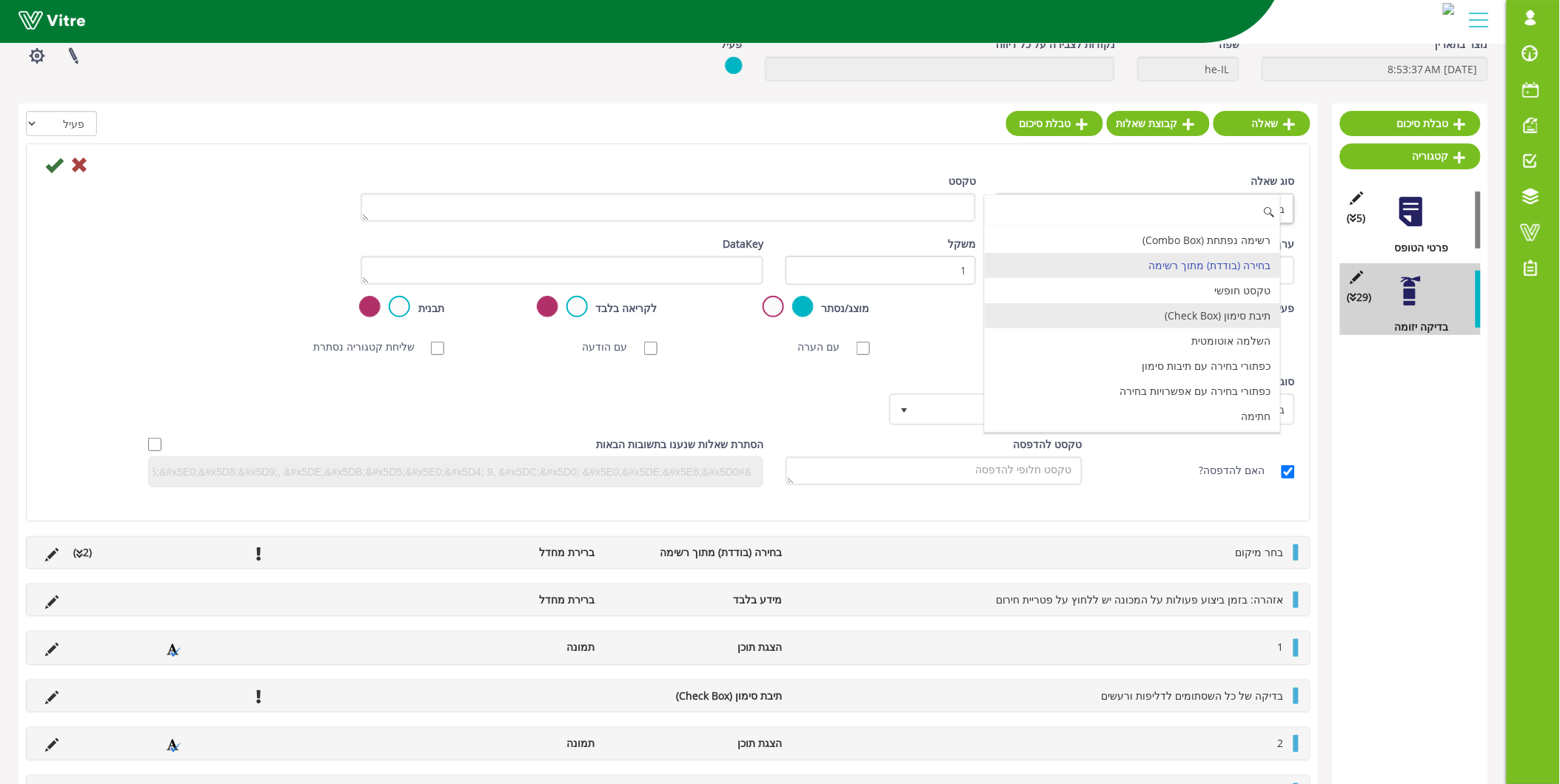
click at [1195, 315] on li "תיבת סימון (Check Box)" at bounding box center [1132, 316] width 295 height 25
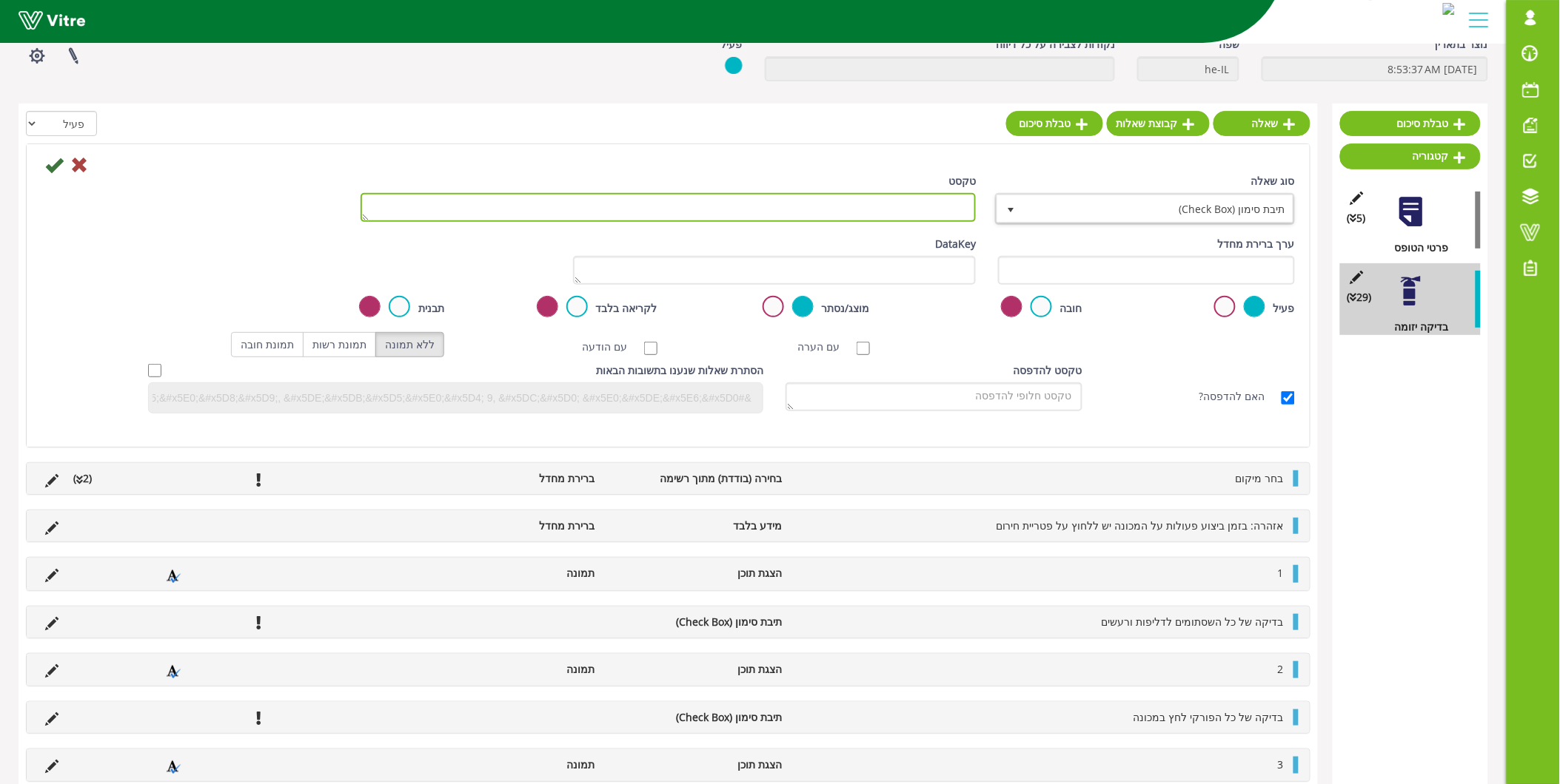
click at [940, 210] on textarea "טקסט" at bounding box center [668, 207] width 616 height 28
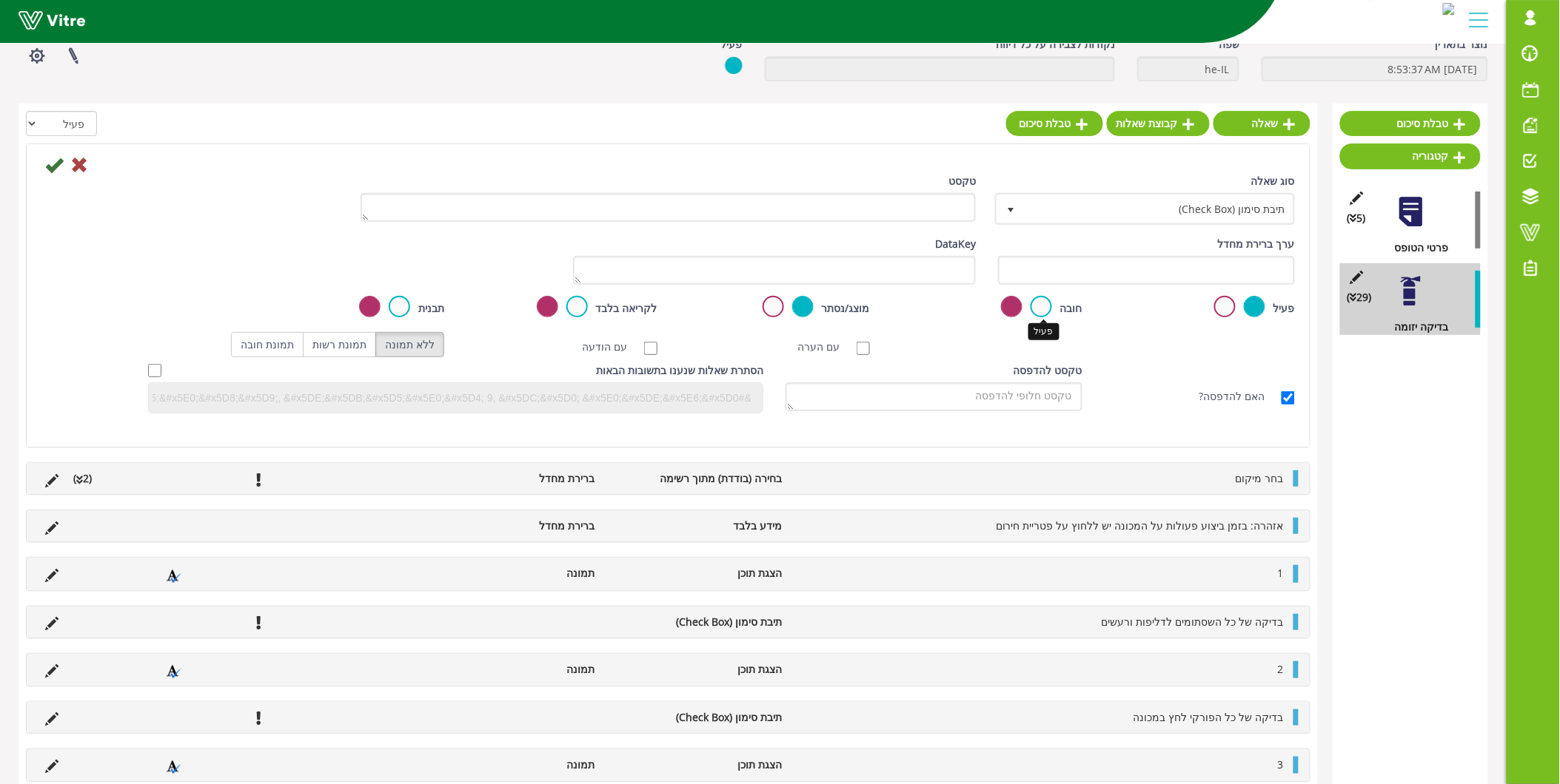
click at [1034, 311] on label at bounding box center [1041, 307] width 21 height 21
click at [0, 0] on input "radio" at bounding box center [0, 0] width 0 height 0
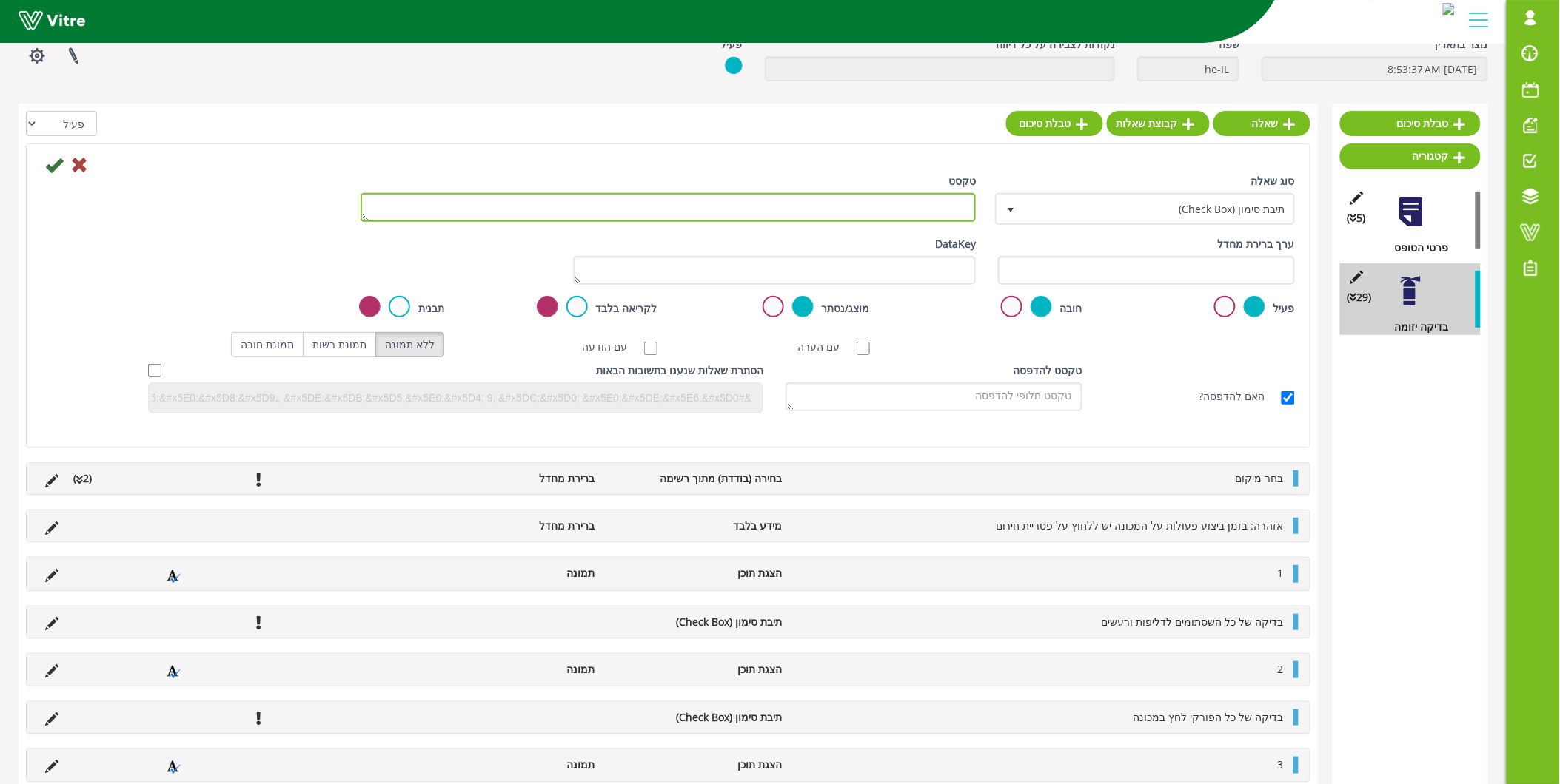
click at [881, 212] on textarea "טקסט" at bounding box center [668, 207] width 616 height 28
paste textarea "בדיקה והחלפה של גלגלי הנעה בסטרץ"
type textarea "בדיקה והחלפה של גלגלי הנעה בסטרץ"
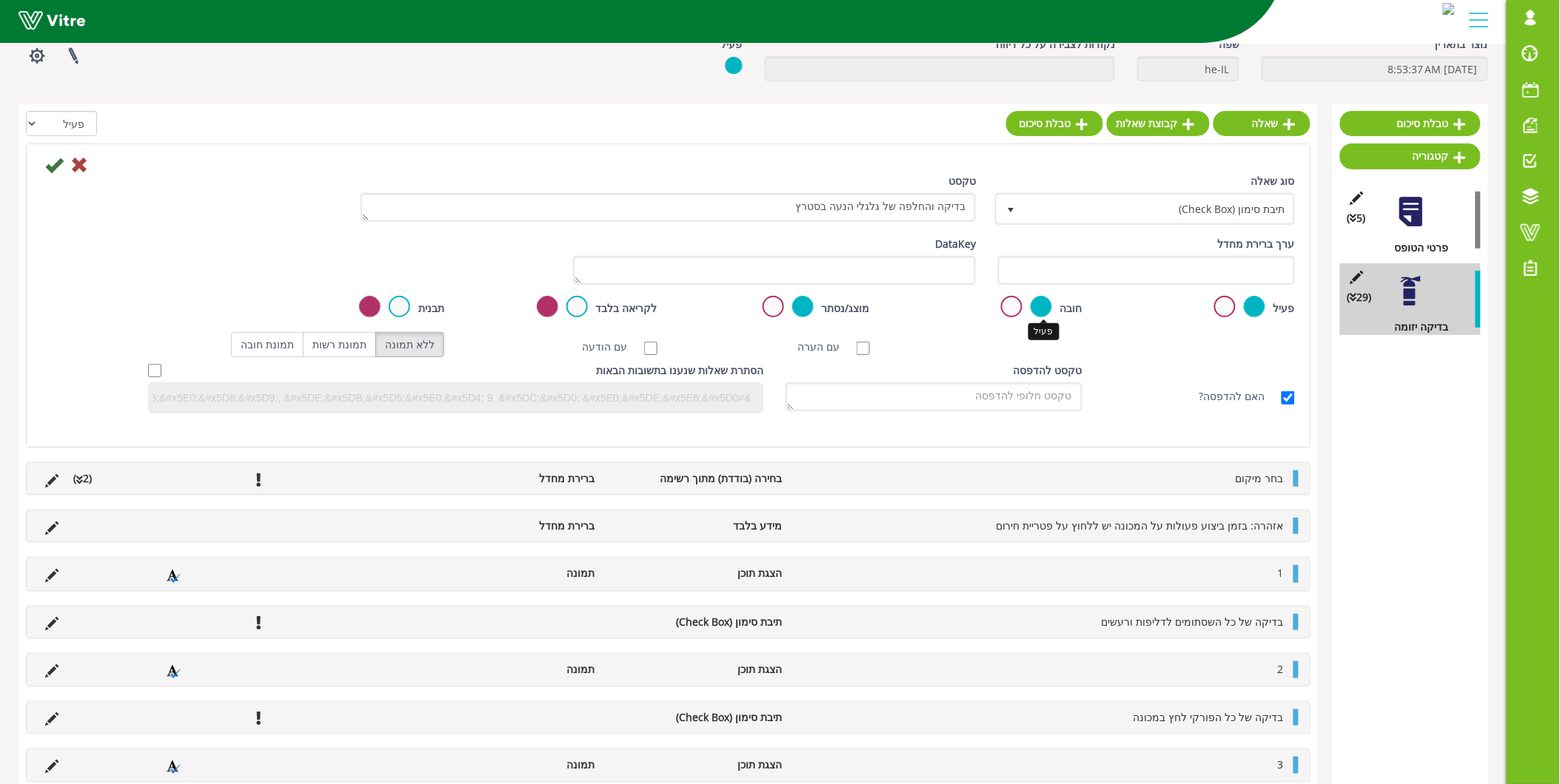
click at [1041, 301] on label at bounding box center [1041, 307] width 21 height 21
click at [0, 0] on input "radio" at bounding box center [0, 0] width 0 height 0
click at [49, 164] on icon at bounding box center [54, 165] width 18 height 18
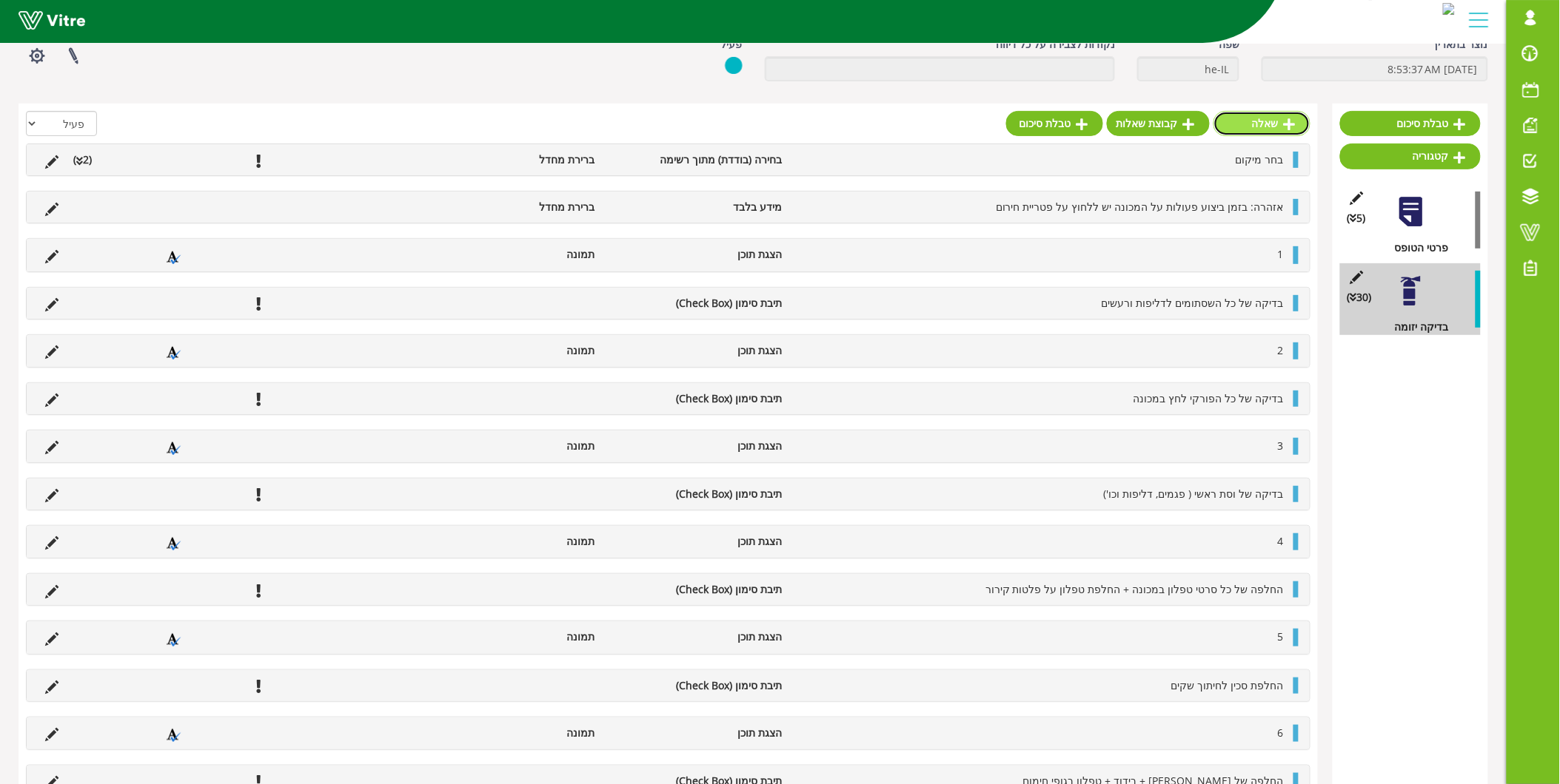
click at [1271, 131] on link "שאלה" at bounding box center [1261, 124] width 97 height 25
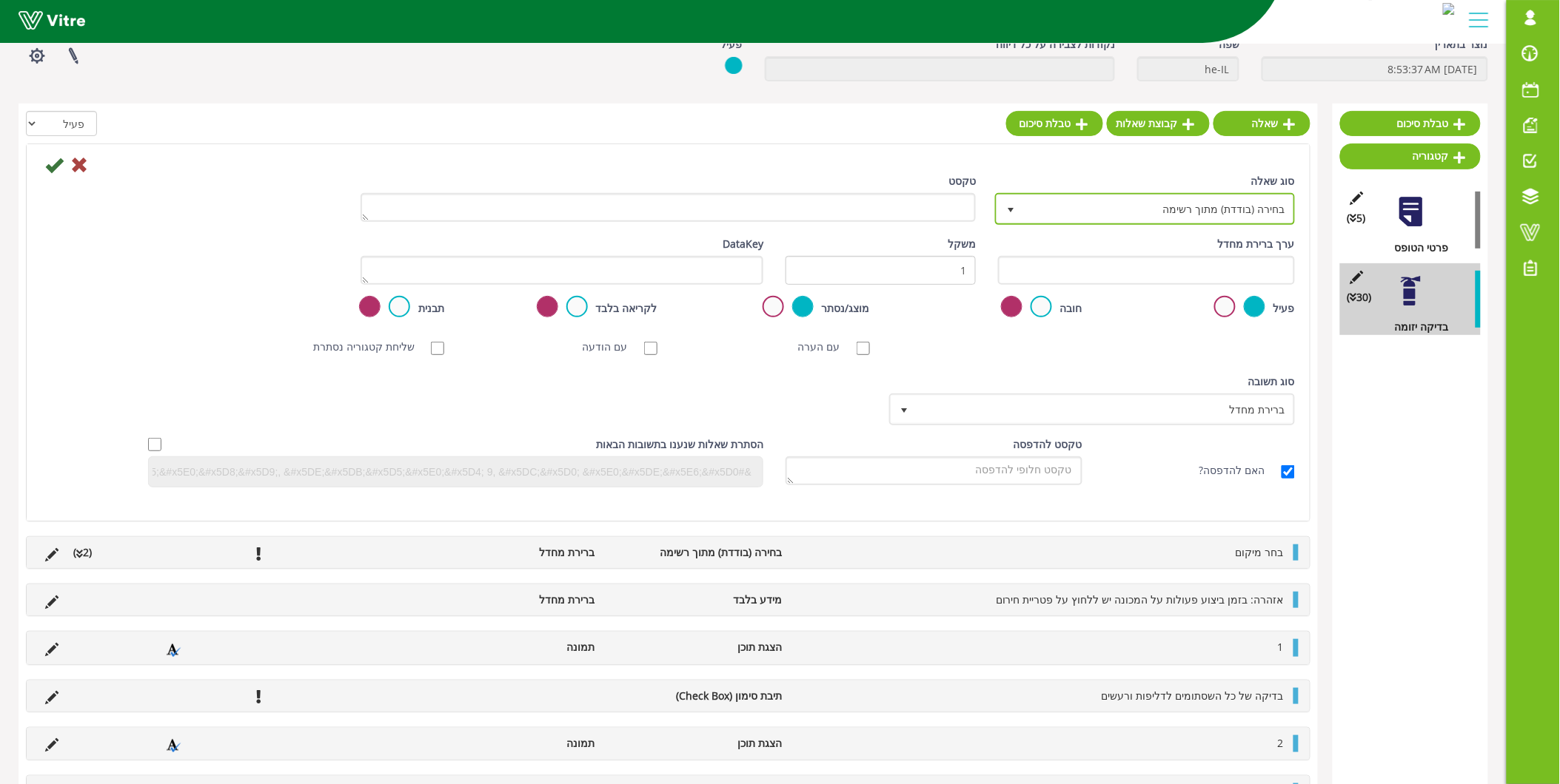
click at [1249, 208] on span "בחירה (בודדת) מתוך רשימה" at bounding box center [1158, 209] width 270 height 27
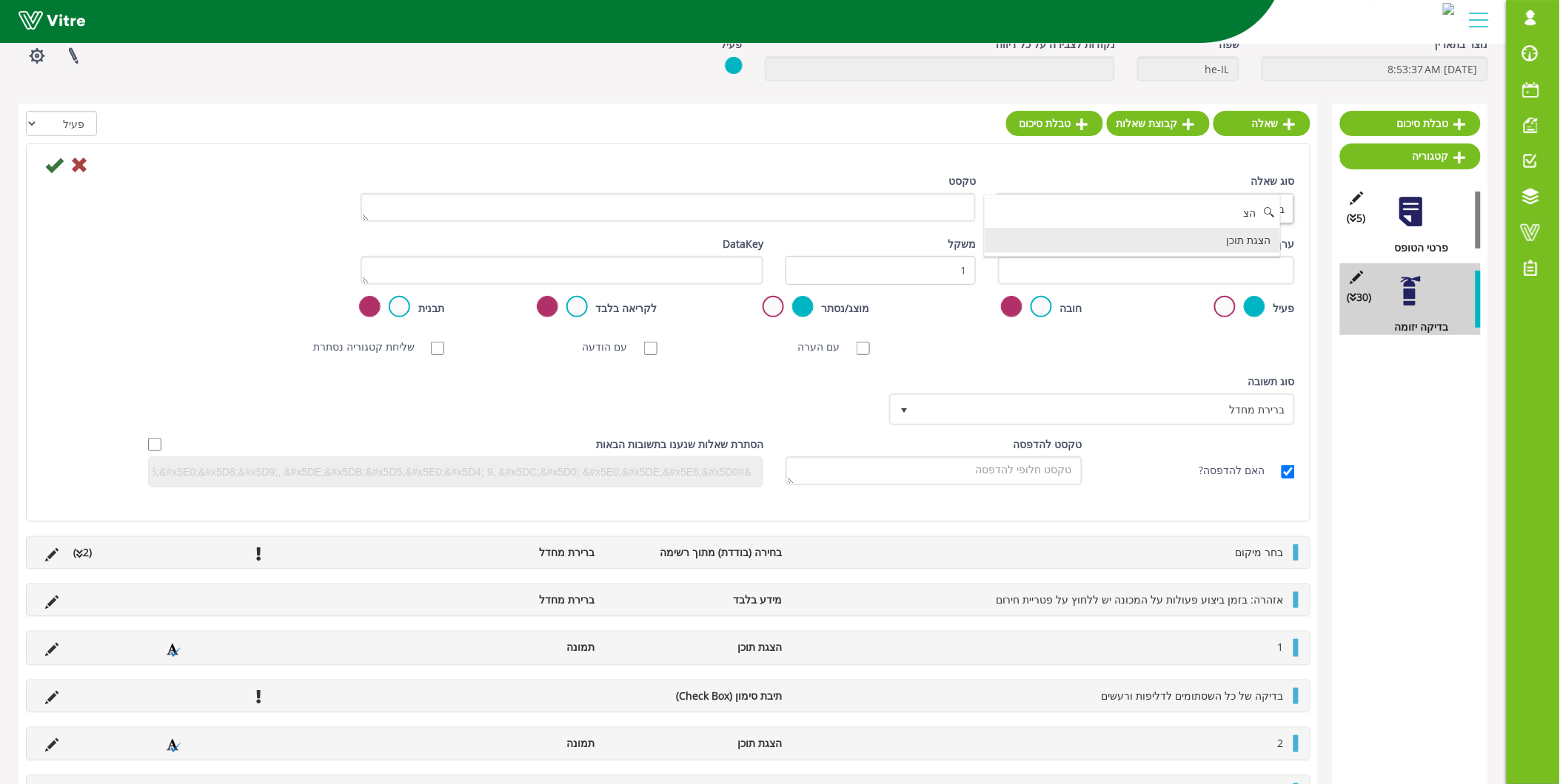
click at [1211, 241] on li "הצגת תוכן" at bounding box center [1132, 240] width 295 height 25
type input "הצ"
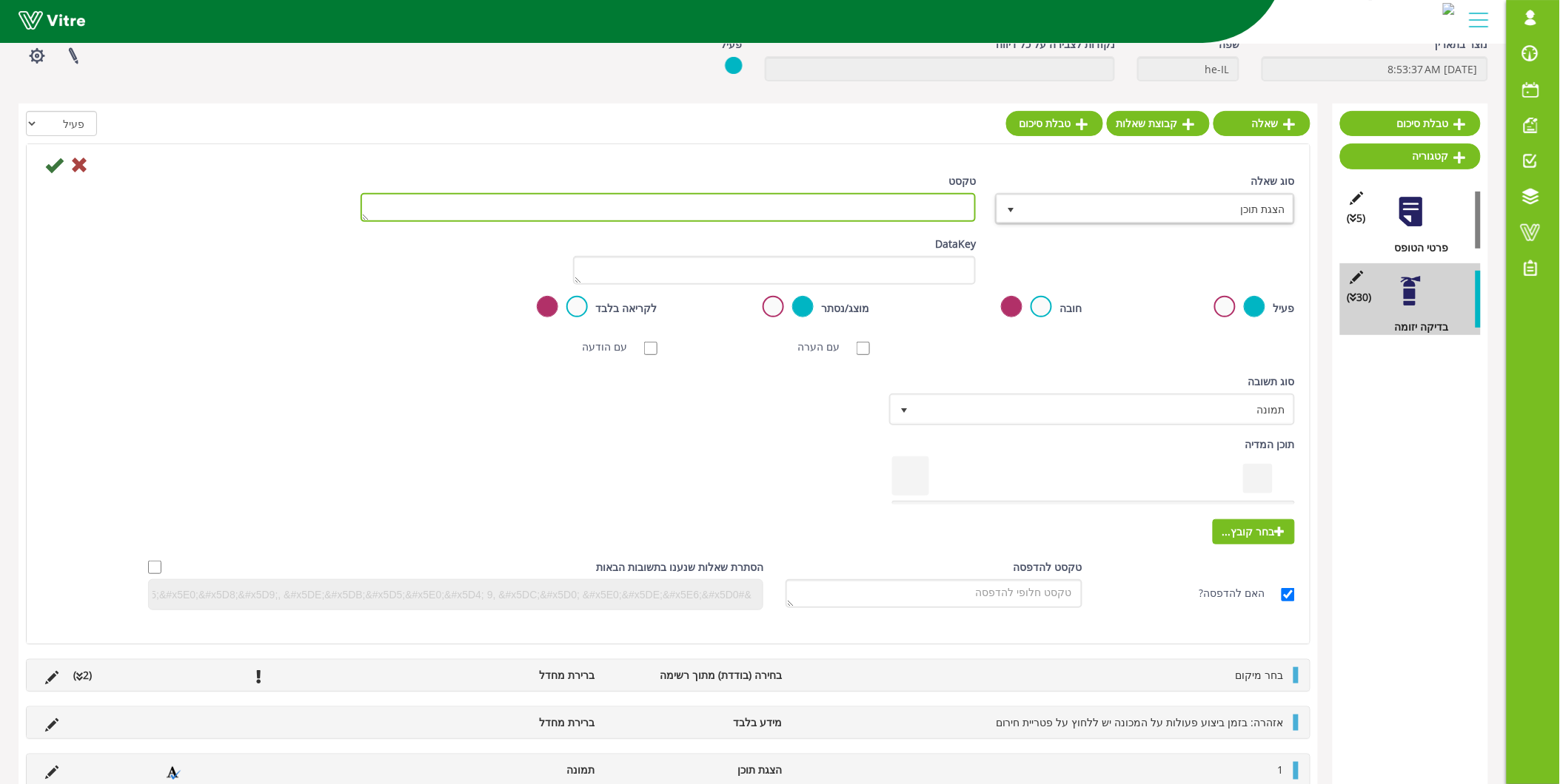
click at [921, 218] on textarea "טקסט" at bounding box center [668, 207] width 616 height 28
type textarea "15"
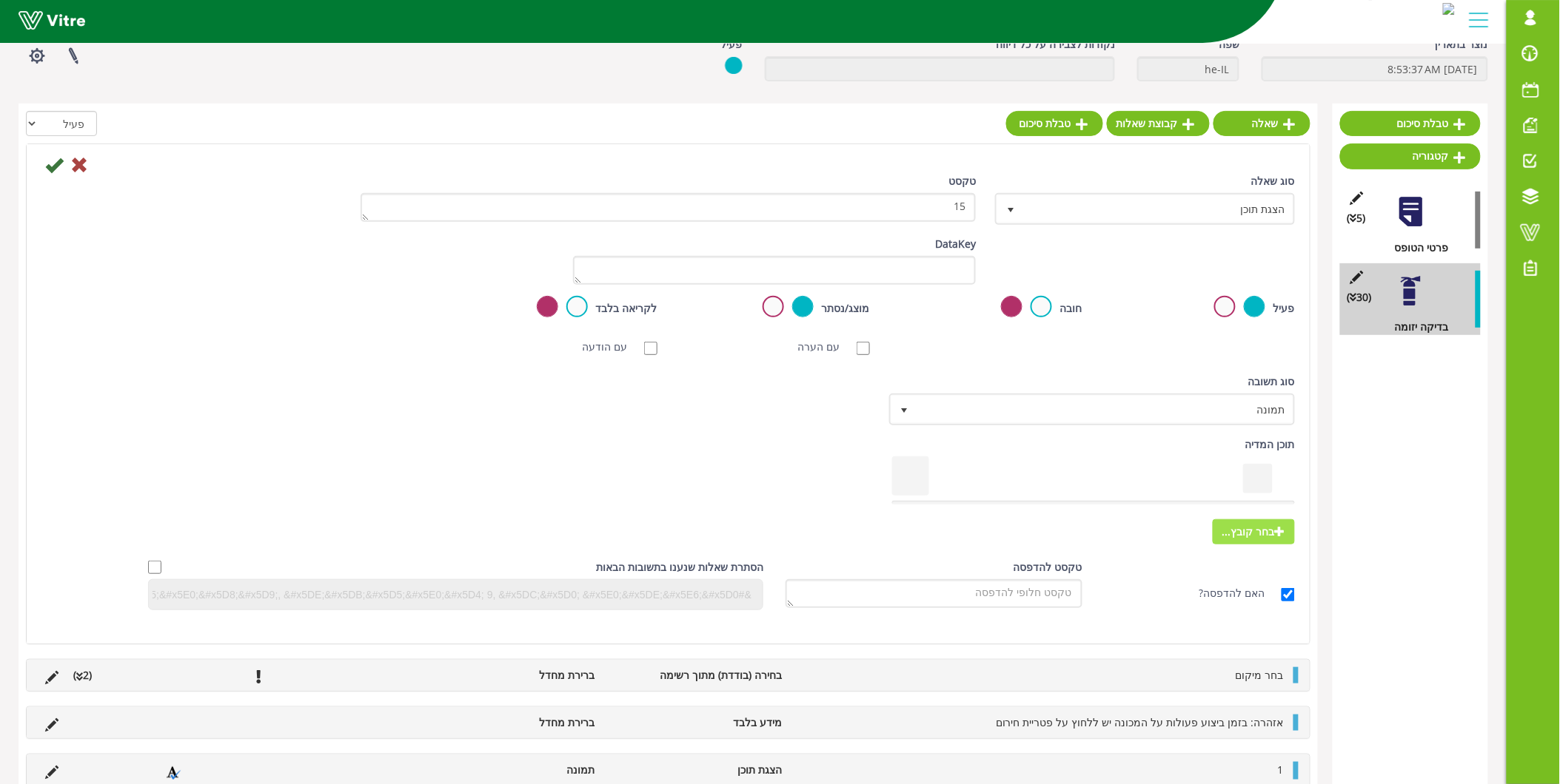
click at [1254, 523] on span "בחר קובץ..." at bounding box center [1254, 532] width 82 height 25
click at [0, 0] on input "בחר קובץ..." at bounding box center [0, 0] width 0 height 0
click at [42, 173] on div "סוג שאלה הצגת תוכן 38 טקסט 15" at bounding box center [668, 204] width 1275 height 63
click at [47, 163] on icon at bounding box center [54, 165] width 18 height 18
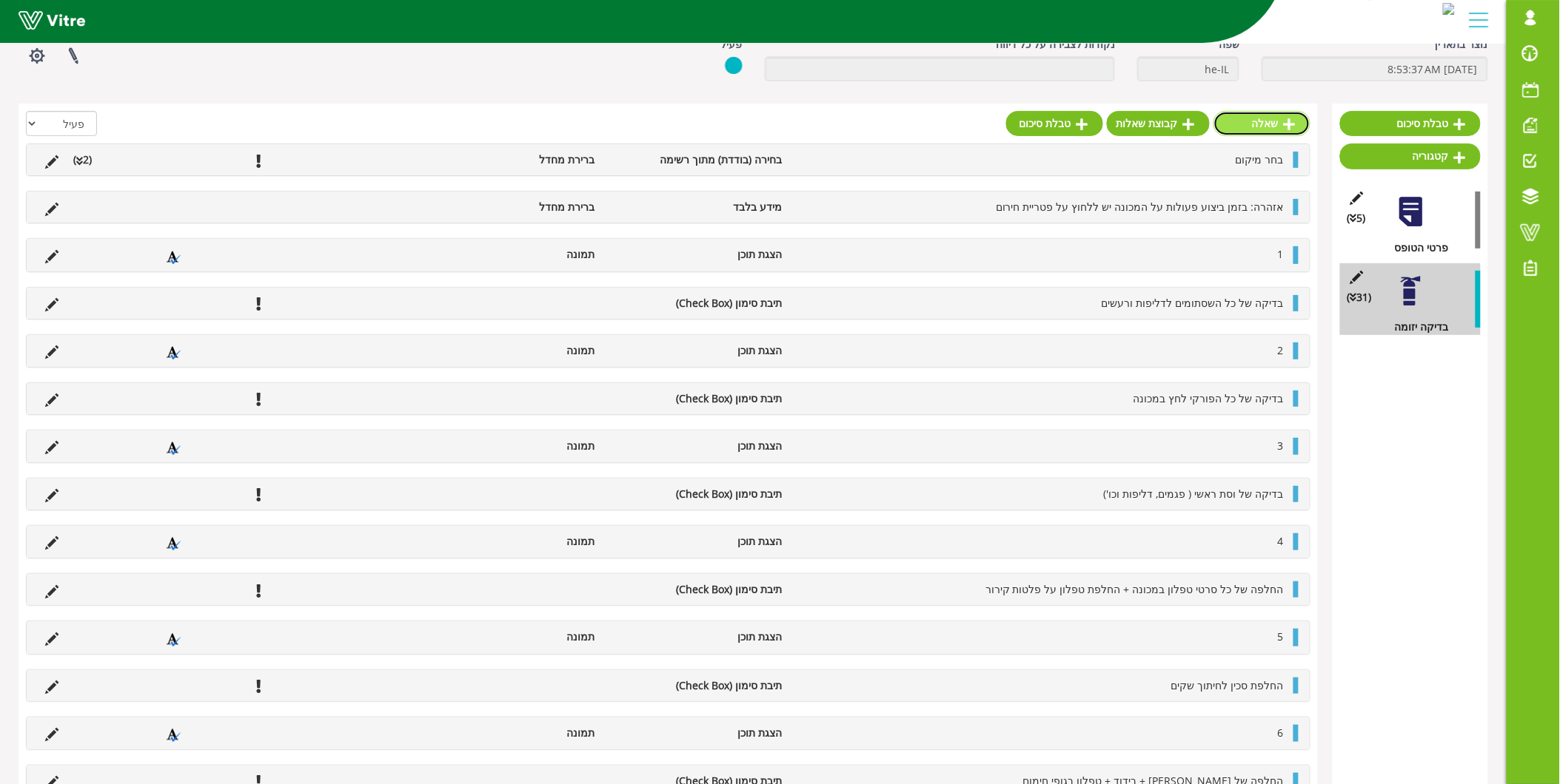
click at [1272, 120] on link "שאלה" at bounding box center [1261, 124] width 97 height 25
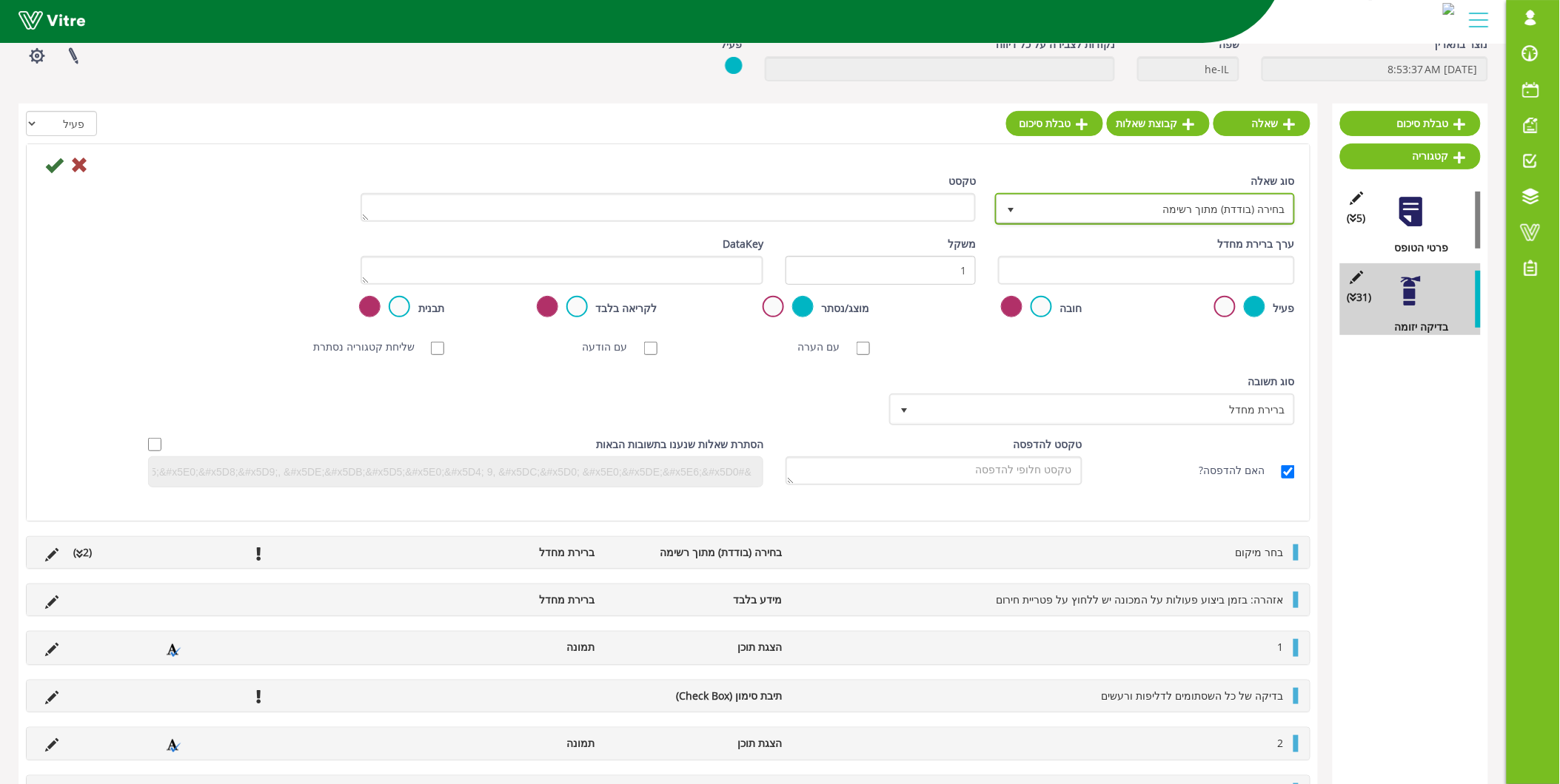
click at [1186, 210] on span "בחירה (בודדת) מתוך רשימה" at bounding box center [1158, 209] width 270 height 27
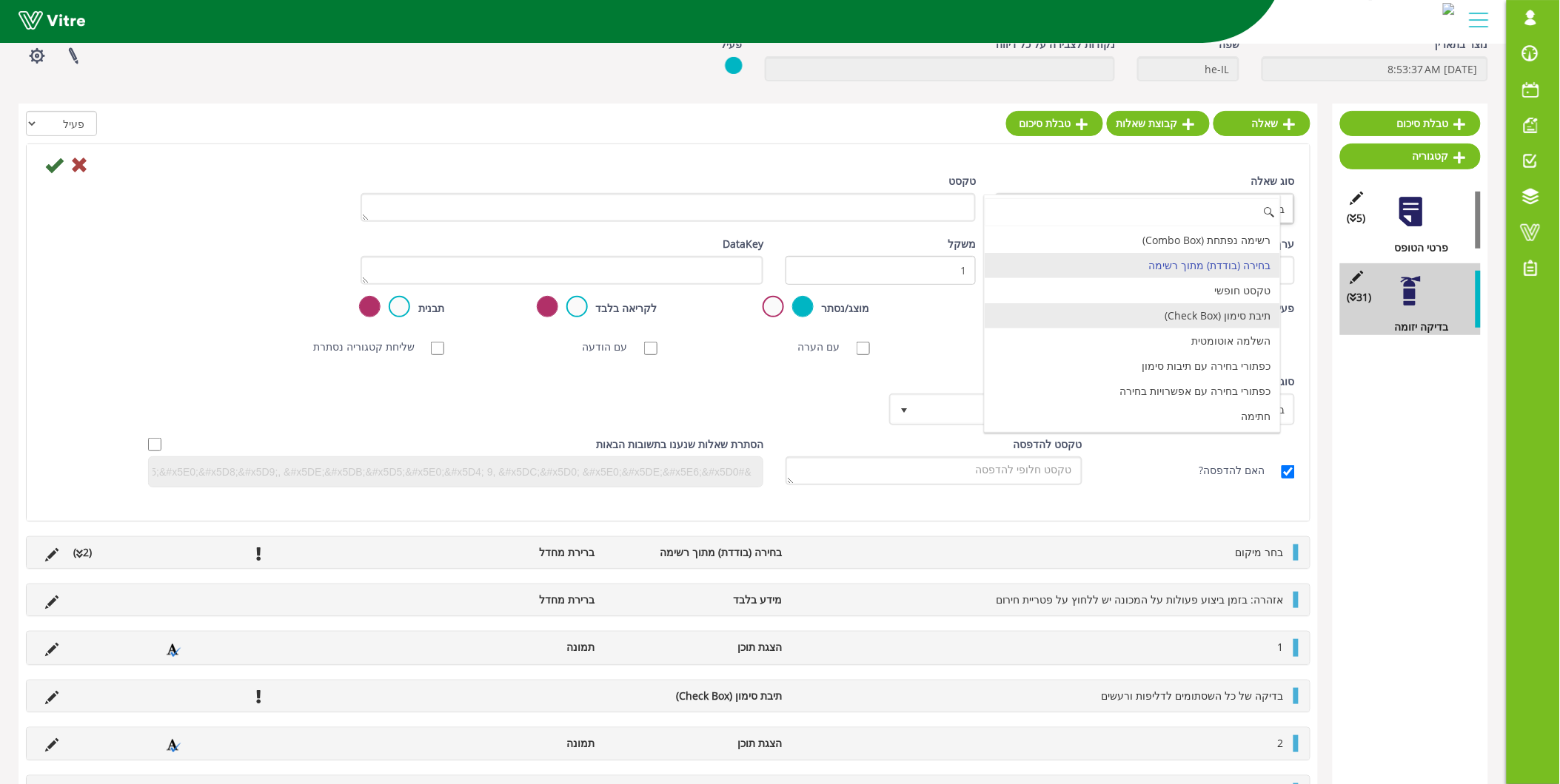
click at [1204, 316] on li "תיבת סימון (Check Box)" at bounding box center [1132, 316] width 295 height 25
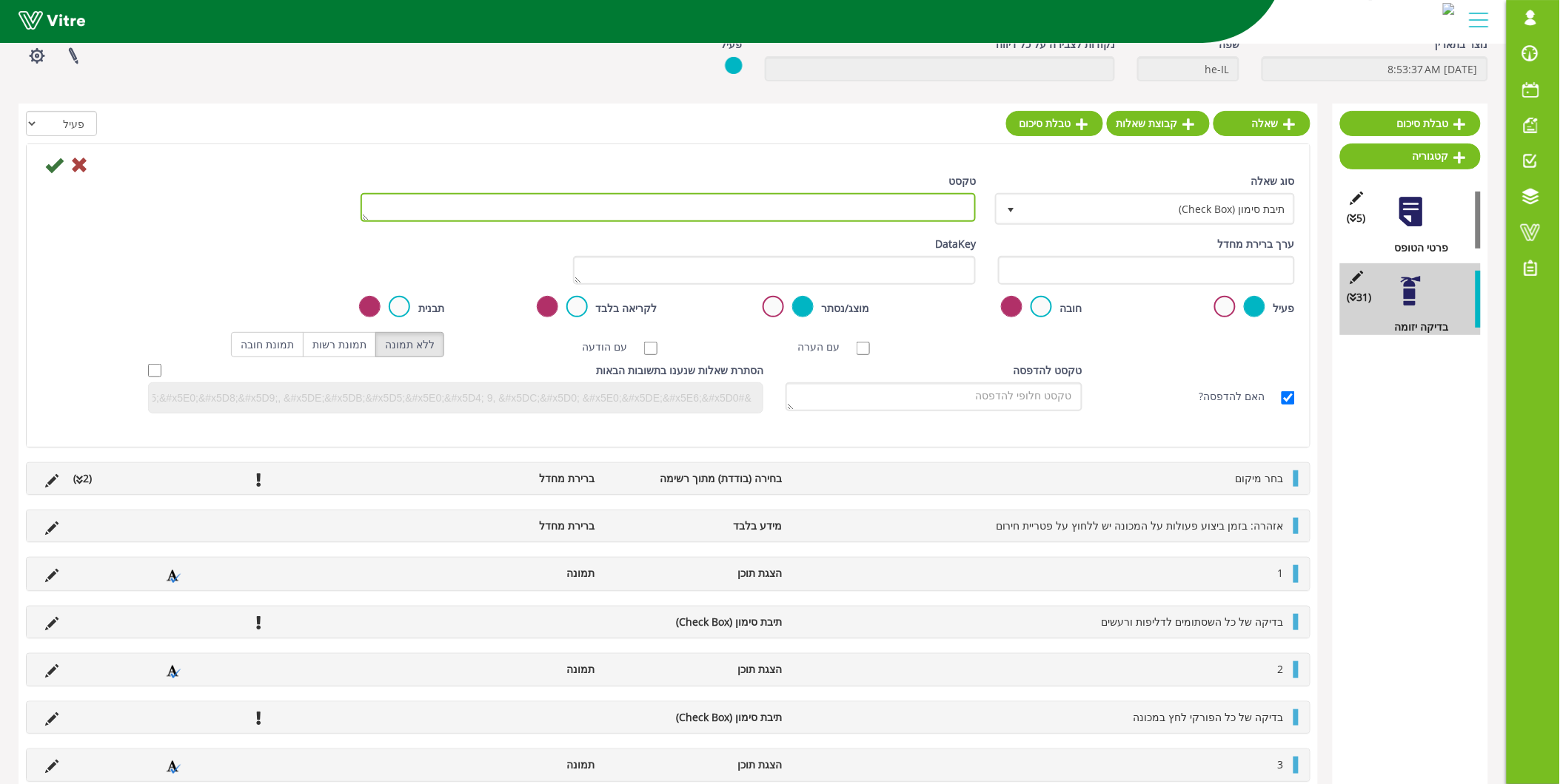
click at [935, 202] on textarea "טקסט" at bounding box center [668, 207] width 616 height 28
paste textarea "פירוק וניקוי גלגלי נירוסטה בסטרץ"
type textarea "פירוק וניקוי גלגלי נירוסטה בסטרץ"
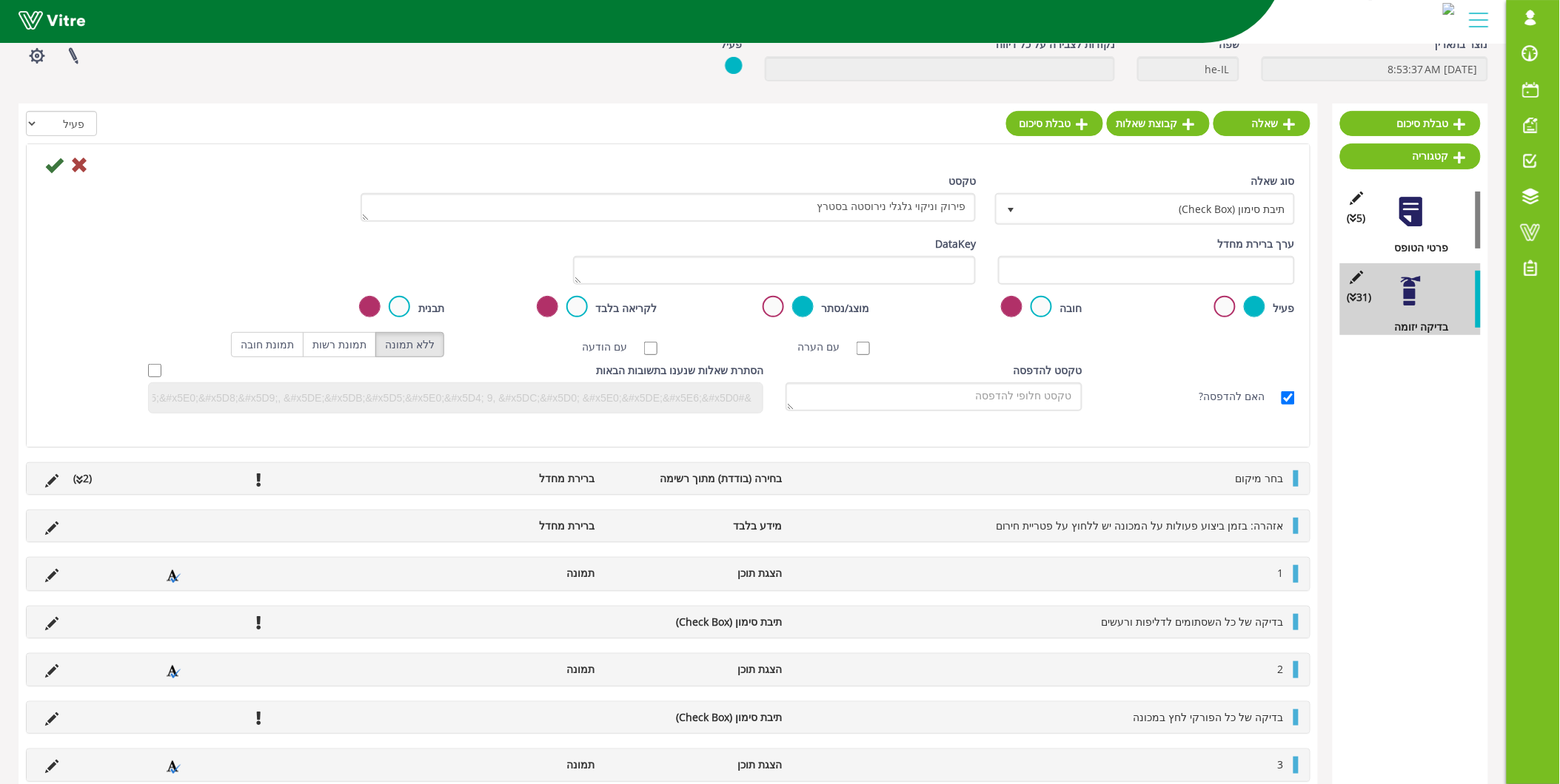
click at [1049, 315] on div "חובה" at bounding box center [987, 308] width 190 height 24
click at [1044, 305] on label at bounding box center [1041, 307] width 21 height 21
click at [0, 0] on input "radio" at bounding box center [0, 0] width 0 height 0
click at [48, 164] on icon at bounding box center [54, 165] width 18 height 18
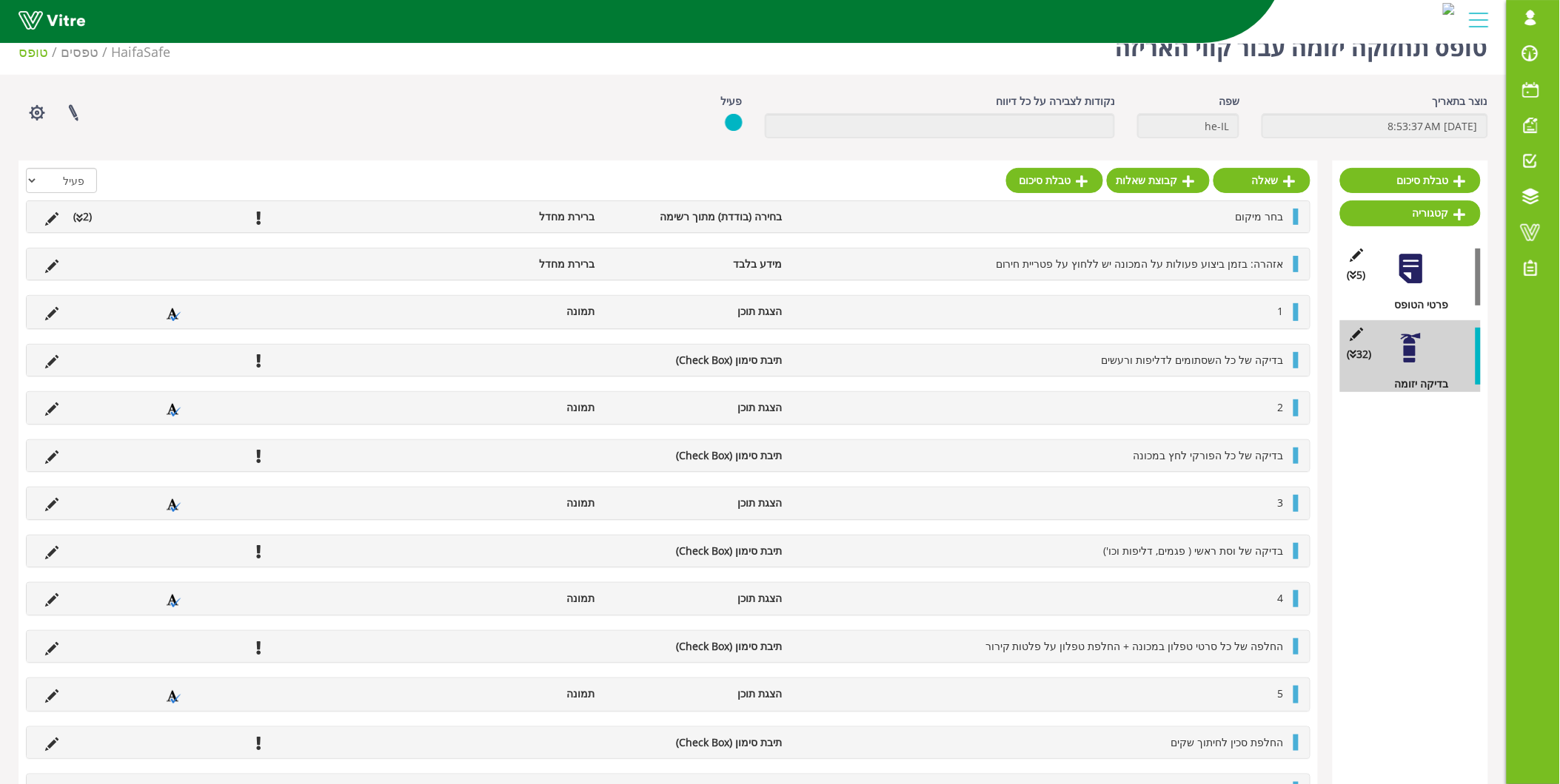
scroll to position [0, 0]
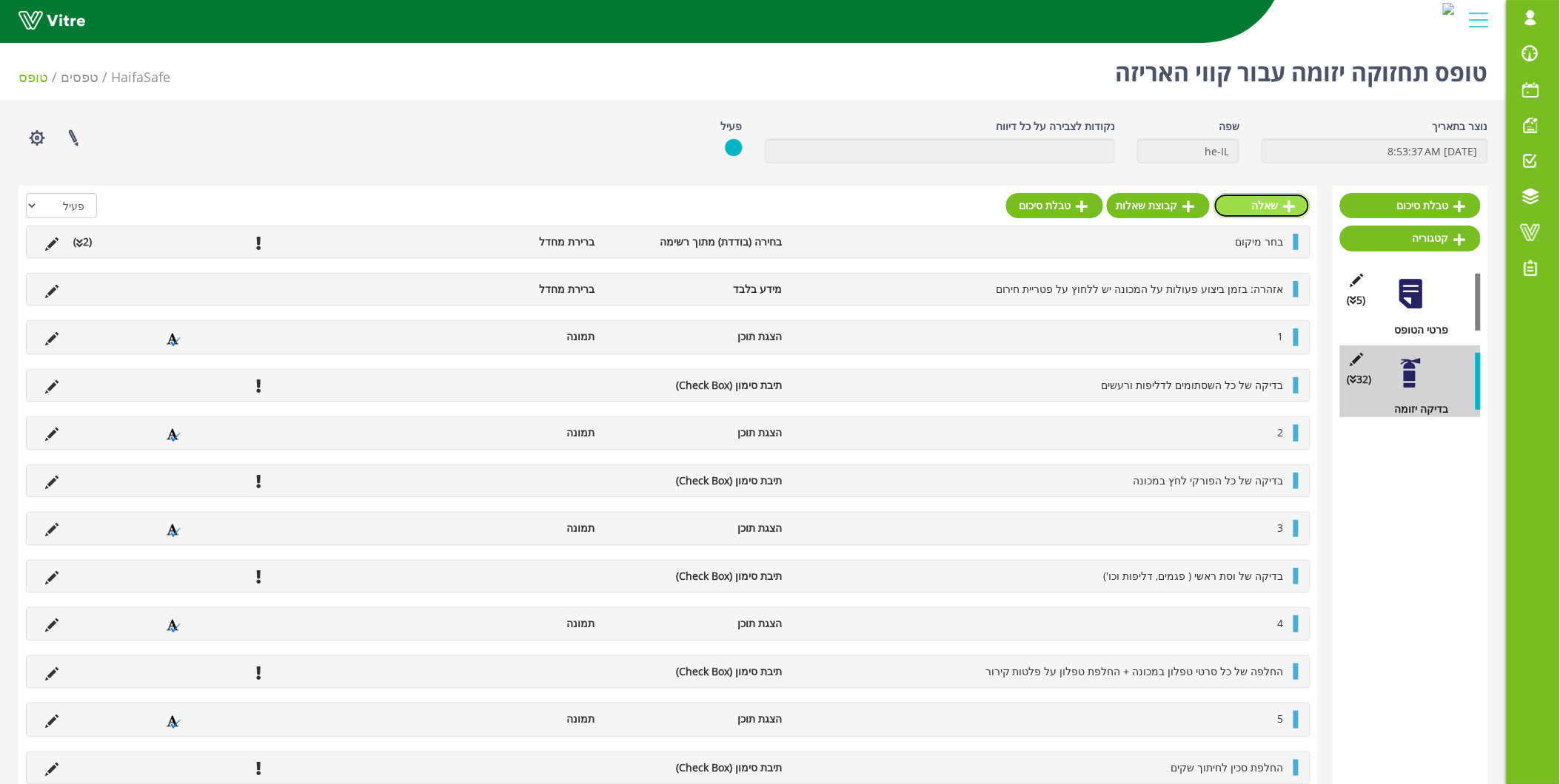
click at [1272, 211] on link "שאלה" at bounding box center [1261, 205] width 97 height 25
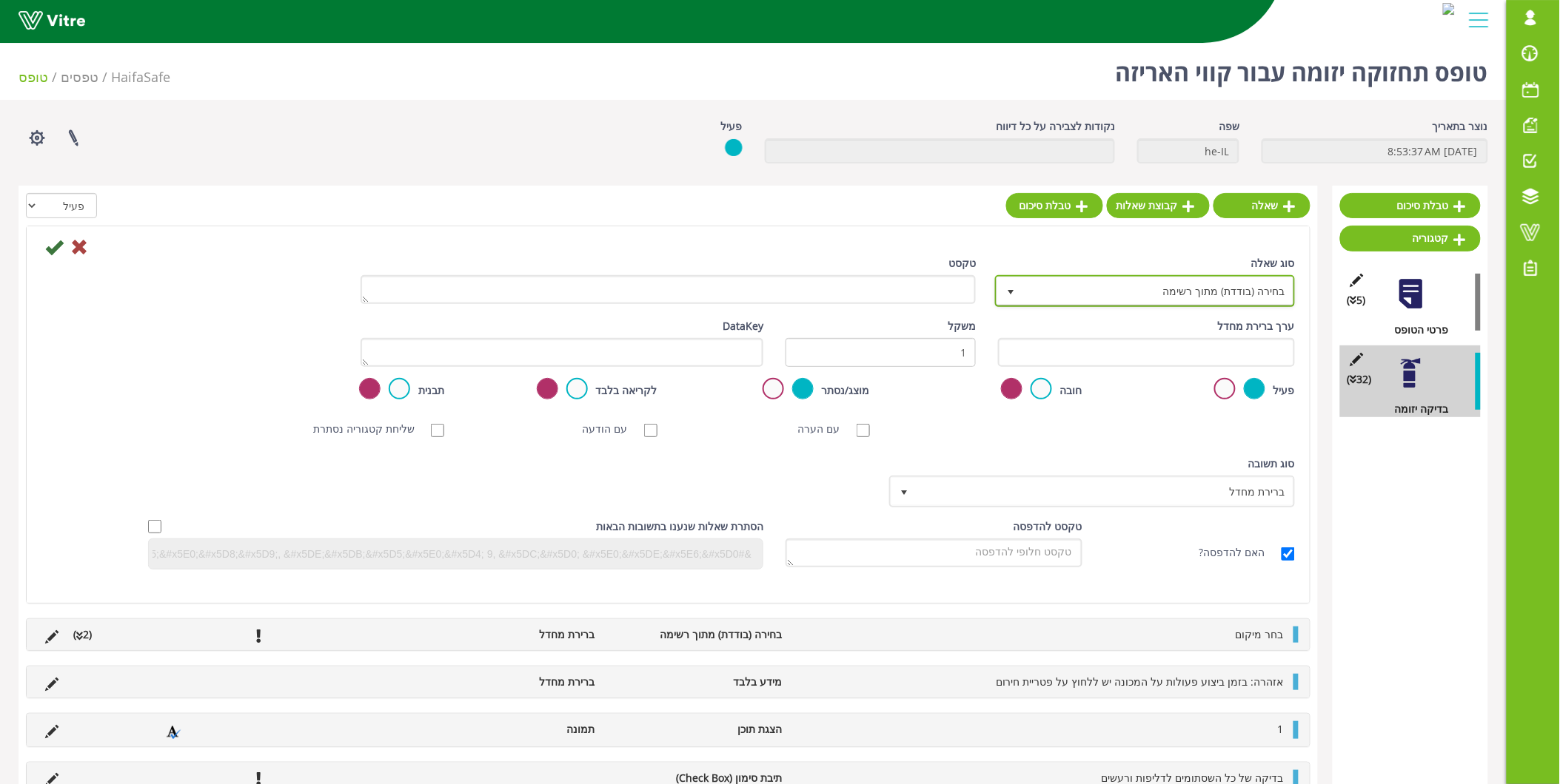
click at [1116, 298] on span "בחירה (בודדת) מתוך רשימה" at bounding box center [1158, 291] width 270 height 27
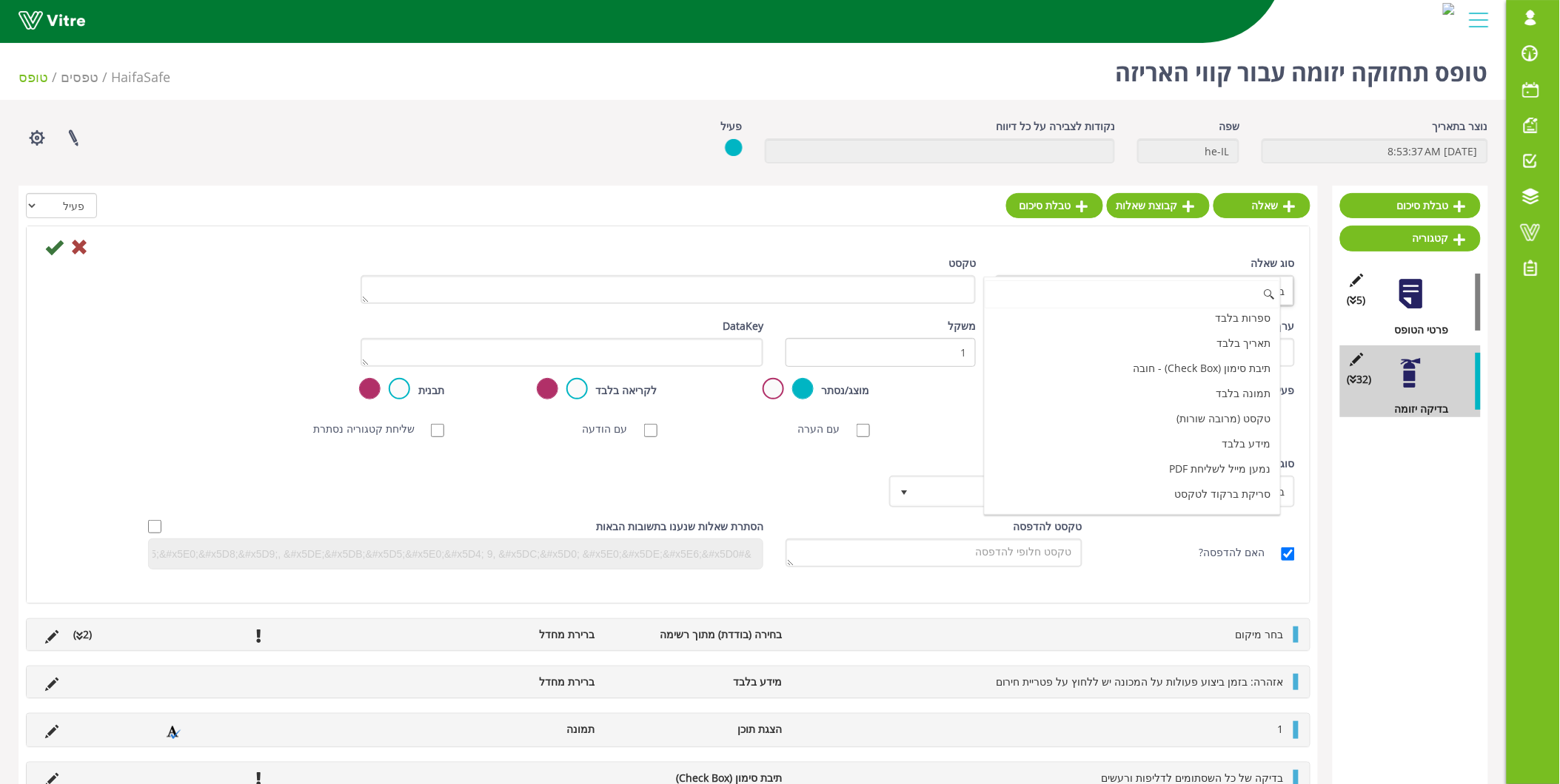
scroll to position [456, 0]
click at [1192, 412] on li "הצגת תוכן" at bounding box center [1132, 423] width 295 height 25
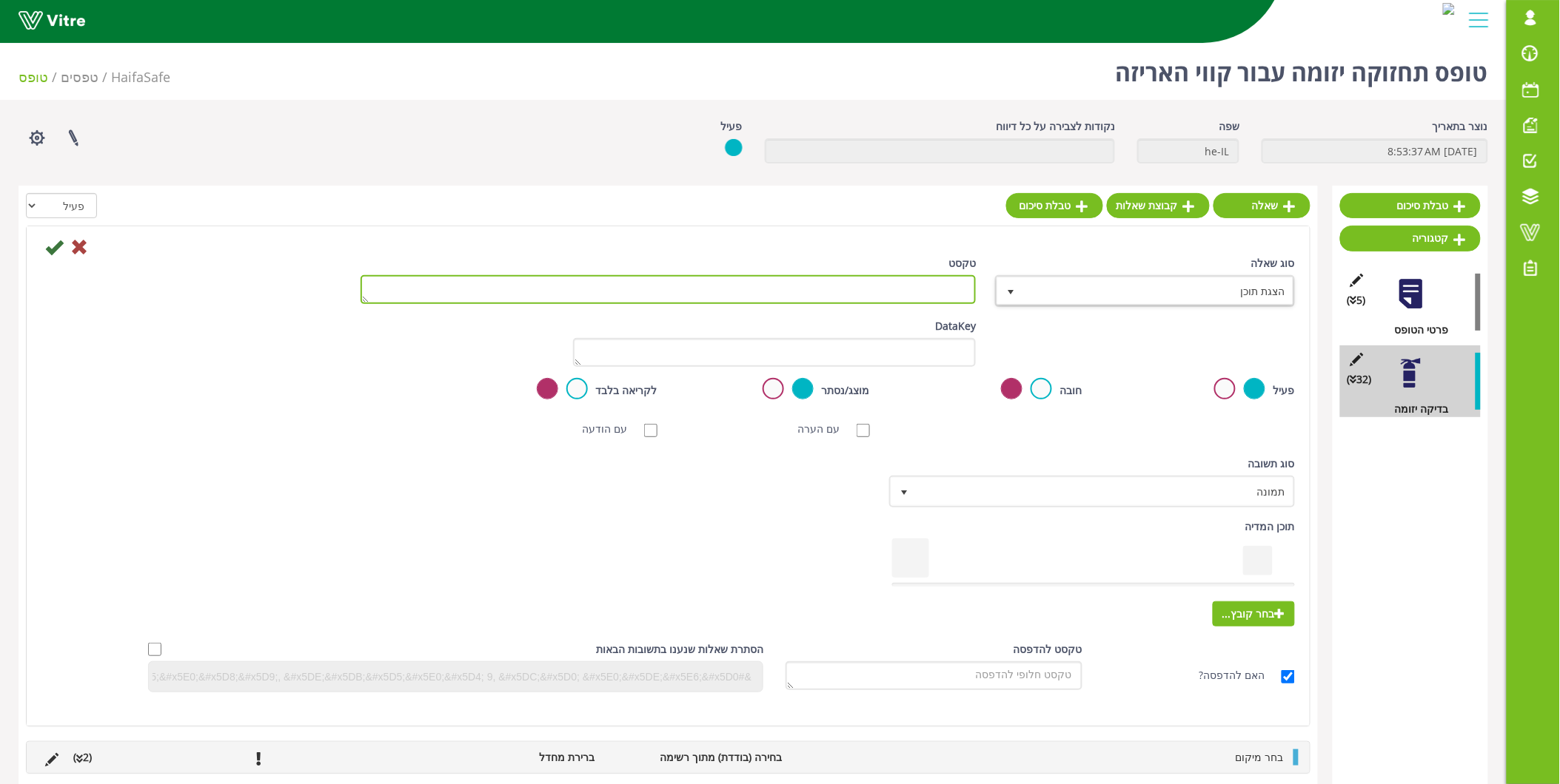
click at [935, 289] on textarea "טקסט" at bounding box center [668, 290] width 616 height 28
type textarea "16"
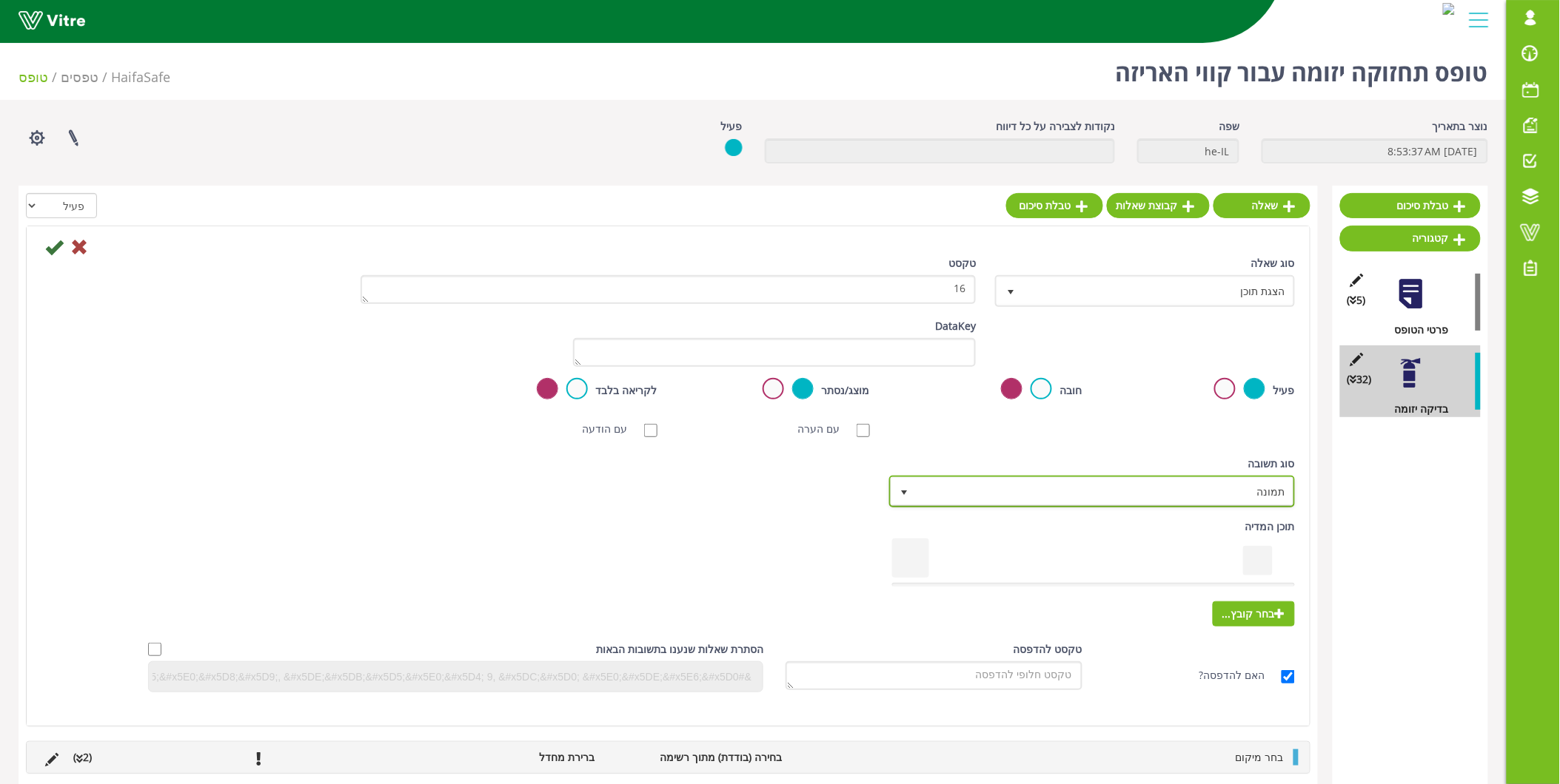
click at [1226, 484] on span "תמונה" at bounding box center [1105, 492] width 376 height 27
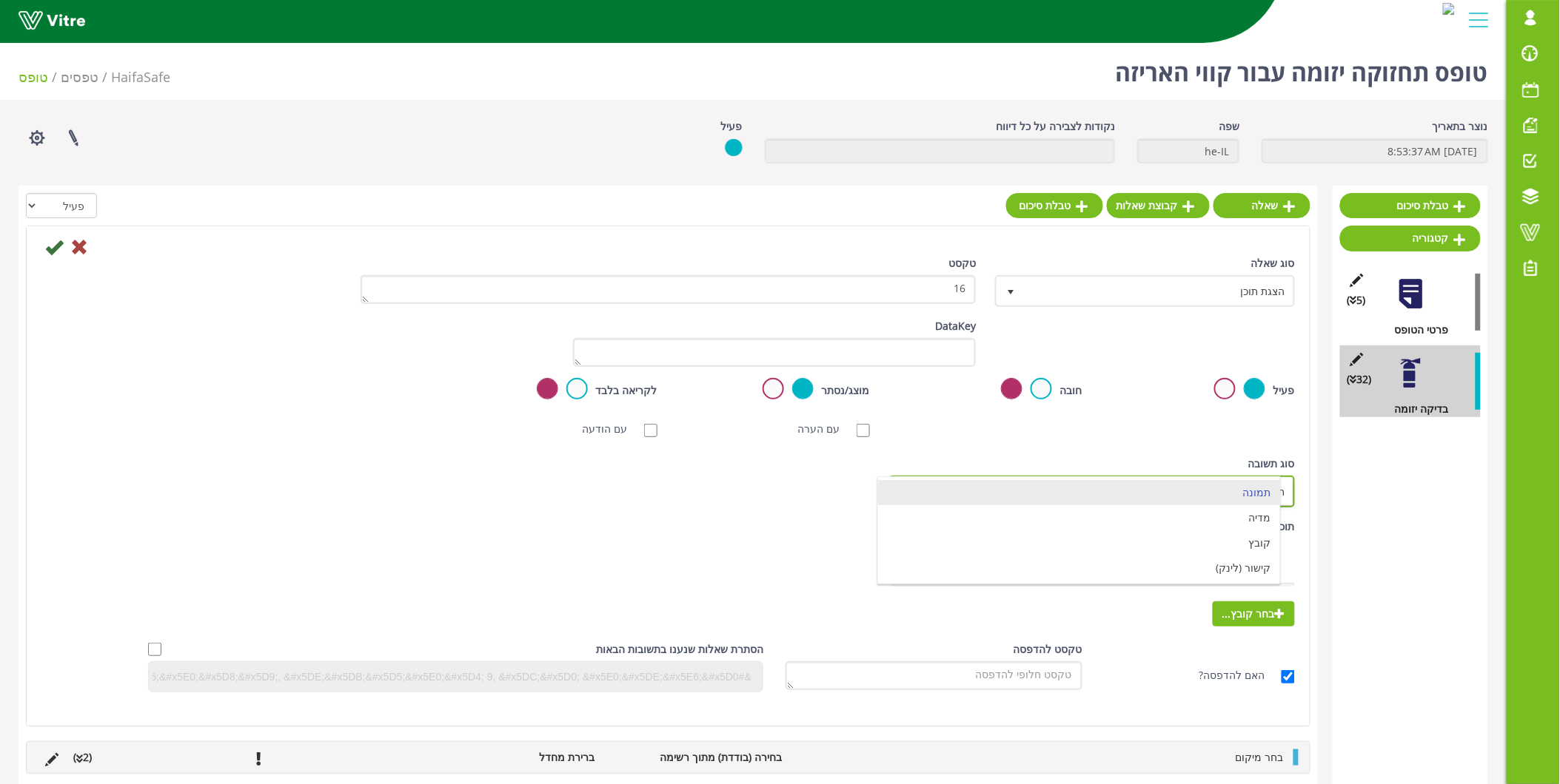
click at [1226, 484] on li "תמונה" at bounding box center [1078, 492] width 401 height 25
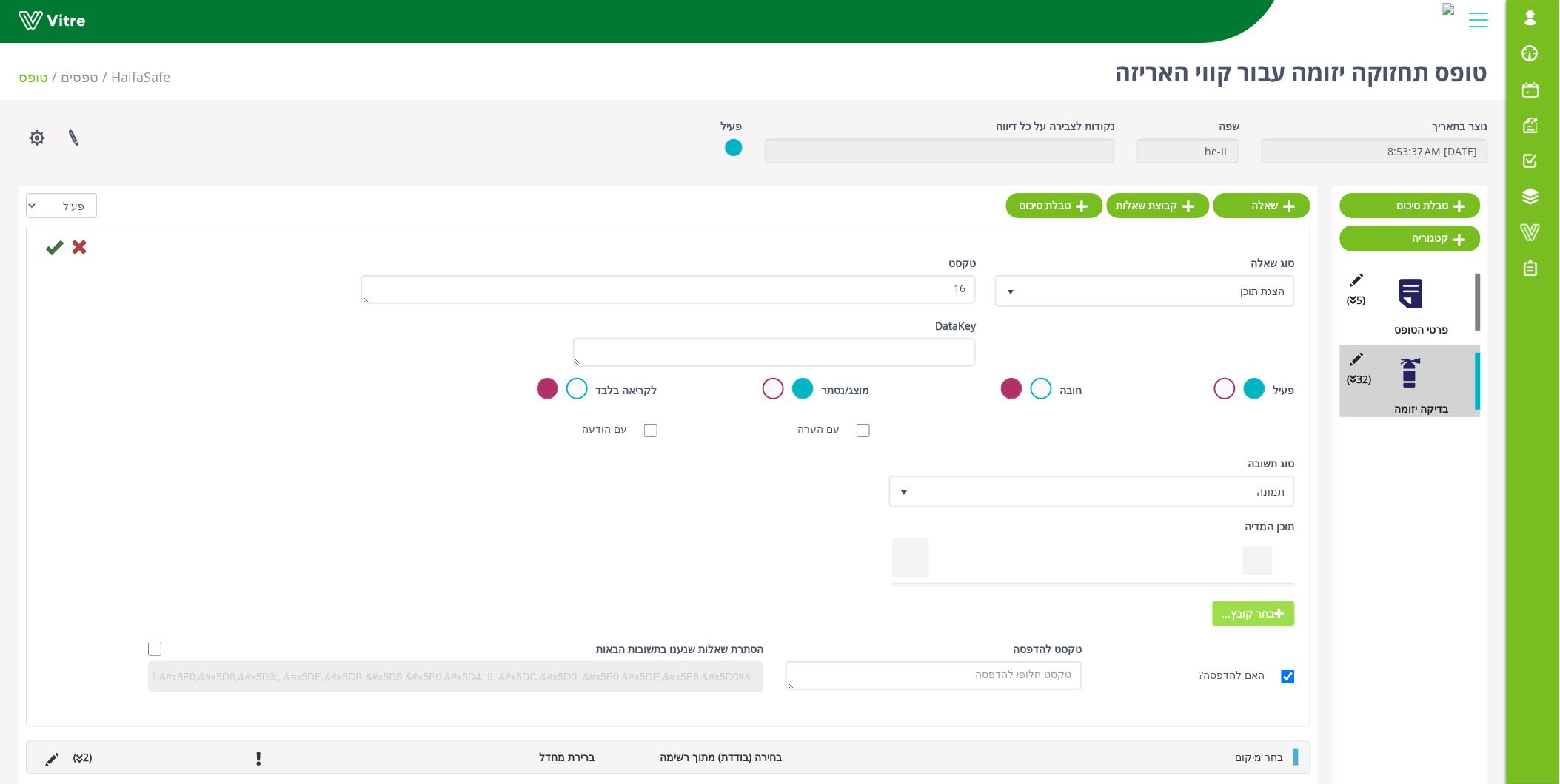
click at [1248, 610] on span "בחר קובץ..." at bounding box center [1254, 614] width 82 height 25
click at [0, 0] on input "בחר קובץ..." at bounding box center [0, 0] width 0 height 0
click at [55, 245] on icon at bounding box center [54, 247] width 18 height 18
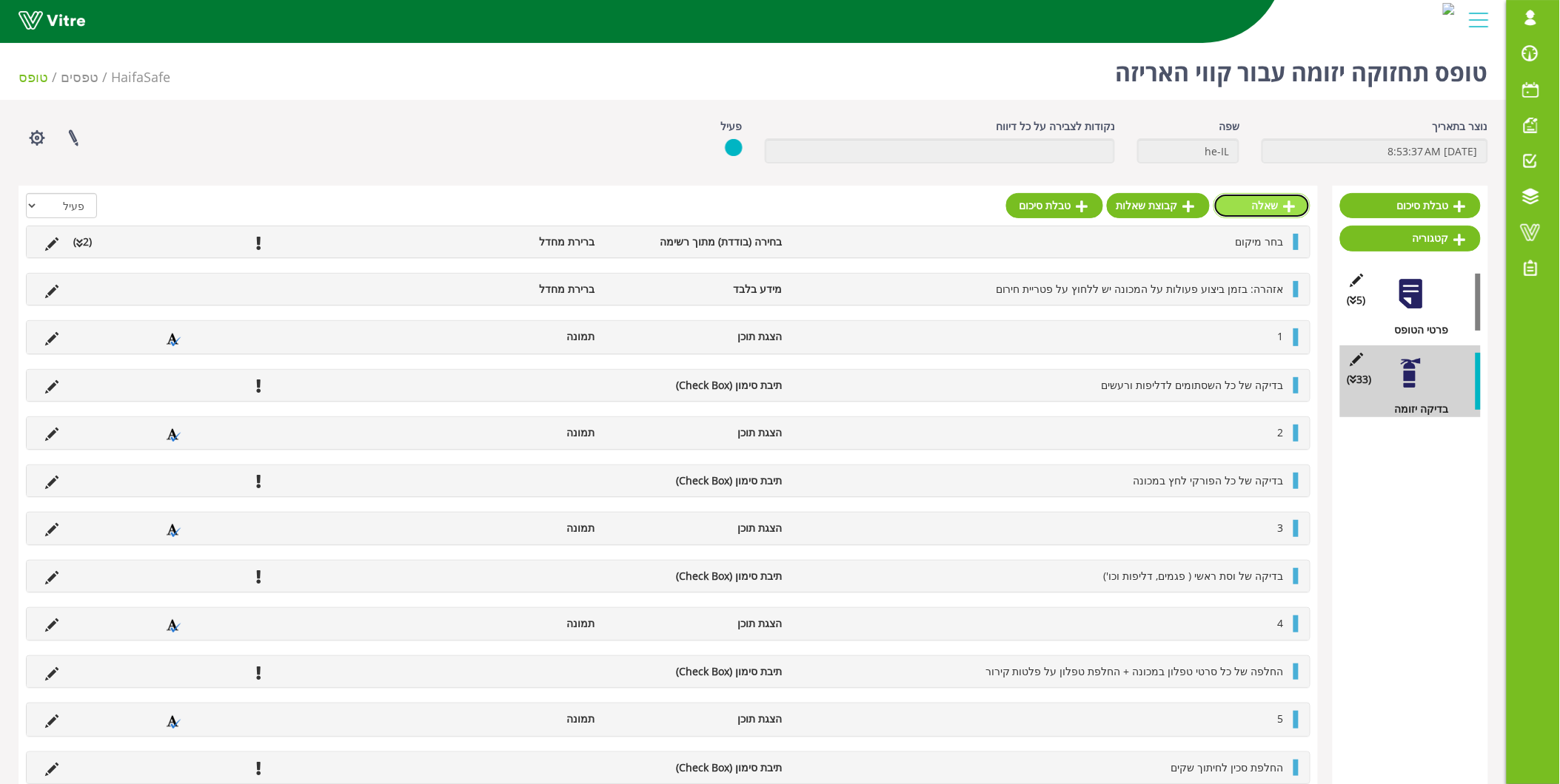
click at [1299, 218] on link "שאלה" at bounding box center [1261, 205] width 97 height 25
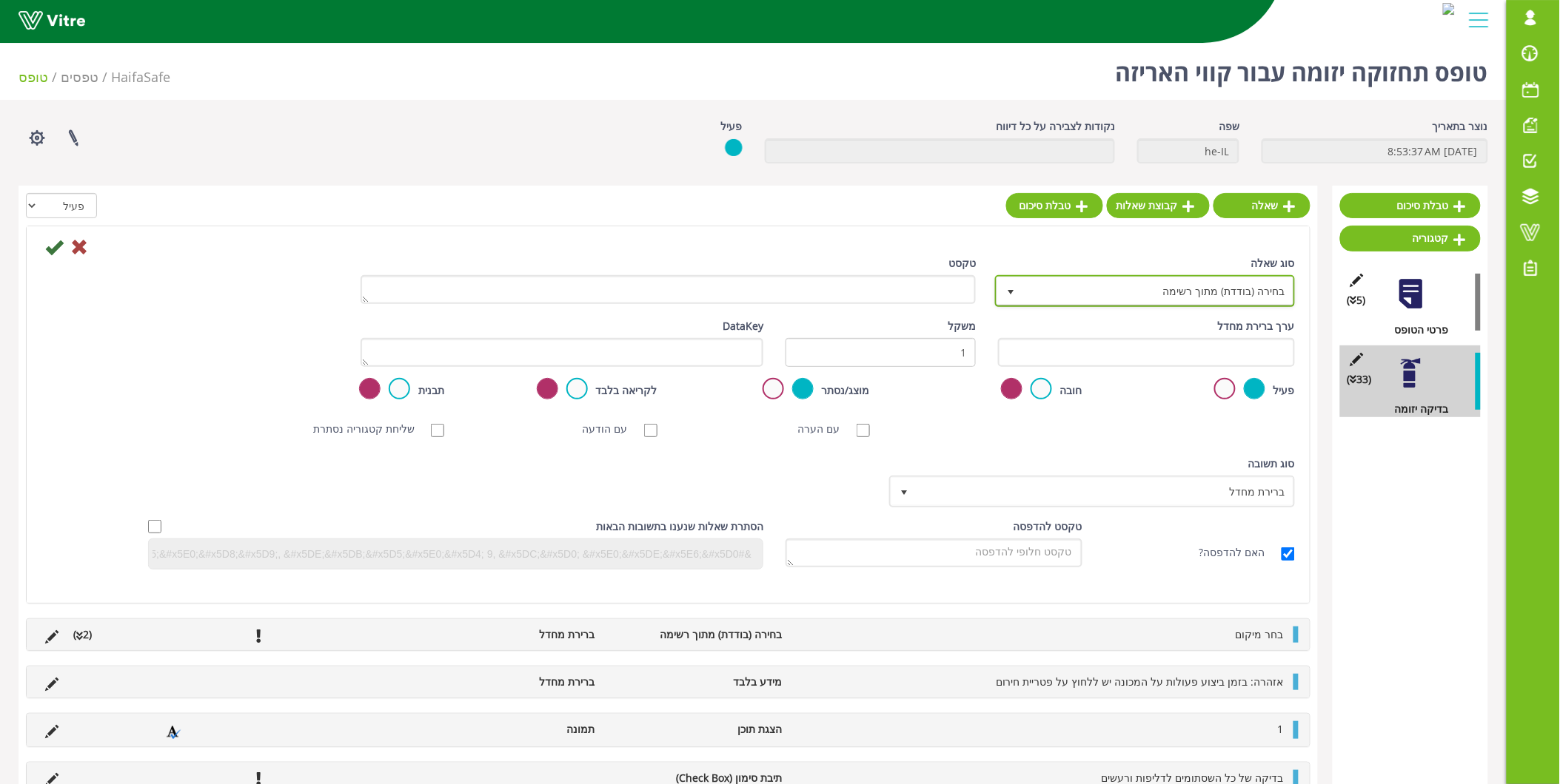
click at [1200, 286] on span "בחירה (בודדת) מתוך רשימה" at bounding box center [1158, 291] width 270 height 27
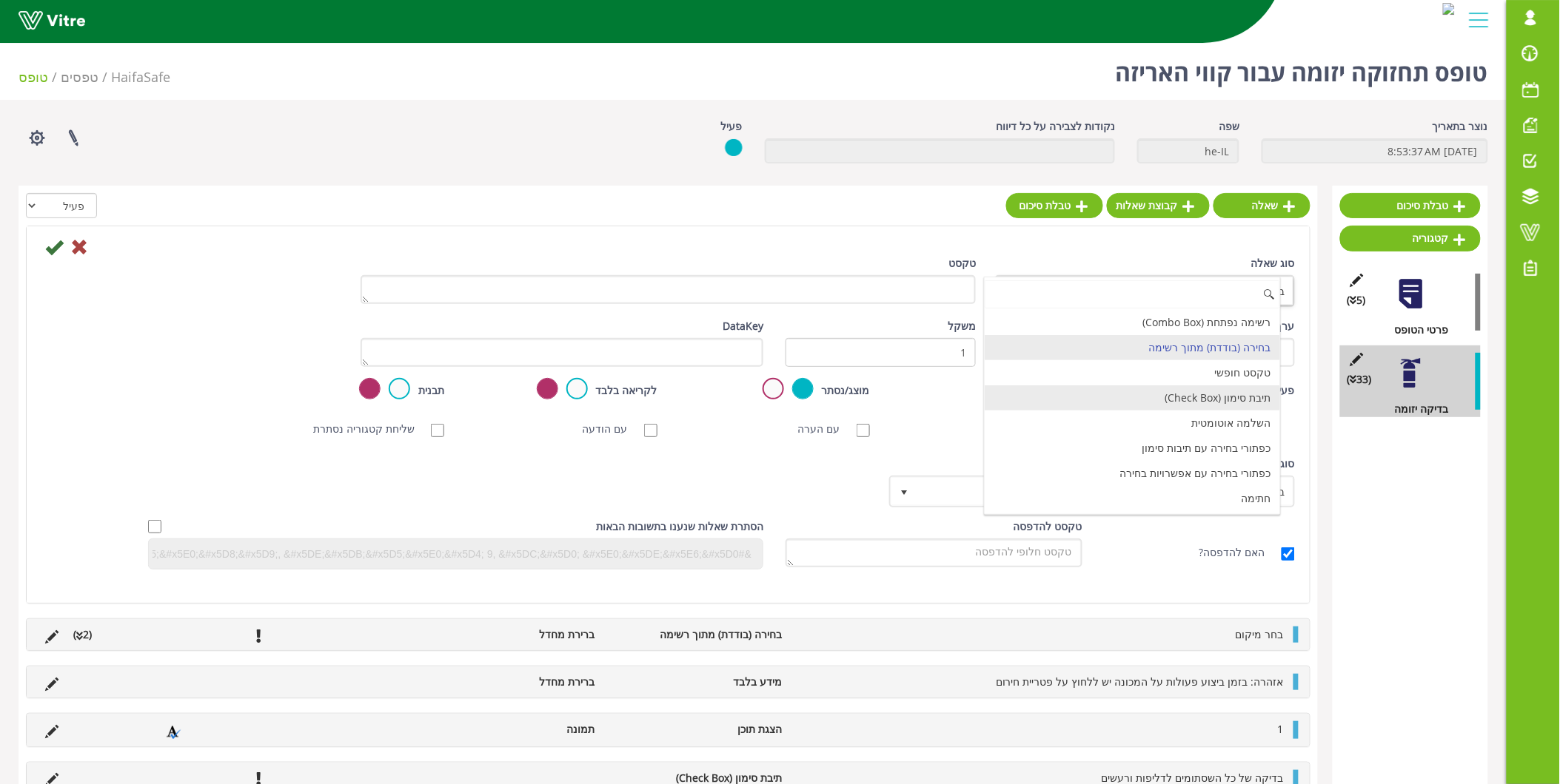
click at [1207, 392] on li "תיבת סימון (Check Box)" at bounding box center [1132, 398] width 295 height 25
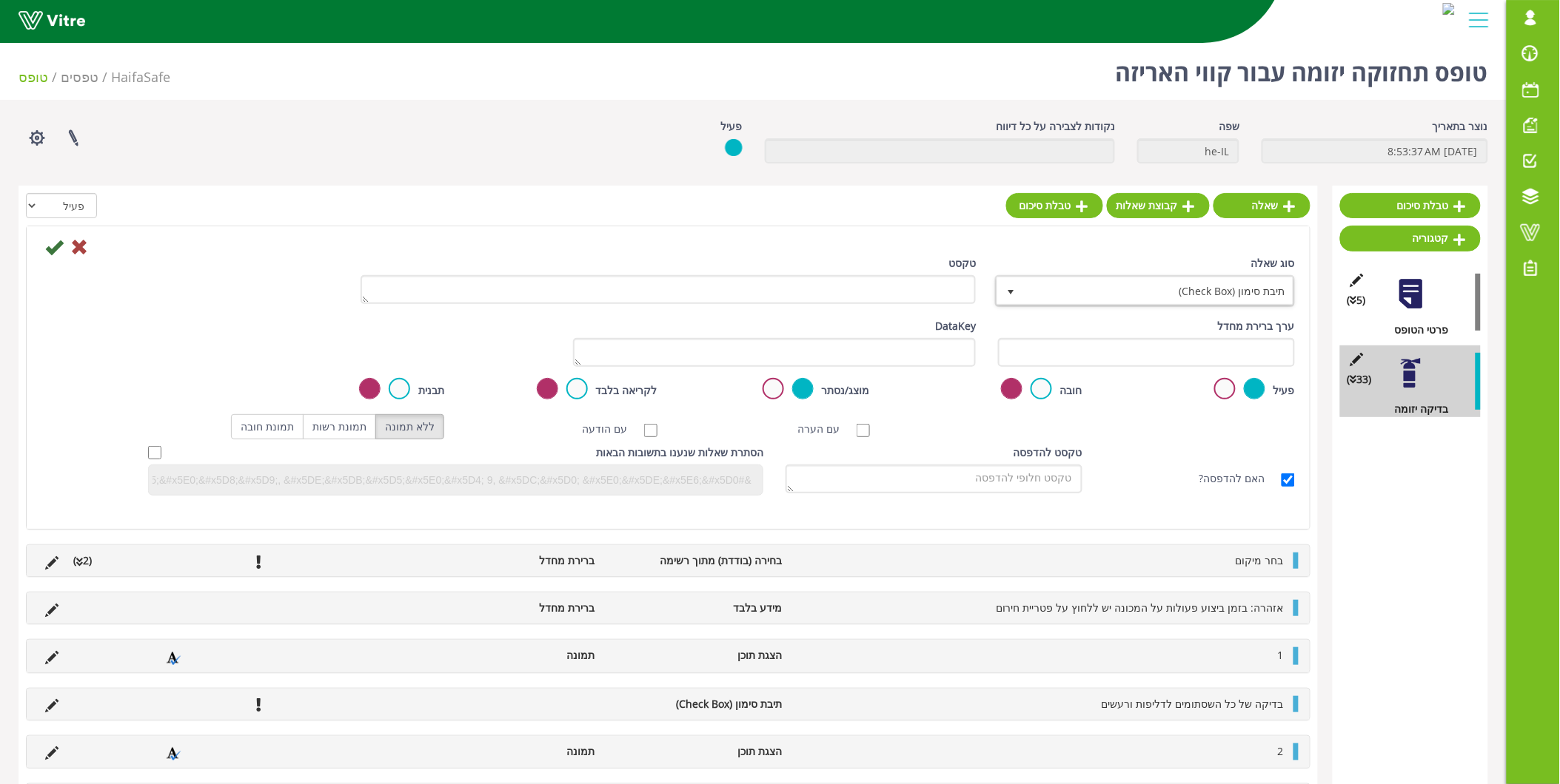
click at [1041, 387] on label at bounding box center [1041, 388] width 21 height 21
click at [0, 0] on input "radio" at bounding box center [0, 0] width 0 height 0
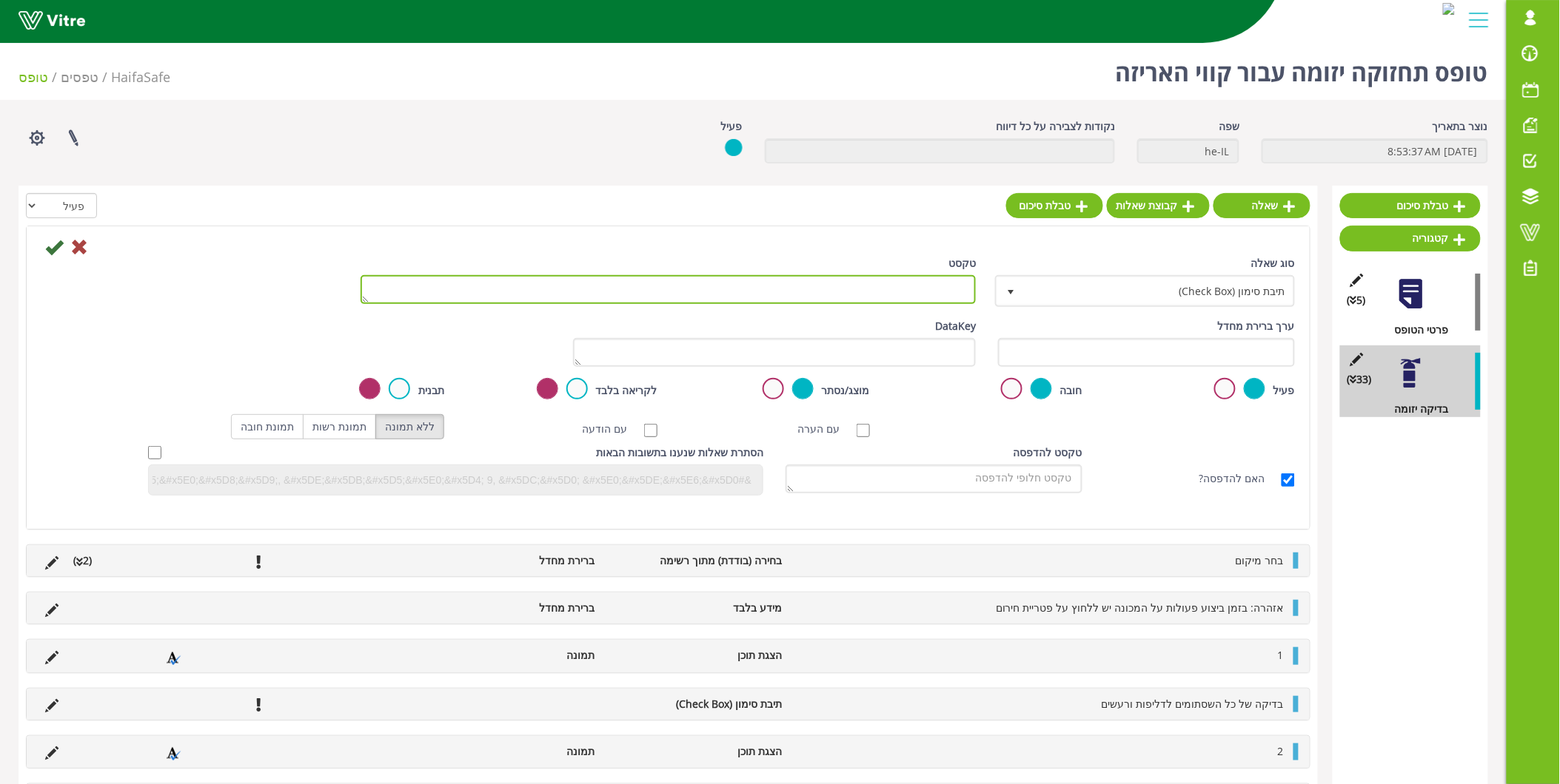
click at [905, 285] on textarea "טקסט" at bounding box center [668, 290] width 616 height 28
paste textarea "החלפת גלגלים עם ציפוי גומי בסטרץ"
type textarea "החלפת גלגלים עם ציפוי גומי בסטרץ"
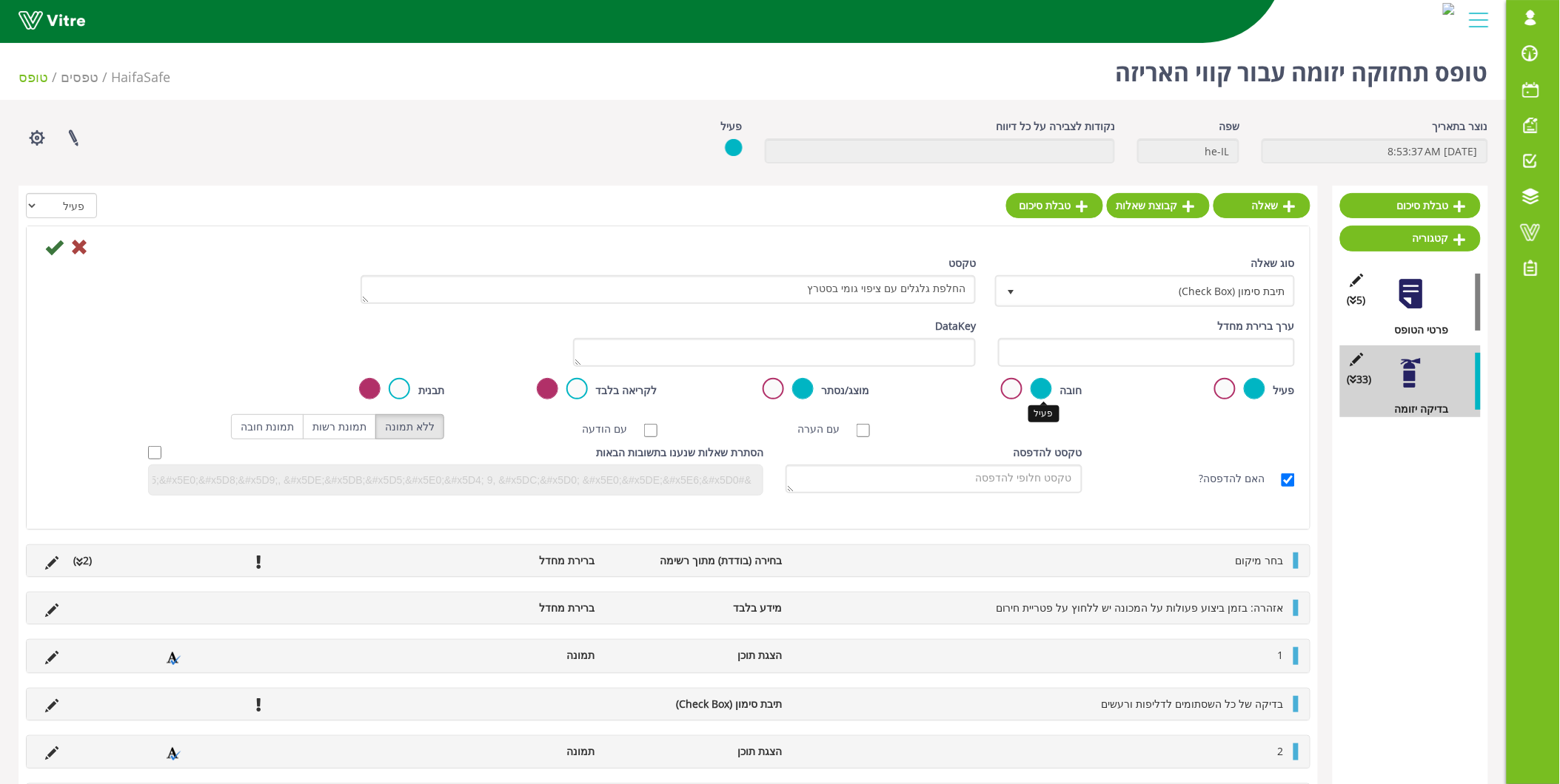
click at [1052, 387] on label at bounding box center [1041, 388] width 21 height 21
click at [0, 0] on input "radio" at bounding box center [0, 0] width 0 height 0
click at [54, 242] on icon at bounding box center [54, 247] width 18 height 18
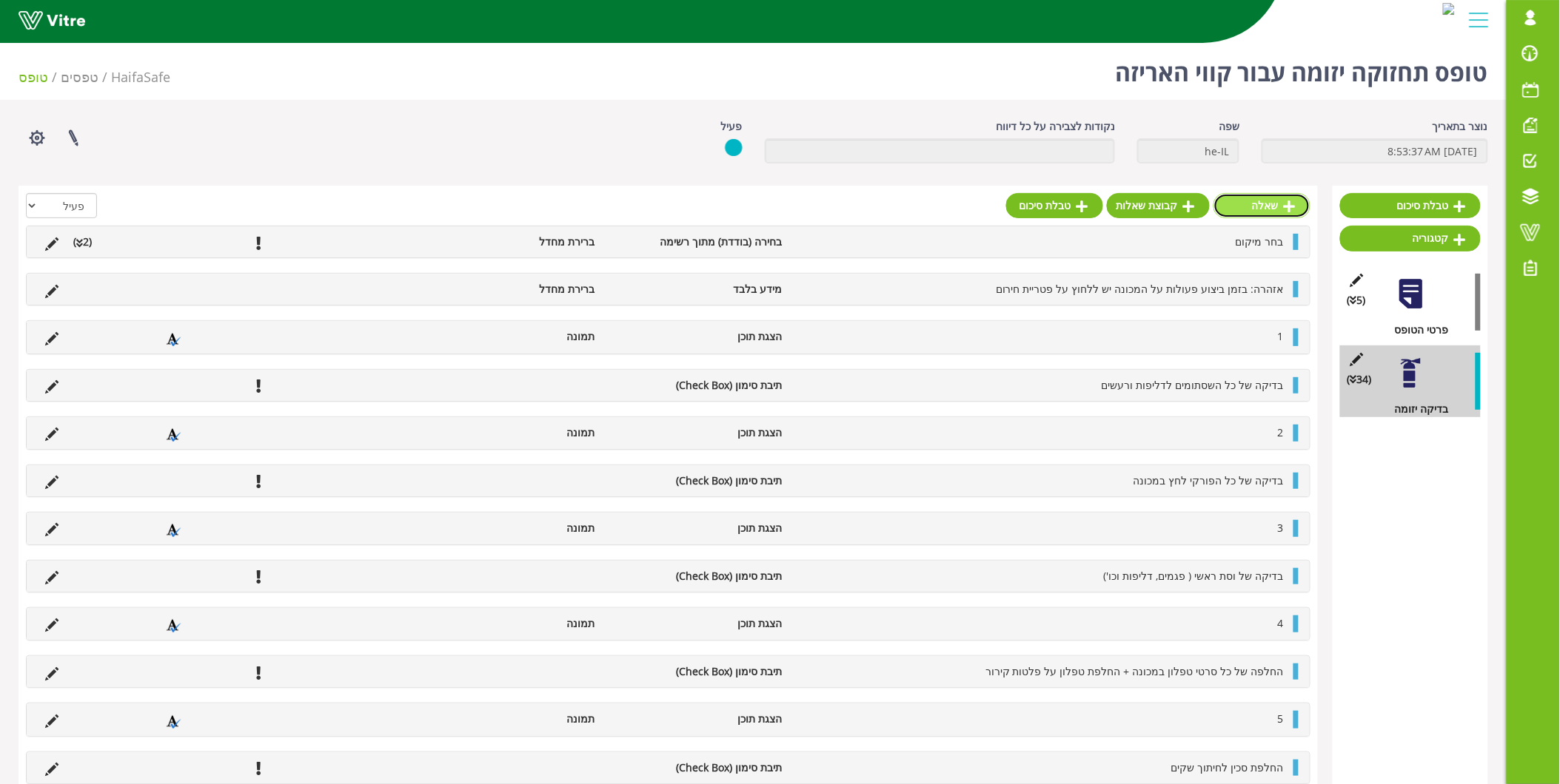
click at [1266, 204] on link "שאלה" at bounding box center [1261, 205] width 97 height 25
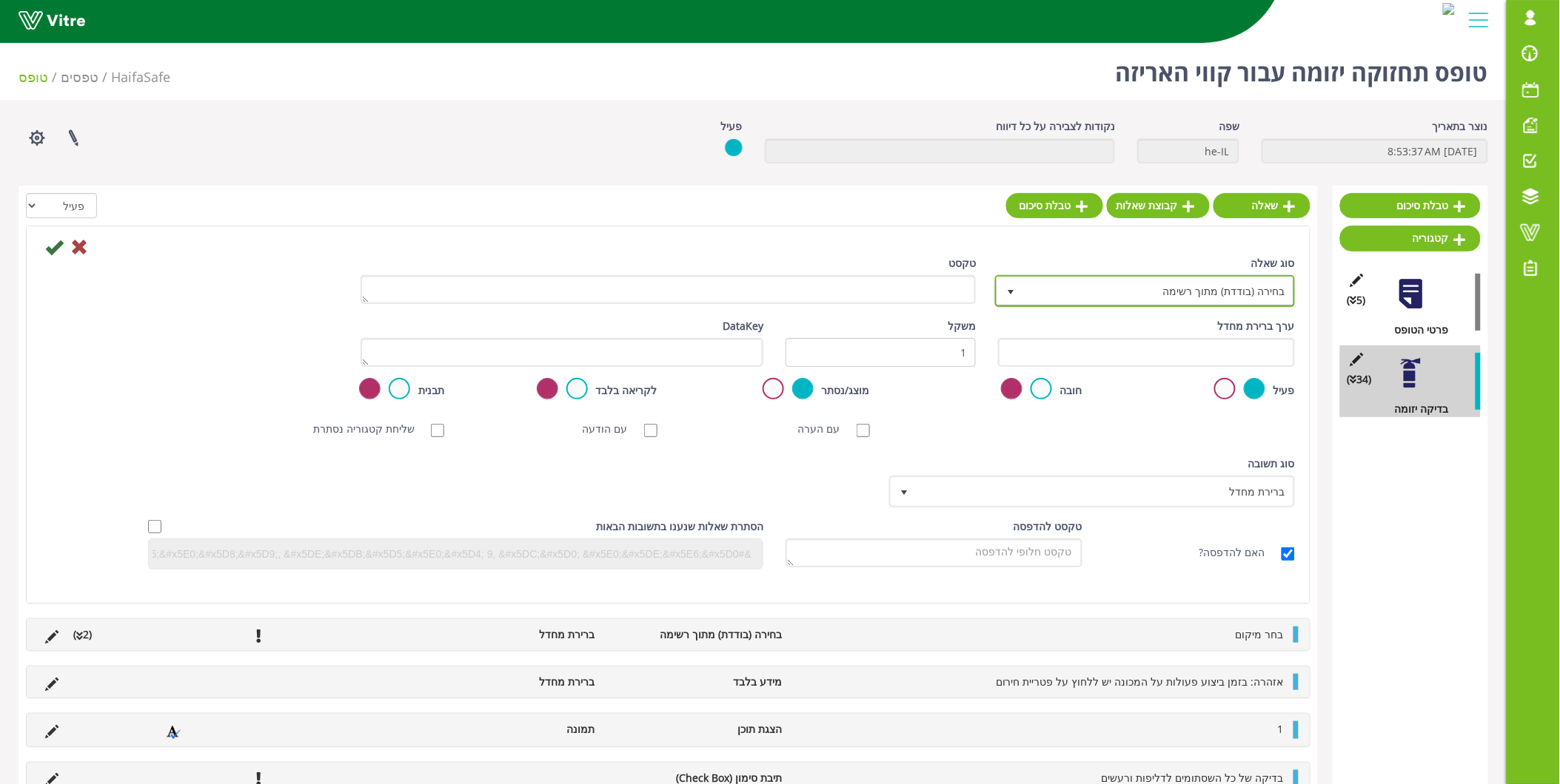
click at [1200, 282] on span "בחירה (בודדת) מתוך רשימה" at bounding box center [1158, 291] width 270 height 27
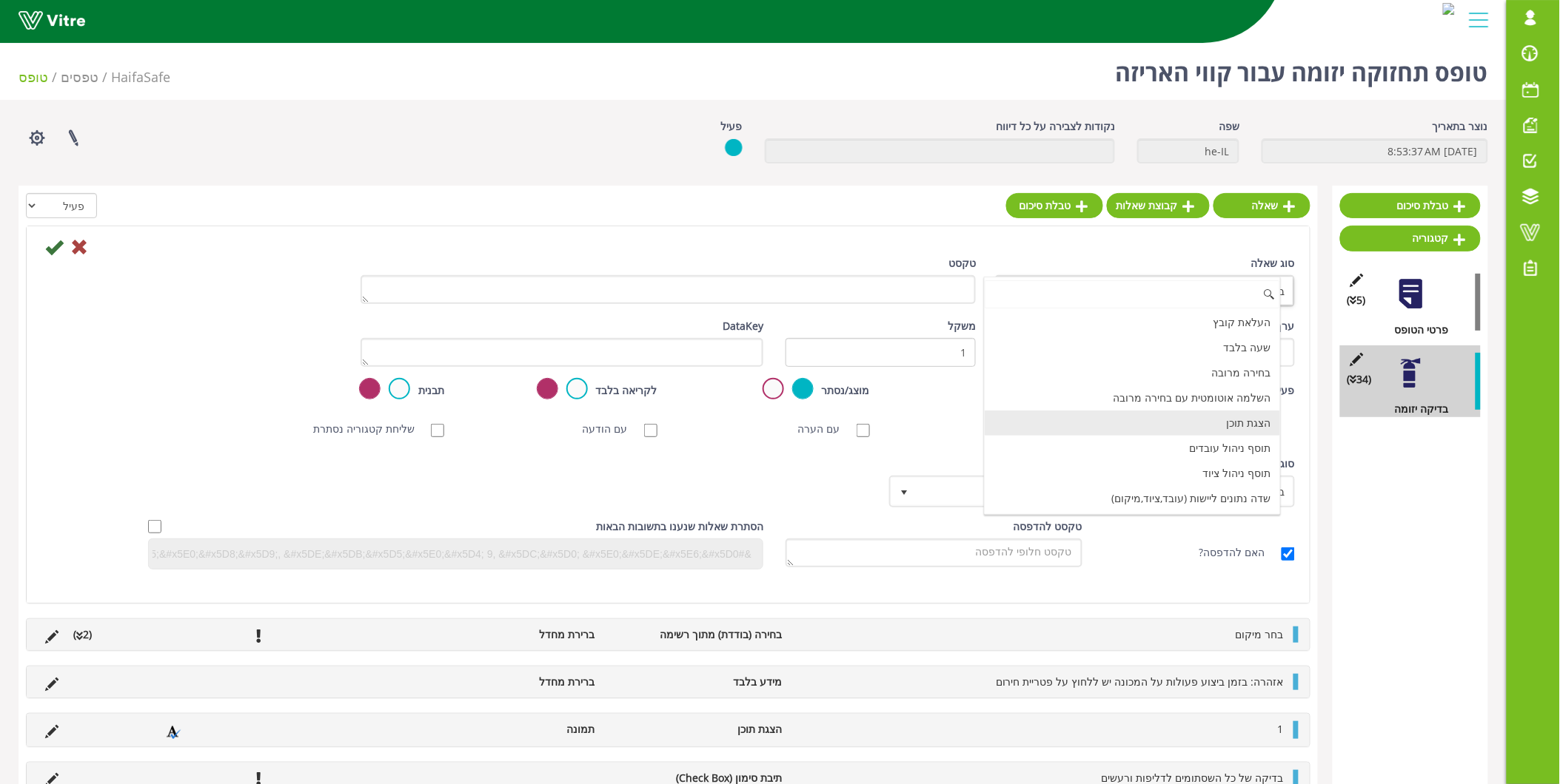
click at [1211, 427] on li "הצגת תוכן" at bounding box center [1132, 423] width 295 height 25
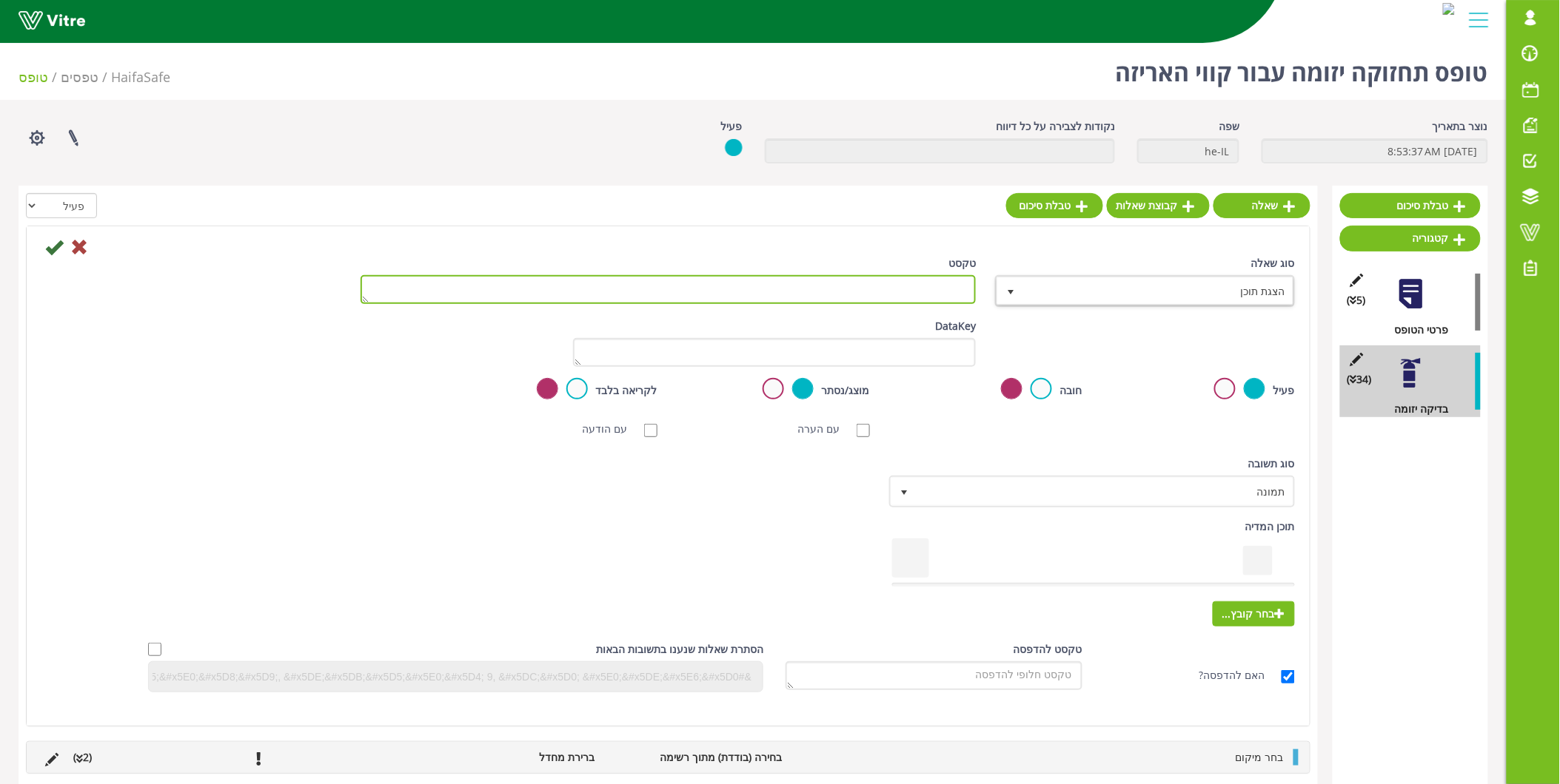
click at [926, 292] on textarea "טקסט" at bounding box center [668, 290] width 616 height 28
type textarea "17"
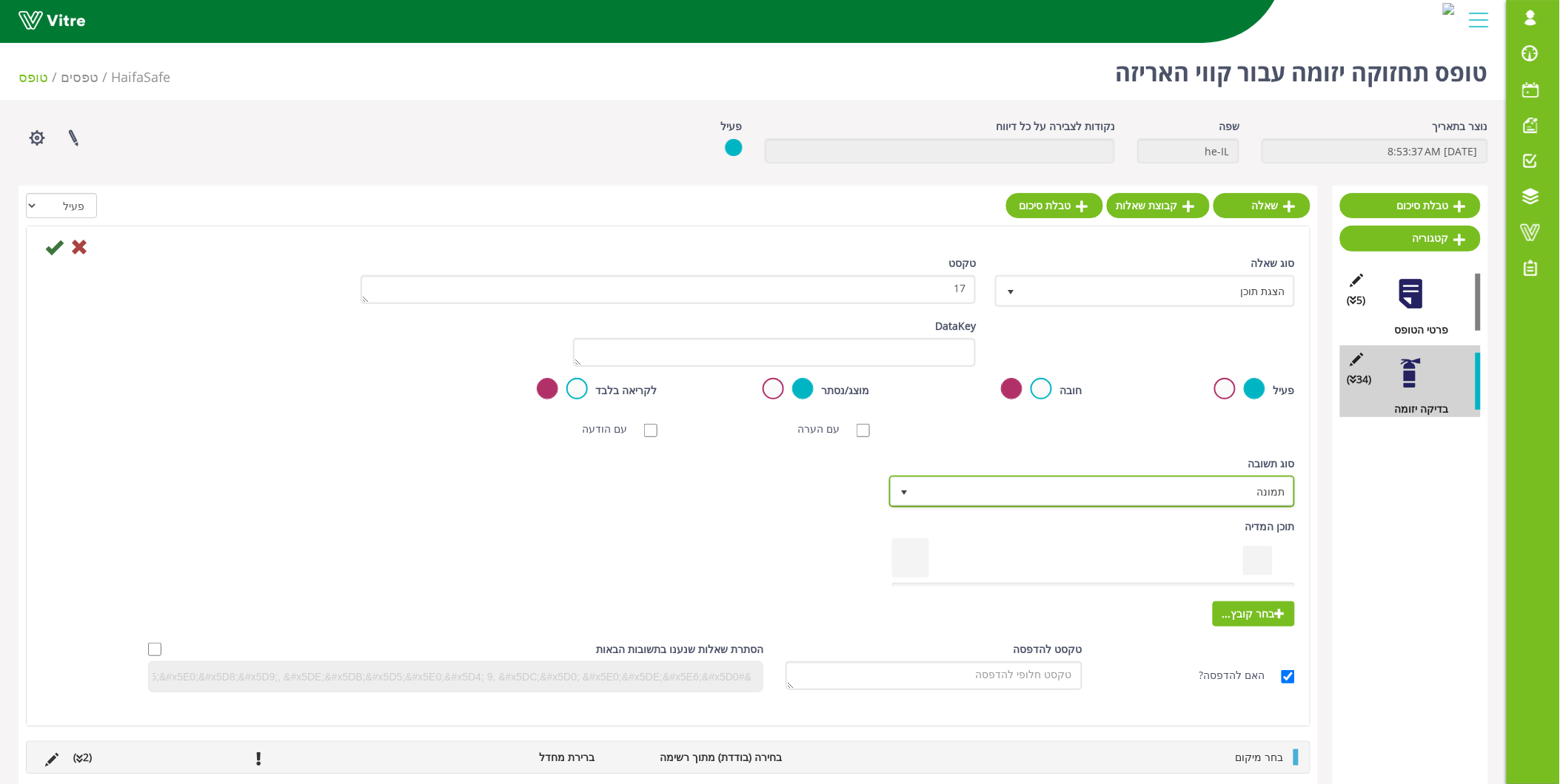
click at [1284, 483] on span "תמונה" at bounding box center [1105, 492] width 376 height 27
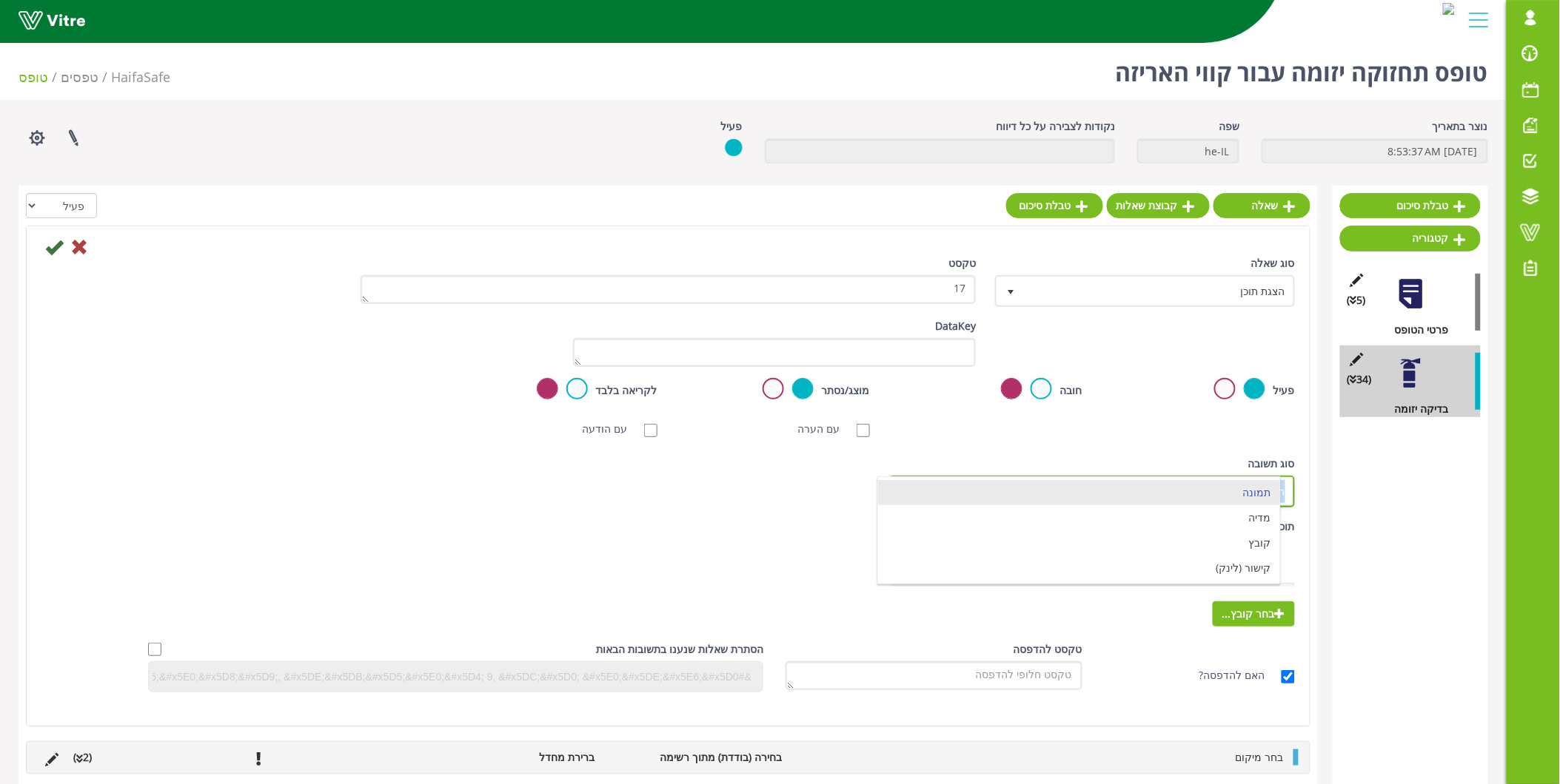
click at [1284, 483] on span "תמונה" at bounding box center [1105, 492] width 376 height 27
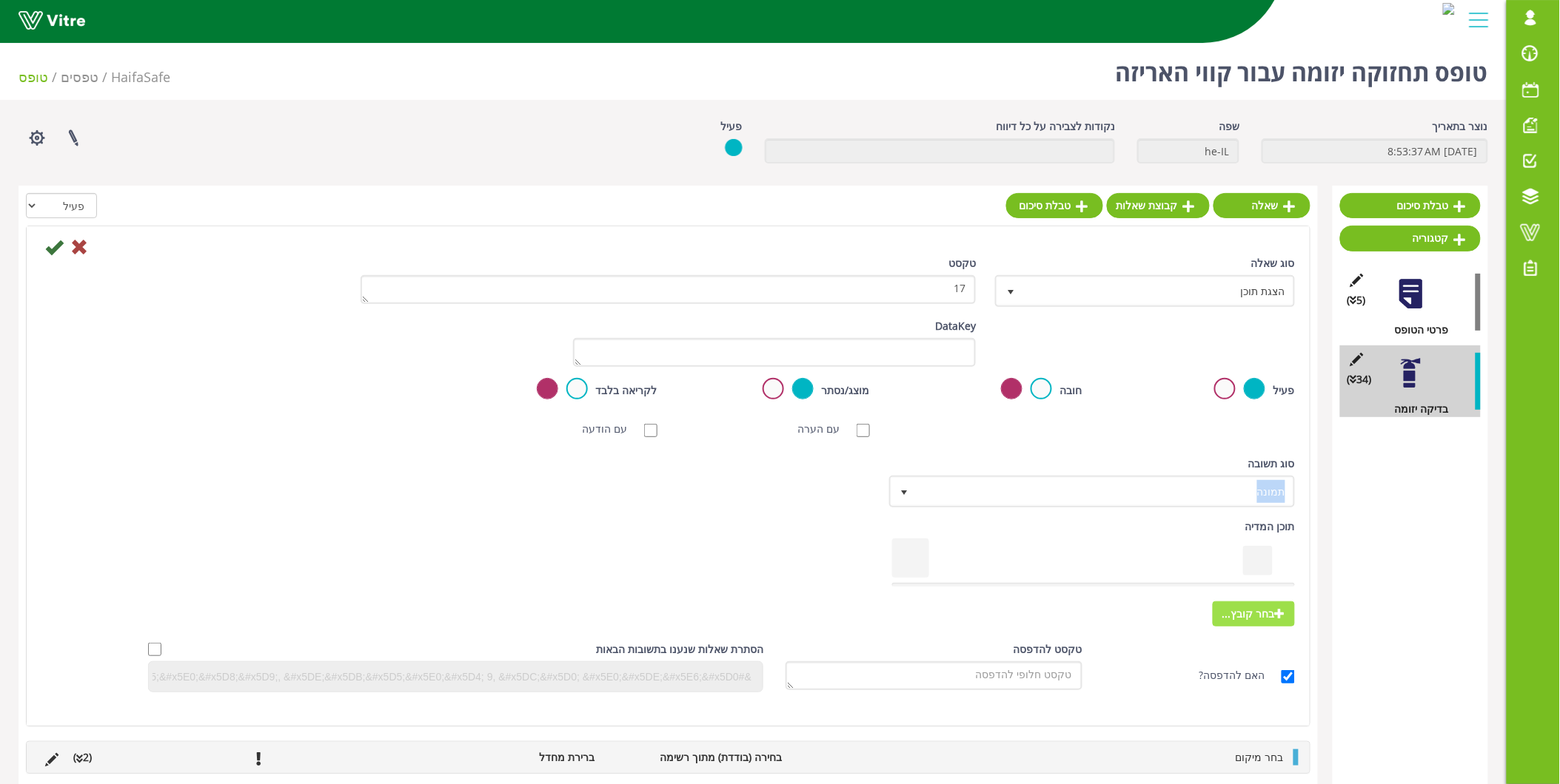
drag, startPoint x: 1284, startPoint y: 483, endPoint x: 1261, endPoint y: 607, distance: 126.1
click at [1261, 607] on span "בחר קובץ..." at bounding box center [1254, 614] width 82 height 25
click at [0, 0] on input "בחר קובץ..." at bounding box center [0, 0] width 0 height 0
click at [49, 249] on icon at bounding box center [54, 247] width 18 height 18
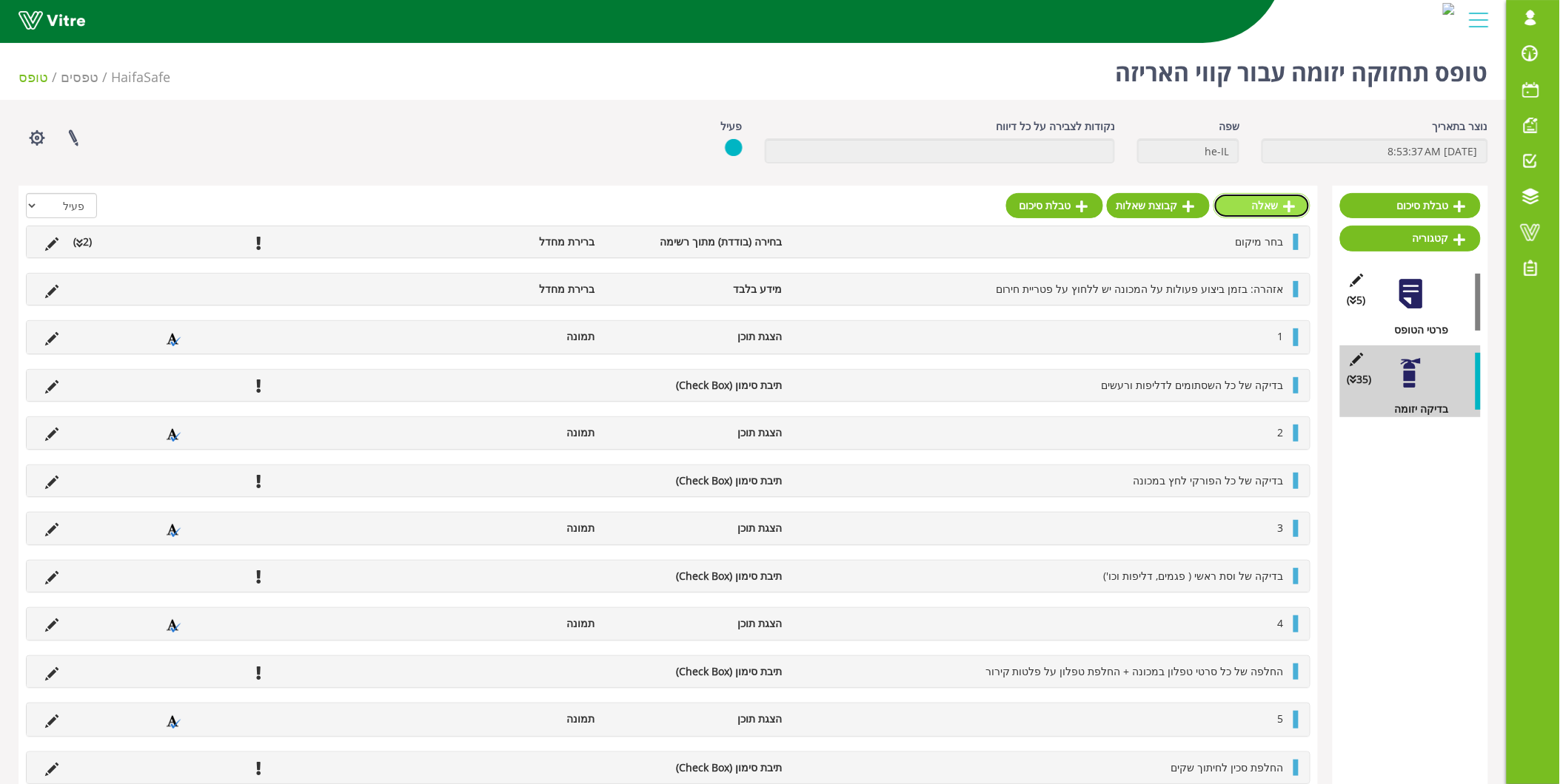
click at [1267, 210] on link "שאלה" at bounding box center [1261, 205] width 97 height 25
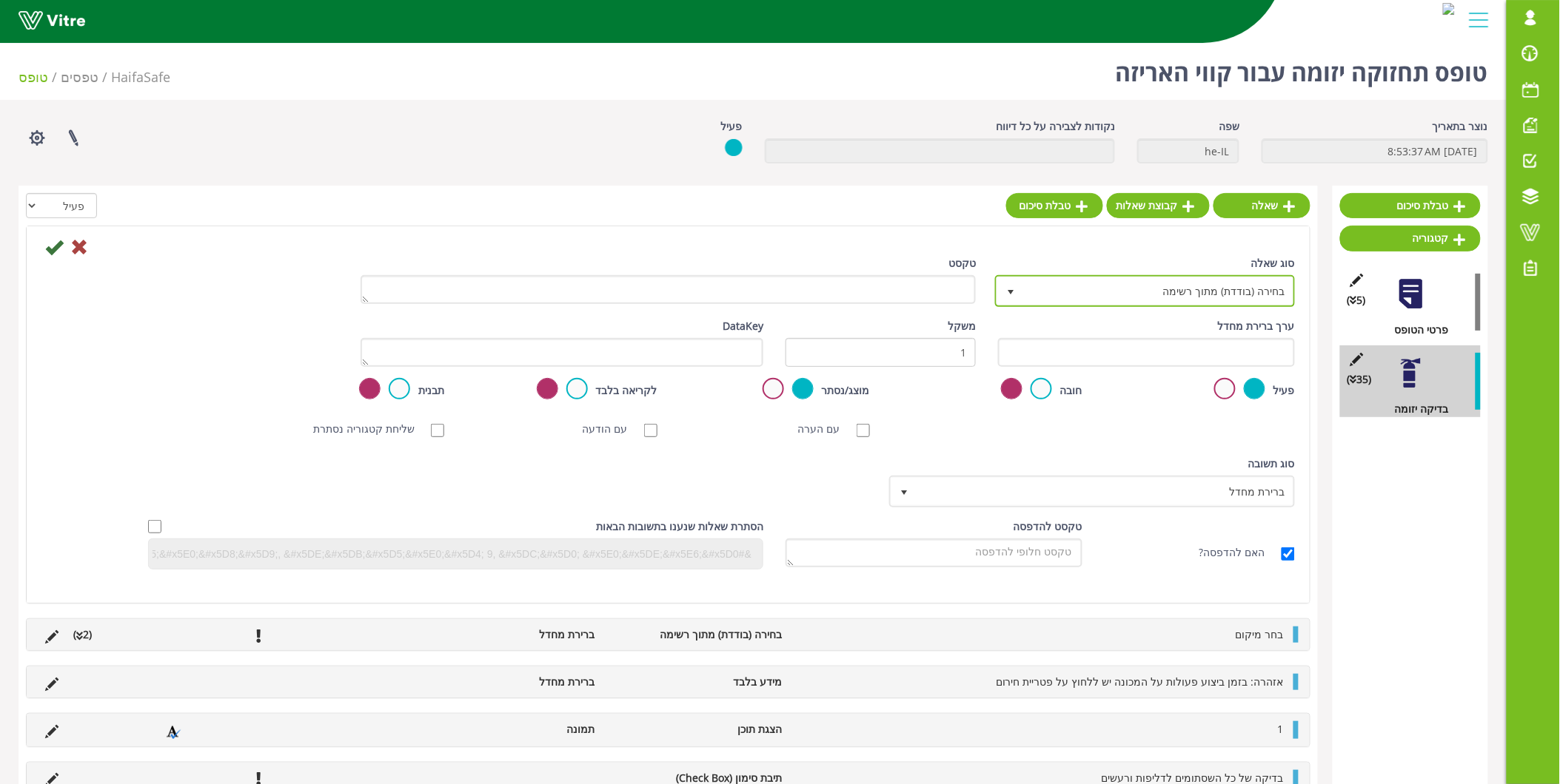
click at [1204, 296] on span "בחירה (בודדת) מתוך רשימה" at bounding box center [1158, 291] width 270 height 27
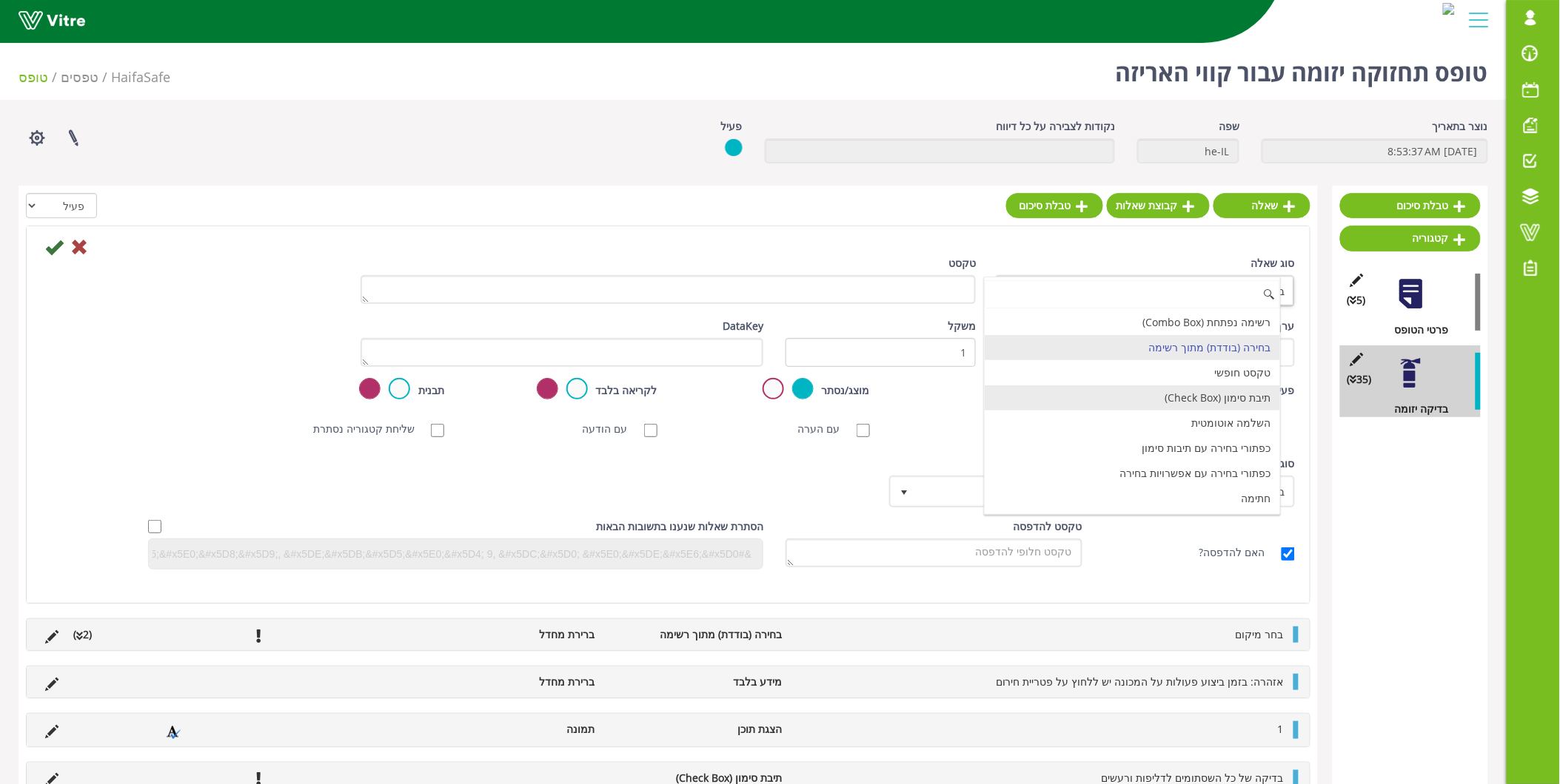
click at [1182, 404] on li "תיבת סימון (Check Box)" at bounding box center [1132, 398] width 295 height 25
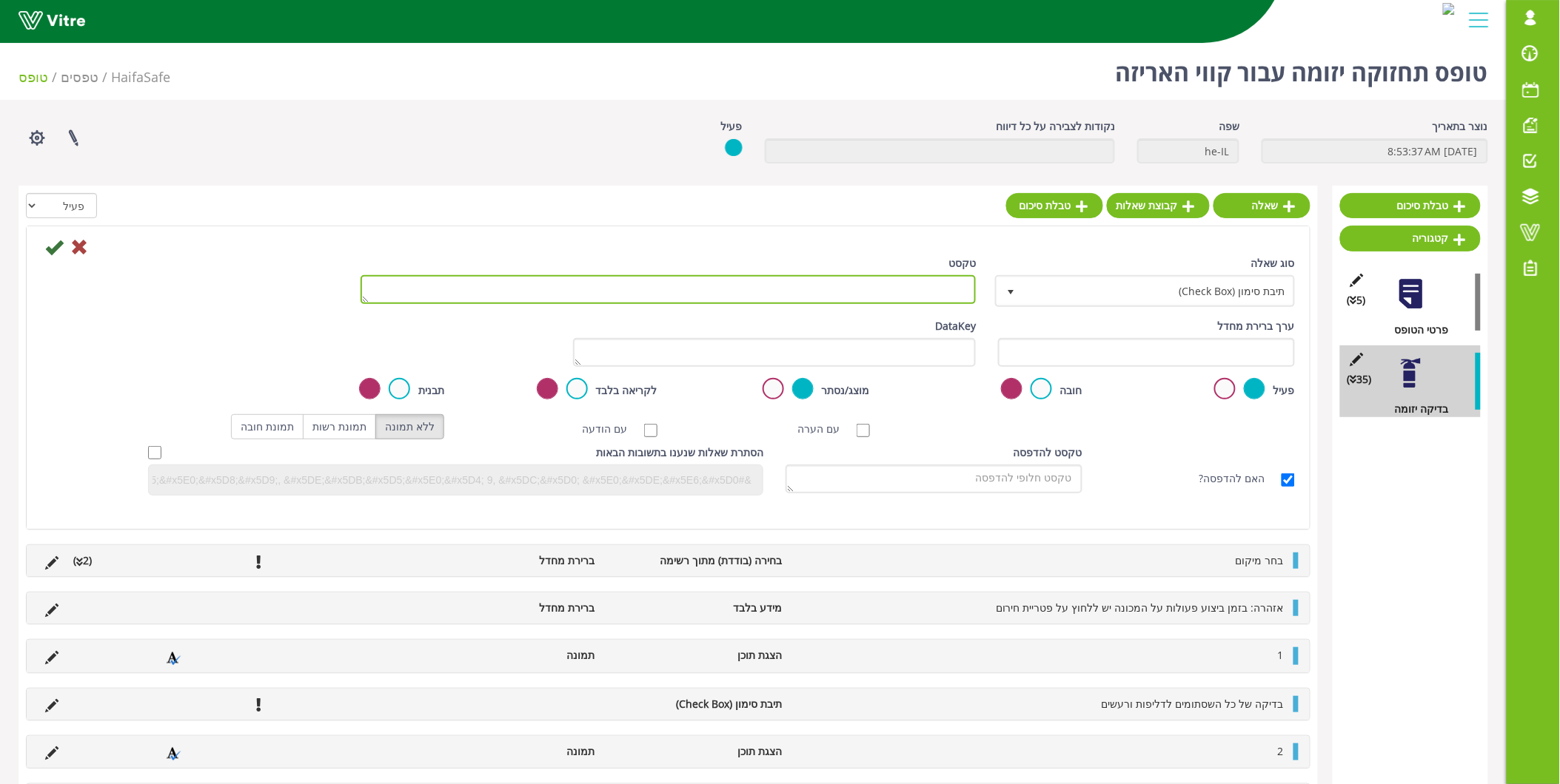
click at [923, 283] on textarea "טקסט" at bounding box center [668, 290] width 616 height 28
paste textarea "החלפת פרופילים במסוע מתחת לסטרץ"
type textarea "החלפת פרופילים במסוע מתחת לסטרץ"
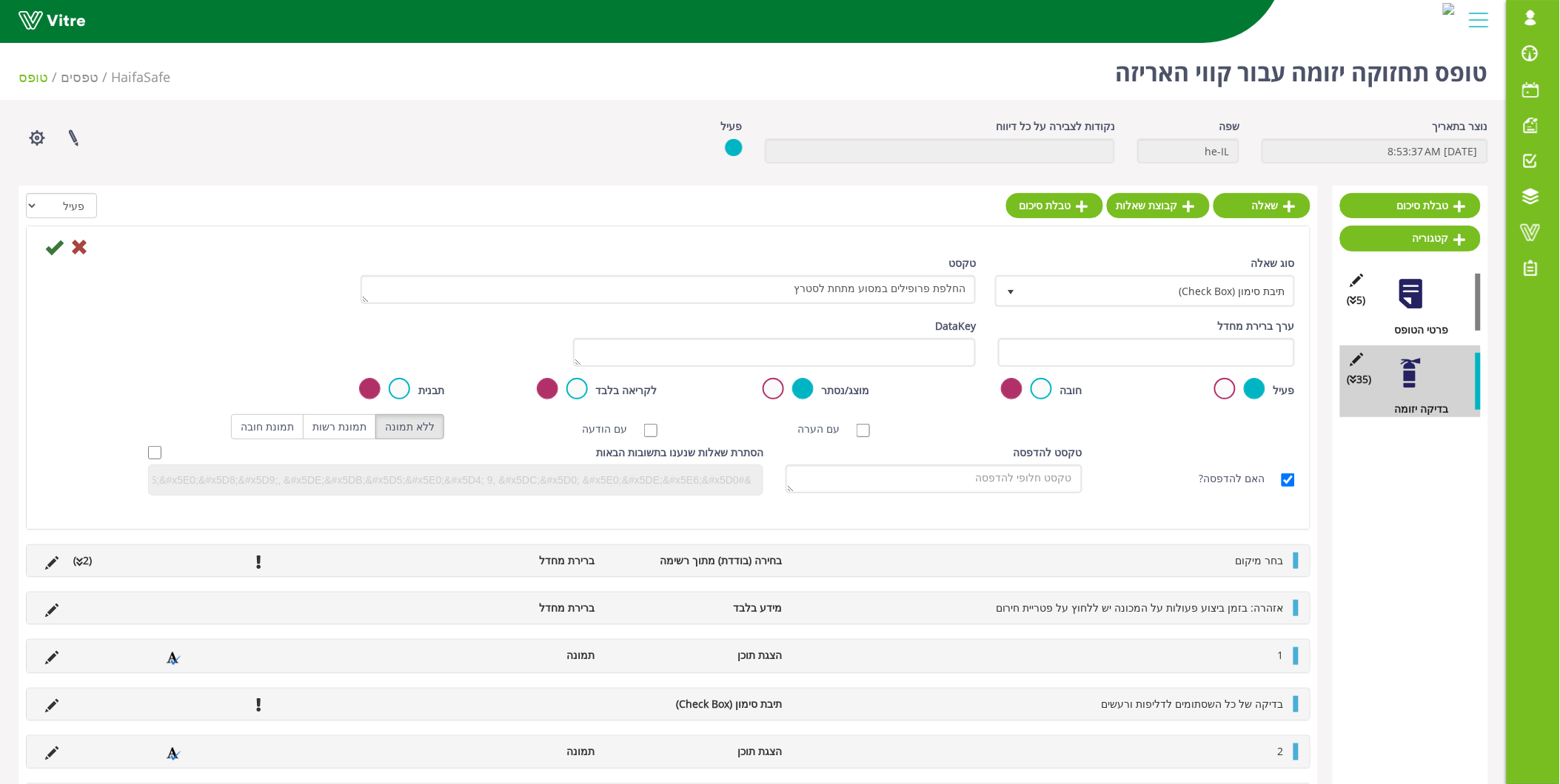
click at [1055, 388] on div "חובה" at bounding box center [987, 389] width 190 height 24
click at [1040, 394] on label at bounding box center [1041, 388] width 21 height 21
click at [0, 0] on input "radio" at bounding box center [0, 0] width 0 height 0
click at [60, 247] on icon at bounding box center [54, 247] width 18 height 18
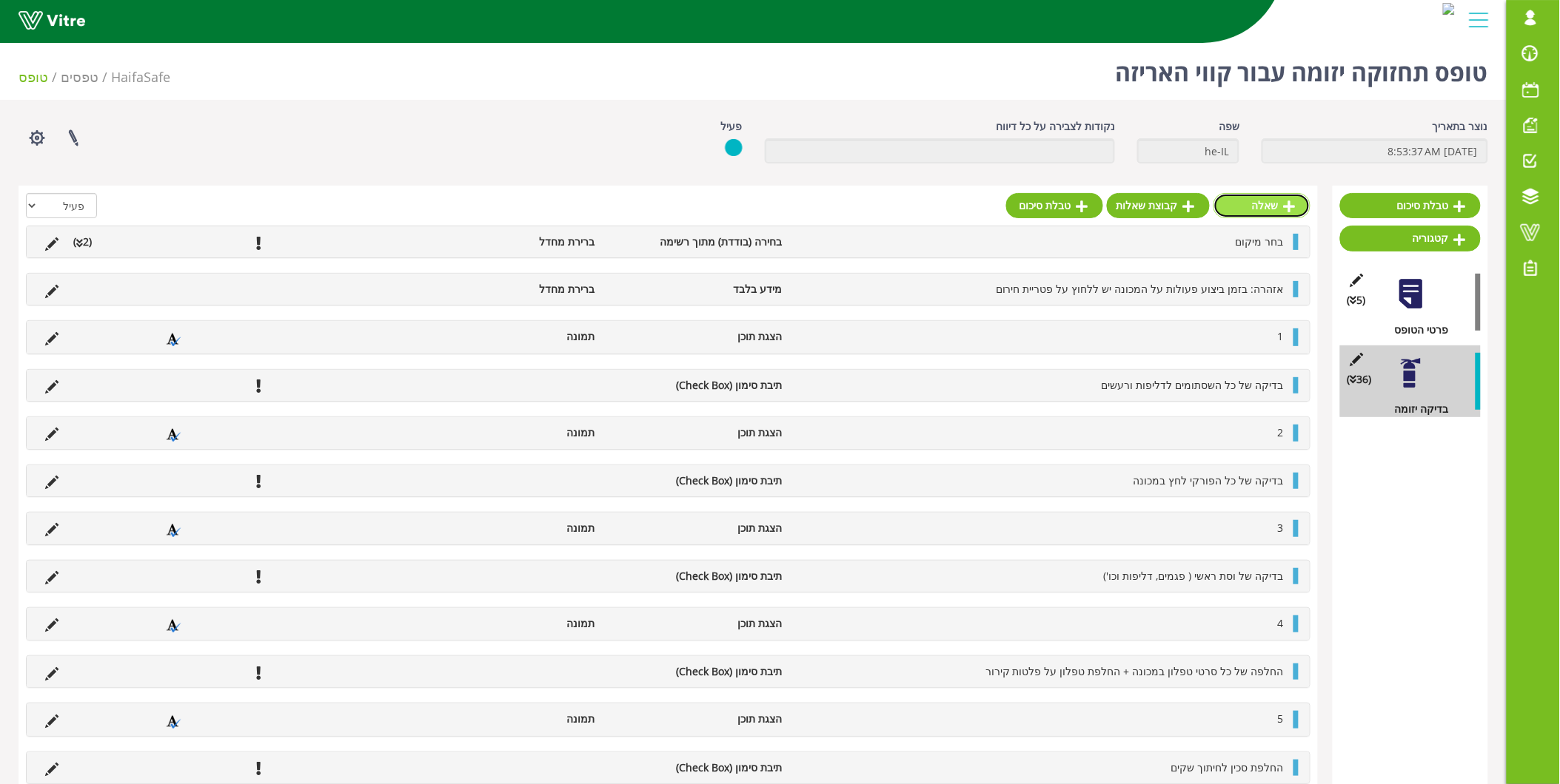
click at [1268, 205] on link "שאלה" at bounding box center [1261, 205] width 97 height 25
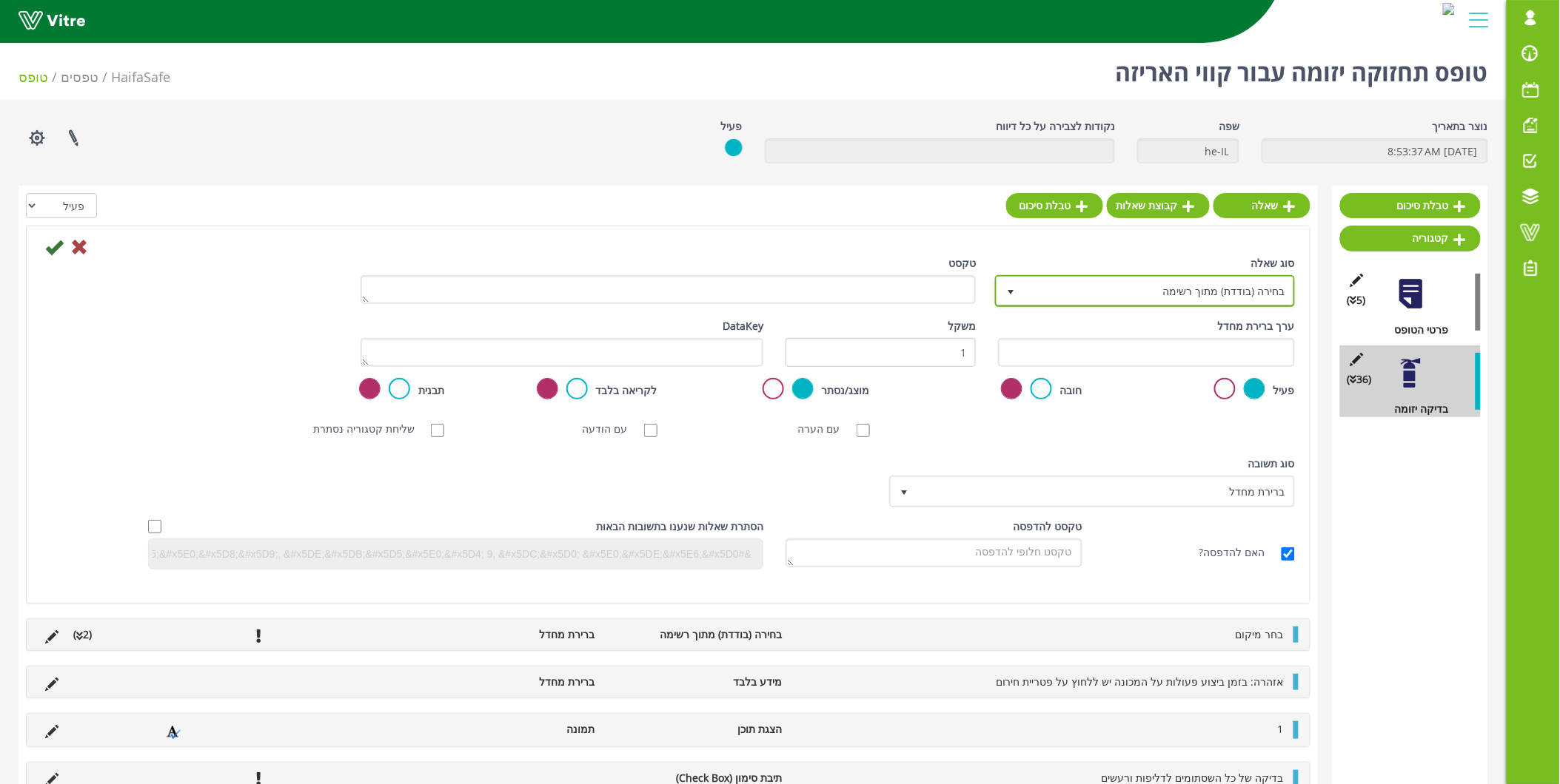
click at [1172, 286] on span "בחירה (בודדת) מתוך רשימה" at bounding box center [1158, 291] width 270 height 27
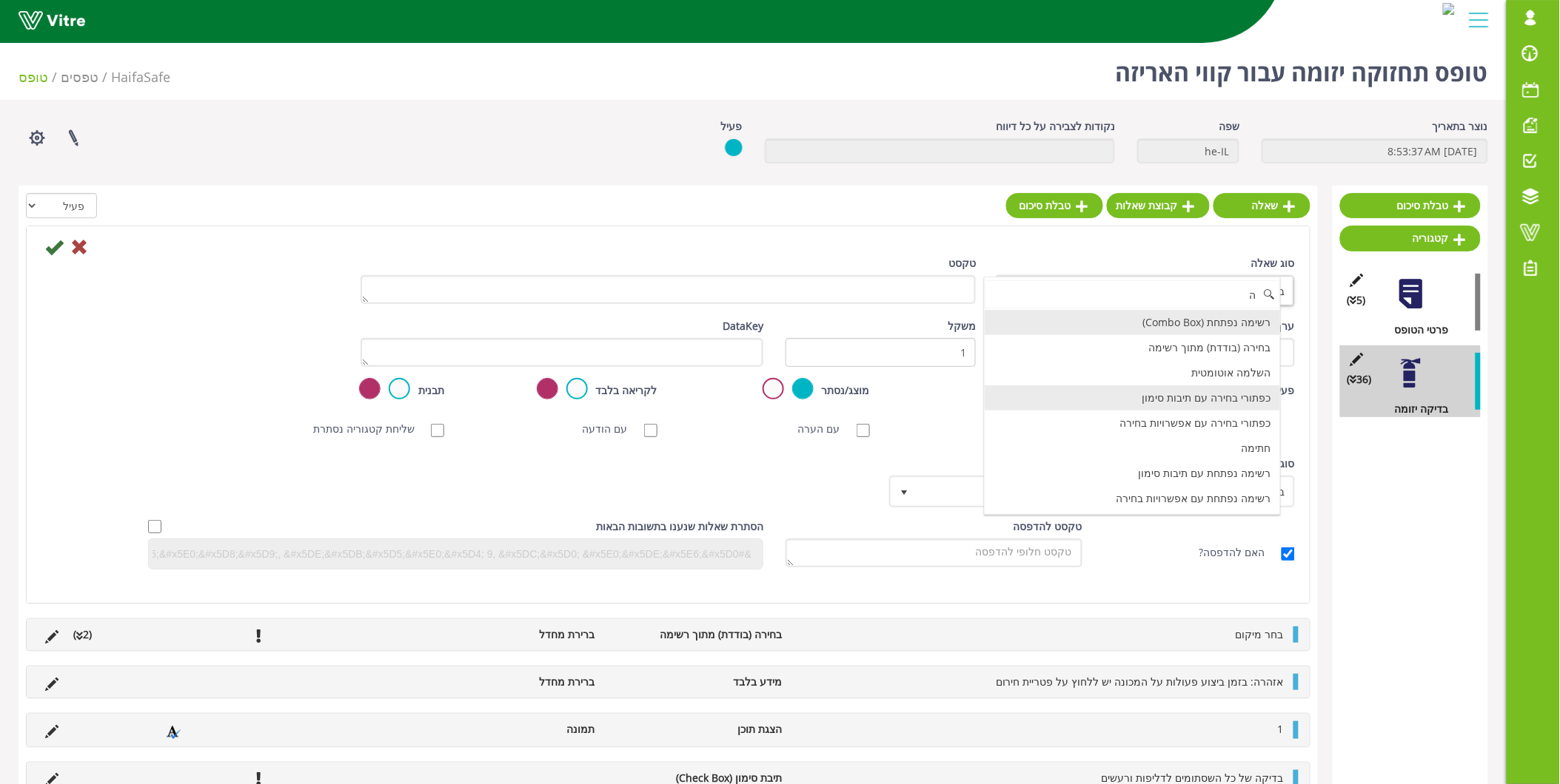
scroll to position [279, 0]
click at [1155, 409] on li "השלמה אוטומטית עם בחירה מרובה" at bounding box center [1132, 398] width 295 height 25
type input "ה"
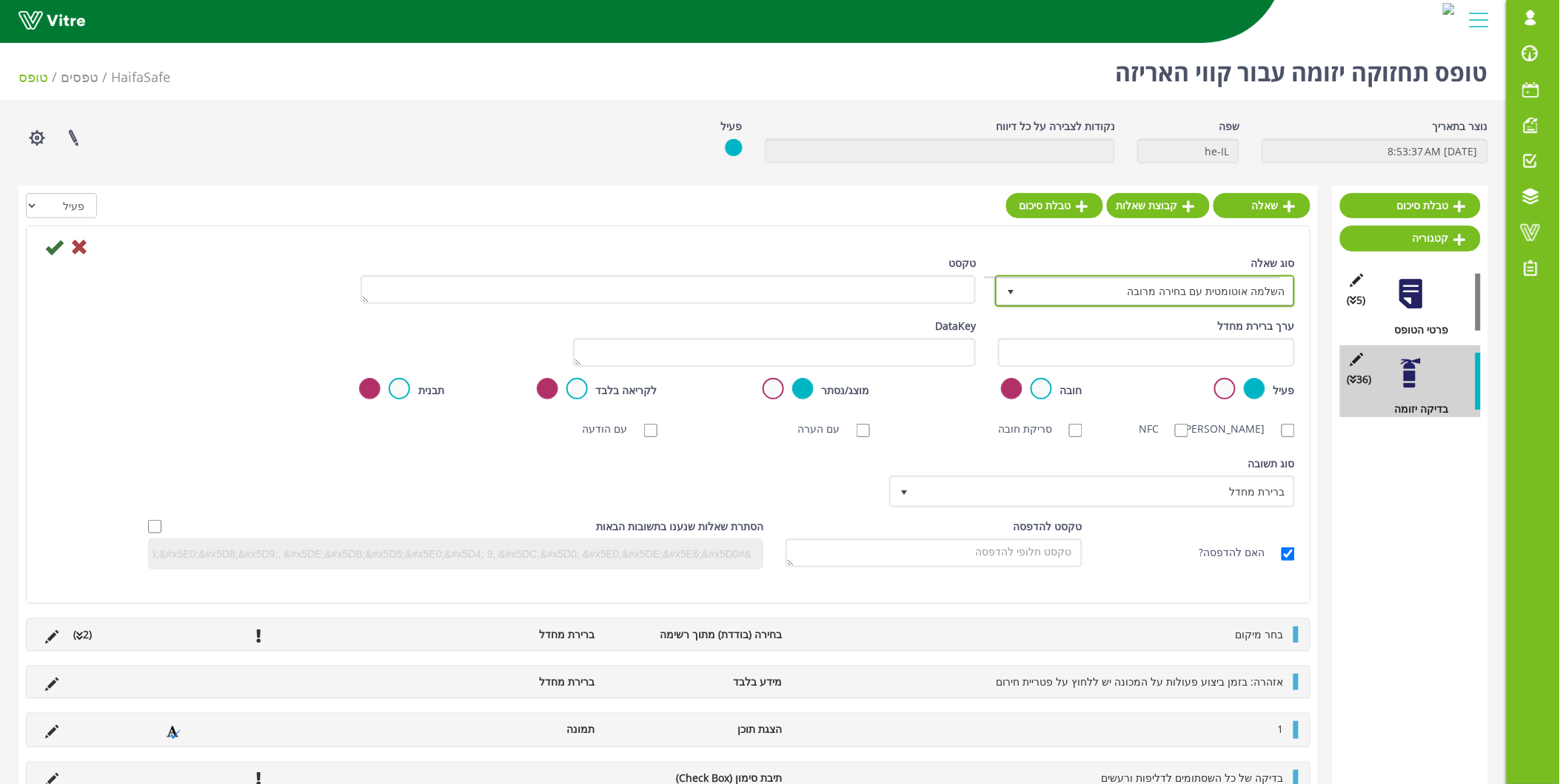
click at [1155, 409] on div "סוג שאלה השלמה אוטומטית עם בחירה מרובה 37 טקסט ערך ברירת מחדל משקל DataKey פעיל…" at bounding box center [668, 418] width 1253 height 325
click at [1183, 297] on span "השלמה אוטומטית עם בחירה מרובה" at bounding box center [1158, 291] width 270 height 27
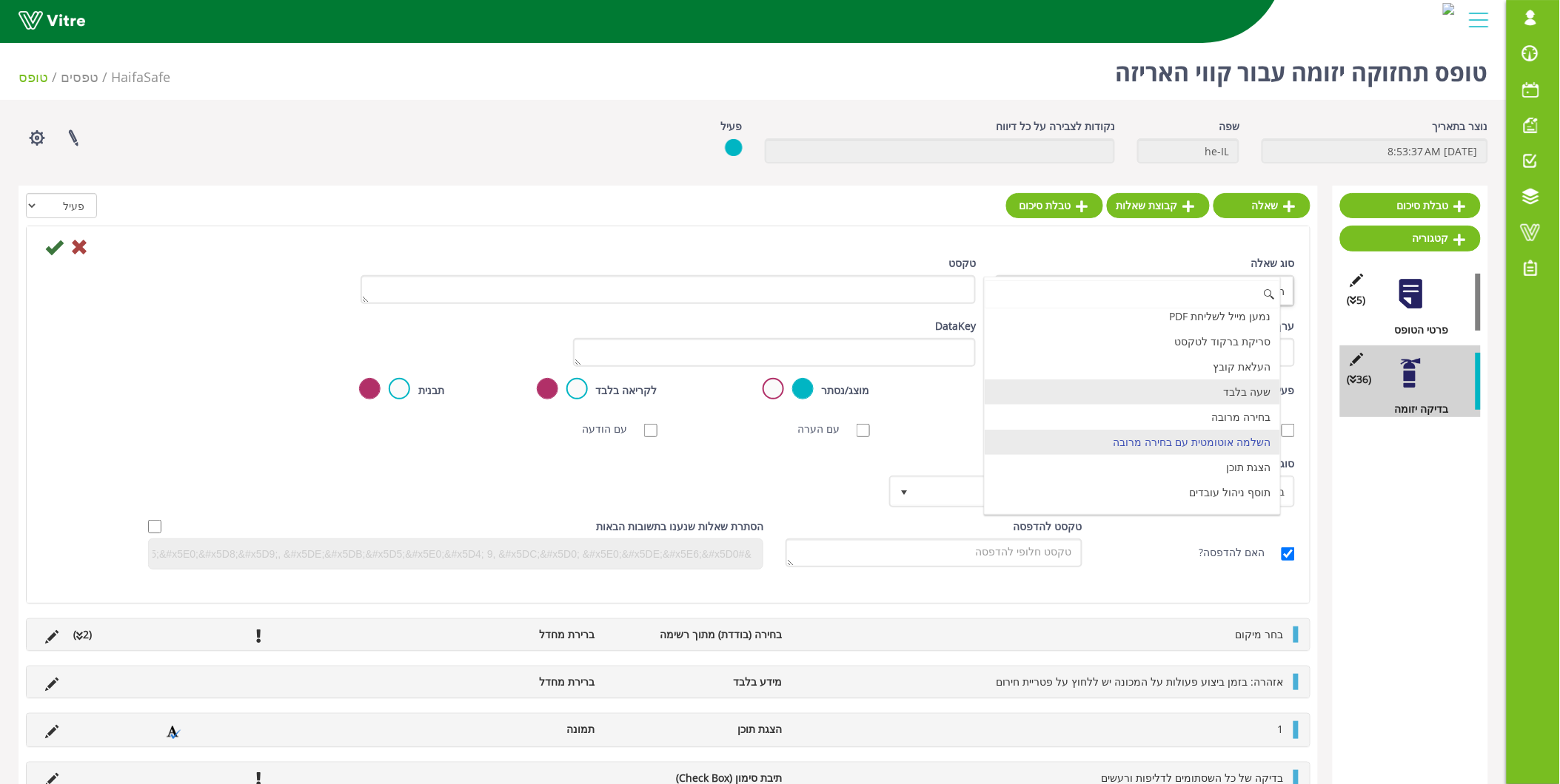
scroll to position [437, 0]
click at [1211, 447] on li "הצגת תוכן" at bounding box center [1132, 439] width 295 height 25
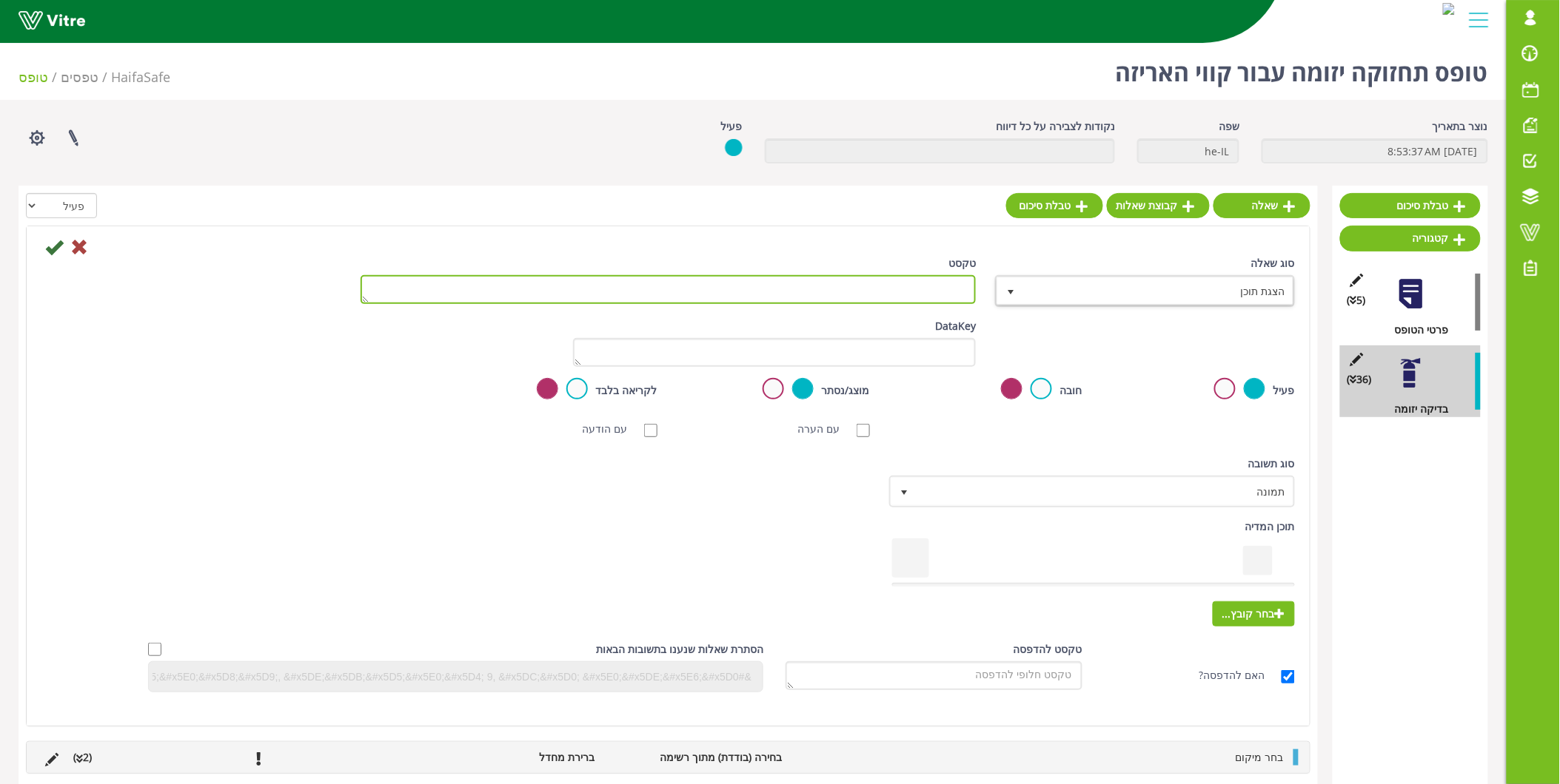
click at [892, 293] on textarea "טקסט" at bounding box center [668, 290] width 616 height 28
type textarea "18"
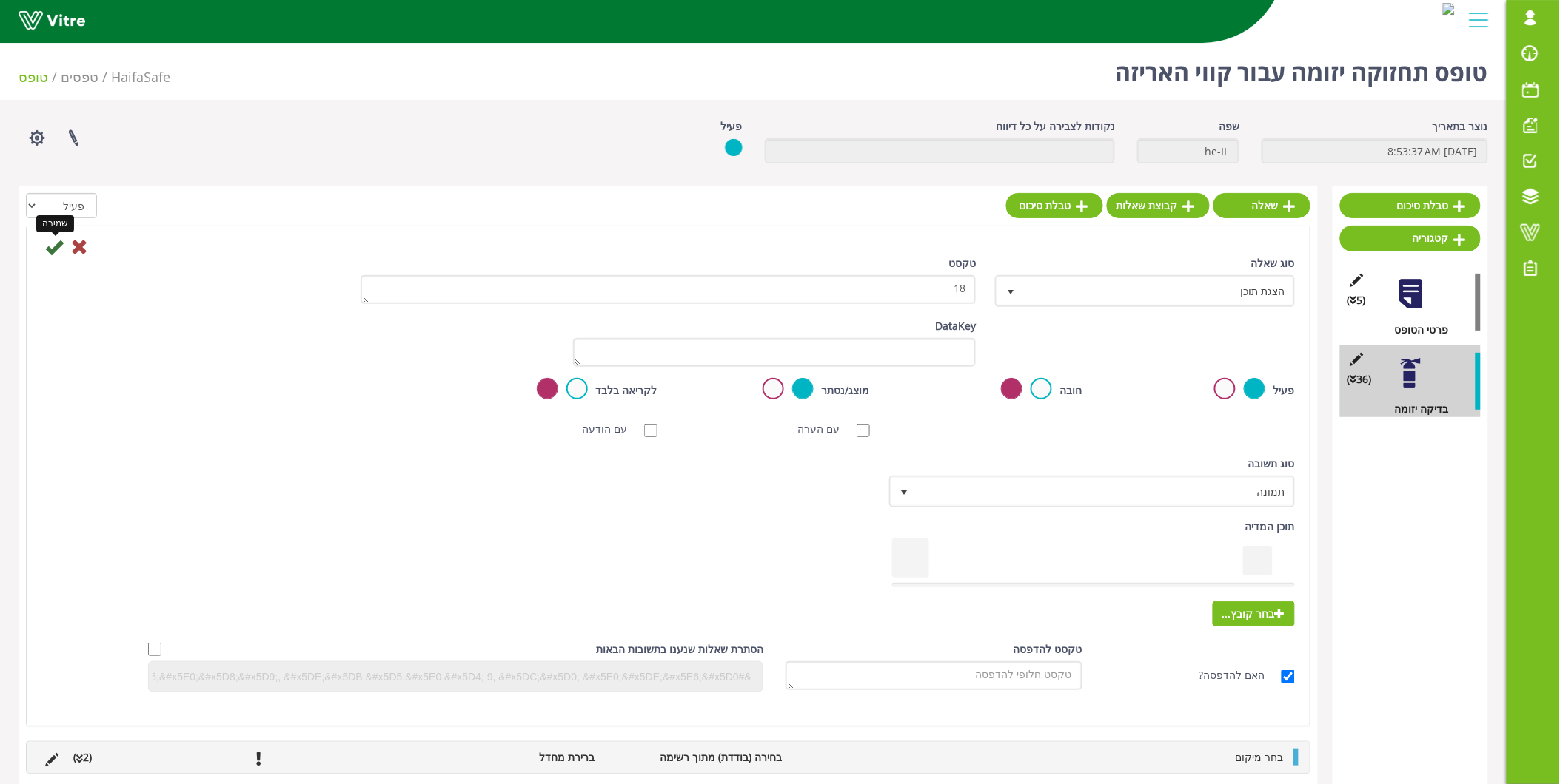
click at [50, 245] on icon at bounding box center [54, 247] width 18 height 18
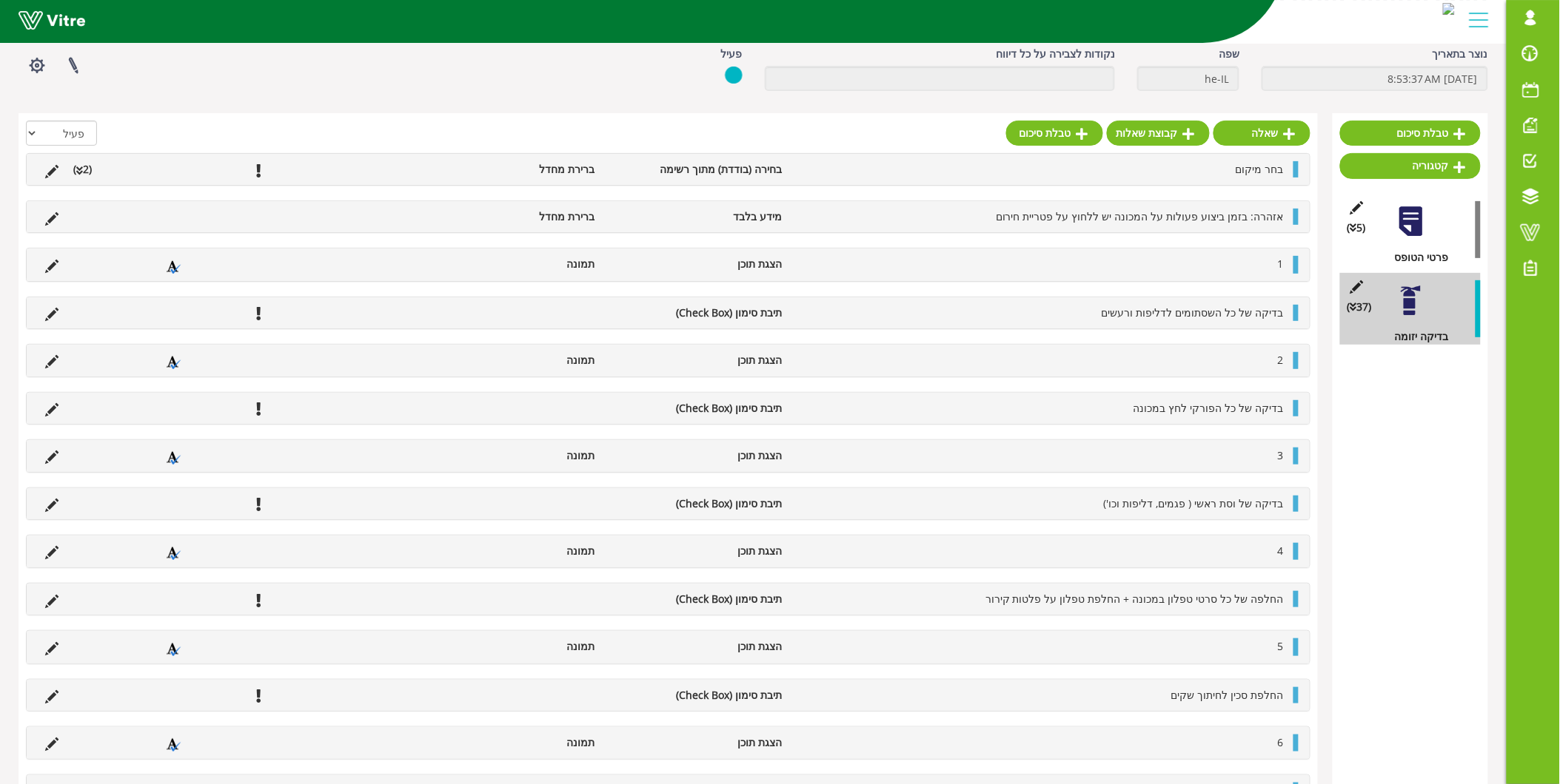
scroll to position [0, 0]
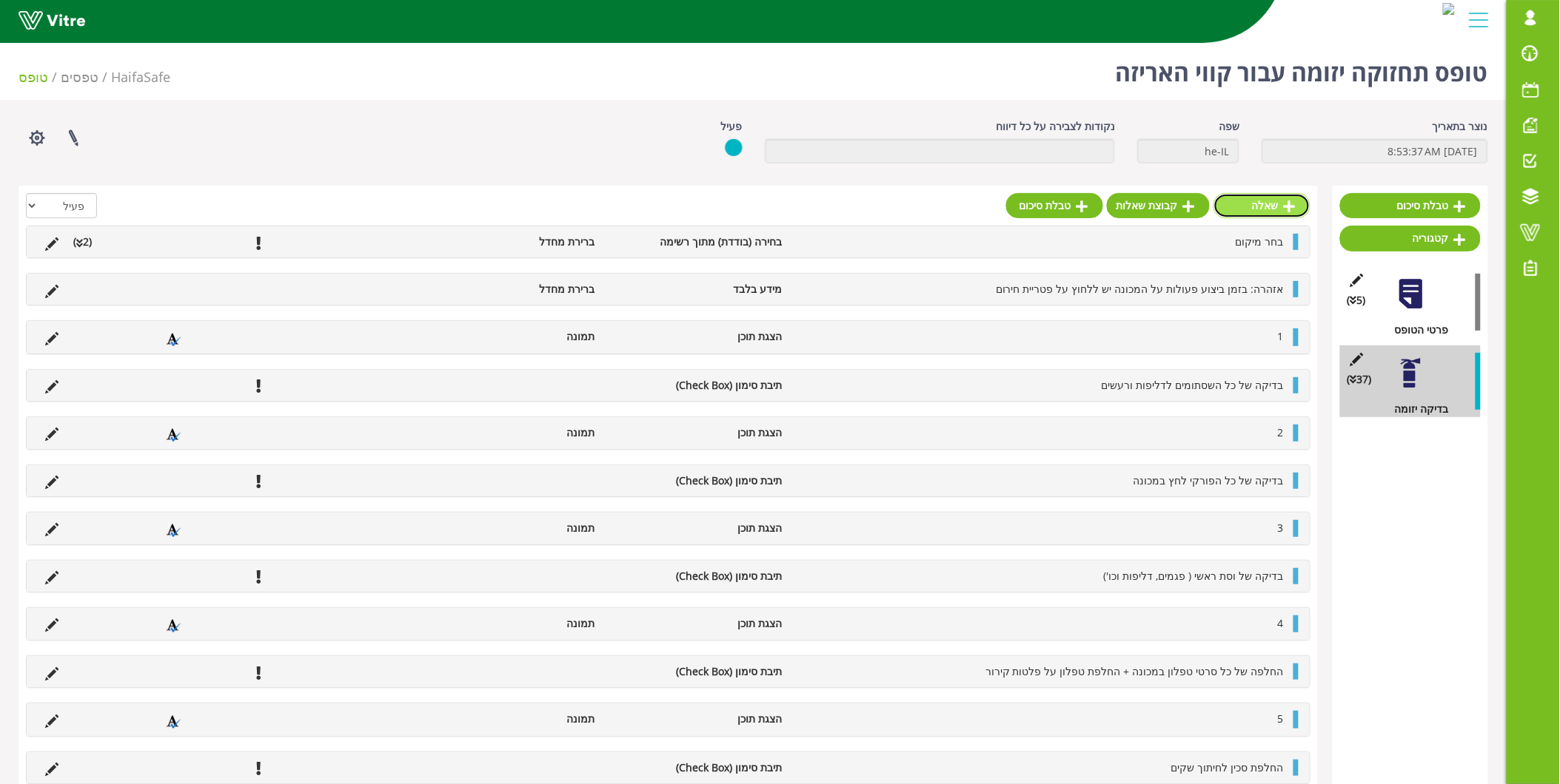
click at [1249, 201] on link "שאלה" at bounding box center [1261, 205] width 97 height 25
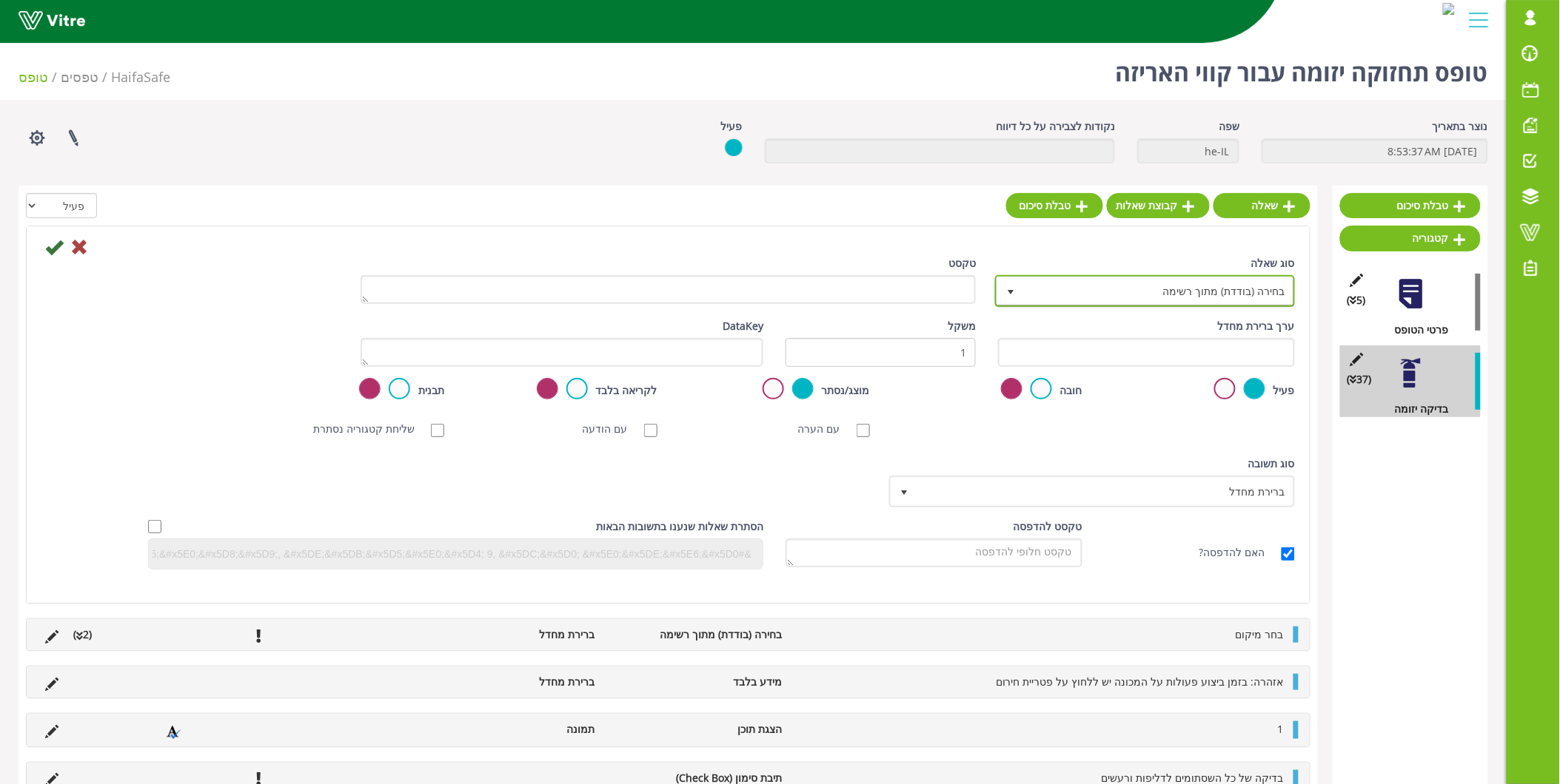
click at [1174, 293] on span "בחירה (בודדת) מתוך רשימה" at bounding box center [1158, 291] width 270 height 27
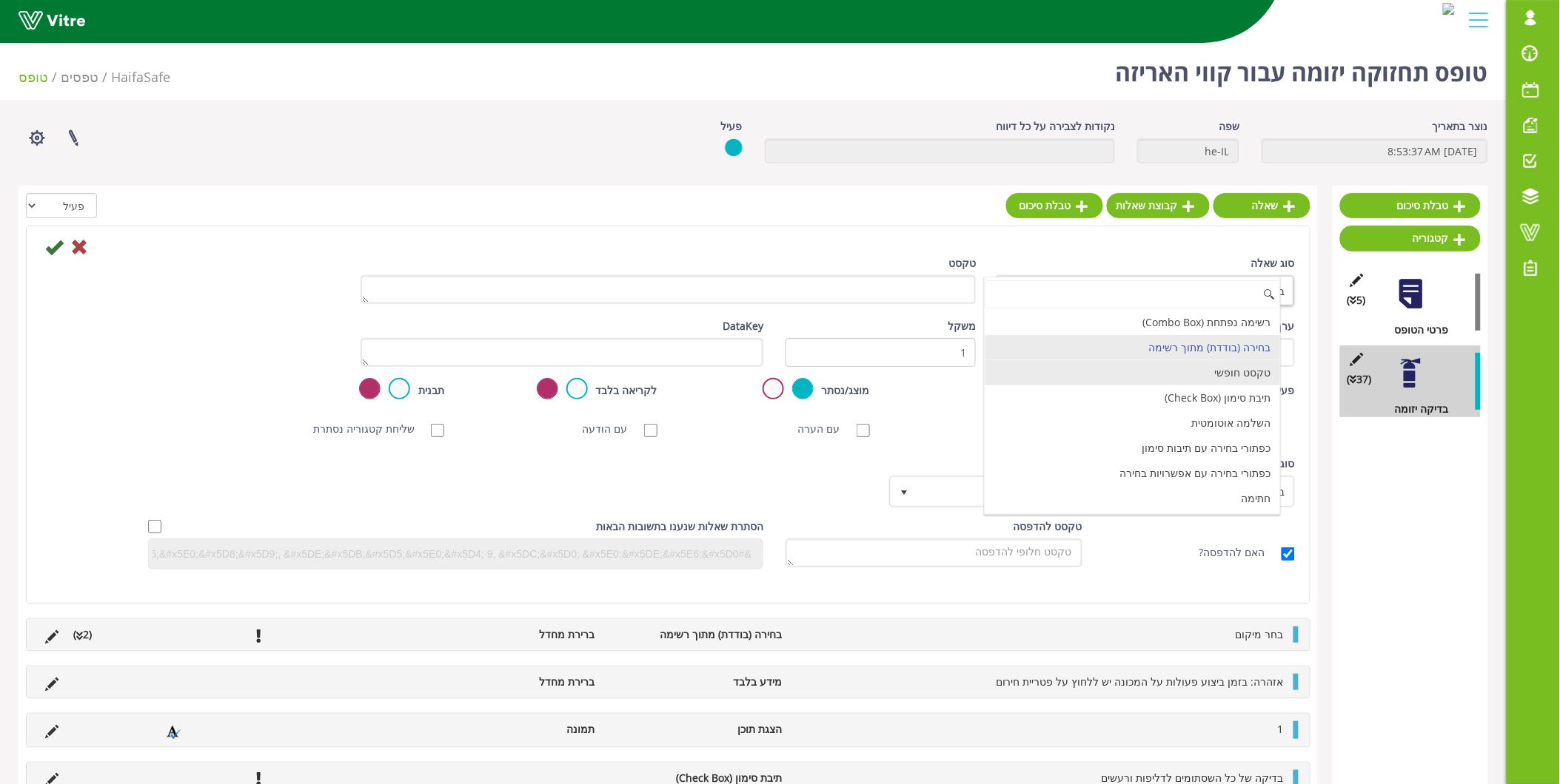
click at [1210, 396] on li "תיבת סימון (Check Box)" at bounding box center [1132, 398] width 295 height 25
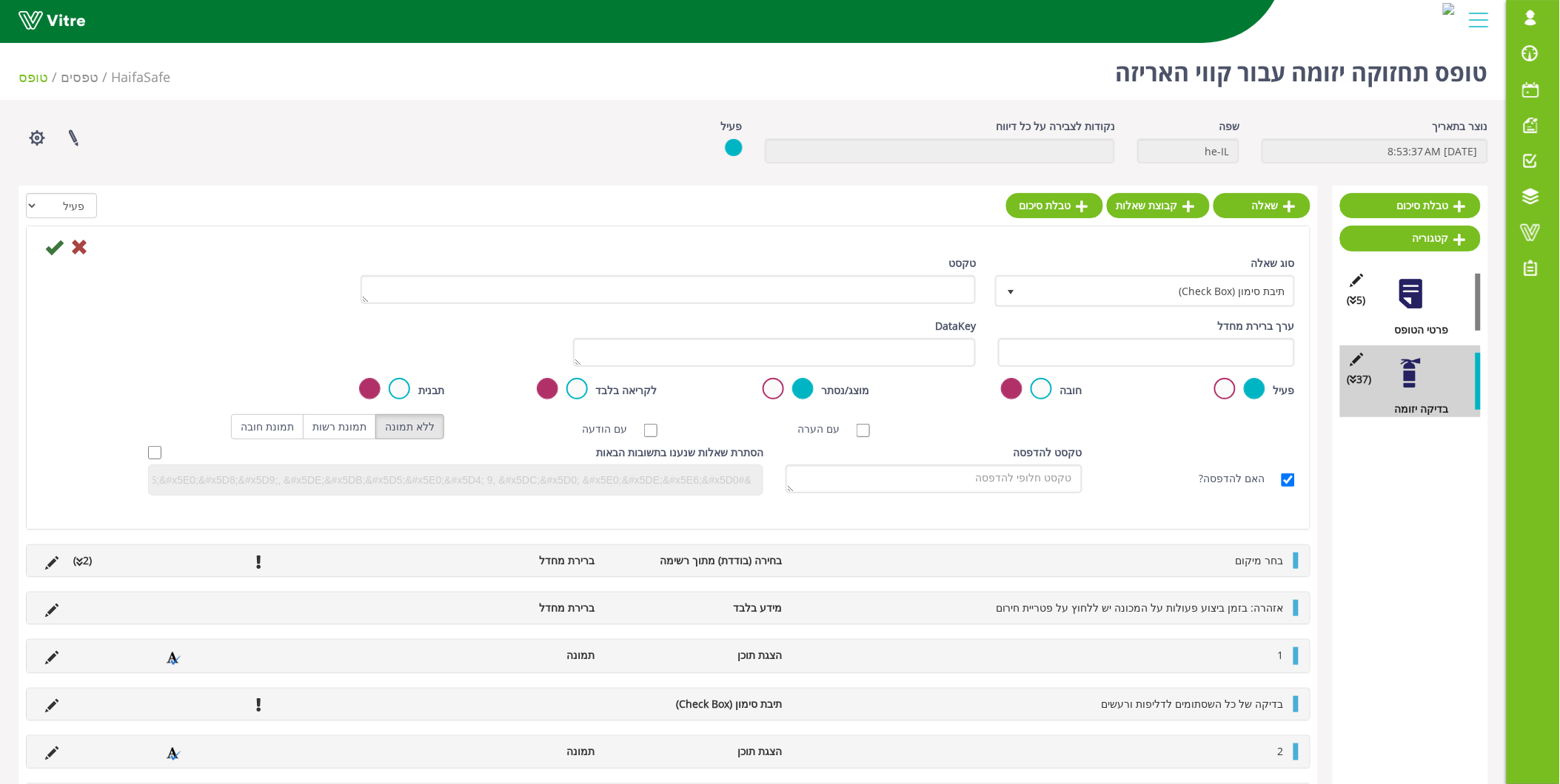
click at [824, 306] on div "טקסט" at bounding box center [669, 284] width 639 height 60
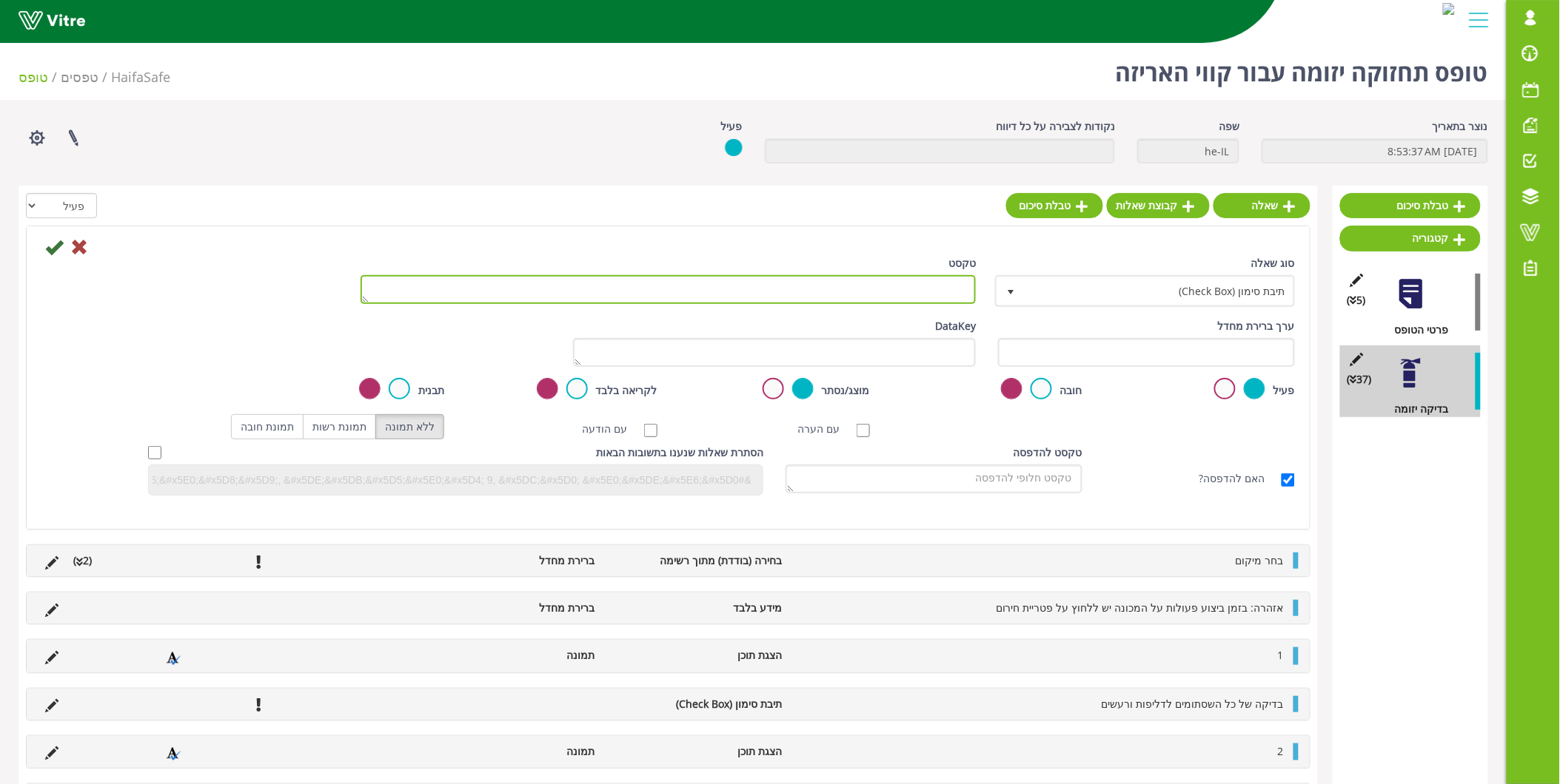
click at [828, 300] on textarea "טקסט" at bounding box center [668, 290] width 616 height 28
paste textarea "בדיקת מתיחות שרשרת של מסוע מתחת לסטרץ"
type textarea "בדיקת מתיחות שרשרת של מסוע מתחת לסטרץ"
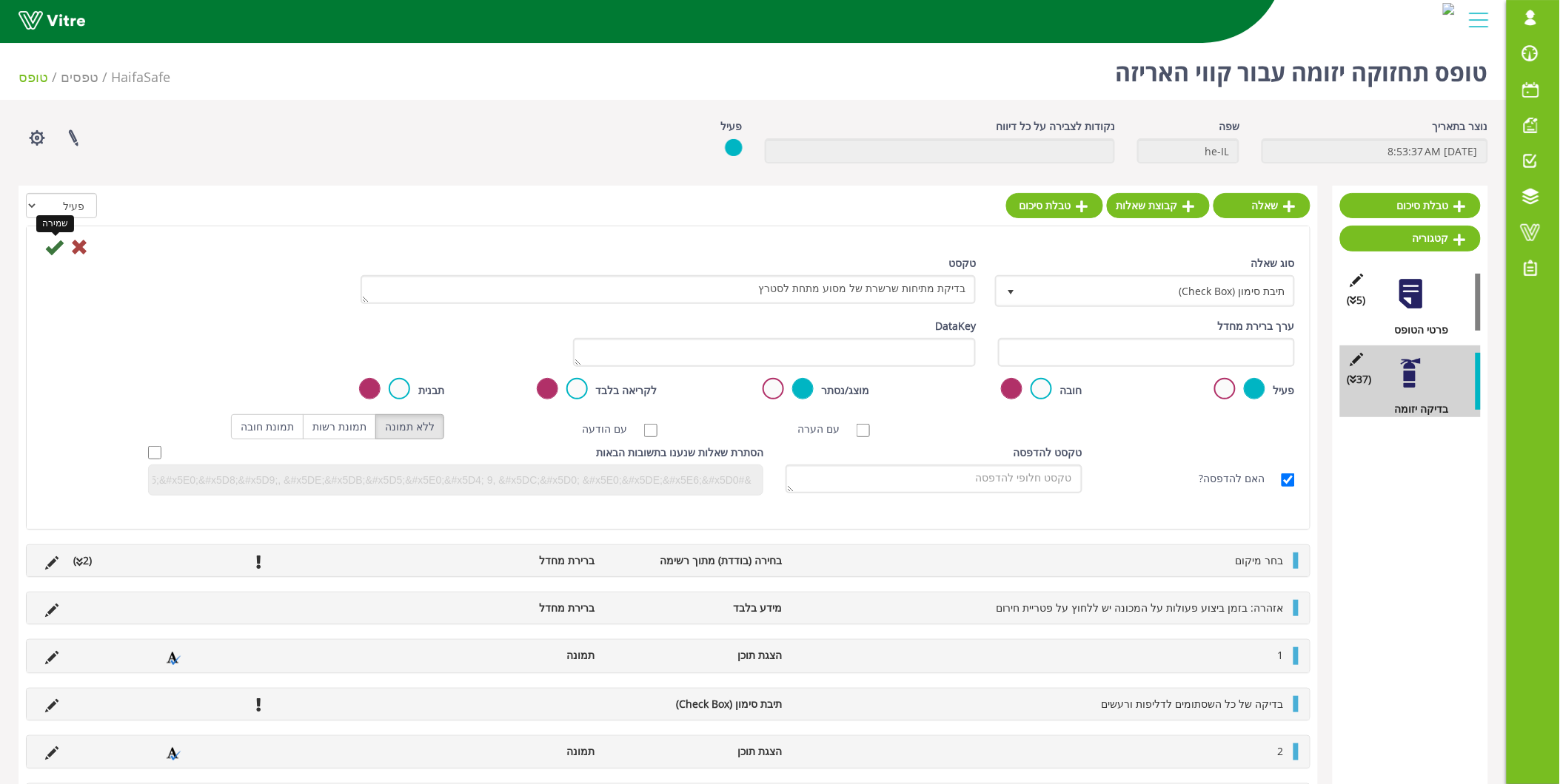
click at [56, 252] on icon at bounding box center [54, 247] width 18 height 18
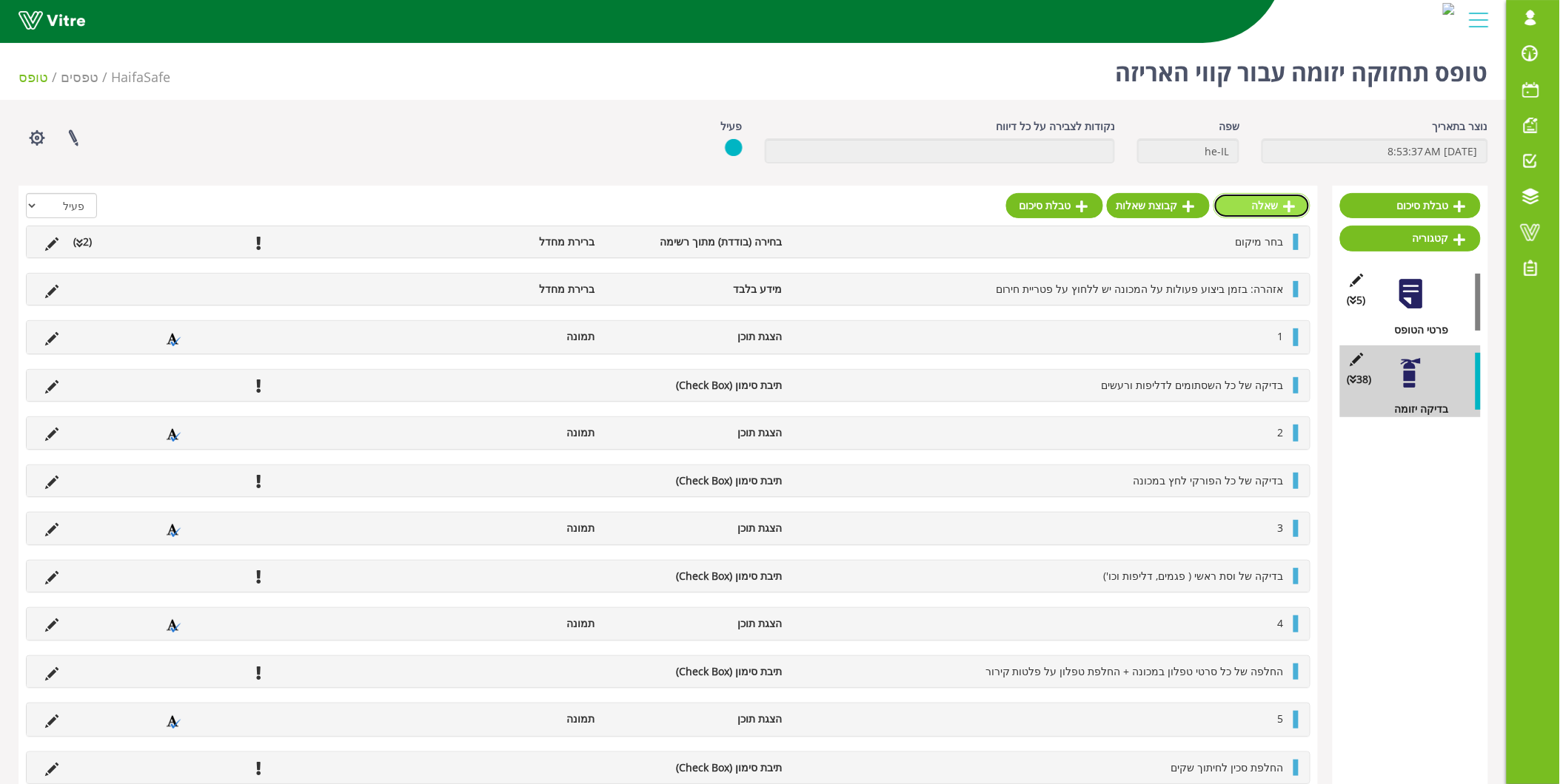
click at [1286, 209] on icon at bounding box center [1290, 206] width 12 height 13
click at [1232, 198] on div "שאלה קבוצת שאלות טבלת סיכום" at bounding box center [1158, 209] width 304 height 33
click at [1244, 202] on div "שאלה קבוצת שאלות טבלת סיכום" at bounding box center [1158, 209] width 304 height 33
click at [1284, 219] on div "שאלה קבוצת שאלות טבלת סיכום" at bounding box center [1158, 209] width 304 height 33
click at [1260, 209] on div "שאלה קבוצת שאלות טבלת סיכום" at bounding box center [1158, 209] width 304 height 33
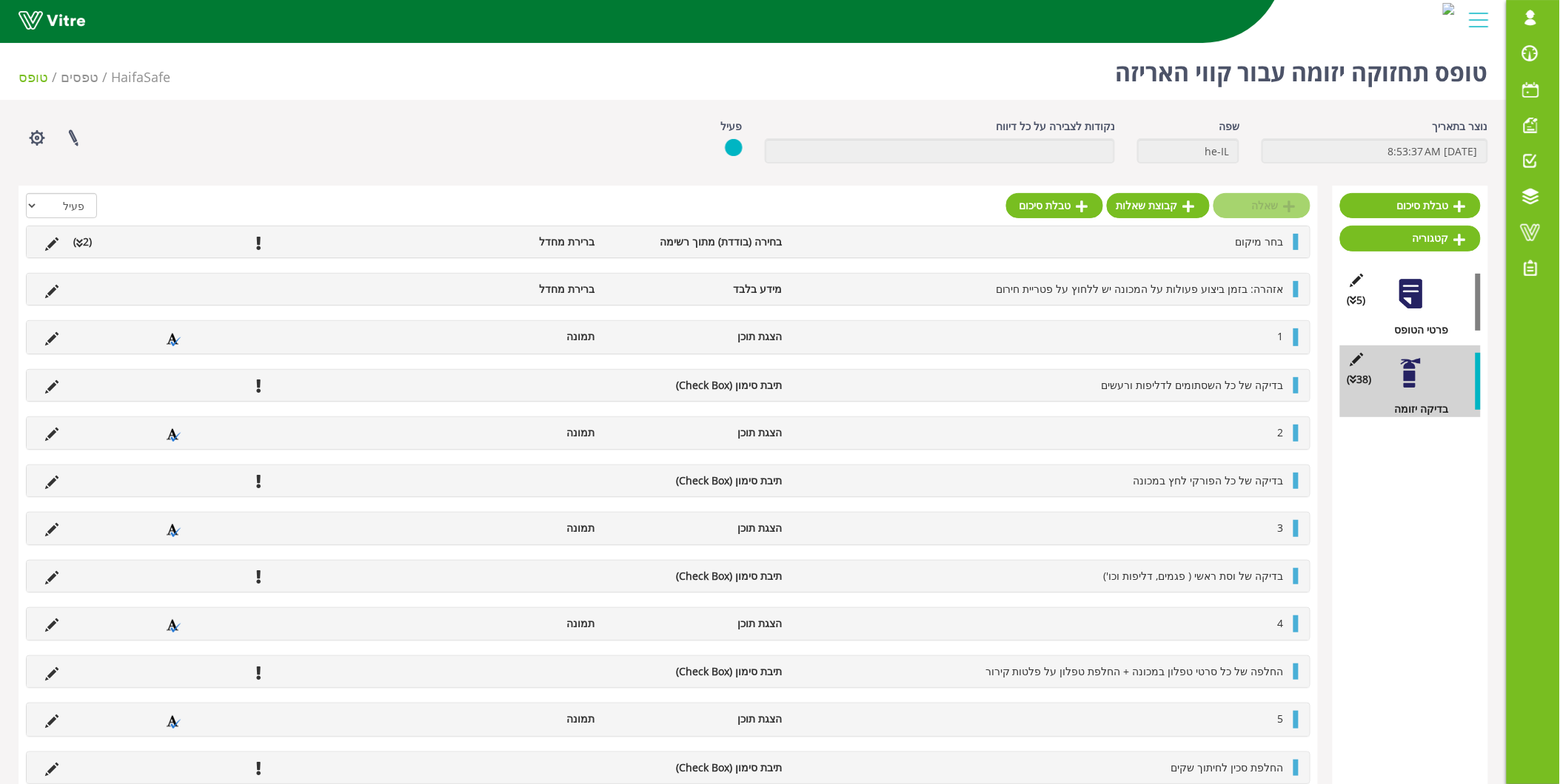
click at [1260, 209] on div "שאלה קבוצת שאלות טבלת סיכום" at bounding box center [1158, 209] width 304 height 33
click at [1411, 322] on div "פרטי הטופס" at bounding box center [1416, 330] width 130 height 16
click at [1412, 287] on div at bounding box center [1411, 293] width 33 height 33
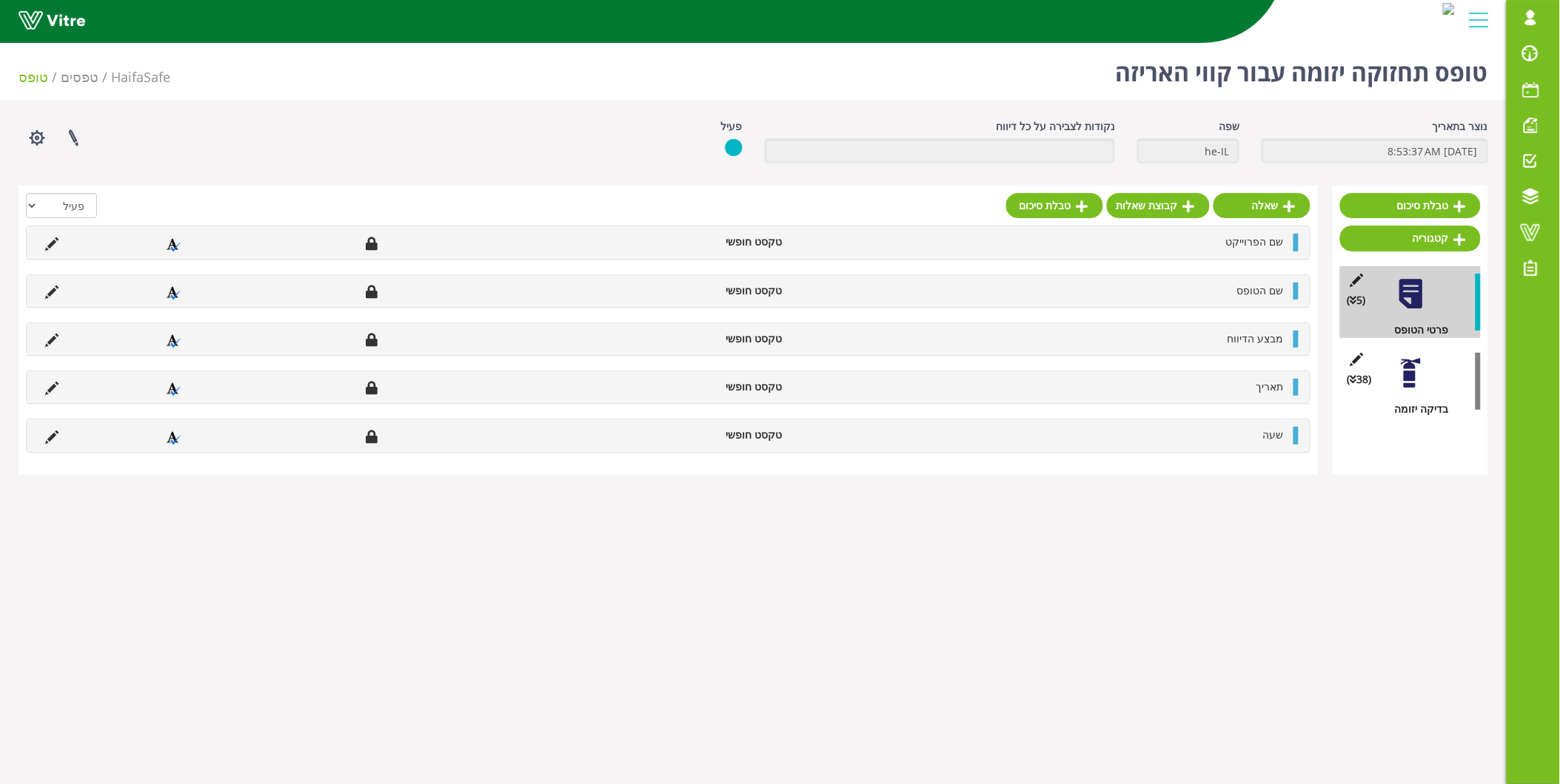
click at [1409, 373] on div at bounding box center [1411, 372] width 33 height 33
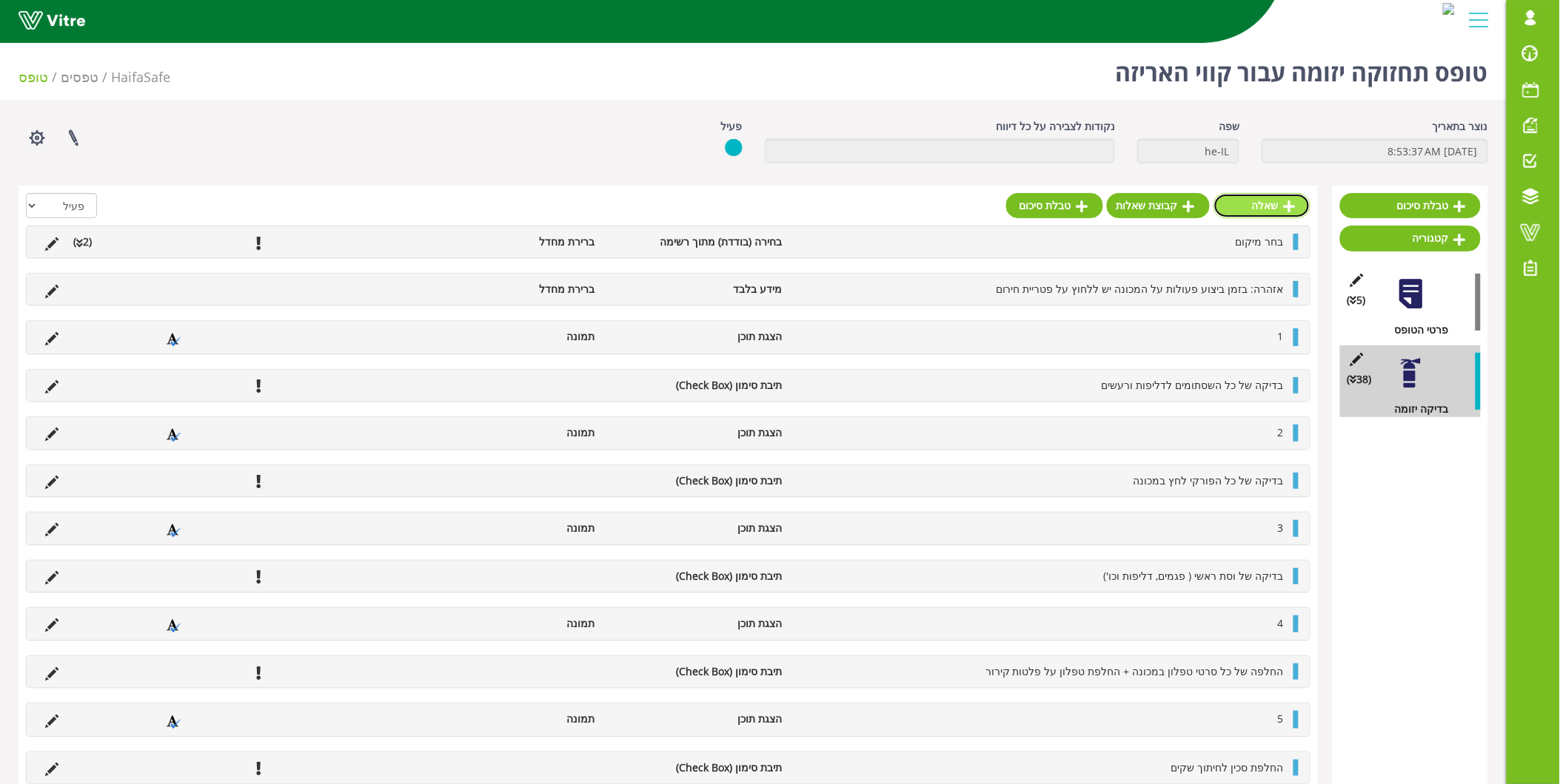
click at [1275, 204] on link "שאלה" at bounding box center [1261, 205] width 97 height 25
click at [1281, 211] on div "שאלה קבוצת שאלות טבלת סיכום" at bounding box center [1158, 209] width 304 height 33
click at [1281, 211] on link "שאלה" at bounding box center [1261, 205] width 97 height 25
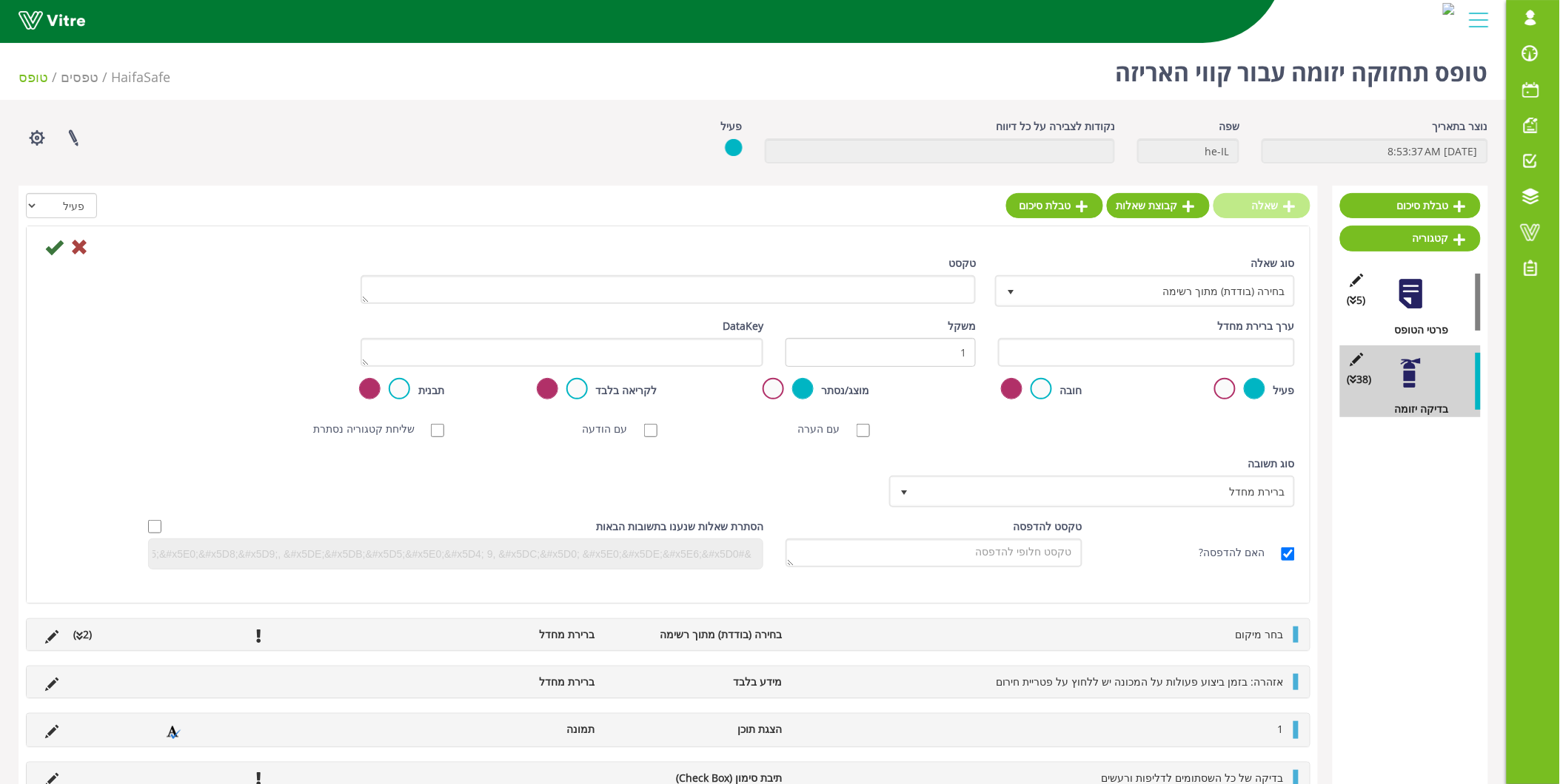
click at [1281, 211] on div "שאלה קבוצת שאלות טבלת סיכום" at bounding box center [1158, 209] width 304 height 33
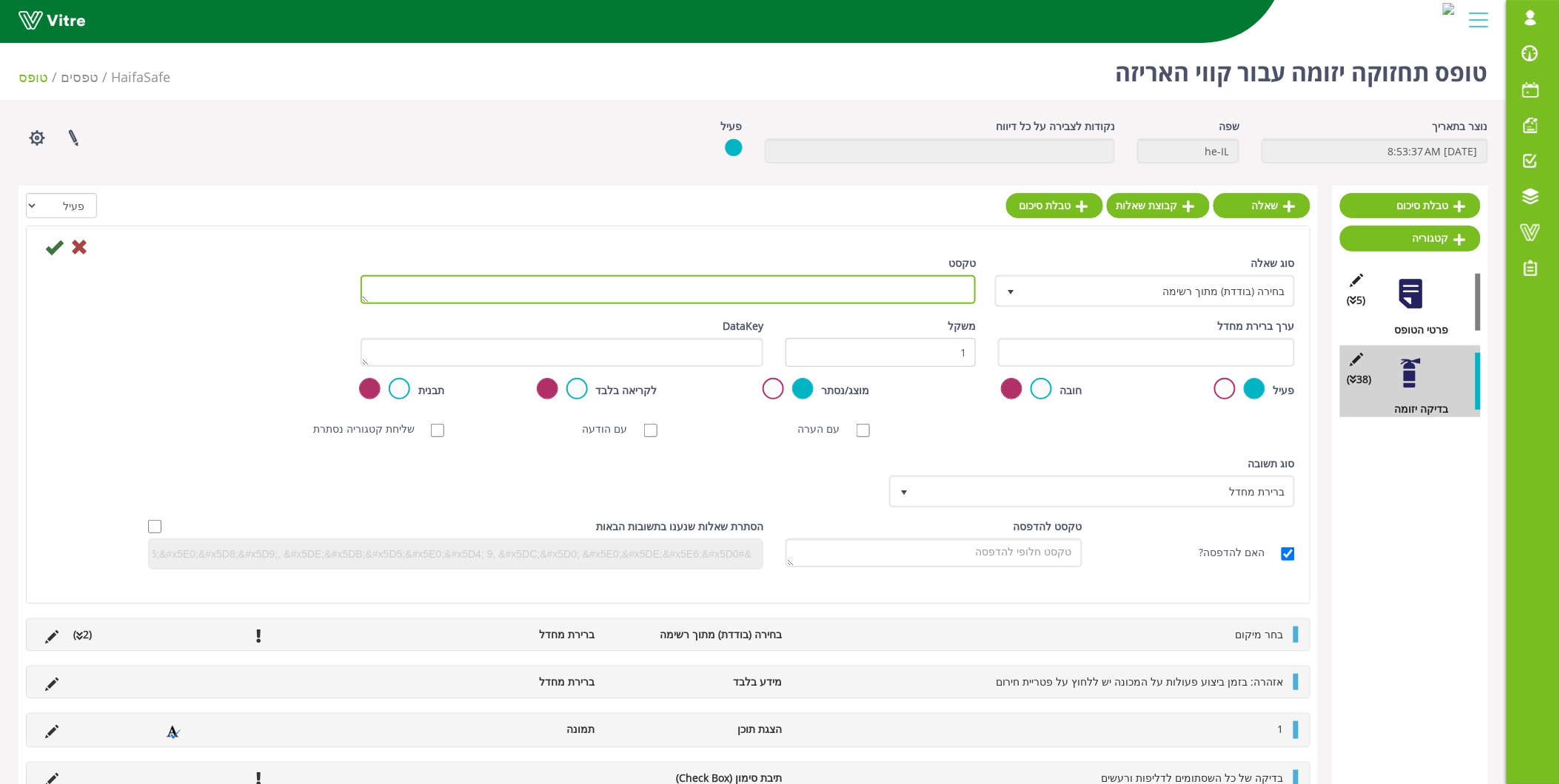
click at [959, 297] on textarea "טקסט" at bounding box center [668, 290] width 616 height 28
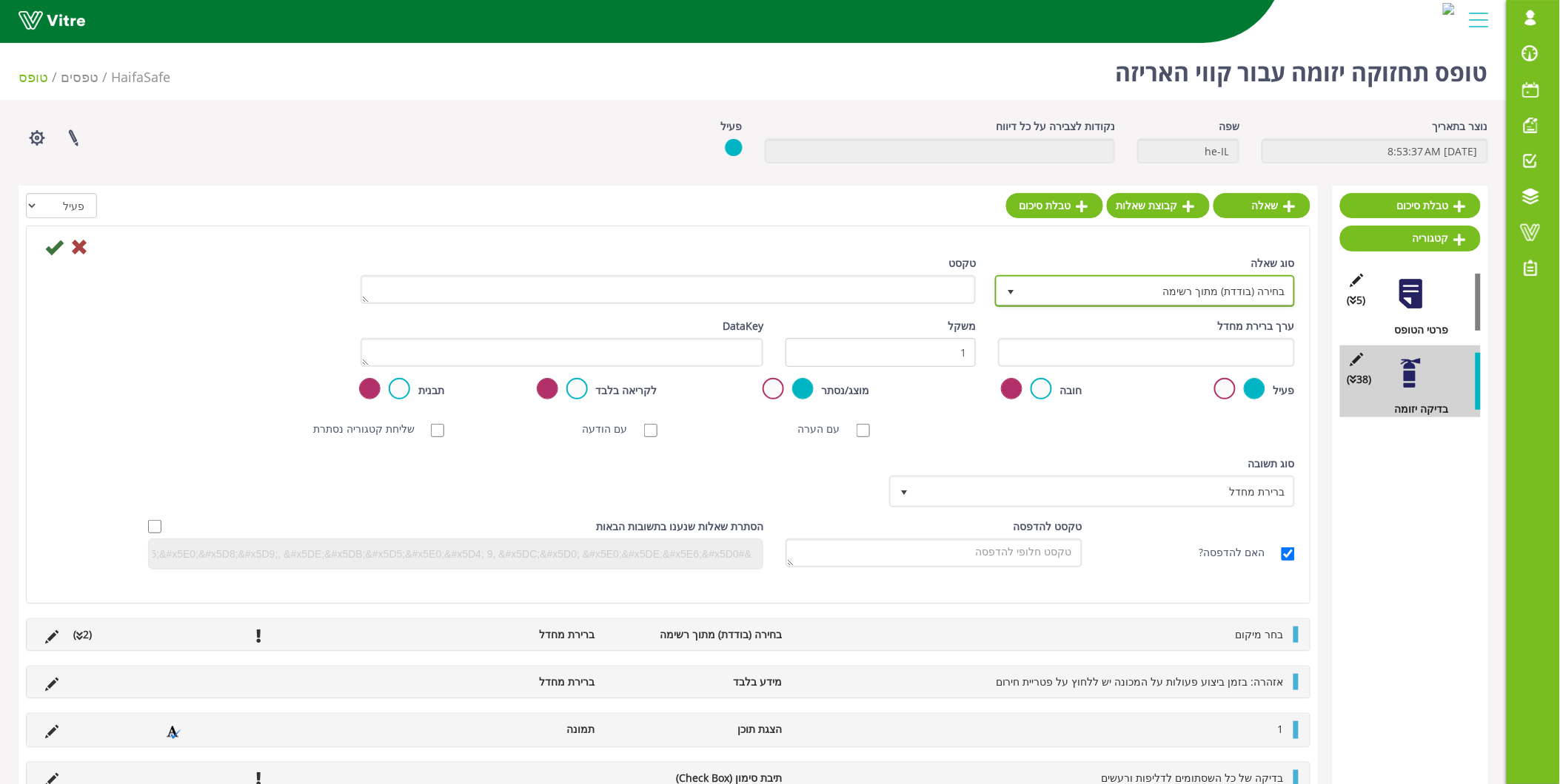
click at [1001, 297] on span "select" at bounding box center [1010, 291] width 27 height 27
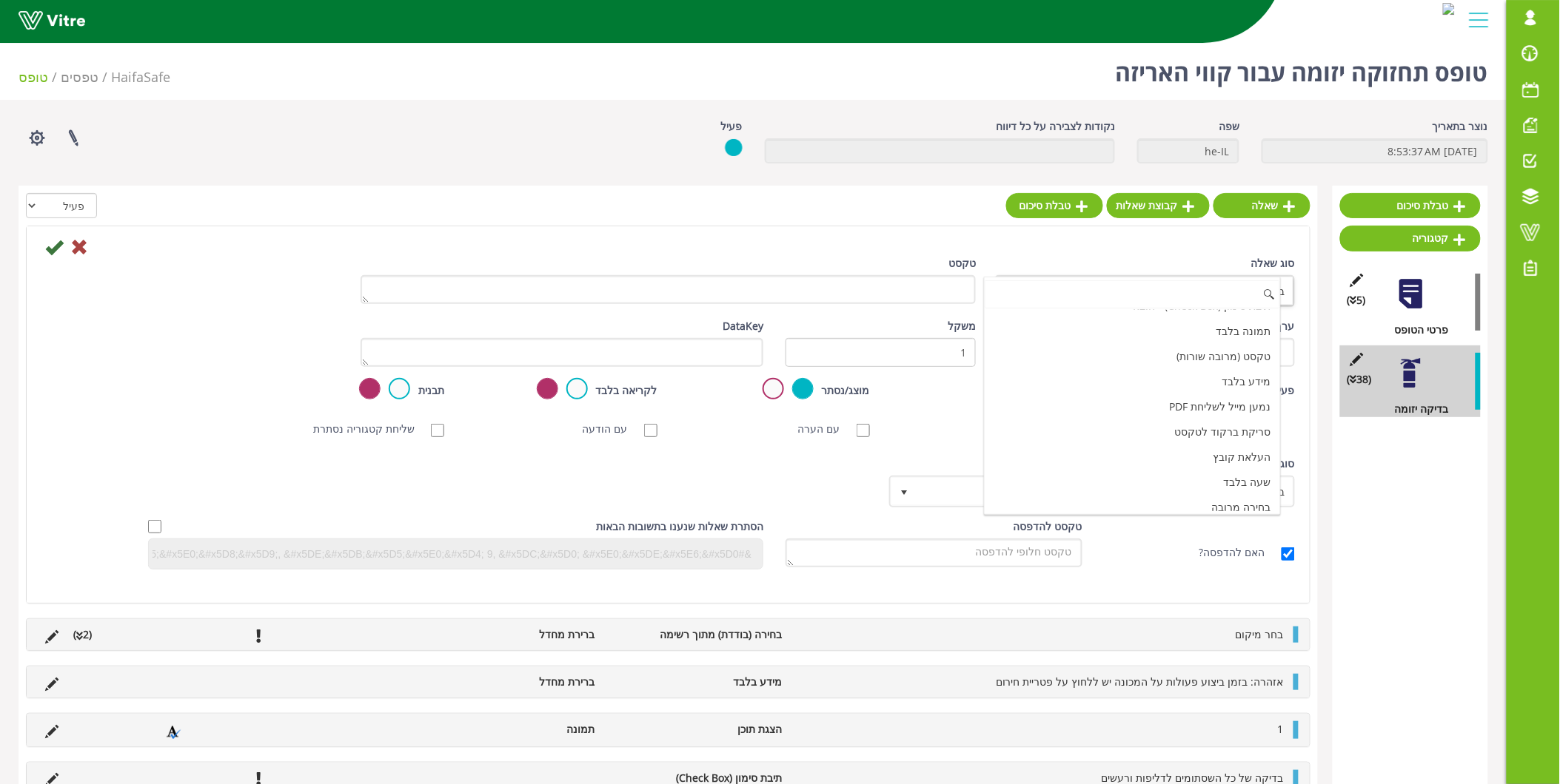
scroll to position [329, 0]
click at [1138, 380] on li "מידע בלבד" at bounding box center [1132, 372] width 295 height 25
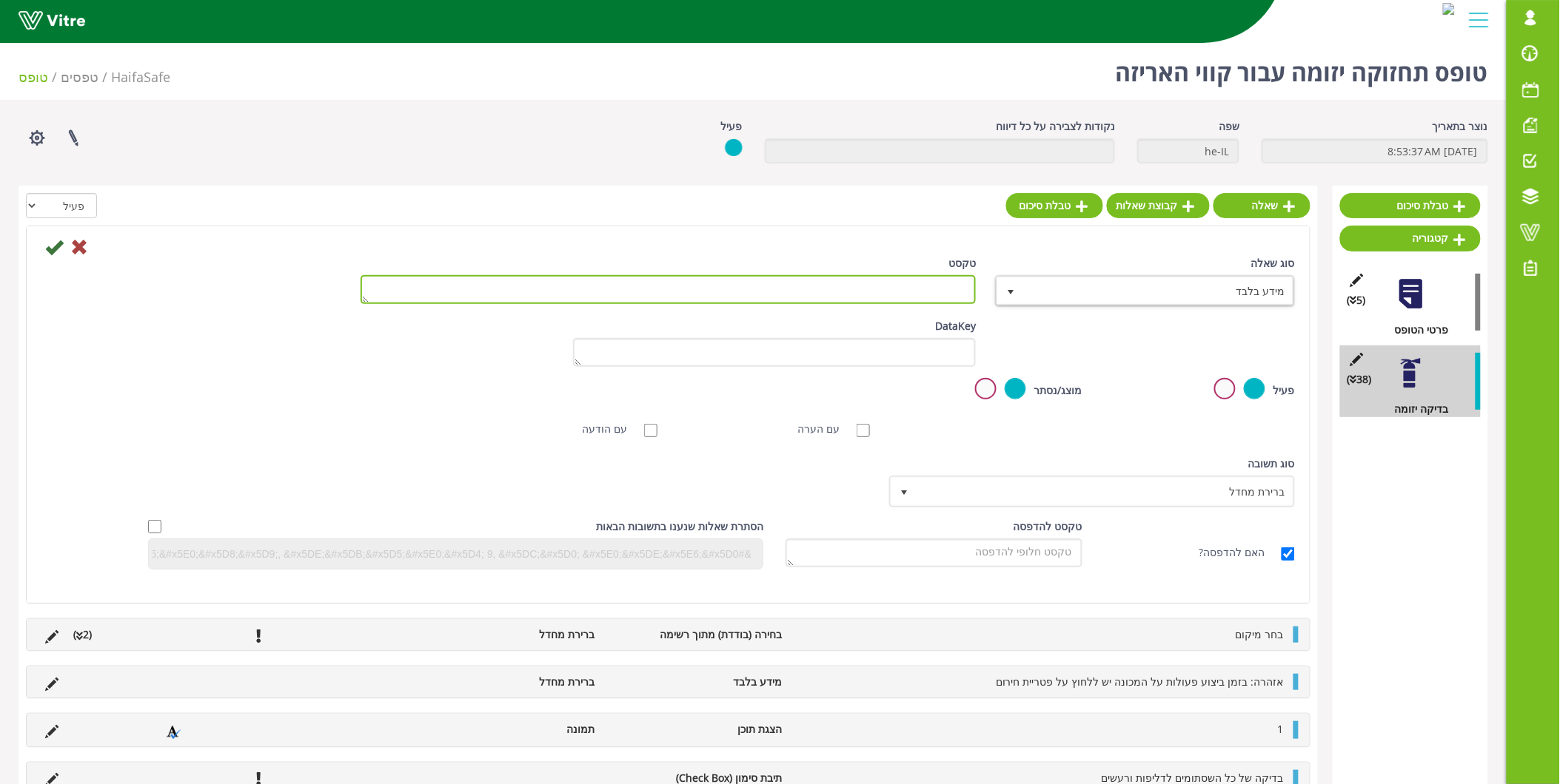
click at [915, 292] on textarea "טקסט" at bounding box center [668, 290] width 616 height 28
paste textarea "בדיקת מתיחות שרשרת של מסוע מתחת לסטרץ"
click at [774, 291] on textarea "בדיקת מתיחות שרשרת של מסוע מתחת לסטרץ" at bounding box center [668, 290] width 616 height 28
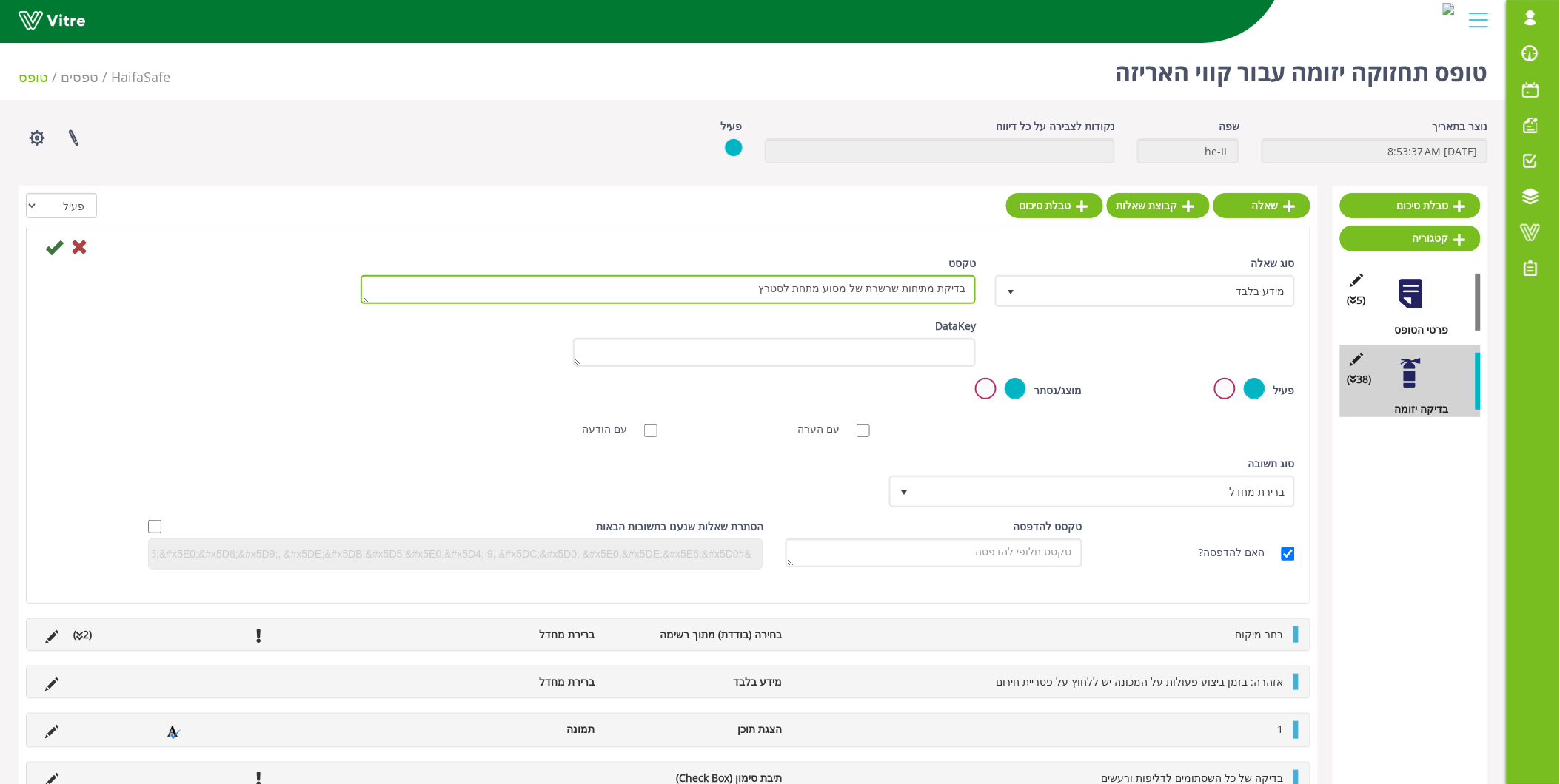
paste textarea "יום יסודית לאחר טיפול על כלל הקו יבוצע ע"י טכנאי נוסף"
type textarea "בדיקת סיום יסודית לאחר טיפול על כלל הקו יבוצע ע"י טכנאי נוסף"
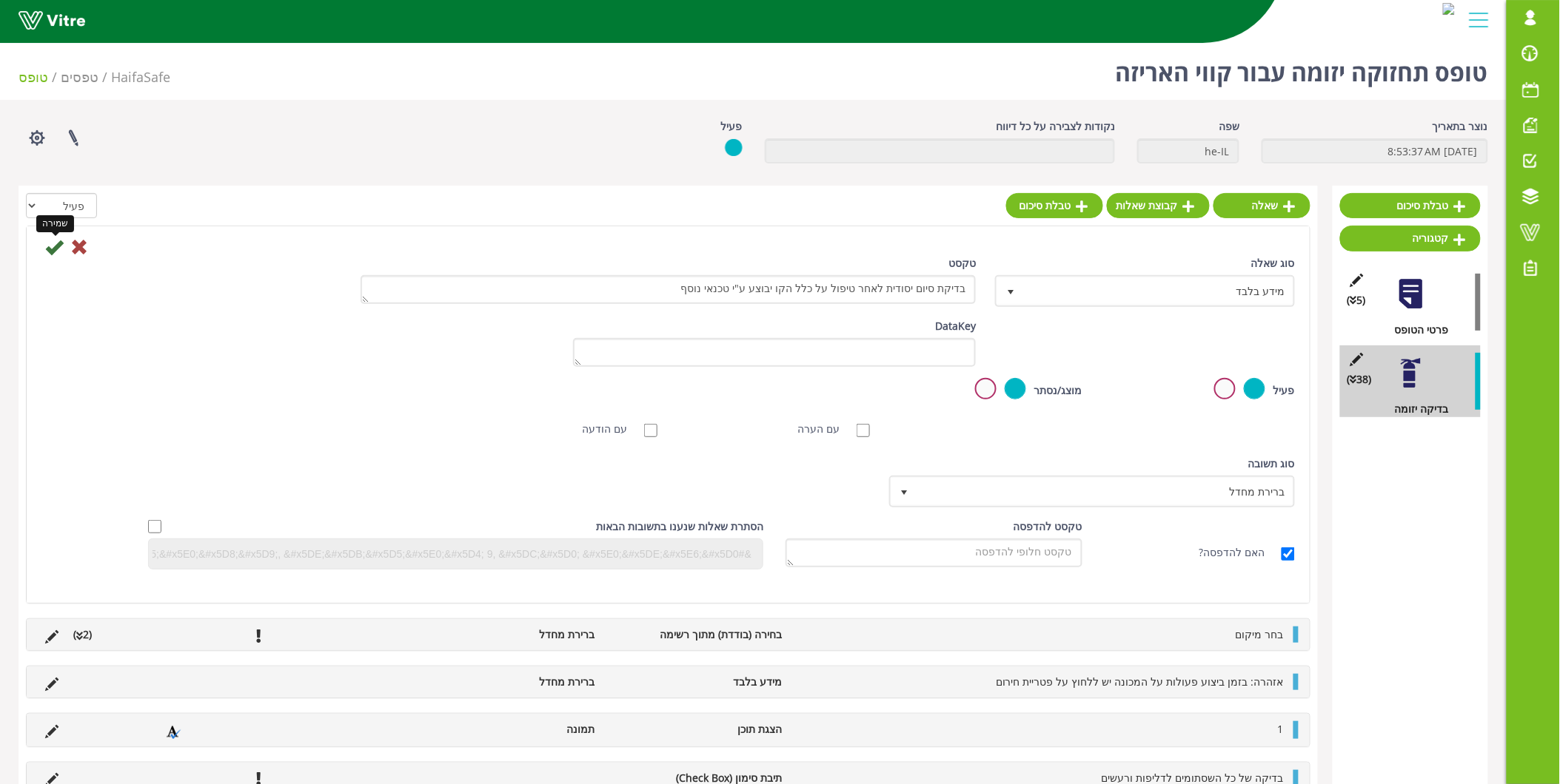
click at [50, 248] on icon at bounding box center [54, 247] width 18 height 18
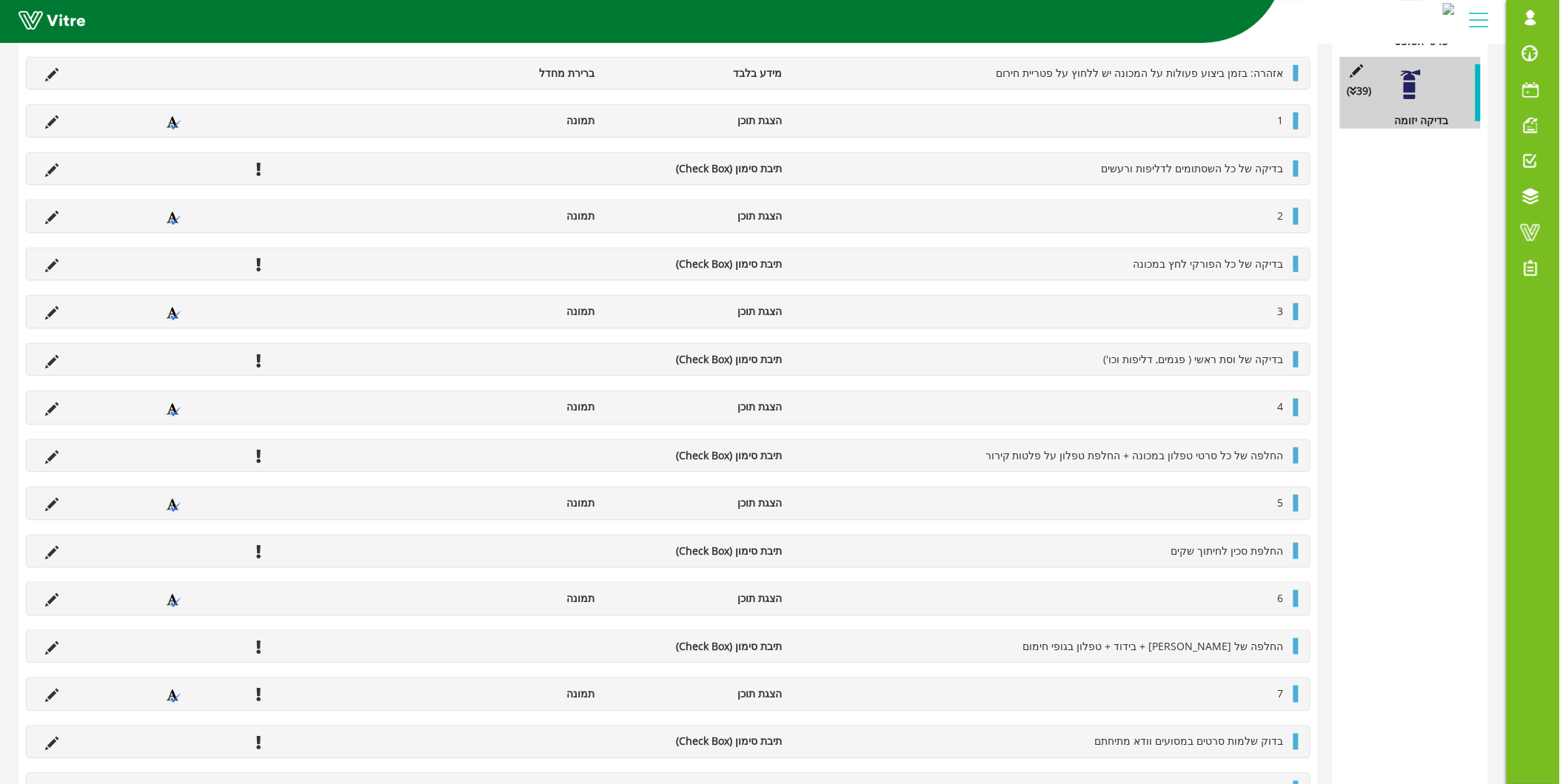
scroll to position [0, 0]
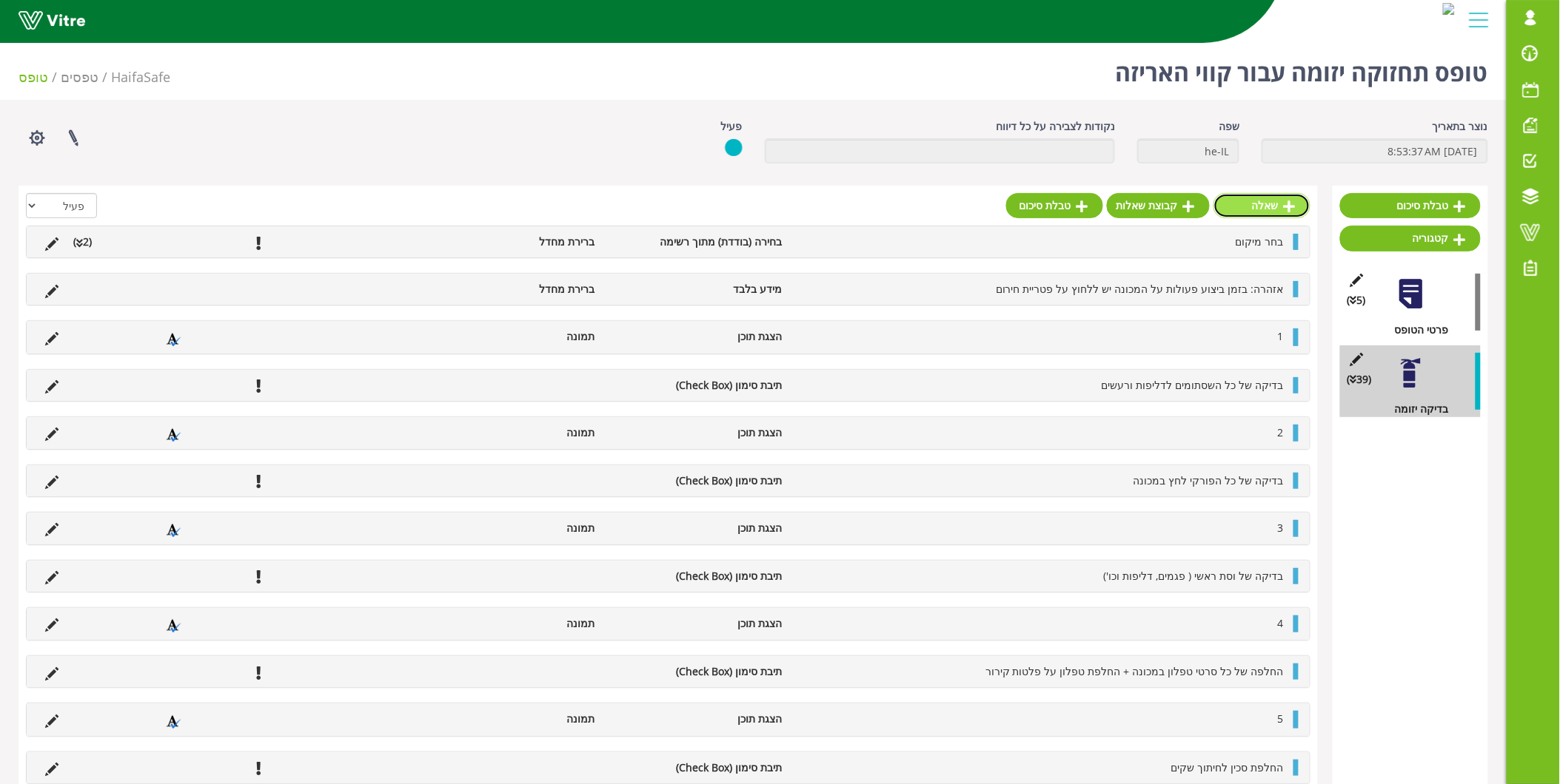
click at [1249, 212] on link "שאלה" at bounding box center [1261, 205] width 97 height 25
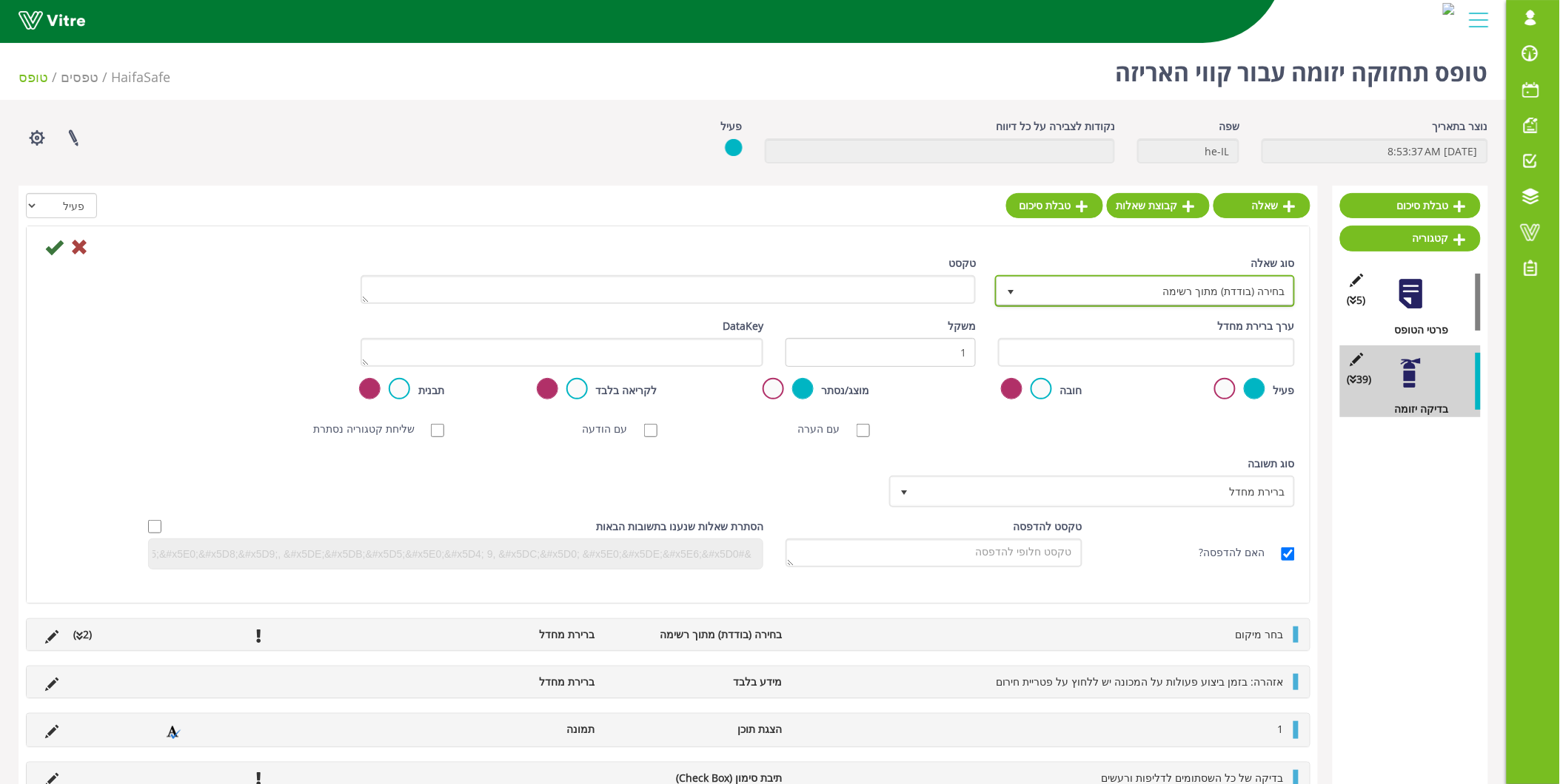
click at [1066, 292] on span "בחירה (בודדת) מתוך רשימה" at bounding box center [1158, 291] width 270 height 27
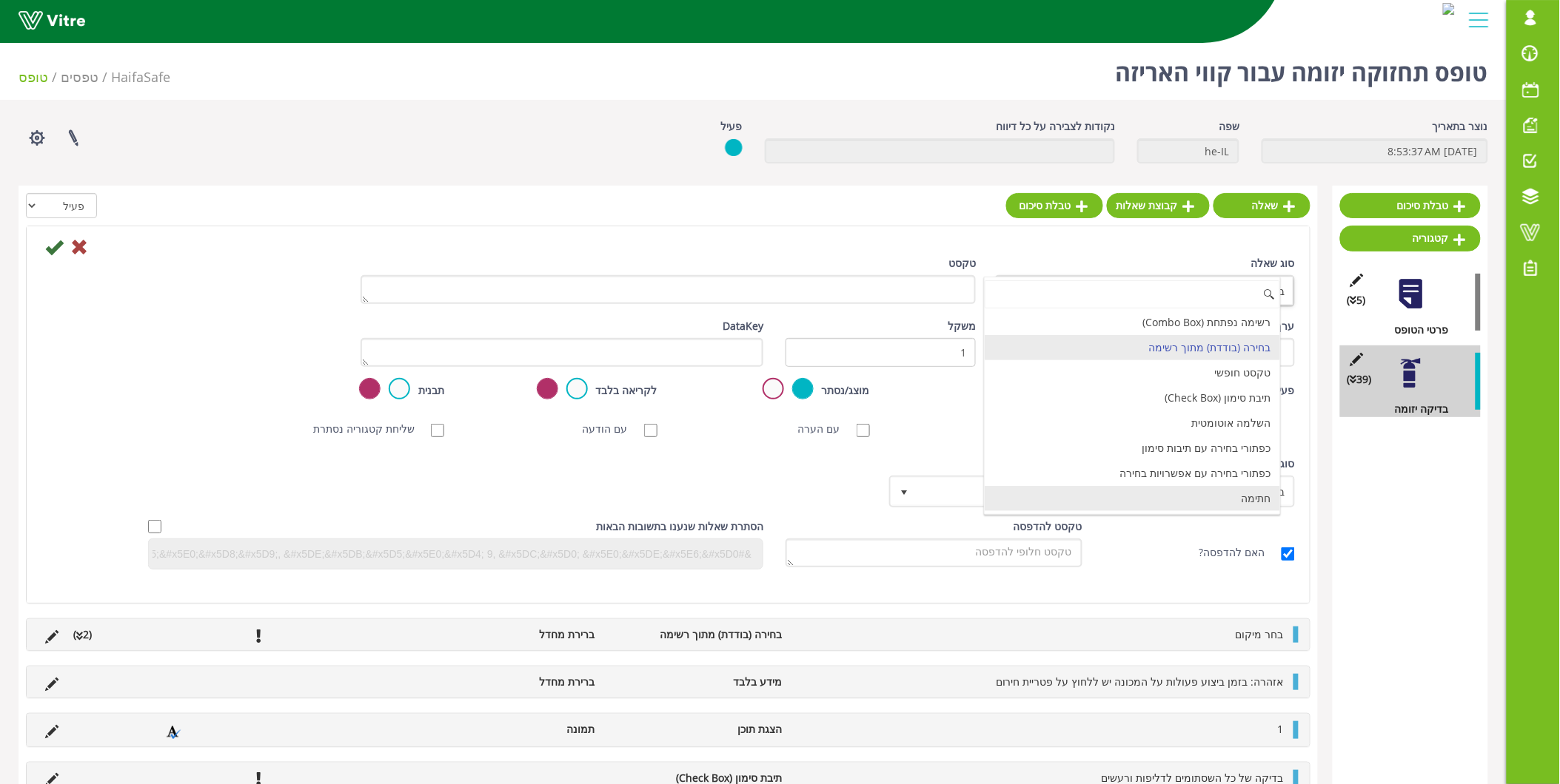
click at [1194, 492] on li "חתימה" at bounding box center [1132, 499] width 295 height 25
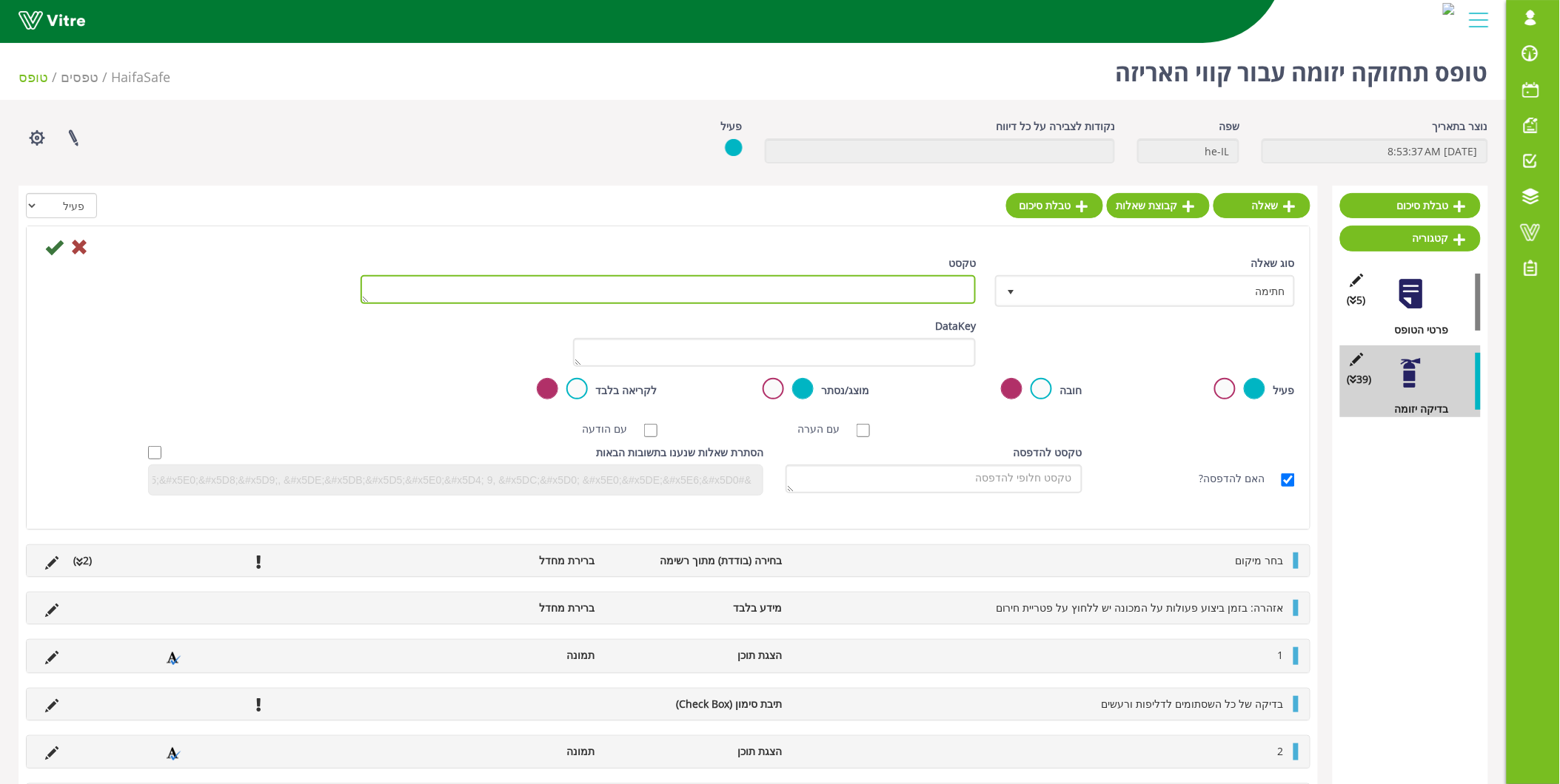
click at [891, 279] on textarea "טקסט" at bounding box center [668, 290] width 616 height 28
type textarea "חתימת מבצע"
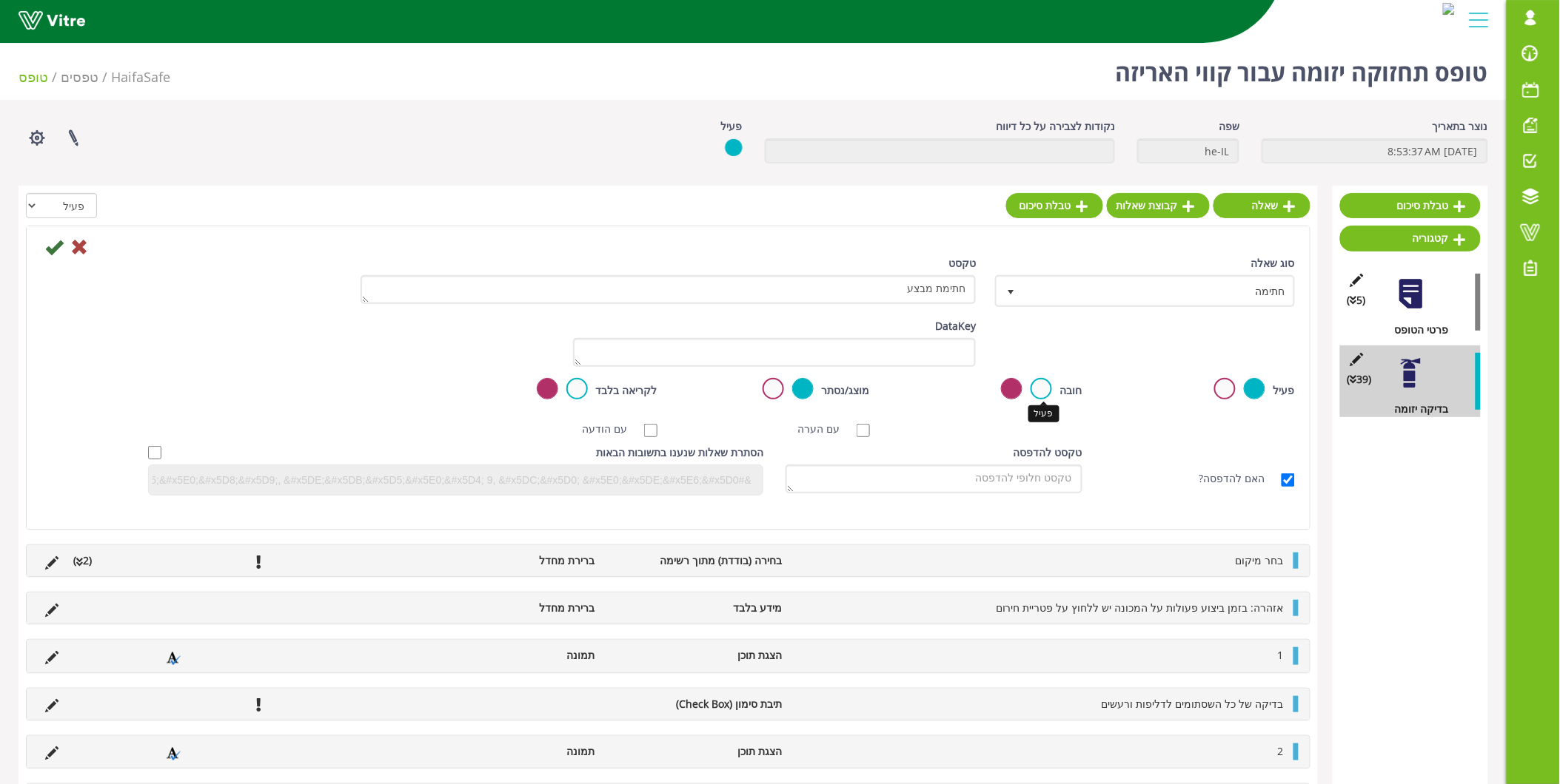
click at [1036, 395] on label at bounding box center [1041, 388] width 21 height 21
click at [0, 0] on input "radio" at bounding box center [0, 0] width 0 height 0
click at [46, 245] on icon at bounding box center [54, 247] width 18 height 18
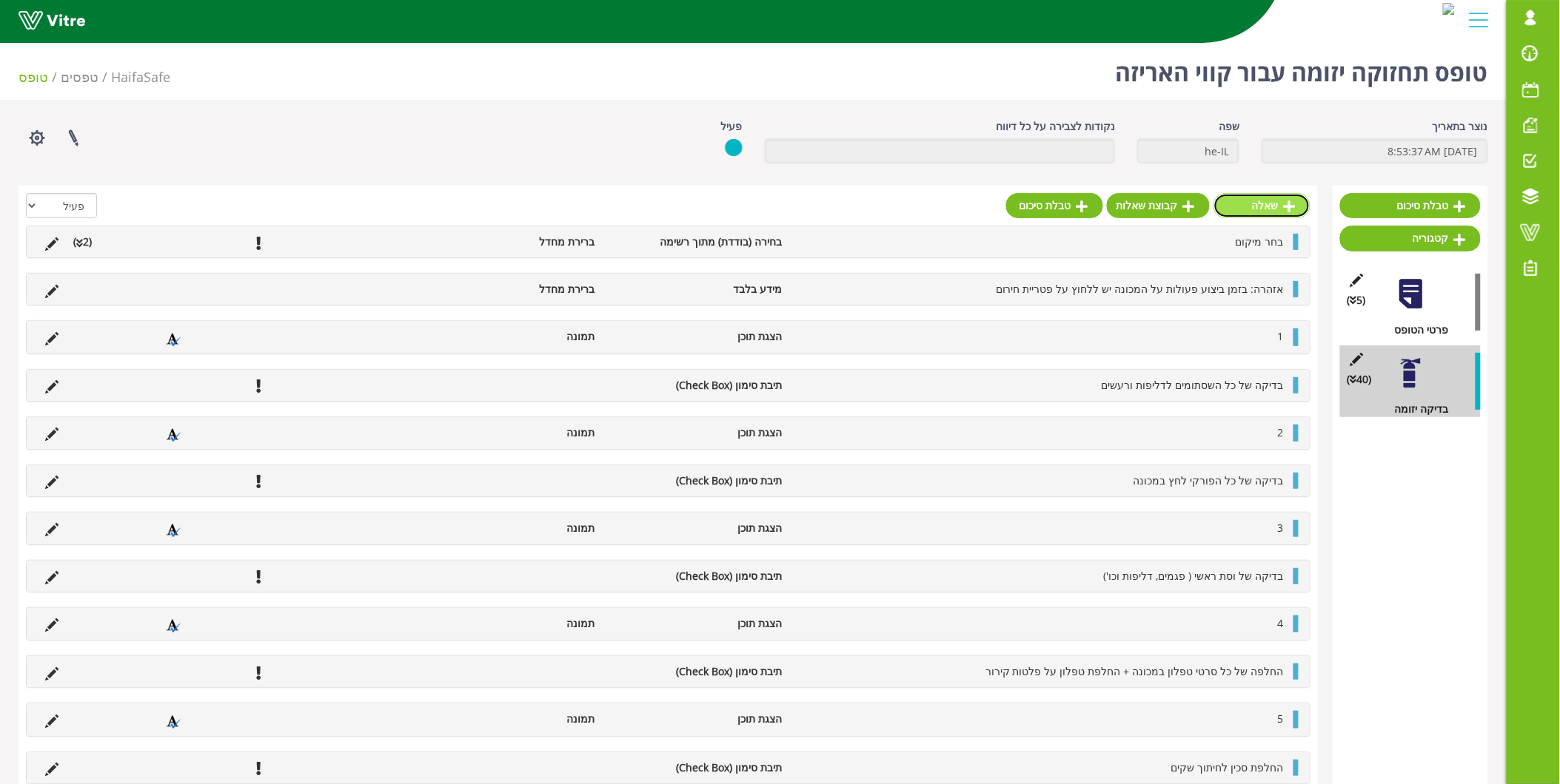
click at [1272, 200] on link "שאלה" at bounding box center [1261, 205] width 97 height 25
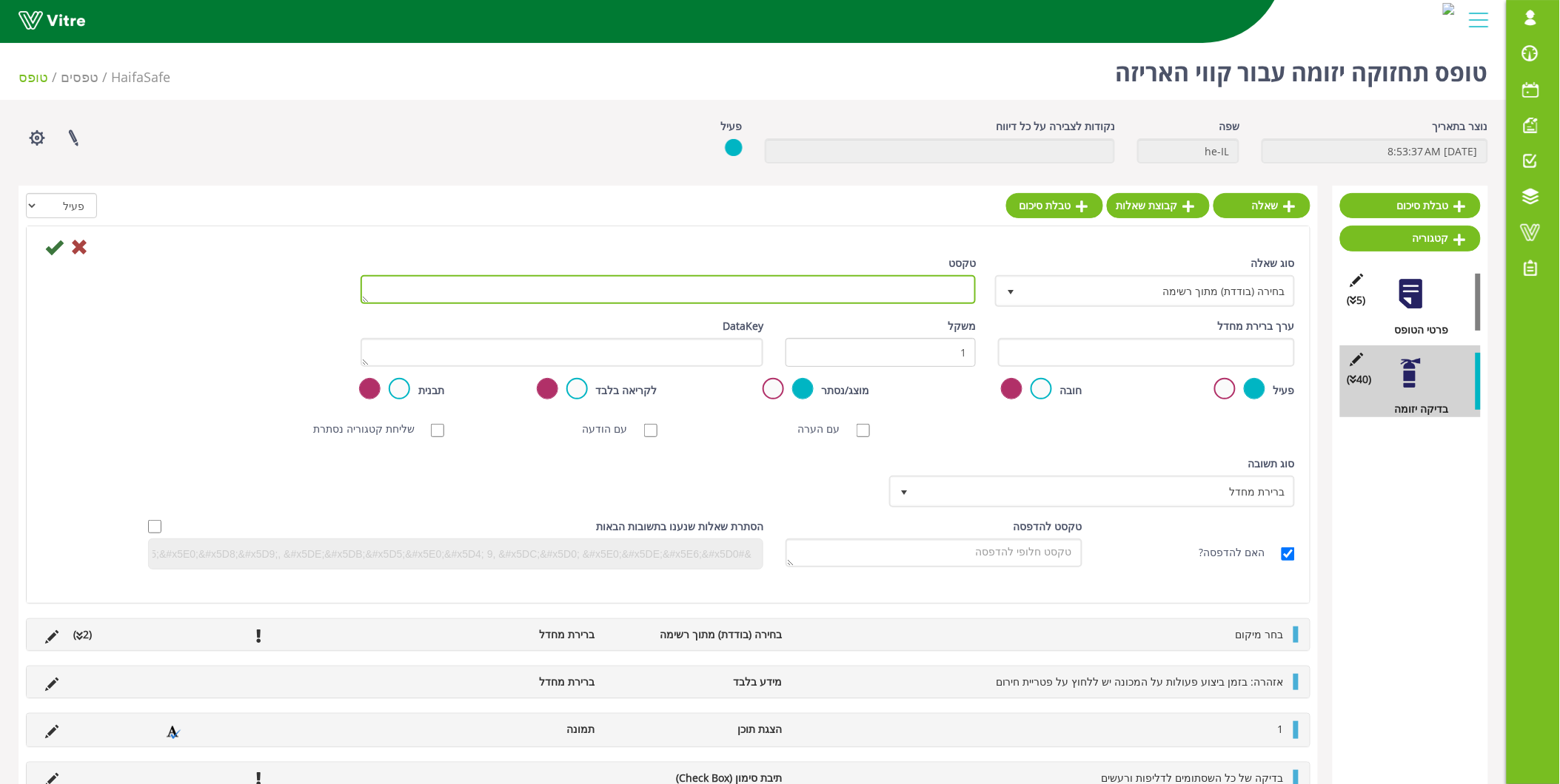
click at [927, 294] on textarea "טקסט" at bounding box center [668, 290] width 616 height 28
type textarea "נ"
type textarea "הערות"
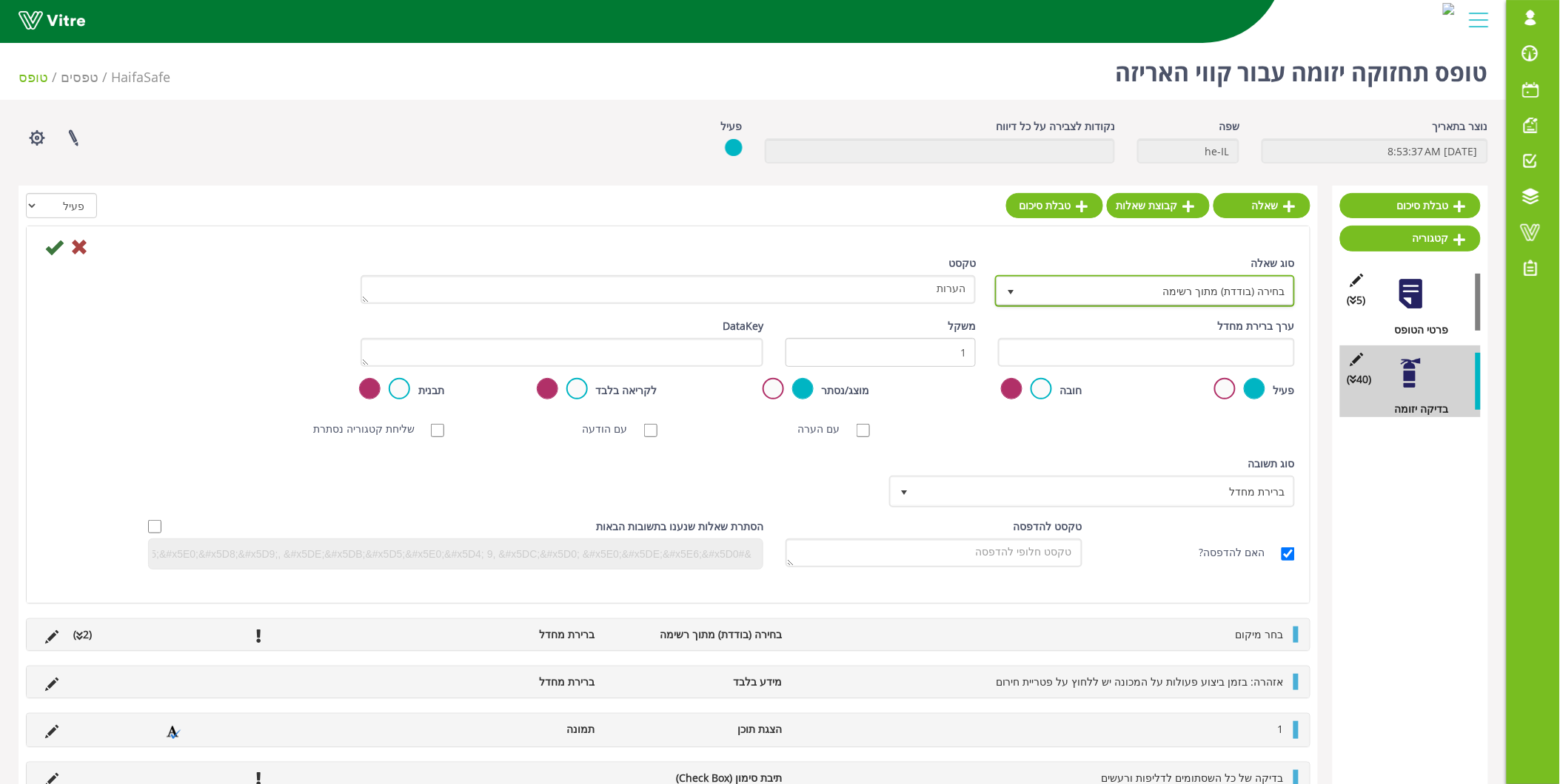
click at [1210, 298] on span "בחירה (בודדת) מתוך רשימה" at bounding box center [1158, 291] width 270 height 27
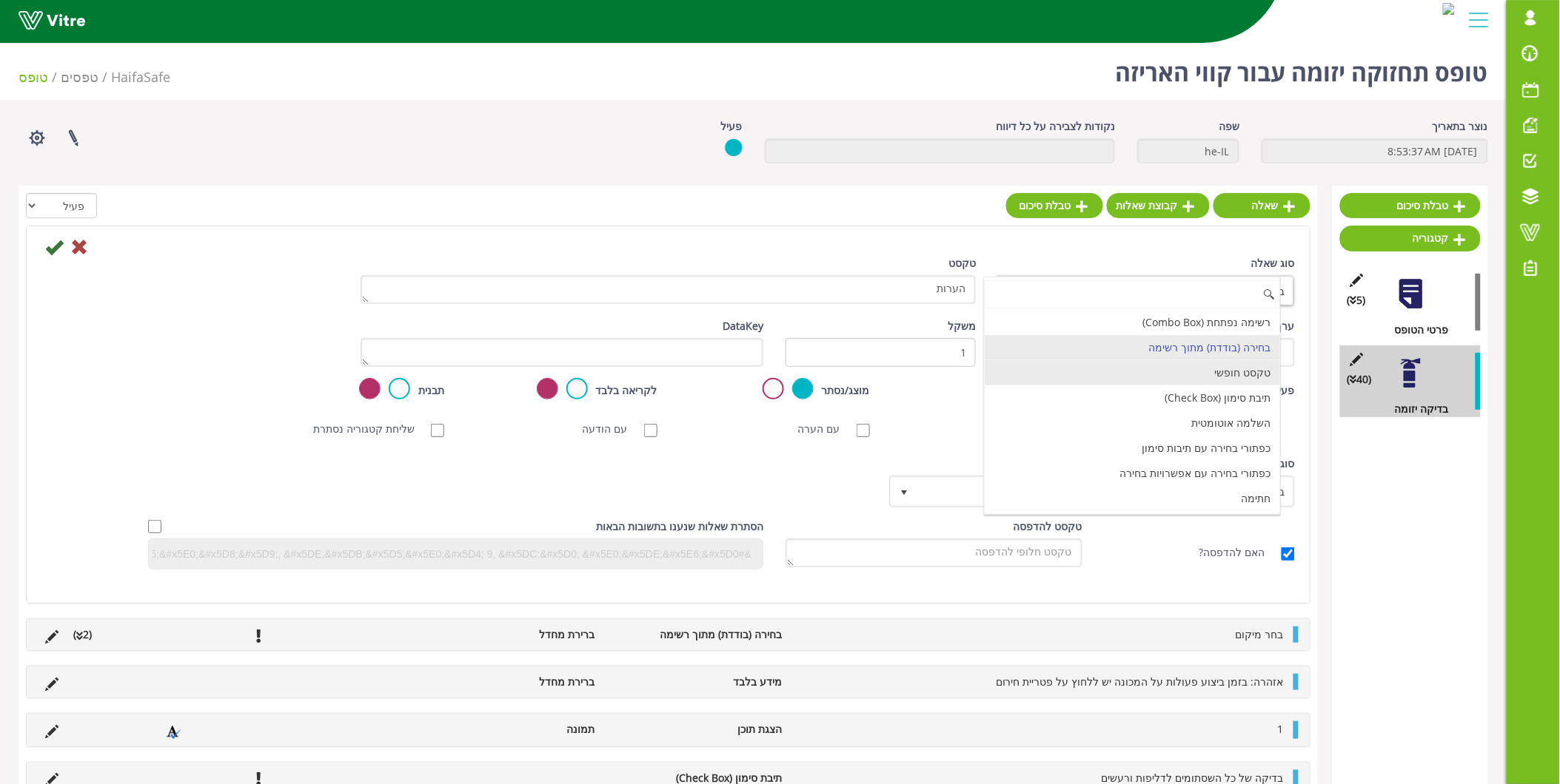
click at [1204, 373] on li "טקסט חופשי" at bounding box center [1132, 372] width 295 height 25
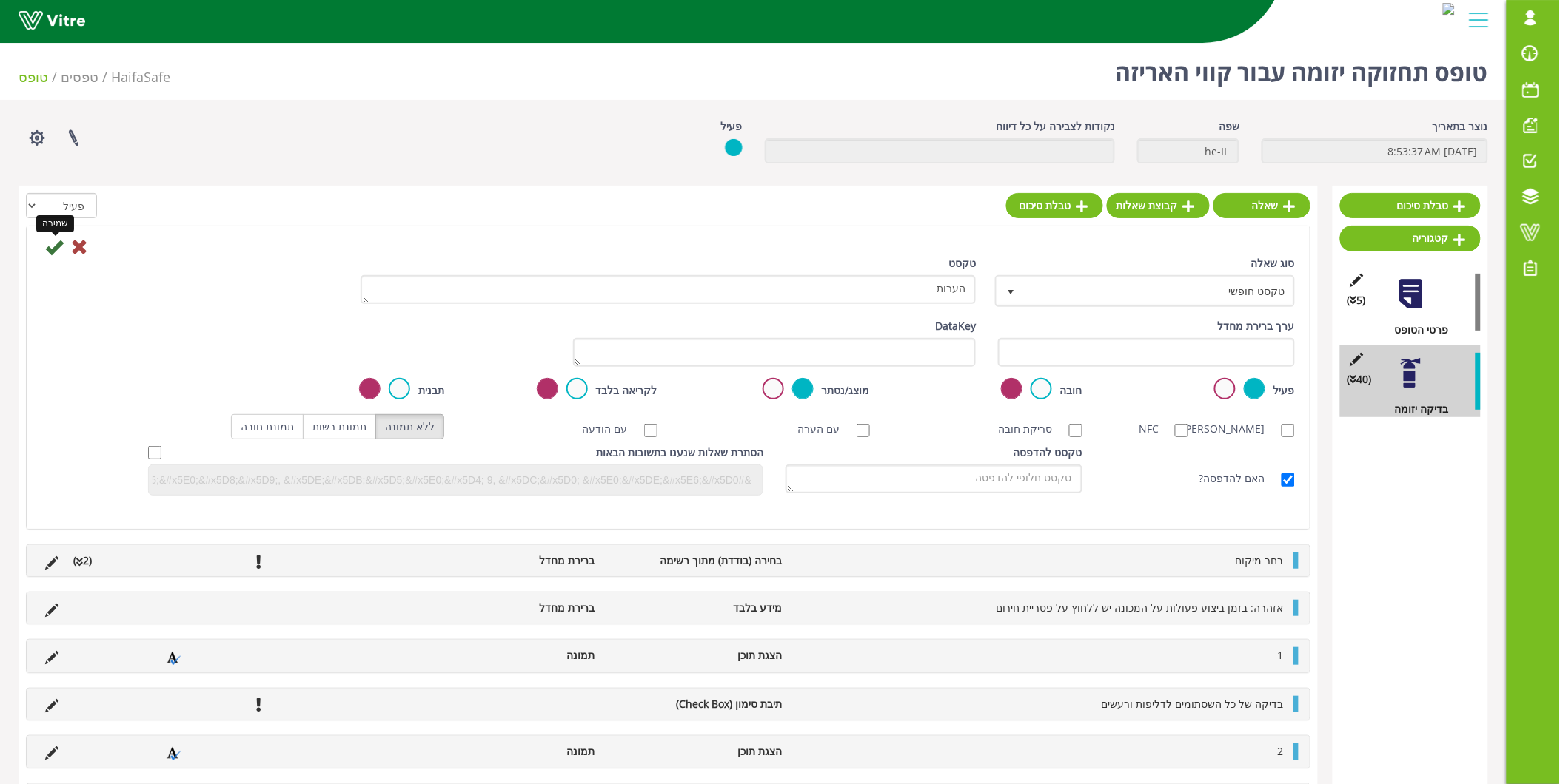
click at [54, 252] on icon at bounding box center [54, 247] width 18 height 18
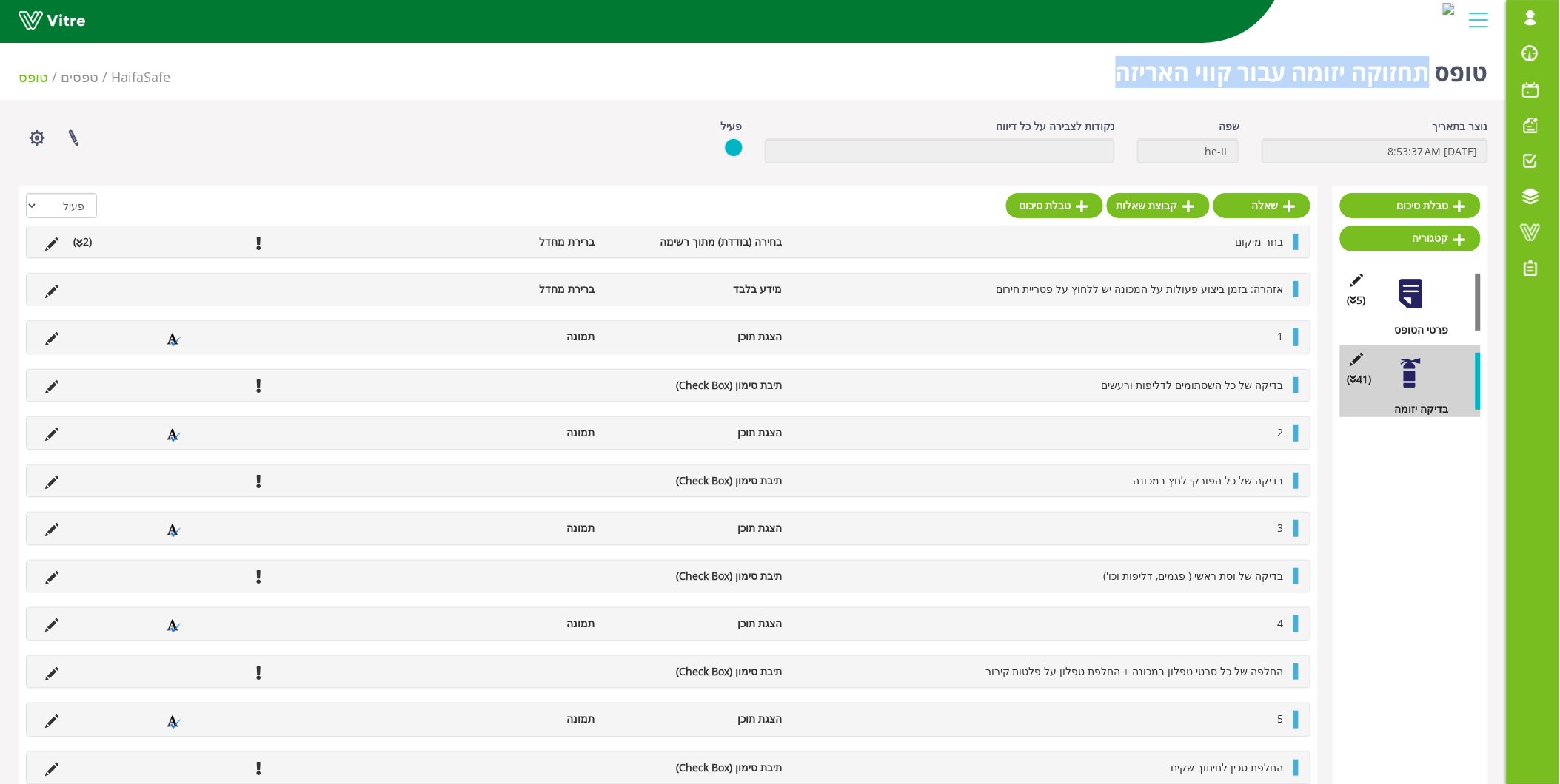
drag, startPoint x: 1409, startPoint y: 78, endPoint x: 1111, endPoint y: 77, distance: 298.0
click at [1111, 77] on div "טופס תחזוקה יזומה עבור קווי האריזה HaifaSafe טפסים טופס" at bounding box center [753, 68] width 1507 height 63
copy h1 "תחזוקה יזומה עבור קווי האריזה"
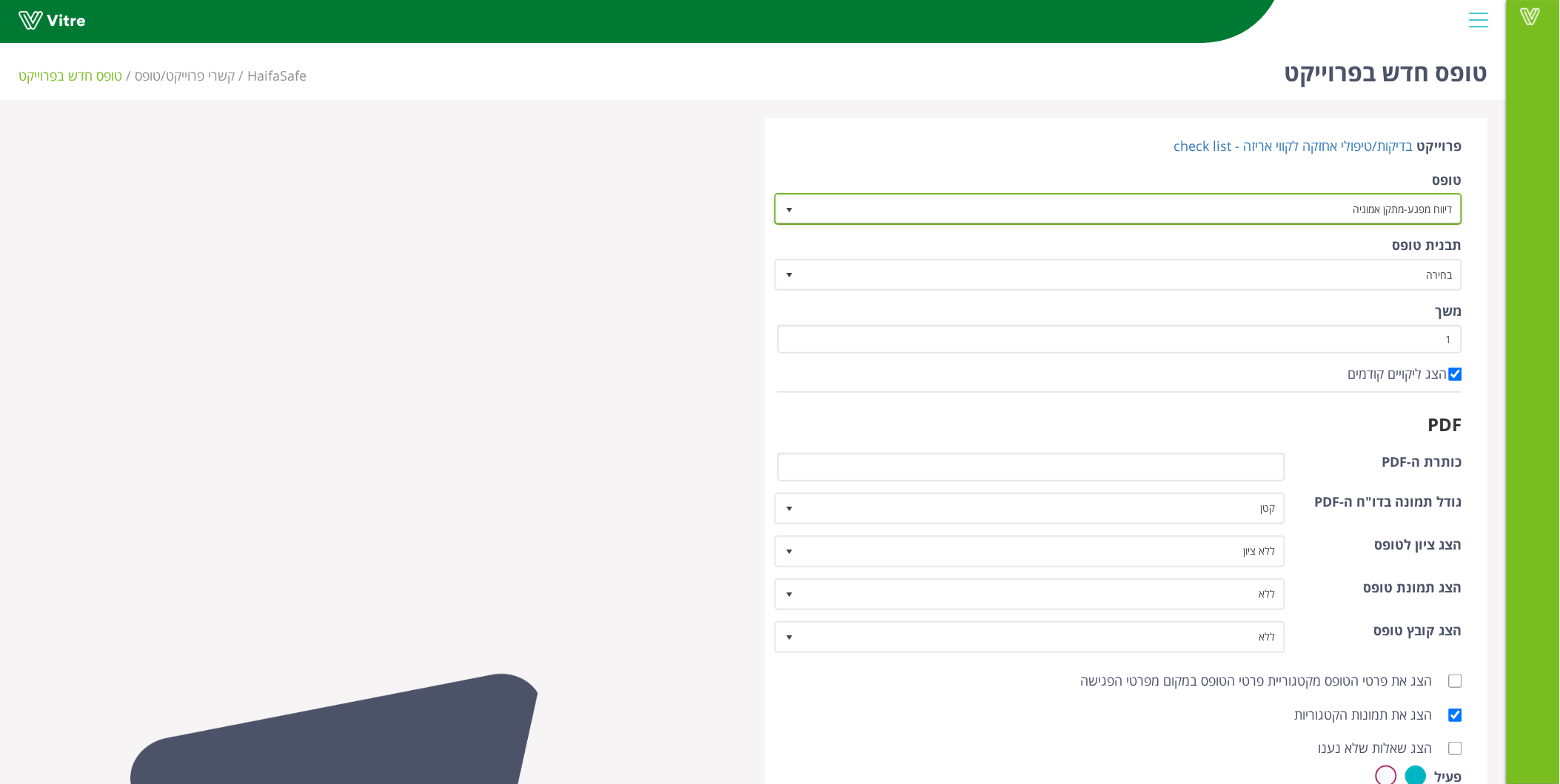
click at [1353, 216] on span "דיווח מפגע-מתקן אמוניה" at bounding box center [1131, 209] width 659 height 27
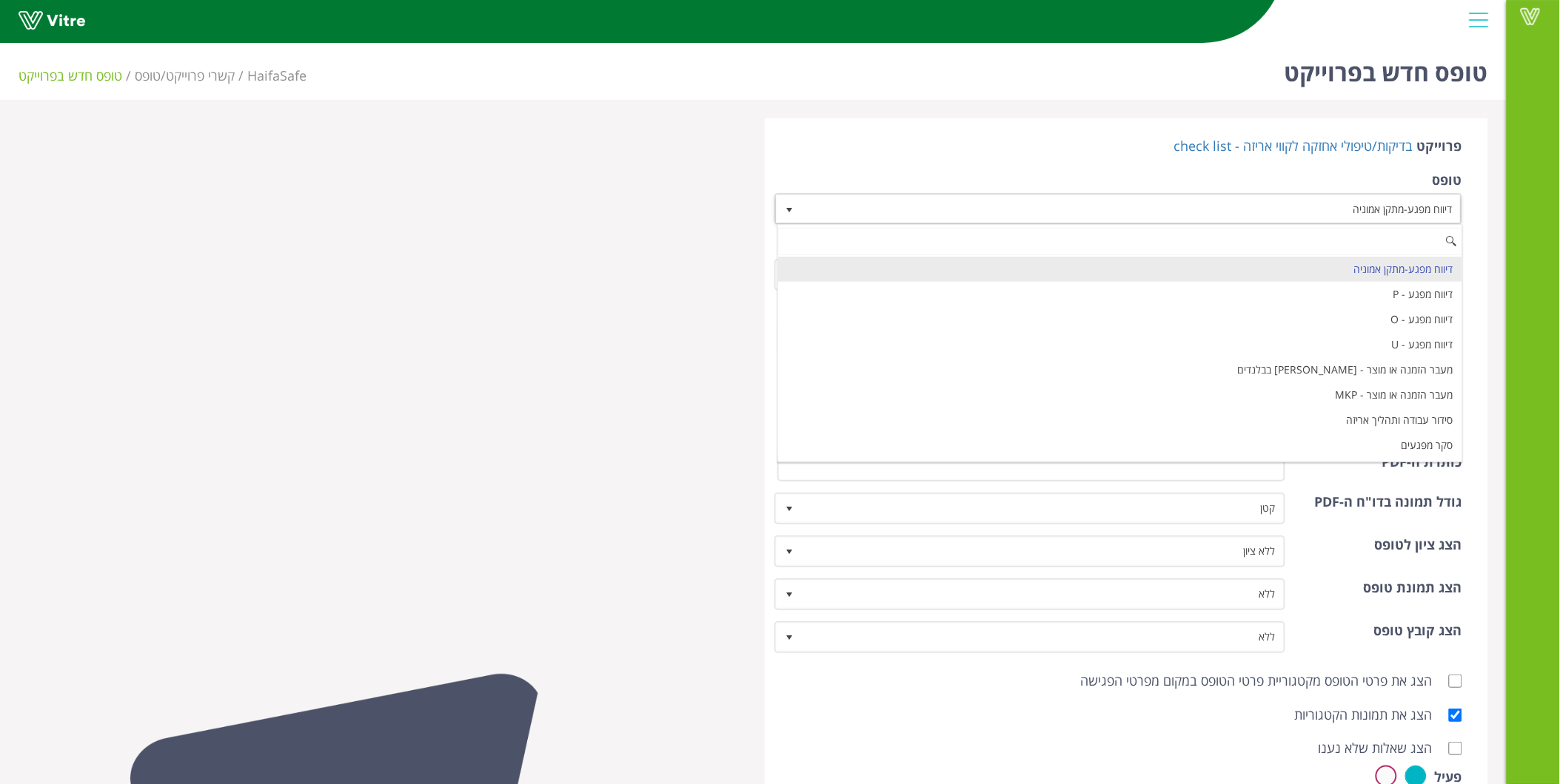
paste input "תחזוקה יזומה עבור קווי האריזה"
click at [1390, 272] on li "תחזוקה יזומה עבור קווי האריזה" at bounding box center [1120, 269] width 684 height 25
type input "תחזוקה יזומה עבור קווי האריזה"
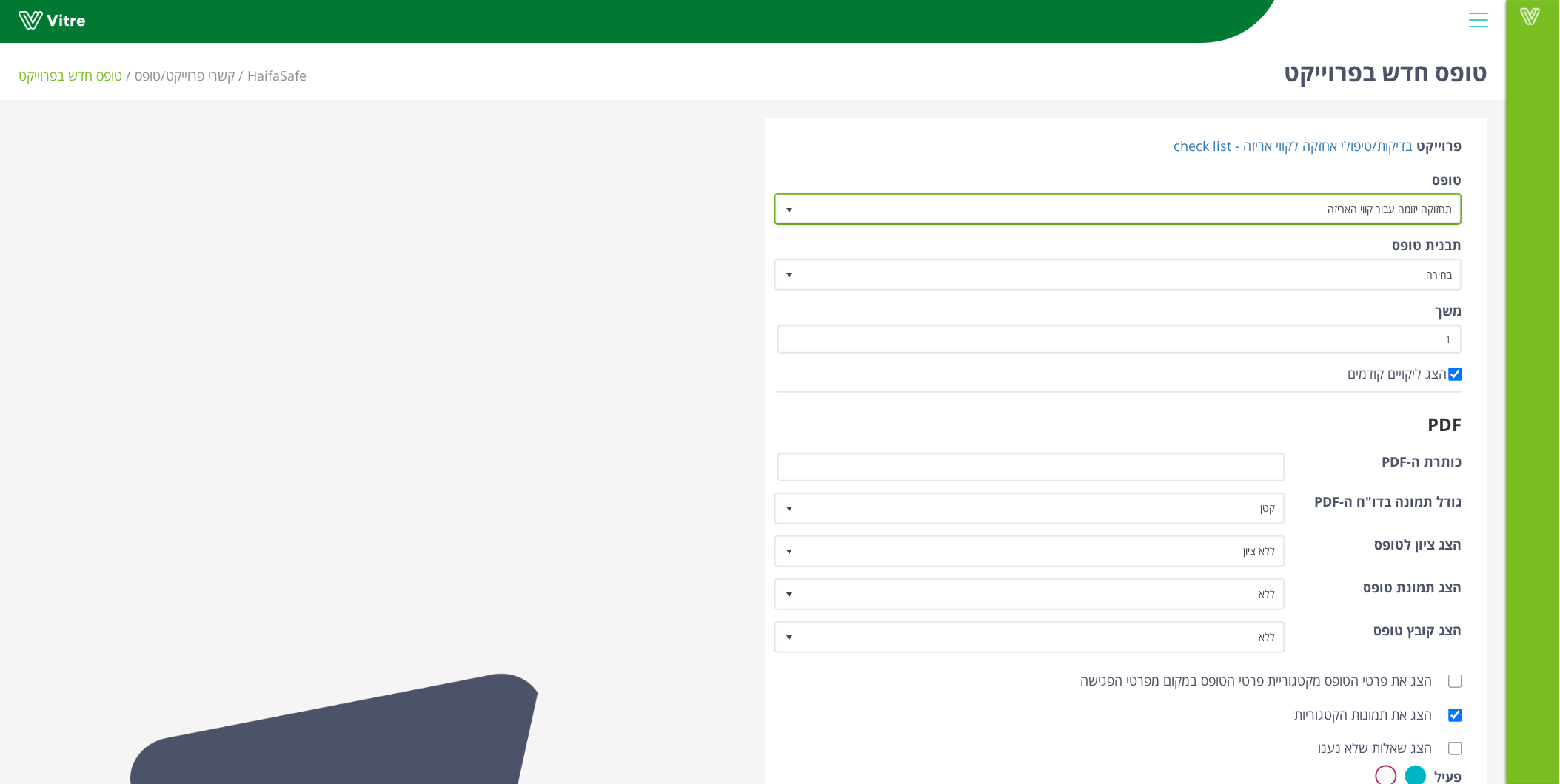
scroll to position [382, 0]
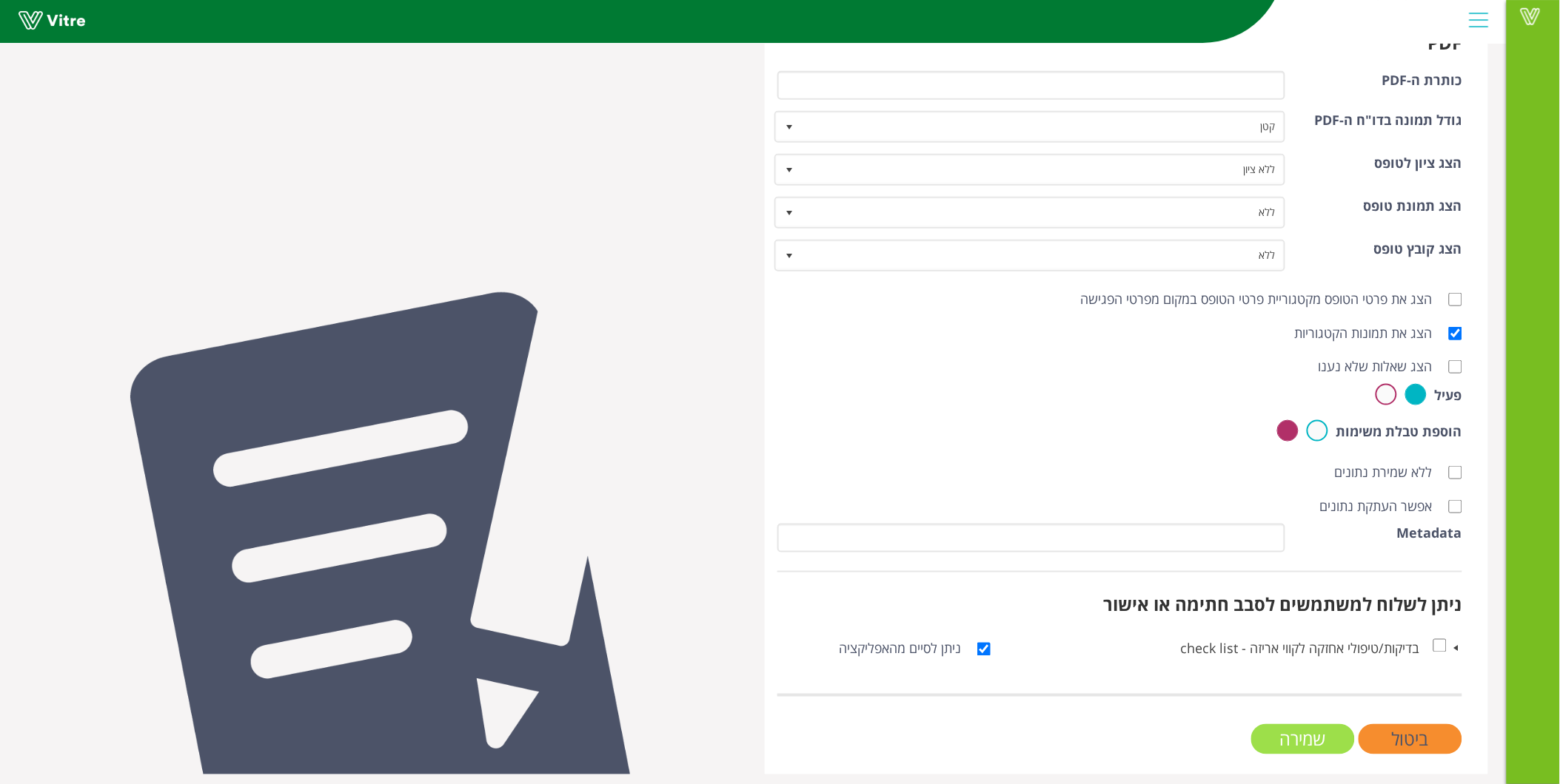
click at [1307, 735] on input "שמירה" at bounding box center [1303, 740] width 104 height 30
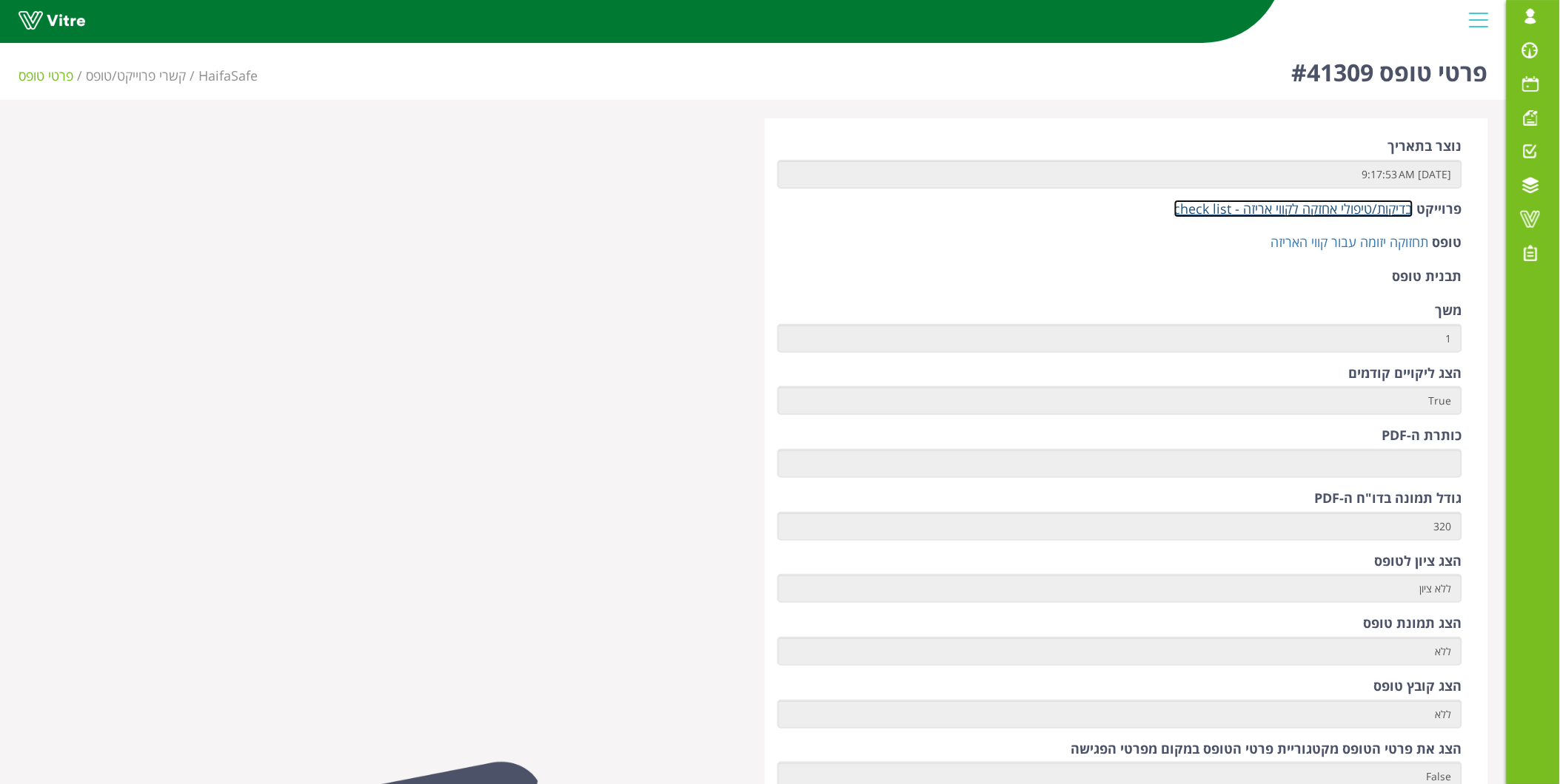
click at [1358, 205] on link "בדיקות/טיפולי אחזקה לקווי אריזה - check list" at bounding box center [1293, 209] width 239 height 18
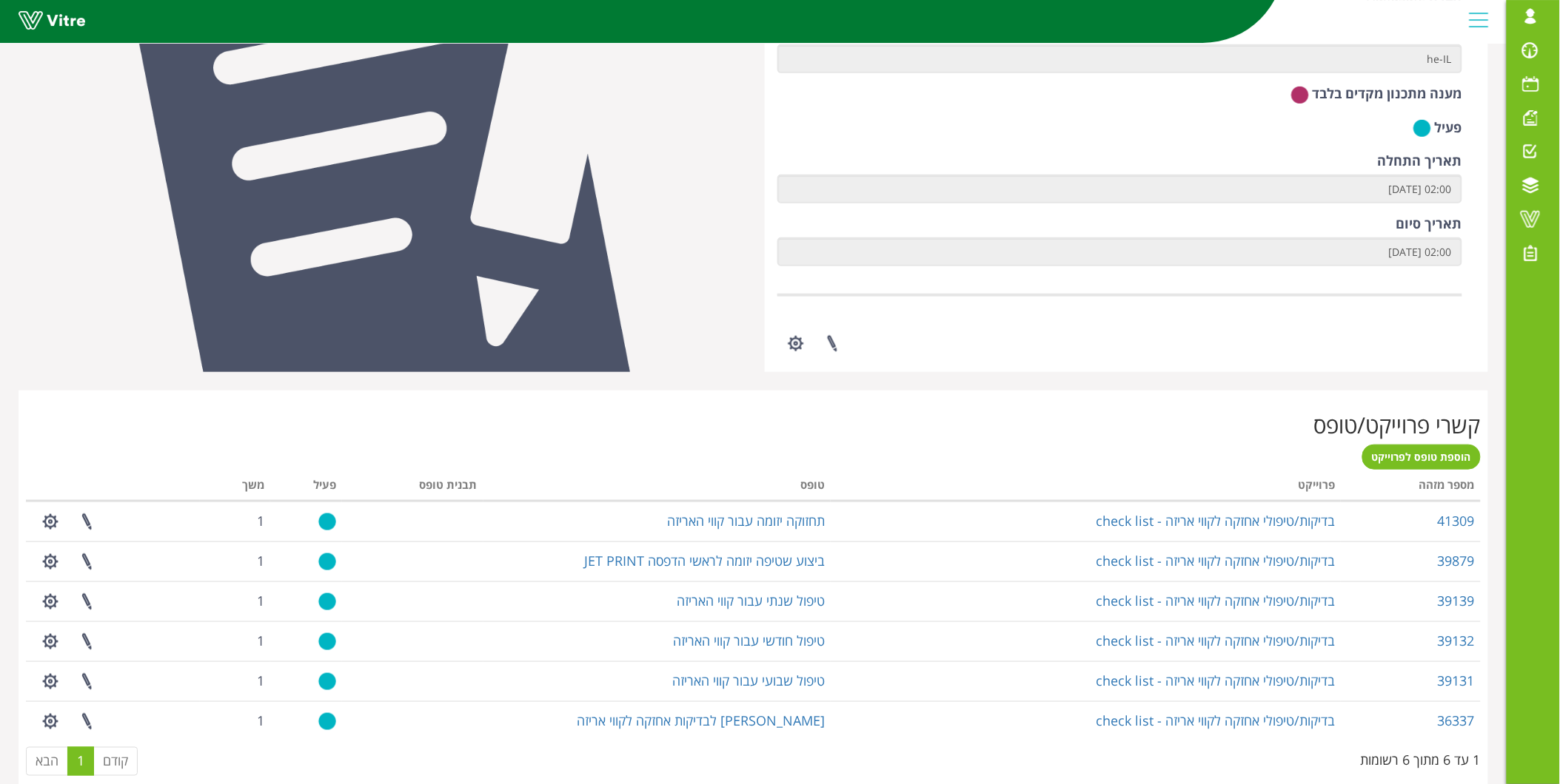
scroll to position [492, 0]
